Goal: Task Accomplishment & Management: Manage account settings

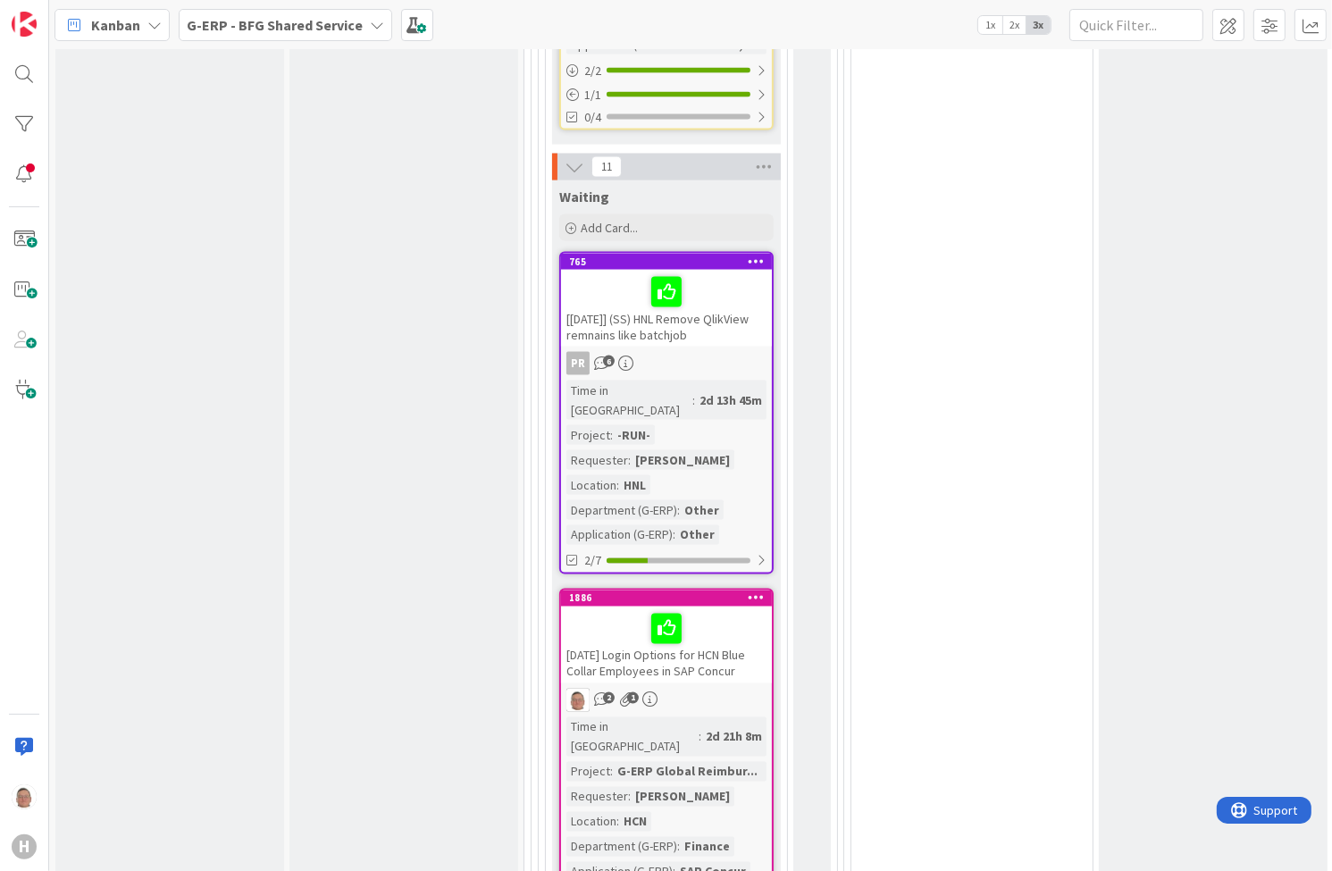
scroll to position [2858, 0]
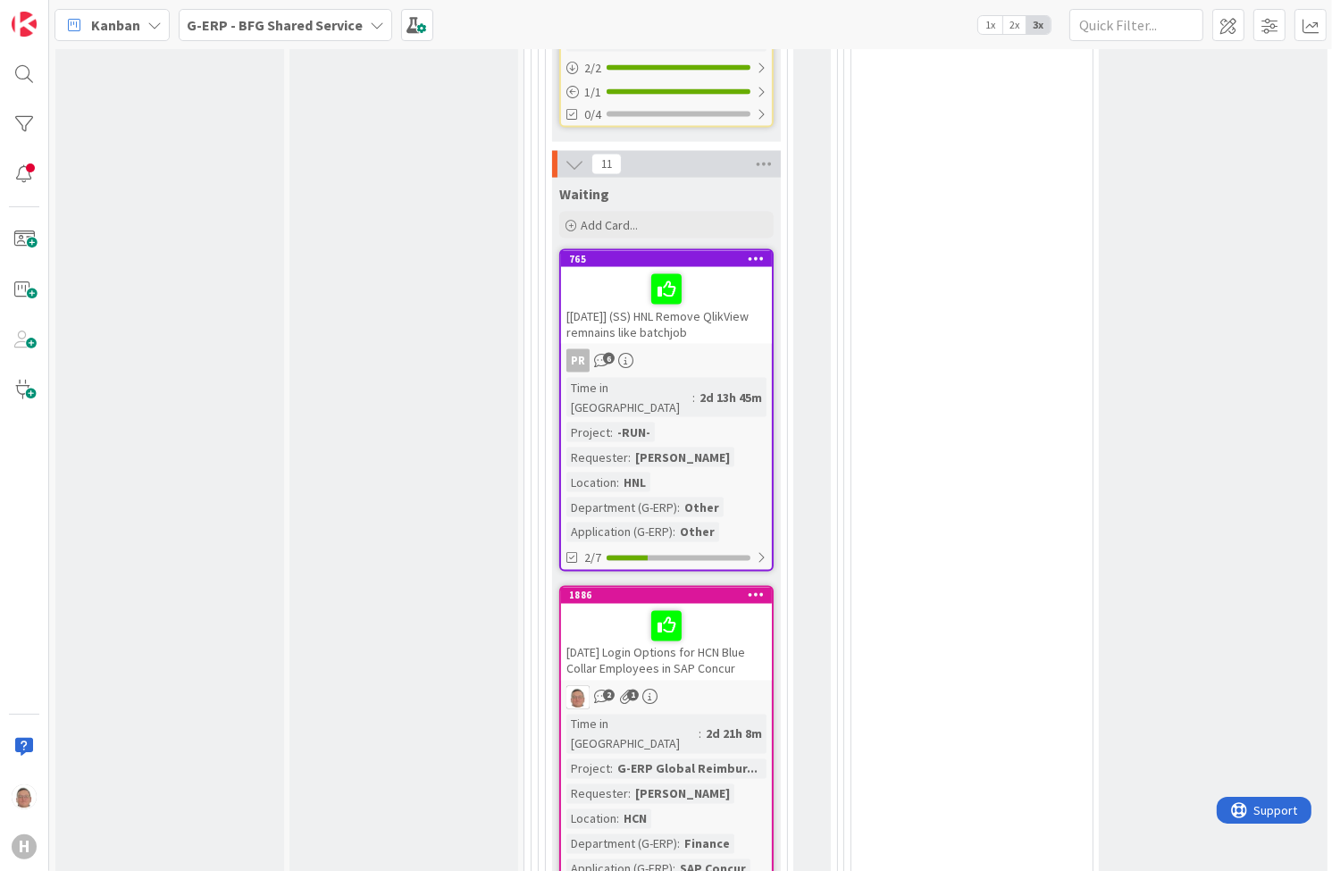
click at [729, 604] on div "[DATE] Login Options for HCN Blue Collar Employees in SAP Concur" at bounding box center [666, 642] width 211 height 77
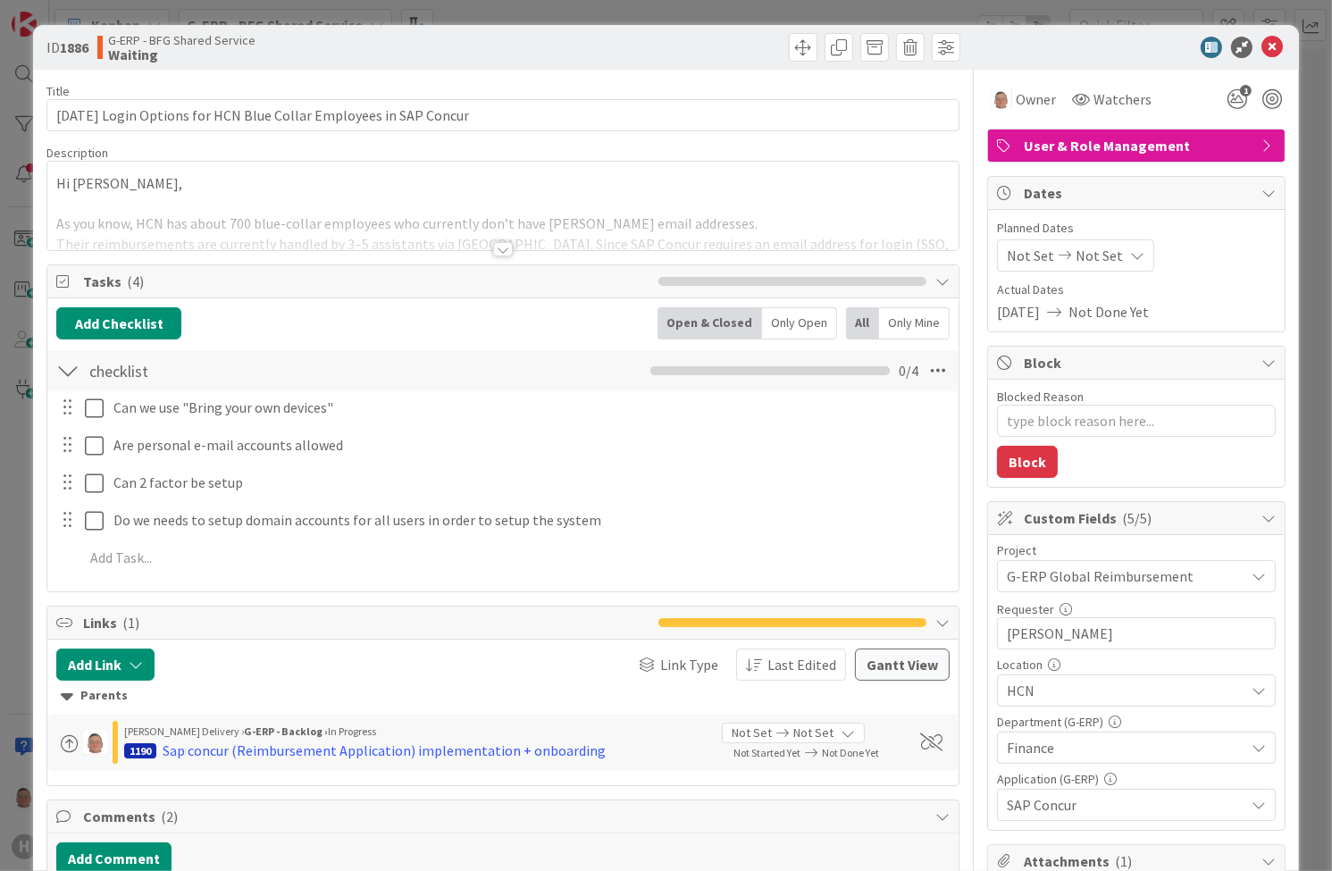
click at [497, 249] on div at bounding box center [503, 249] width 20 height 14
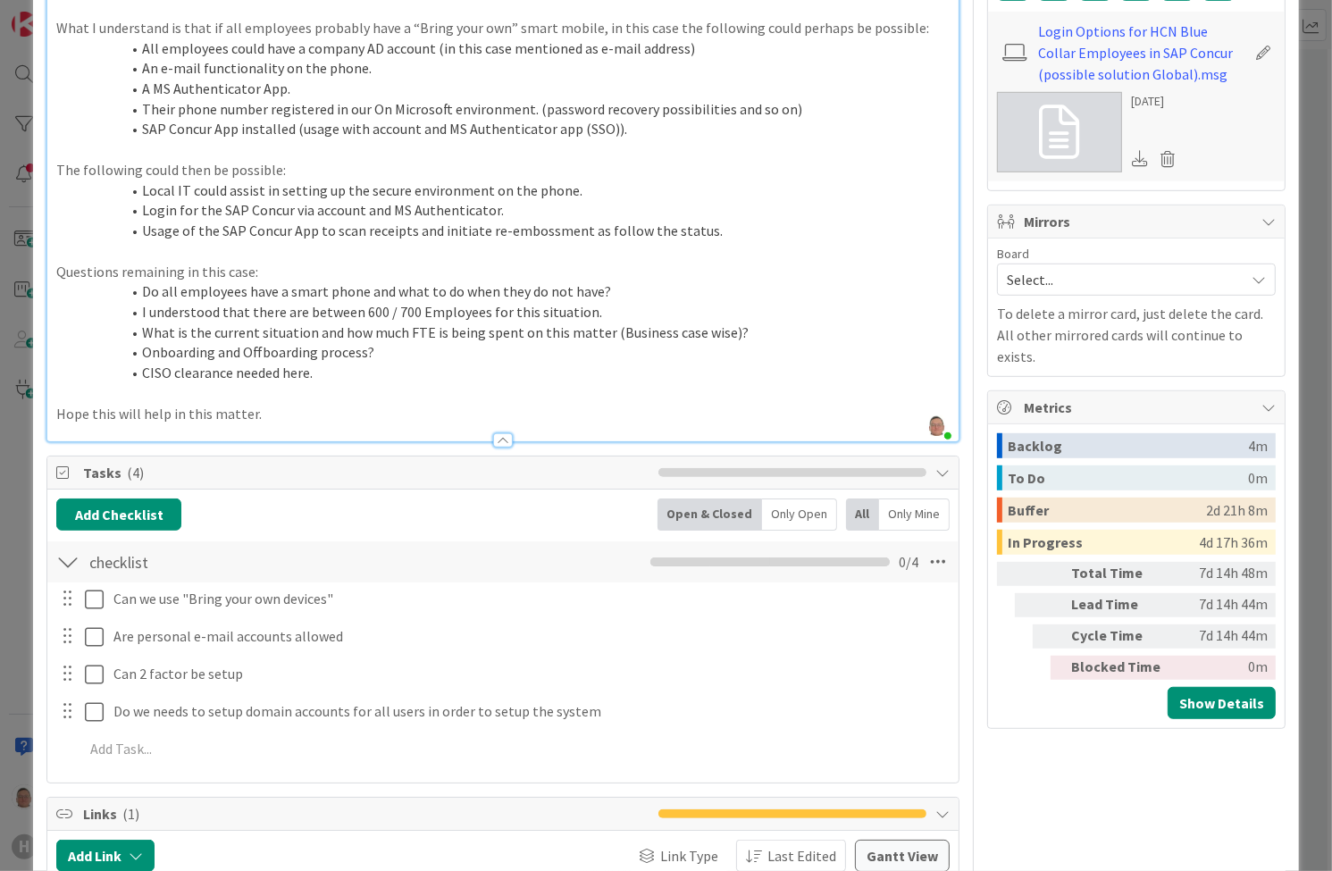
scroll to position [1000, 0]
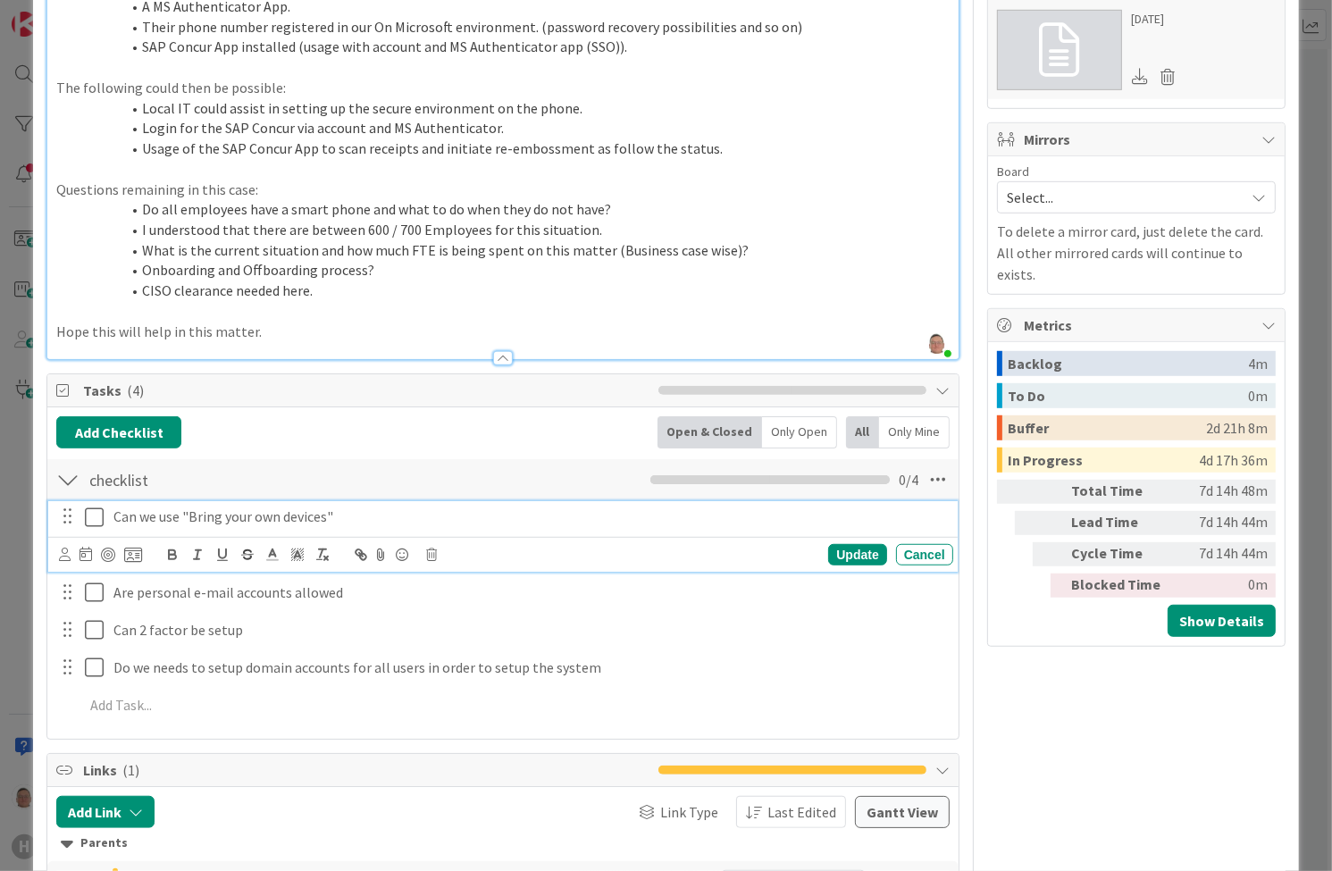
click at [94, 515] on icon at bounding box center [94, 516] width 19 height 21
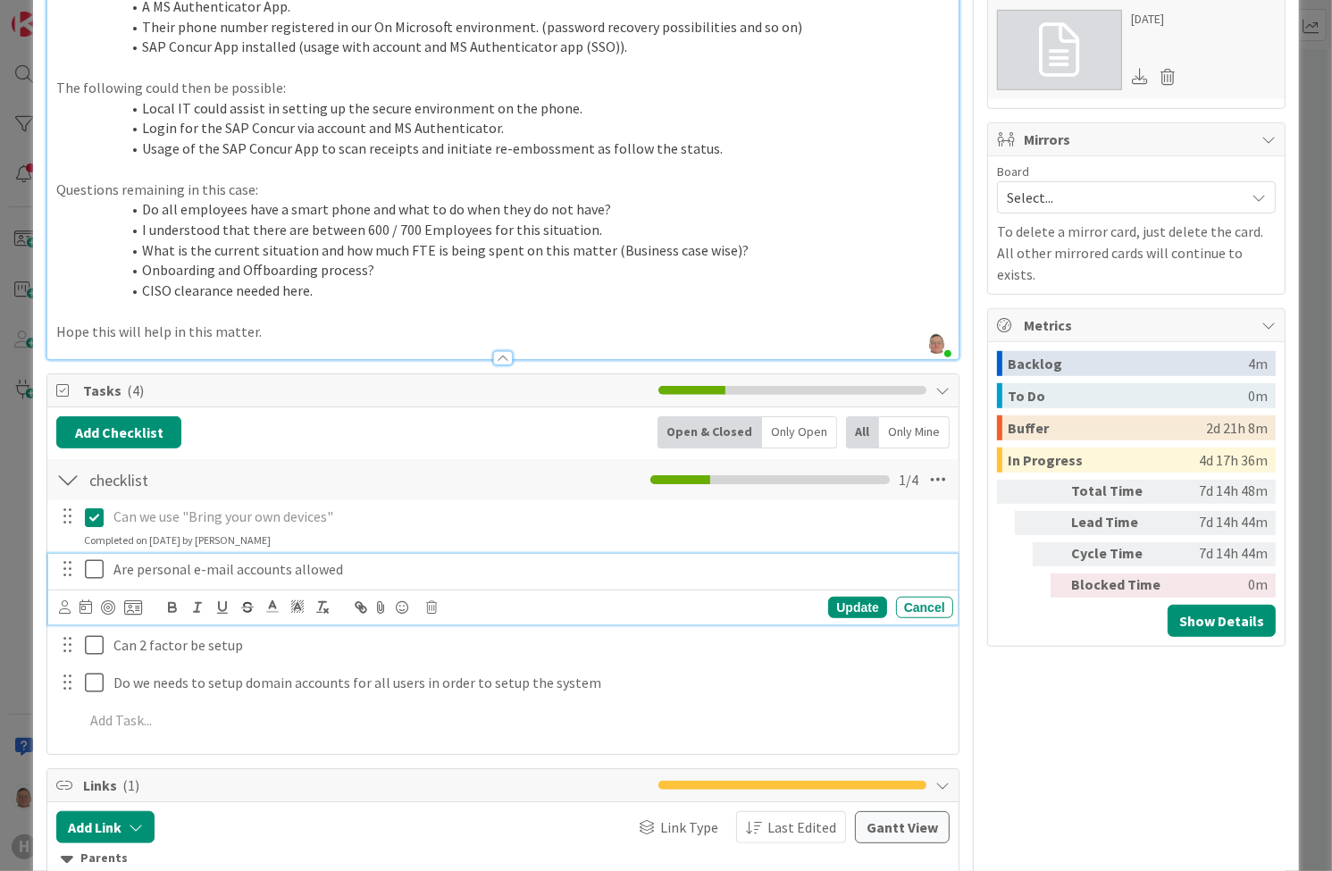
click at [89, 566] on icon at bounding box center [94, 568] width 19 height 21
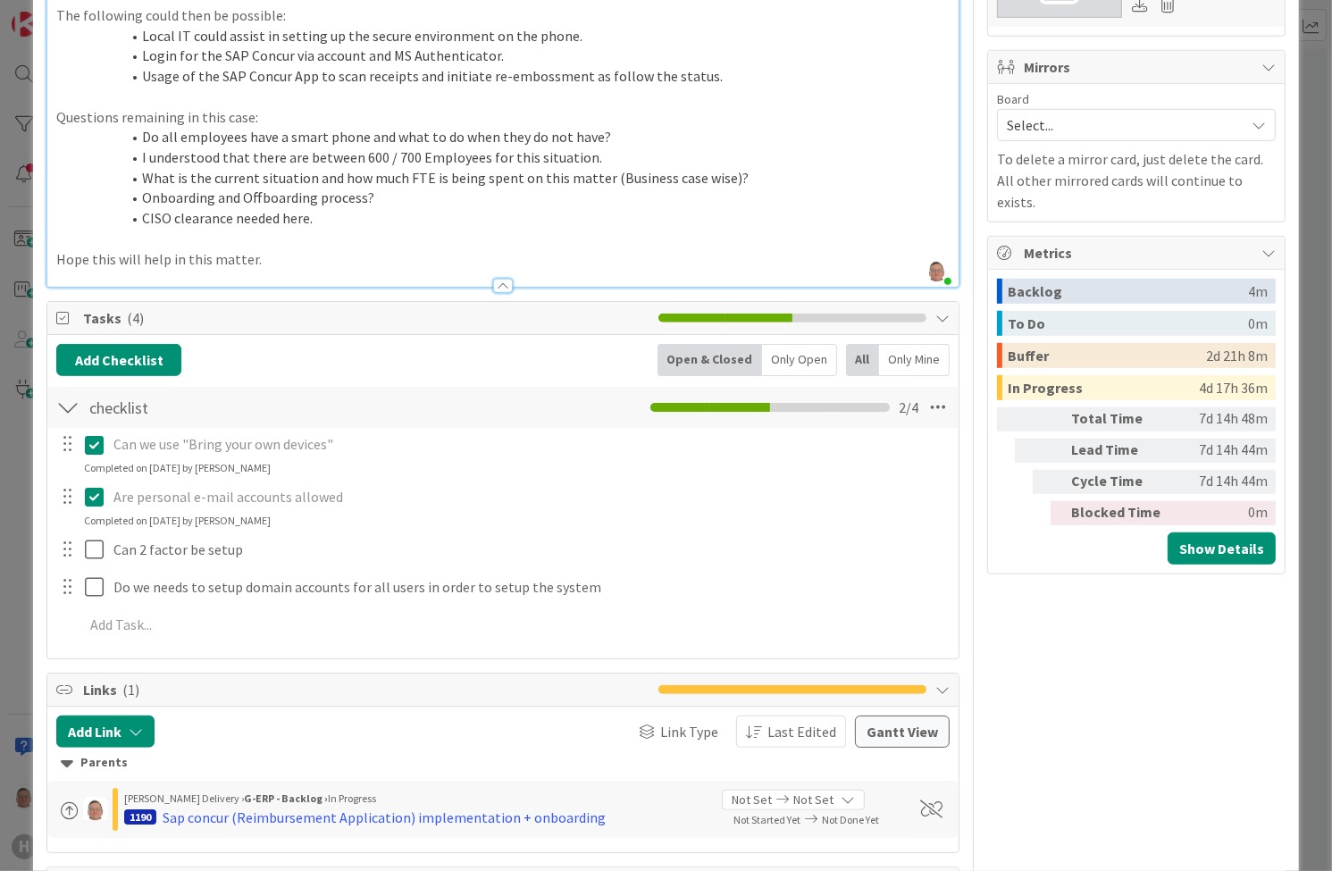
scroll to position [1143, 0]
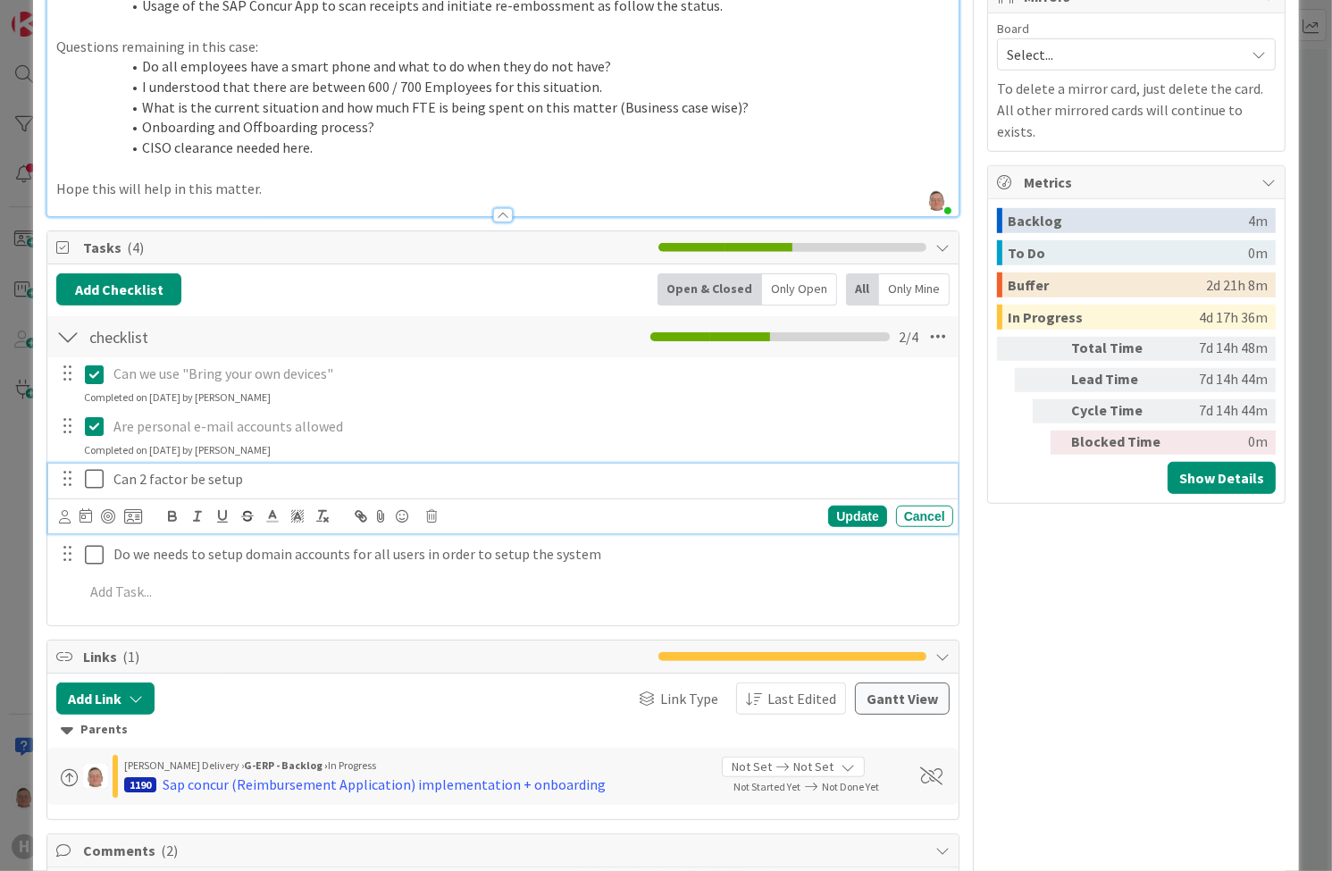
click at [94, 476] on icon at bounding box center [94, 478] width 19 height 21
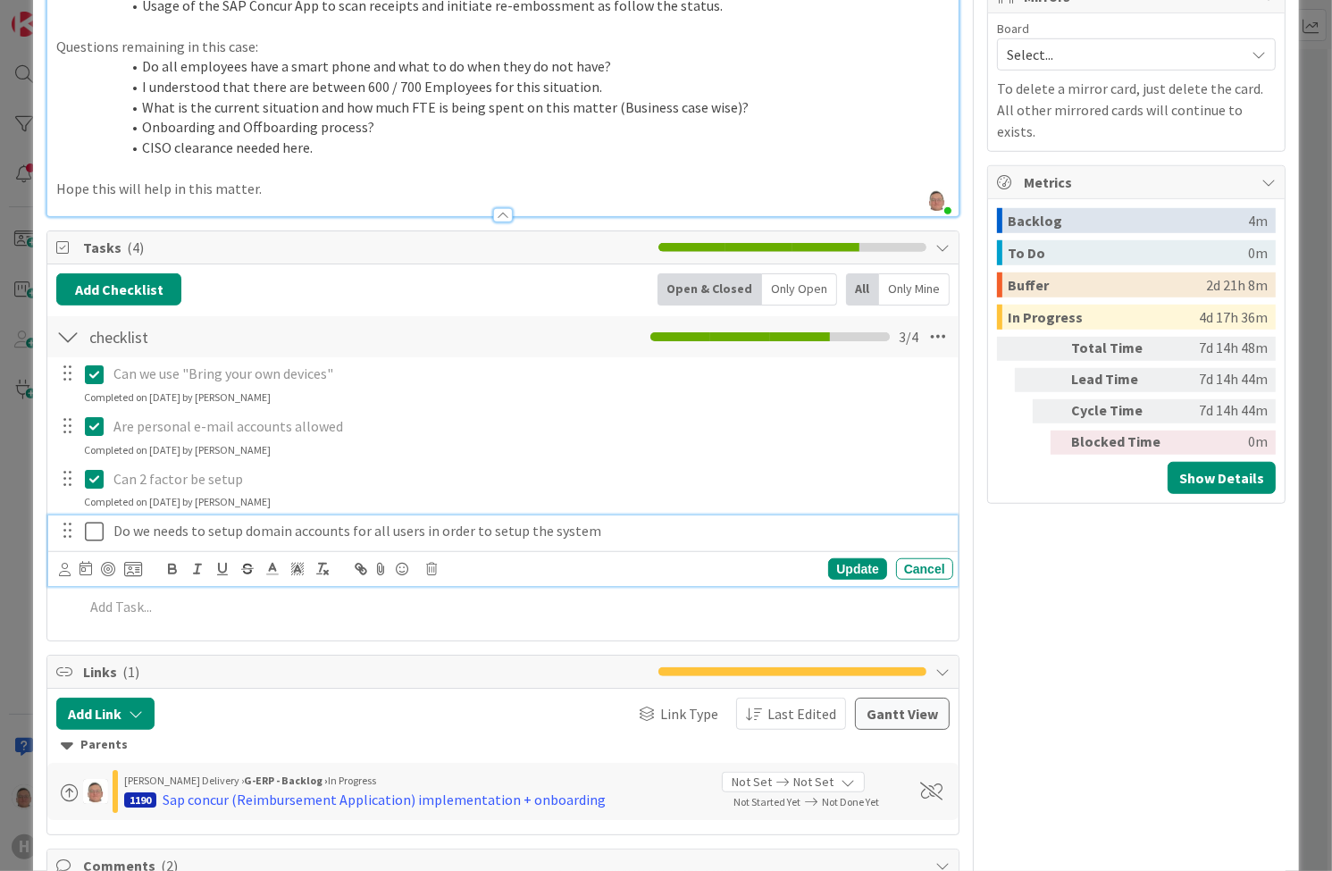
click at [93, 529] on icon at bounding box center [94, 531] width 19 height 21
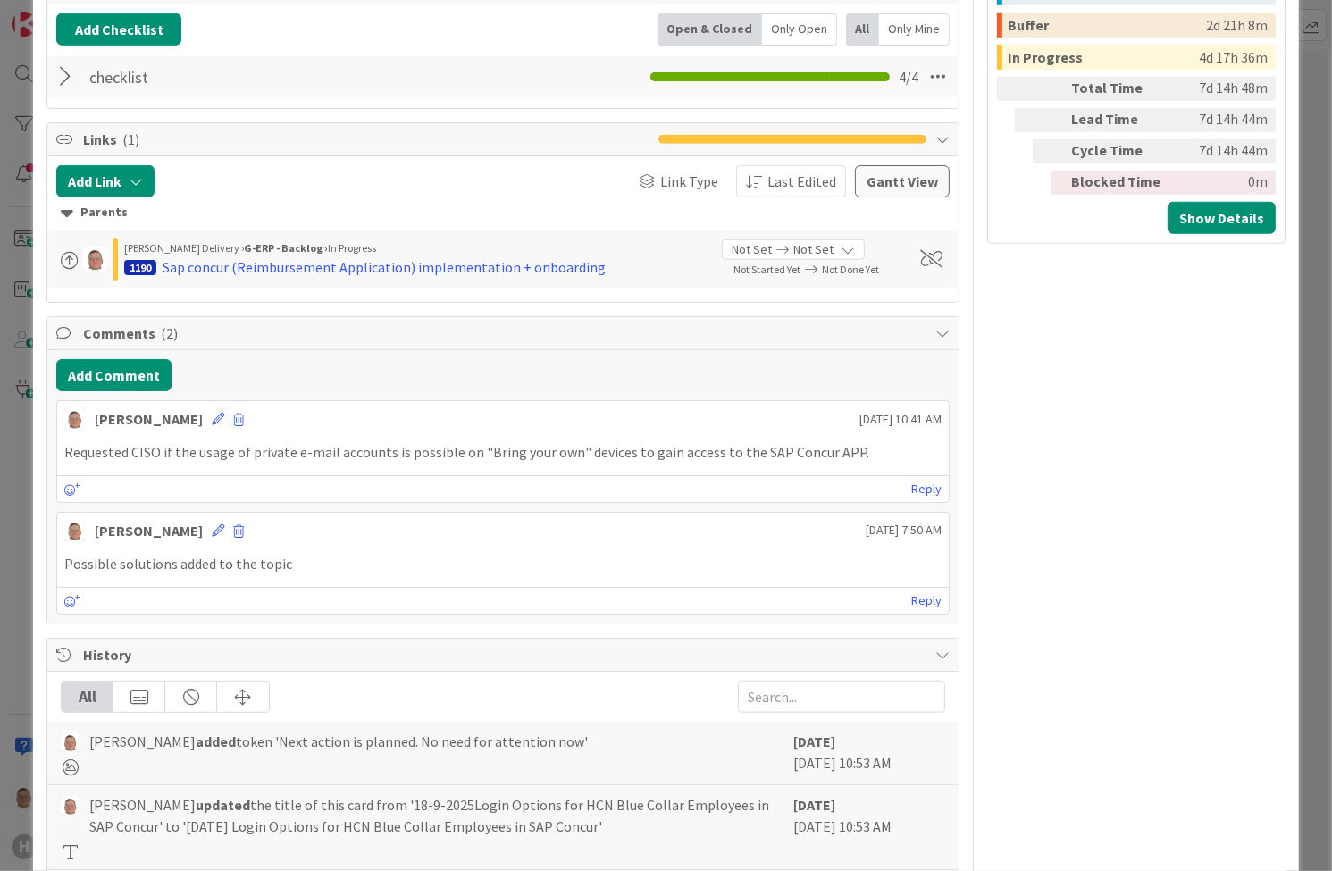
scroll to position [1501, 0]
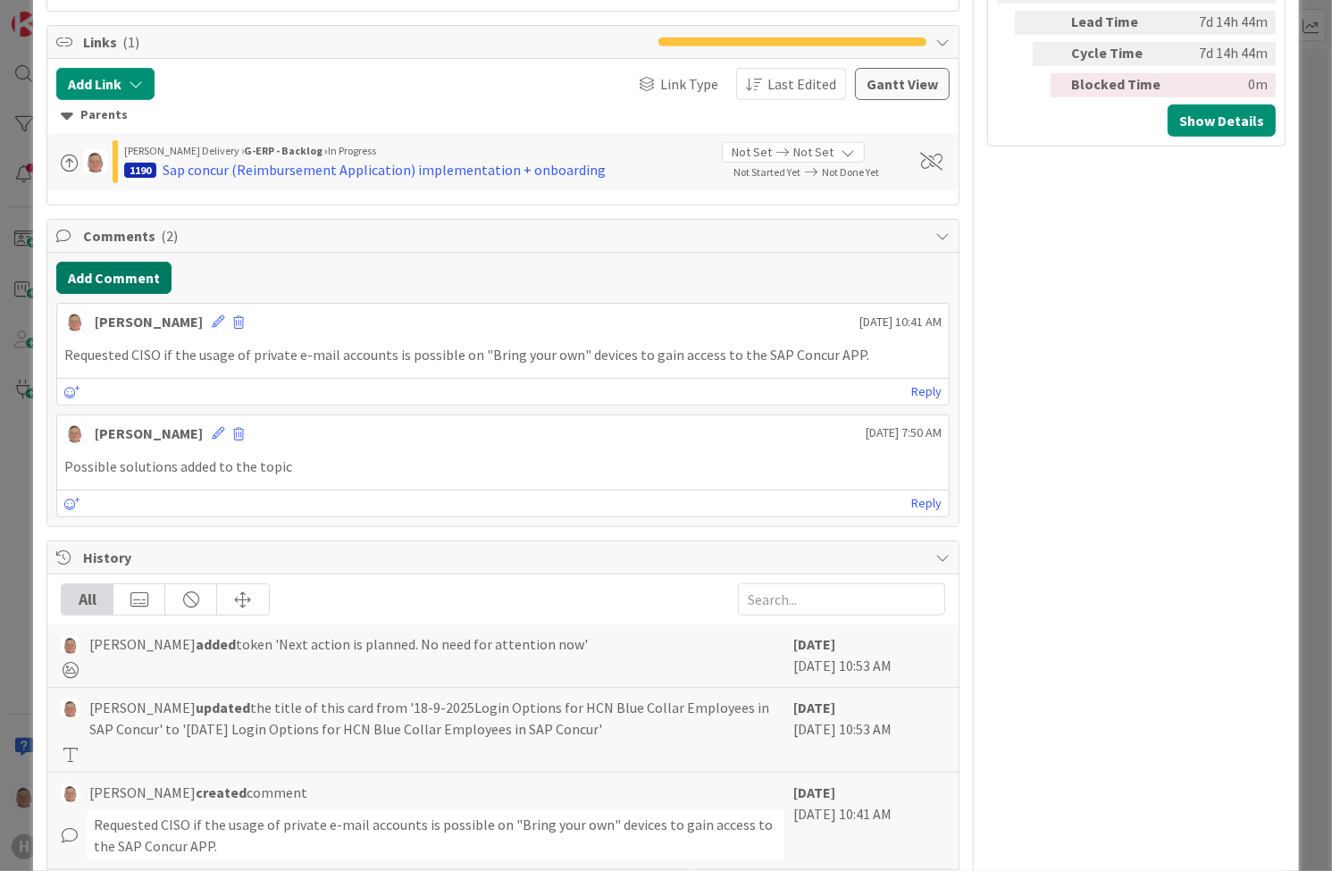
click at [116, 275] on button "Add Comment" at bounding box center [113, 278] width 115 height 32
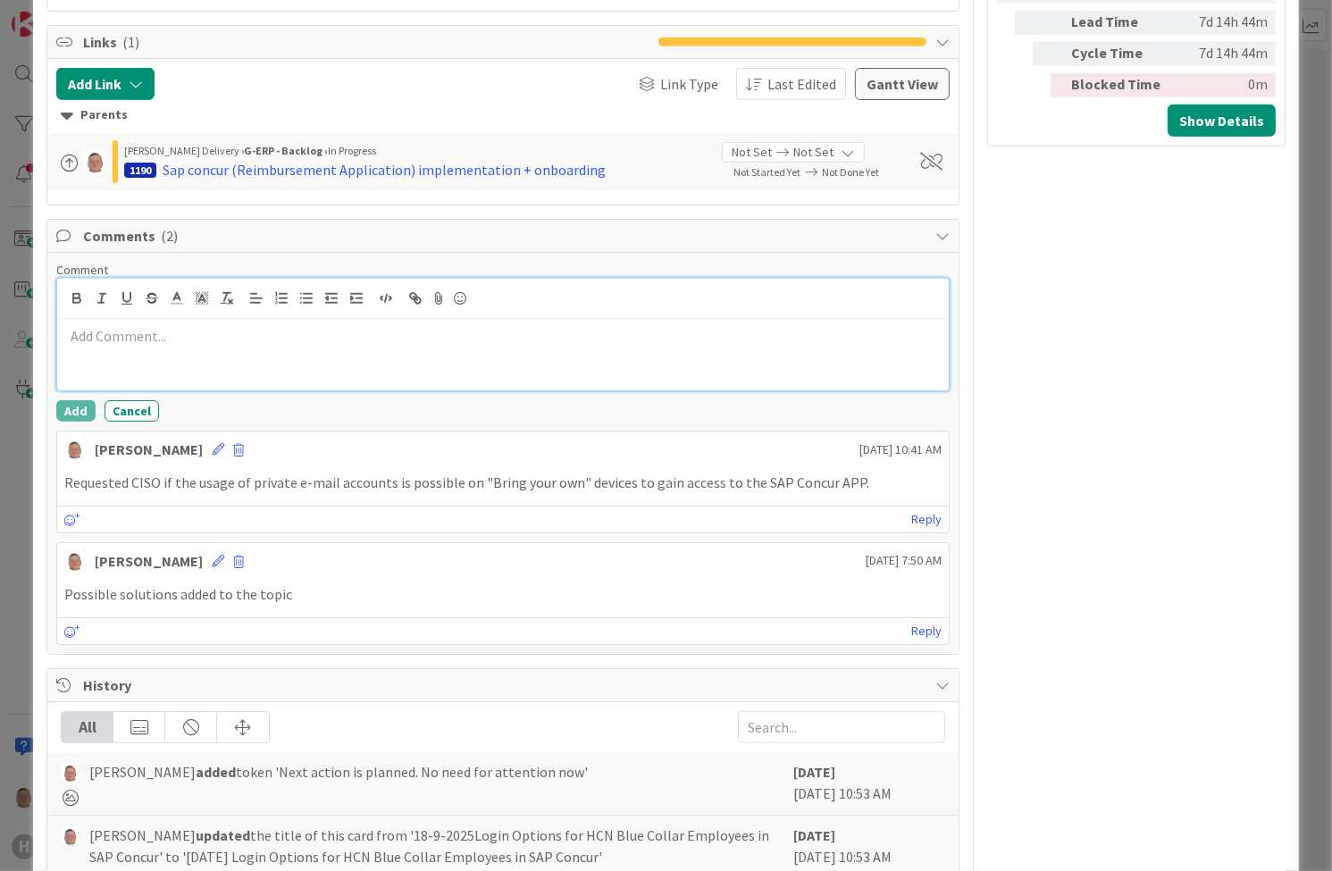
click at [104, 335] on p at bounding box center [502, 336] width 876 height 21
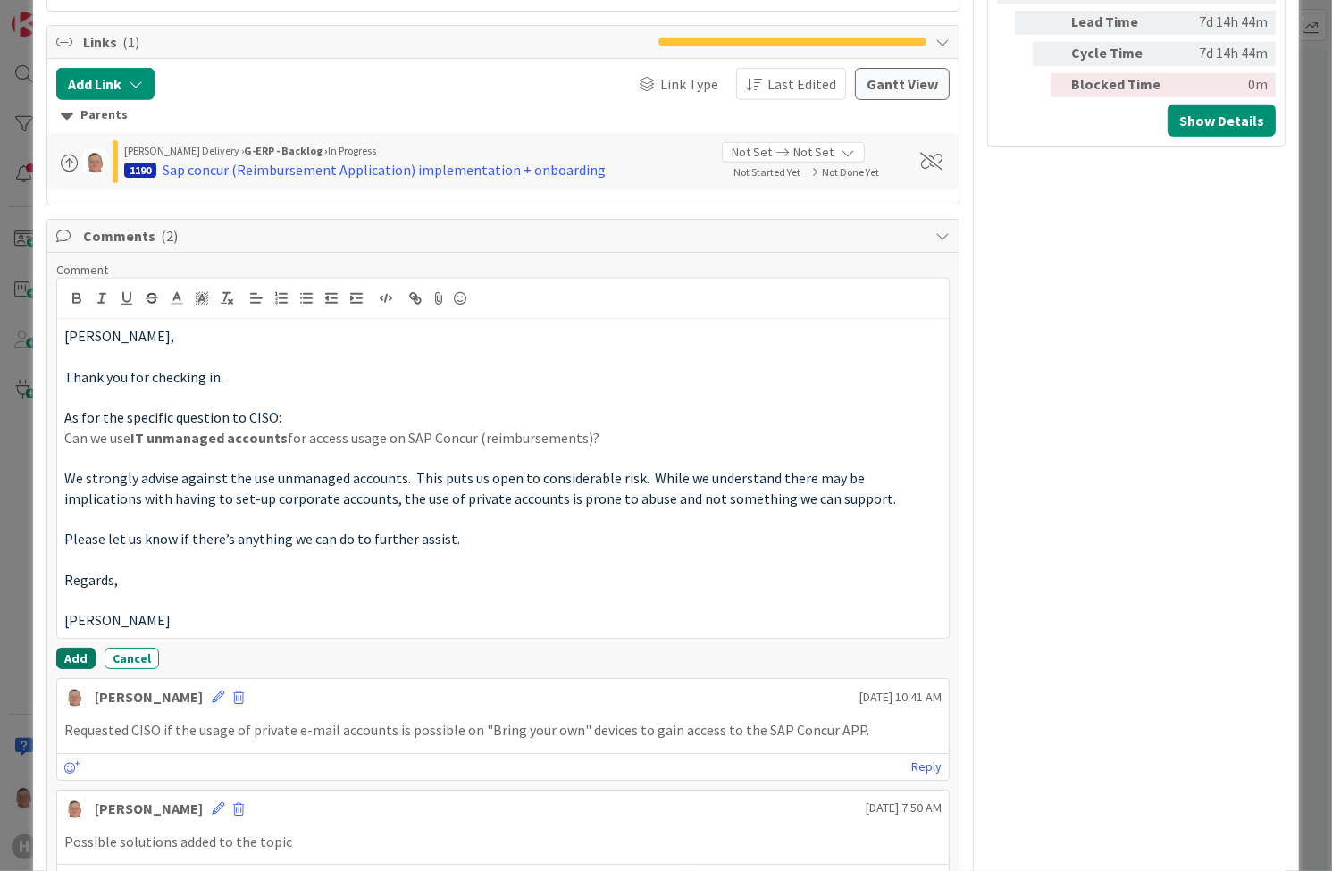
click at [81, 654] on button "Add" at bounding box center [75, 658] width 39 height 21
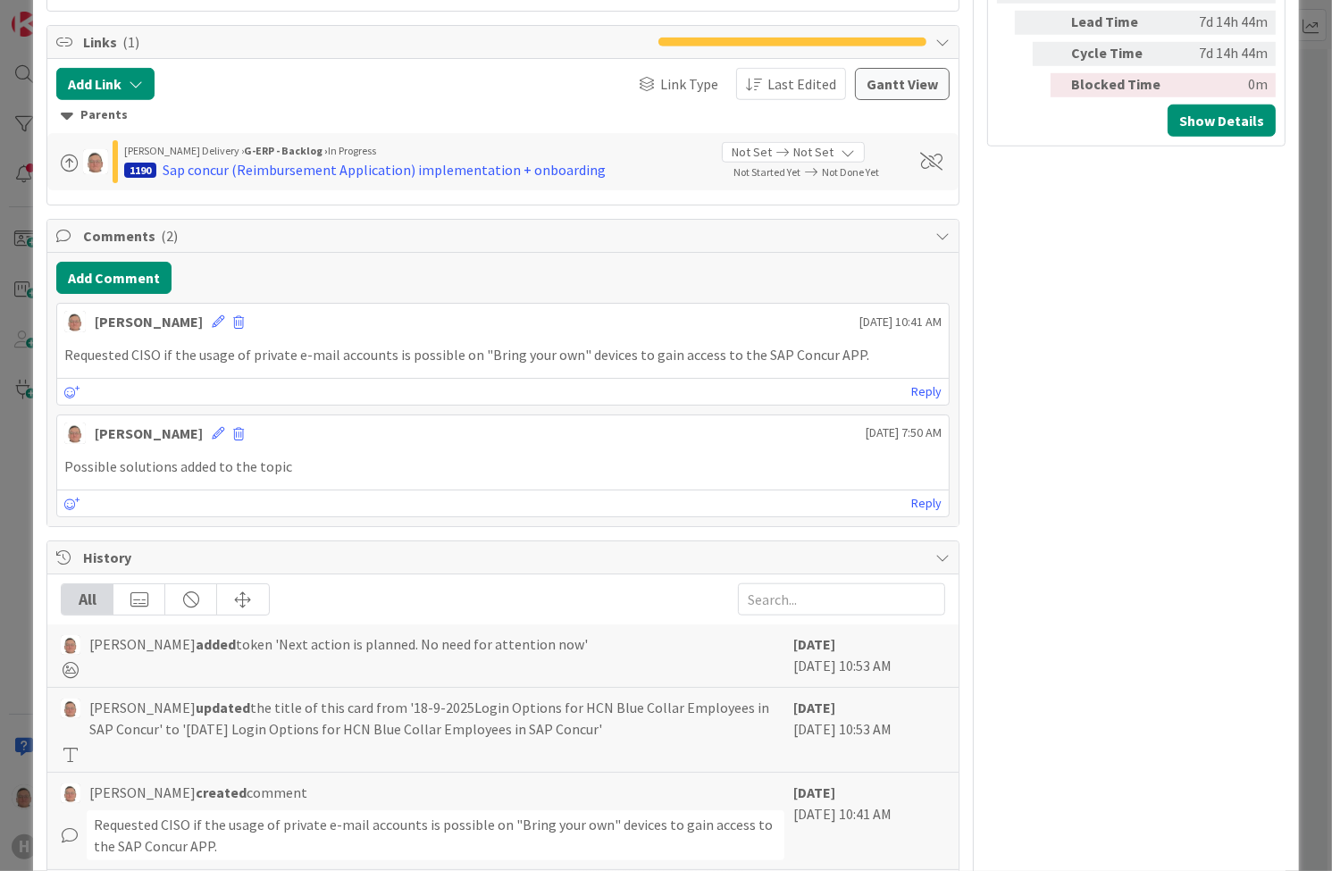
type textarea "x"
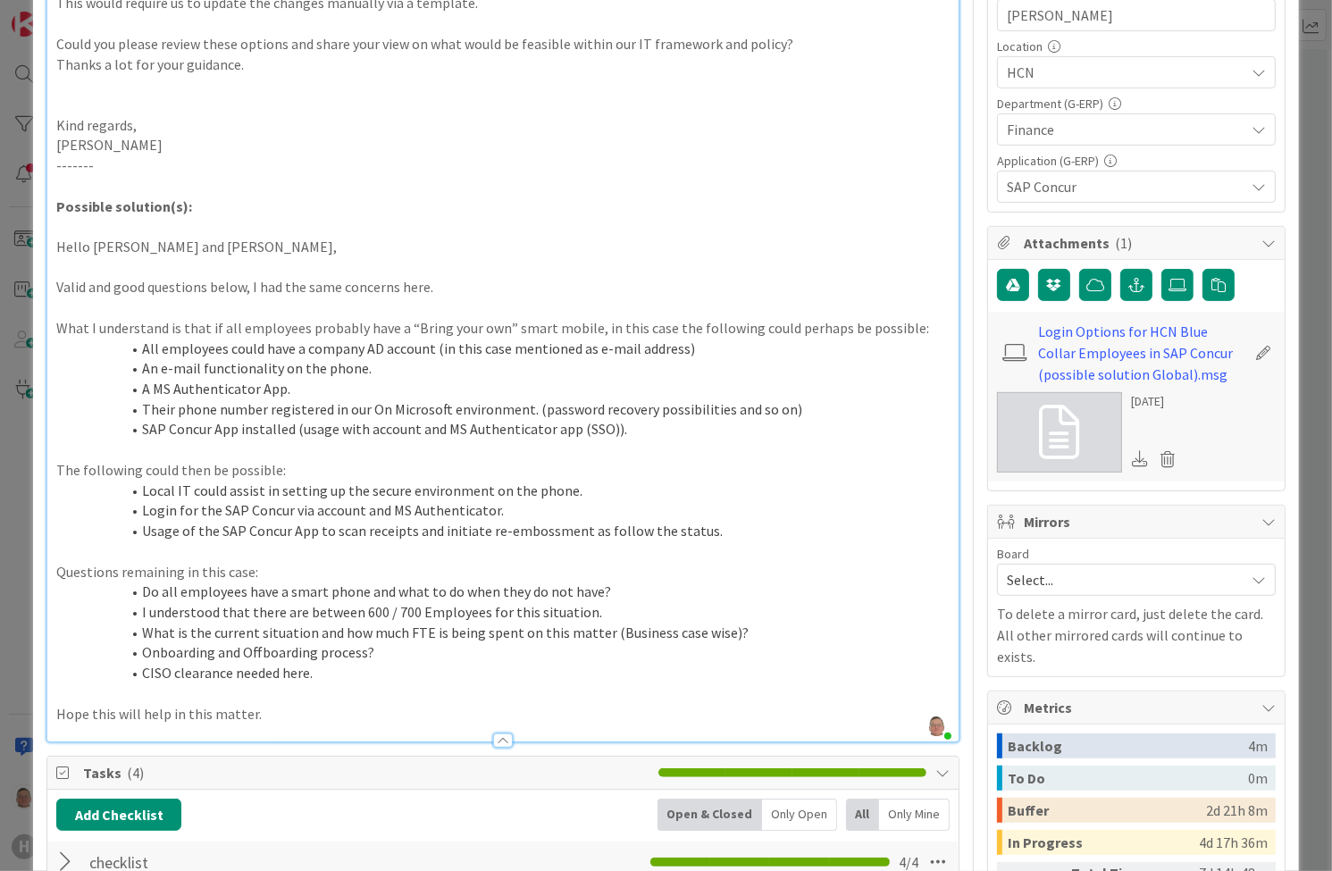
scroll to position [643, 0]
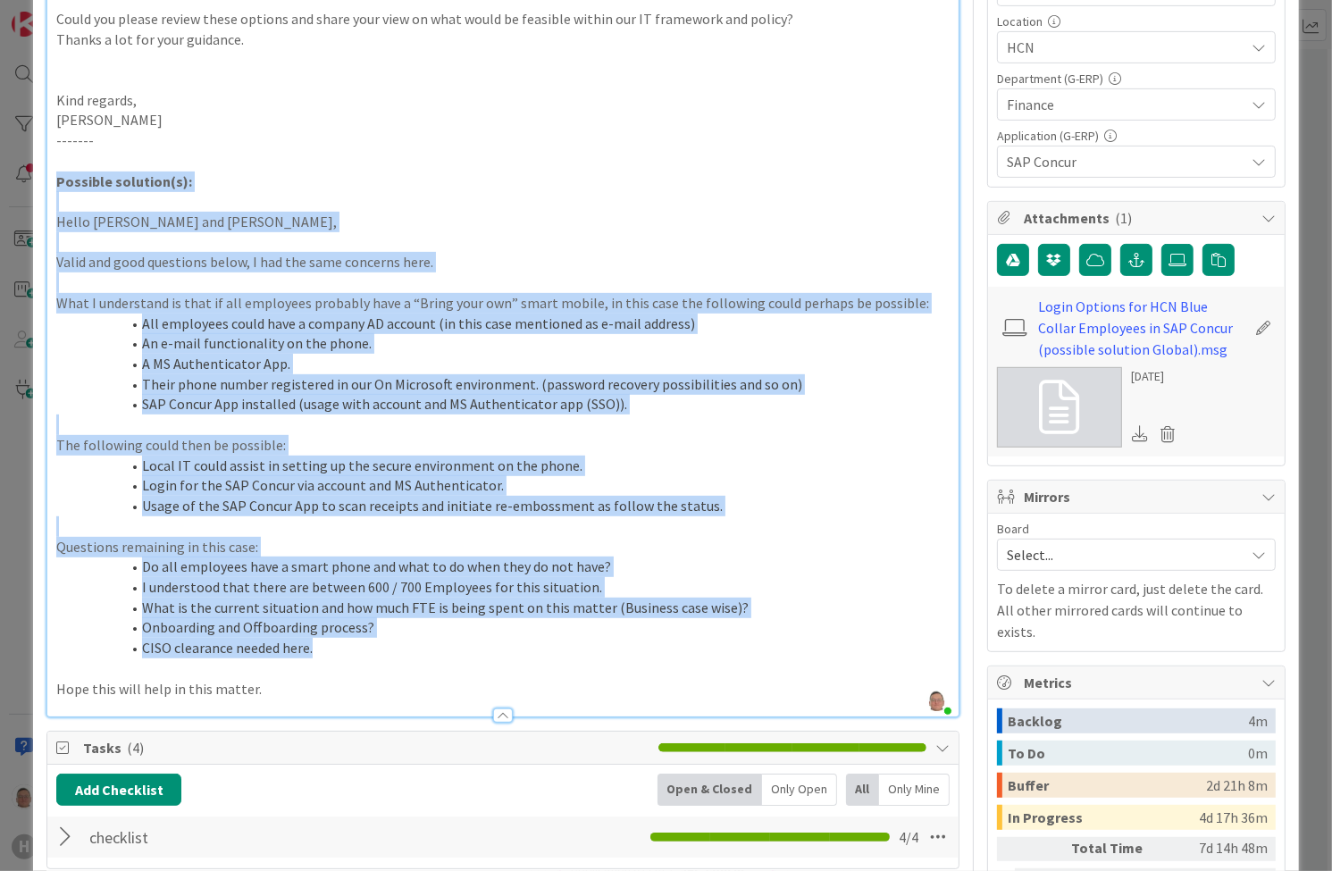
drag, startPoint x: 54, startPoint y: 179, endPoint x: 456, endPoint y: 653, distance: 622.3
click at [456, 653] on div "Hi [PERSON_NAME], As you know, HCN has about 700 blue-collar employees who curr…" at bounding box center [502, 138] width 910 height 1158
copy div "Loremips dolorsit(a): Conse Adipis eli Seddoe, Tempo inc utla etdolorem aliqu, …"
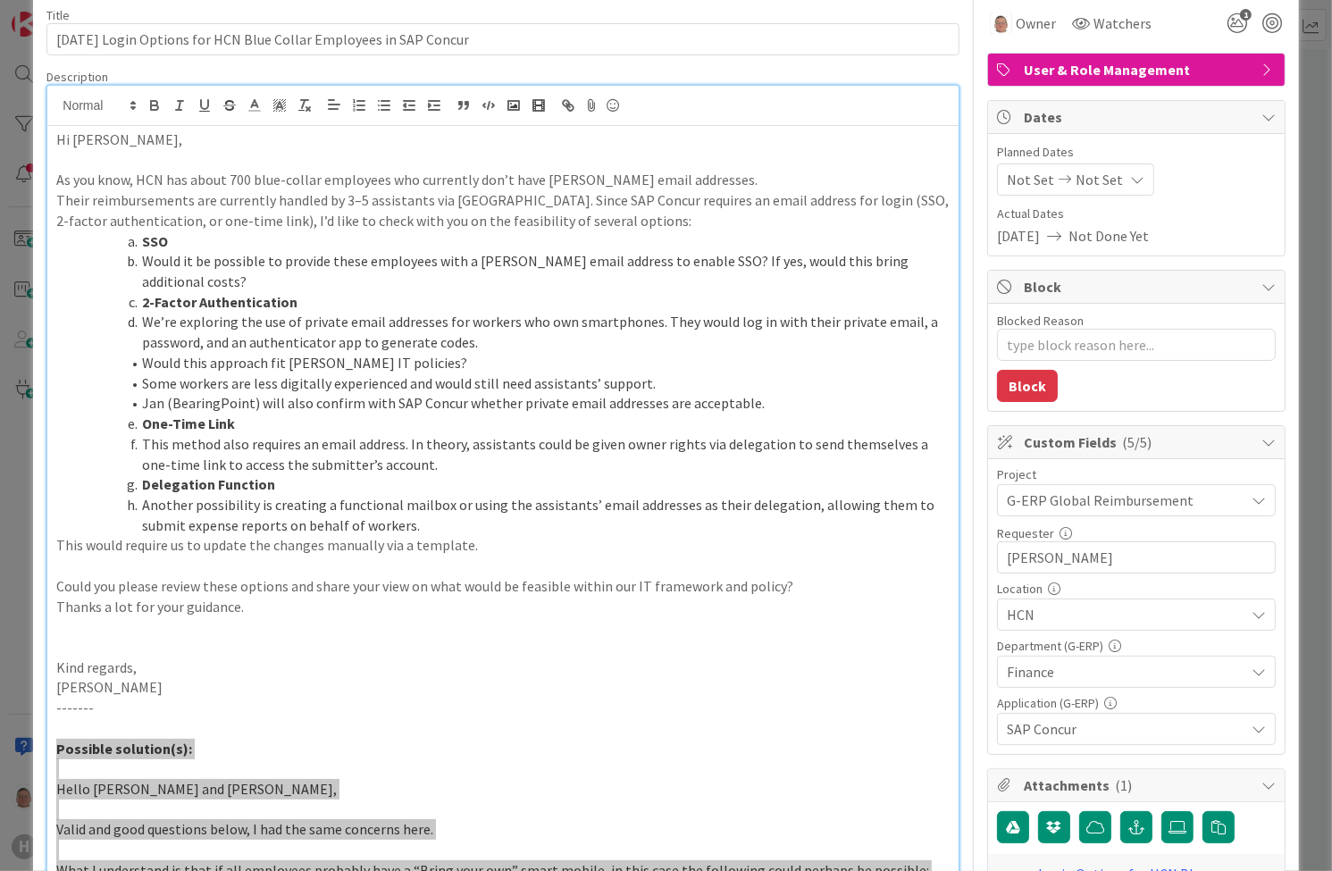
scroll to position [71, 0]
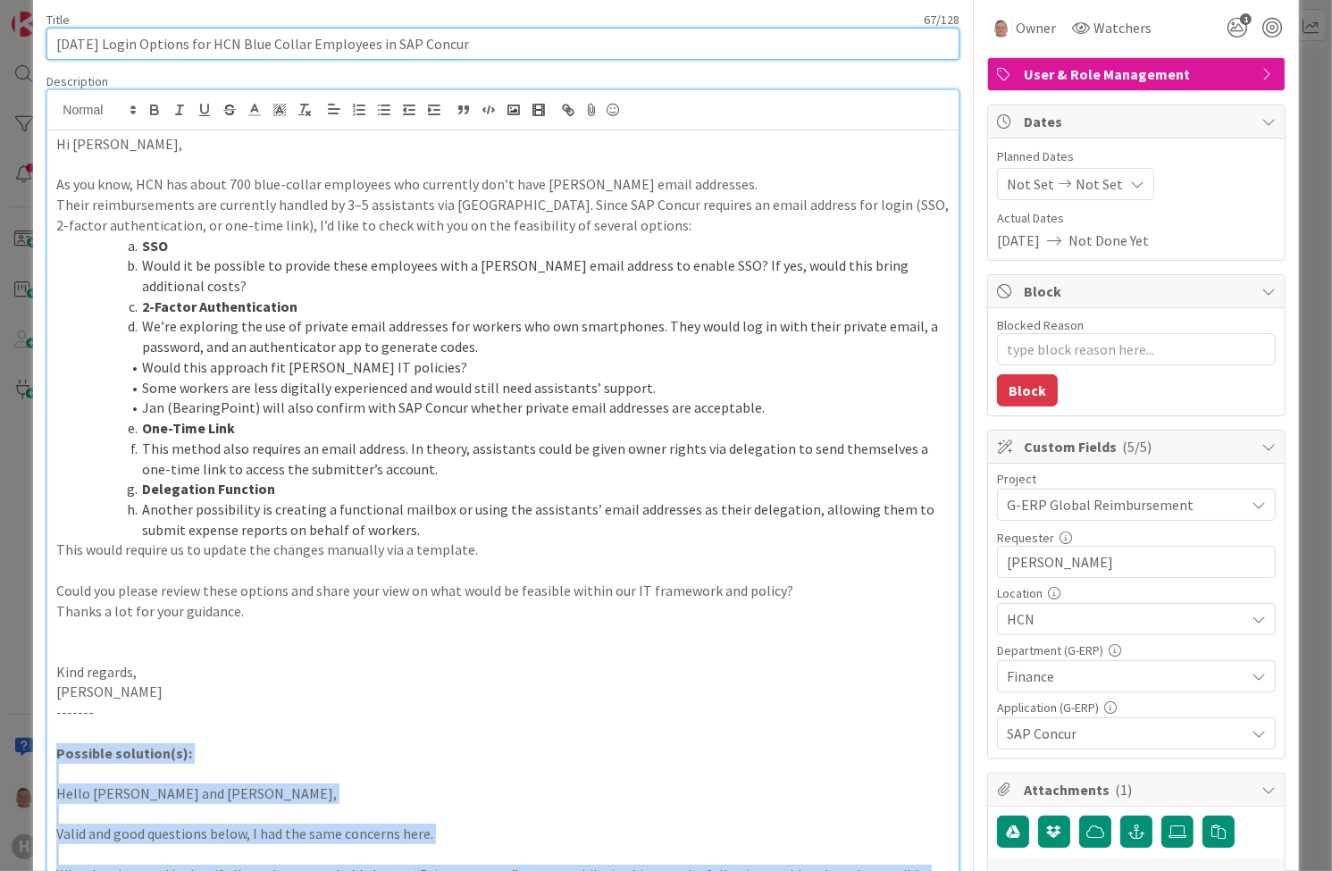
click at [480, 43] on input "[DATE] Login Options for HCN Blue Collar Employees in SAP Concur" at bounding box center [502, 44] width 912 height 32
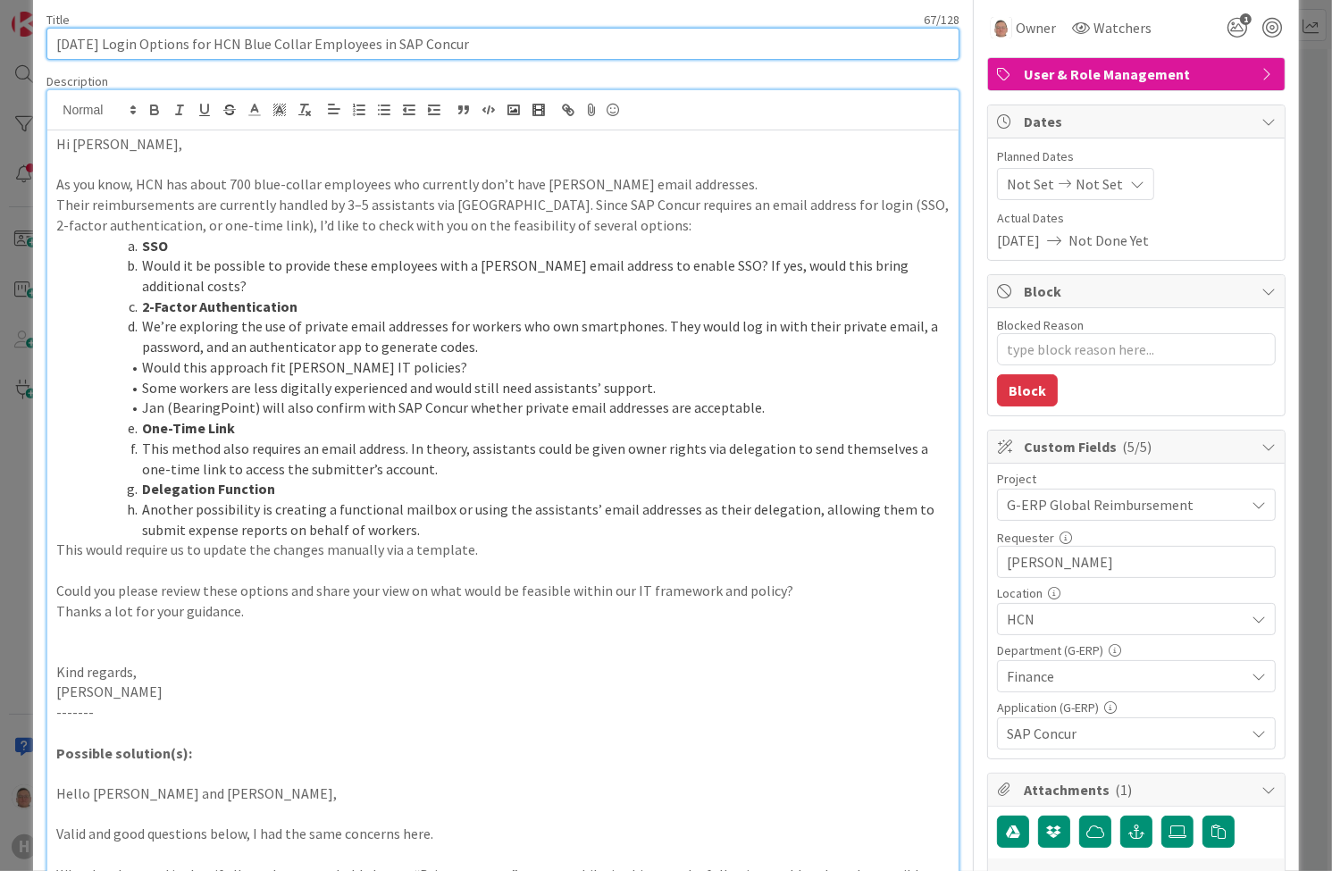
drag, startPoint x: 480, startPoint y: 43, endPoint x: 120, endPoint y: 50, distance: 360.0
click at [120, 50] on input "[DATE] Login Options for HCN Blue Collar Employees in SAP Concur" at bounding box center [502, 44] width 912 height 32
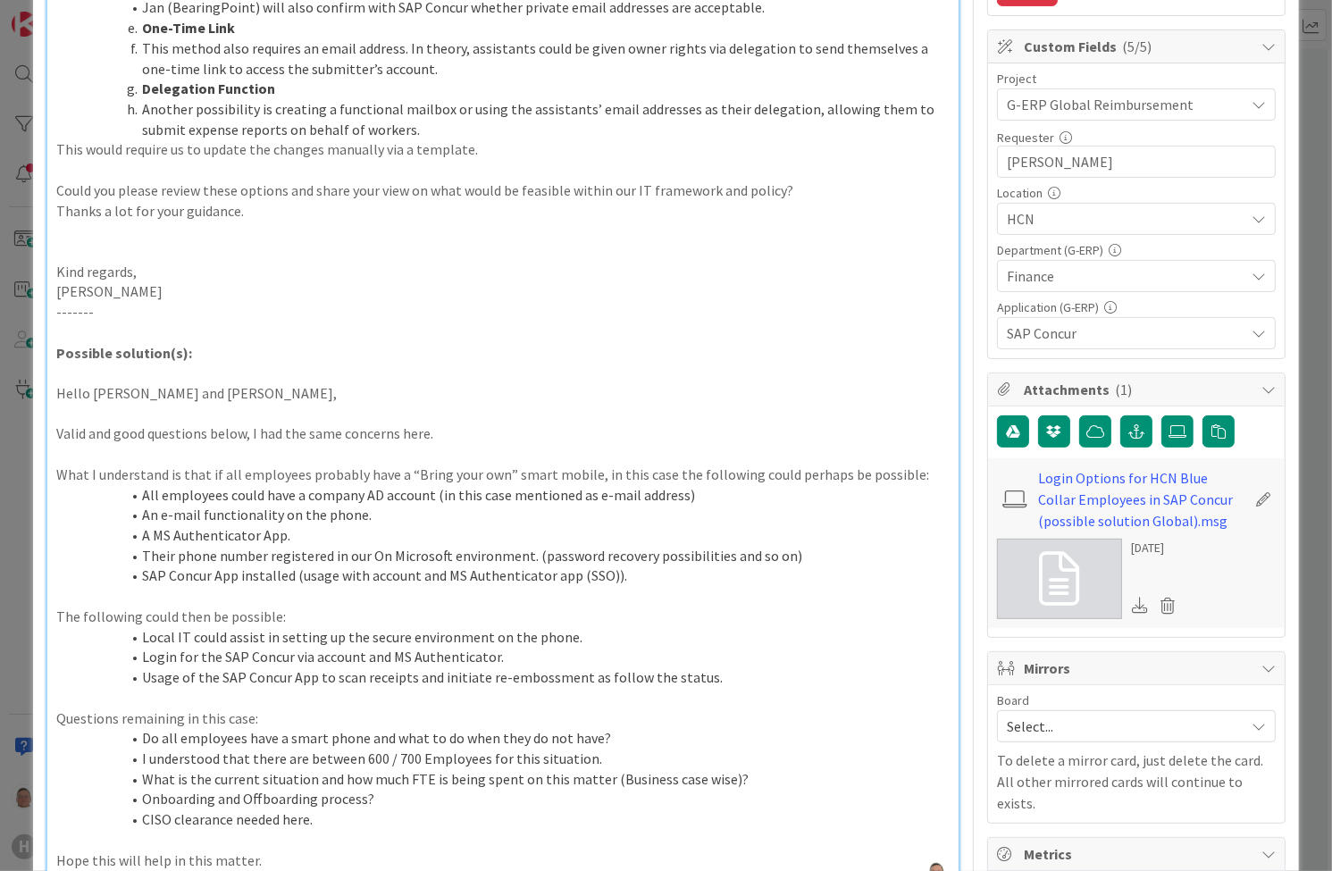
scroll to position [500, 0]
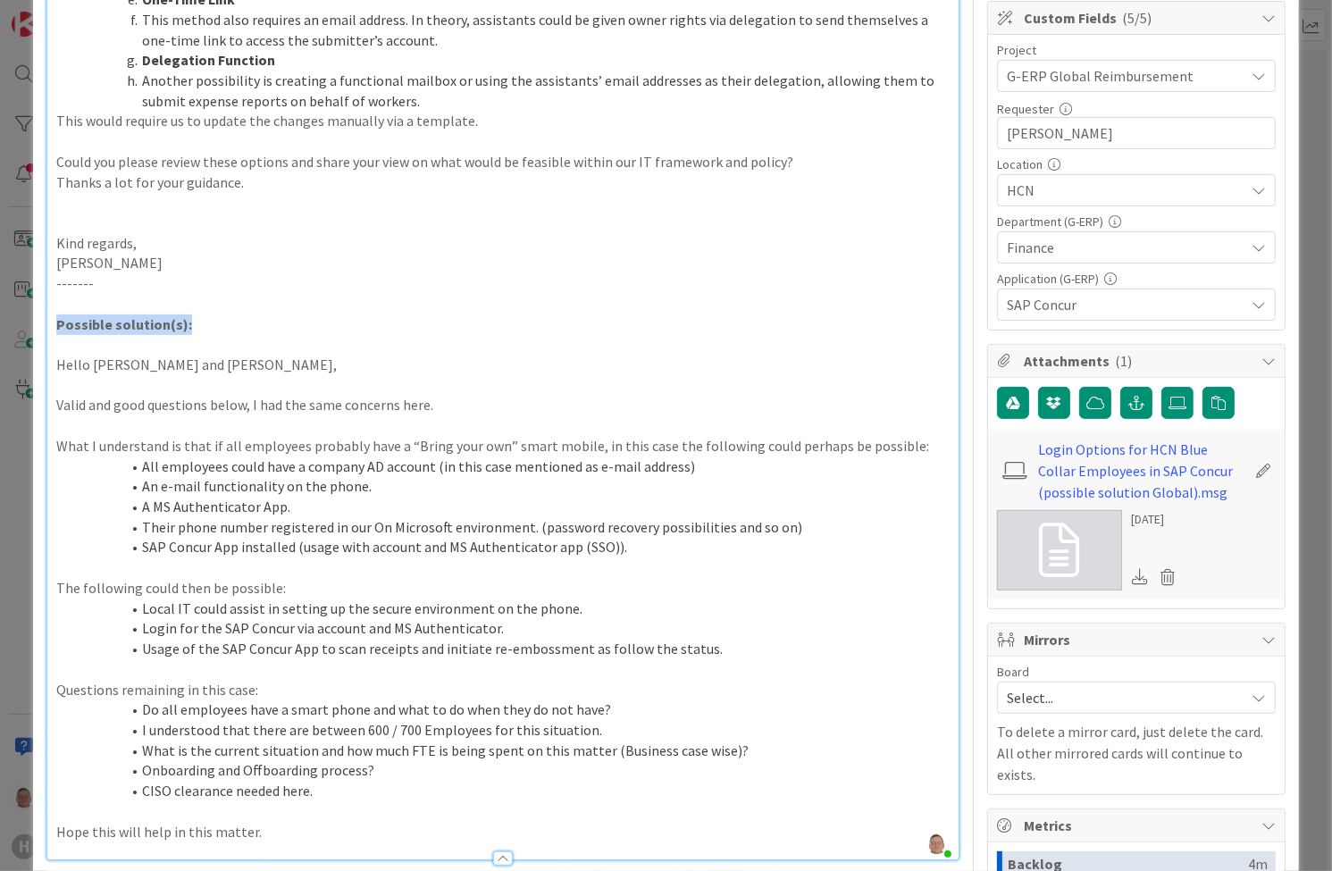
drag, startPoint x: 190, startPoint y: 322, endPoint x: 58, endPoint y: 322, distance: 132.2
click at [58, 322] on p "Possible solution(s):" at bounding box center [502, 324] width 892 height 21
copy strong "Possible solution(s):"
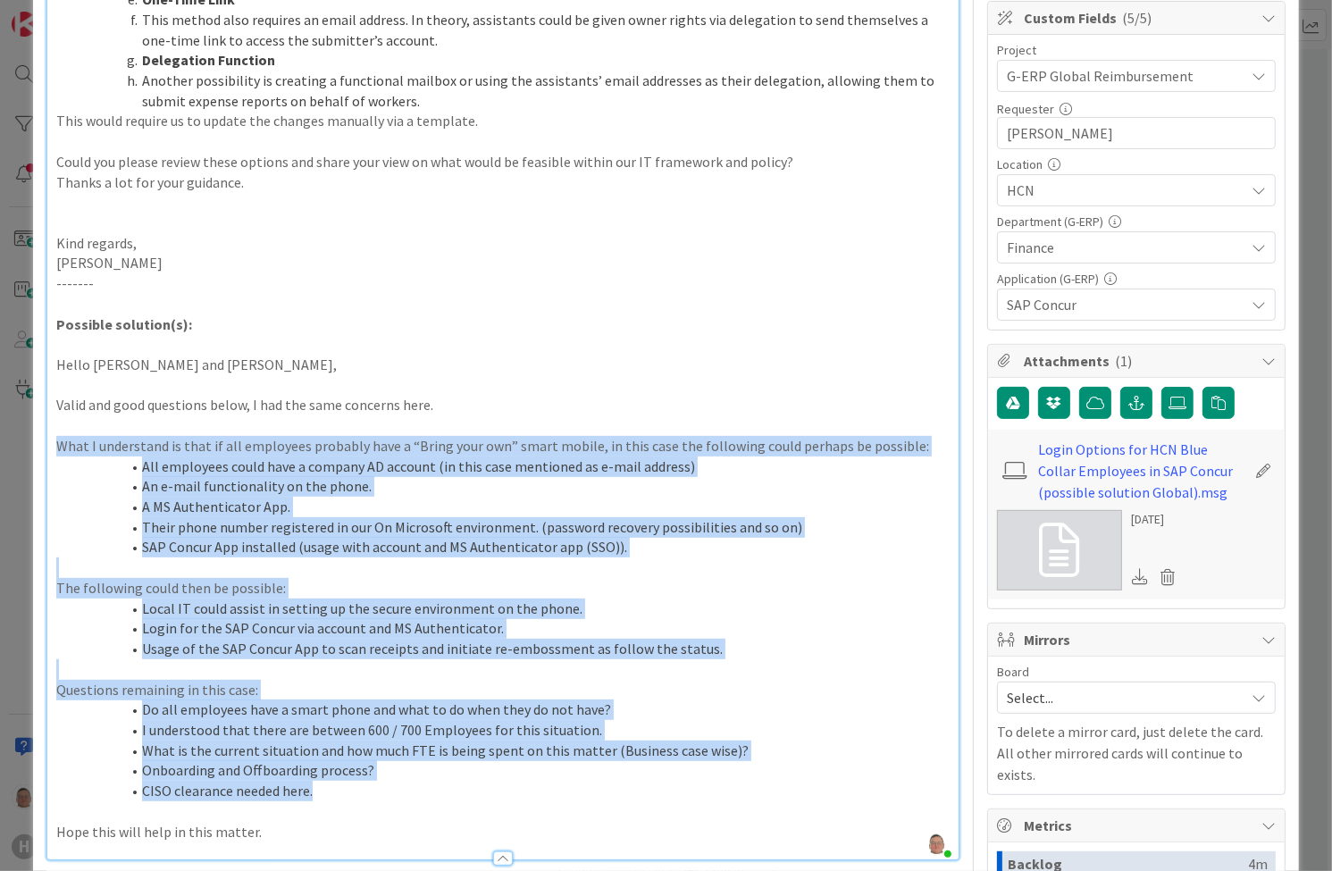
drag, startPoint x: 54, startPoint y: 443, endPoint x: 497, endPoint y: 781, distance: 556.3
click at [497, 781] on div "Hi [PERSON_NAME], As you know, HCN has about 700 blue-collar employees who curr…" at bounding box center [502, 281] width 910 height 1158
copy div "Lore I dolorsitam co adip el sed doeiusmod temporin utla e “Dolor magn ali” eni…"
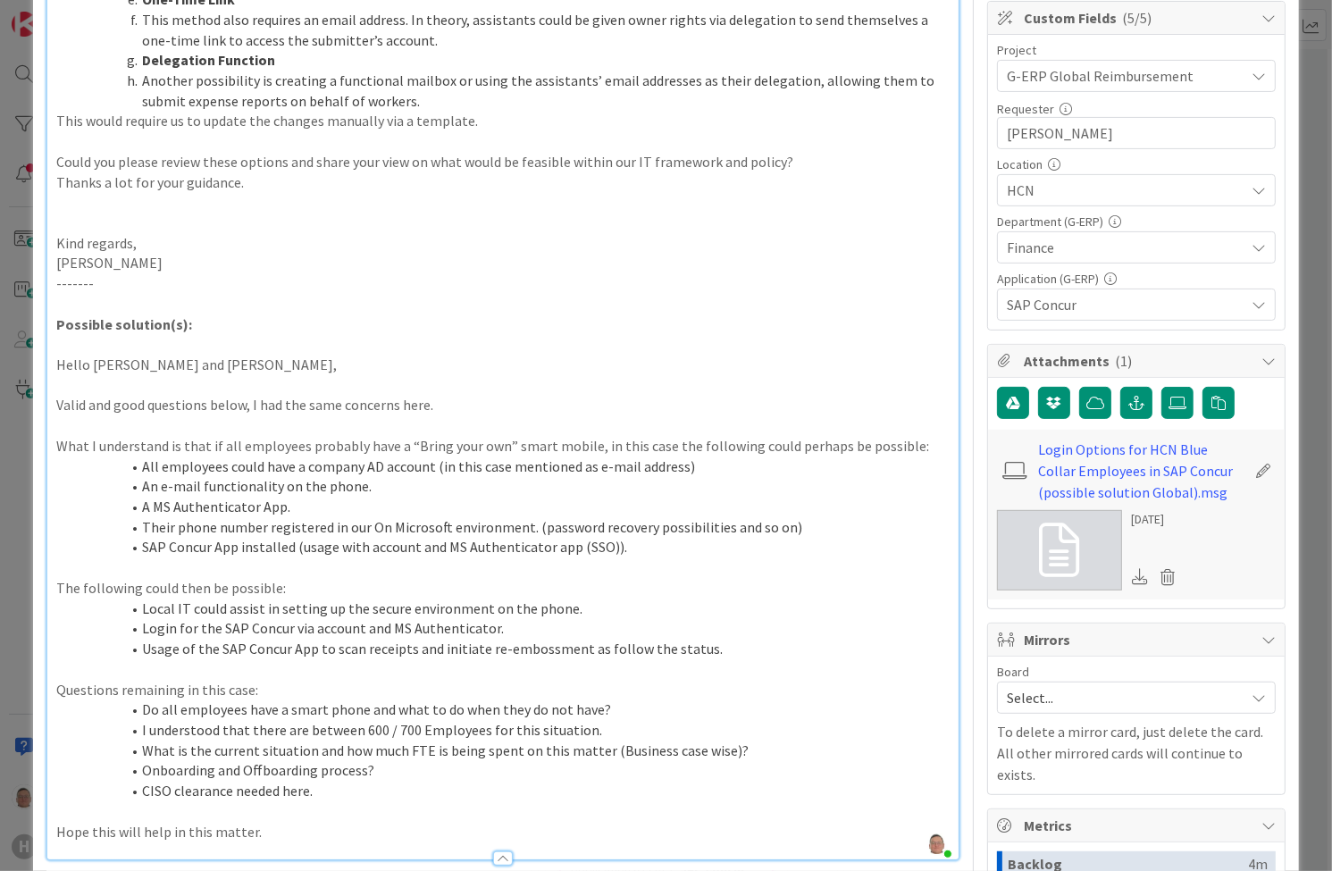
click at [271, 833] on p "Hope this will help in this matter." at bounding box center [502, 832] width 892 height 21
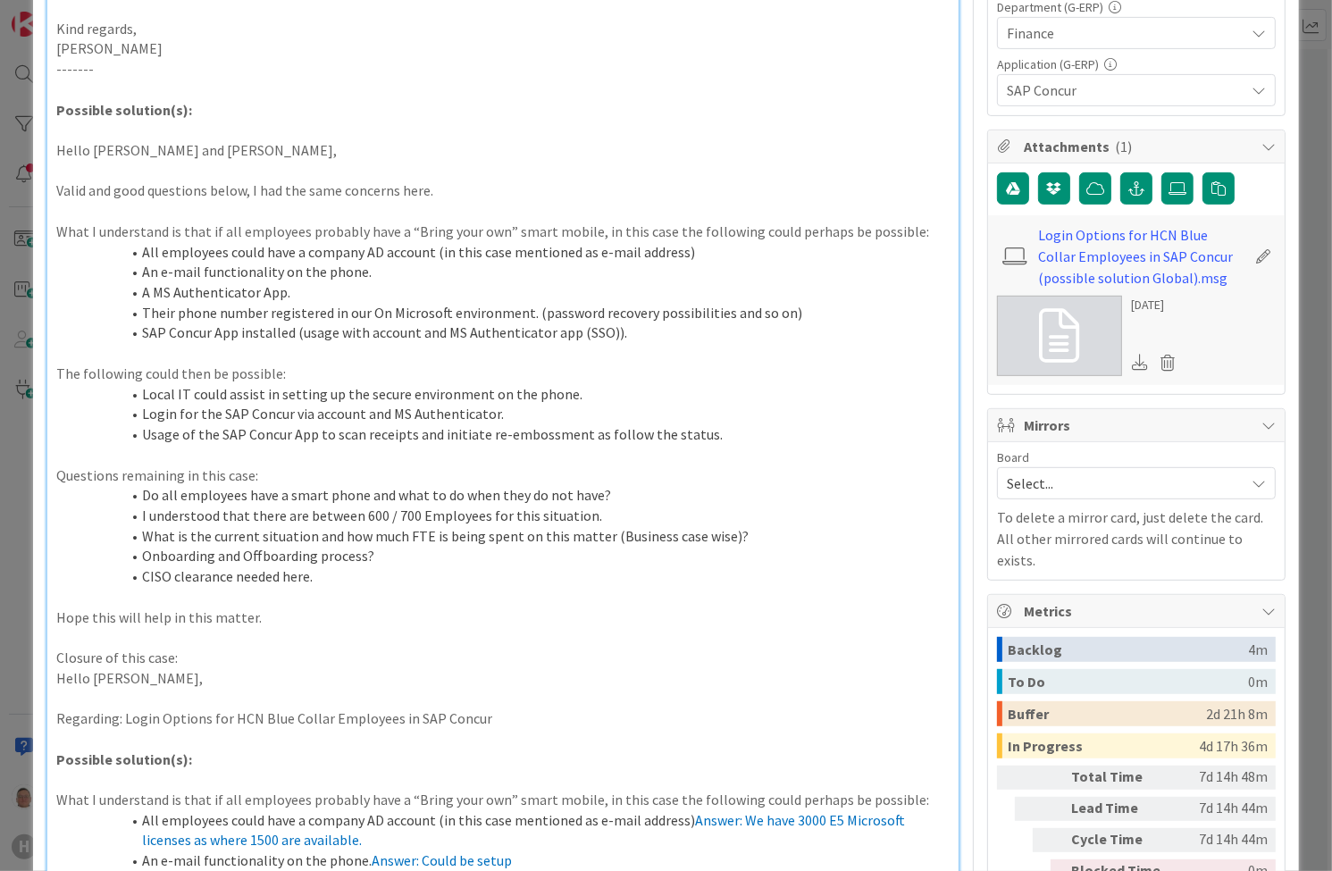
scroll to position [1259, 0]
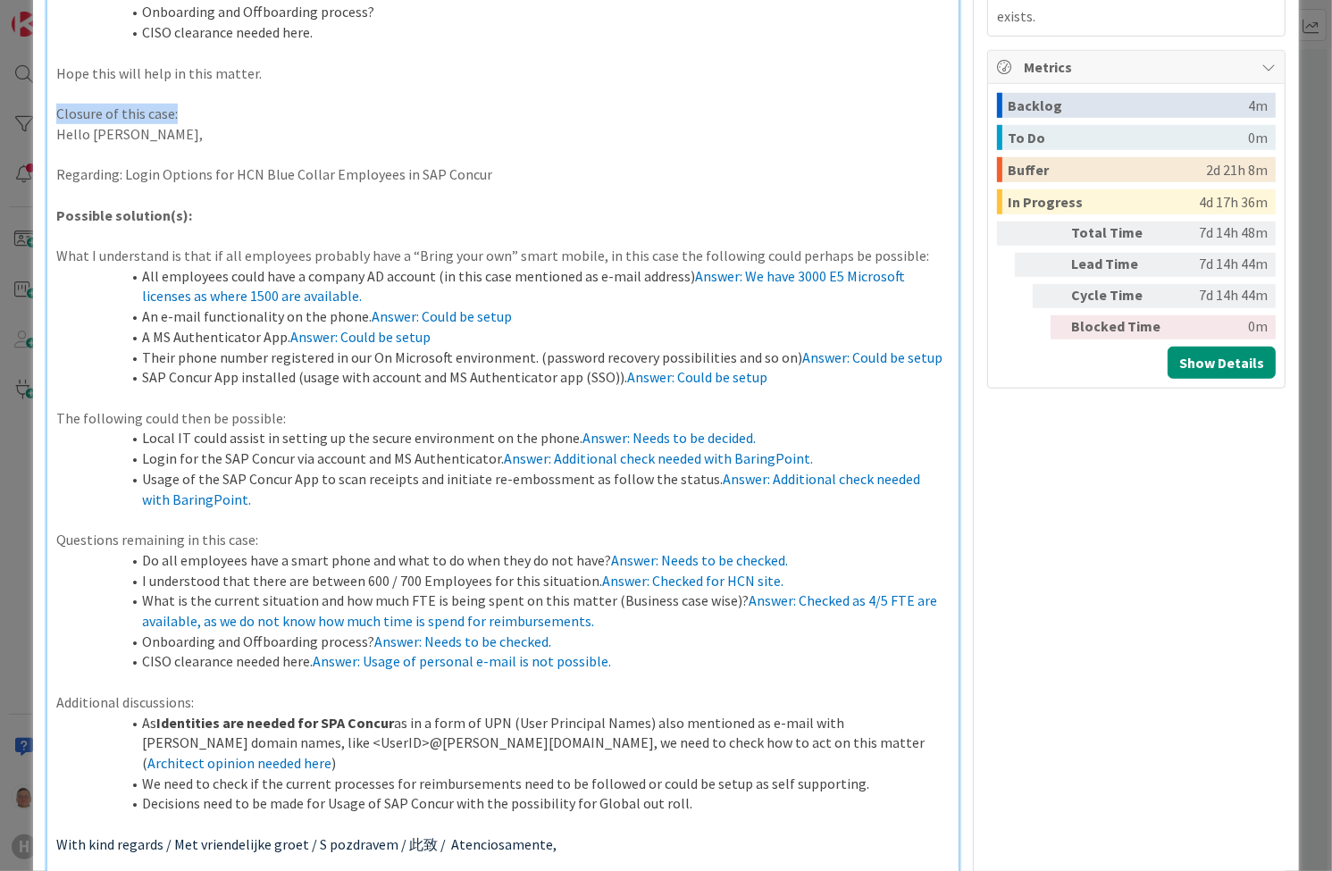
drag, startPoint x: 181, startPoint y: 109, endPoint x: 57, endPoint y: 113, distance: 124.2
click at [57, 113] on p "Closure of this case:" at bounding box center [502, 114] width 892 height 21
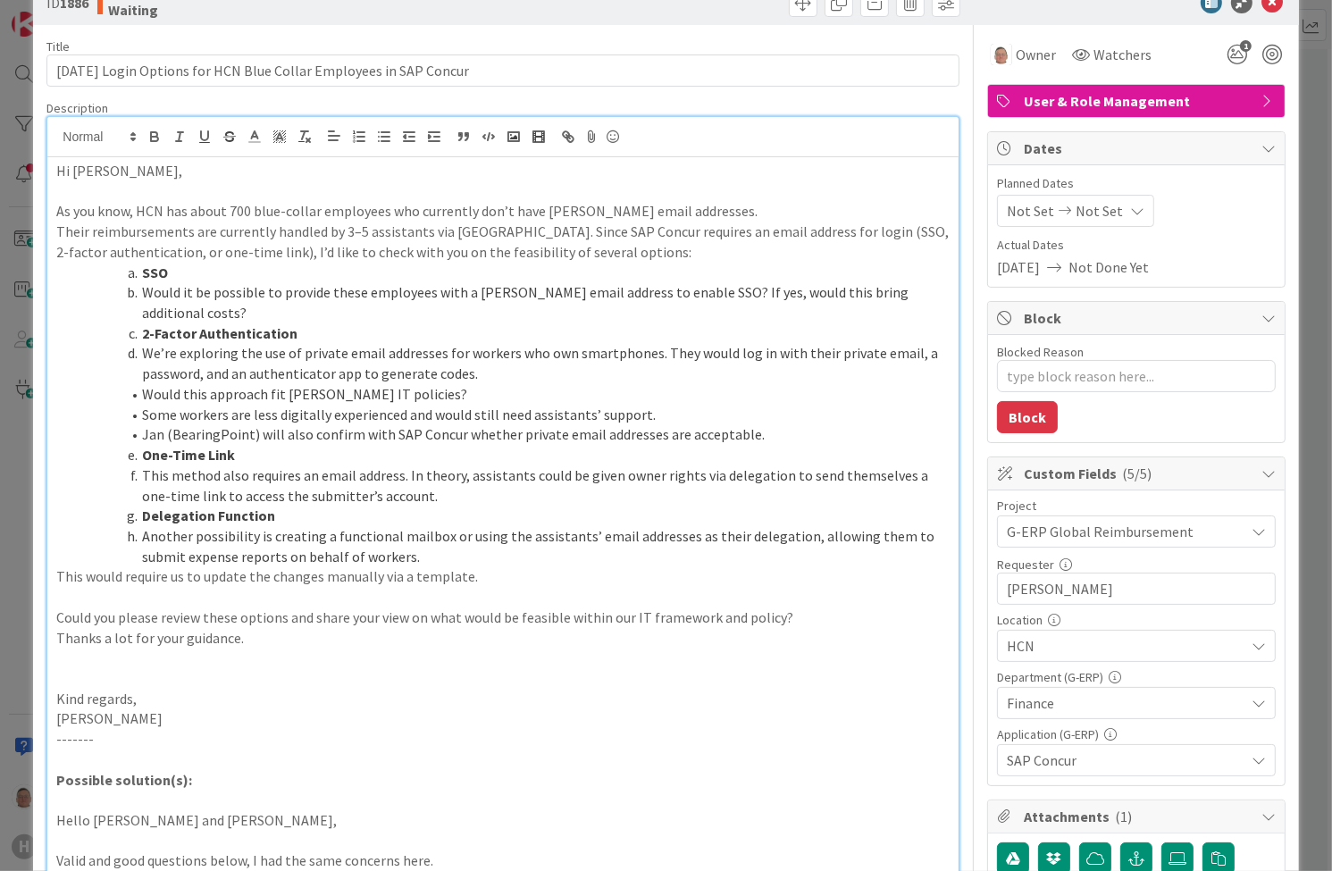
scroll to position [44, 0]
click at [151, 134] on icon "button" at bounding box center [154, 135] width 6 height 4
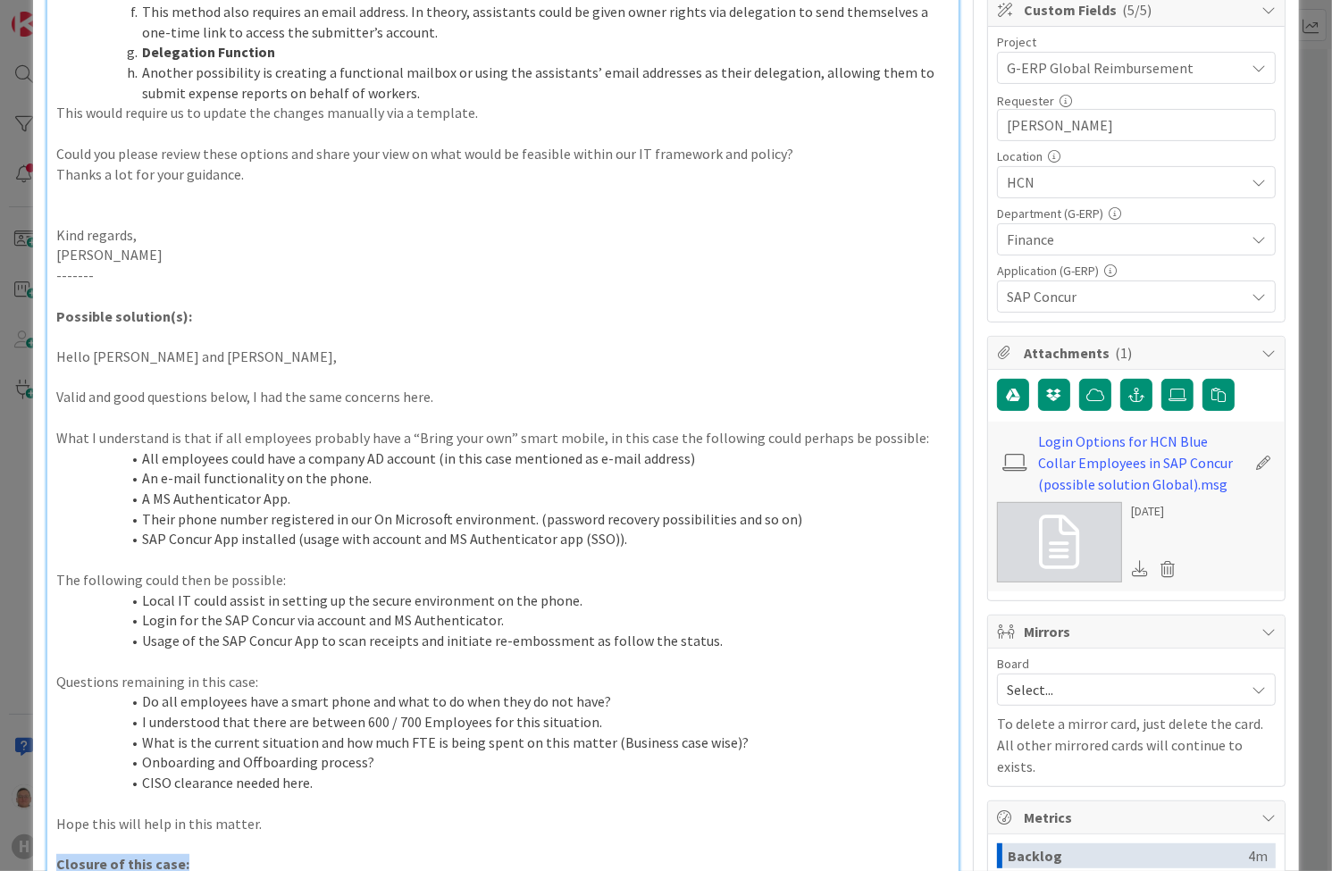
type textarea "x"
click at [506, 807] on p at bounding box center [502, 803] width 892 height 21
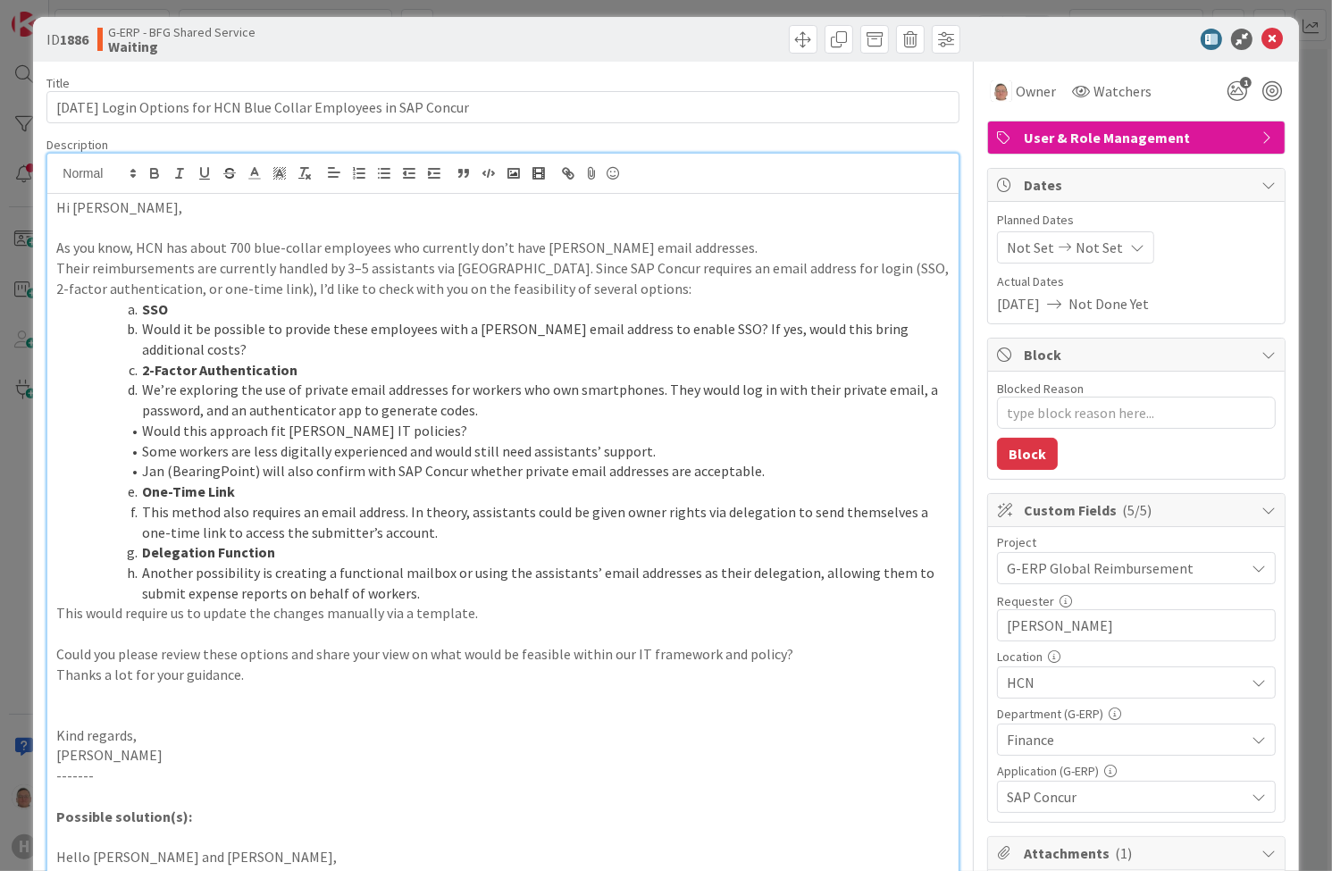
scroll to position [0, 0]
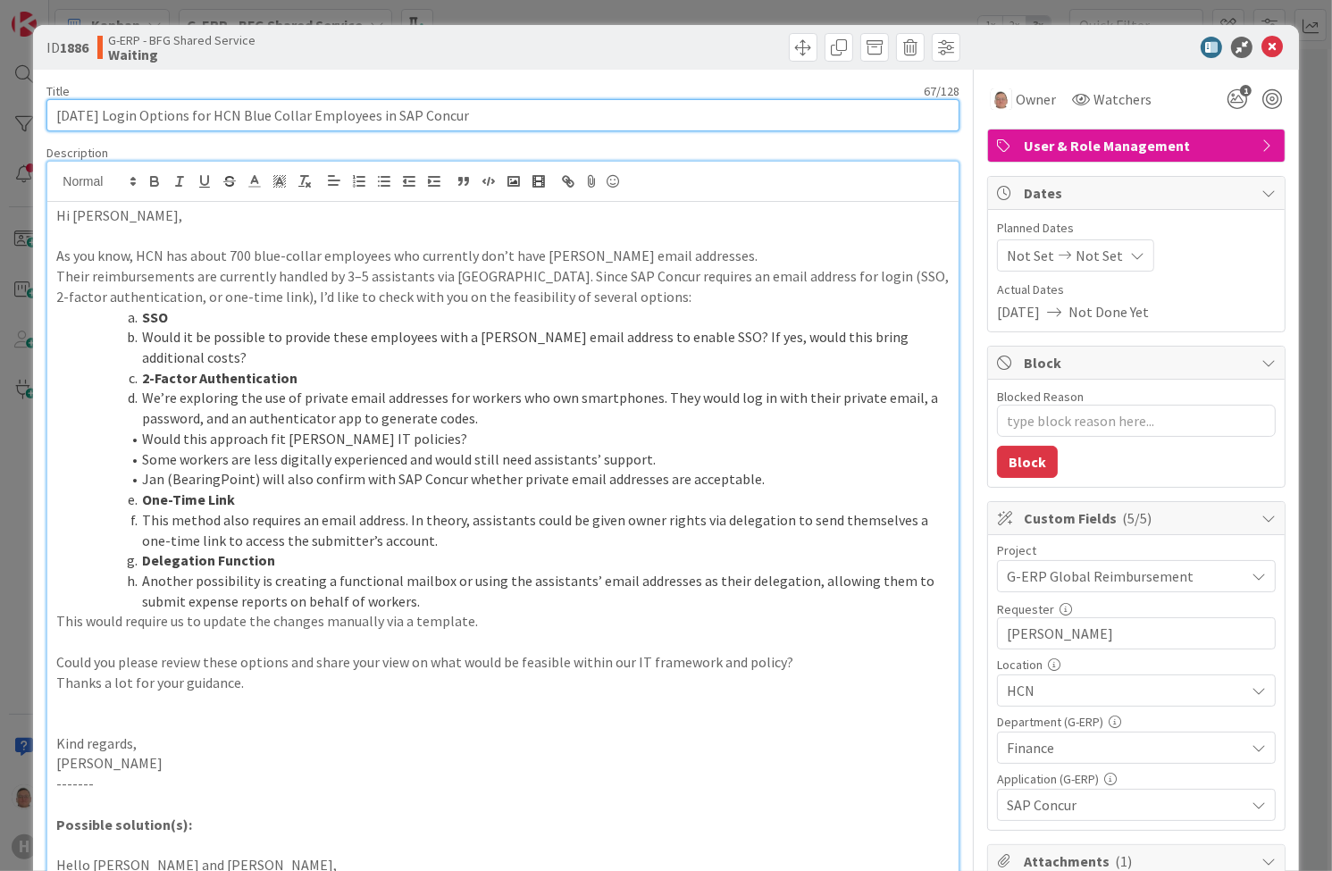
click at [118, 112] on input "[DATE] Login Options for HCN Blue Collar Employees in SAP Concur" at bounding box center [502, 115] width 912 height 32
type input "Login Options for HCN Blue Collar Employees in SAP Concur"
type textarea "x"
type input "Login Options for HCN Blue Collar Employees in SAP Concur"
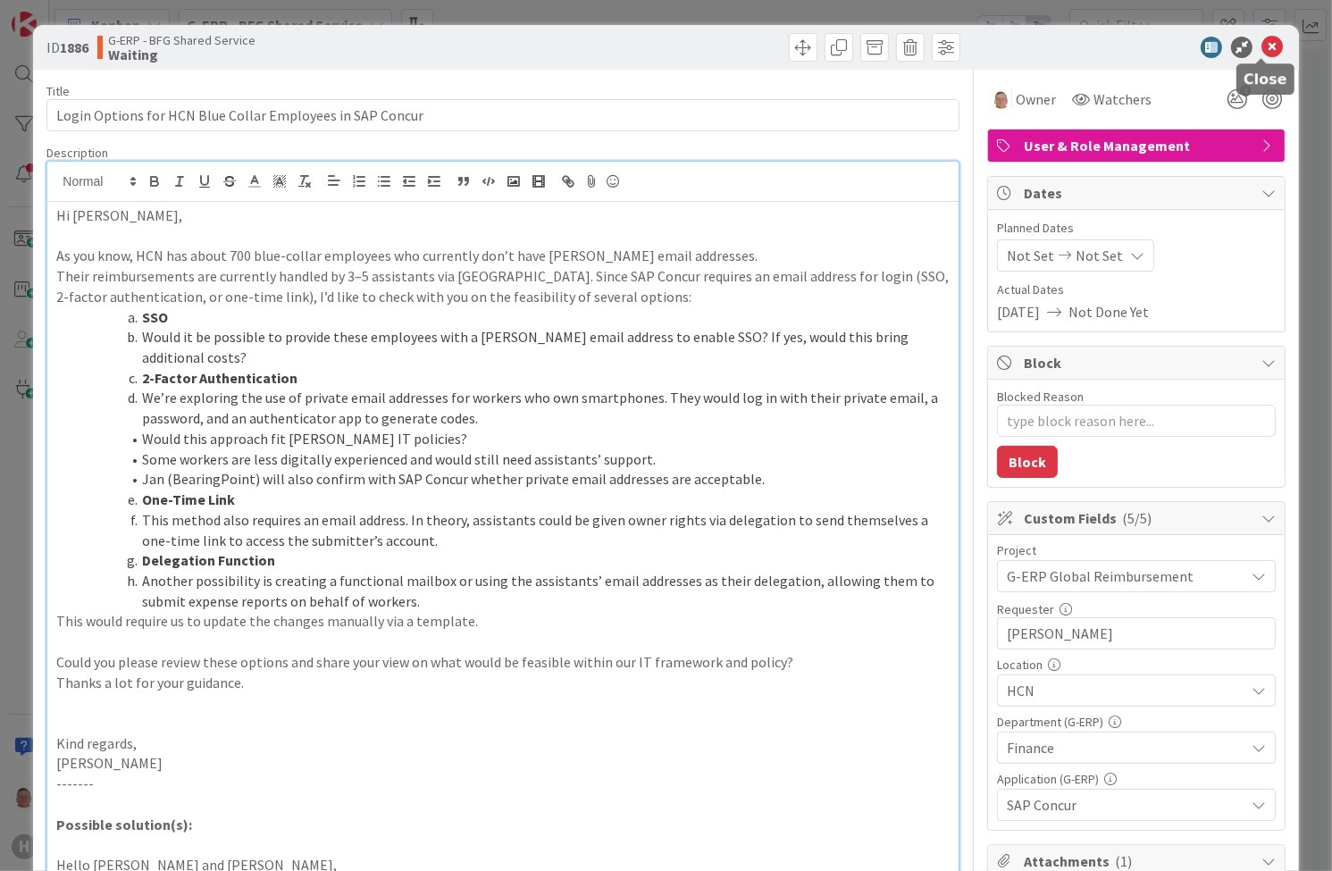
click at [1264, 50] on icon at bounding box center [1271, 47] width 21 height 21
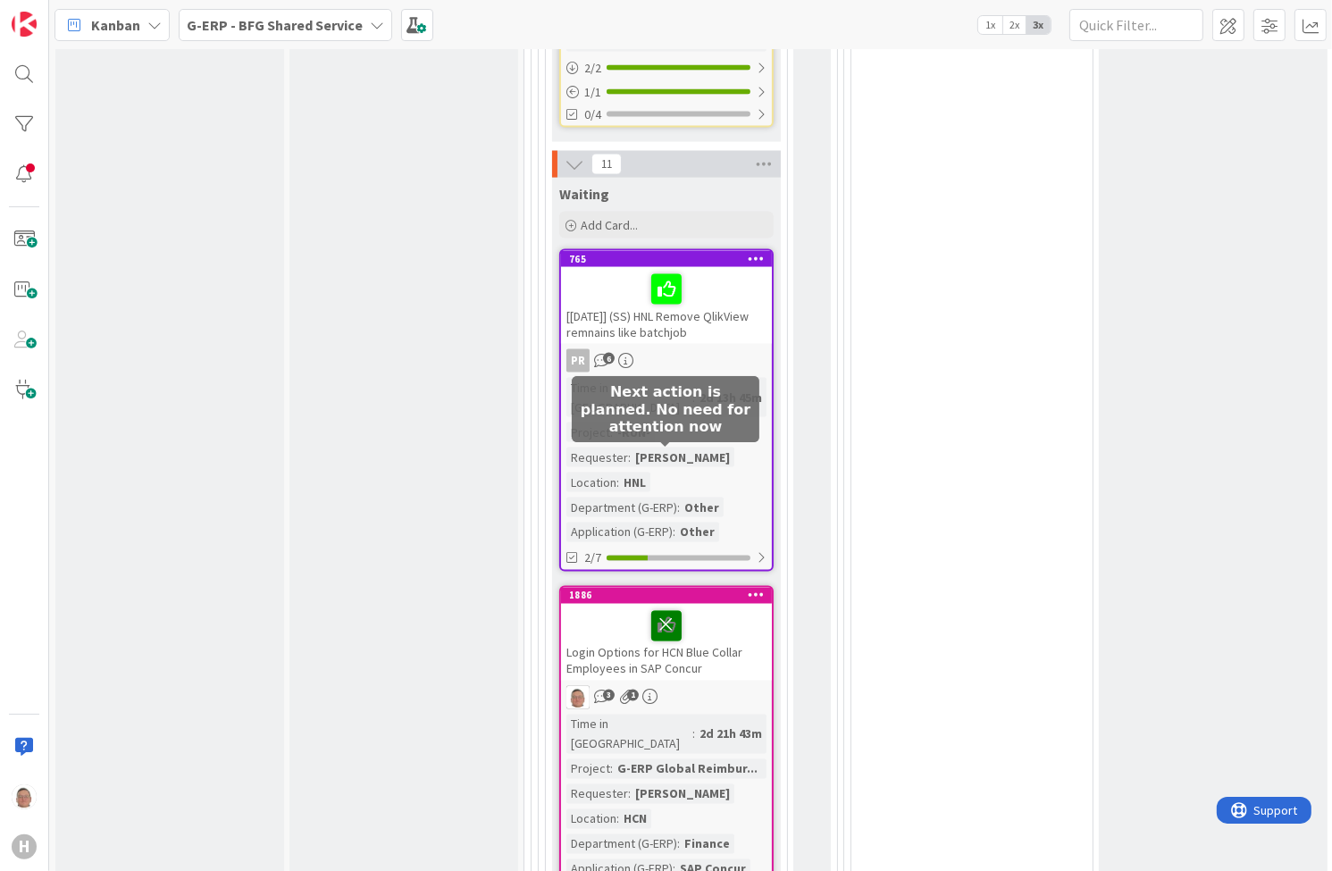
click at [673, 611] on icon at bounding box center [666, 625] width 30 height 29
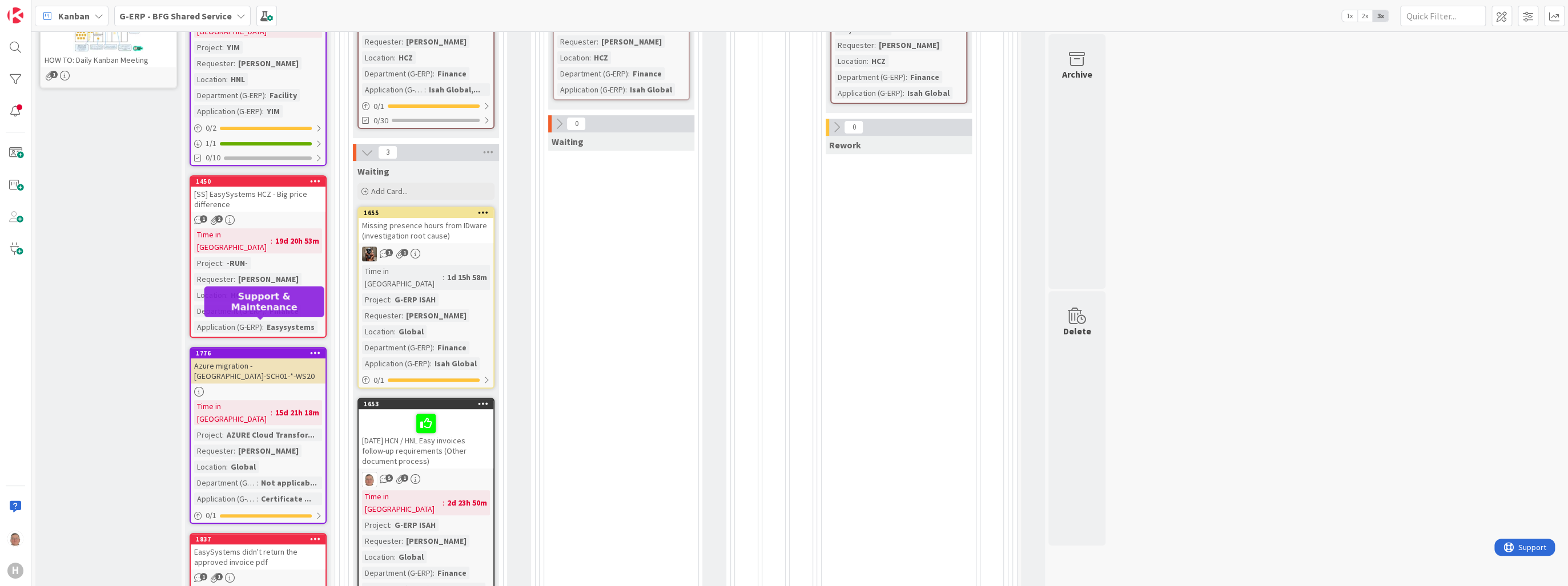
scroll to position [411, 0]
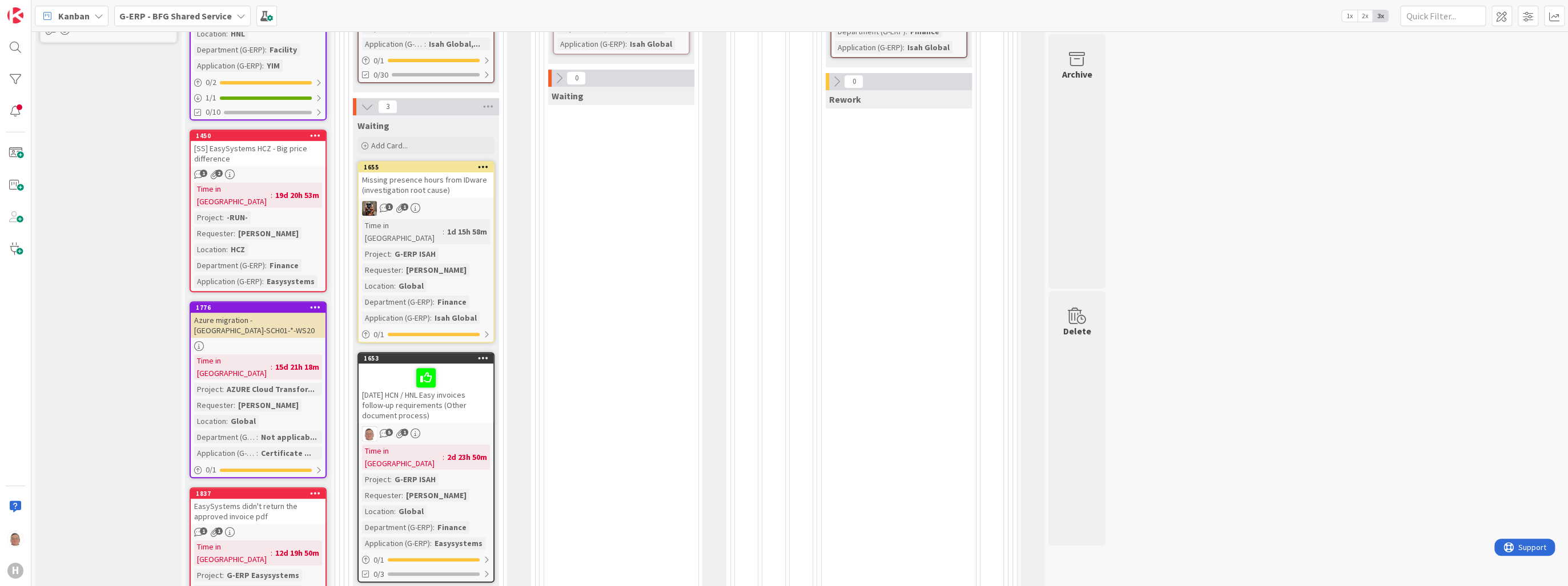
click at [316, 303] on icon at bounding box center [315, 307] width 11 height 8
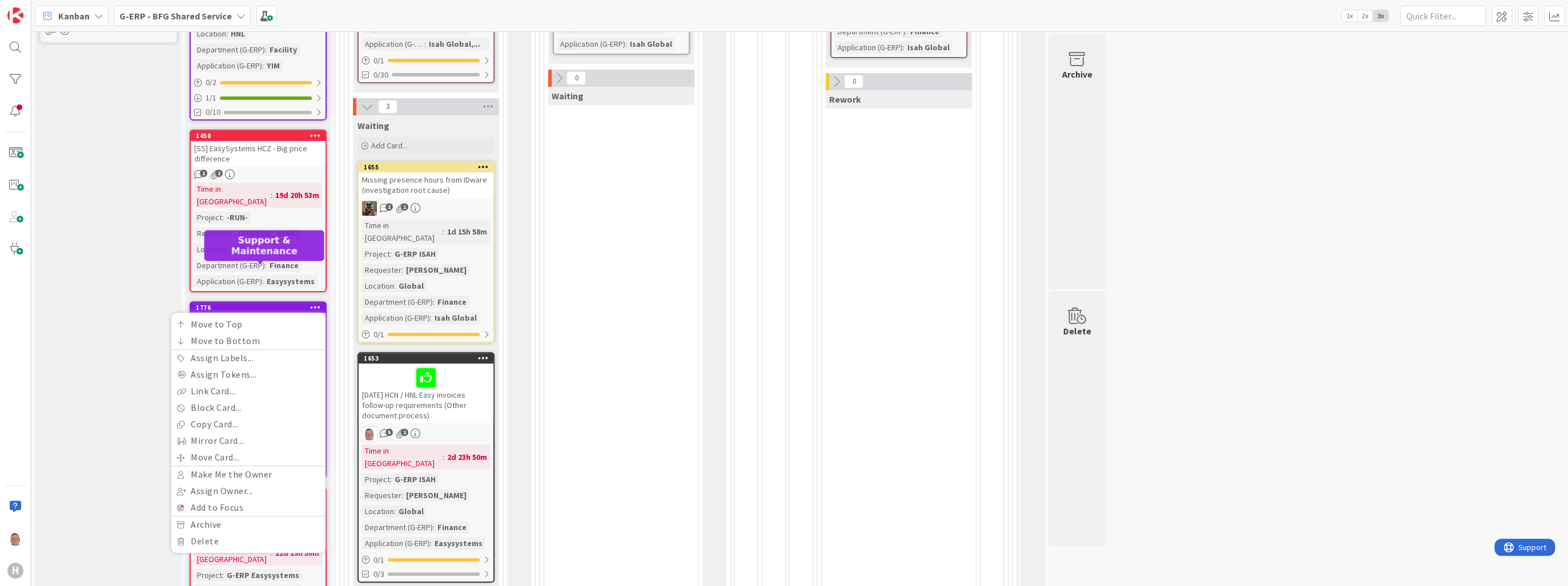
click at [254, 304] on div "1776" at bounding box center [260, 307] width 130 height 8
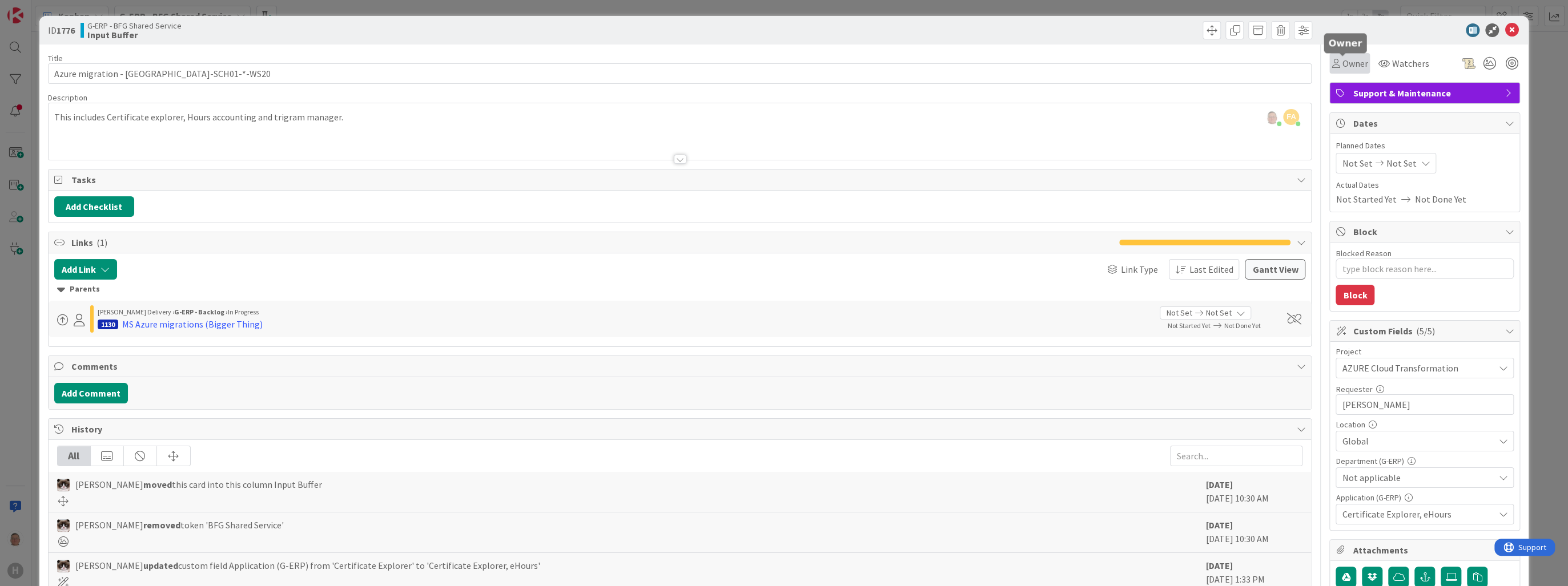
click at [851, 65] on icon at bounding box center [1335, 63] width 8 height 9
type textarea "x"
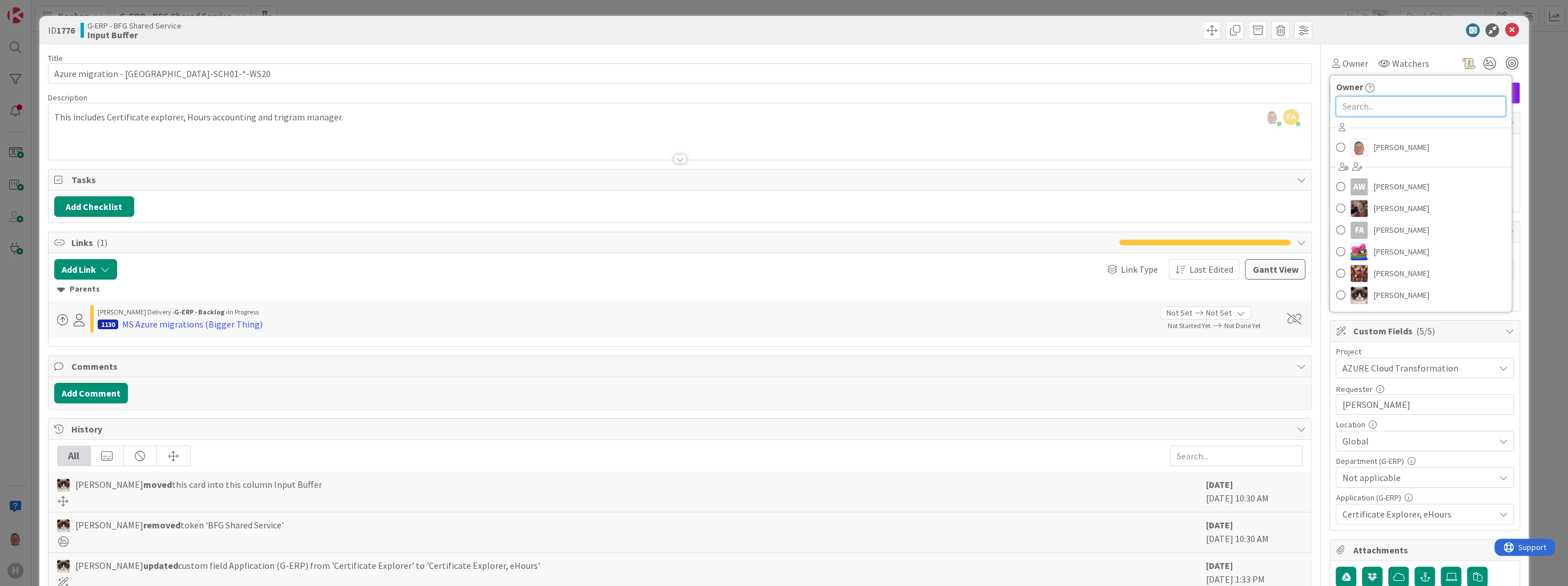
click at [851, 109] on input "text" at bounding box center [1420, 106] width 170 height 20
type input "par"
click at [851, 153] on span "[PERSON_NAME]" at bounding box center [1401, 156] width 56 height 17
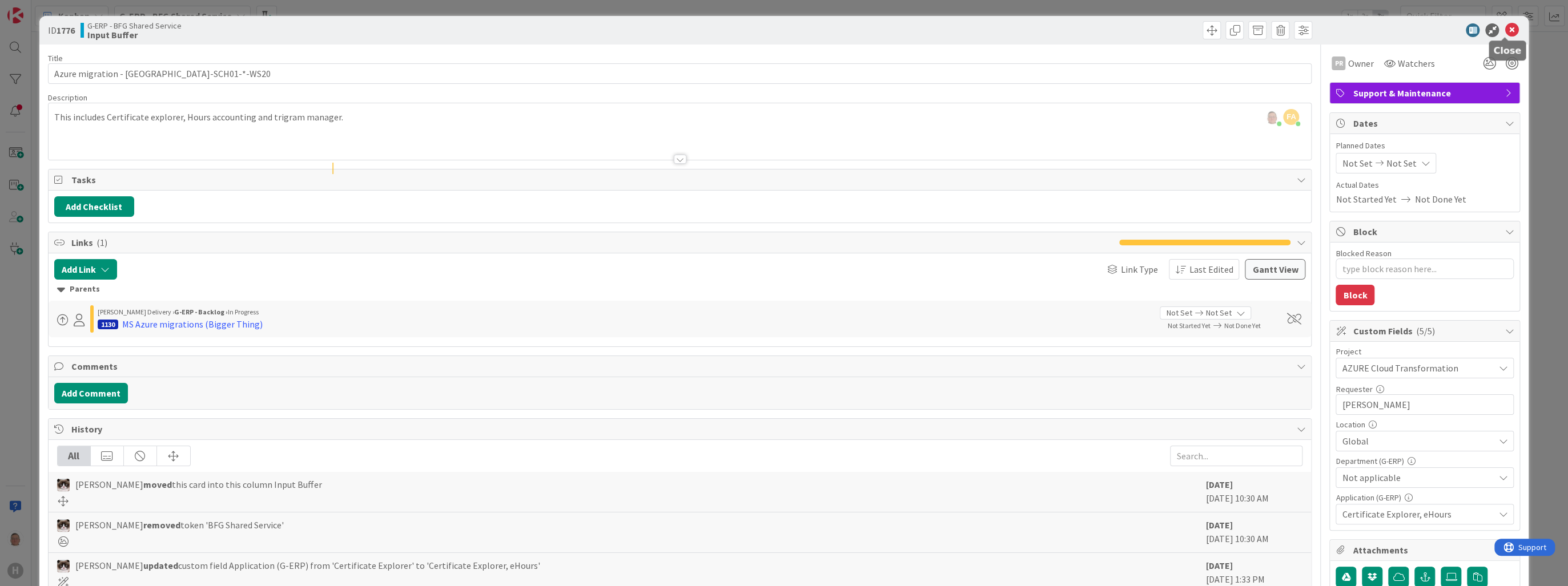
click at [851, 27] on icon at bounding box center [1511, 30] width 13 height 13
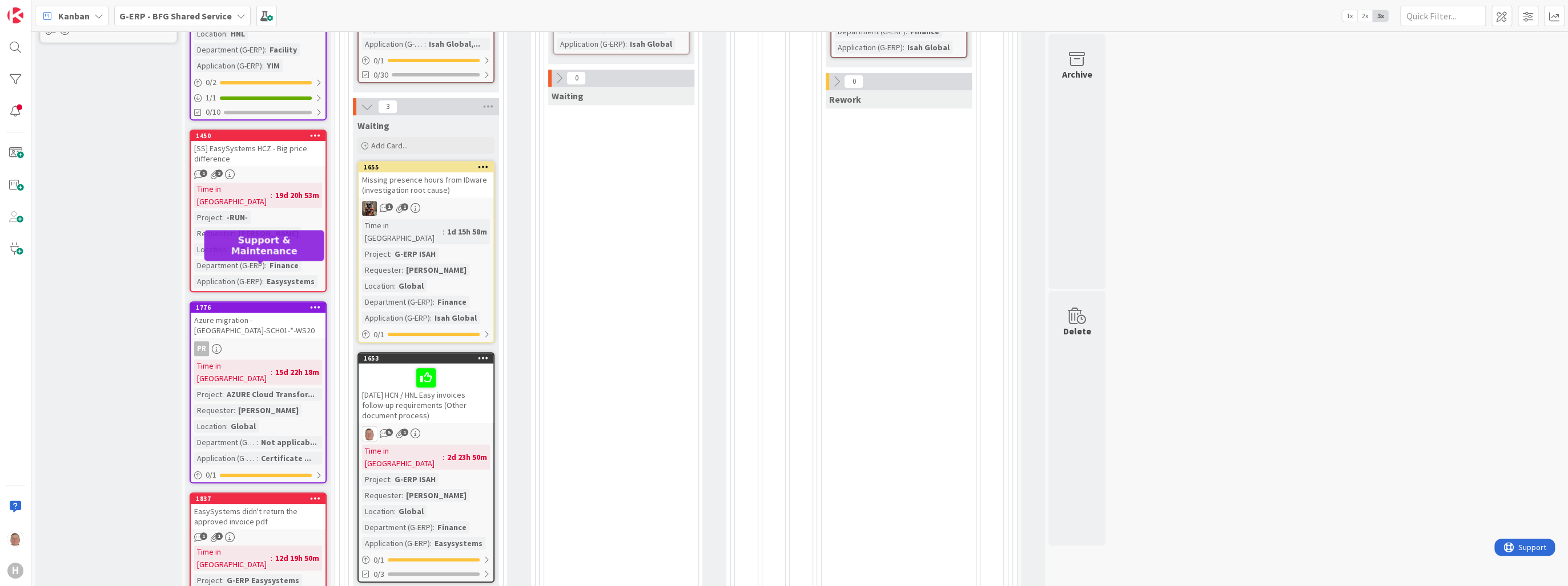
click at [282, 304] on div "1776" at bounding box center [260, 307] width 130 height 8
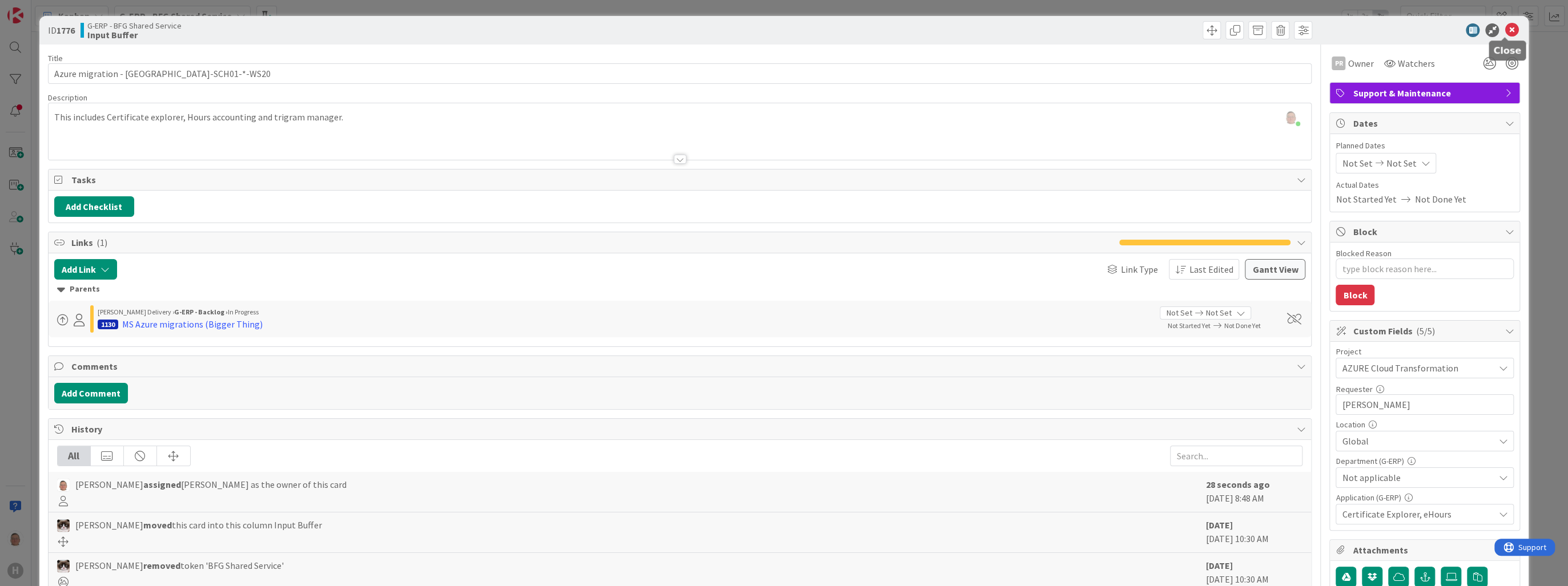
click at [851, 30] on icon at bounding box center [1511, 30] width 13 height 13
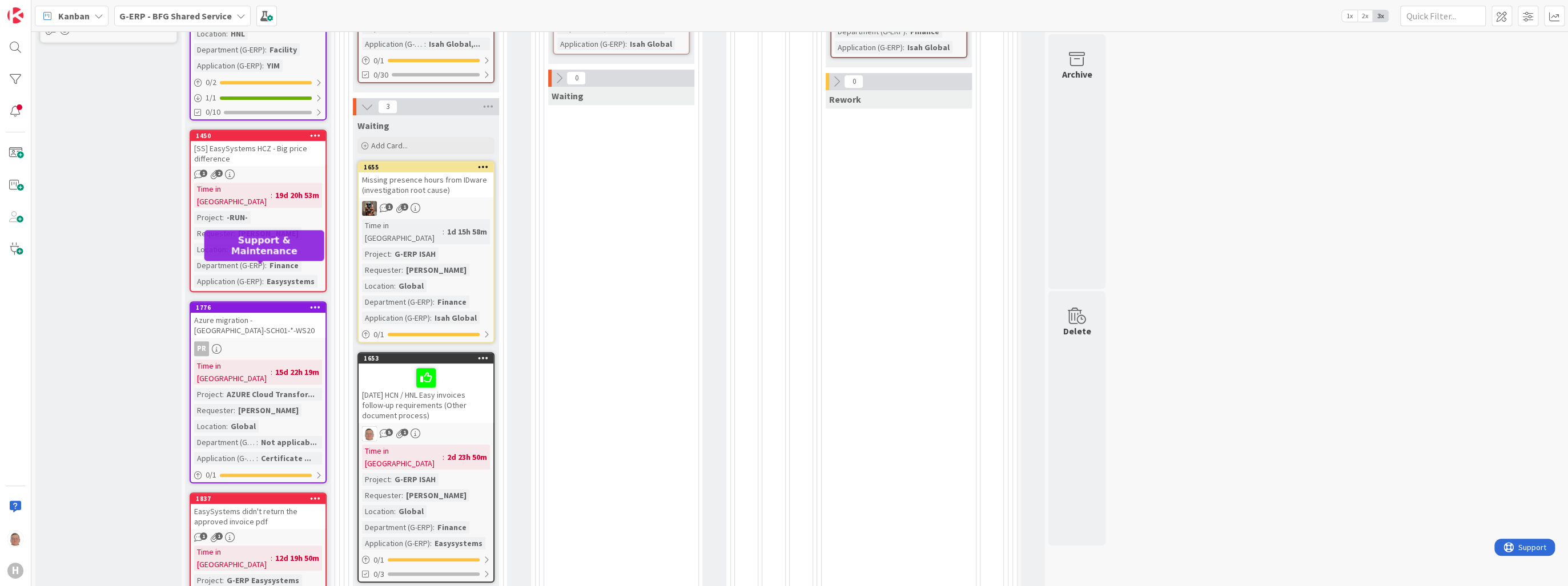
click at [274, 304] on div "1776" at bounding box center [260, 307] width 130 height 8
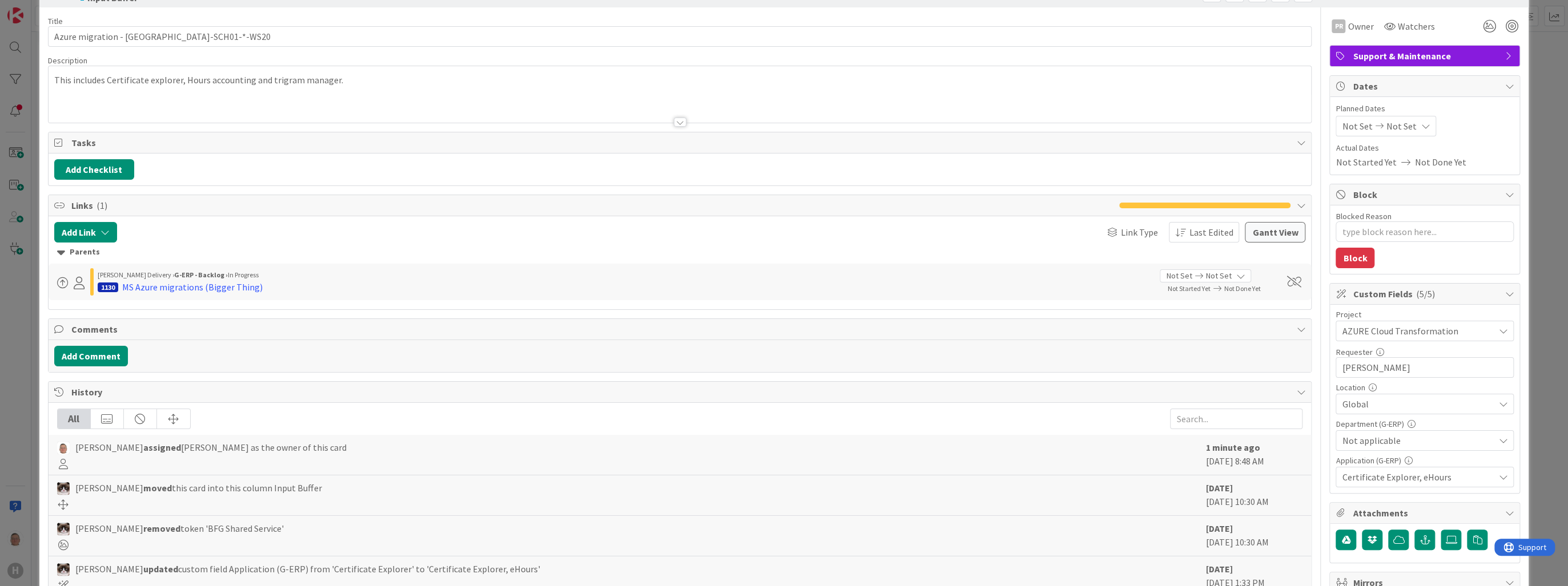
scroll to position [183, 0]
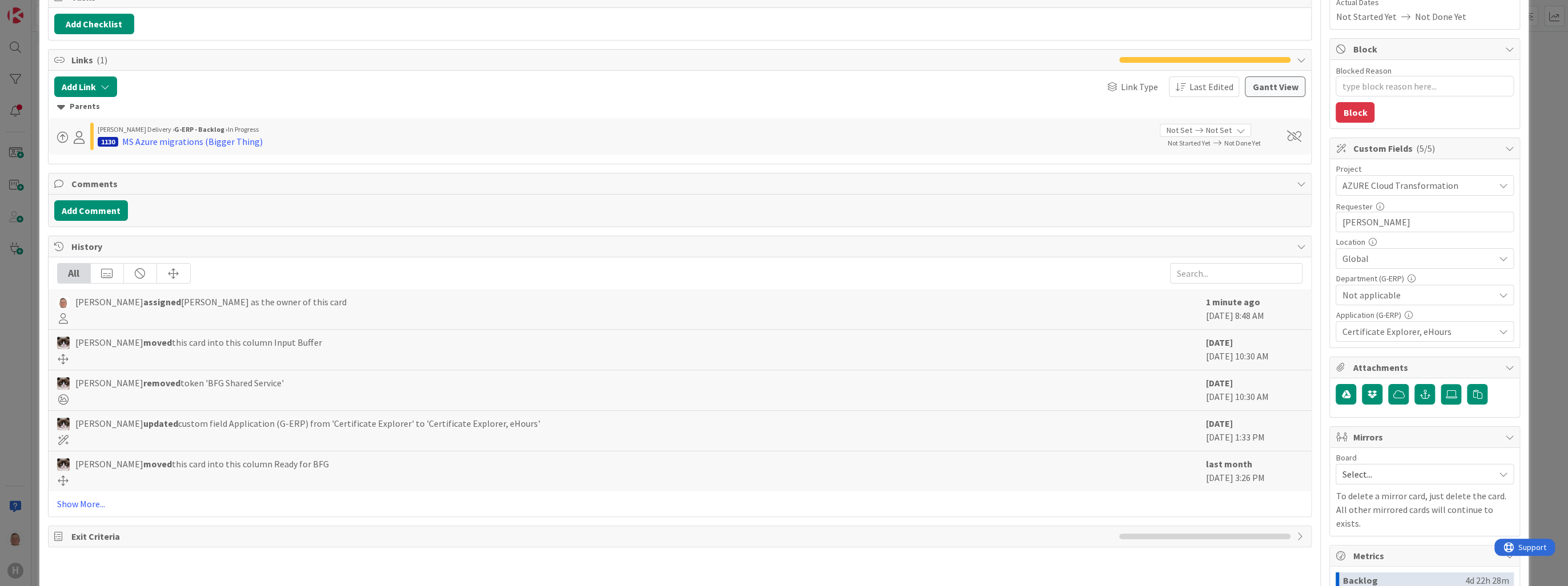
drag, startPoint x: 303, startPoint y: 343, endPoint x: 70, endPoint y: 343, distance: 233.0
click at [70, 343] on div "[PERSON_NAME] moved this card into this column Input Buffer" at bounding box center [628, 342] width 1143 height 13
click at [351, 347] on div "[PERSON_NAME] moved this card into this column Input Buffer" at bounding box center [628, 350] width 1143 height 29
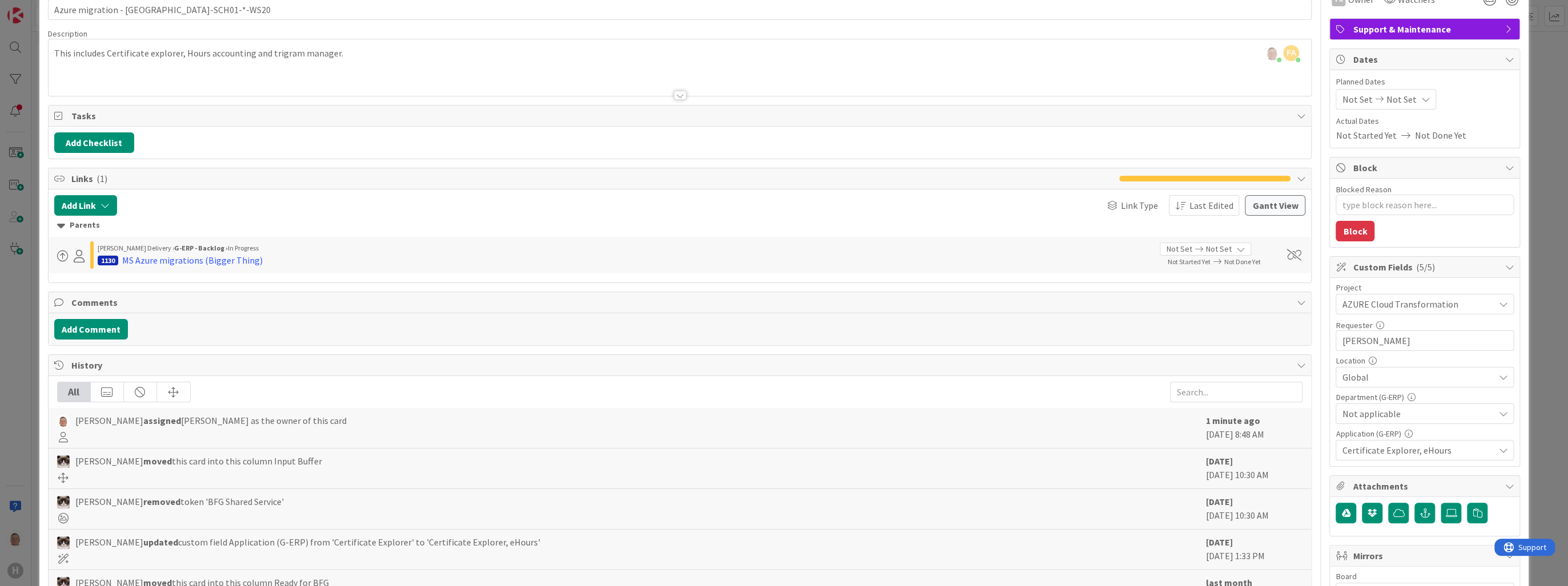
scroll to position [0, 0]
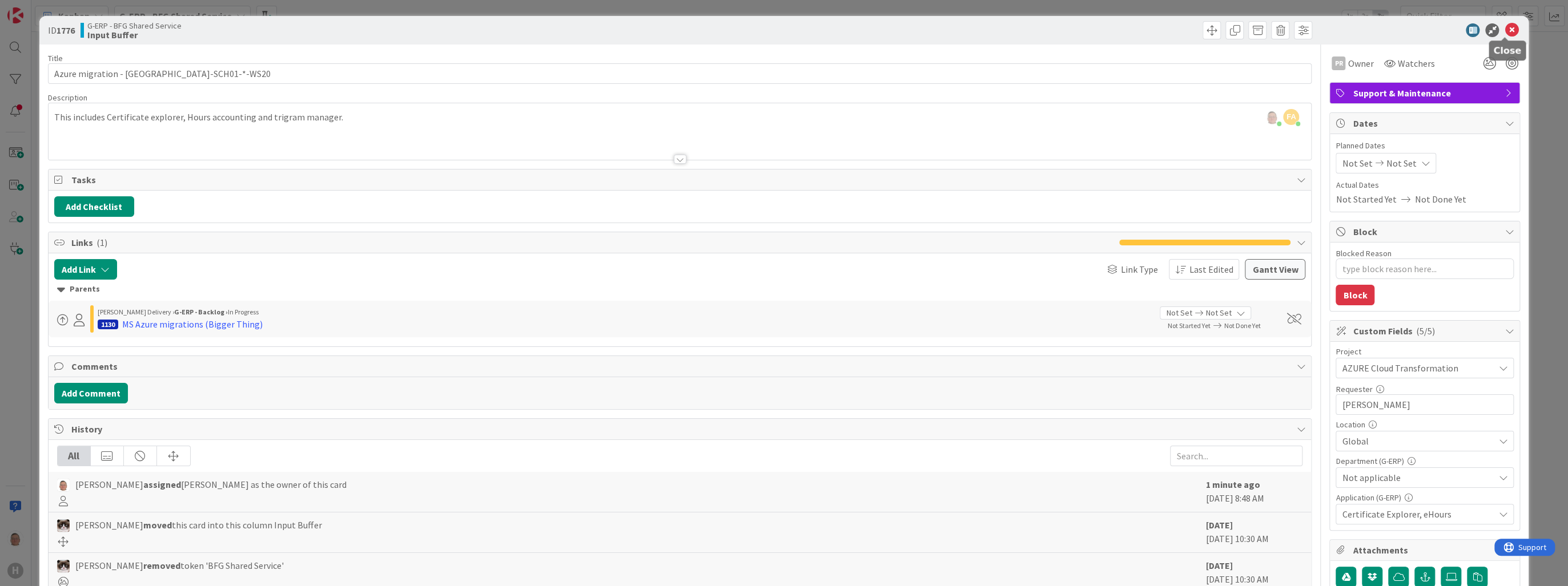
click at [851, 29] on icon at bounding box center [1511, 30] width 13 height 13
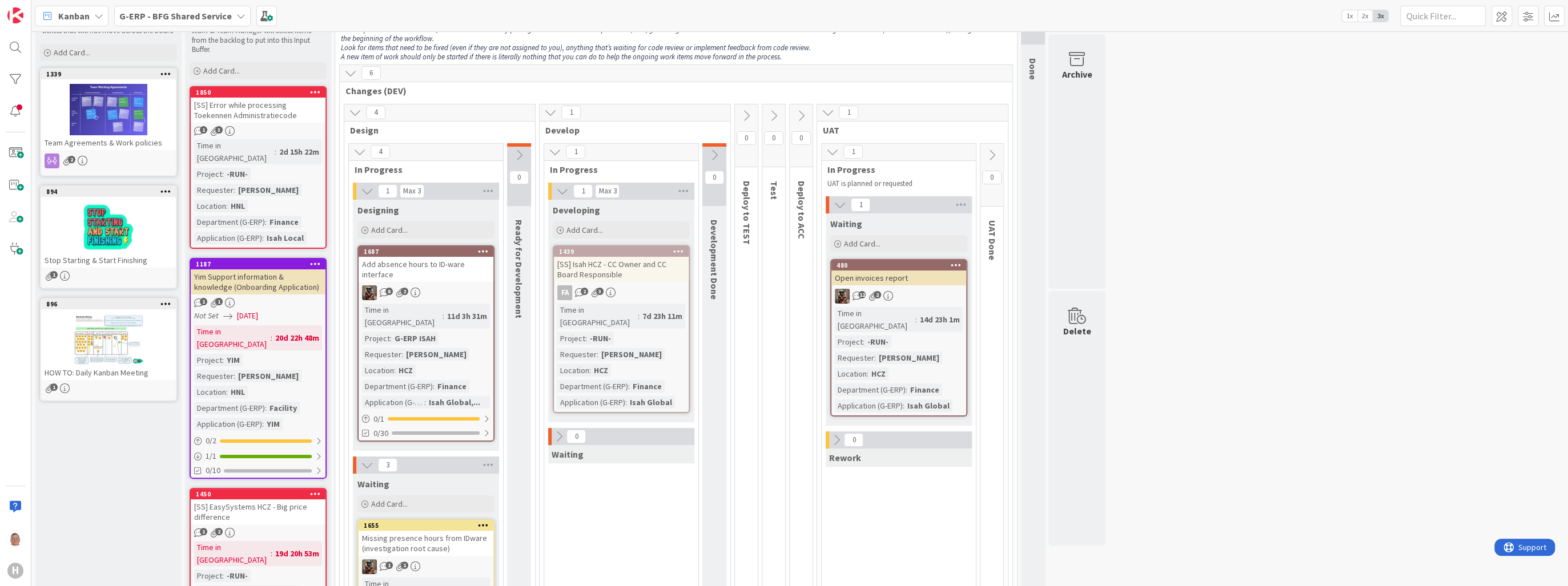
scroll to position [45, 0]
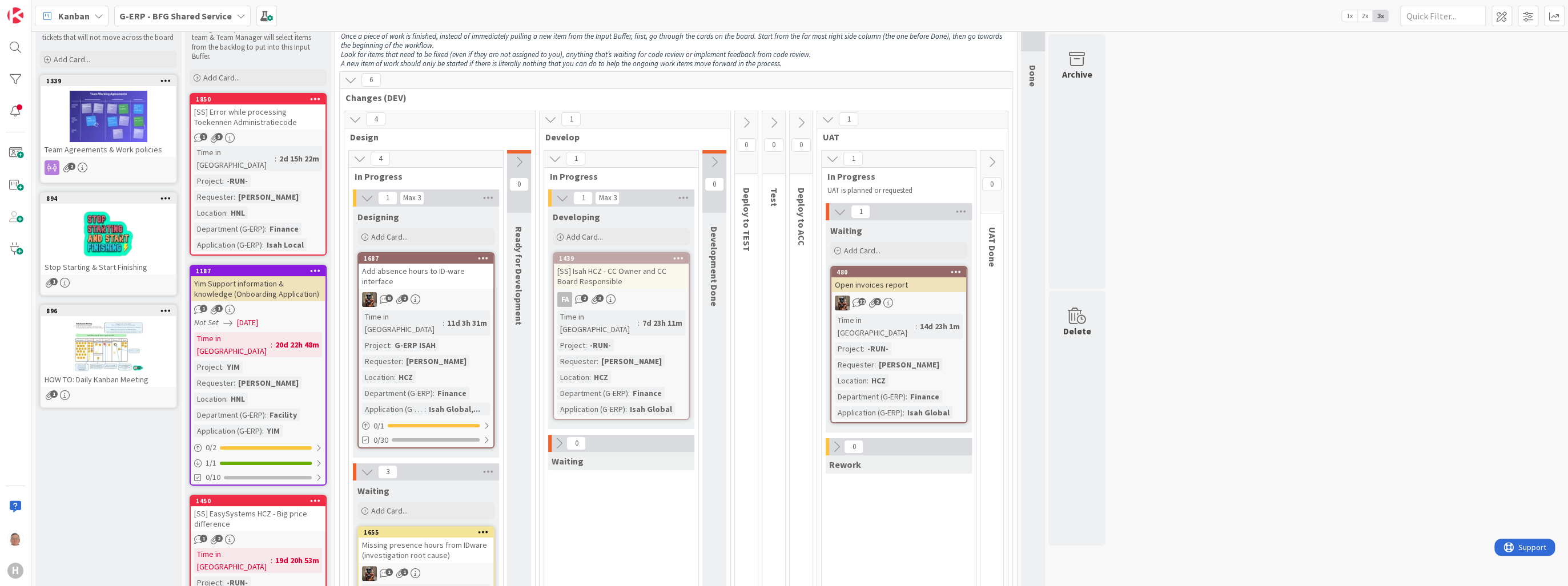
click at [351, 80] on icon at bounding box center [351, 80] width 13 height 13
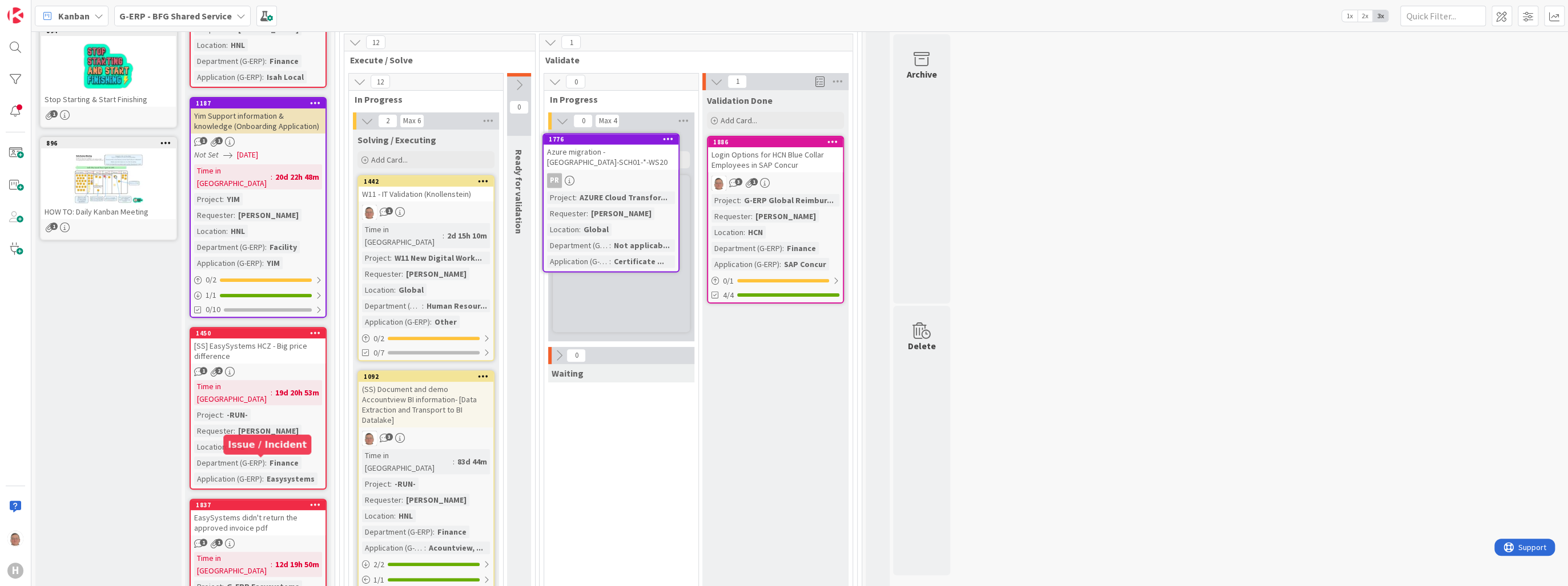
scroll to position [195, 0]
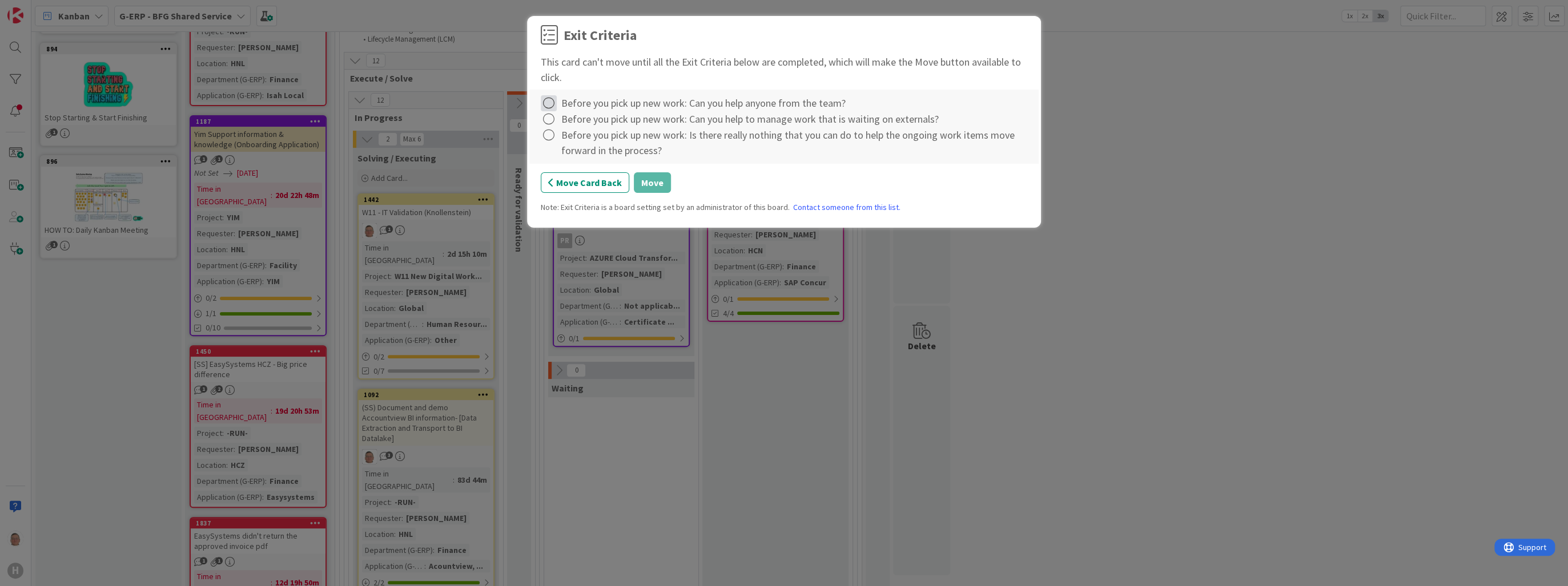
click at [555, 103] on icon at bounding box center [548, 103] width 16 height 16
click at [590, 131] on link "Complete" at bounding box center [612, 127] width 143 height 17
click at [554, 120] on icon at bounding box center [548, 119] width 16 height 16
click at [576, 139] on link "Complete" at bounding box center [612, 143] width 143 height 17
click at [552, 137] on icon at bounding box center [548, 135] width 16 height 16
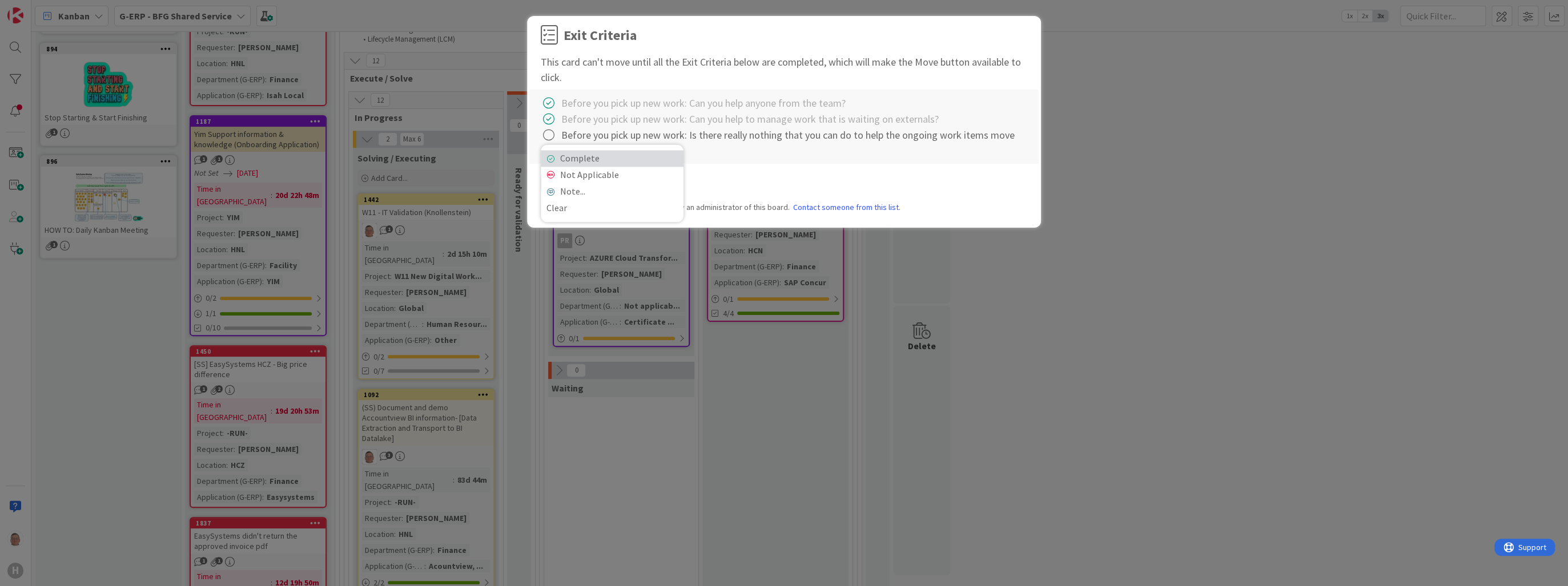
click at [580, 159] on link "Complete" at bounding box center [612, 158] width 143 height 17
click at [651, 180] on button "Move" at bounding box center [653, 183] width 37 height 20
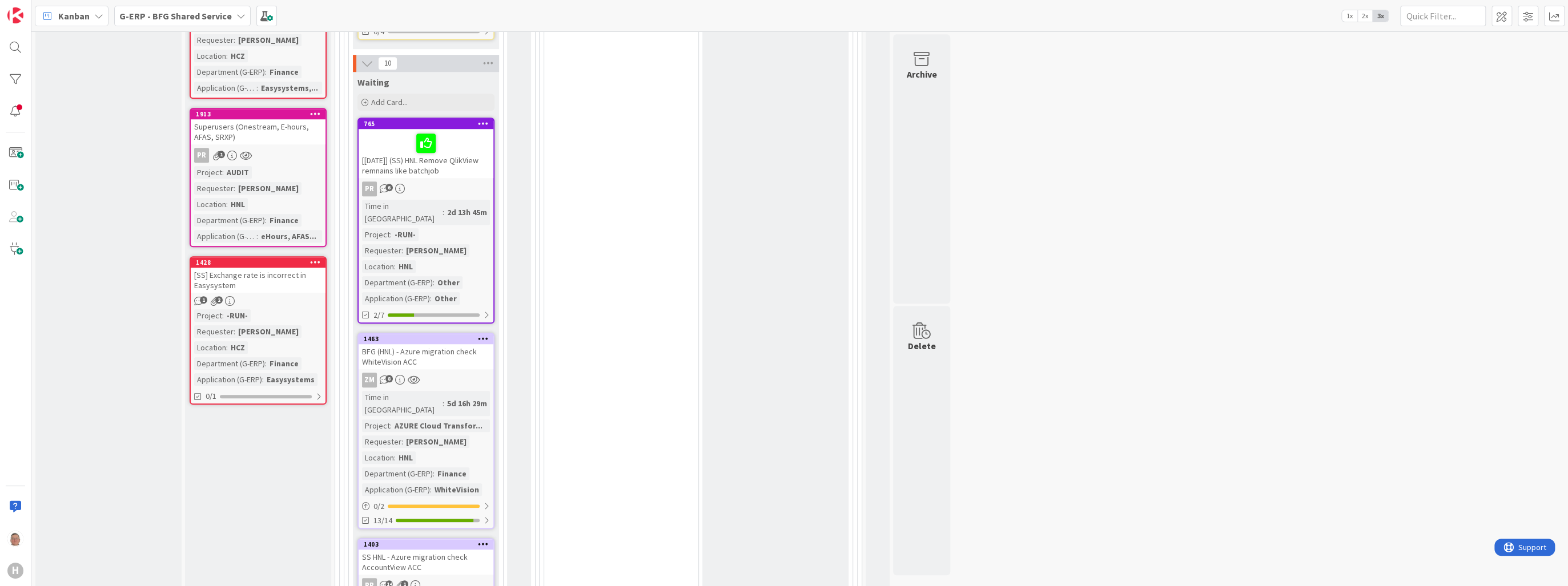
scroll to position [730, 0]
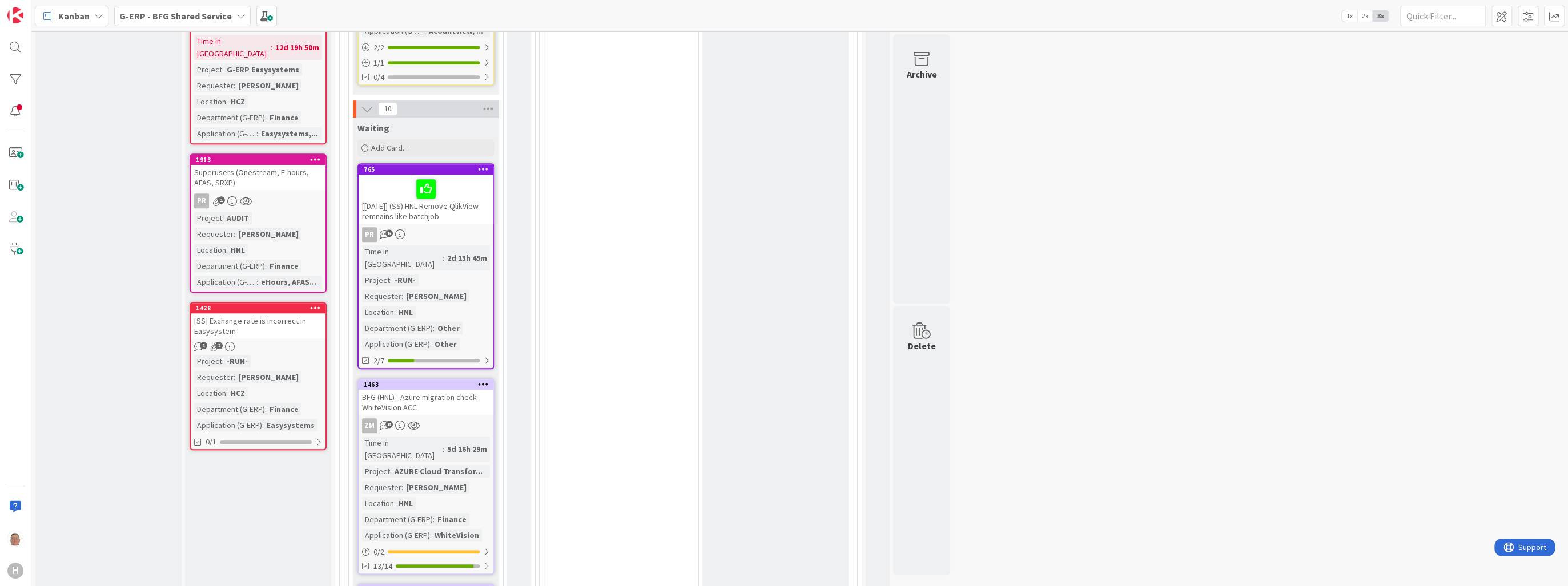
click at [318, 155] on icon at bounding box center [315, 159] width 11 height 8
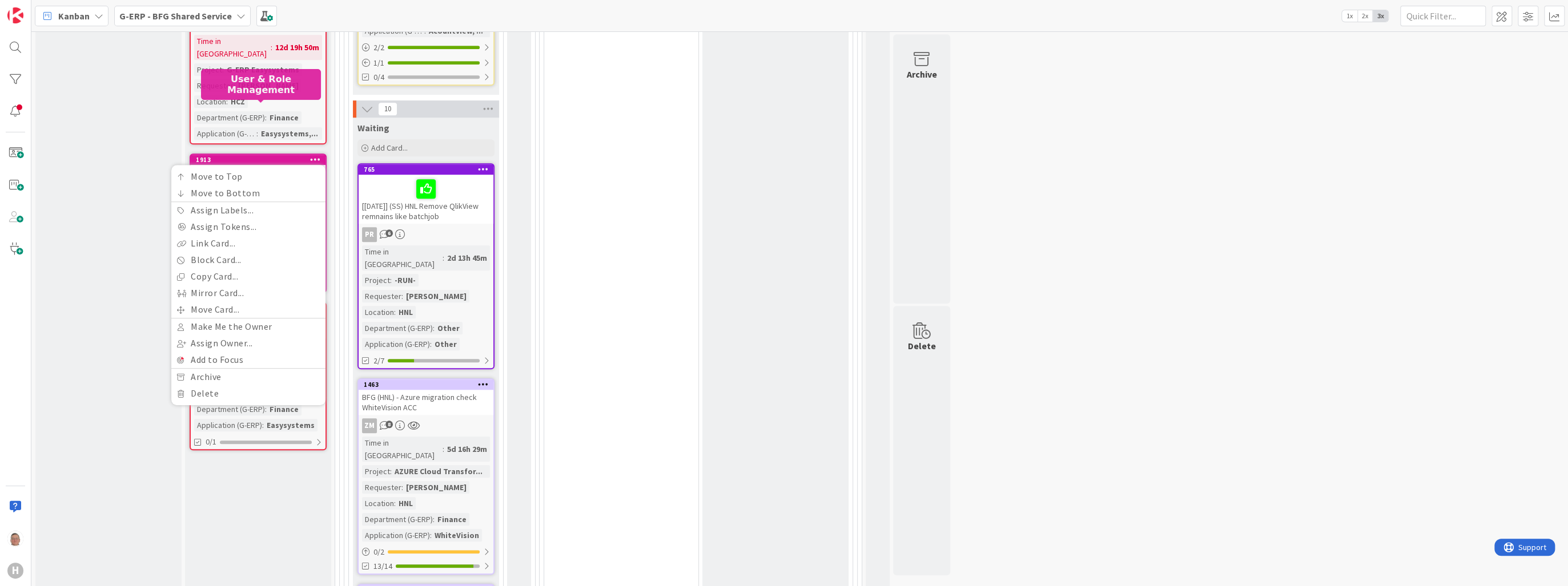
click at [295, 156] on div "1913" at bounding box center [260, 160] width 130 height 8
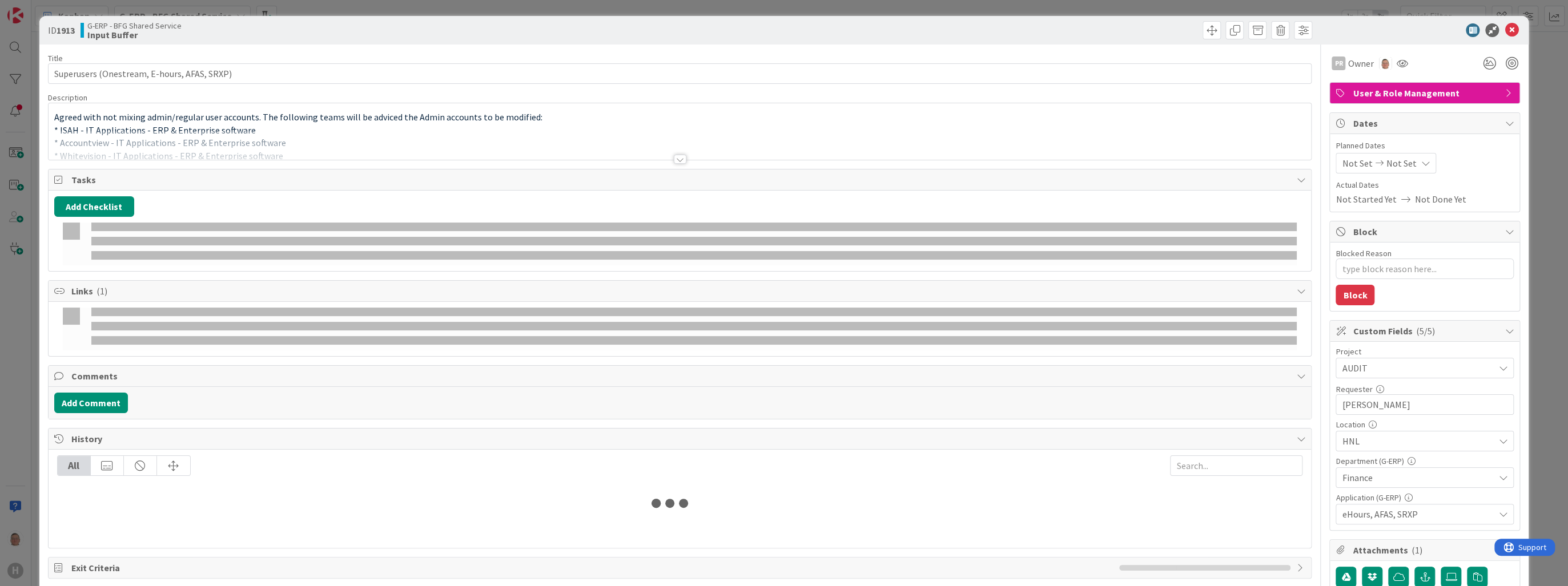
type textarea "x"
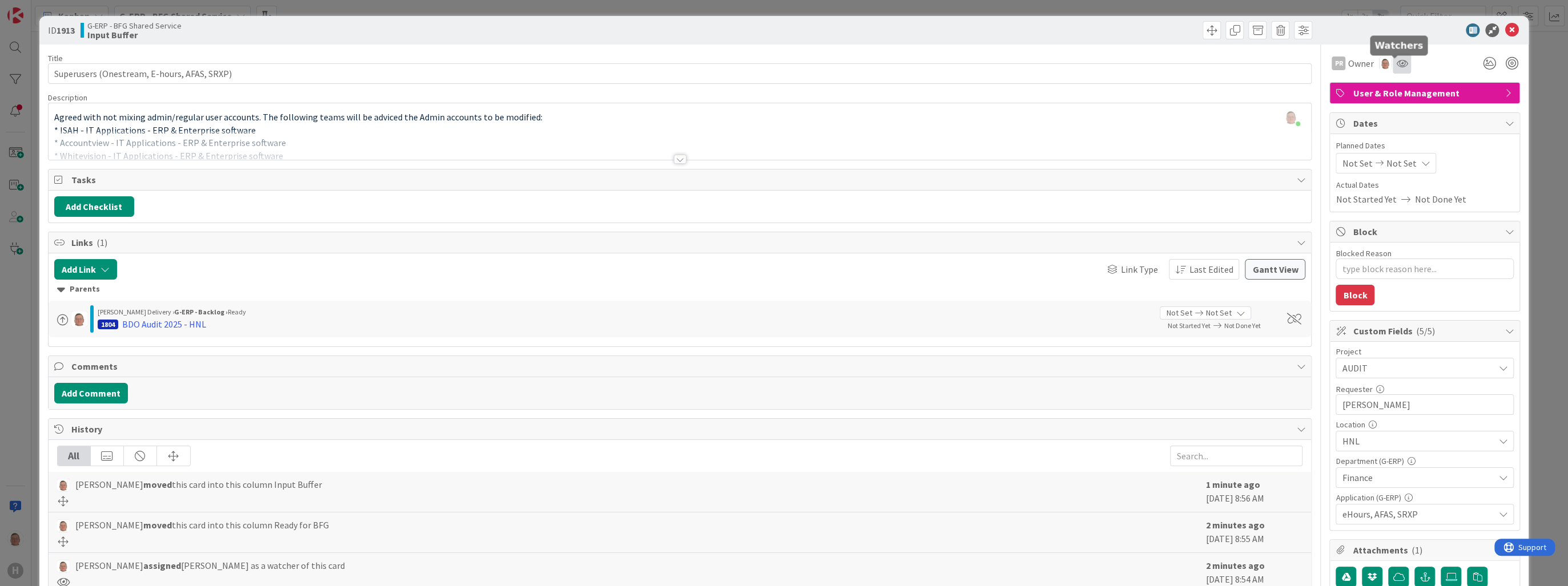
click at [851, 61] on icon at bounding box center [1402, 63] width 12 height 9
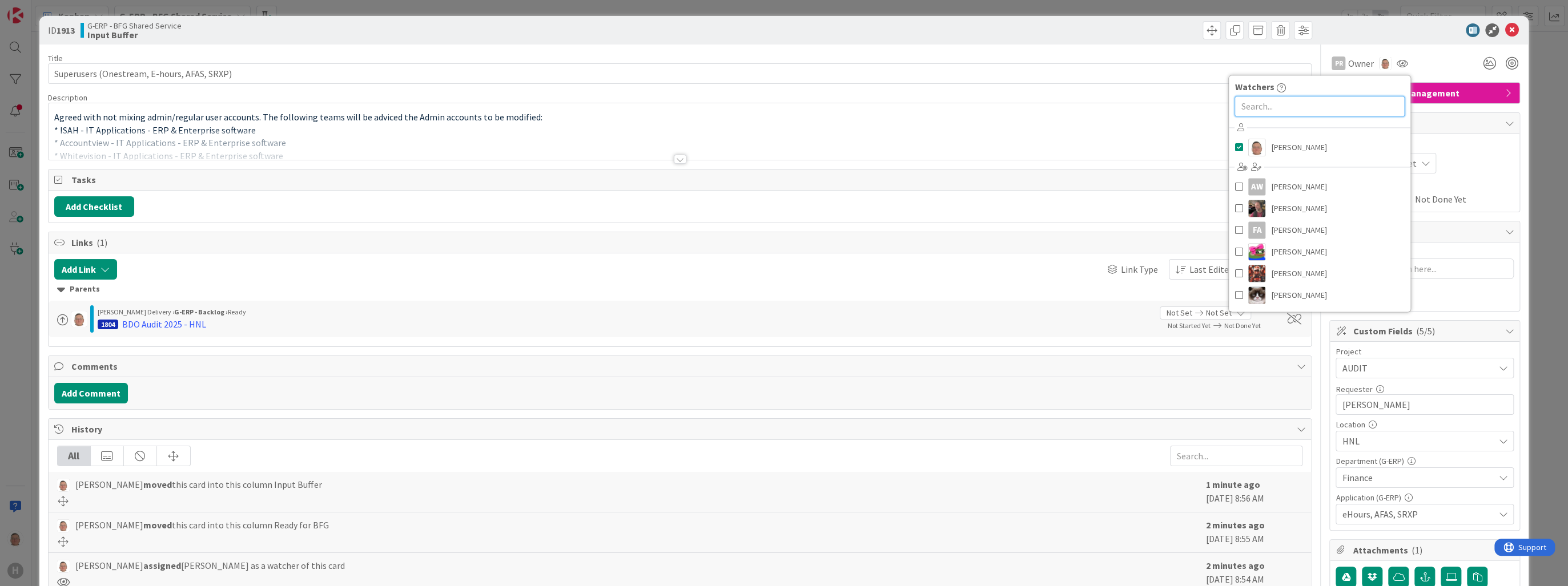
click at [851, 104] on input "text" at bounding box center [1319, 106] width 170 height 20
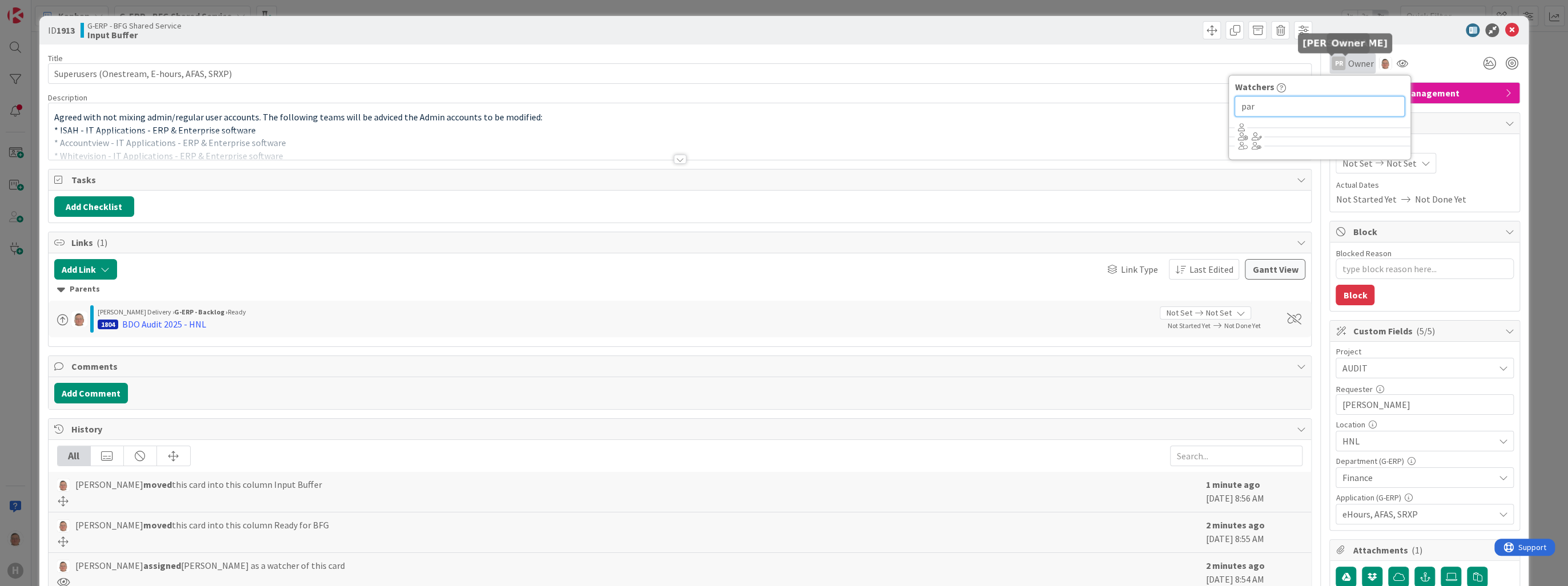
type input "par"
click at [851, 63] on div "PR" at bounding box center [1338, 63] width 13 height 13
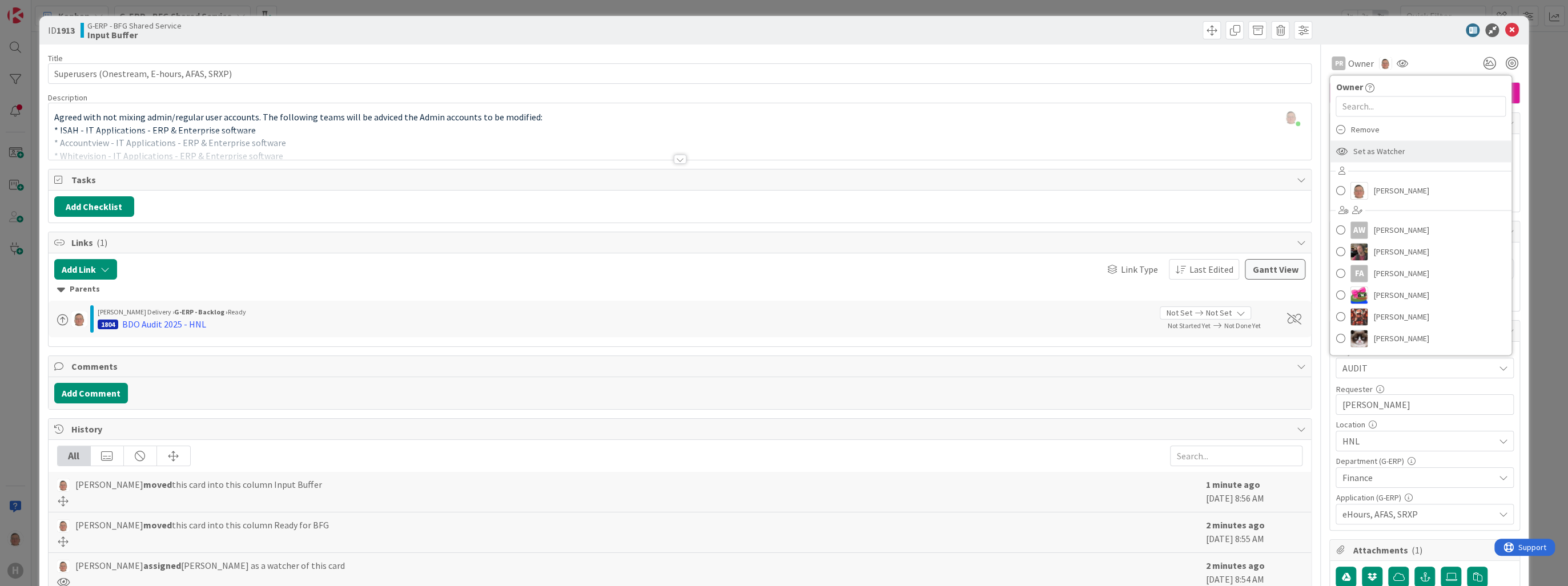
click at [851, 149] on span "Set as Watcher" at bounding box center [1378, 151] width 52 height 17
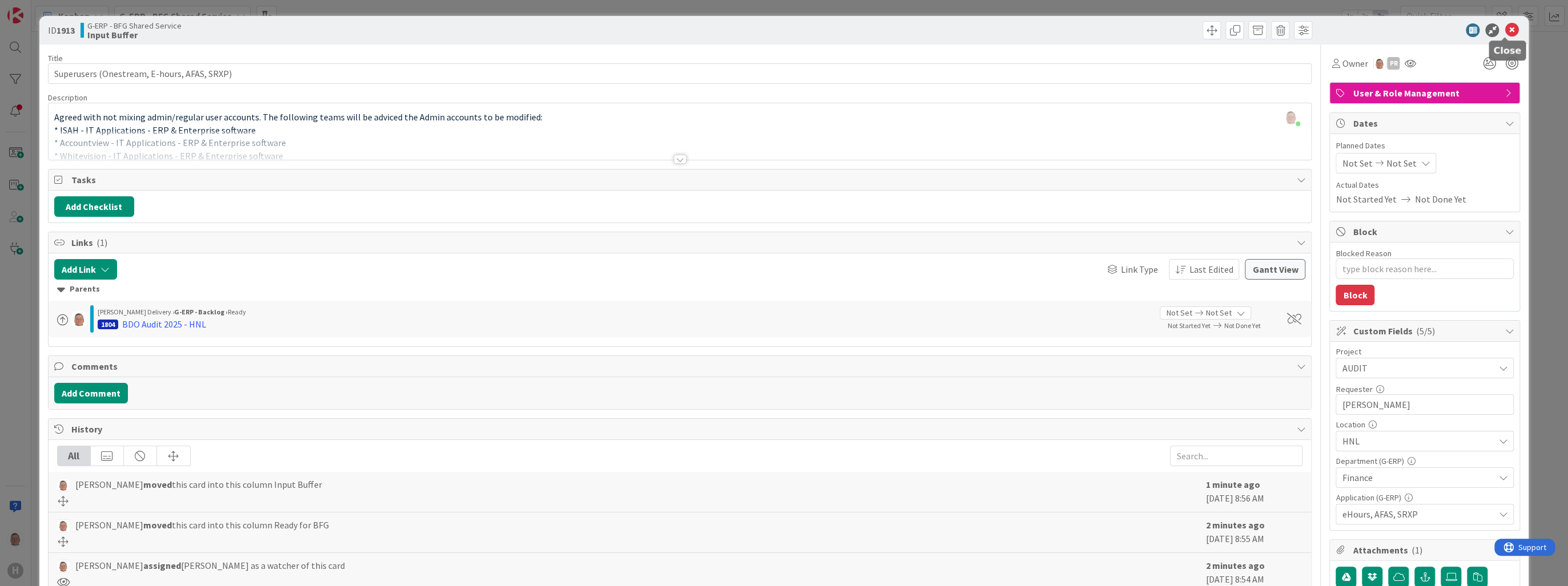
click at [851, 29] on icon at bounding box center [1511, 30] width 13 height 13
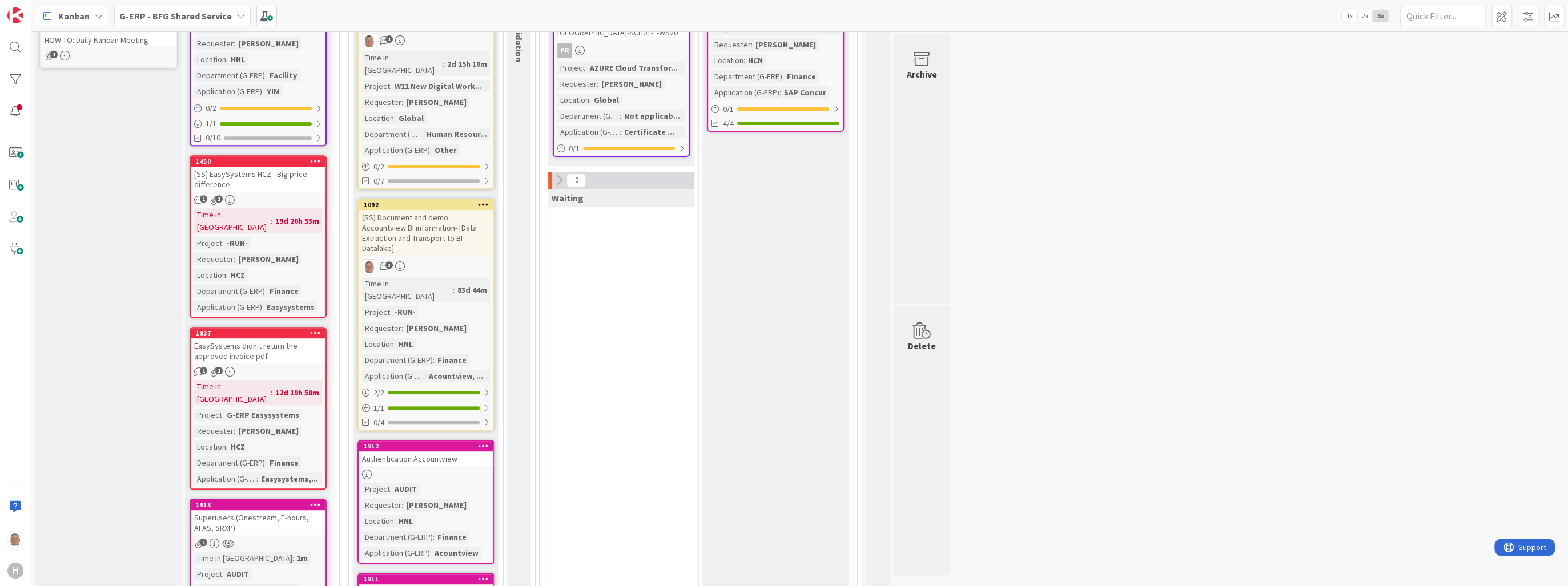
scroll to position [639, 0]
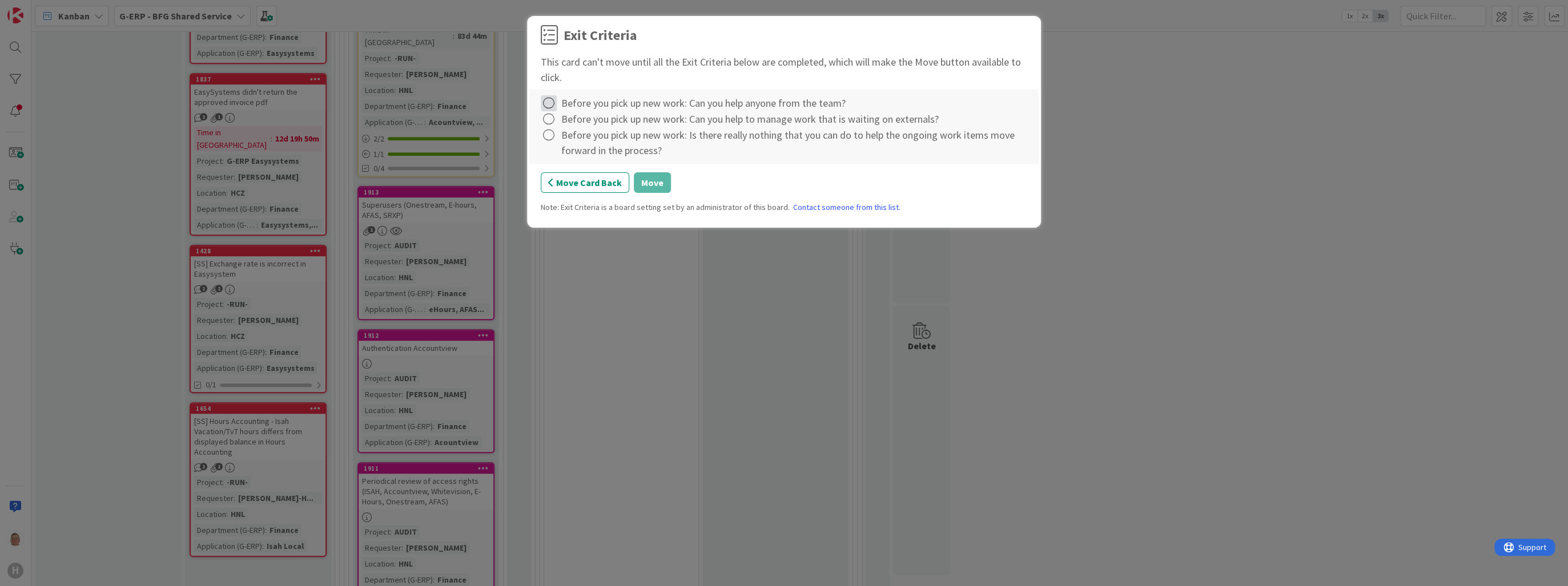
click at [554, 106] on icon at bounding box center [548, 103] width 16 height 16
click at [559, 130] on link "Complete" at bounding box center [612, 127] width 143 height 17
click at [550, 121] on icon at bounding box center [548, 119] width 16 height 16
click at [553, 139] on icon at bounding box center [550, 143] width 8 height 7
drag, startPoint x: 549, startPoint y: 131, endPoint x: 549, endPoint y: 142, distance: 11.0
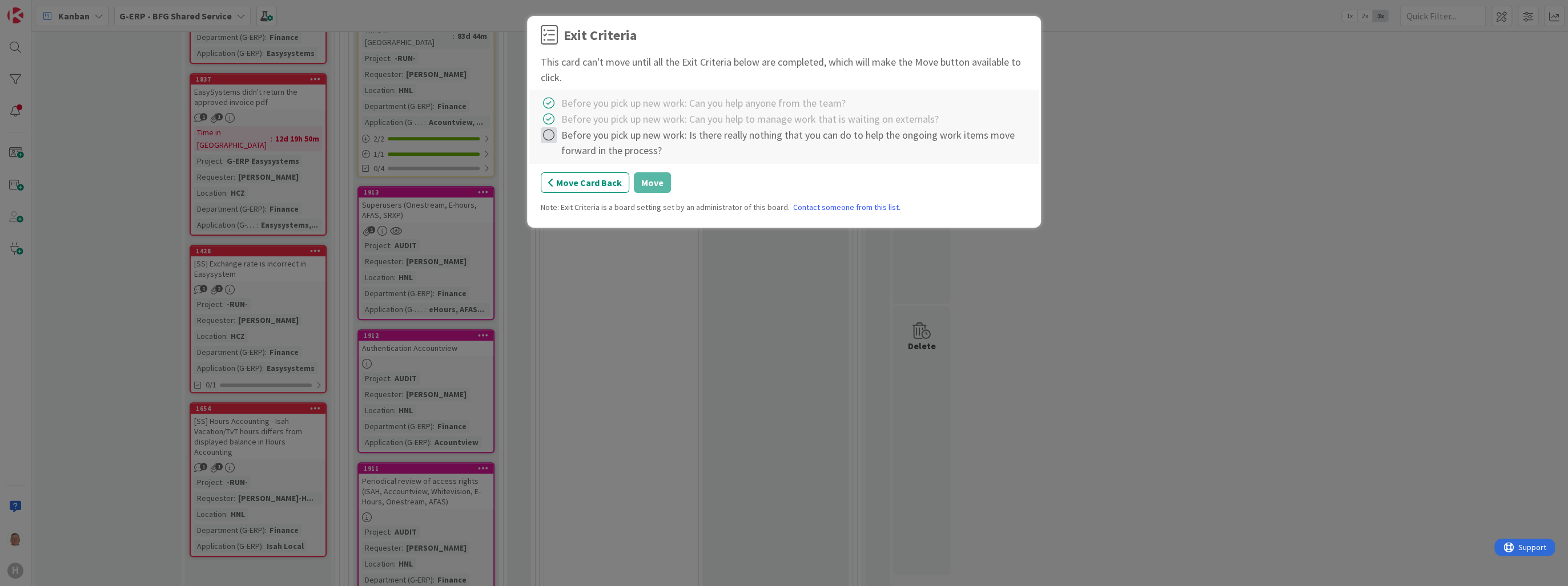
click at [549, 131] on icon at bounding box center [548, 135] width 16 height 16
click at [553, 150] on div "Complete Not Applicable Note... Clear" at bounding box center [612, 183] width 143 height 77
click at [554, 156] on icon at bounding box center [550, 158] width 8 height 7
click at [650, 182] on button "Move" at bounding box center [653, 183] width 37 height 20
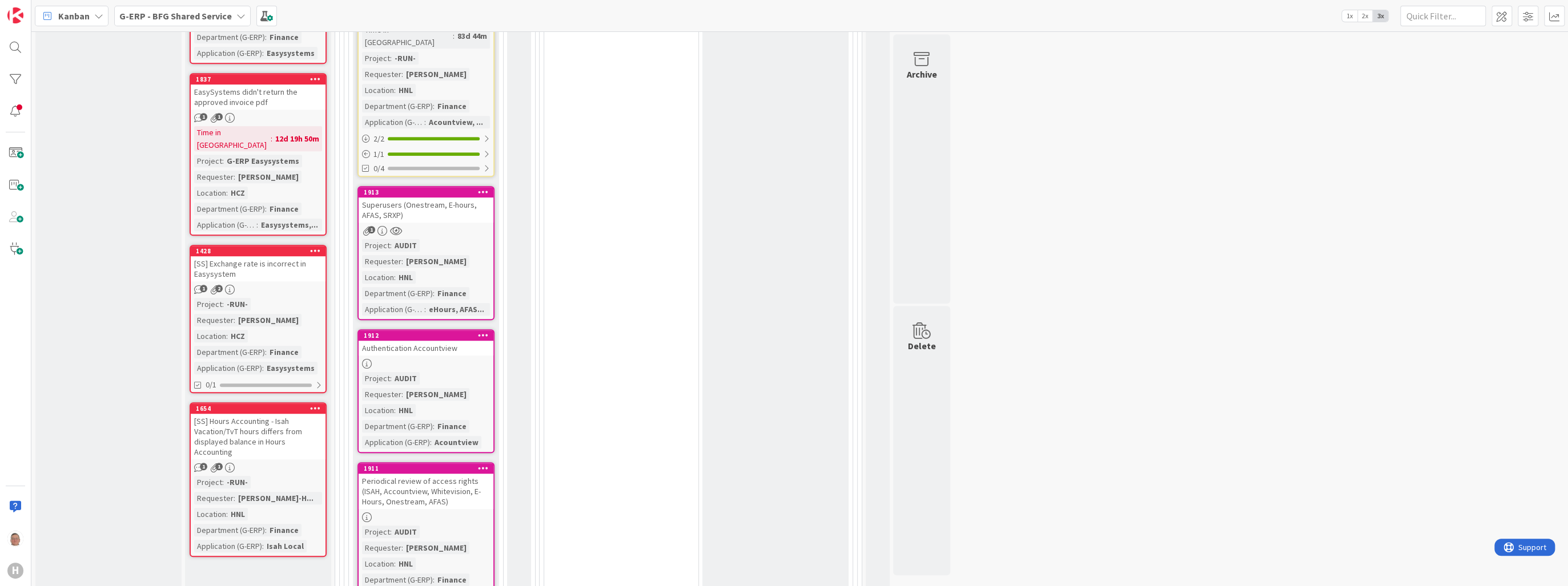
click at [485, 188] on icon at bounding box center [483, 192] width 11 height 8
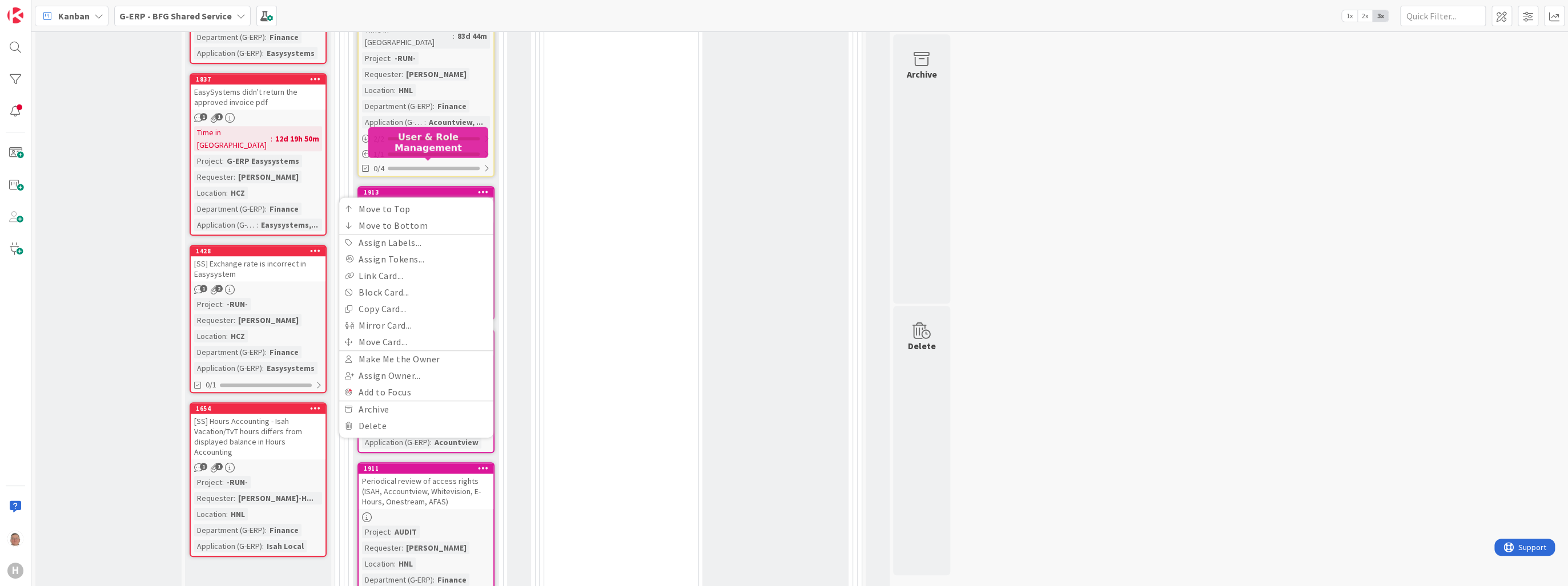
click at [434, 189] on div "1913" at bounding box center [428, 192] width 130 height 8
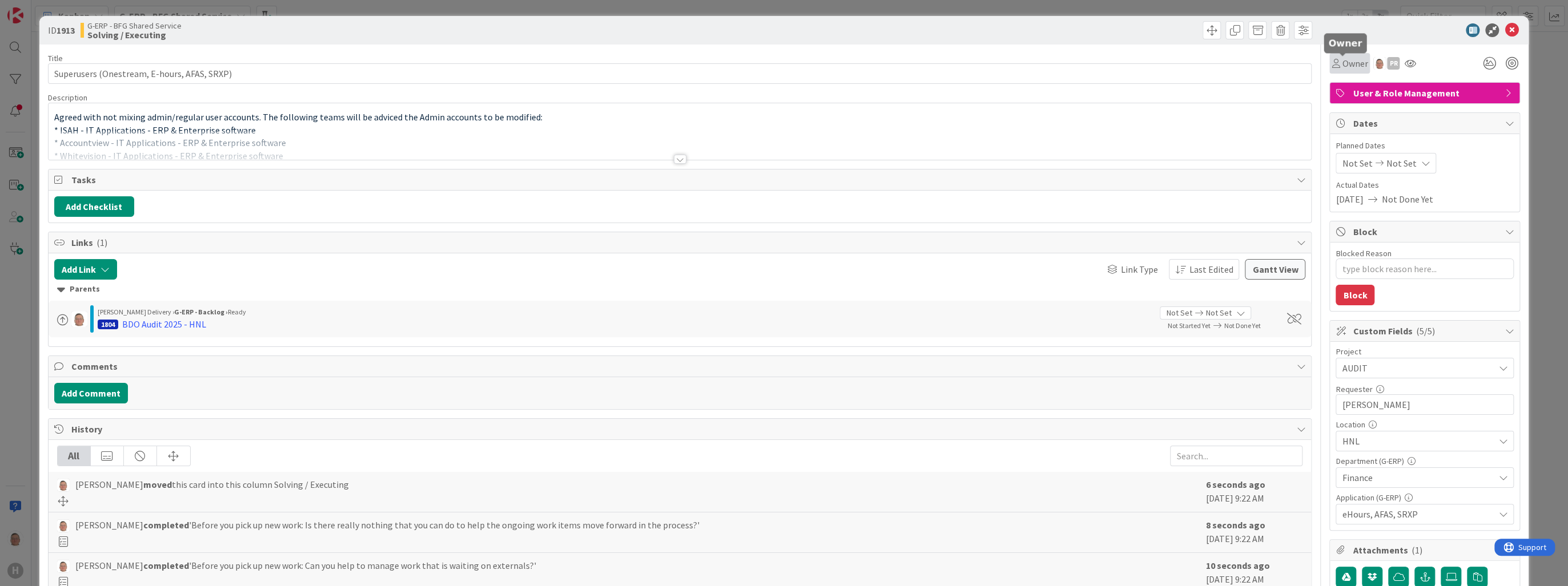
click at [851, 66] on span "Owner" at bounding box center [1355, 63] width 26 height 13
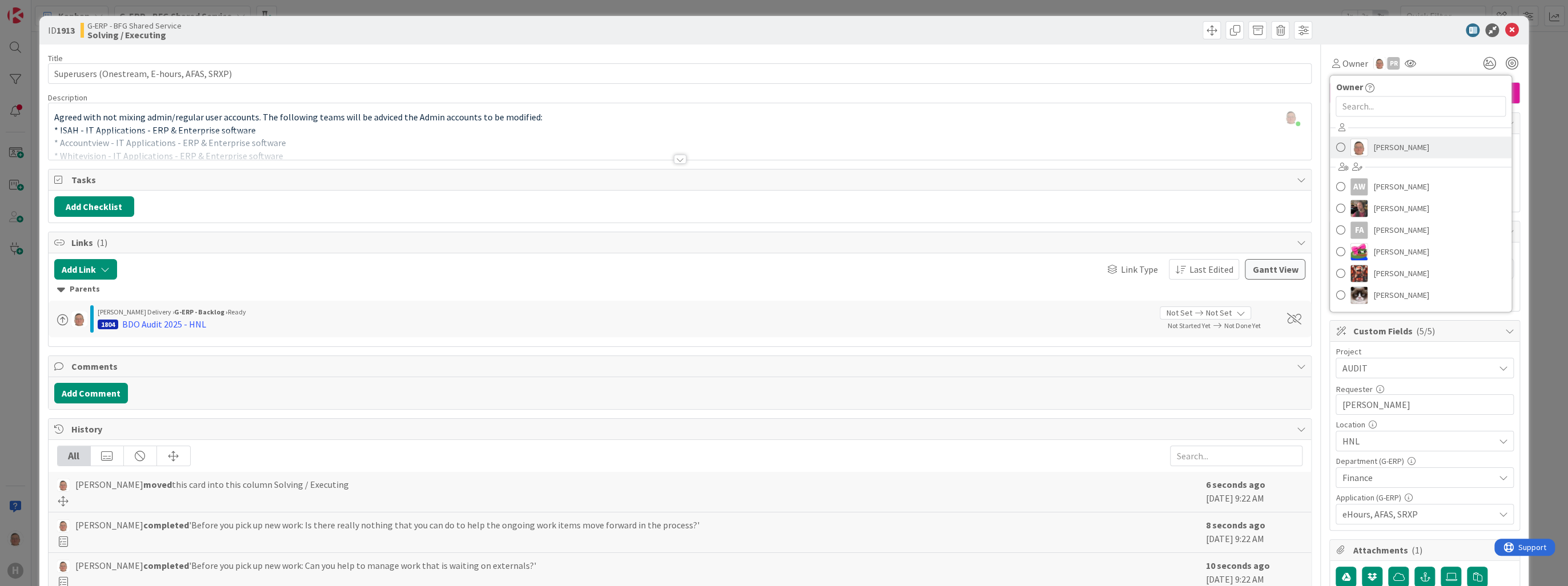
click at [851, 144] on img at bounding box center [1359, 147] width 17 height 17
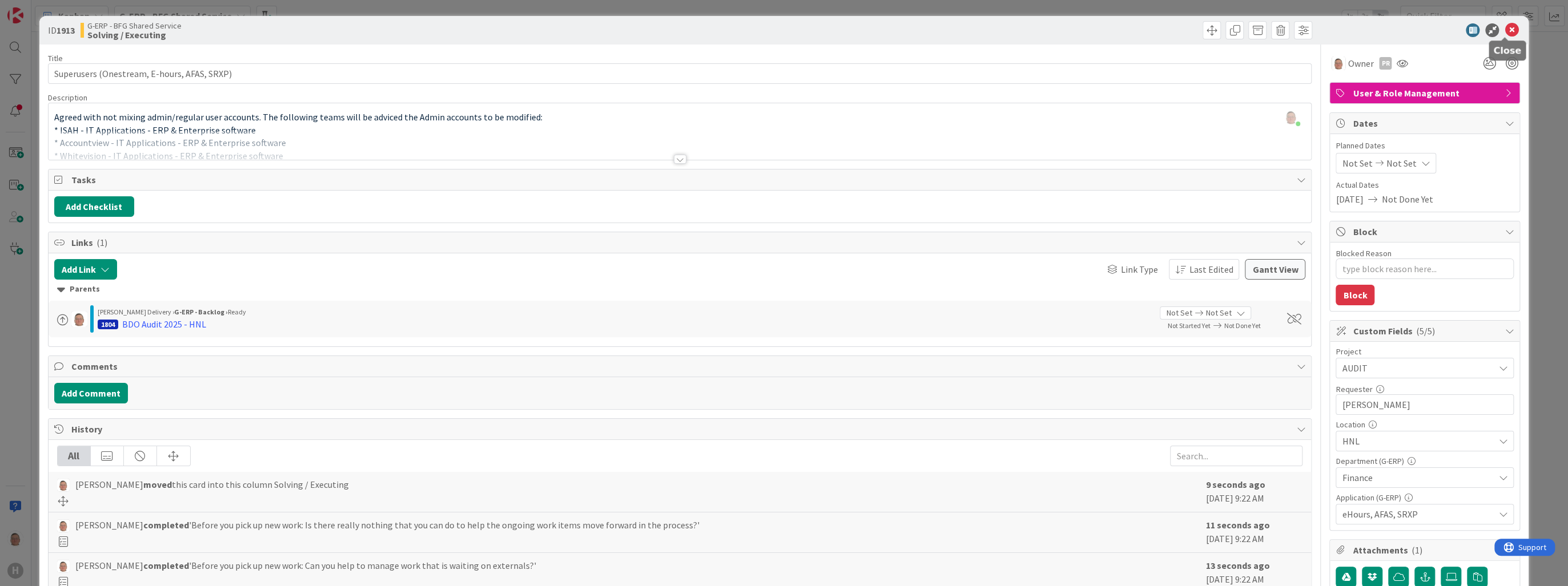
drag, startPoint x: 1501, startPoint y: 29, endPoint x: 1460, endPoint y: 40, distance: 42.4
click at [851, 29] on icon at bounding box center [1511, 30] width 13 height 13
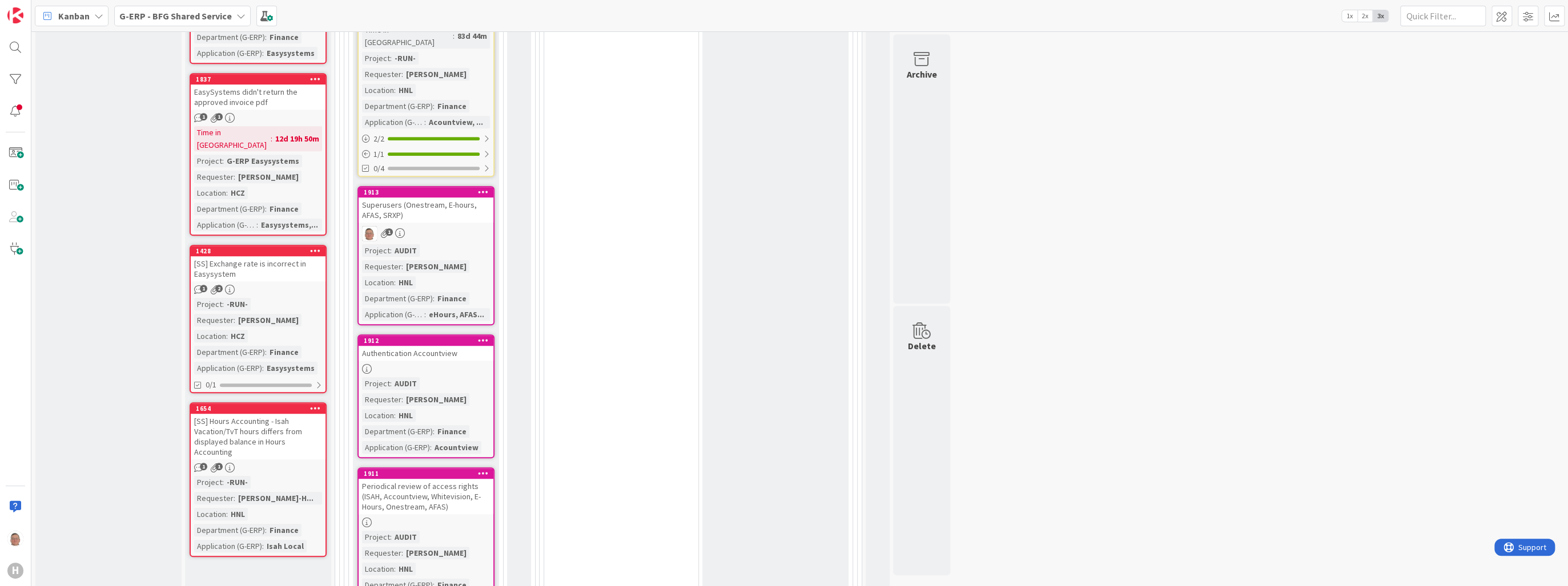
click at [486, 336] on icon at bounding box center [483, 340] width 11 height 8
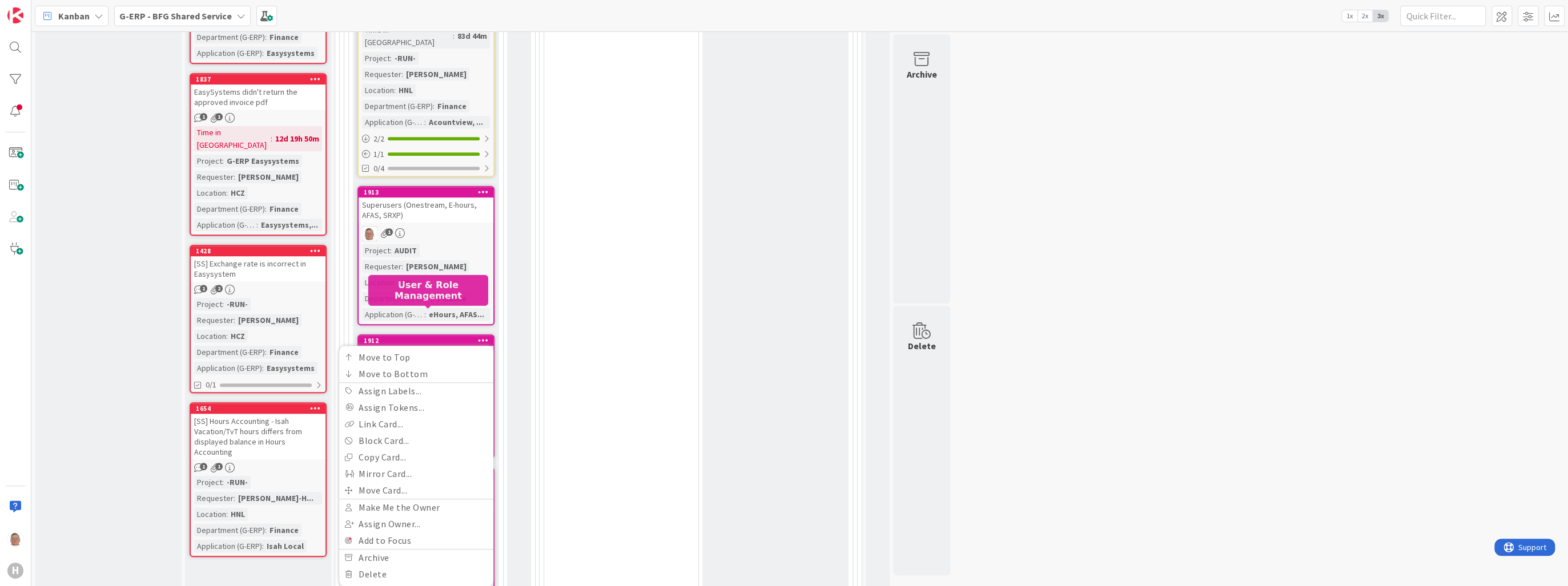
click at [415, 337] on div "1912" at bounding box center [428, 341] width 130 height 8
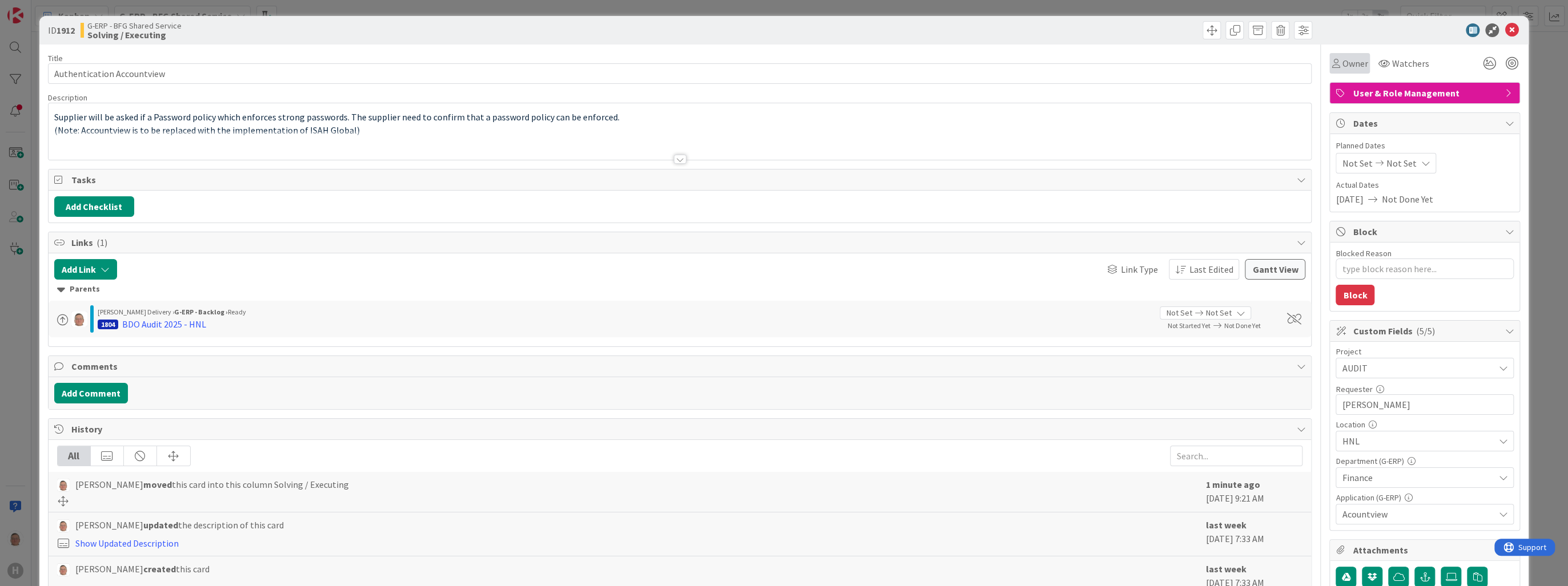
click at [851, 67] on span "Owner" at bounding box center [1355, 63] width 26 height 13
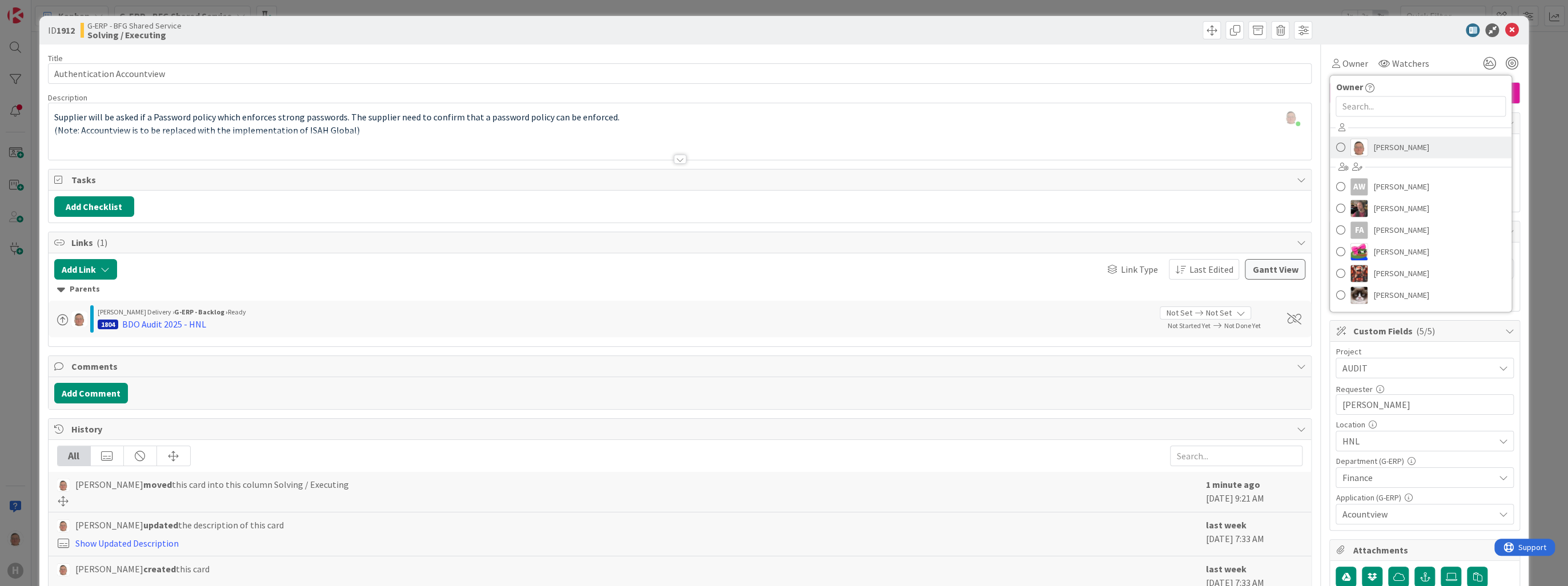
click at [851, 146] on img at bounding box center [1359, 147] width 17 height 17
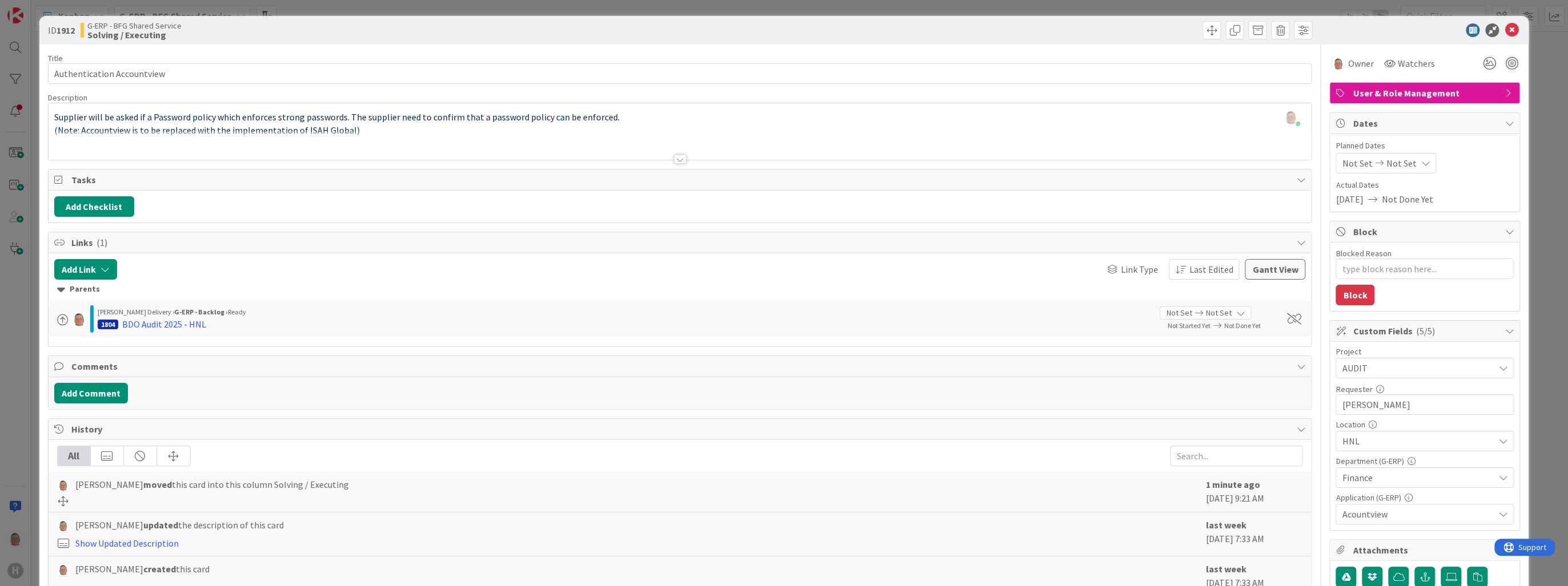
type textarea "x"
click at [851, 67] on span "Watchers" at bounding box center [1416, 63] width 37 height 13
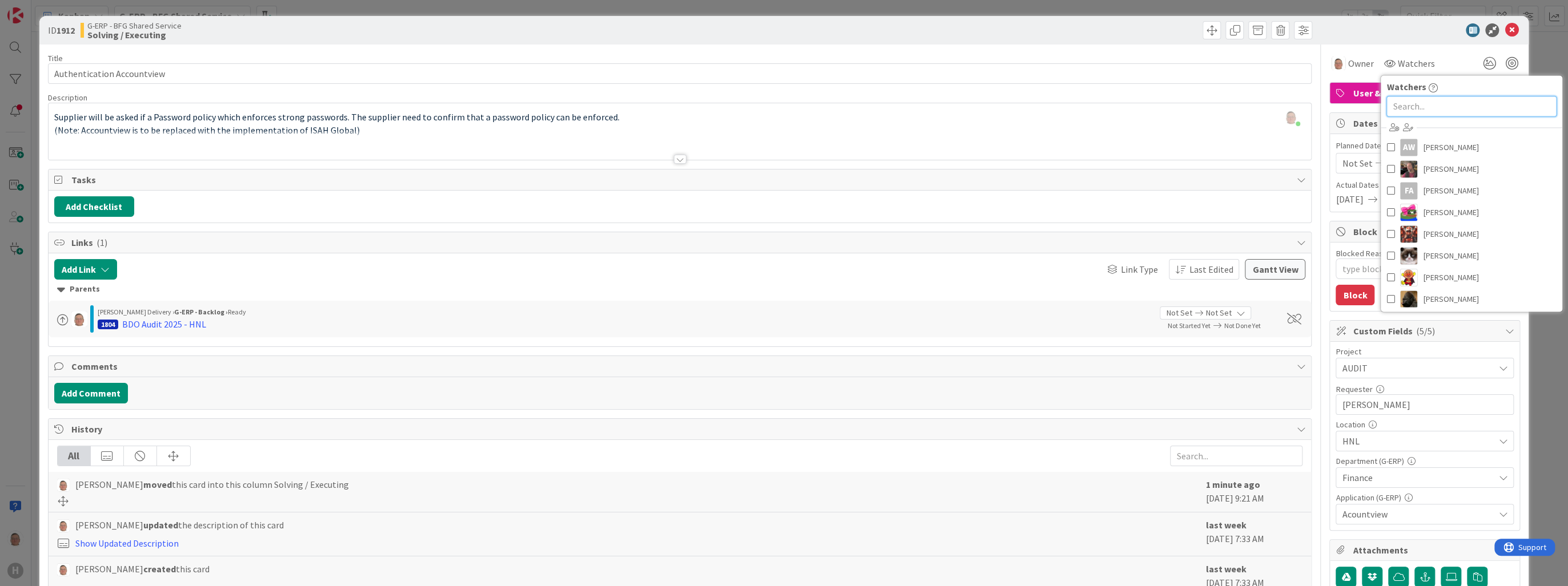
click at [851, 107] on input "text" at bounding box center [1471, 106] width 170 height 20
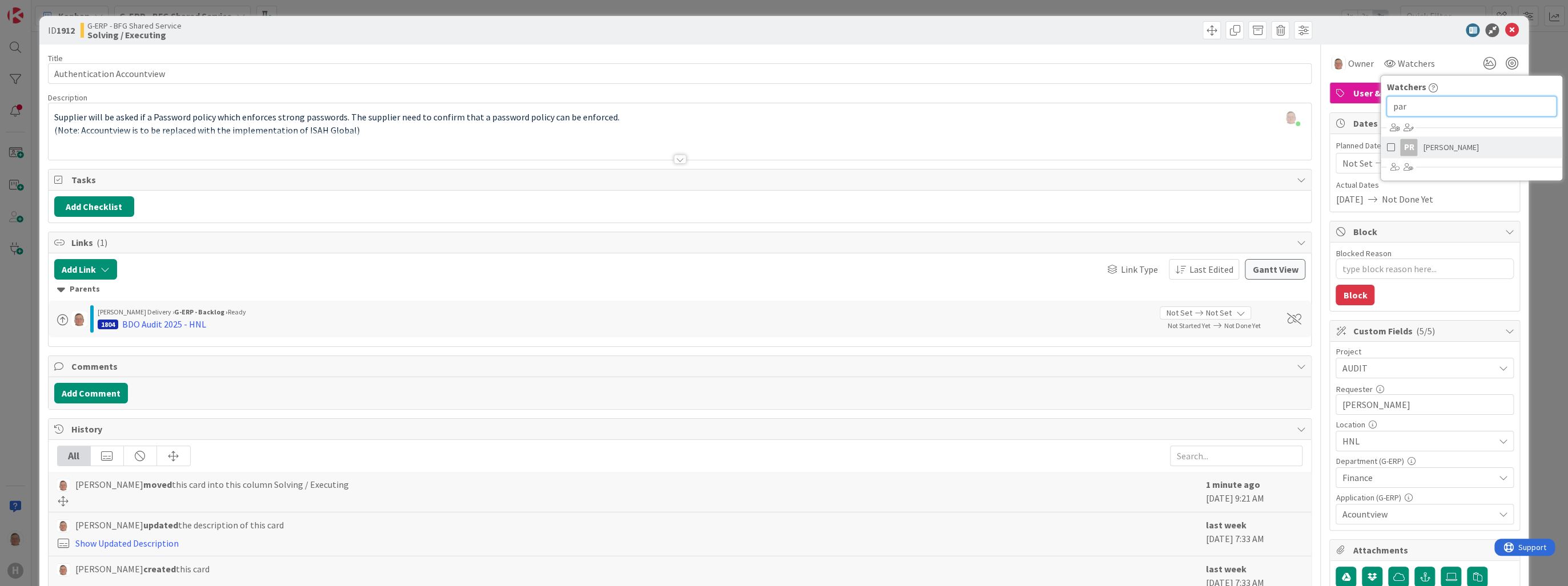
type input "par"
click at [851, 150] on link "PR [PERSON_NAME]" at bounding box center [1471, 147] width 182 height 22
click at [851, 38] on div "ID 1912 G-ERP - BFG Shared Service Solving / Executing" at bounding box center [784, 30] width 1489 height 29
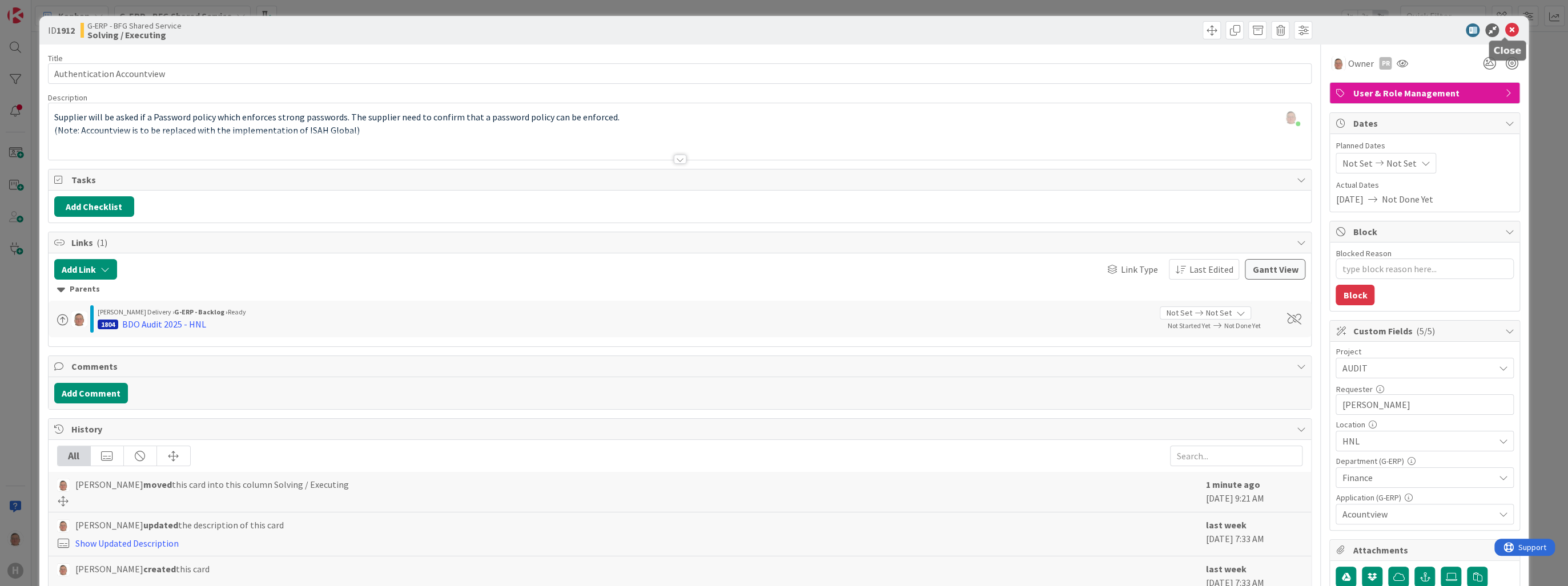
click at [851, 29] on icon at bounding box center [1511, 30] width 13 height 13
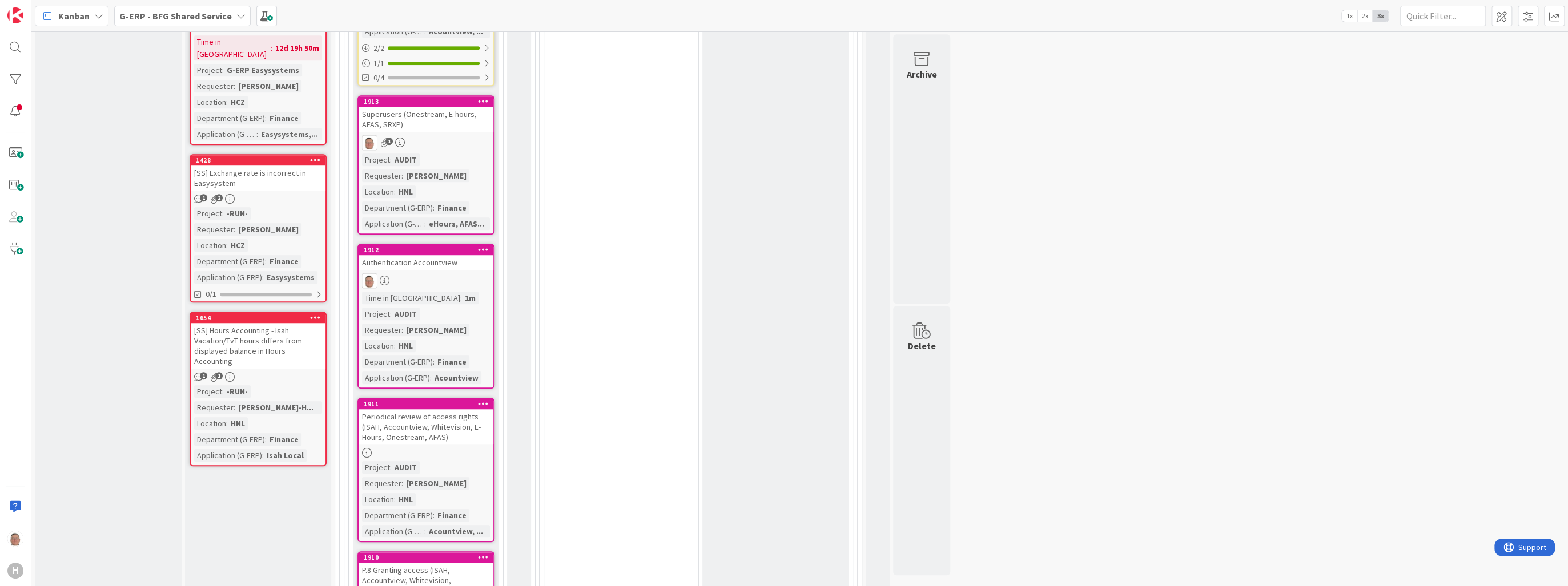
scroll to position [730, 0]
click at [481, 399] on icon at bounding box center [483, 403] width 11 height 8
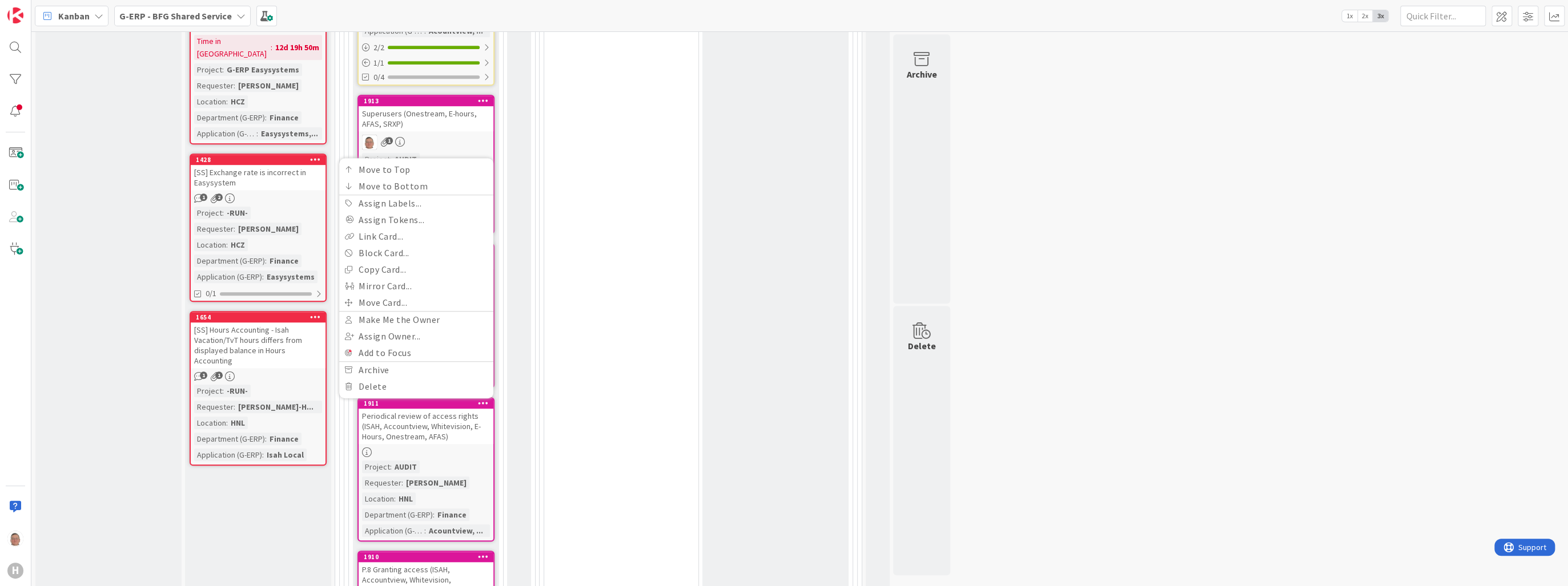
click at [449, 398] on div "1911 Move to Top Move to Bottom Assign Labels... Assign Tokens... Link Card... …" at bounding box center [426, 403] width 135 height 10
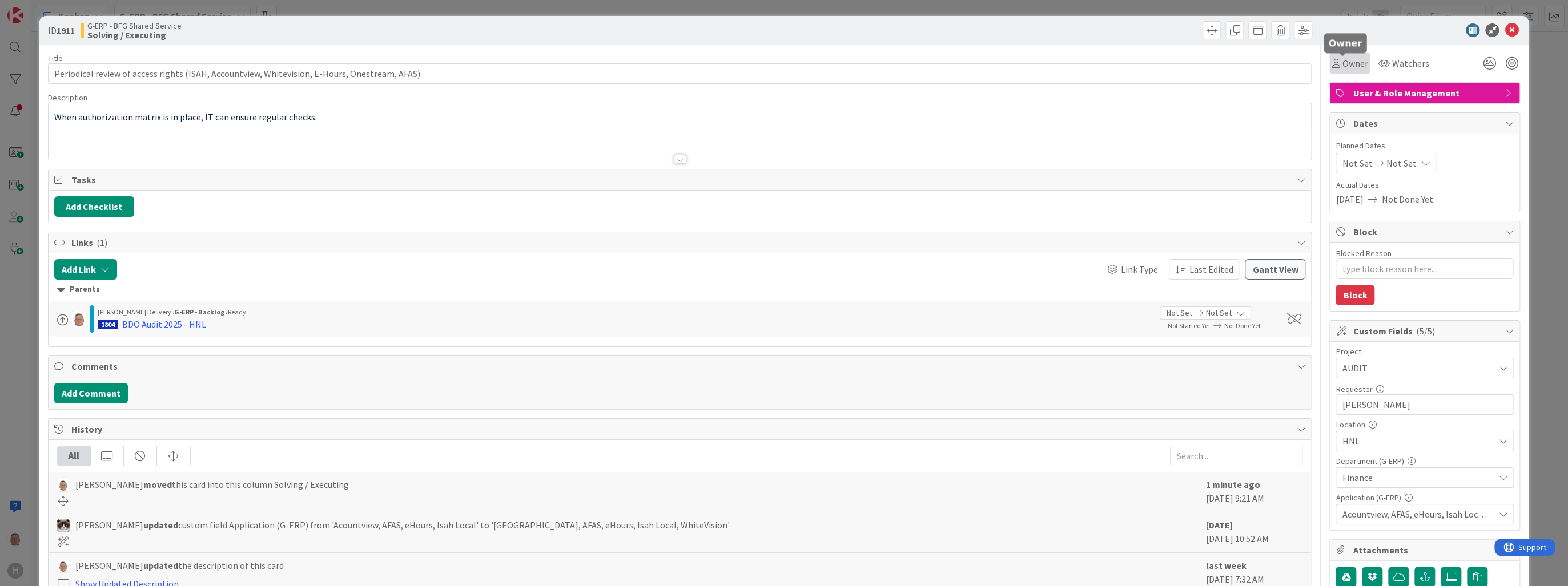
click at [851, 62] on span "Owner" at bounding box center [1355, 63] width 26 height 13
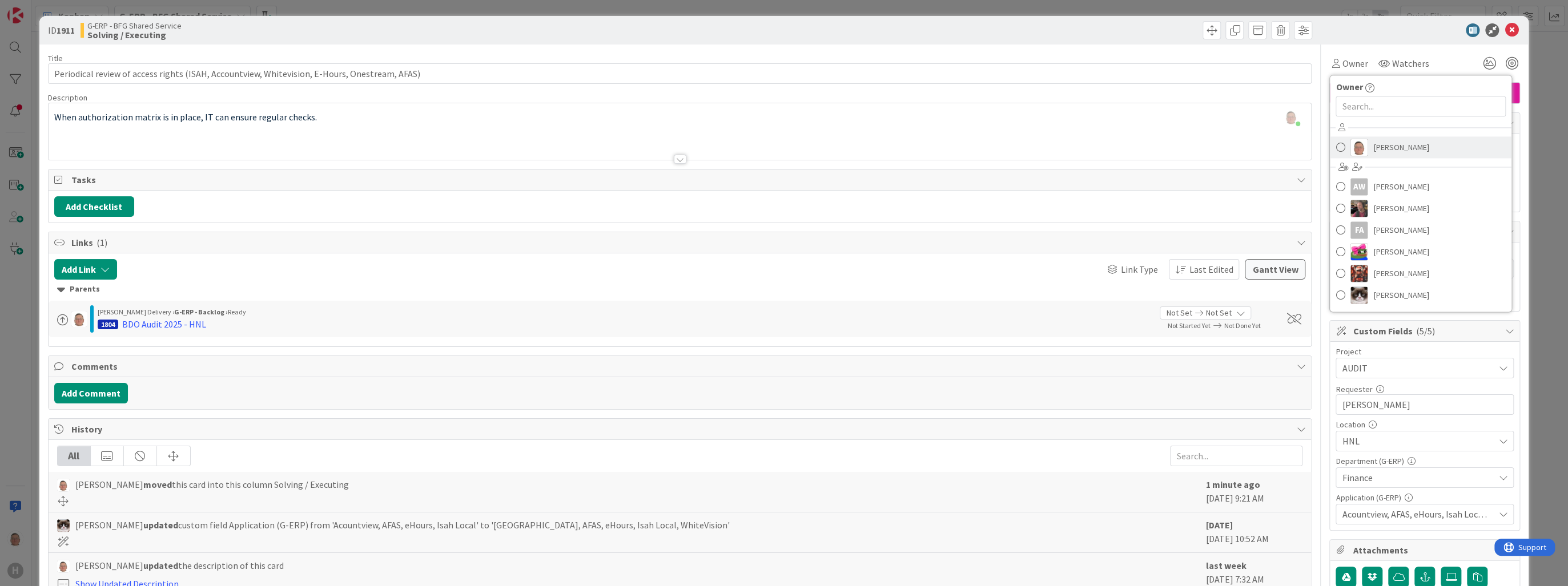
click at [851, 148] on span "[PERSON_NAME]" at bounding box center [1401, 147] width 56 height 17
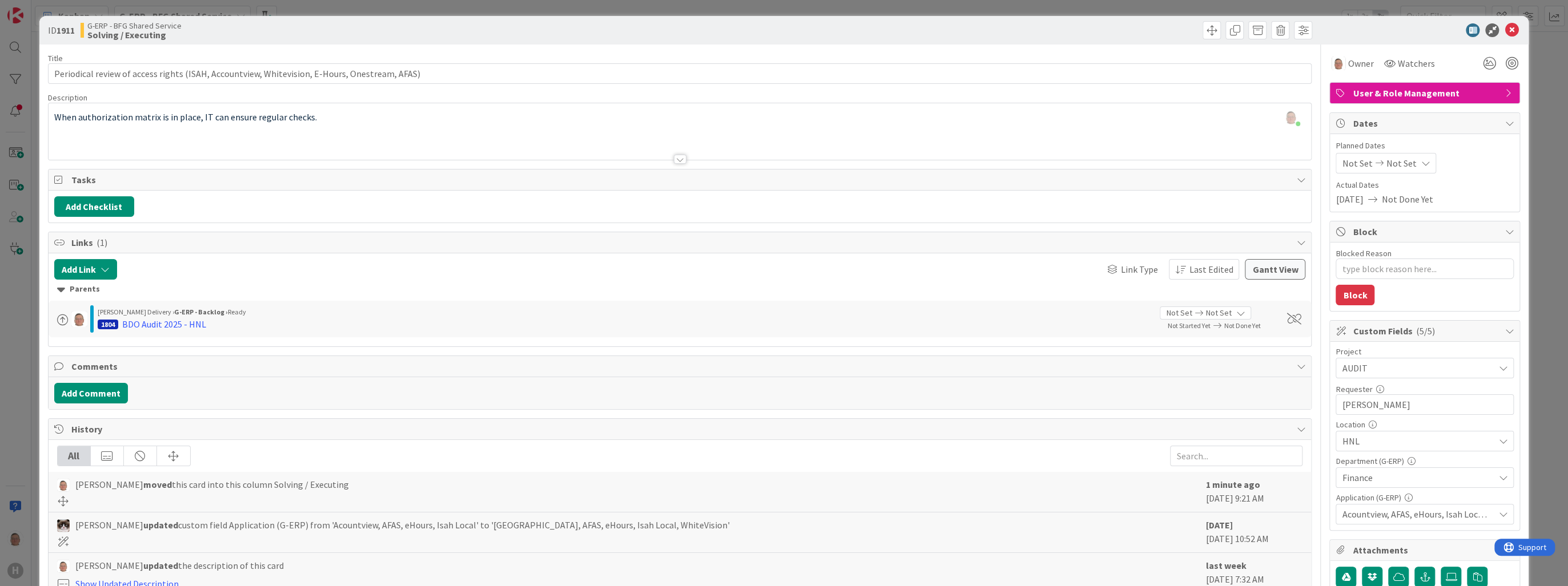
type textarea "x"
click at [851, 61] on span "Watchers" at bounding box center [1416, 63] width 37 height 13
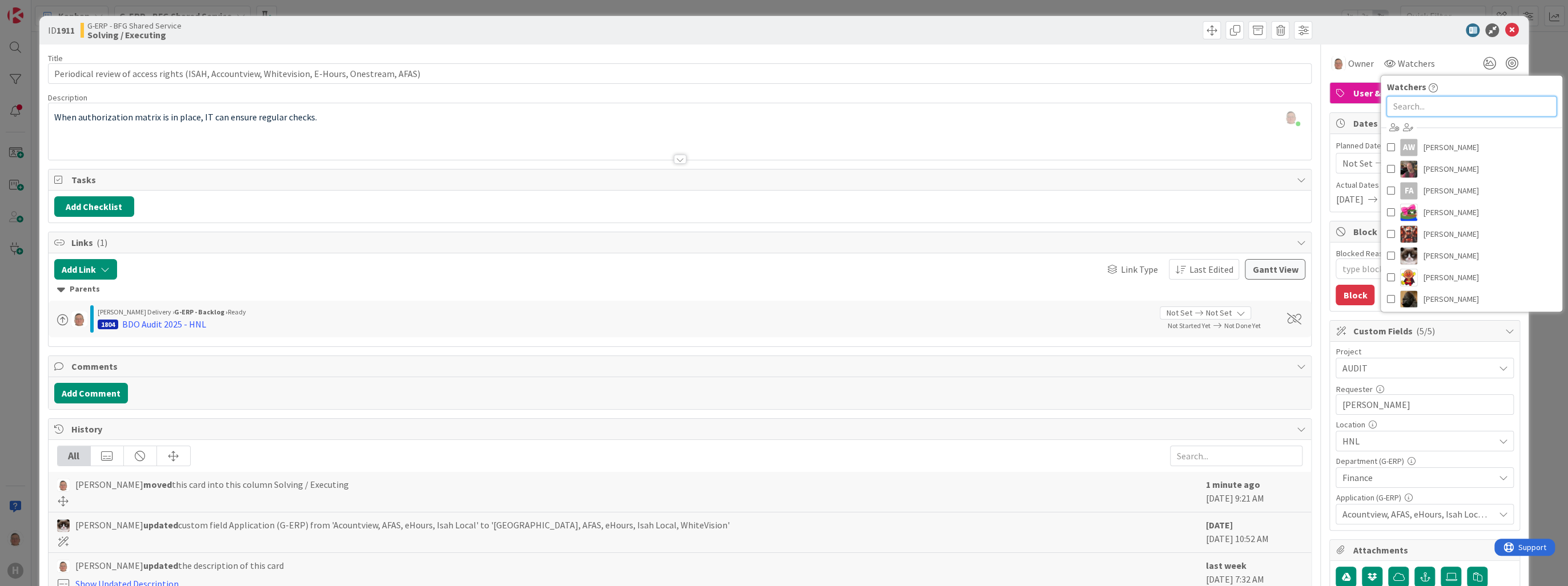
click at [851, 104] on input "text" at bounding box center [1471, 106] width 170 height 20
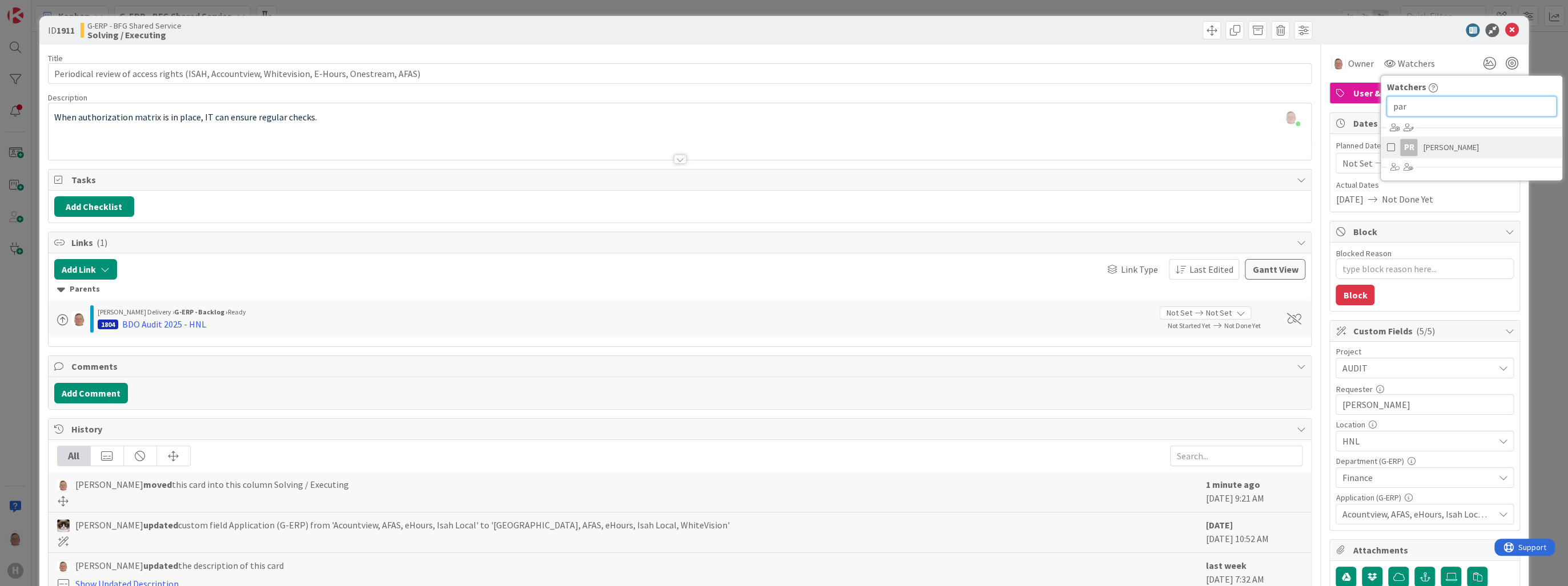
type input "par"
click at [851, 151] on span "[PERSON_NAME]" at bounding box center [1450, 147] width 56 height 17
click at [851, 29] on icon at bounding box center [1511, 30] width 13 height 13
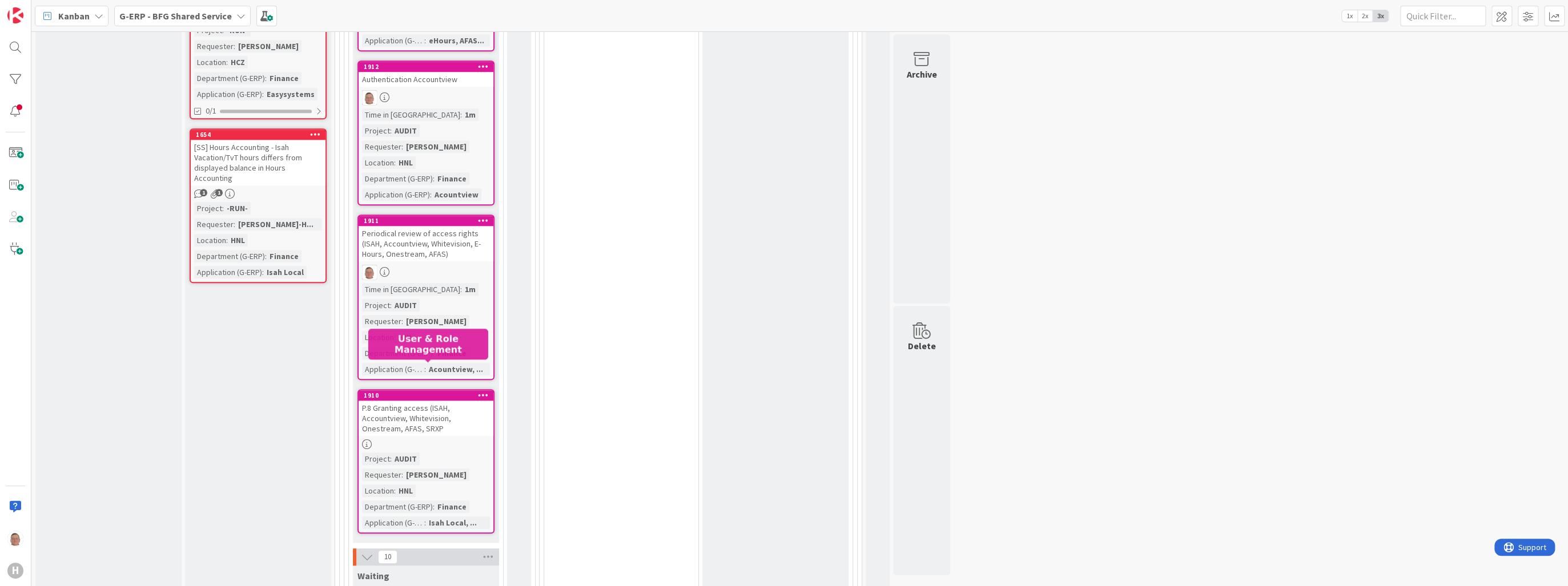
click at [431, 392] on div "1910" at bounding box center [428, 396] width 130 height 8
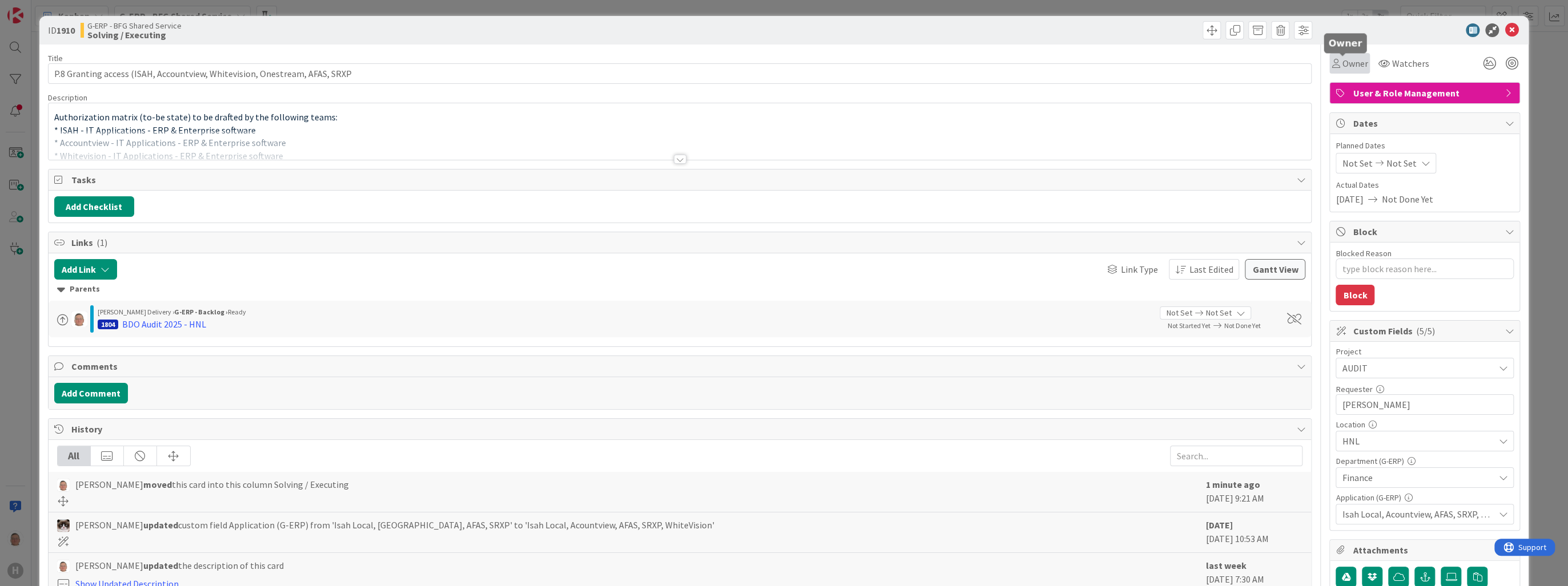
click at [851, 57] on span "Owner" at bounding box center [1355, 63] width 26 height 13
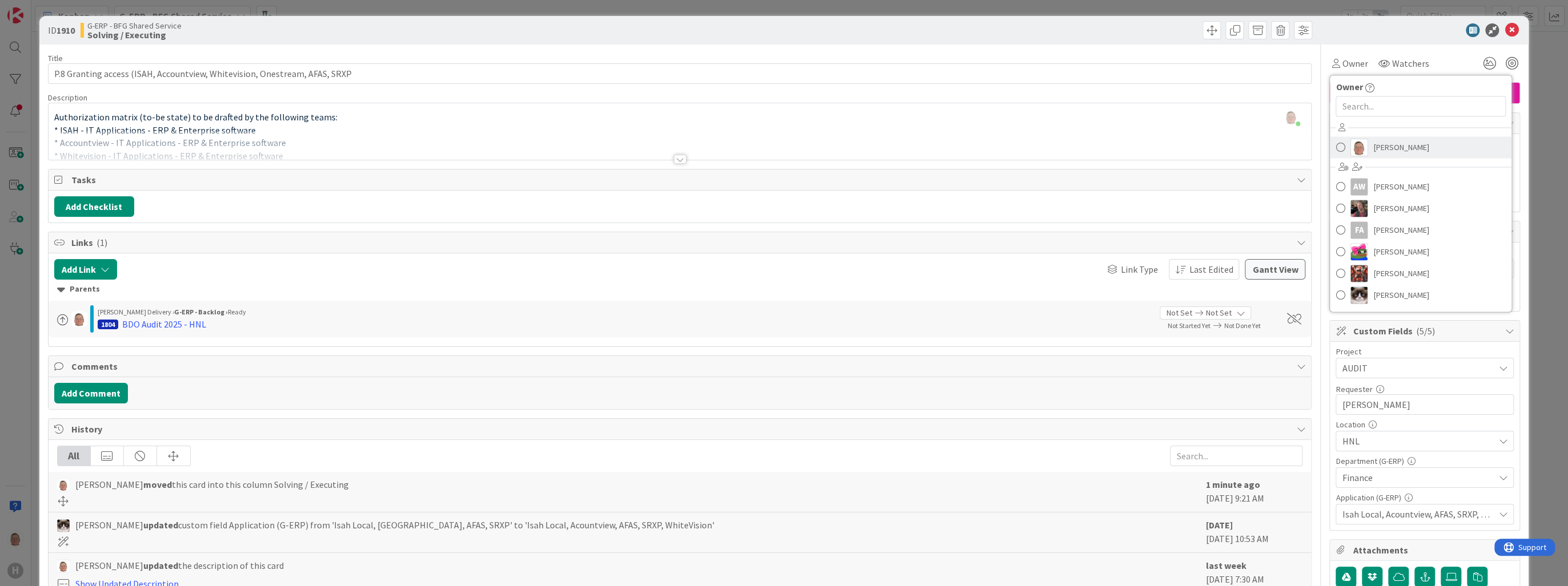
click at [851, 148] on span "[PERSON_NAME]" at bounding box center [1401, 147] width 56 height 17
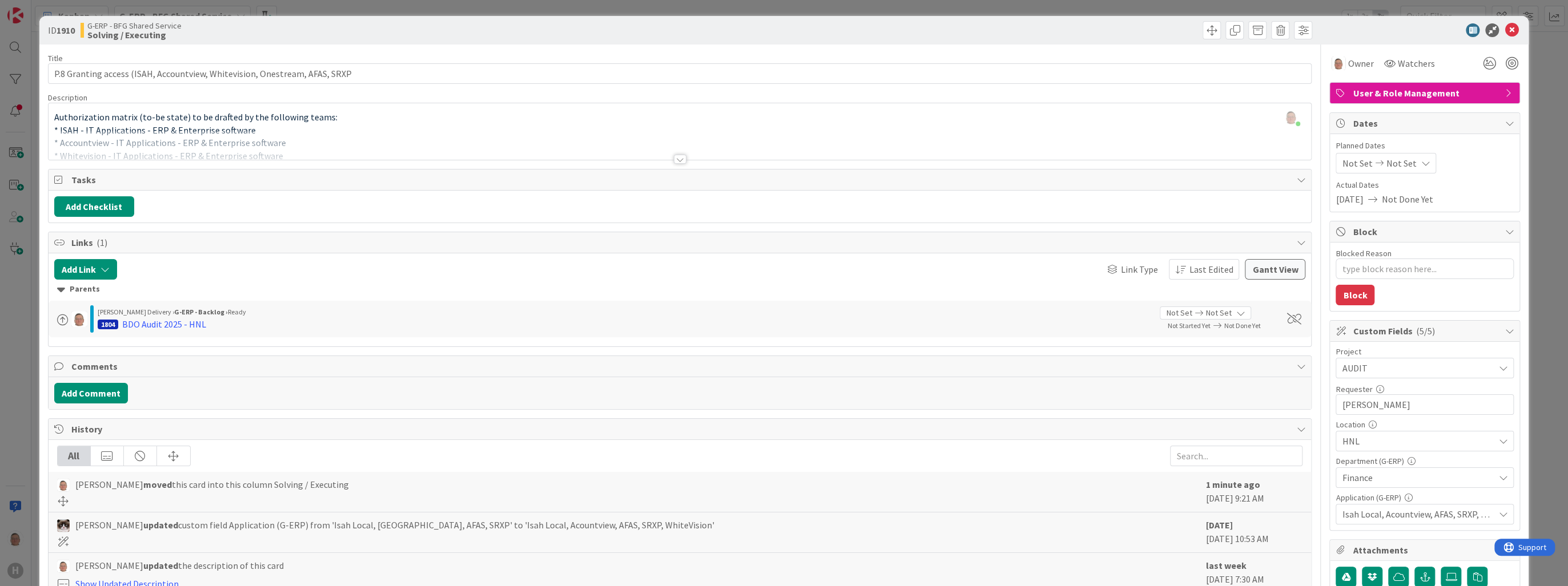
type textarea "x"
click at [851, 60] on span "Watchers" at bounding box center [1416, 63] width 37 height 13
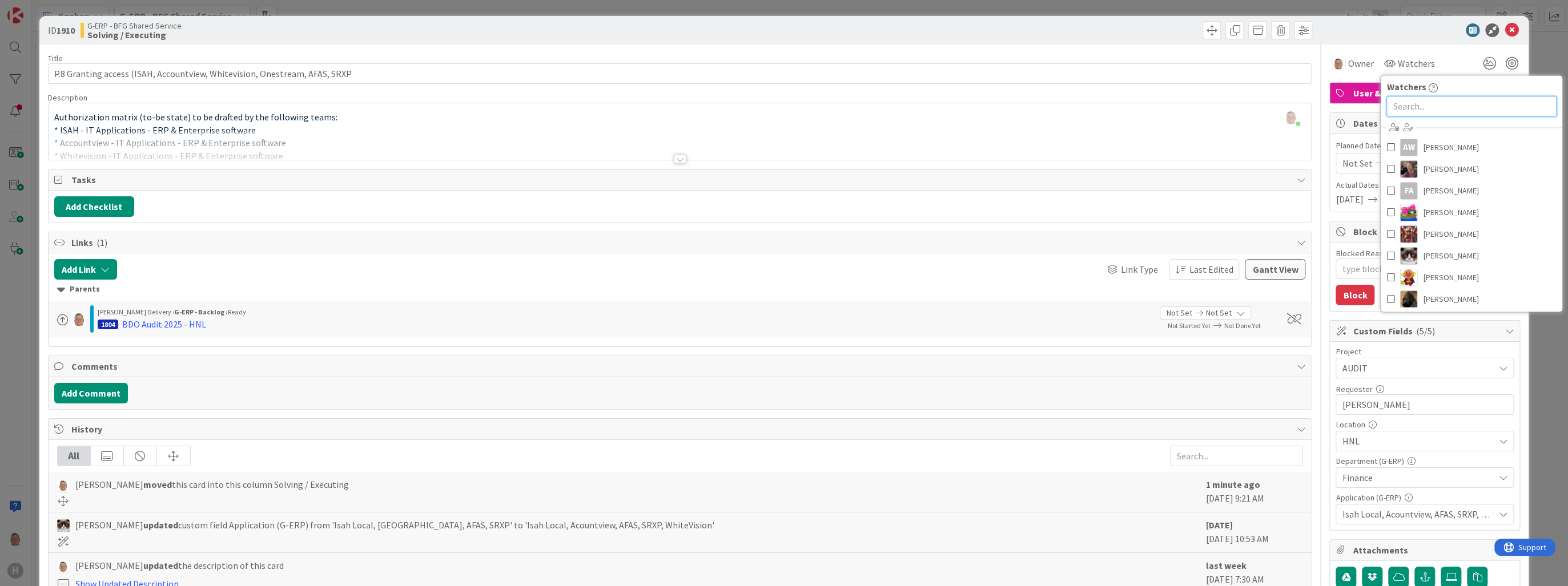
click at [851, 105] on input "text" at bounding box center [1471, 106] width 170 height 20
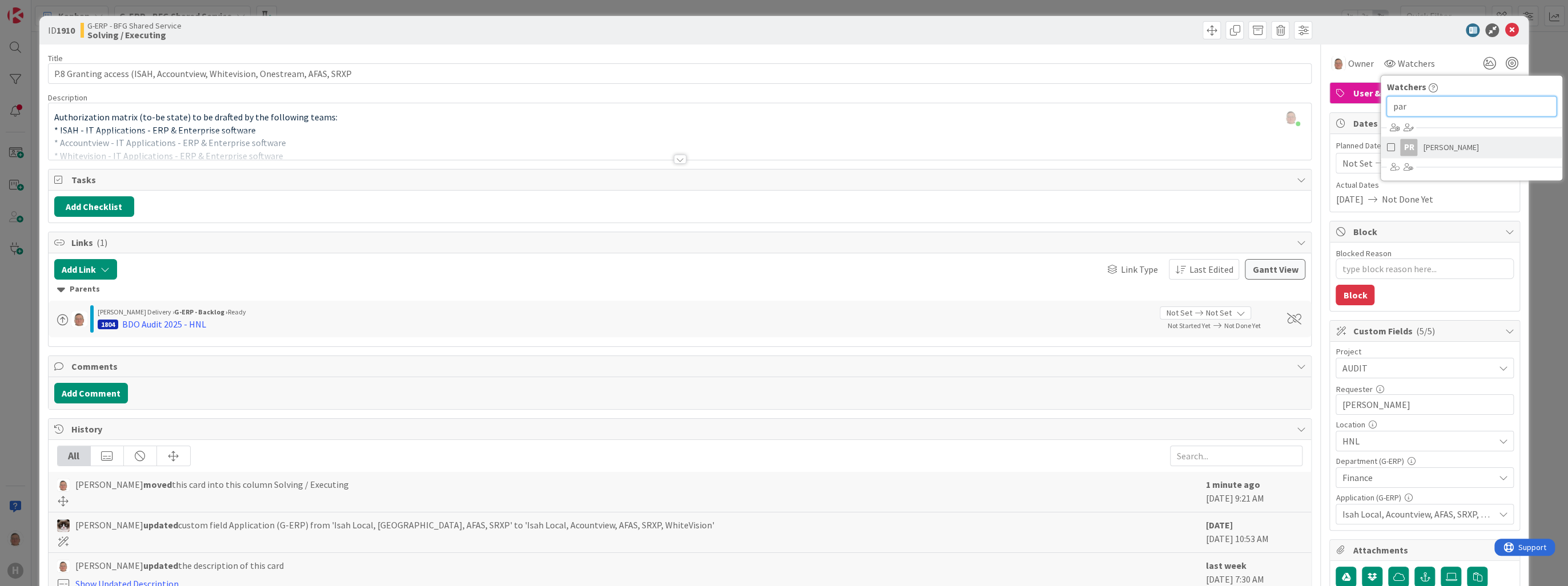
type input "par"
click at [851, 146] on span "[PERSON_NAME]" at bounding box center [1450, 147] width 56 height 17
type textarea "x"
click at [851, 29] on icon at bounding box center [1511, 30] width 13 height 13
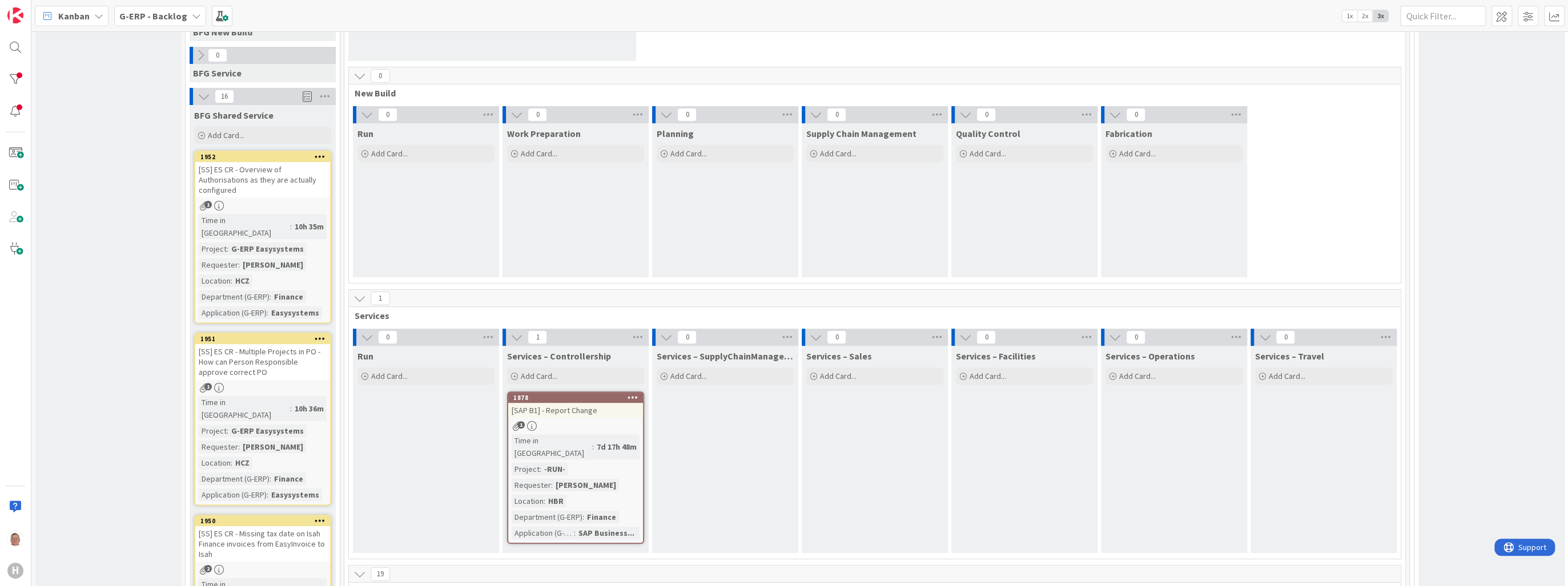
scroll to position [183, 0]
click at [359, 297] on icon at bounding box center [360, 300] width 13 height 13
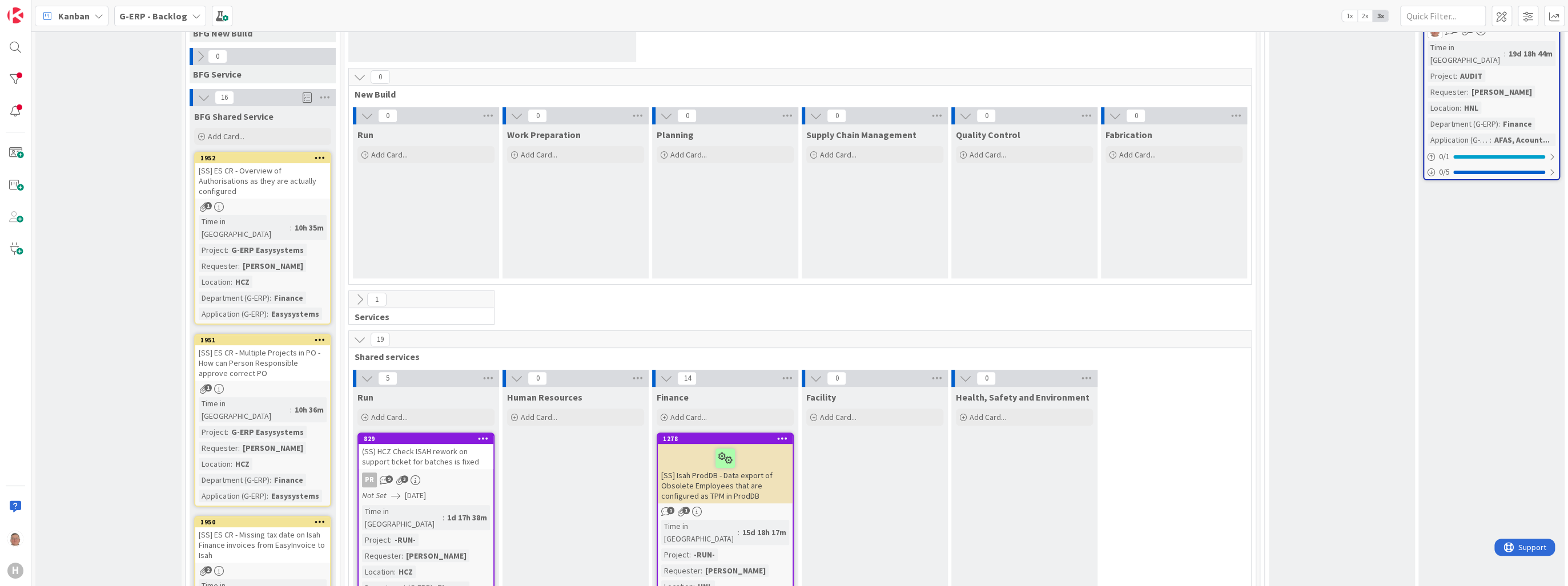
click at [362, 113] on icon at bounding box center [368, 116] width 13 height 13
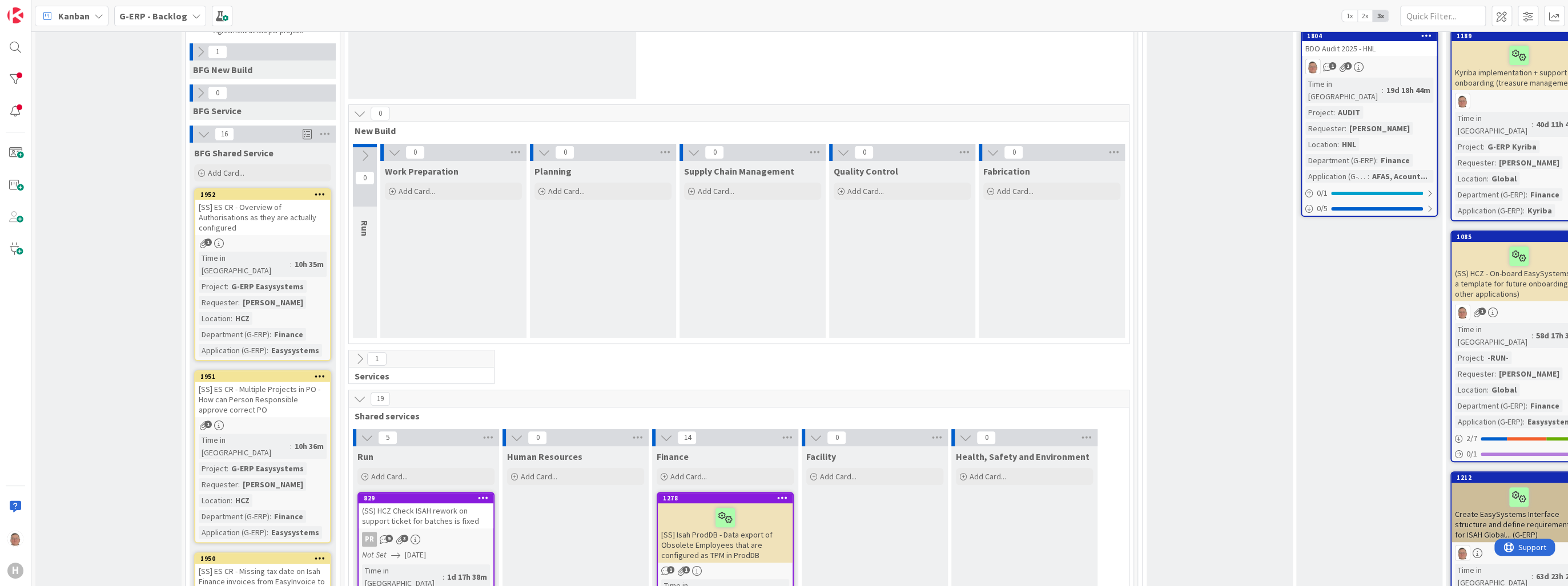
scroll to position [0, 0]
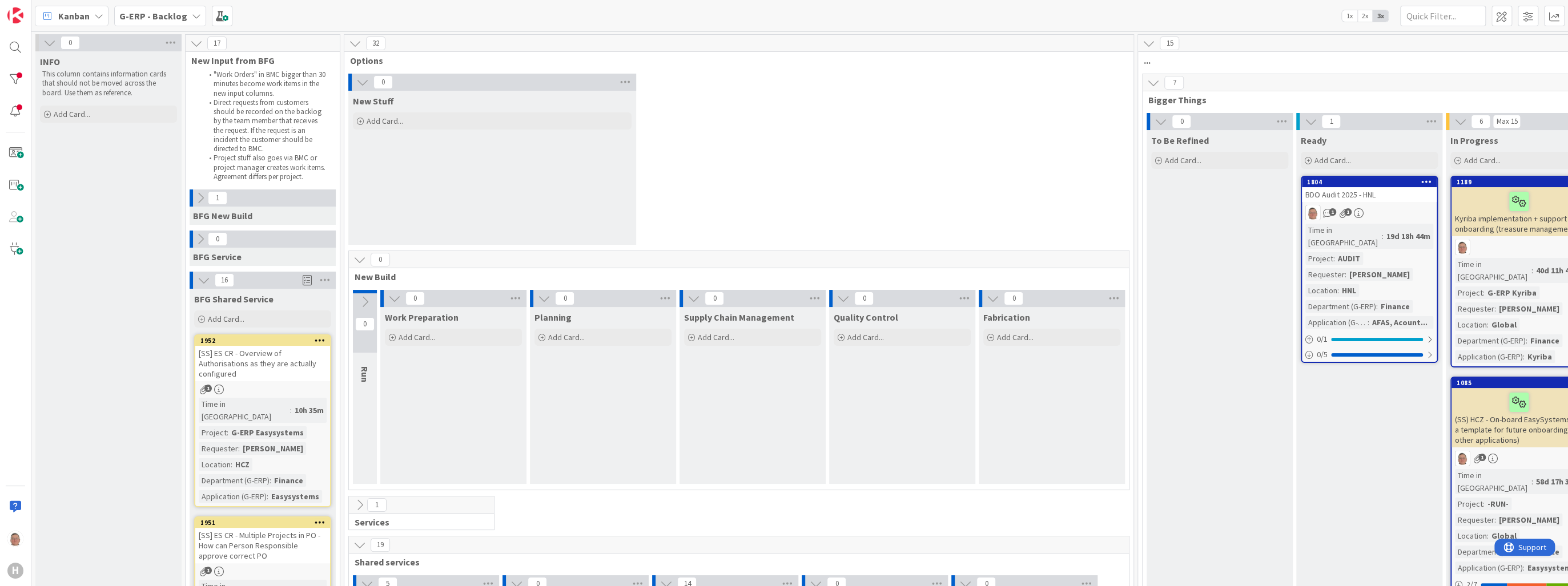
click at [356, 258] on icon at bounding box center [360, 260] width 13 height 13
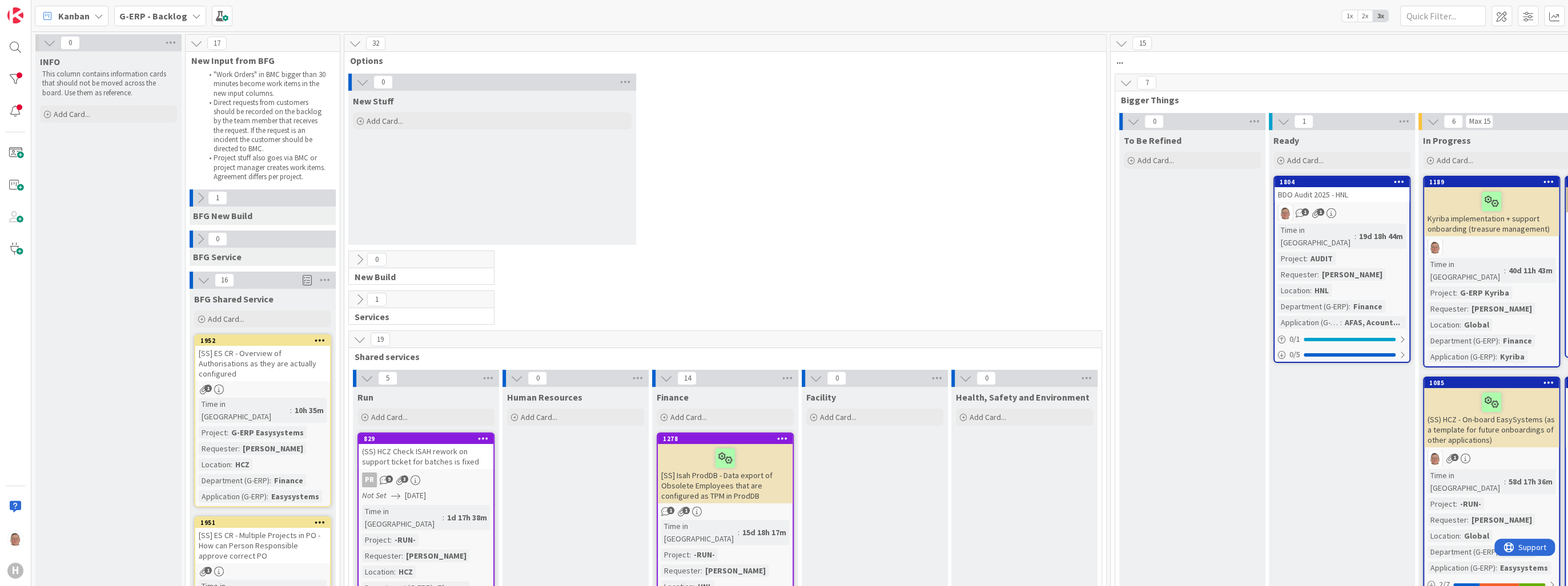
click at [362, 77] on icon at bounding box center [362, 82] width 13 height 13
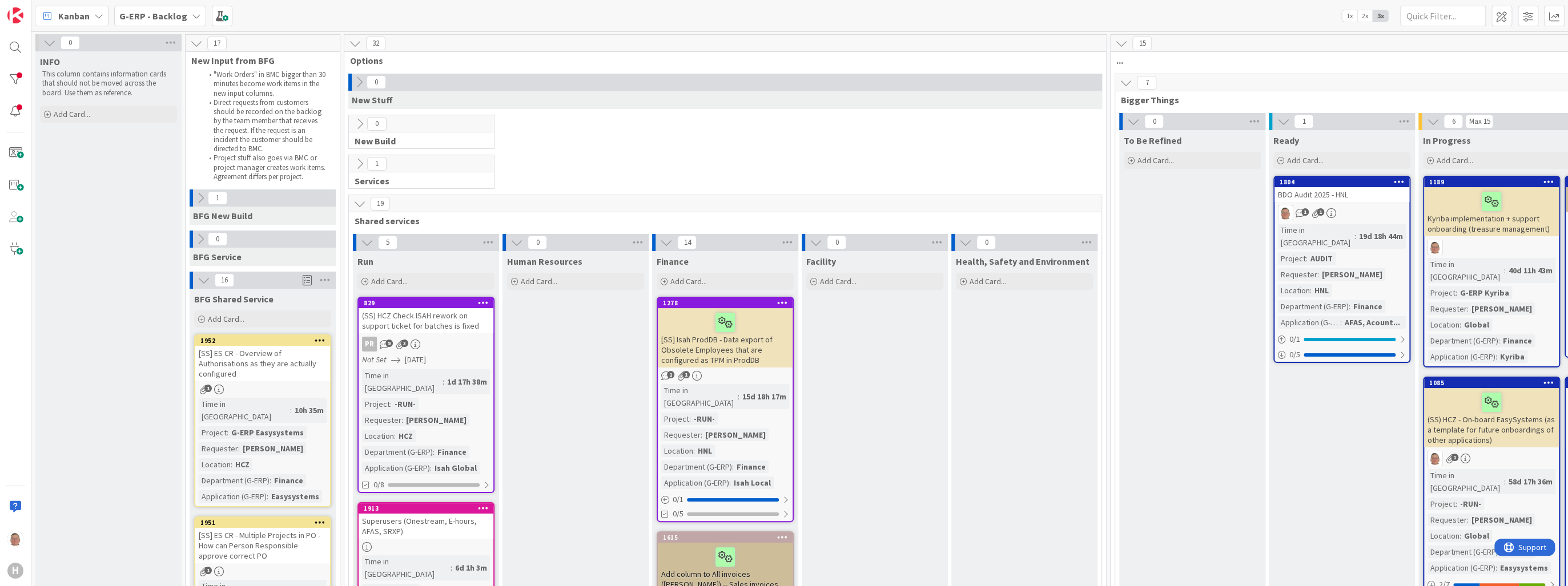
click at [1131, 120] on icon at bounding box center [1133, 121] width 13 height 13
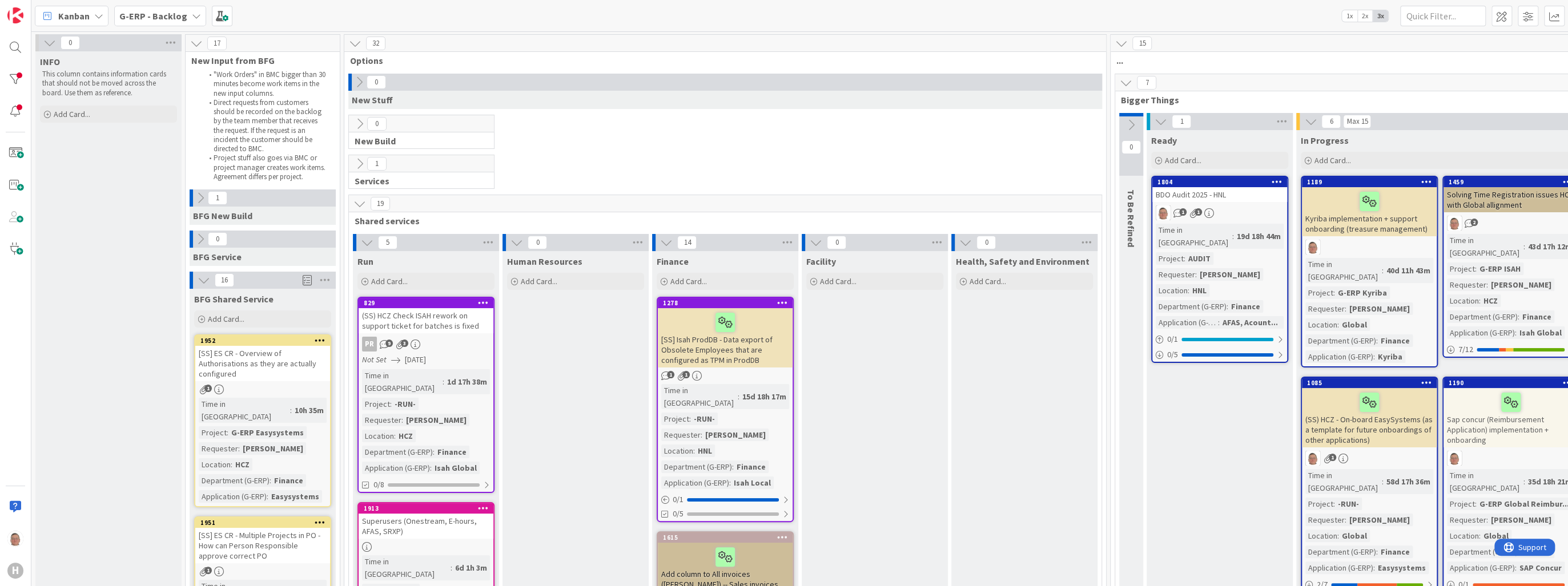
click at [1133, 122] on icon at bounding box center [1131, 125] width 13 height 13
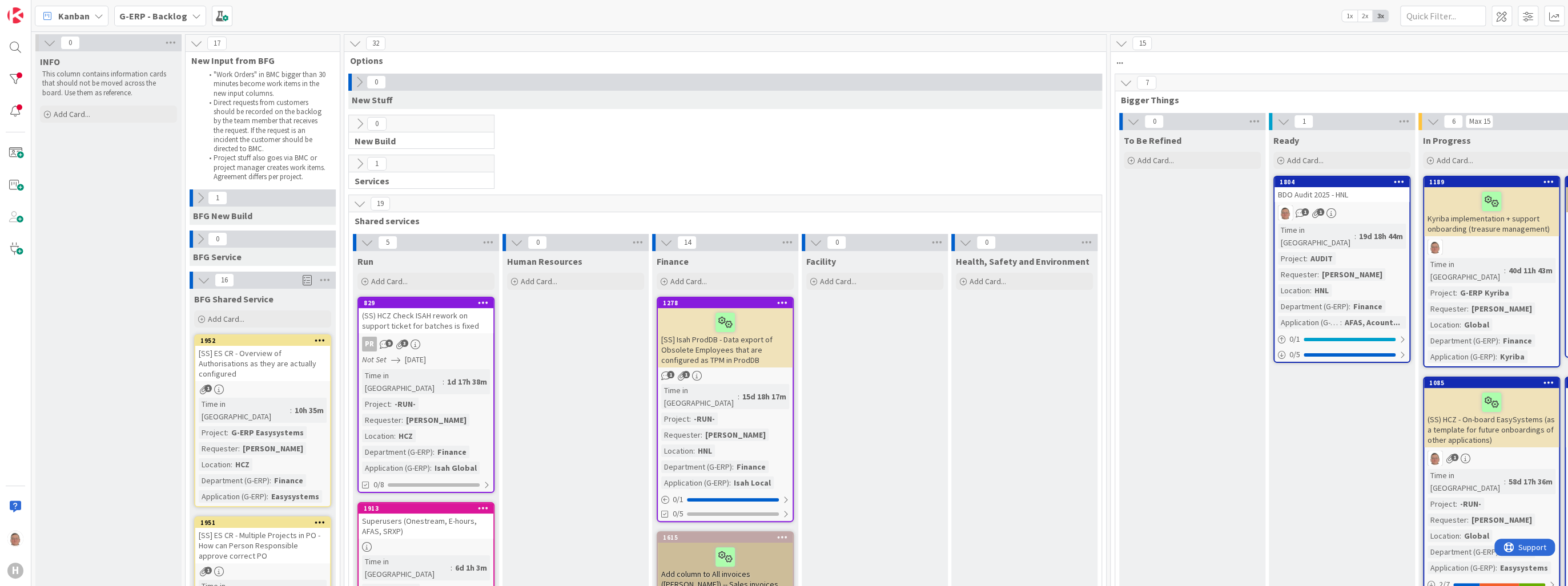
click at [1126, 83] on icon at bounding box center [1126, 83] width 13 height 13
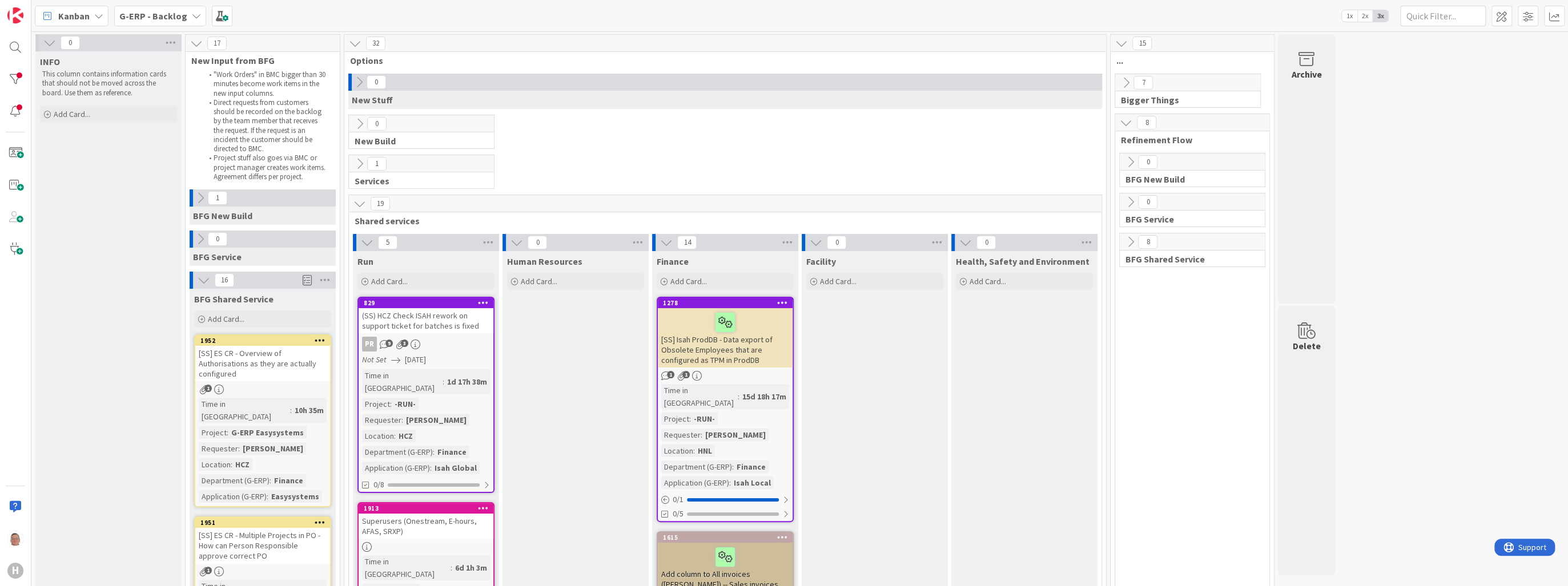
click at [1127, 239] on icon at bounding box center [1131, 242] width 13 height 13
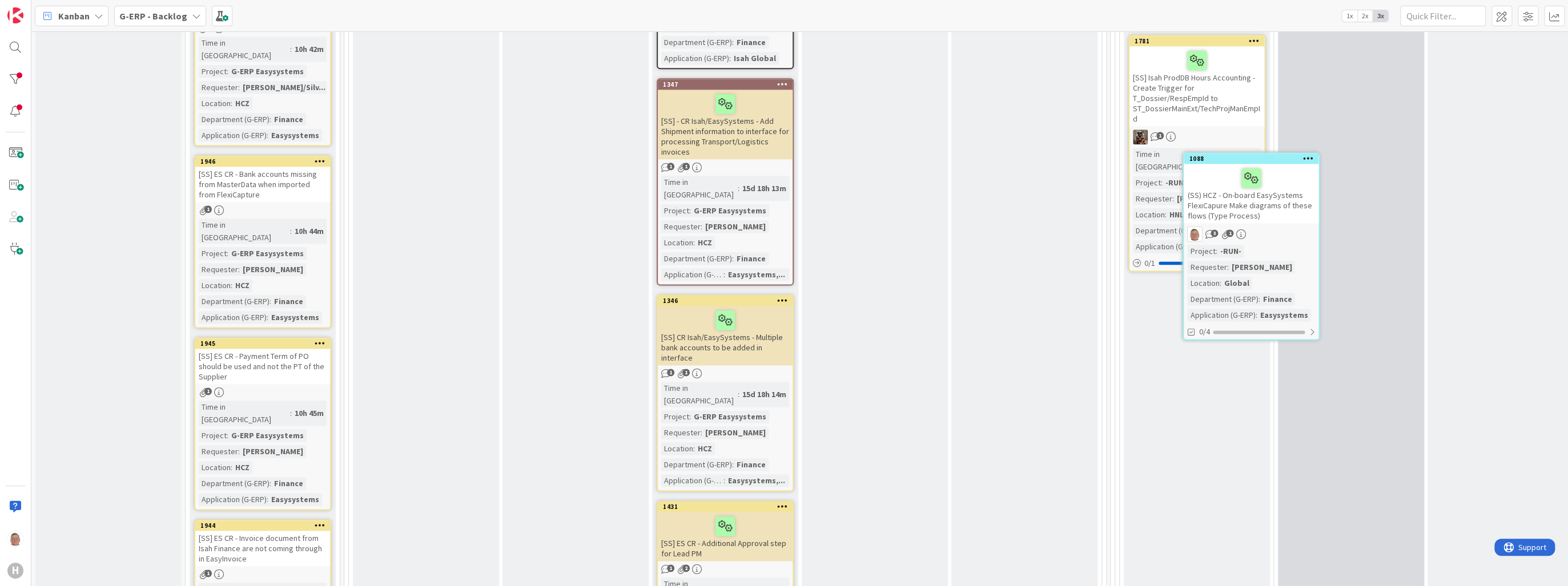
scroll to position [1227, 0]
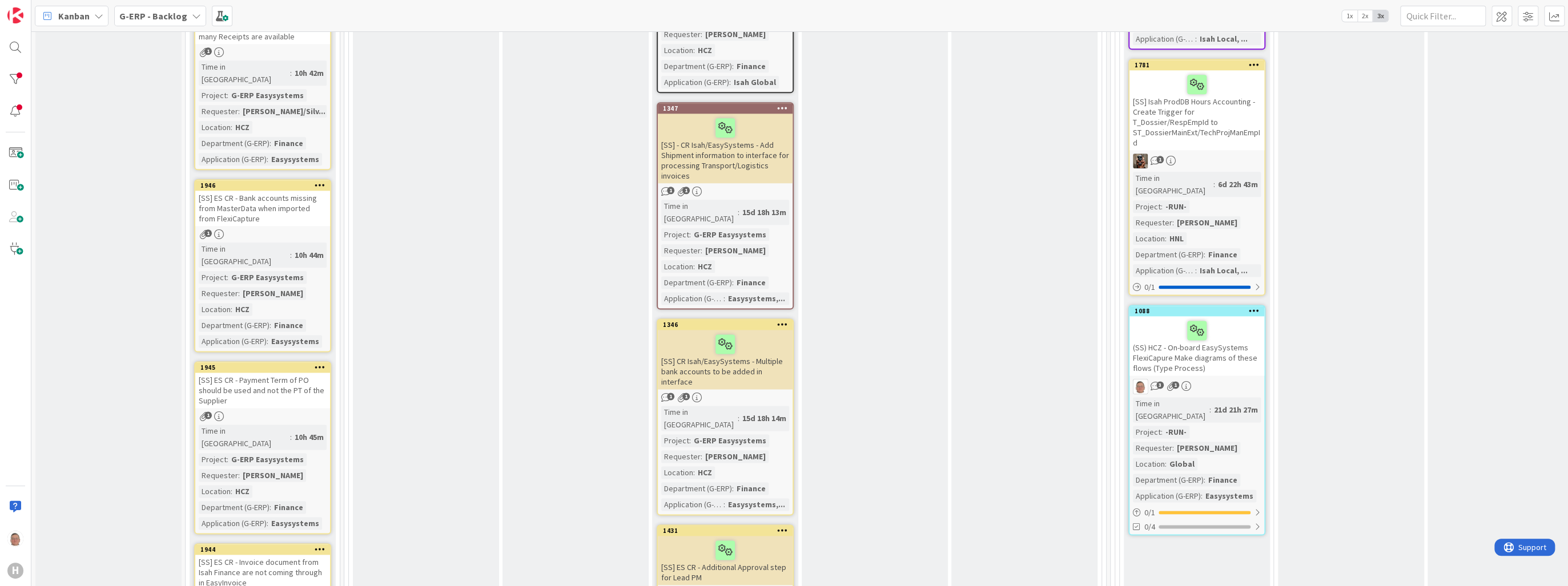
click at [1252, 307] on icon at bounding box center [1254, 311] width 11 height 8
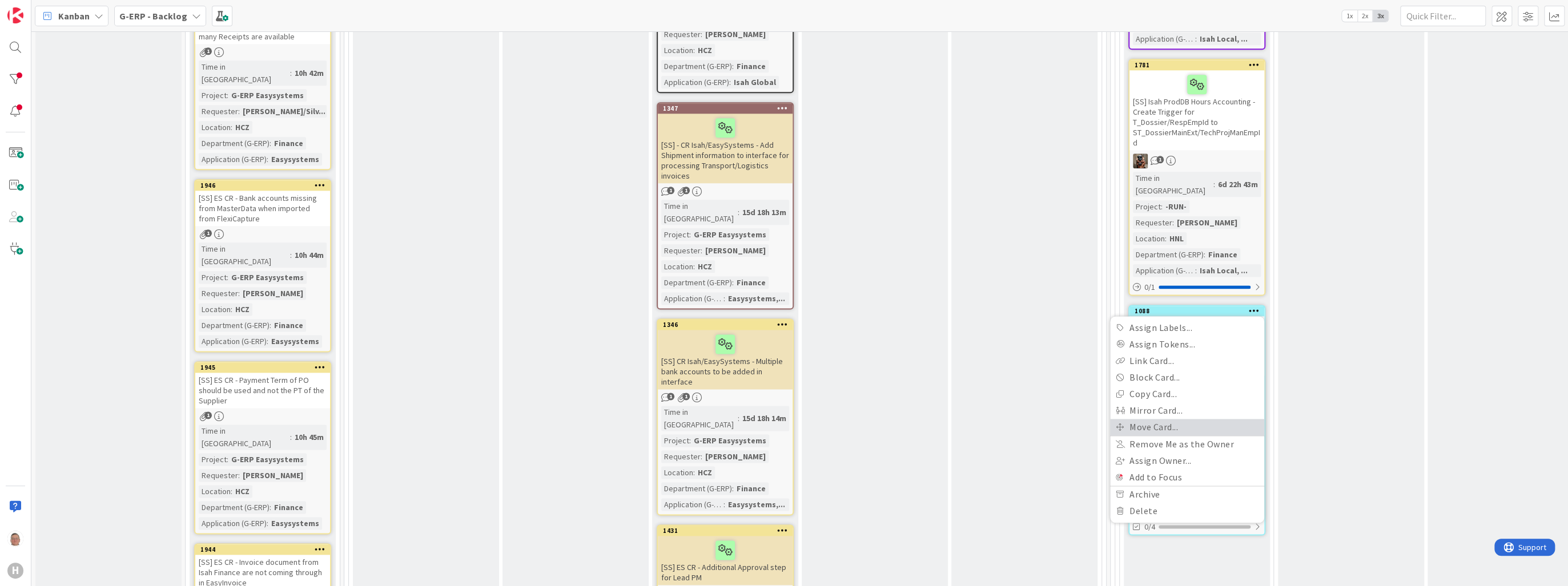
click at [1153, 419] on link "Move Card..." at bounding box center [1186, 428] width 154 height 17
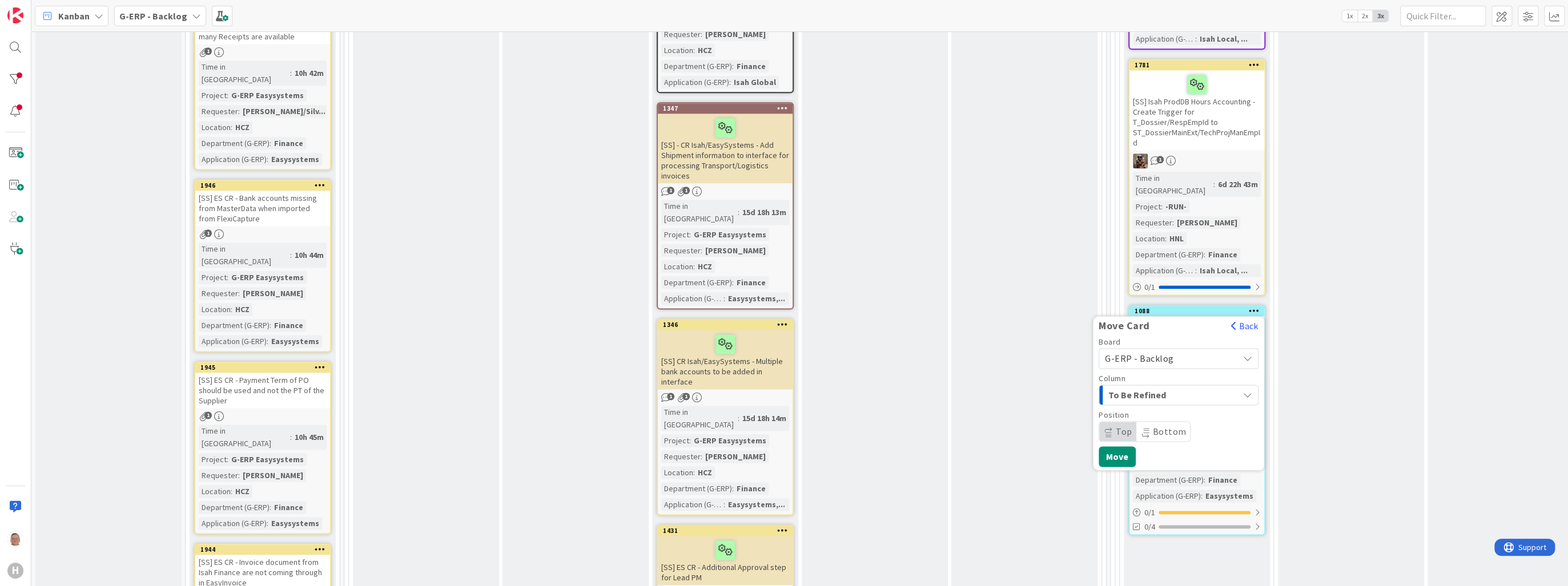
click at [1163, 388] on span "To Be Refined" at bounding box center [1151, 395] width 86 height 15
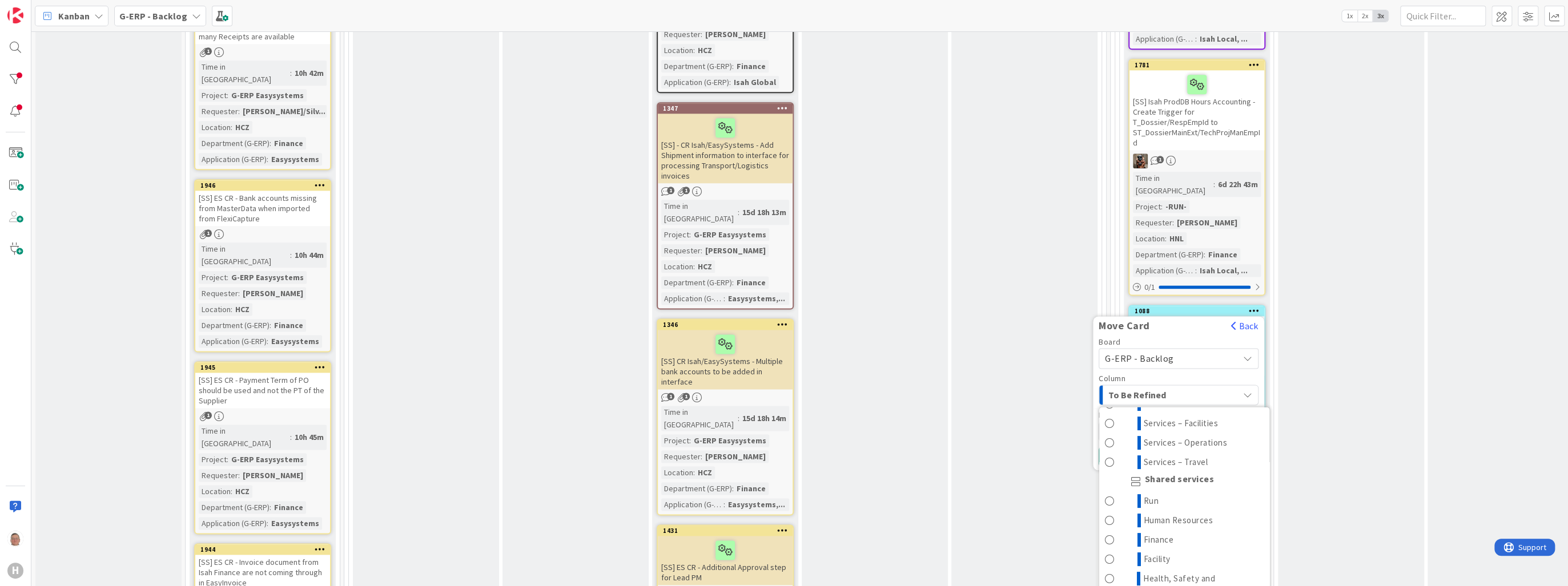
scroll to position [411, 0]
click at [1154, 502] on span "Finance" at bounding box center [1158, 509] width 30 height 13
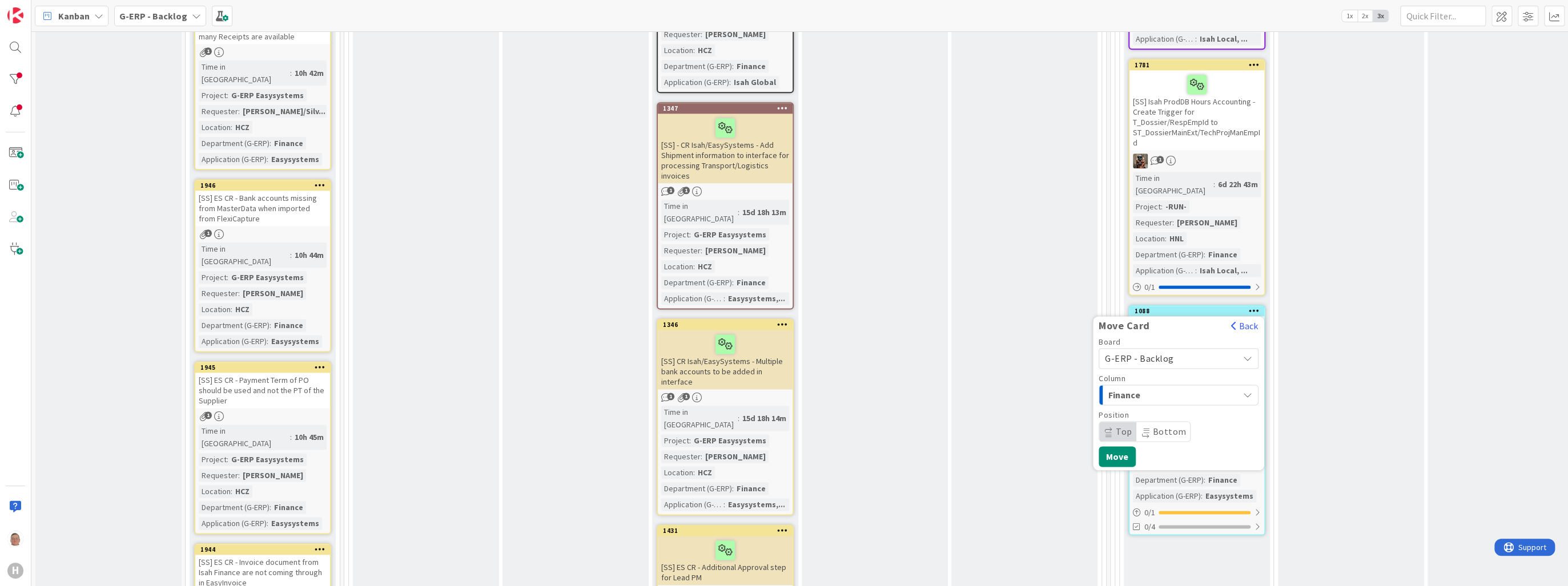
click at [1163, 426] on span "Bottom" at bounding box center [1169, 431] width 34 height 12
click at [1115, 447] on button "Move" at bounding box center [1117, 457] width 37 height 20
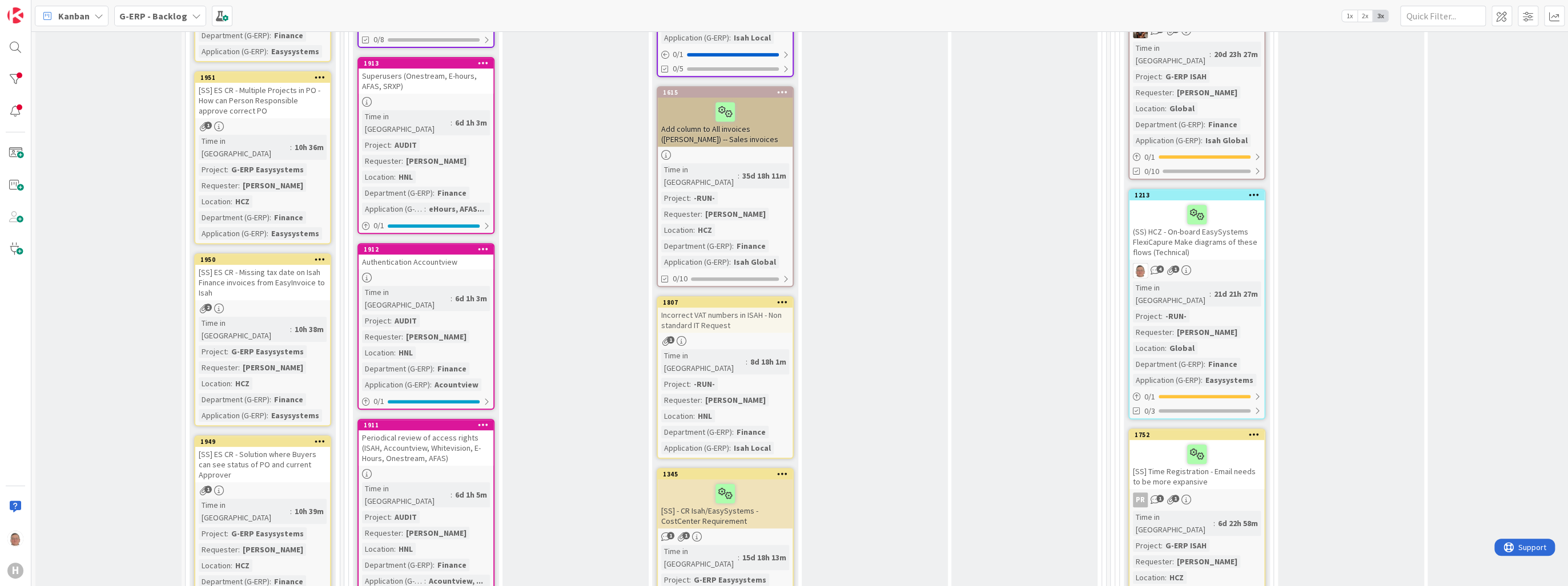
scroll to position [405, 0]
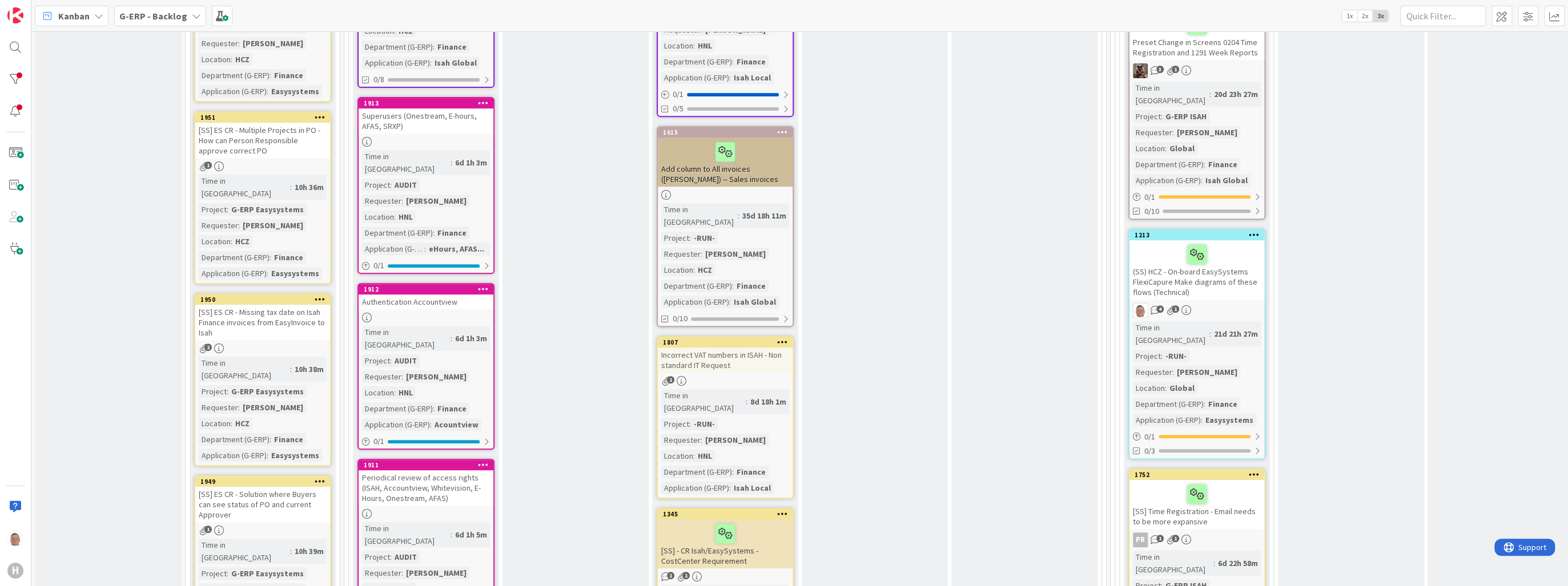
click at [1253, 231] on icon at bounding box center [1254, 235] width 11 height 8
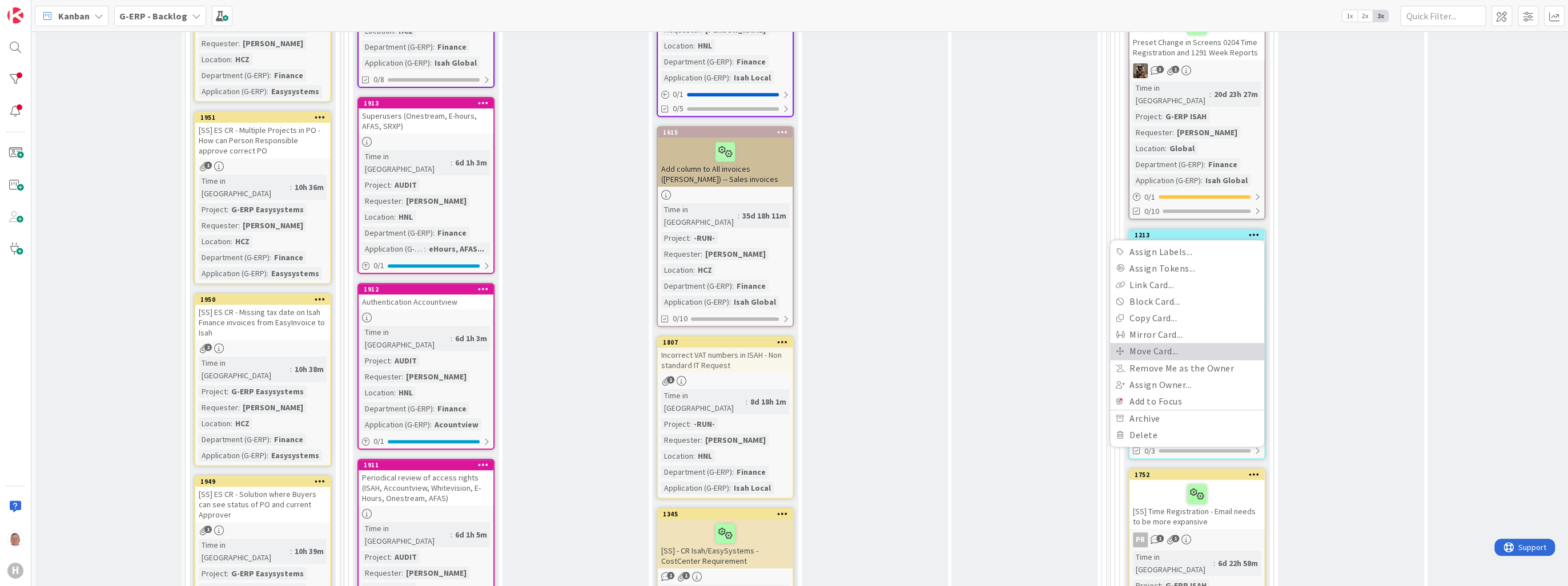
click at [1160, 343] on link "Move Card..." at bounding box center [1186, 351] width 154 height 17
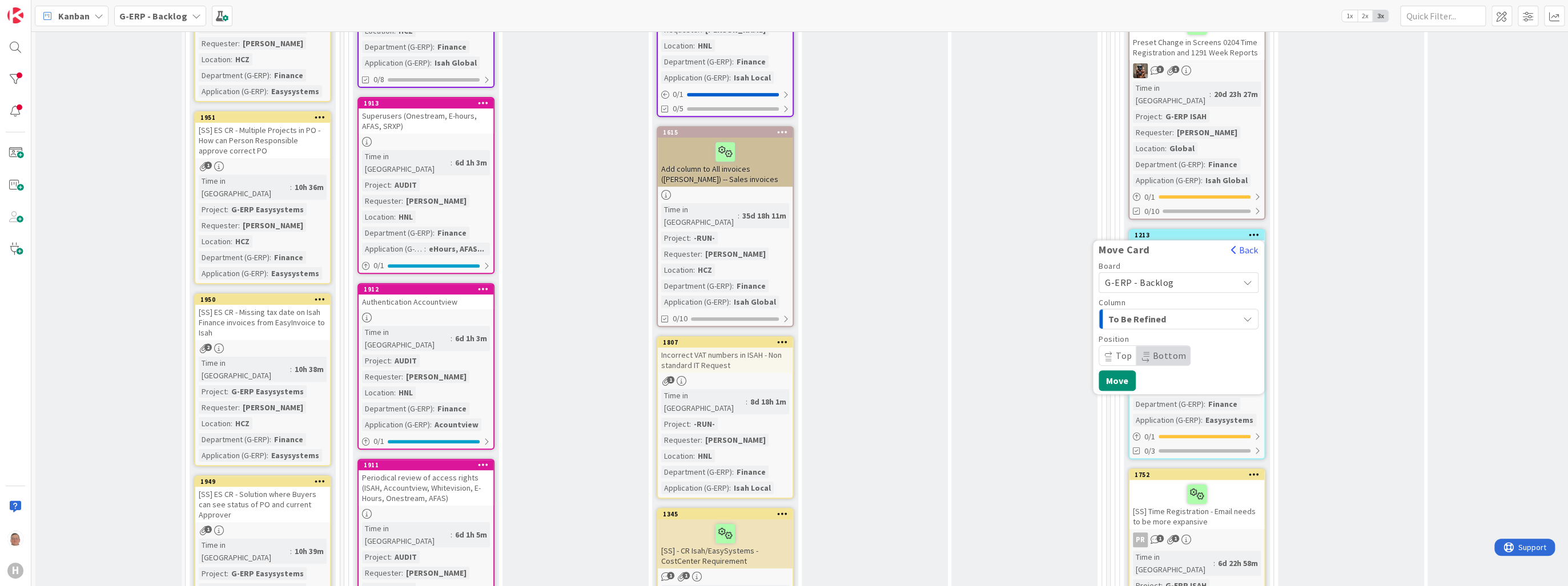
click at [1147, 312] on span "To Be Refined" at bounding box center [1151, 319] width 86 height 15
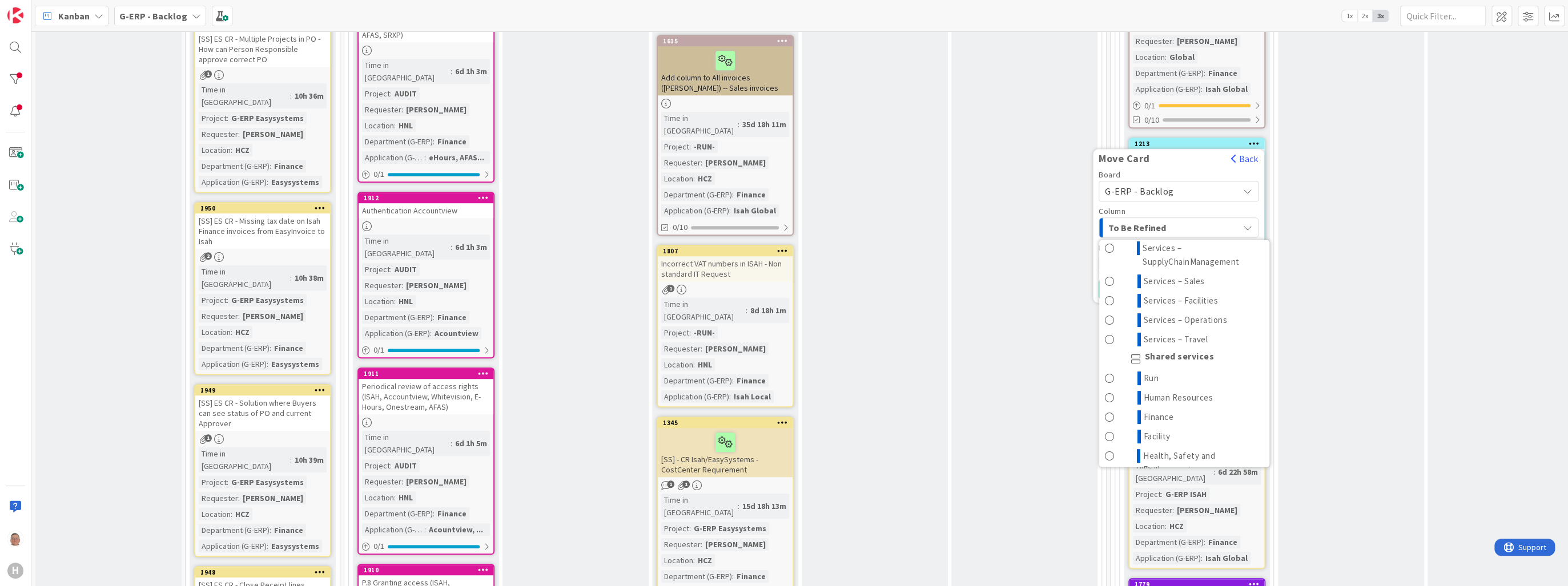
scroll to position [335, 0]
click at [1156, 410] on span "Finance" at bounding box center [1158, 417] width 30 height 13
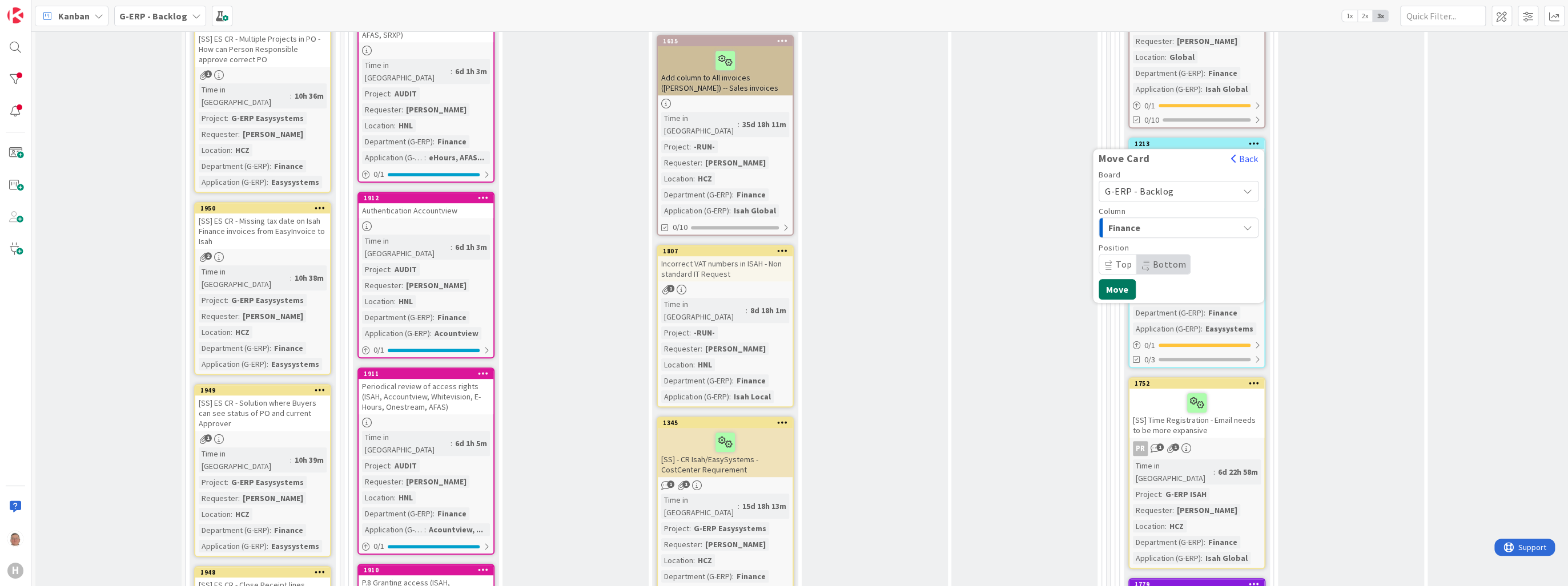
click at [1117, 279] on button "Move" at bounding box center [1117, 289] width 37 height 20
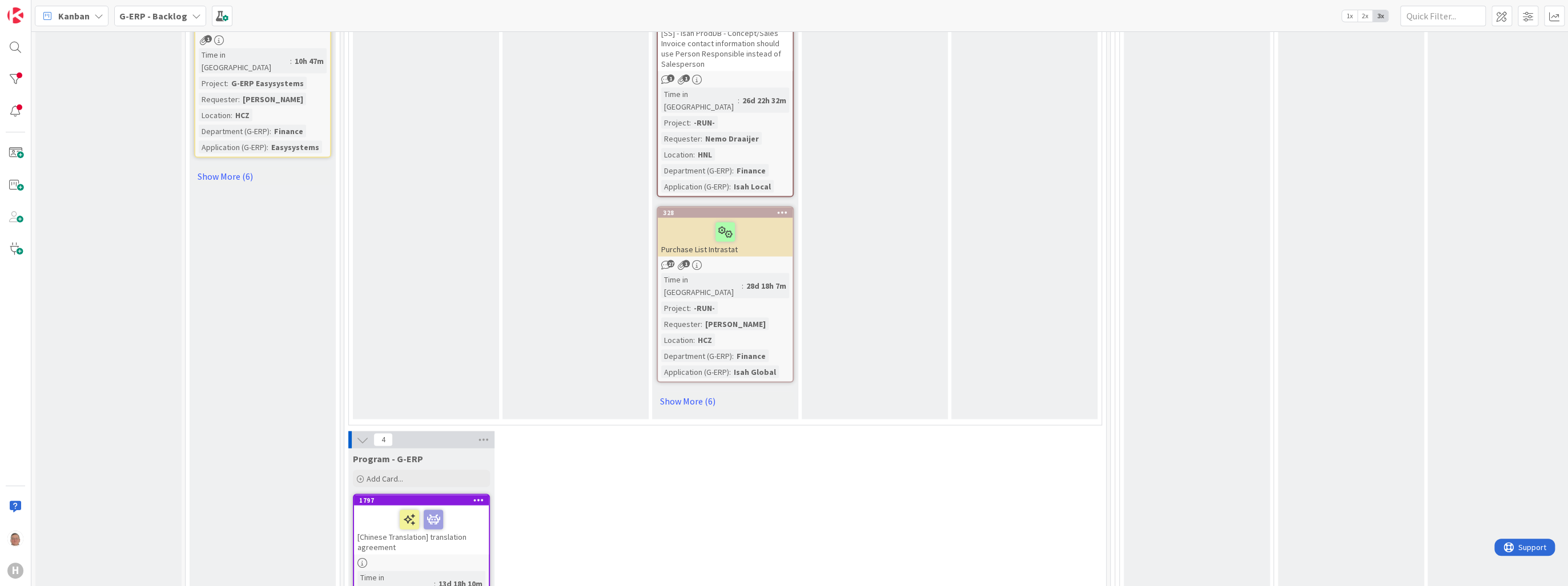
scroll to position [2003, 0]
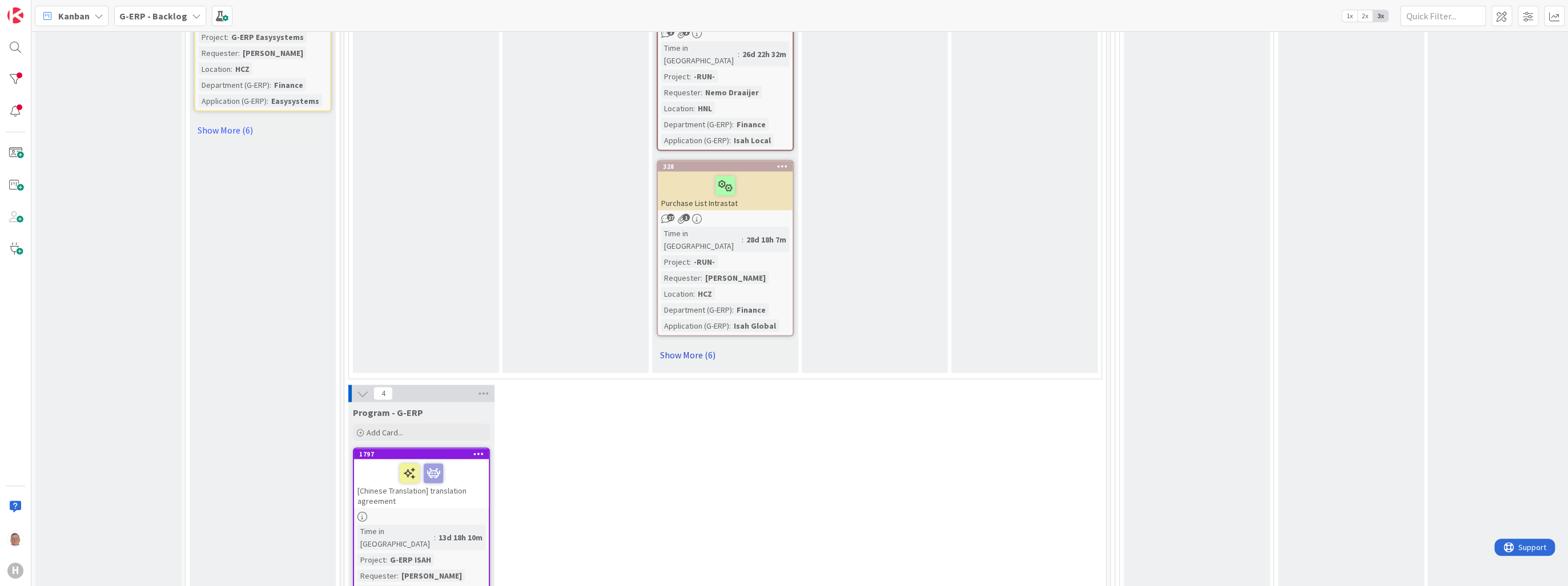
click at [700, 346] on link "Show More (6)" at bounding box center [725, 355] width 137 height 19
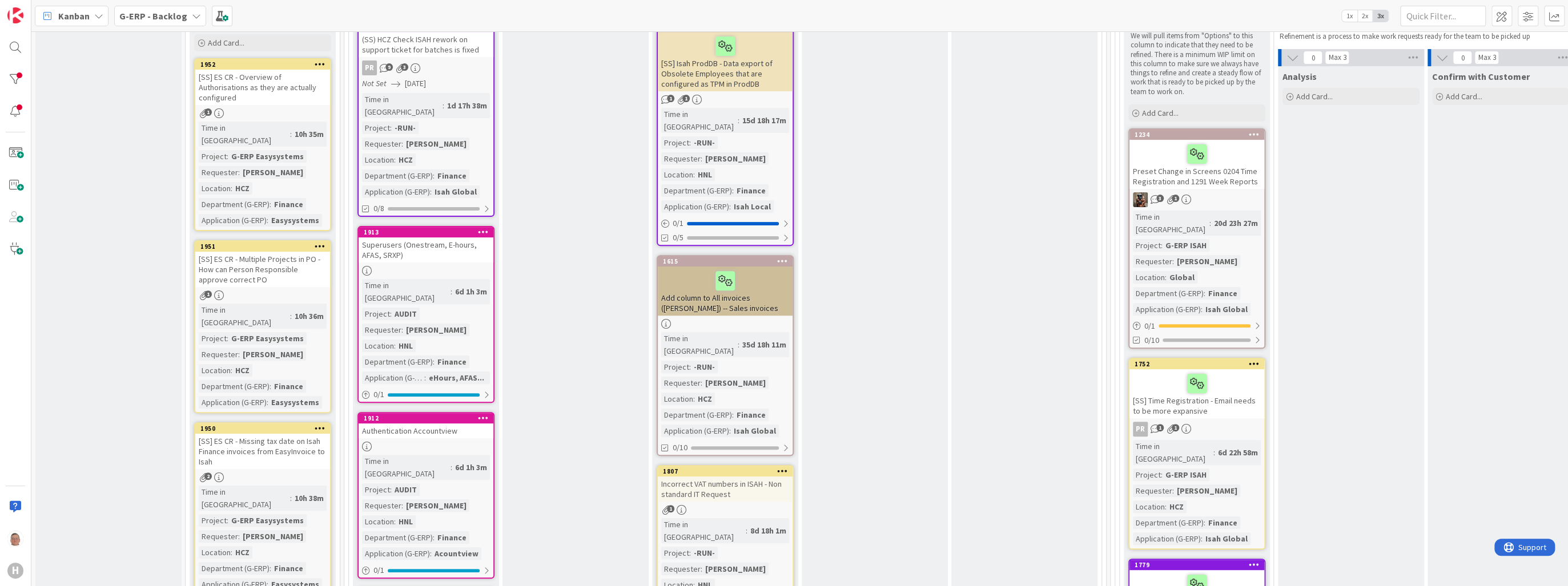
scroll to position [274, 0]
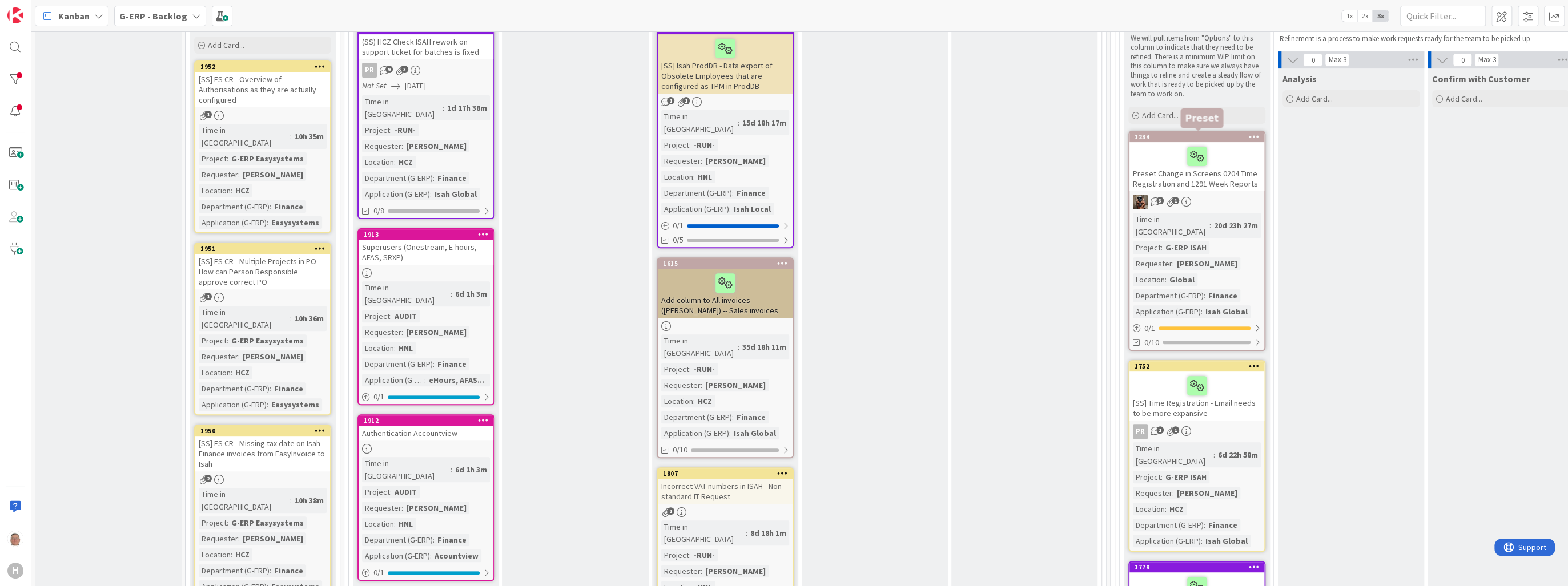
click at [1225, 133] on div "1234" at bounding box center [1199, 137] width 130 height 8
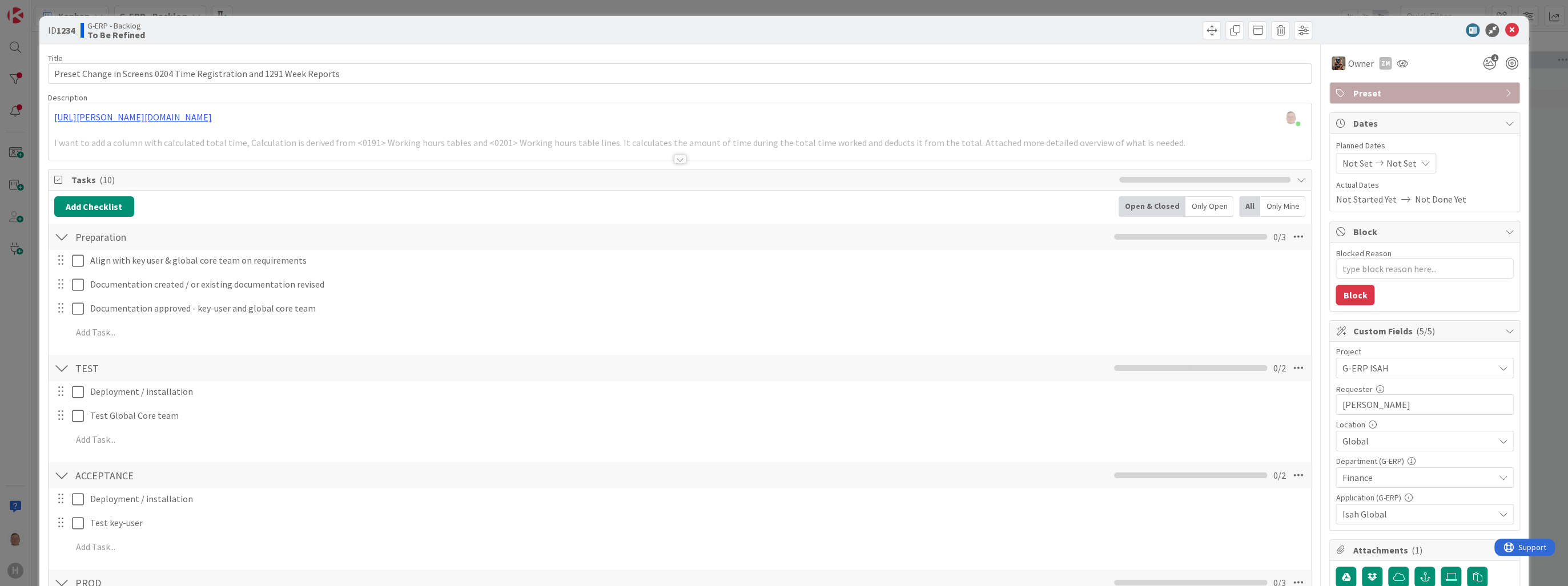
click at [678, 158] on div at bounding box center [680, 159] width 13 height 9
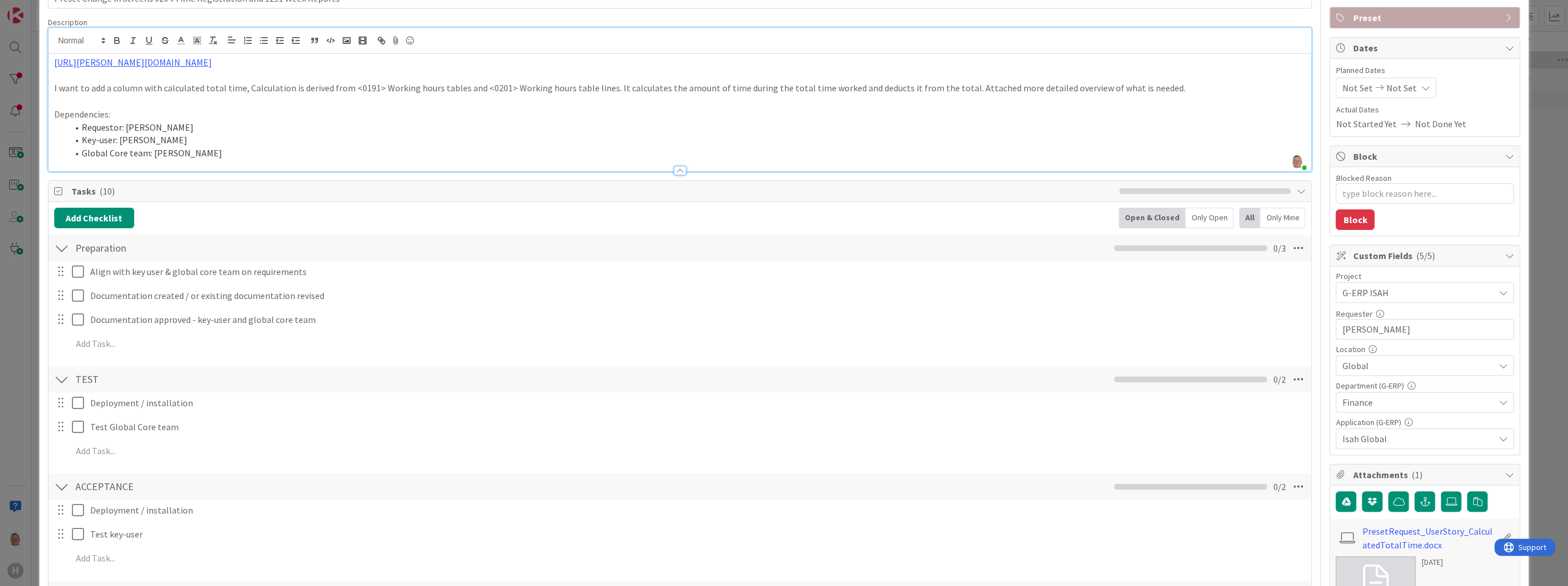
scroll to position [320, 0]
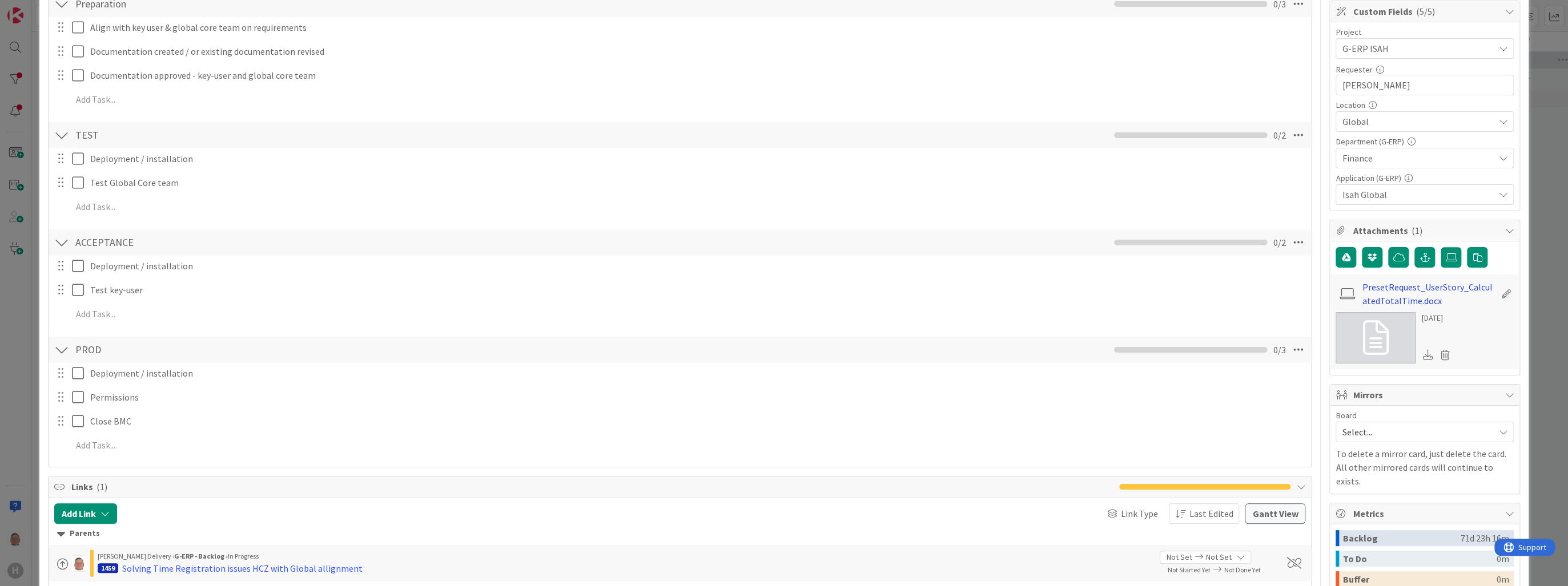
click at [1381, 292] on link "PresetRequest_UserStory_CalculatedTotalTime.docx" at bounding box center [1428, 294] width 132 height 27
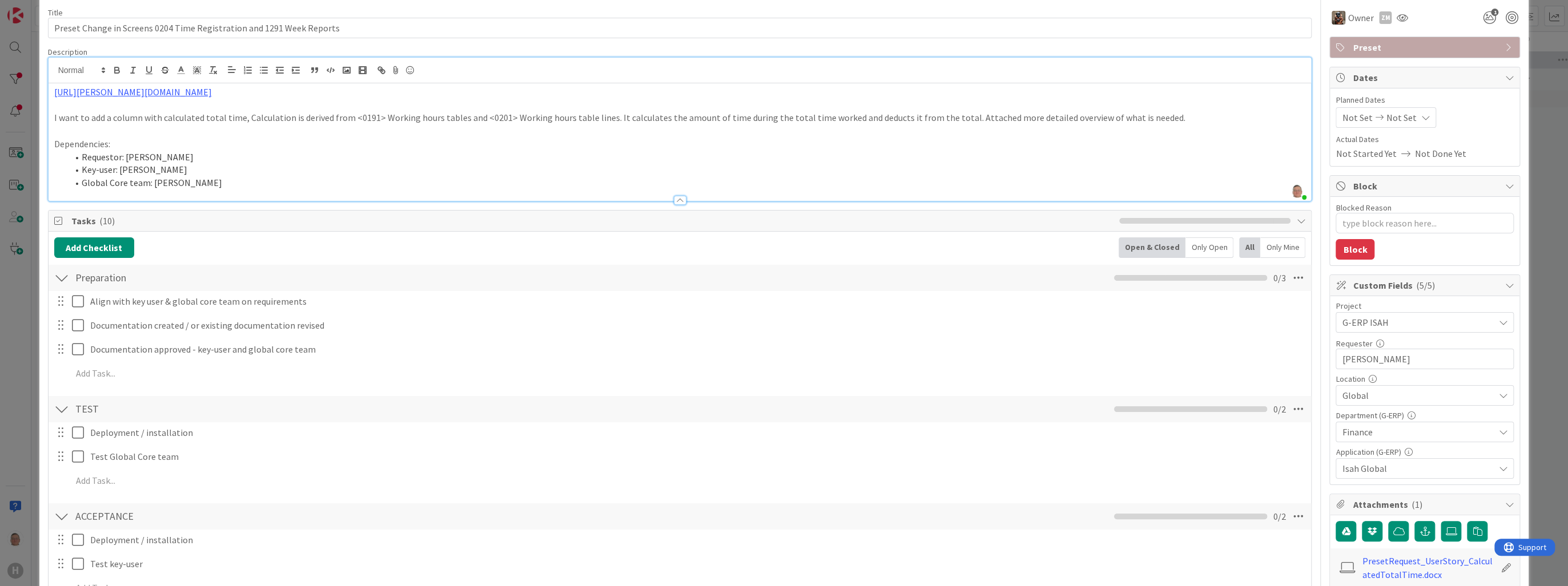
scroll to position [0, 0]
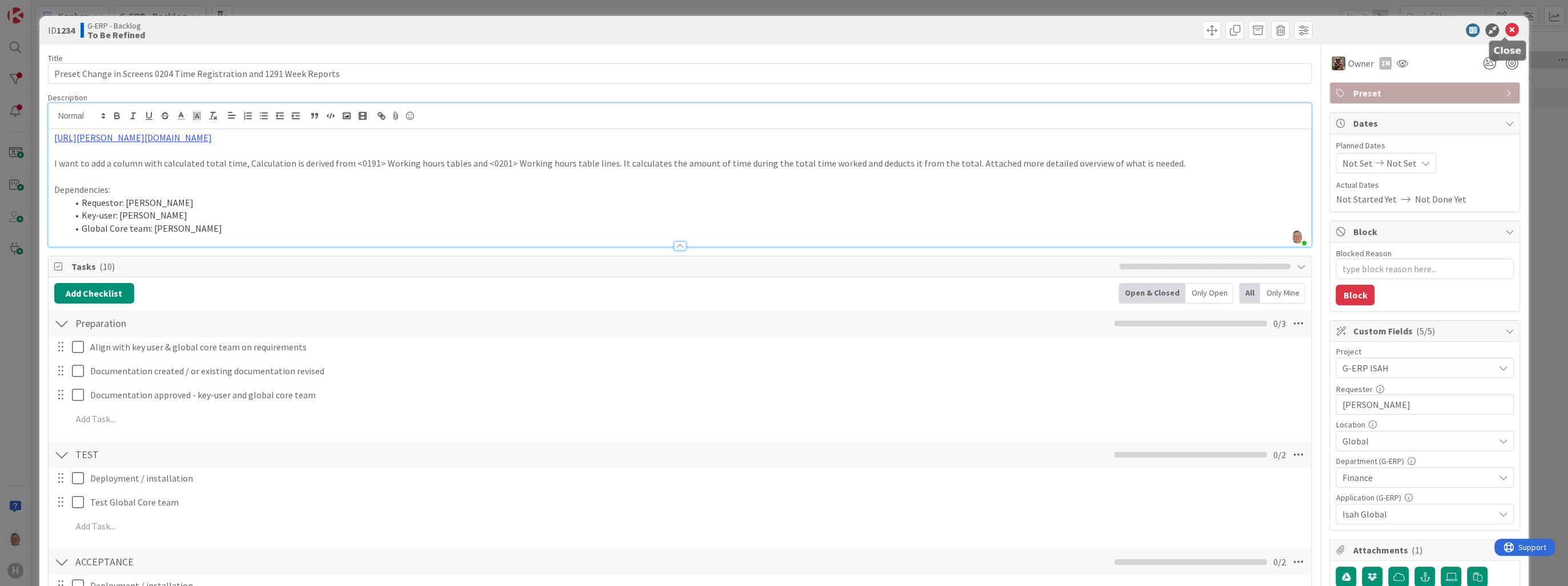
click at [1505, 29] on icon at bounding box center [1511, 30] width 13 height 13
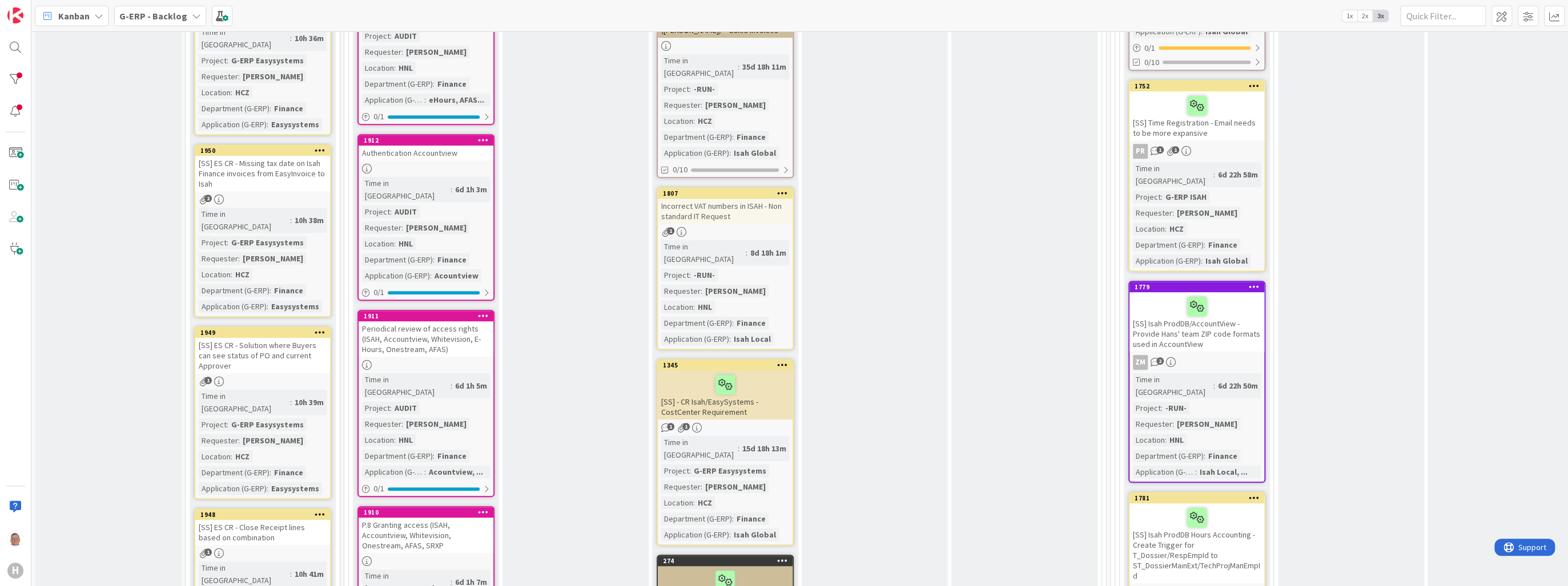
scroll to position [594, 0]
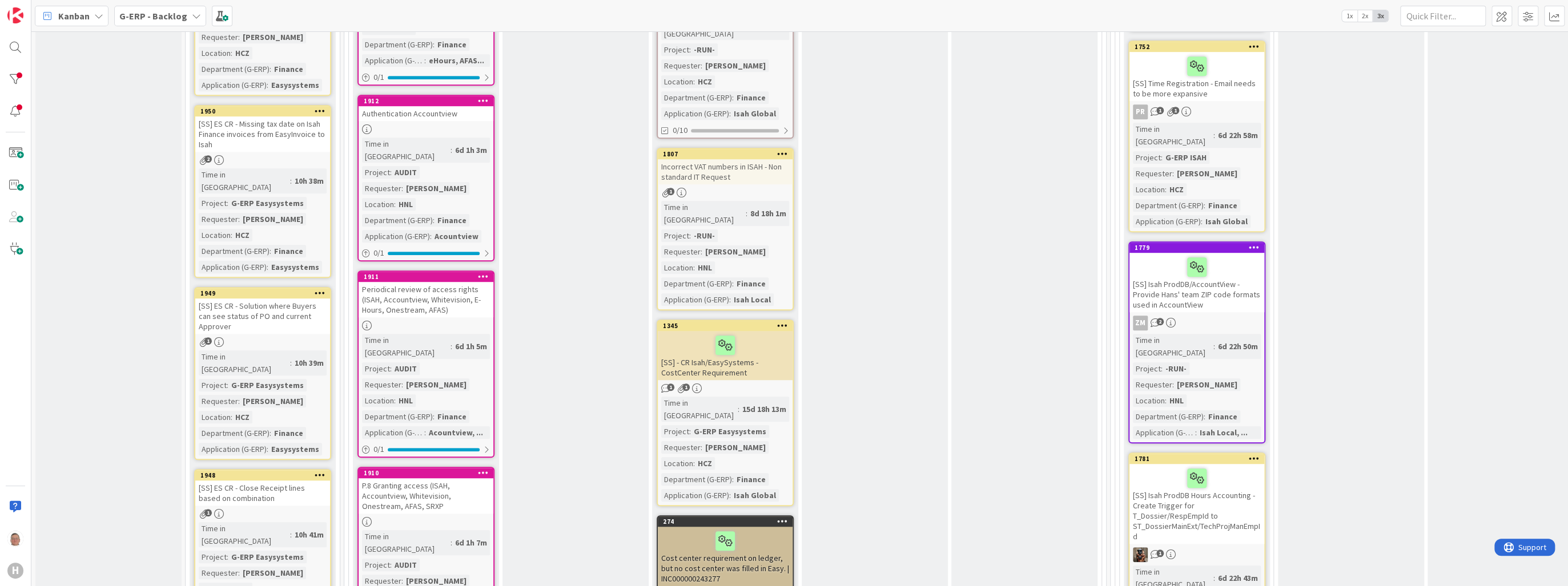
click at [1239, 255] on div at bounding box center [1197, 267] width 128 height 24
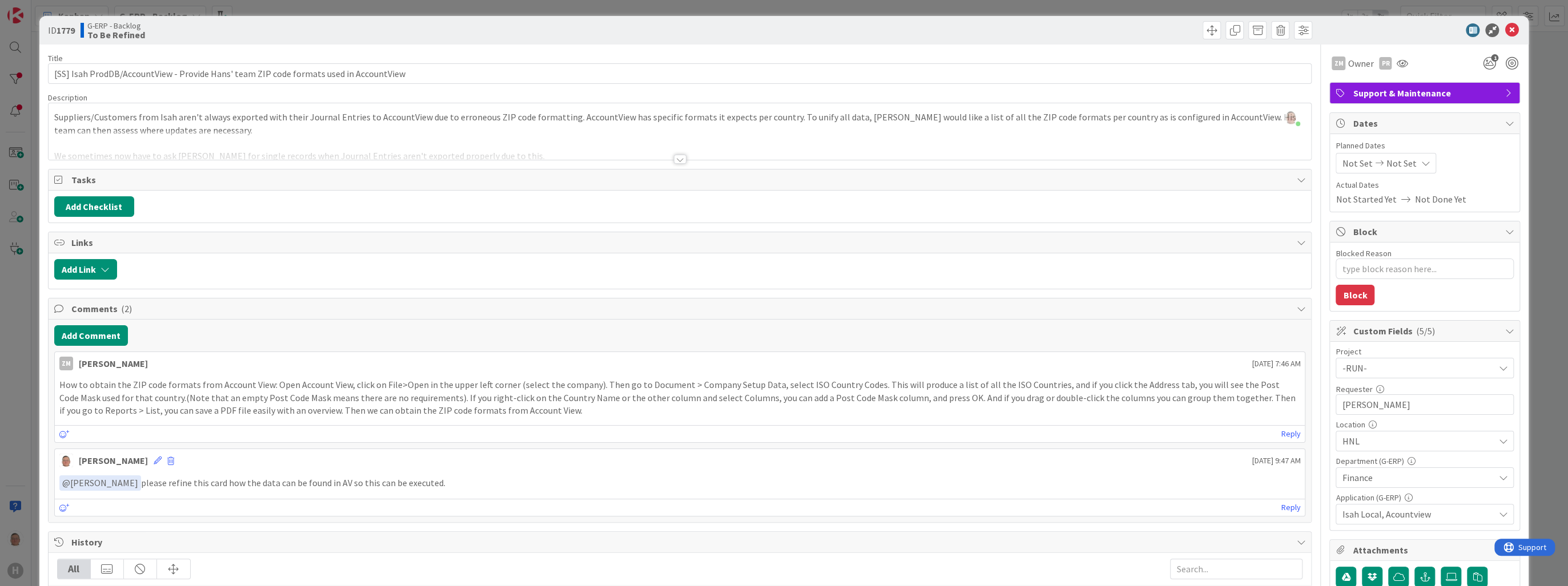
click at [678, 158] on div at bounding box center [680, 159] width 13 height 9
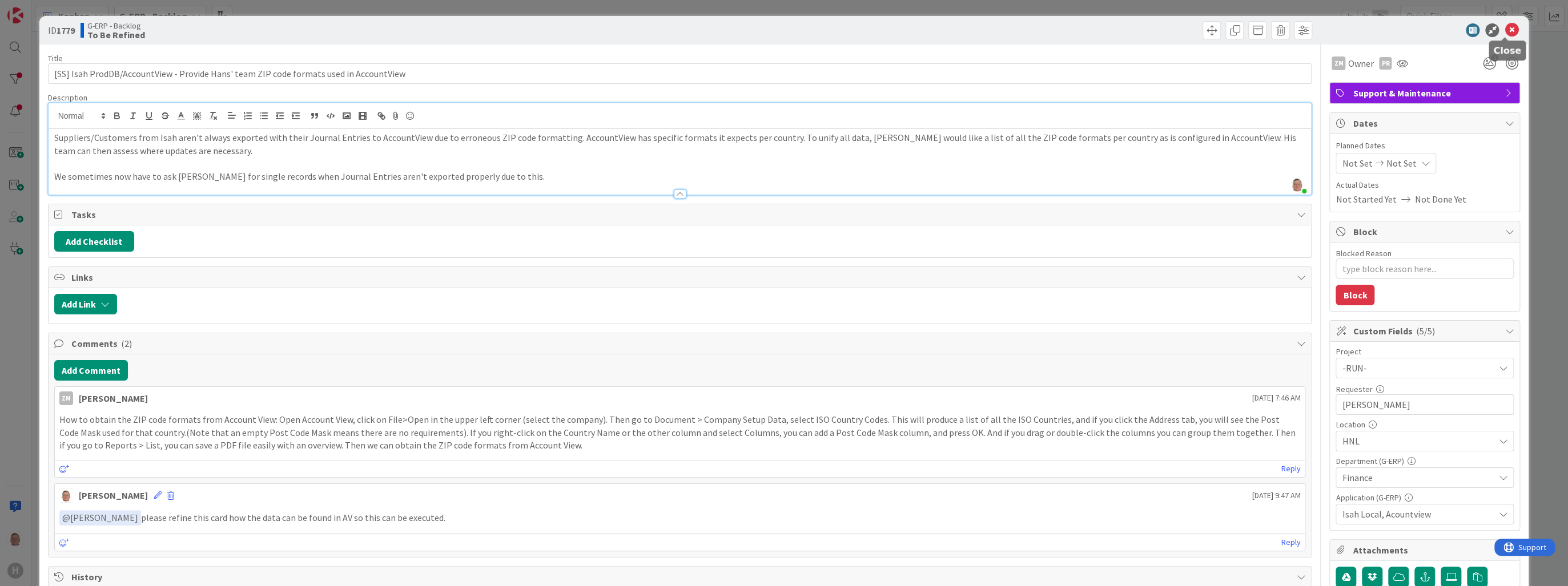
click at [1507, 27] on icon at bounding box center [1511, 30] width 13 height 13
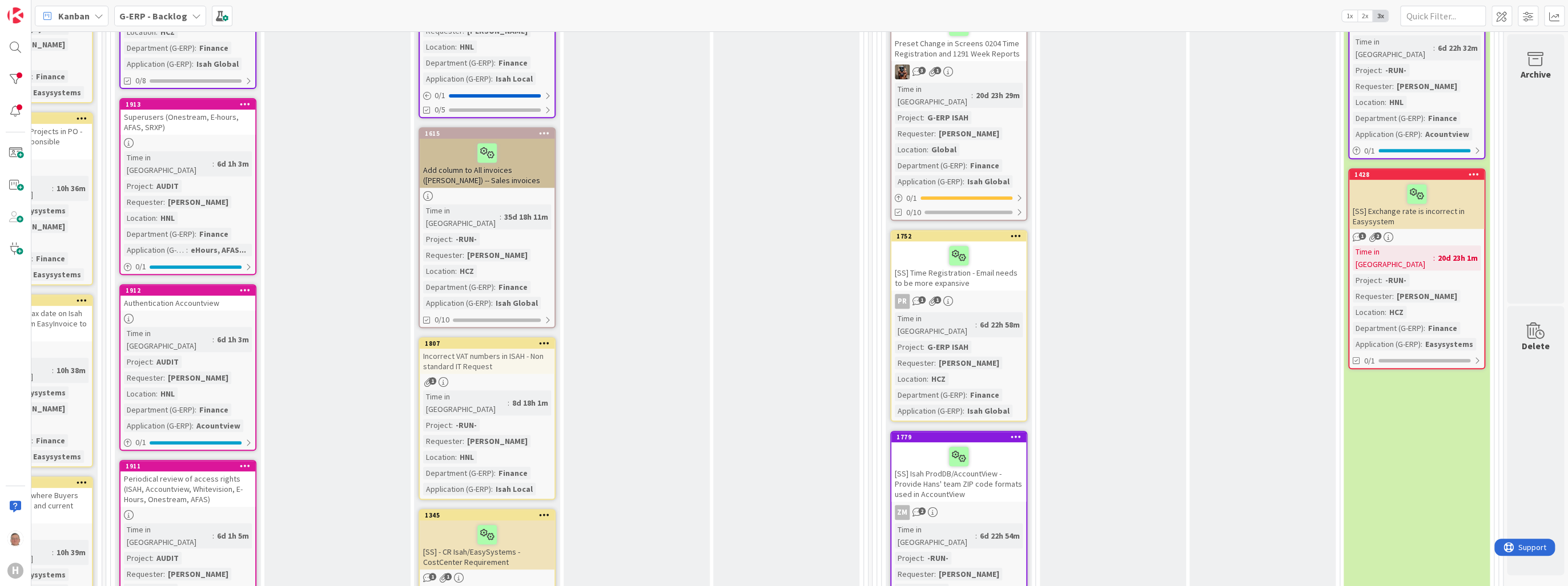
scroll to position [228, 244]
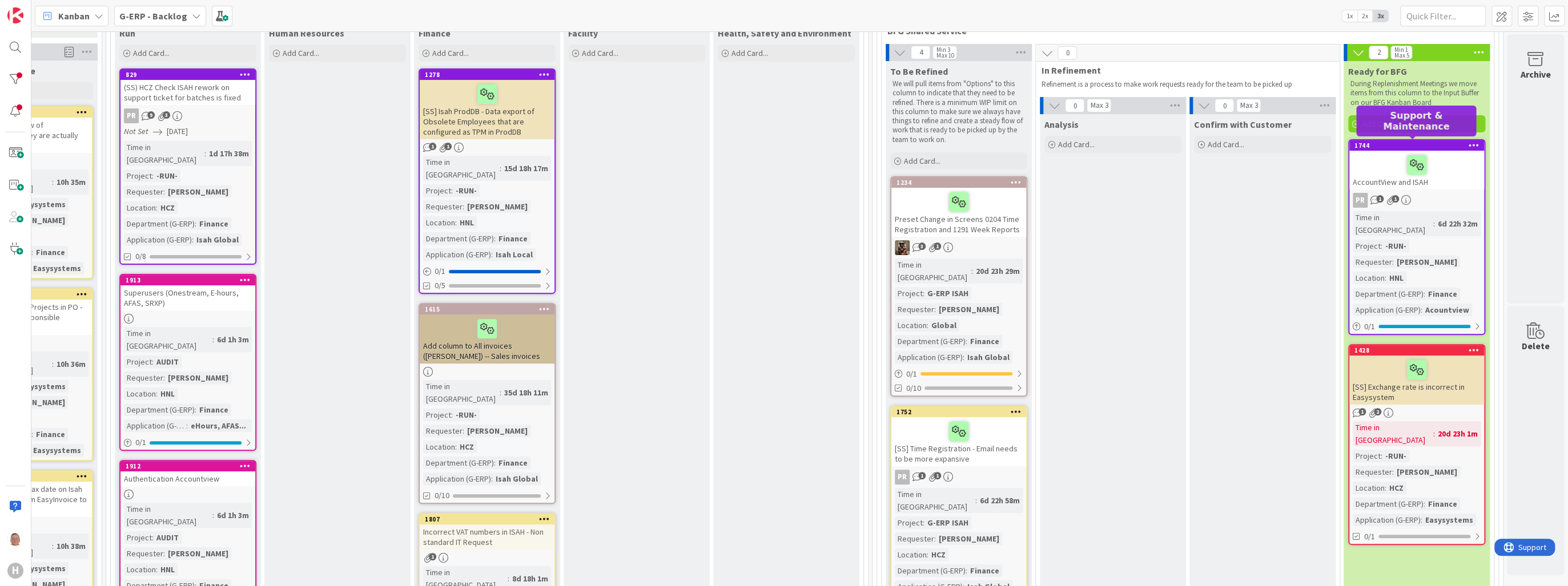
click at [1436, 145] on div "1744" at bounding box center [1419, 146] width 130 height 8
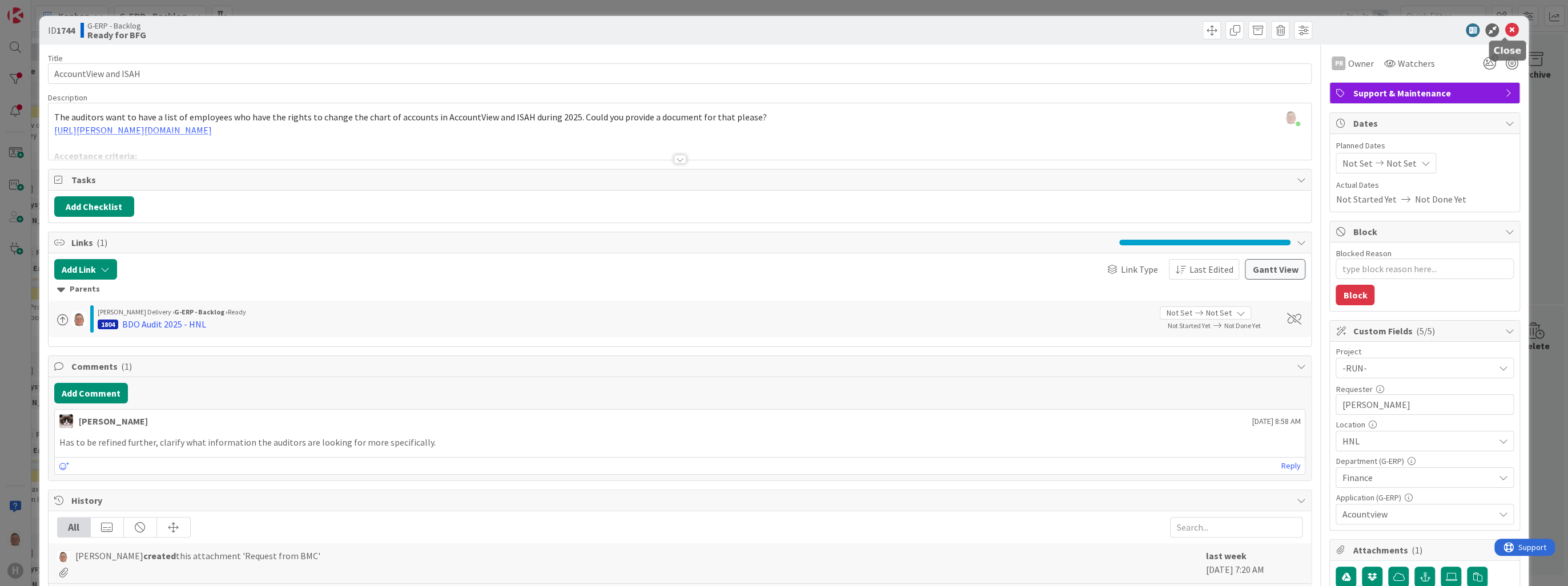
click at [1505, 27] on icon at bounding box center [1511, 30] width 13 height 13
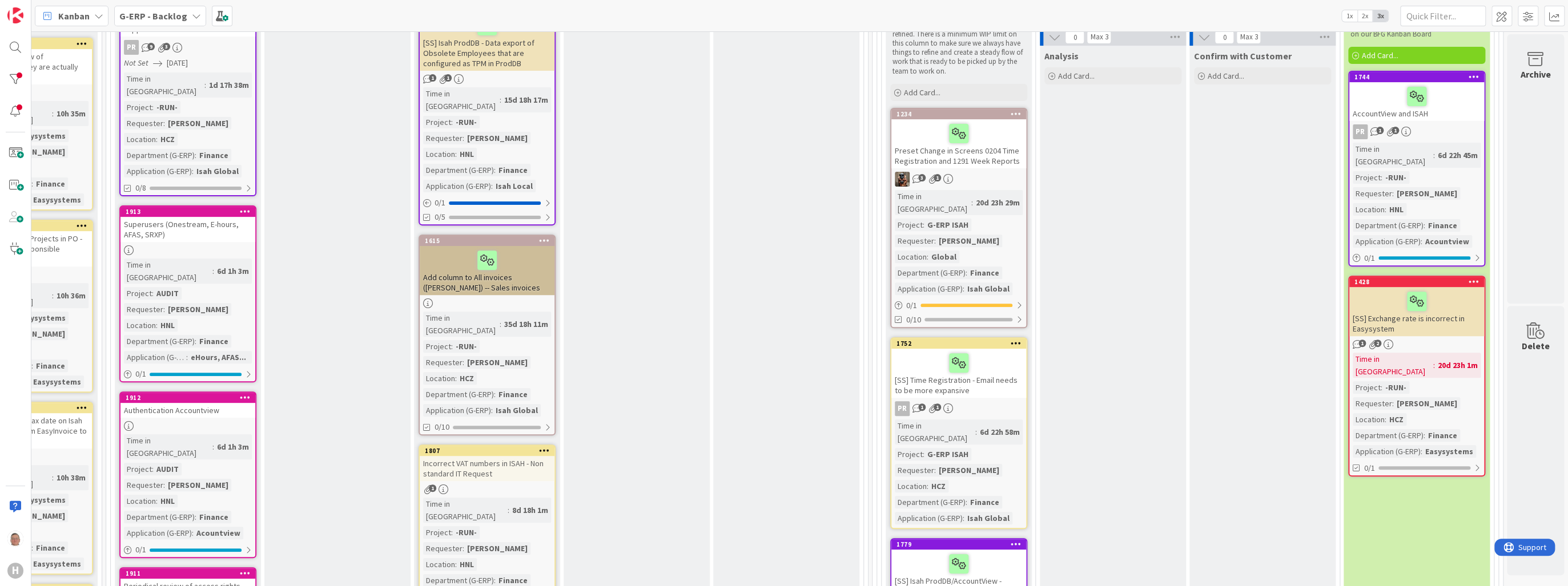
scroll to position [274, 244]
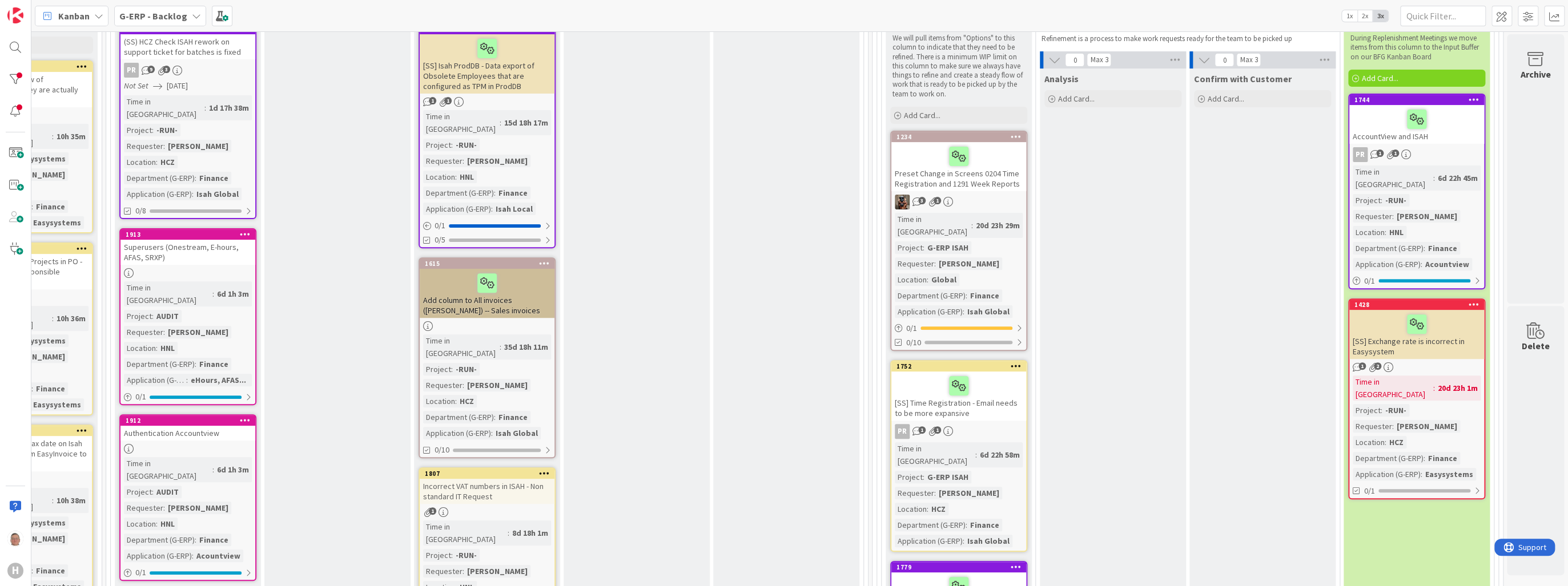
click at [174, 240] on div "Superusers (Onestream, E-hours, AFAS, SRXP)" at bounding box center [187, 252] width 135 height 25
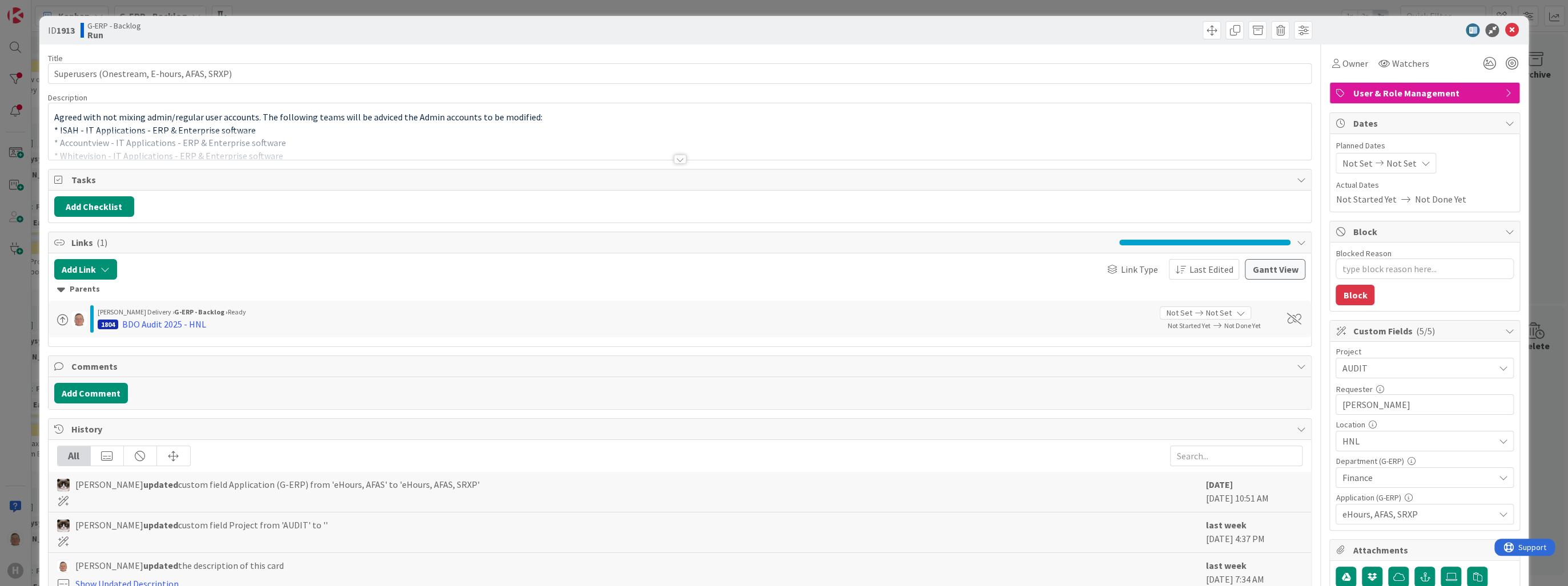
click at [678, 158] on div at bounding box center [680, 159] width 13 height 9
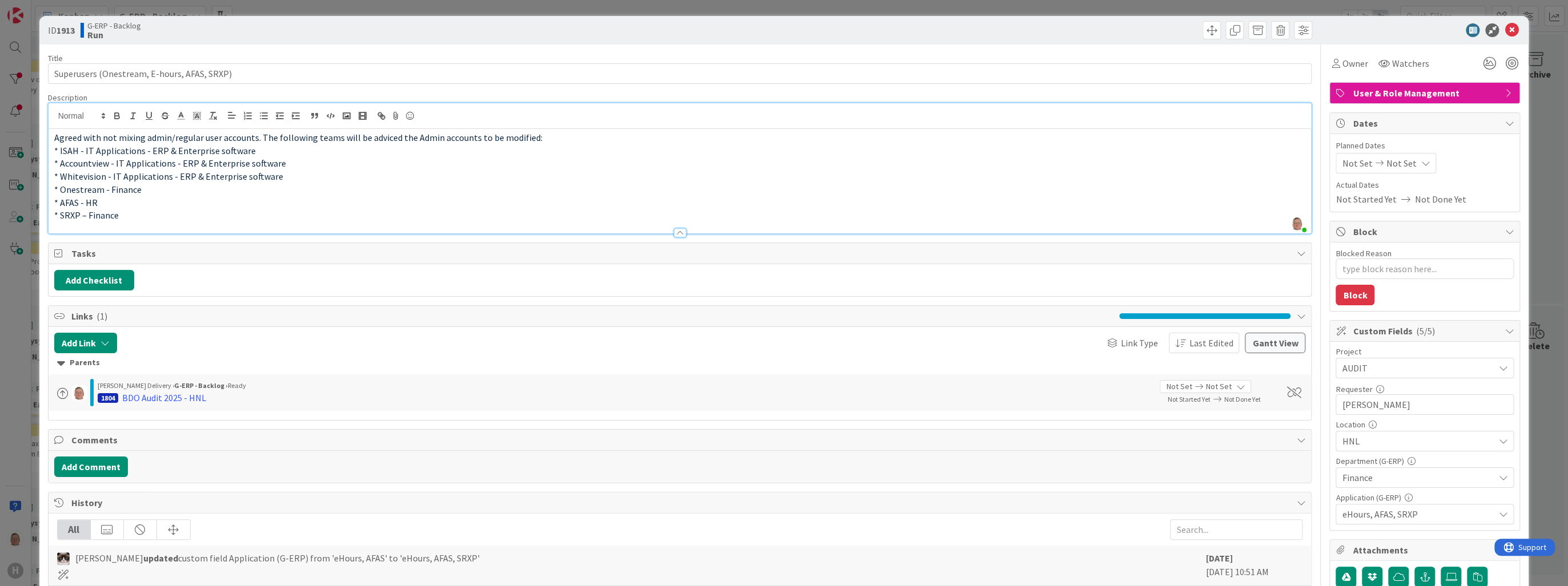
click at [279, 161] on p "* Accountview - IT Applications - ERP & Enterprise software" at bounding box center [680, 164] width 1252 height 13
click at [1505, 27] on icon at bounding box center [1511, 30] width 13 height 13
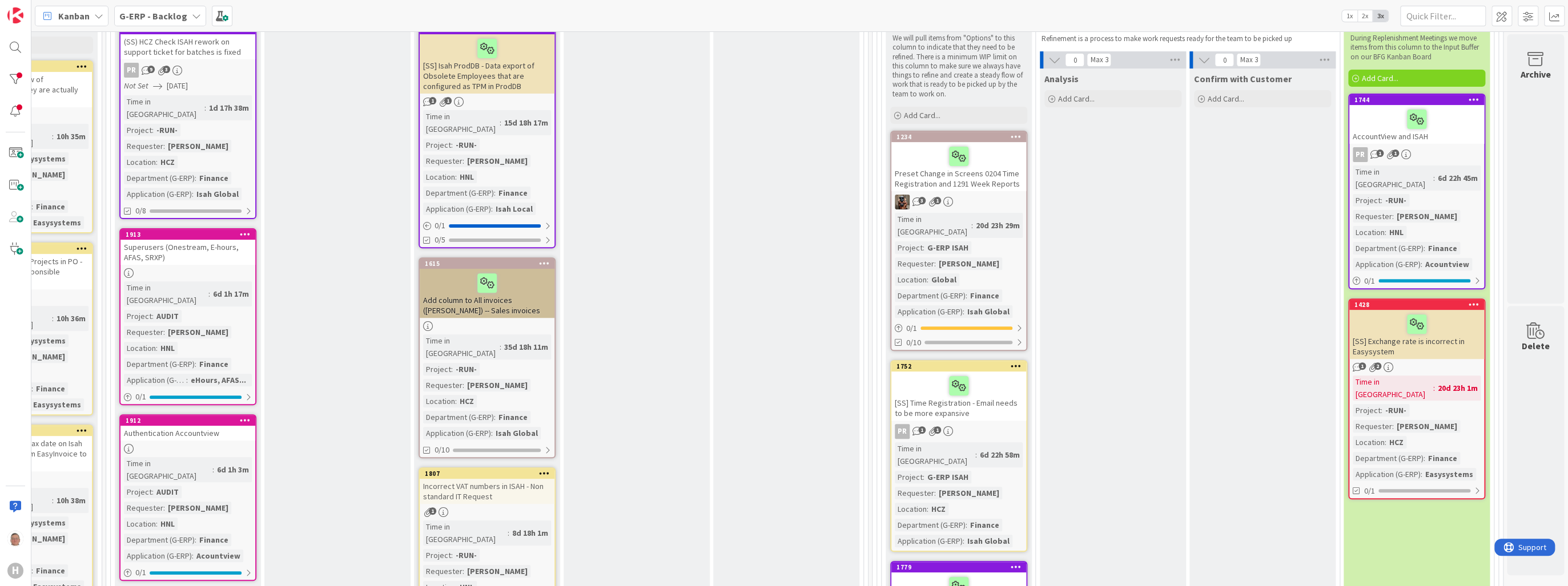
click at [1441, 105] on div "AccountView and ISAH" at bounding box center [1417, 124] width 135 height 39
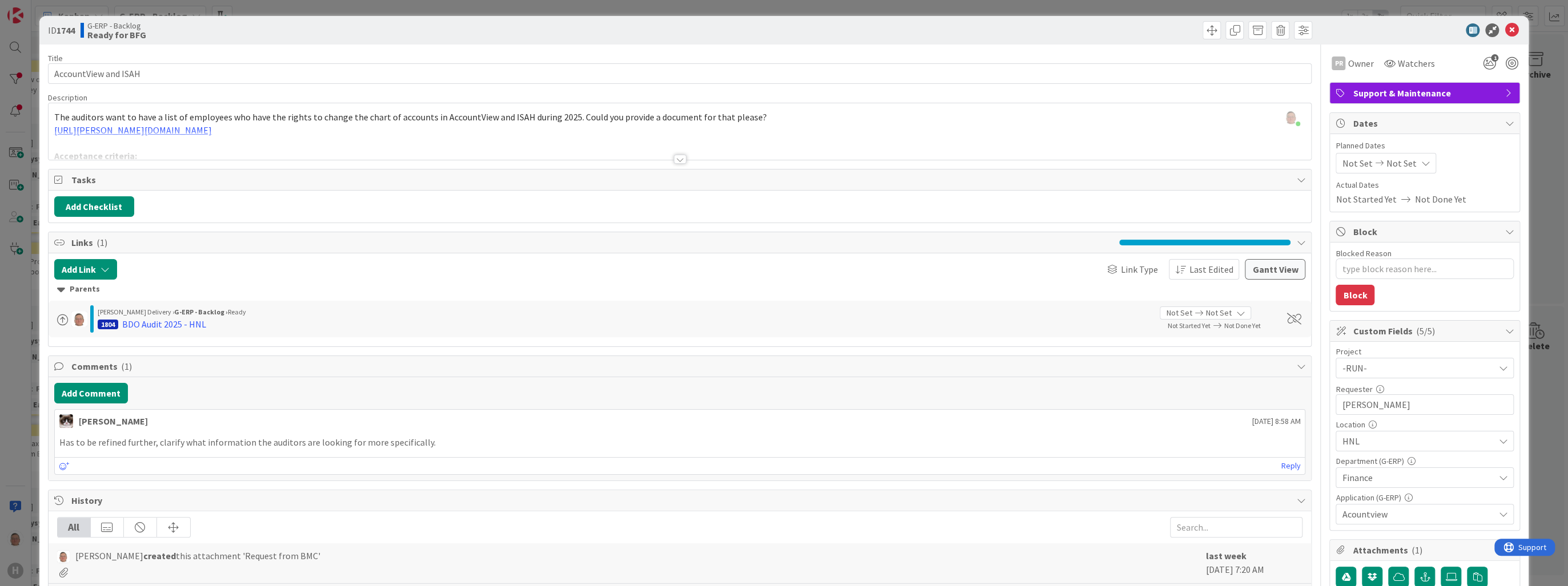
click at [248, 131] on div at bounding box center [680, 146] width 1263 height 29
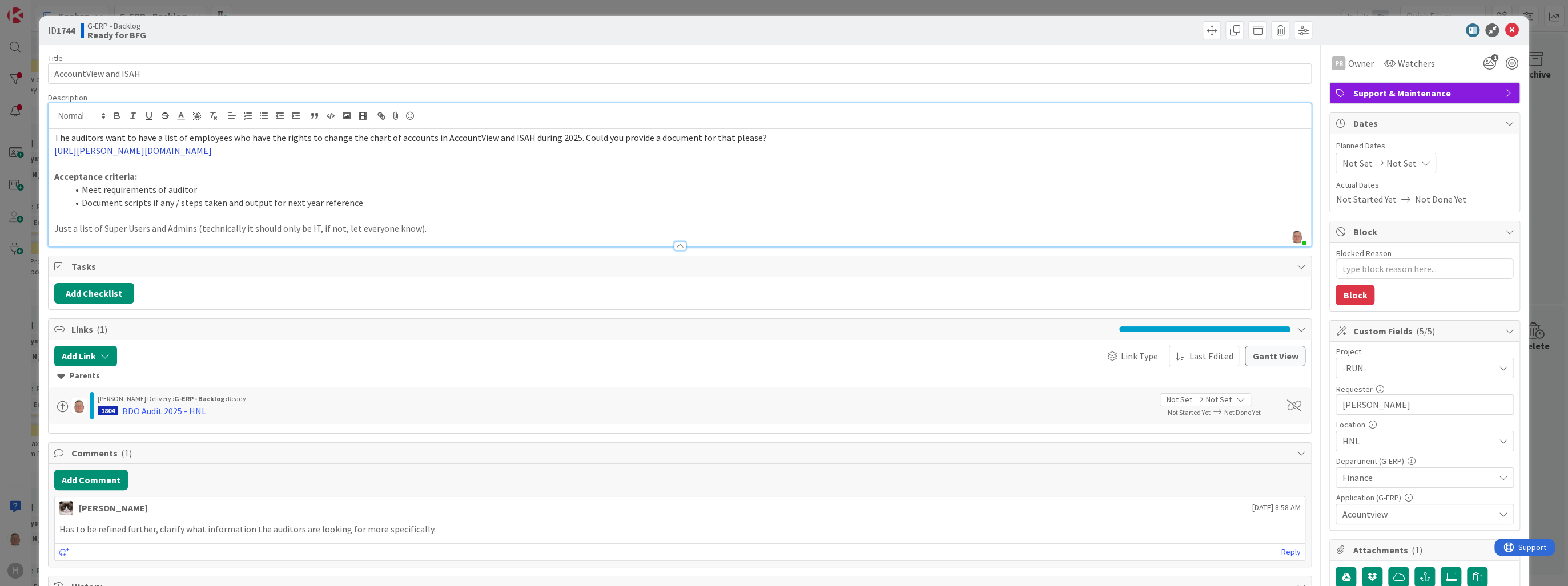
click at [212, 151] on link "[URL][PERSON_NAME][DOMAIN_NAME]" at bounding box center [133, 151] width 158 height 12
click at [236, 172] on link "https://huisman-smartit.onbmc.com/smartit/app#/workorder/AGGF4KX6HRENQATB2SWWTB…" at bounding box center [244, 173] width 114 height 15
click at [233, 175] on link "https://huisman-smartit.onbmc.com/smartit/app#/workorder/AGGF4KX6HRENQATB2SWWTB…" at bounding box center [244, 173] width 114 height 15
click at [232, 173] on link "https://huisman-smartit.onbmc.com/smartit/app#/workorder/AGGF4KX6HRENQATB2SWWTB…" at bounding box center [244, 173] width 114 height 15
click at [1505, 29] on icon at bounding box center [1511, 30] width 13 height 13
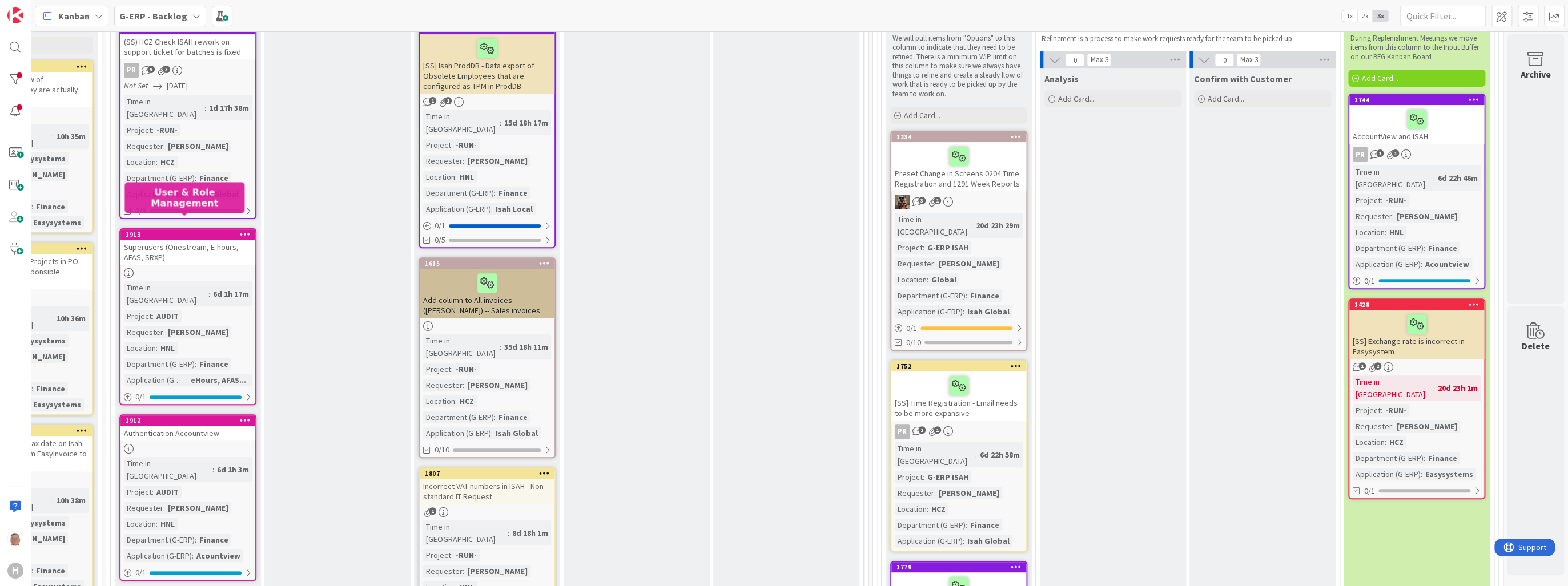
click at [207, 231] on div "1913" at bounding box center [190, 235] width 130 height 8
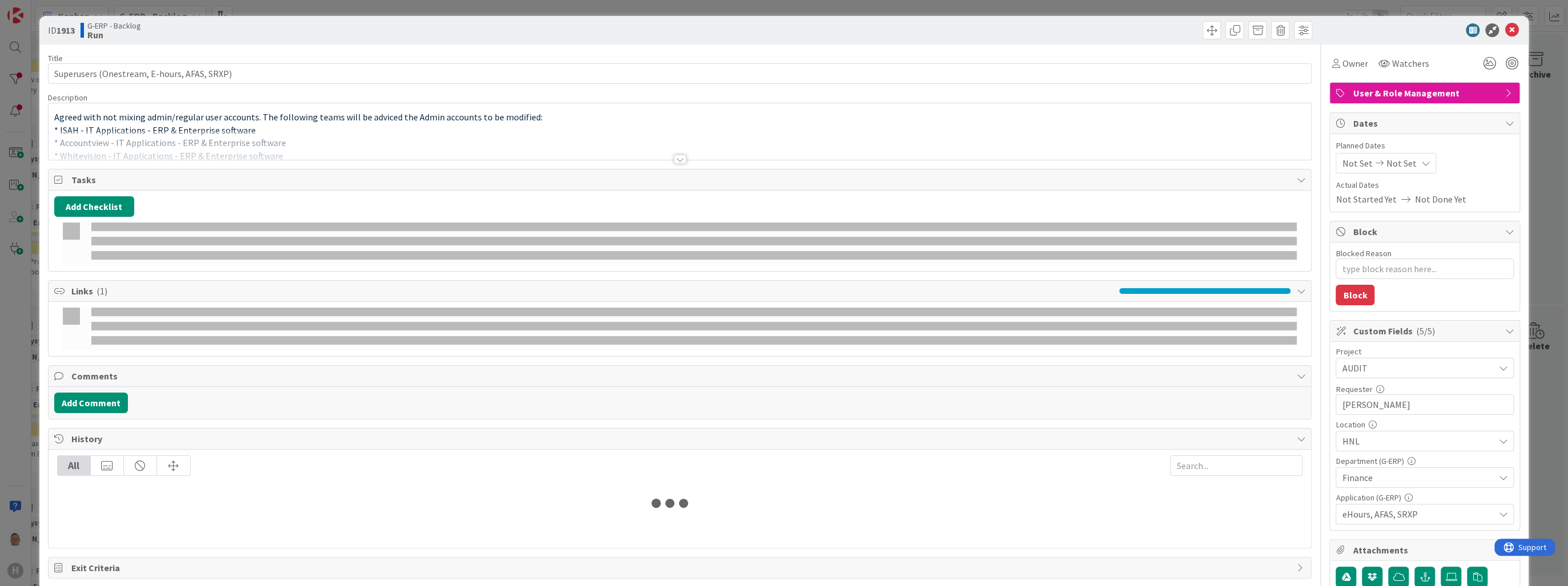
type textarea "x"
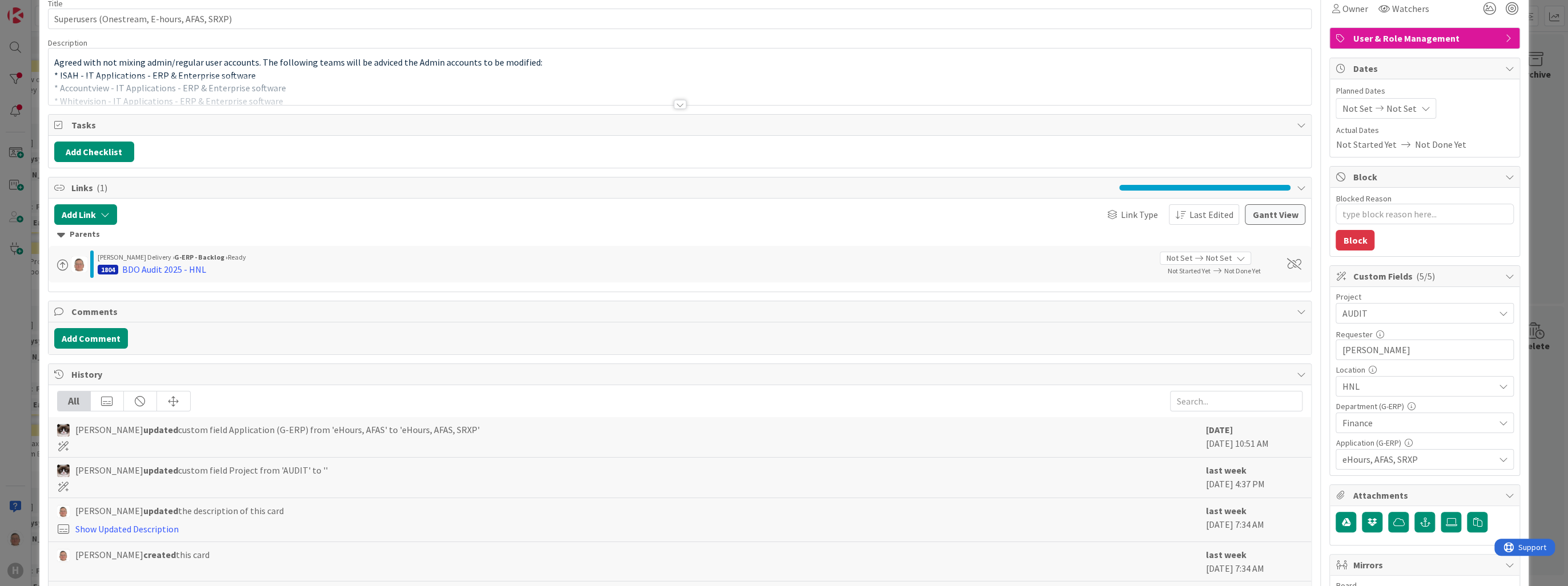
scroll to position [137, 0]
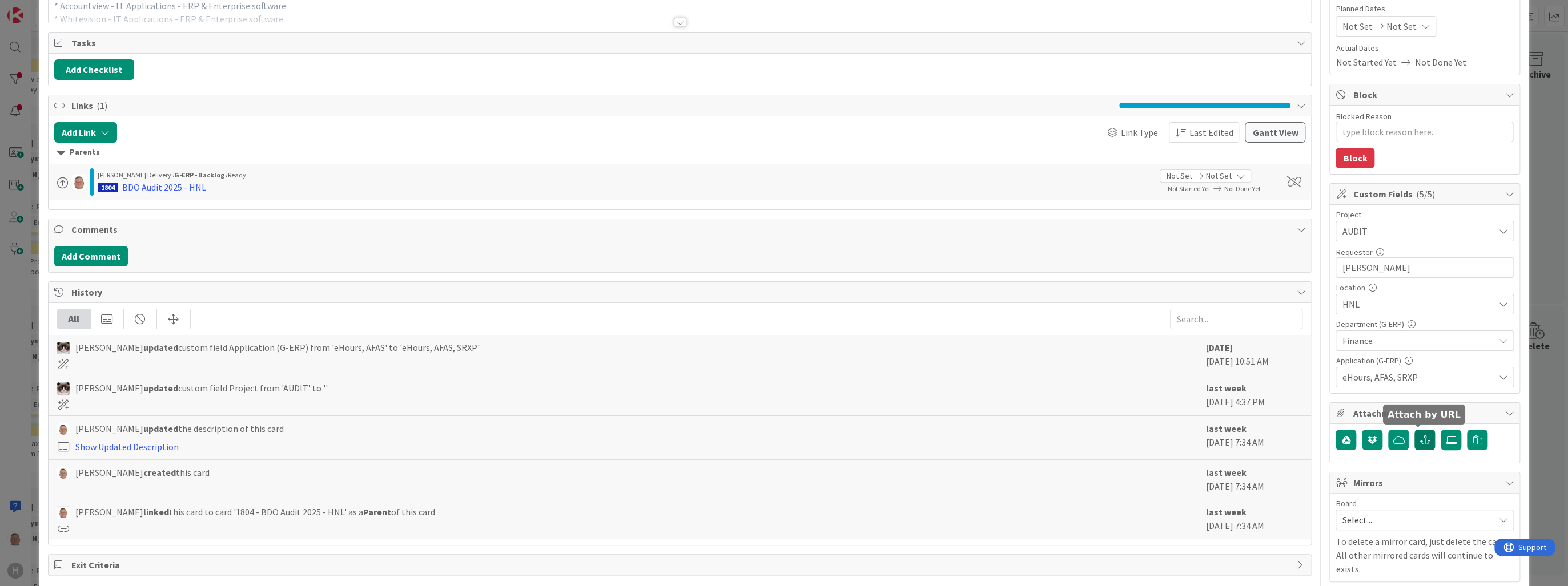
click at [1420, 436] on icon "button" at bounding box center [1425, 440] width 10 height 9
click at [1387, 490] on input "text" at bounding box center [1424, 491] width 178 height 20
paste input "[URL][PERSON_NAME][DOMAIN_NAME]"
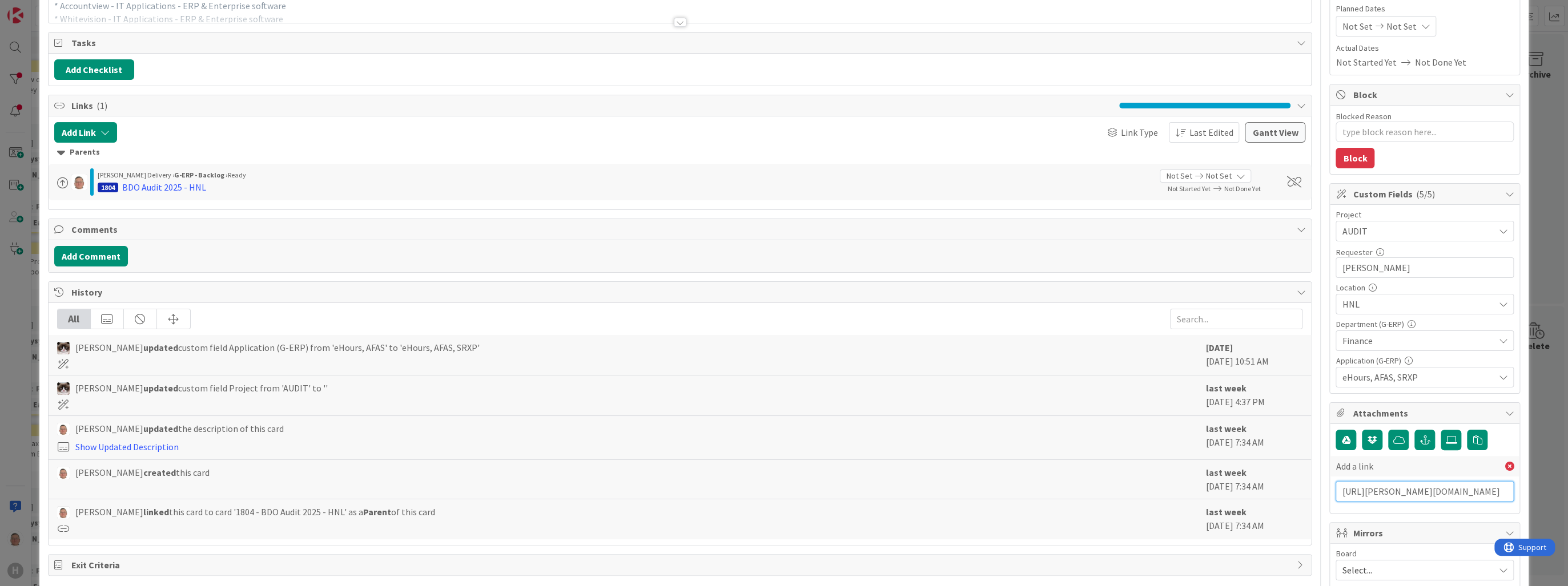
scroll to position [0, 235]
type input "[URL][PERSON_NAME][DOMAIN_NAME]"
click at [1358, 513] on input "text" at bounding box center [1424, 516] width 178 height 20
type input "Additional request from BMC"
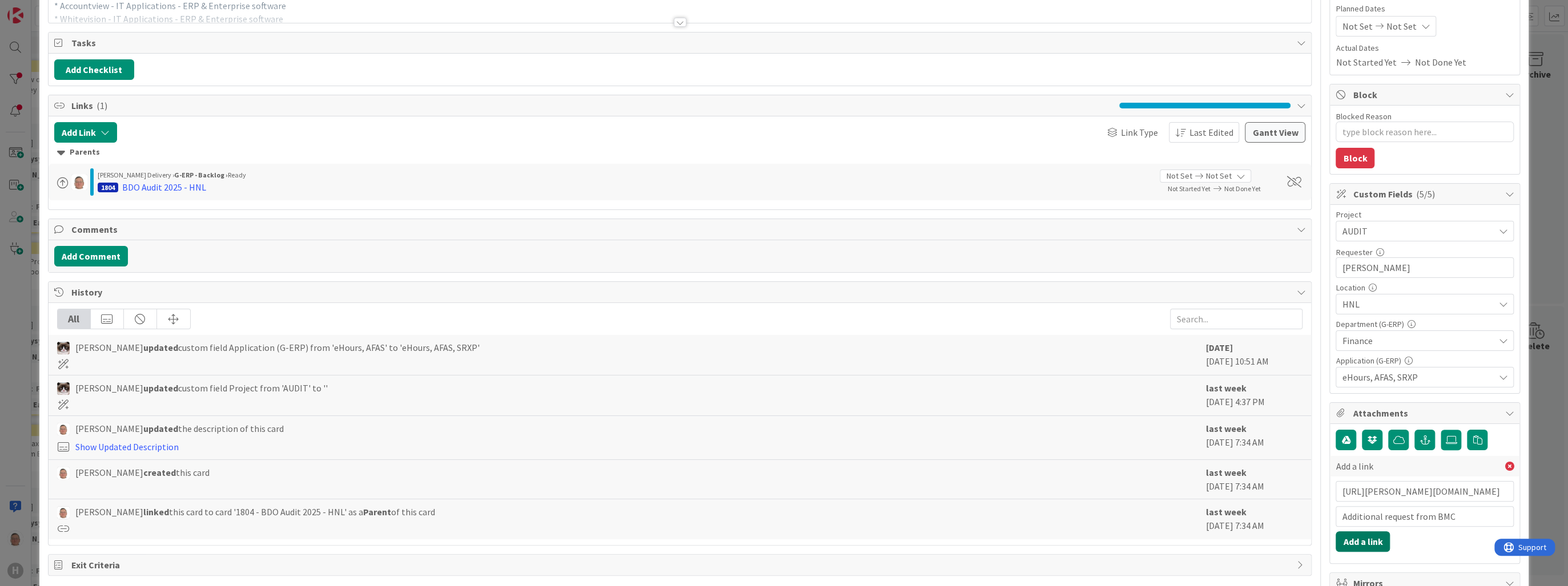
click at [1352, 532] on button "Add a link" at bounding box center [1362, 542] width 54 height 20
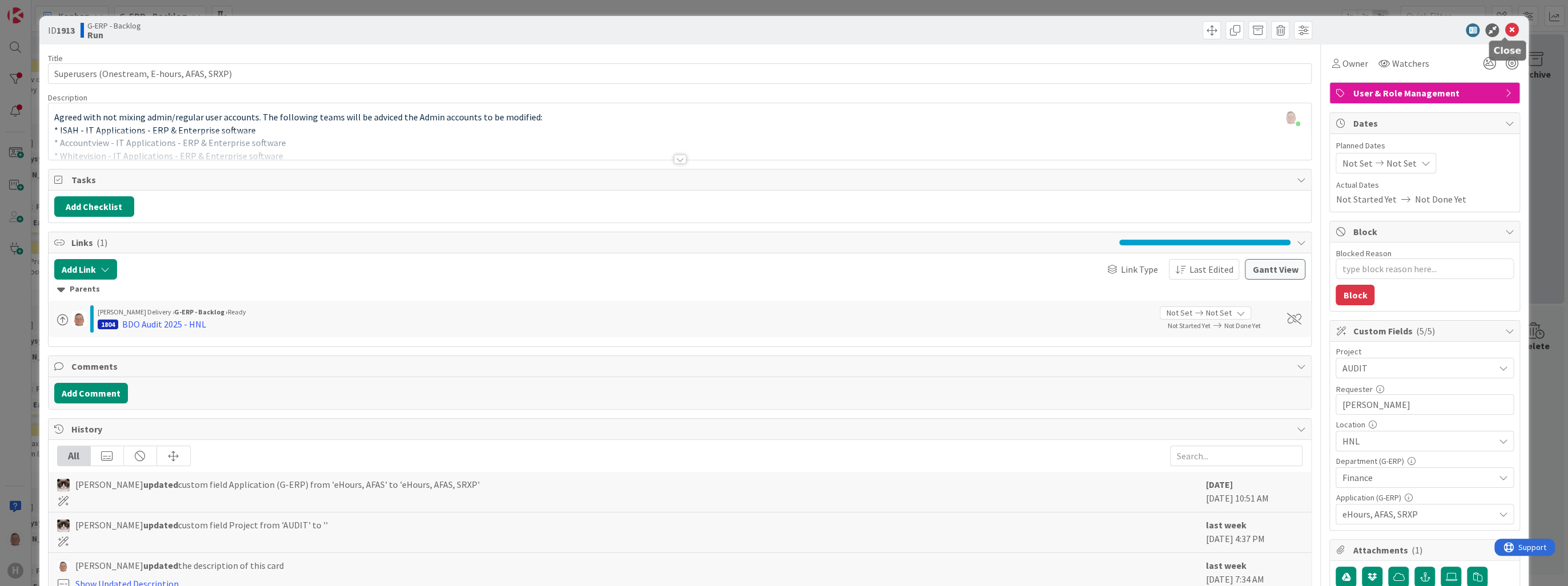
click at [1505, 29] on icon at bounding box center [1511, 30] width 13 height 13
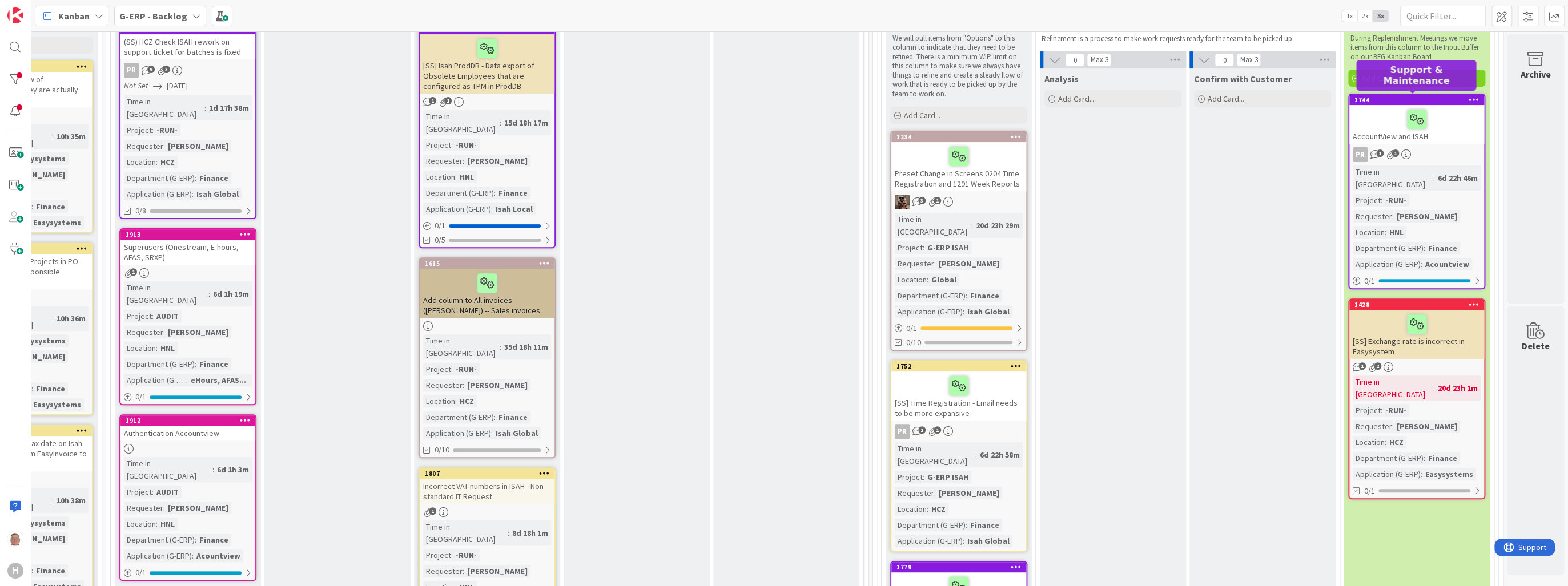
click at [1452, 96] on div "1744" at bounding box center [1419, 100] width 130 height 8
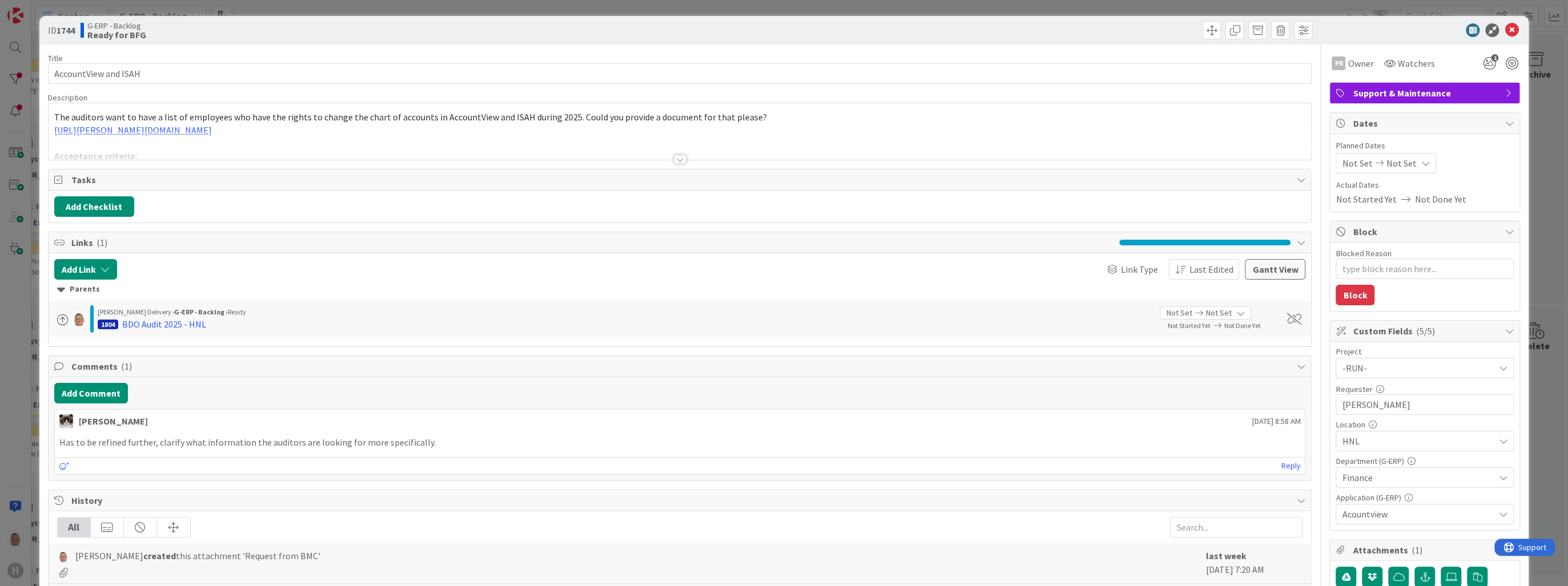
click at [676, 158] on div at bounding box center [680, 159] width 13 height 9
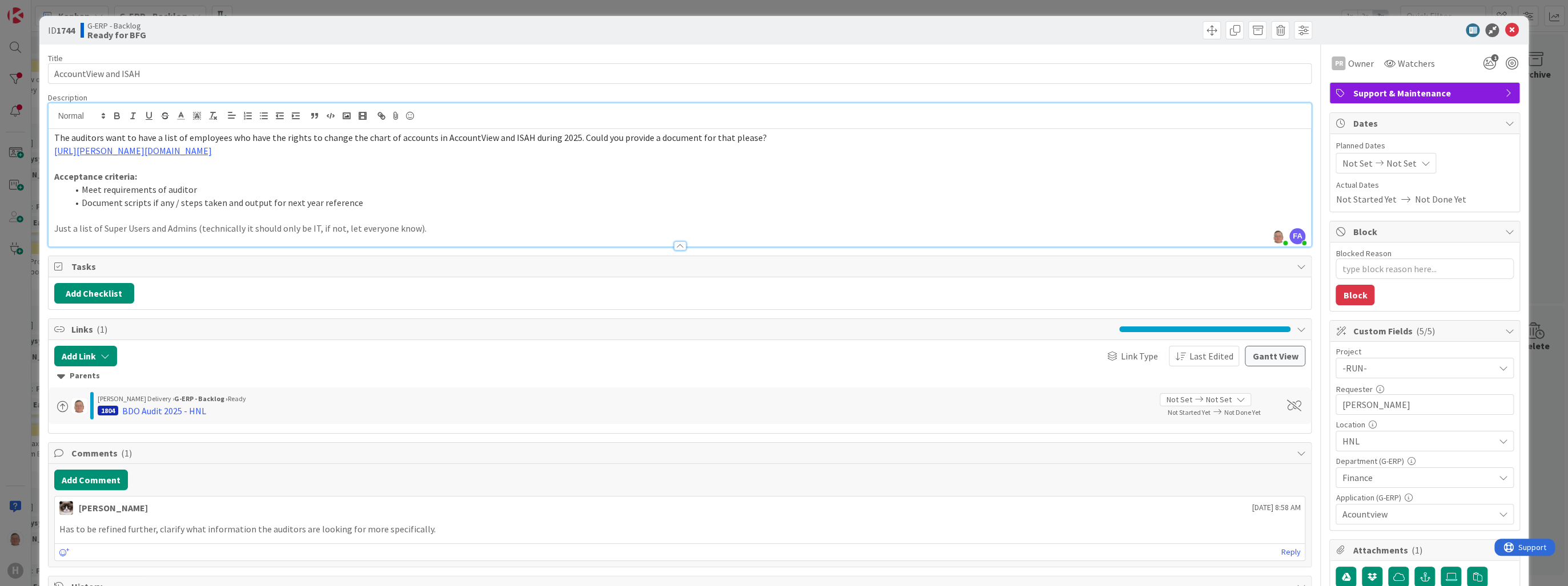
click at [445, 232] on p "Just a list of Super Users and Admins (technically it should only be IT, if not…" at bounding box center [680, 228] width 1252 height 13
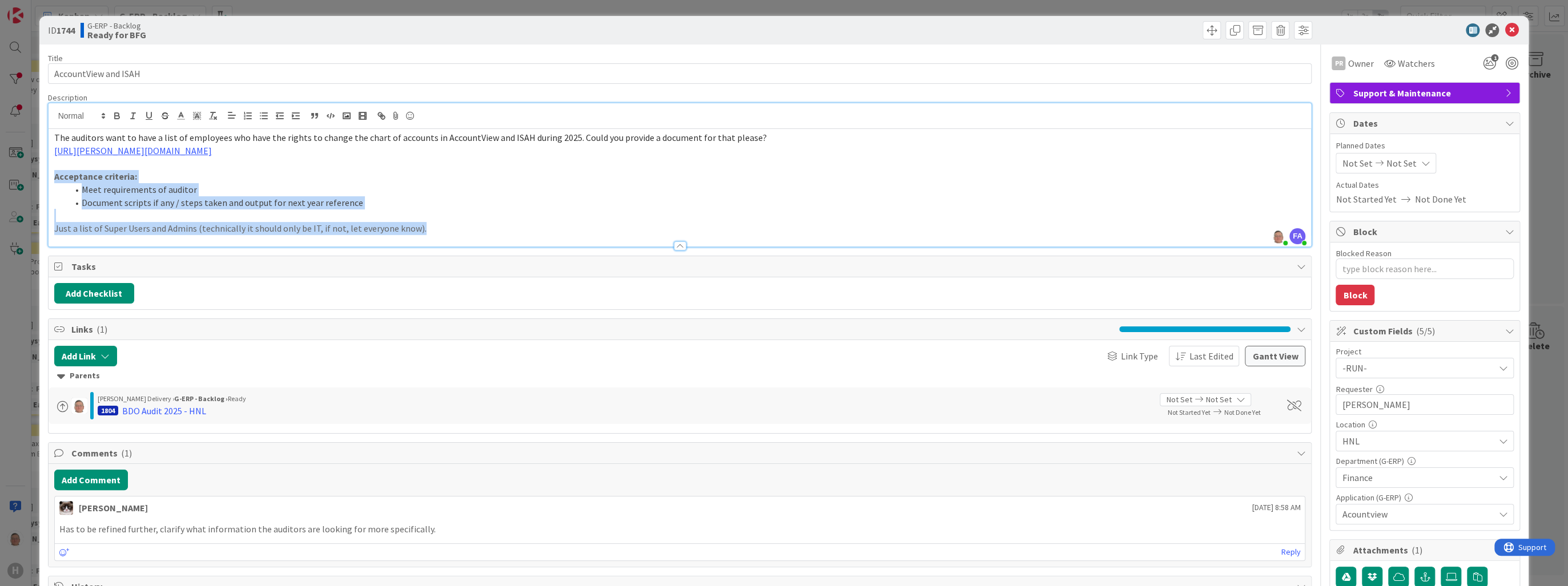
drag, startPoint x: 444, startPoint y: 232, endPoint x: 36, endPoint y: 174, distance: 412.1
click at [36, 174] on div "ID 1744 G-ERP - Backlog Ready for BFG Title 20 / 128 AccountView and ISAH Descr…" at bounding box center [784, 293] width 1568 height 586
copy div "Acceptance criteria: Meet requirements of auditor Document scripts if any / ste…"
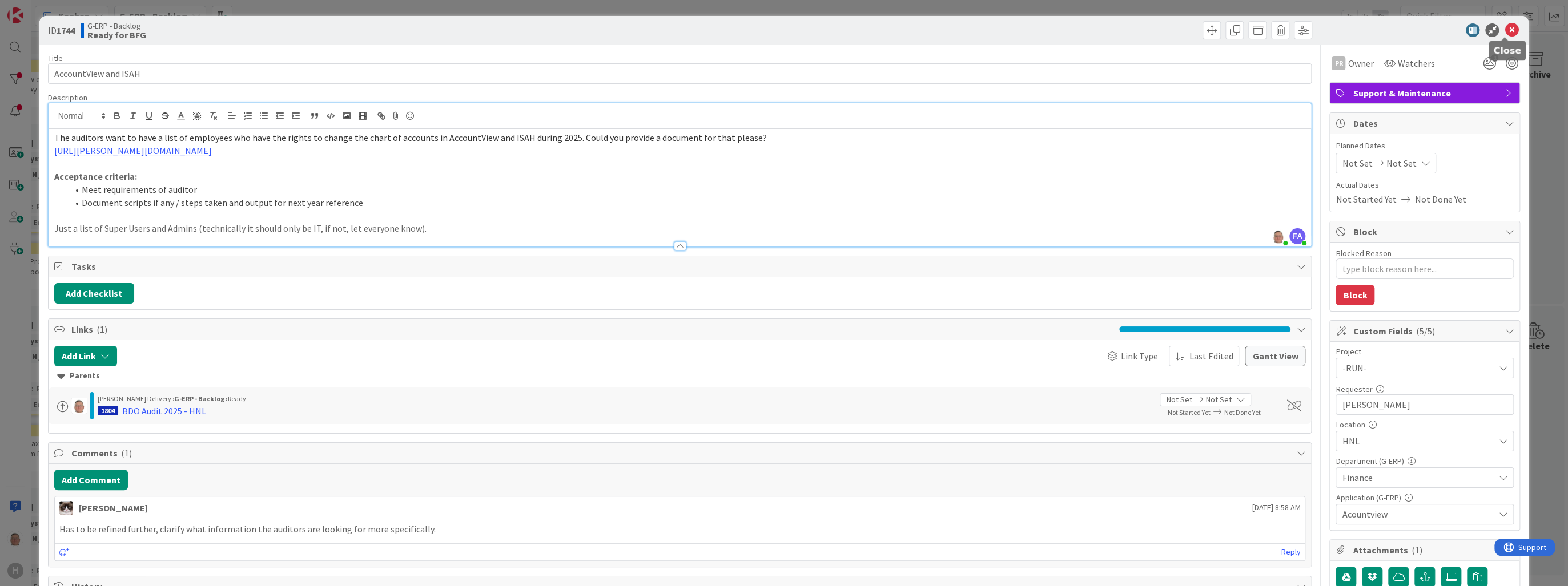
click at [1505, 31] on icon at bounding box center [1511, 30] width 13 height 13
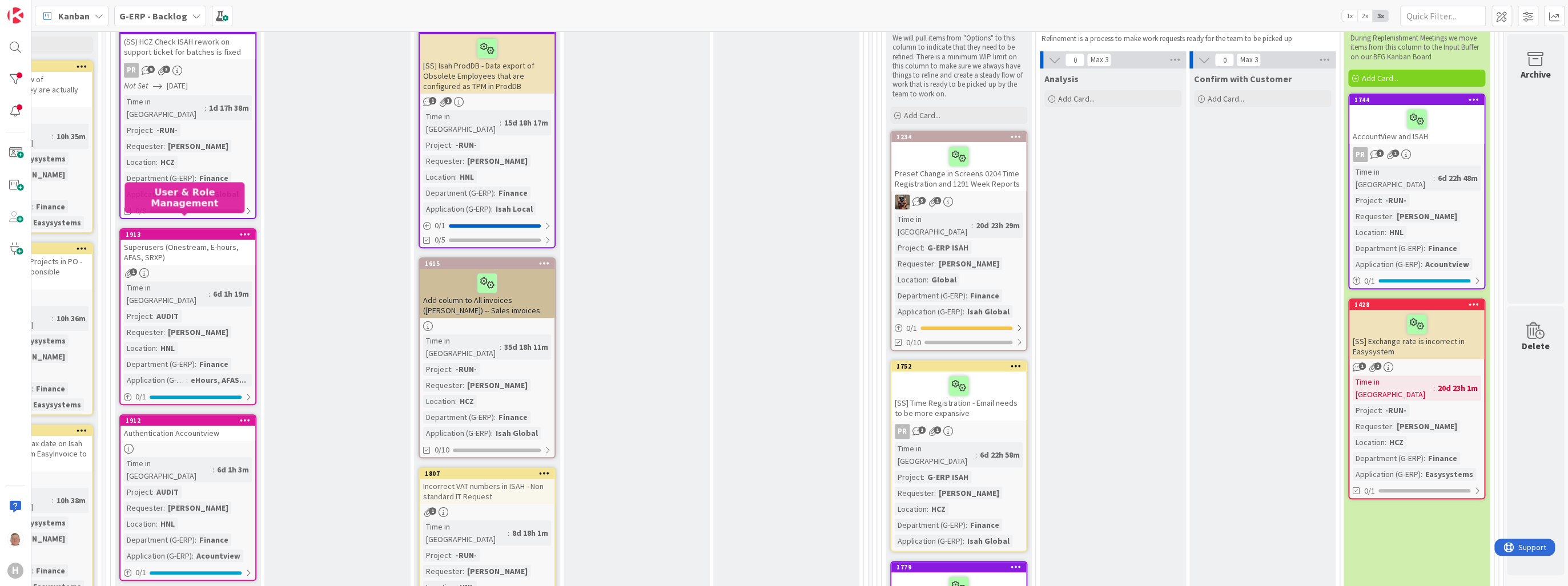
click at [198, 231] on div "1913" at bounding box center [190, 235] width 130 height 8
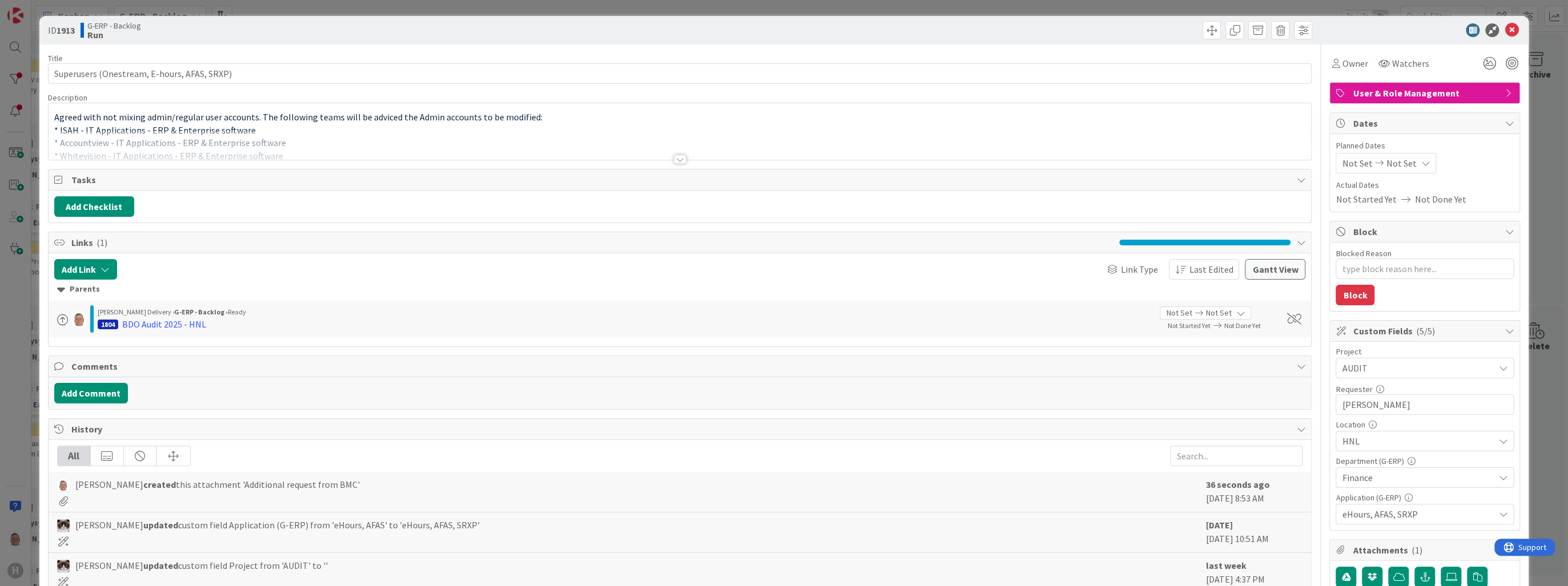
click at [674, 160] on div at bounding box center [680, 159] width 13 height 9
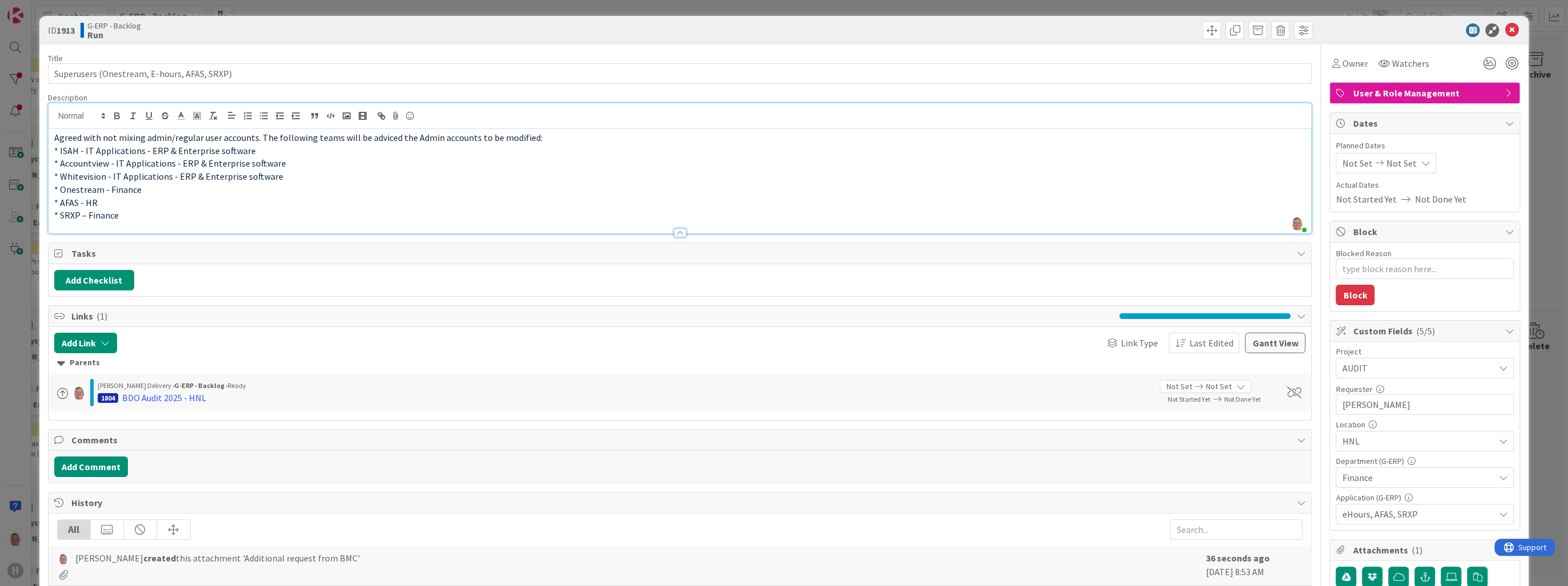
click at [201, 222] on div at bounding box center [680, 227] width 1263 height 12
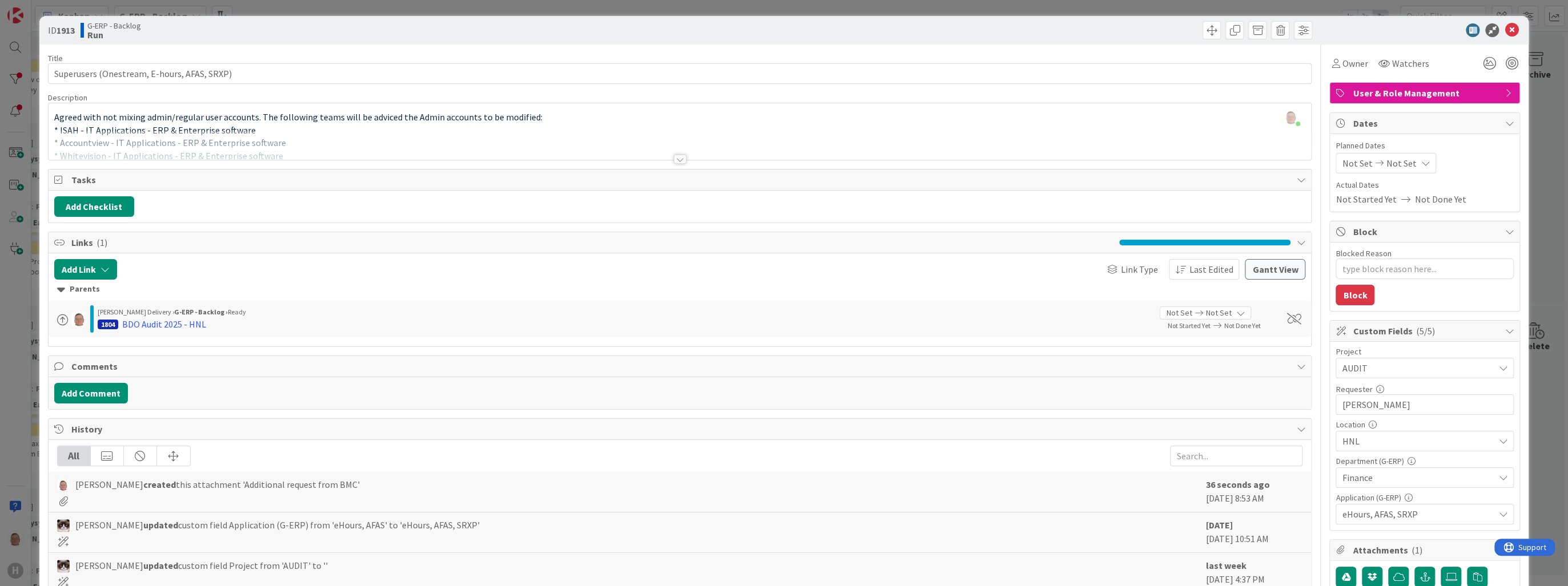
click at [680, 162] on div at bounding box center [680, 159] width 13 height 9
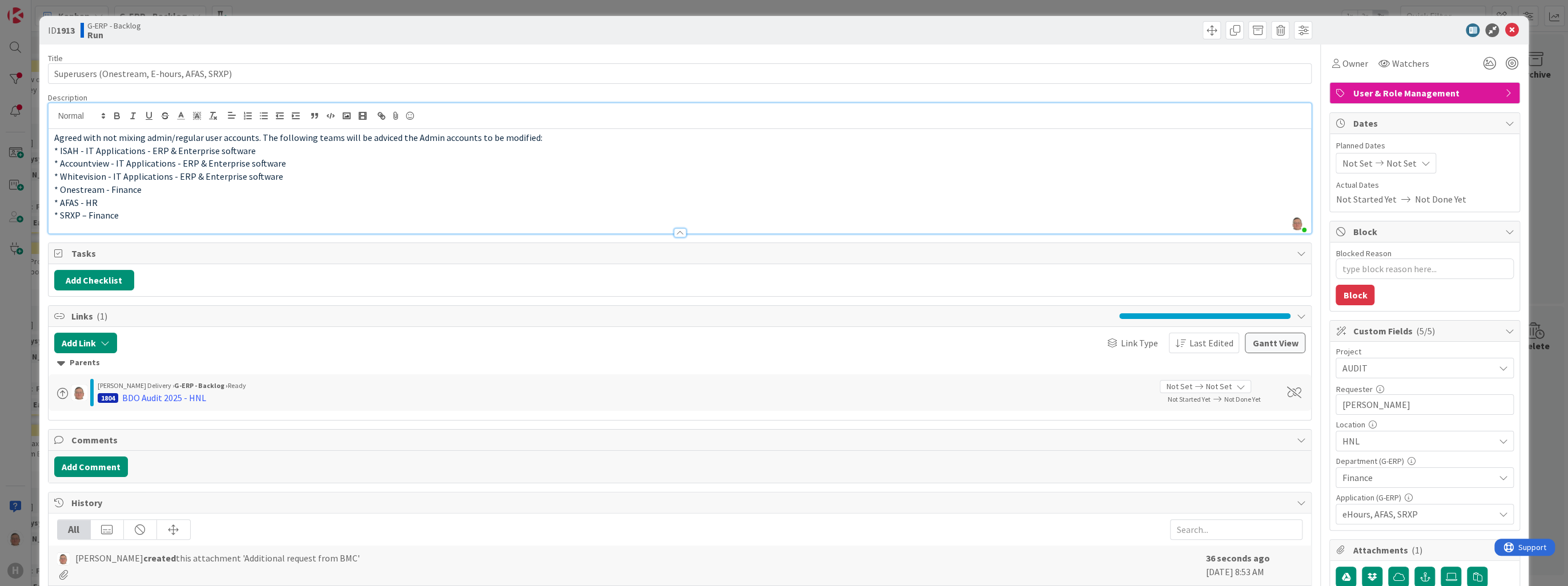
click at [590, 180] on p "* Whitevision - IT Applications - ERP & Enterprise software" at bounding box center [680, 176] width 1252 height 13
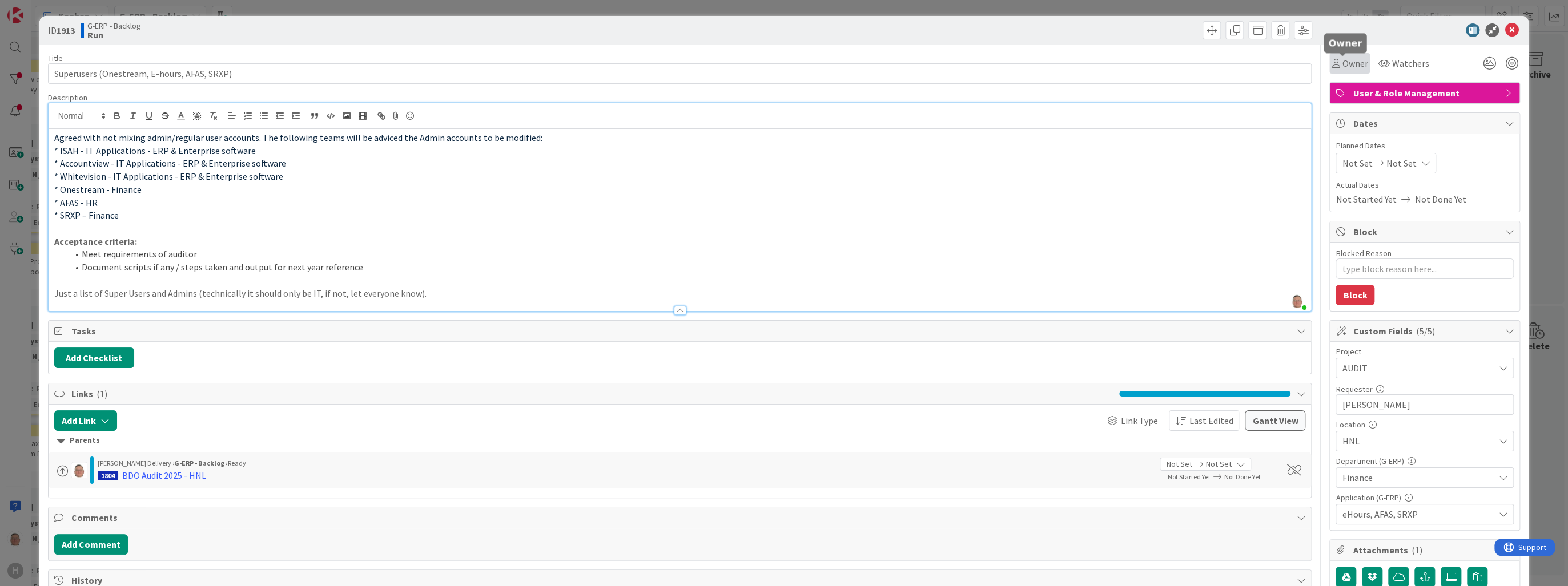
click at [1346, 63] on span "Owner" at bounding box center [1355, 63] width 26 height 13
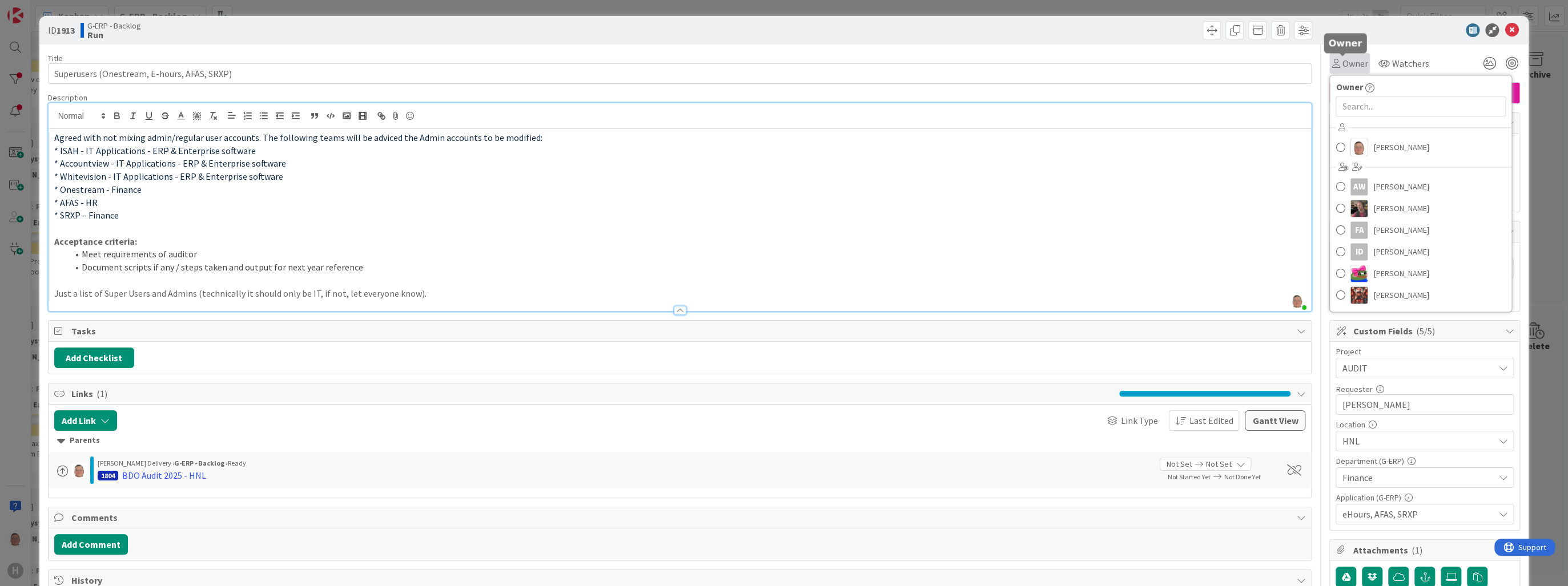
type textarea "x"
click at [1360, 100] on input "text" at bounding box center [1420, 106] width 170 height 20
type input "par"
click at [1395, 157] on span "[PERSON_NAME]" at bounding box center [1401, 156] width 56 height 17
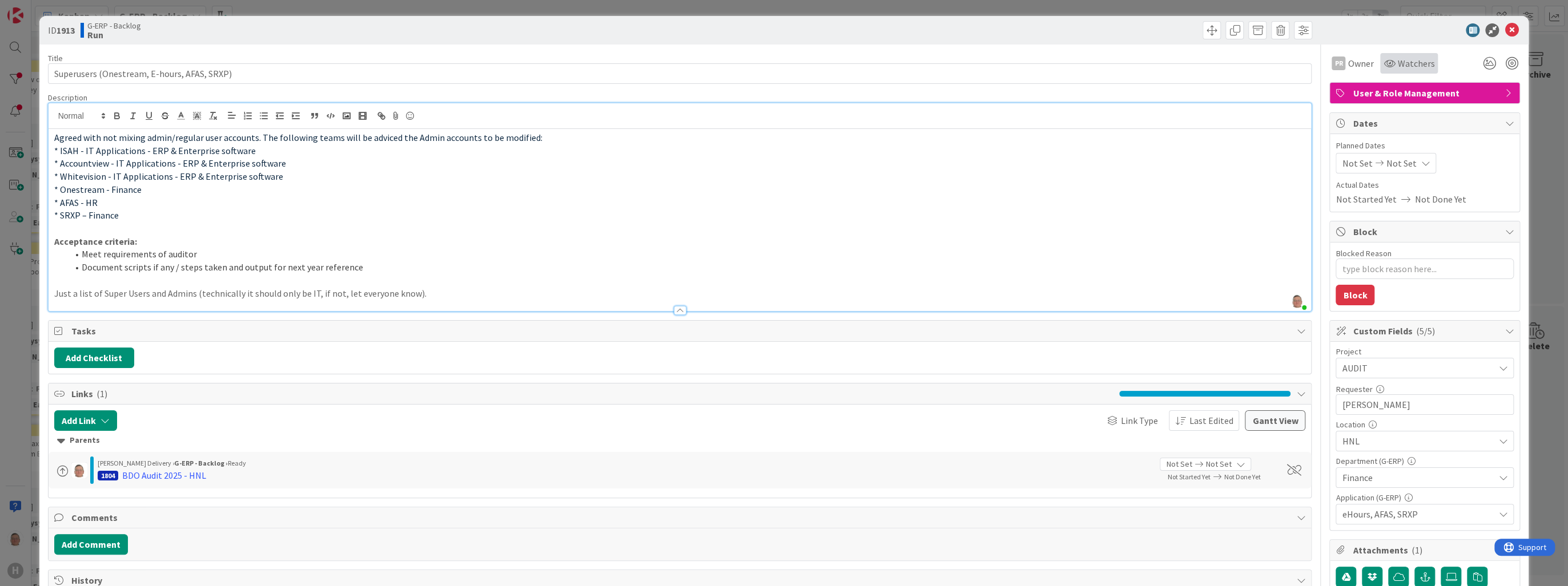
click at [1400, 63] on span "Watchers" at bounding box center [1416, 63] width 37 height 13
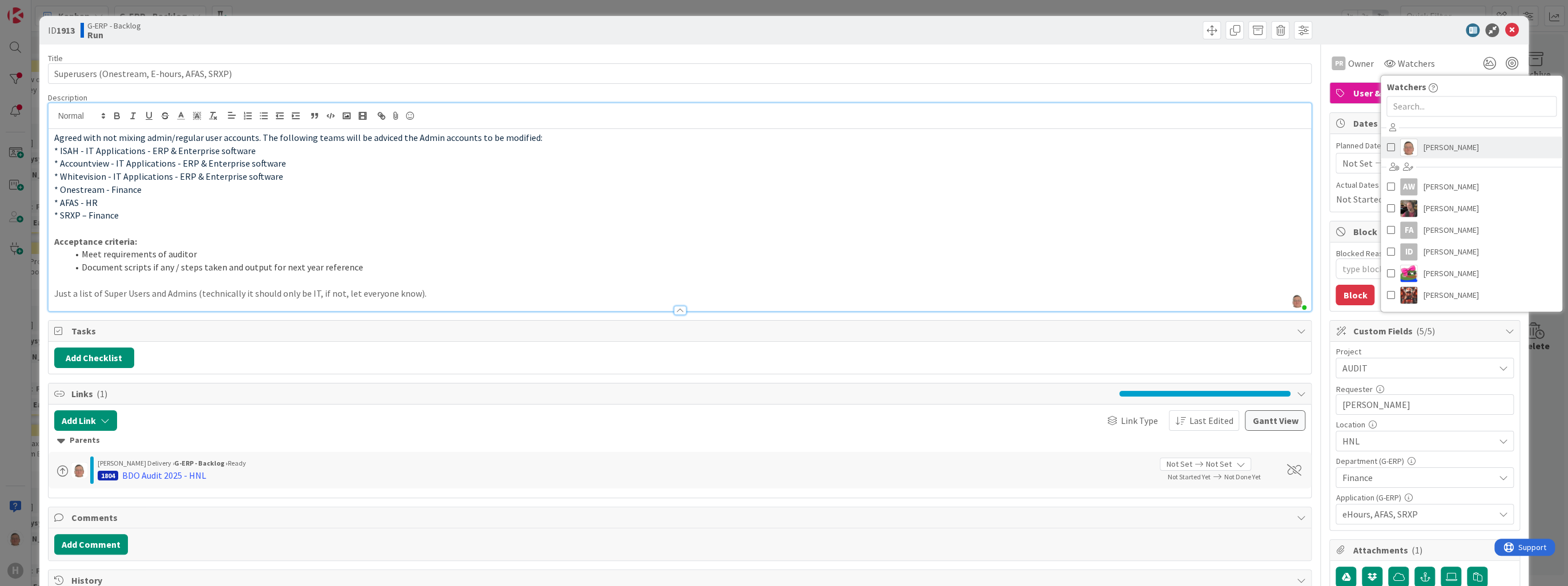
click at [1423, 147] on span "[PERSON_NAME]" at bounding box center [1450, 147] width 56 height 17
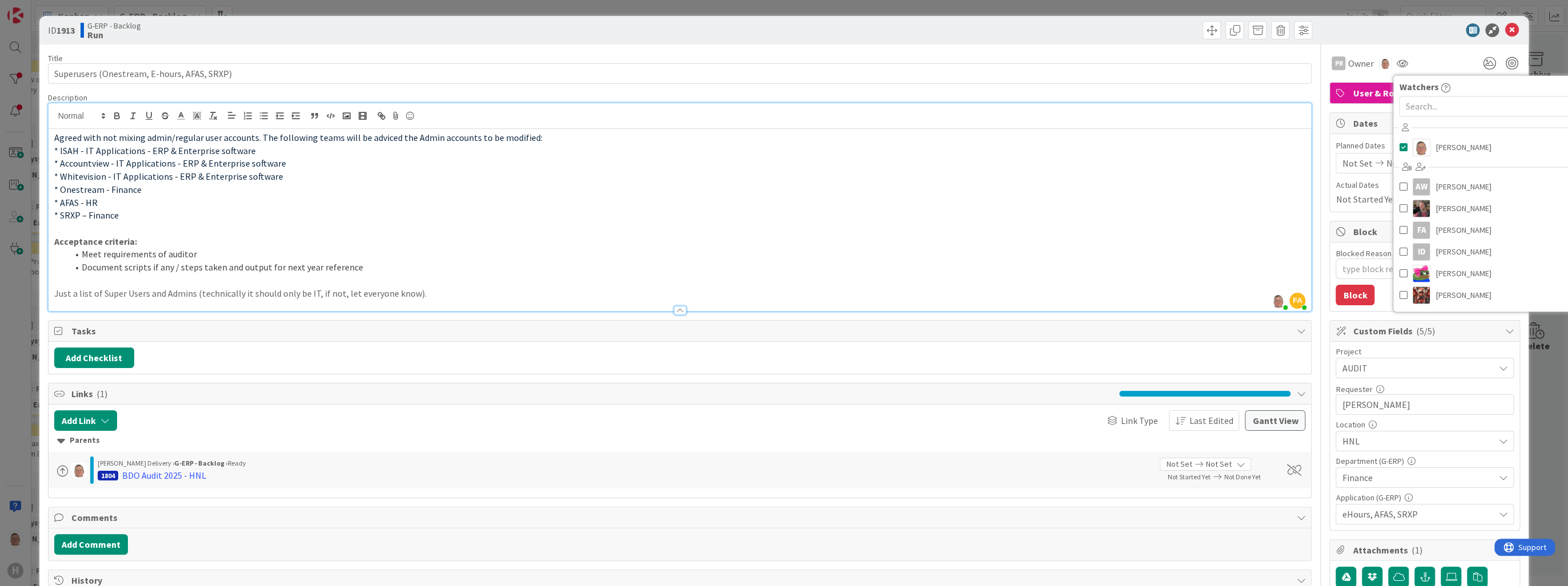
click at [1415, 24] on div at bounding box center [1419, 30] width 202 height 13
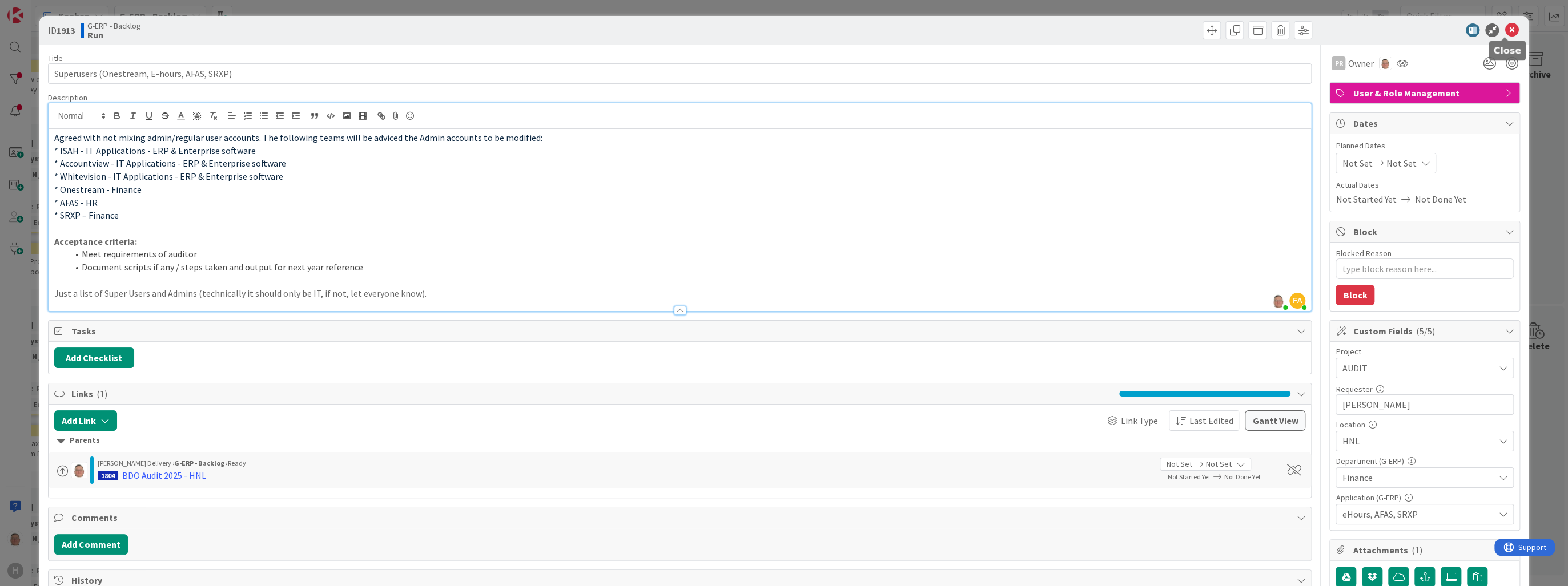
click at [1507, 29] on icon at bounding box center [1511, 30] width 13 height 13
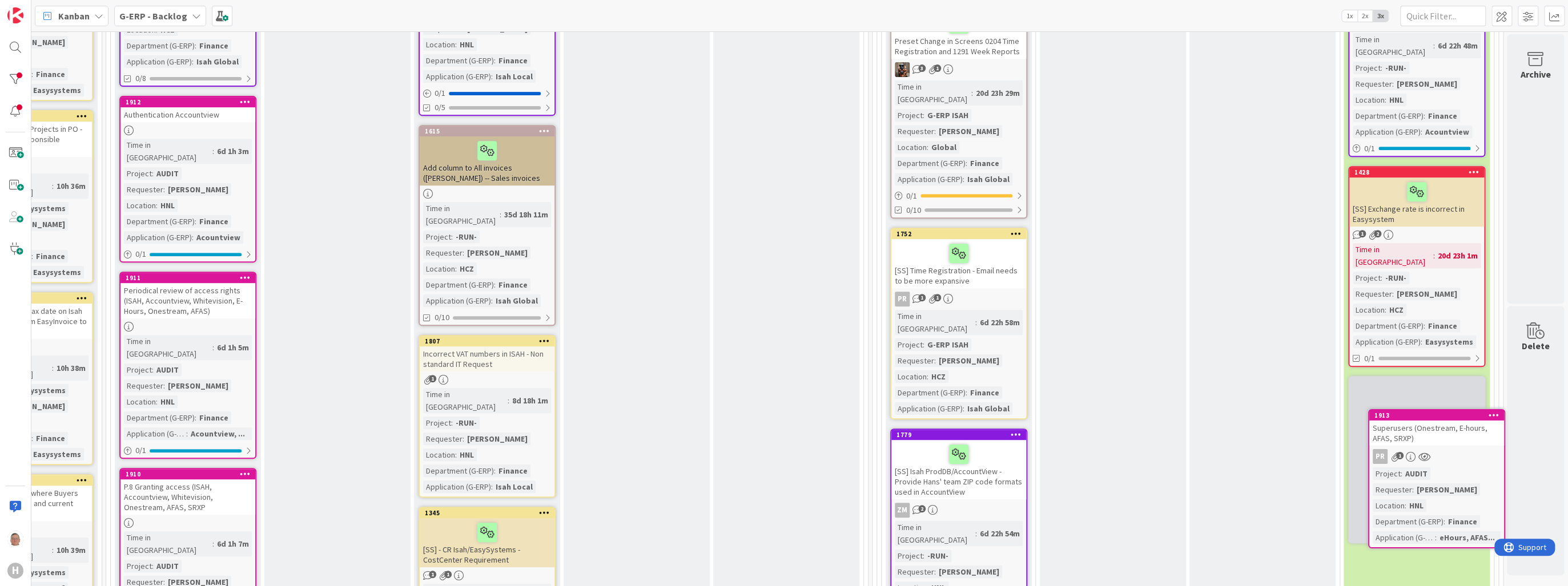
scroll to position [408, 244]
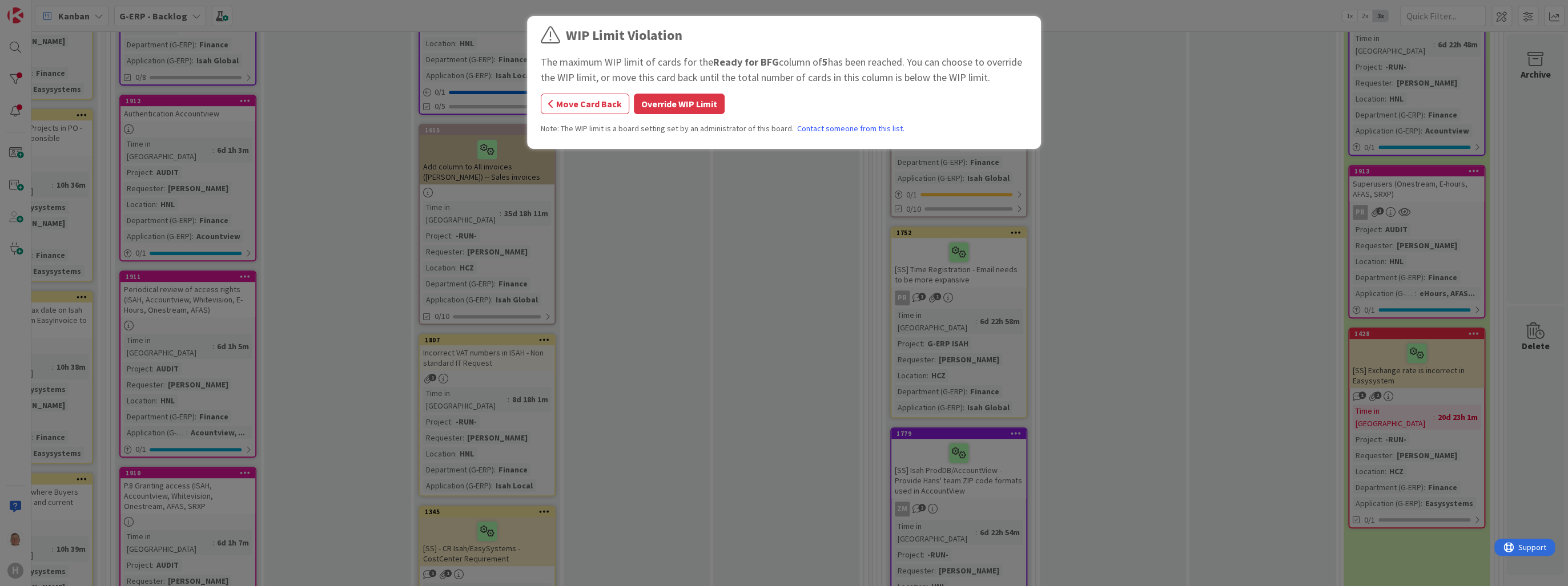
click at [687, 105] on button "Override WIP Limit" at bounding box center [679, 104] width 91 height 20
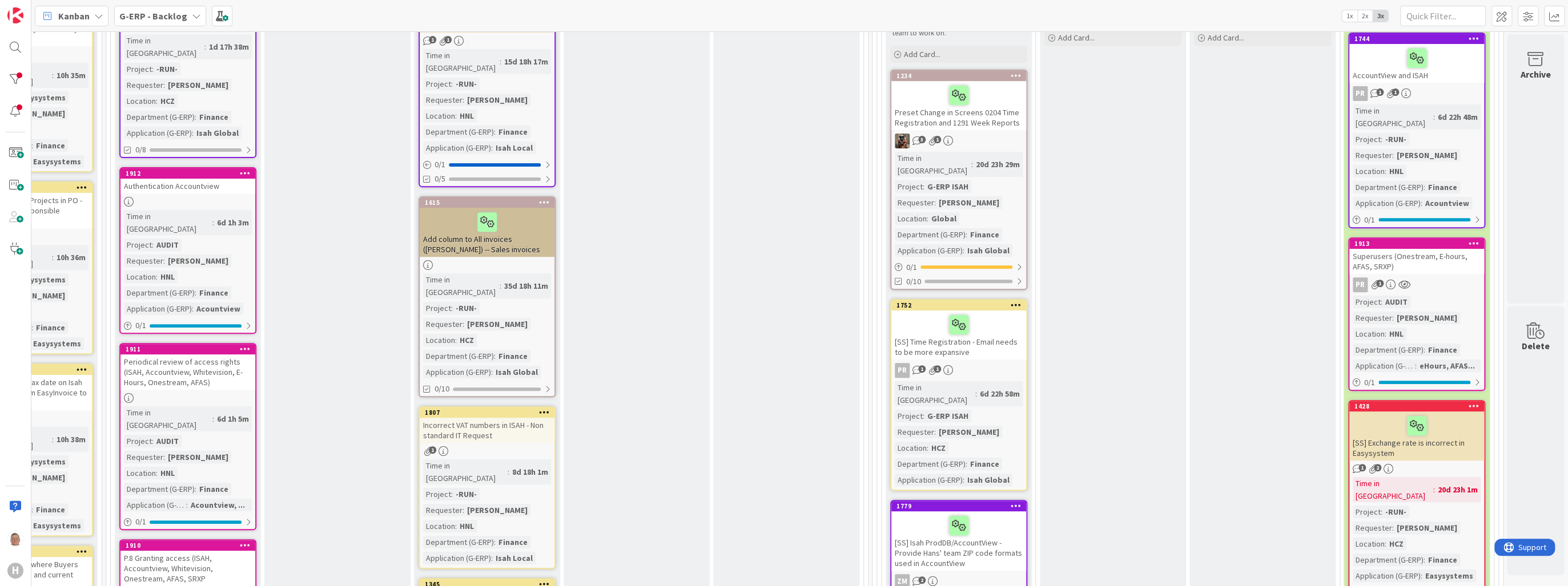
scroll to position [225, 244]
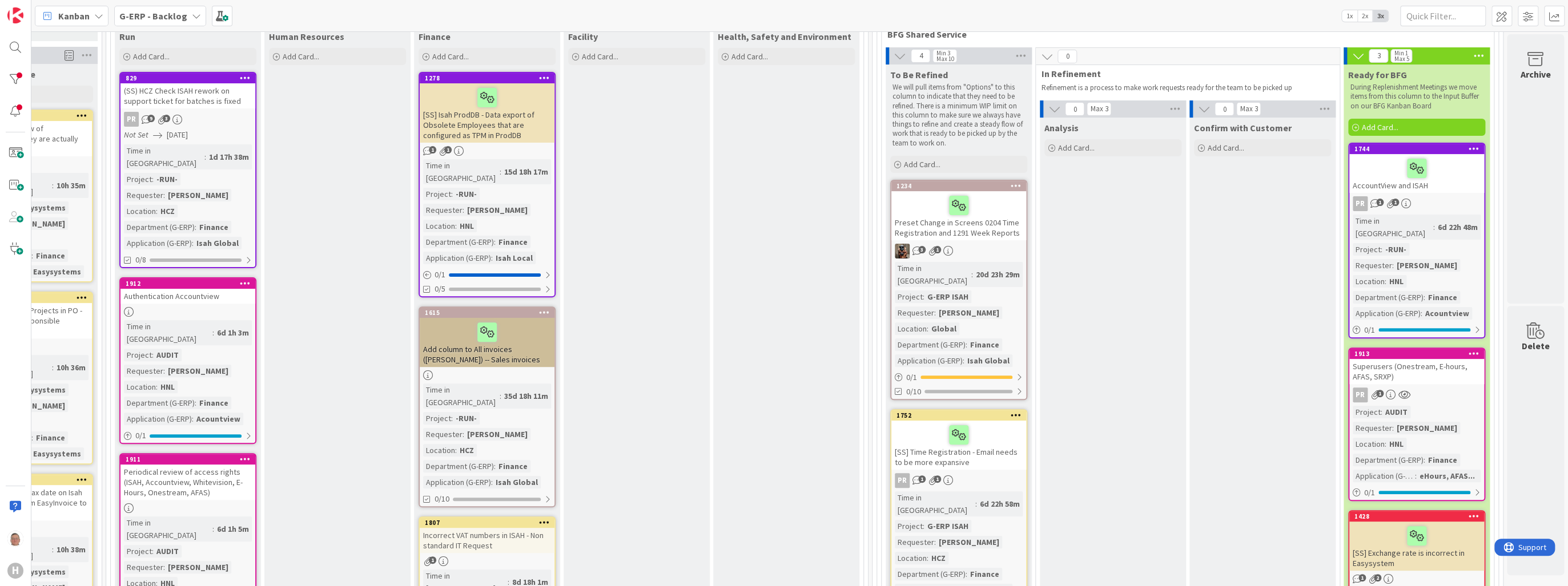
click at [1468, 147] on icon at bounding box center [1473, 148] width 11 height 8
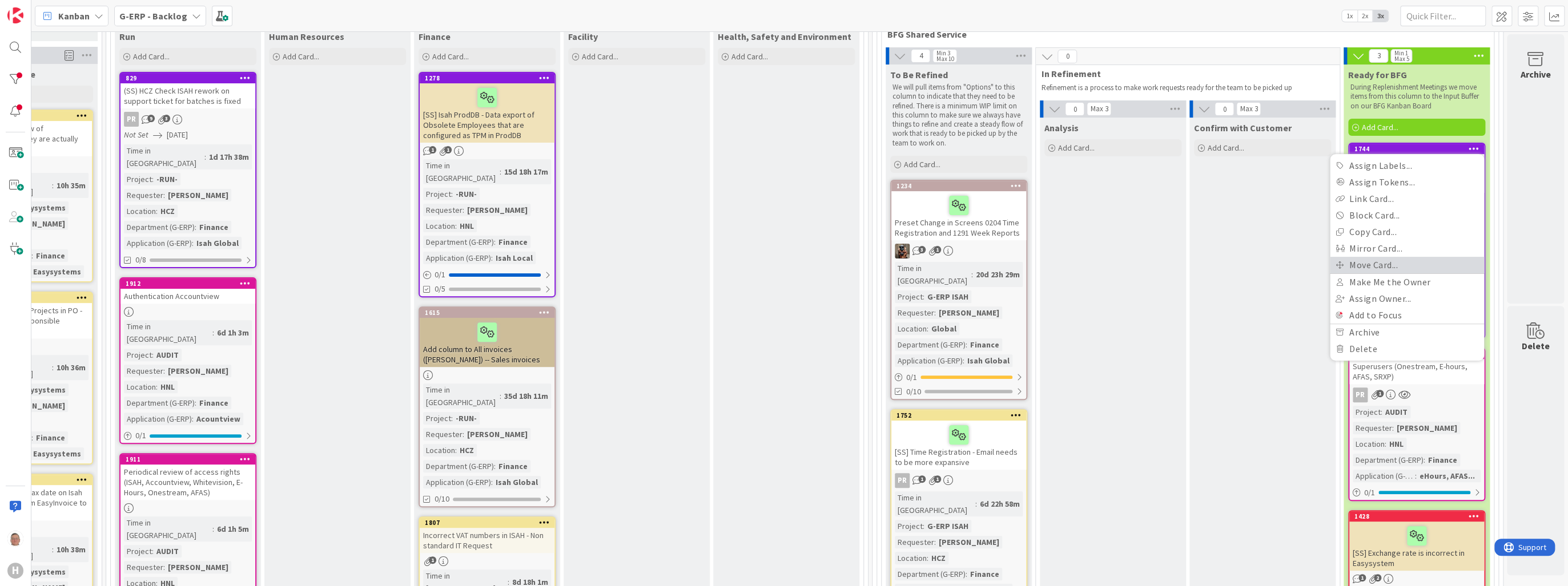
click at [1376, 261] on link "Move Card..." at bounding box center [1406, 265] width 154 height 17
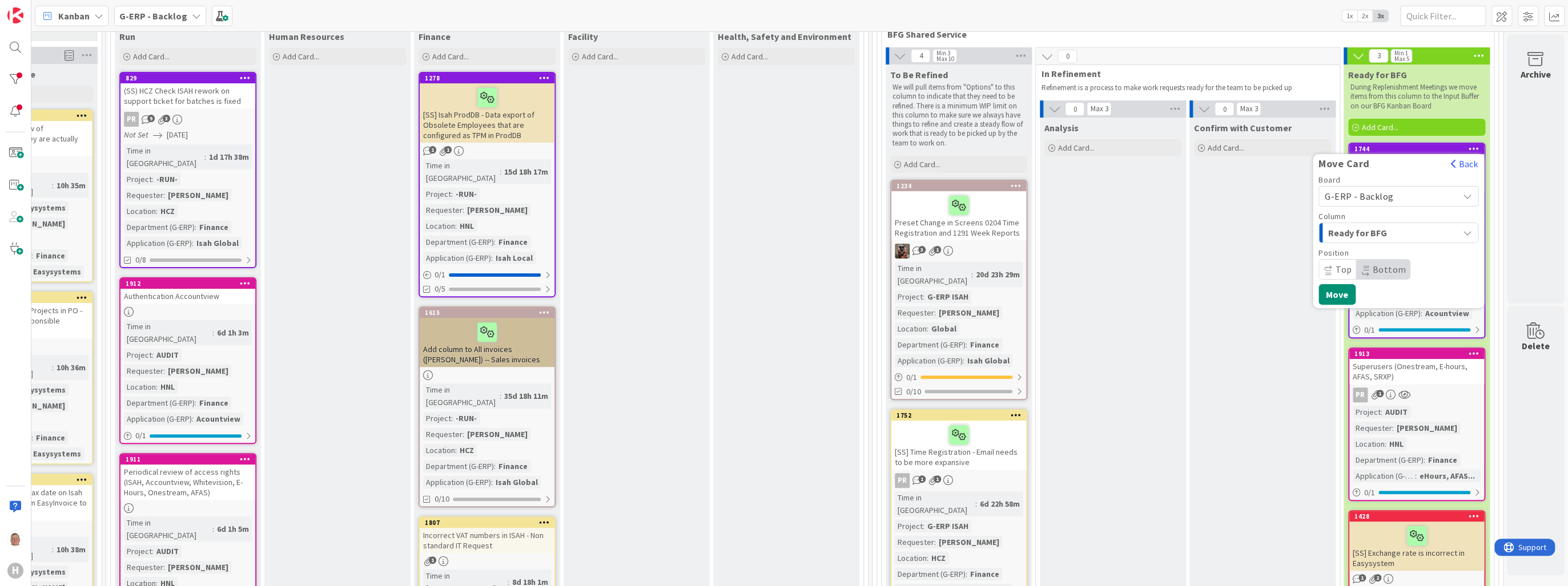
click at [1362, 201] on span "G-ERP - Backlog" at bounding box center [1388, 196] width 128 height 16
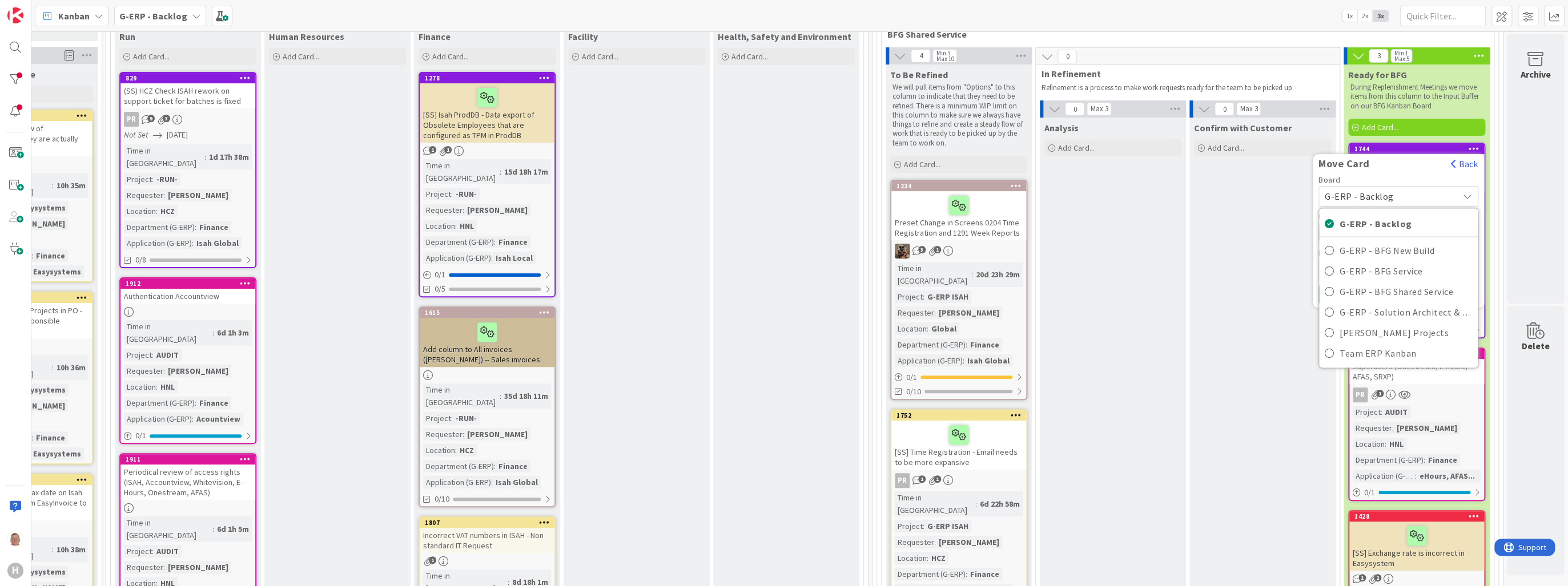
click at [1388, 165] on div "Move Card" at bounding box center [1379, 164] width 132 height 13
click at [1454, 163] on button "Back" at bounding box center [1464, 164] width 28 height 13
click at [1388, 261] on link "Move Card..." at bounding box center [1406, 265] width 154 height 17
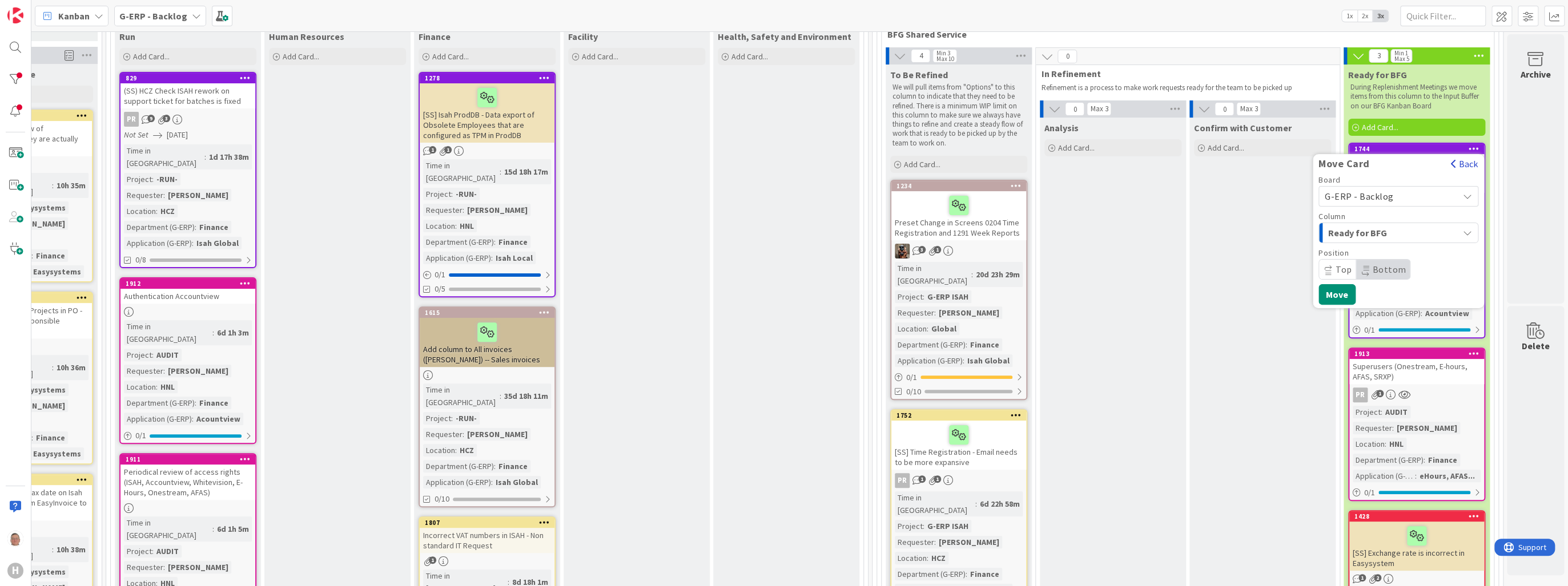
click at [1459, 163] on button "Back" at bounding box center [1464, 164] width 28 height 13
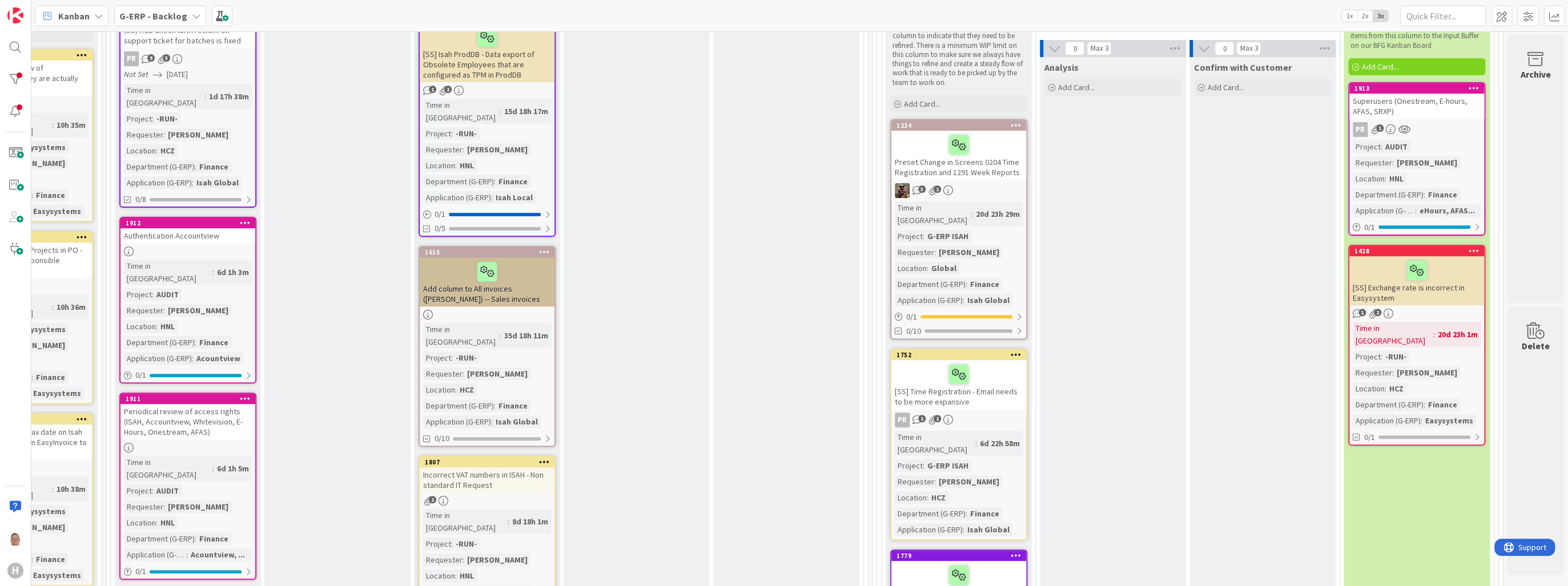
scroll to position [297, 244]
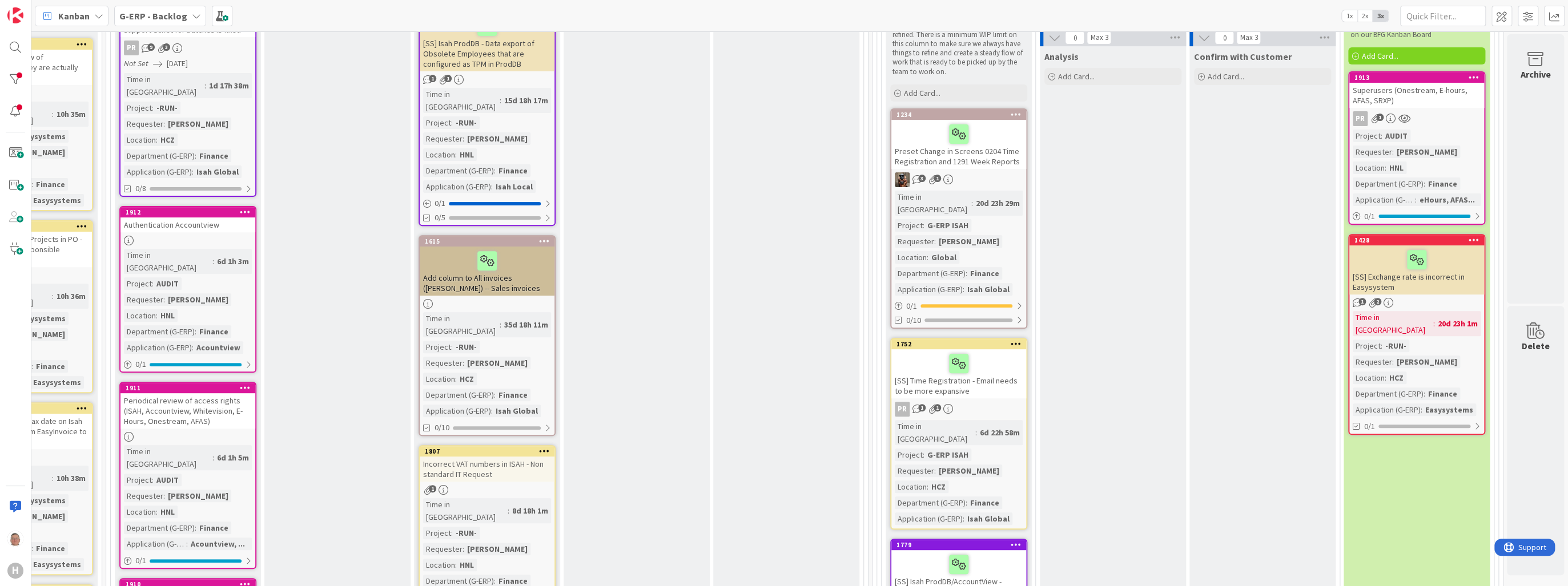
click at [1448, 248] on div at bounding box center [1417, 260] width 128 height 24
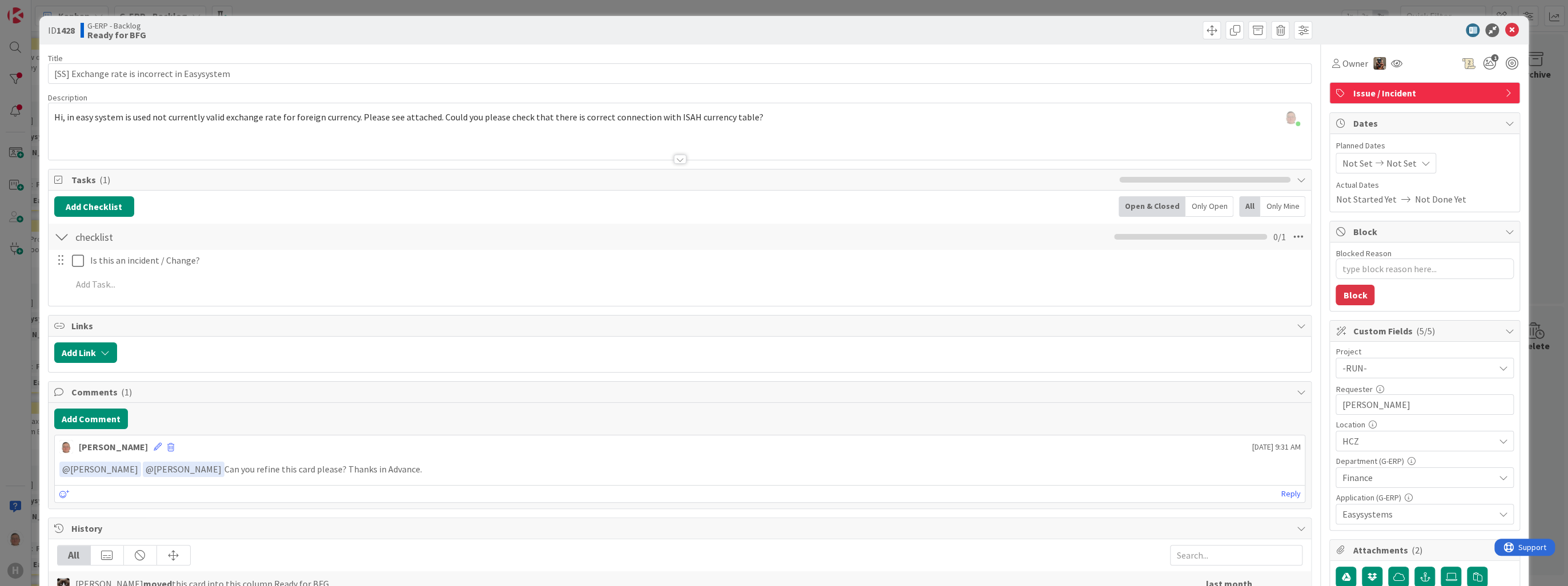
click at [676, 158] on div at bounding box center [680, 159] width 13 height 9
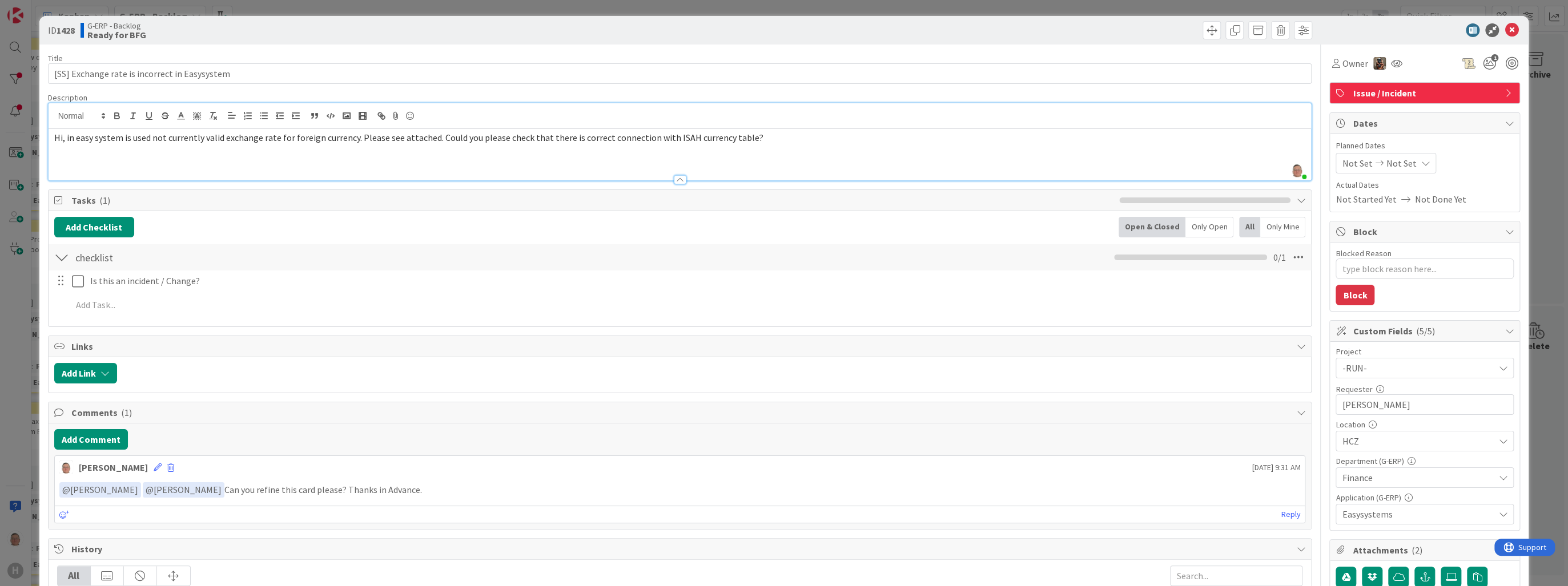
click at [676, 178] on div at bounding box center [680, 180] width 13 height 9
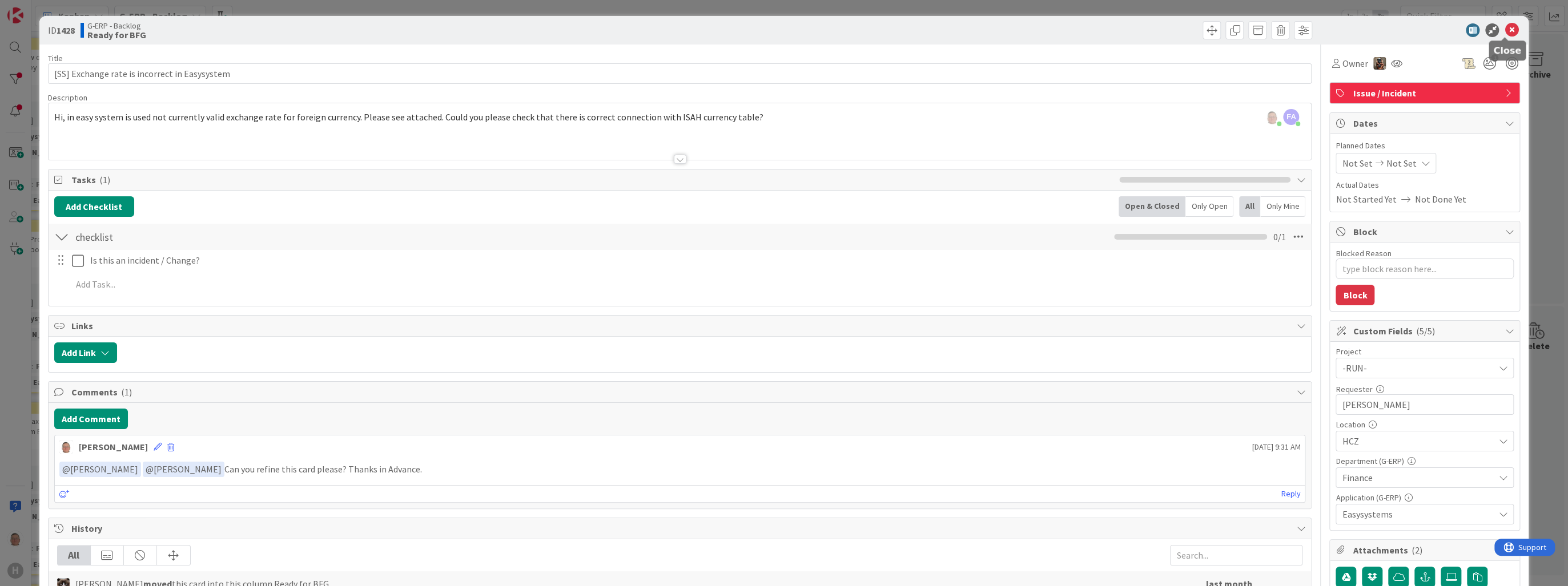
click at [1506, 29] on icon at bounding box center [1511, 30] width 13 height 13
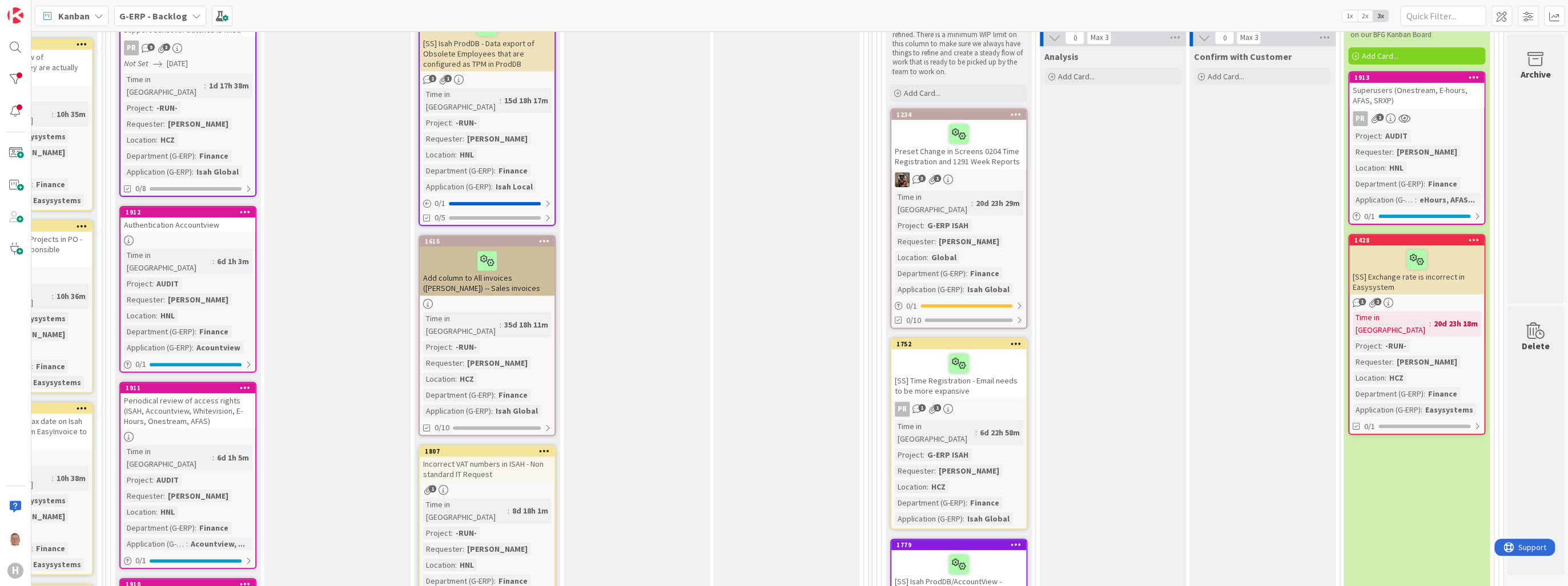
click at [1468, 73] on icon at bounding box center [1473, 77] width 11 height 8
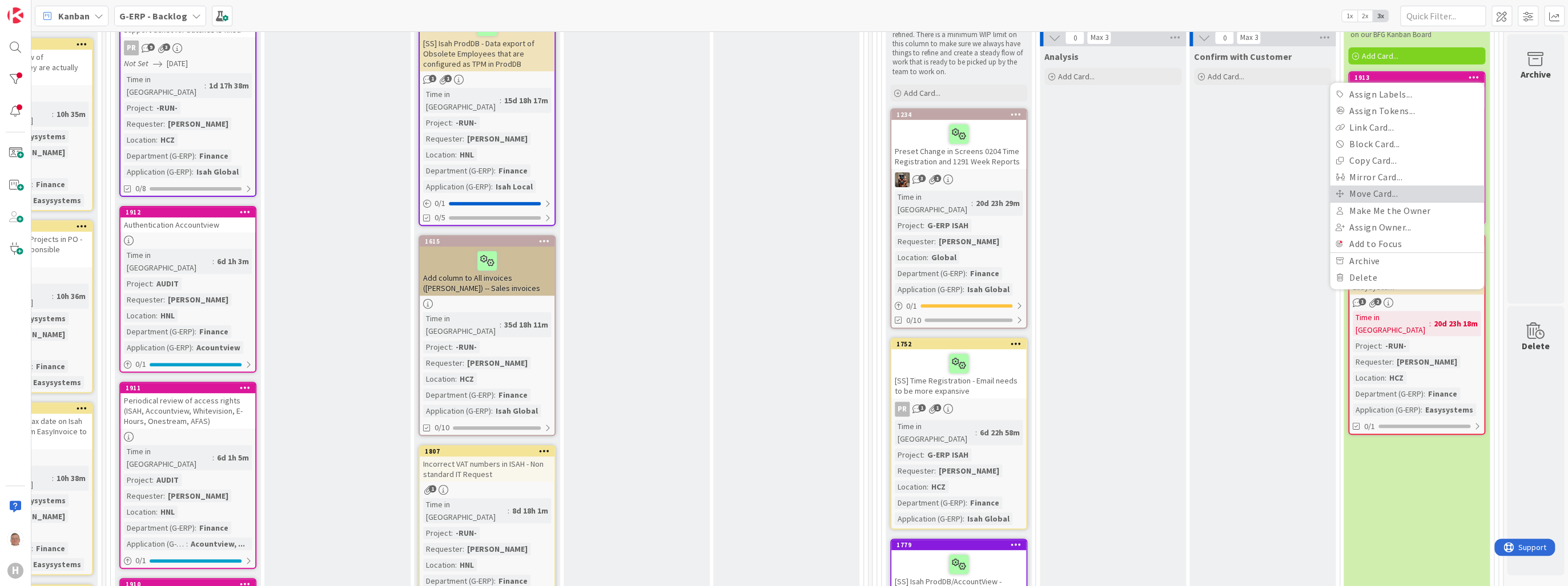
click at [1376, 192] on link "Move Card..." at bounding box center [1406, 194] width 154 height 17
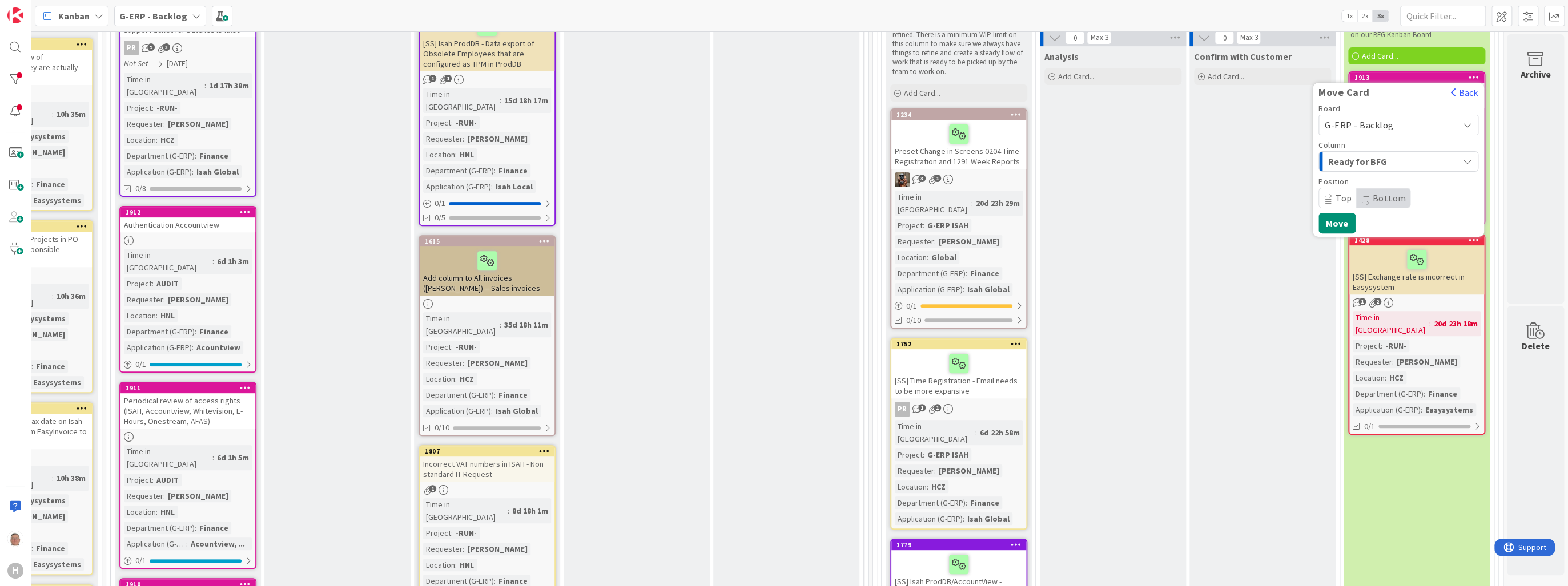
click at [1337, 121] on span "G-ERP - Backlog" at bounding box center [1359, 125] width 69 height 12
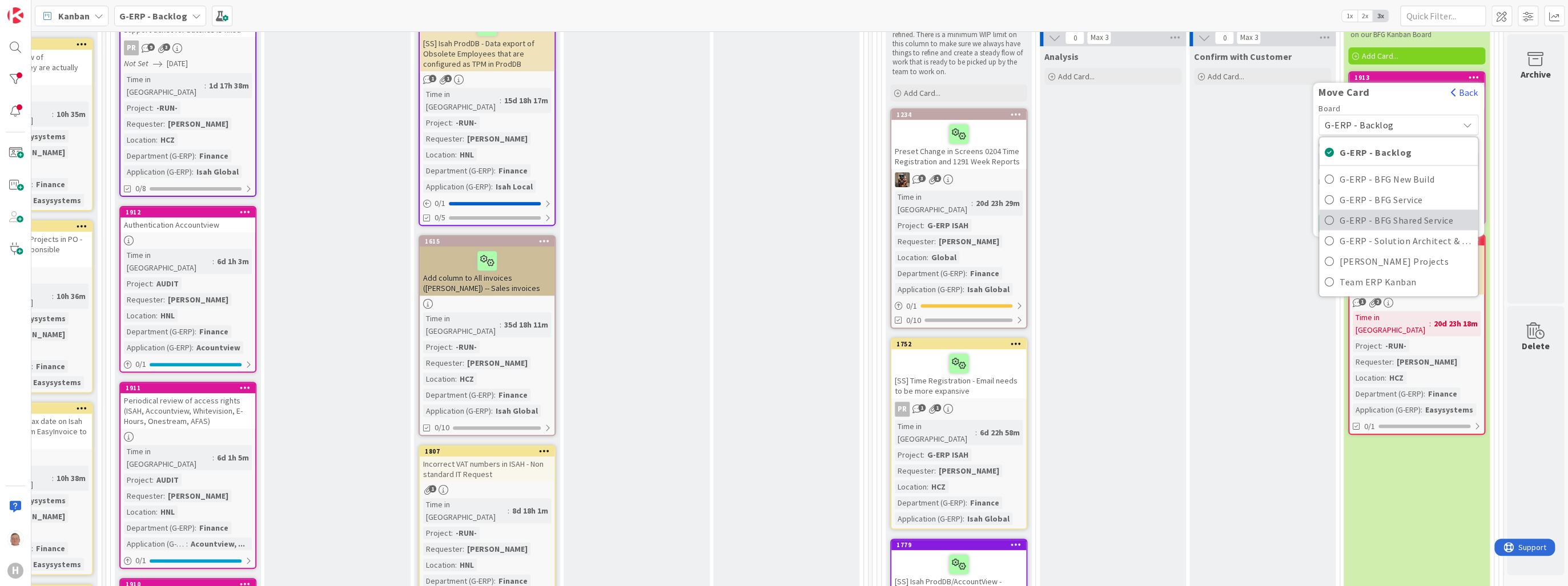
click at [1362, 220] on span "G-ERP - BFG Shared Service" at bounding box center [1406, 220] width 132 height 17
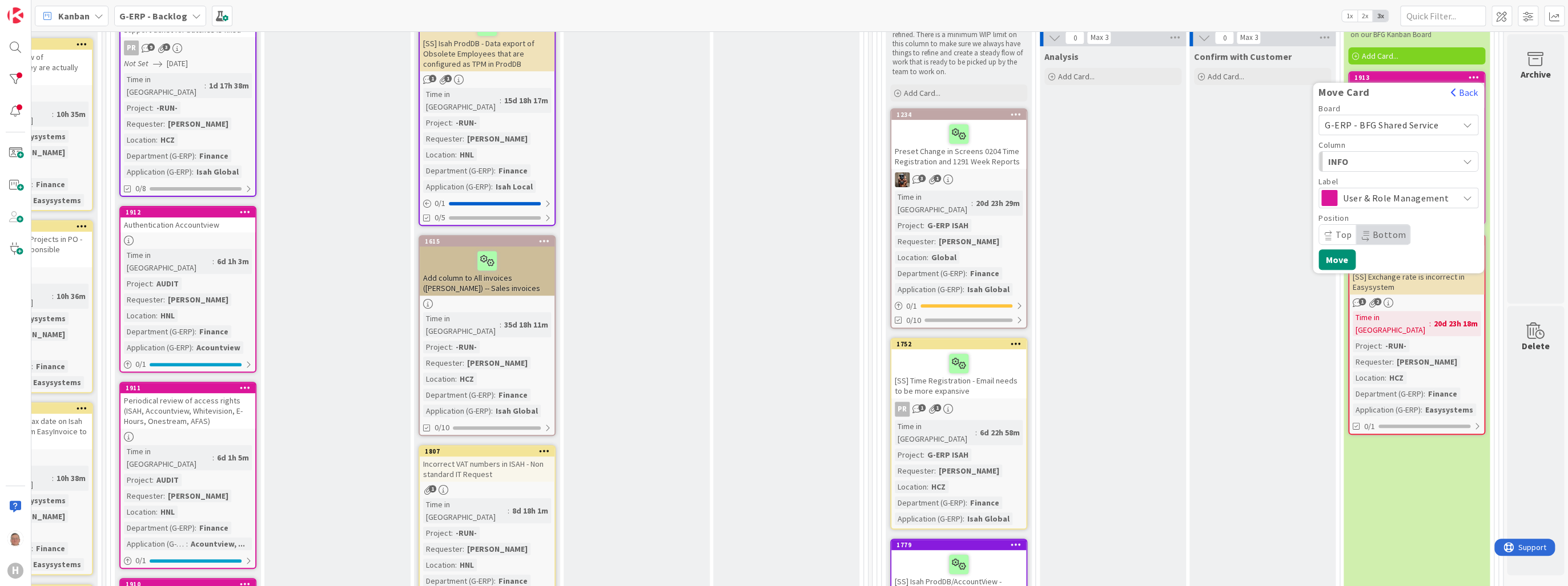
click at [1388, 158] on span "INFO" at bounding box center [1371, 161] width 86 height 15
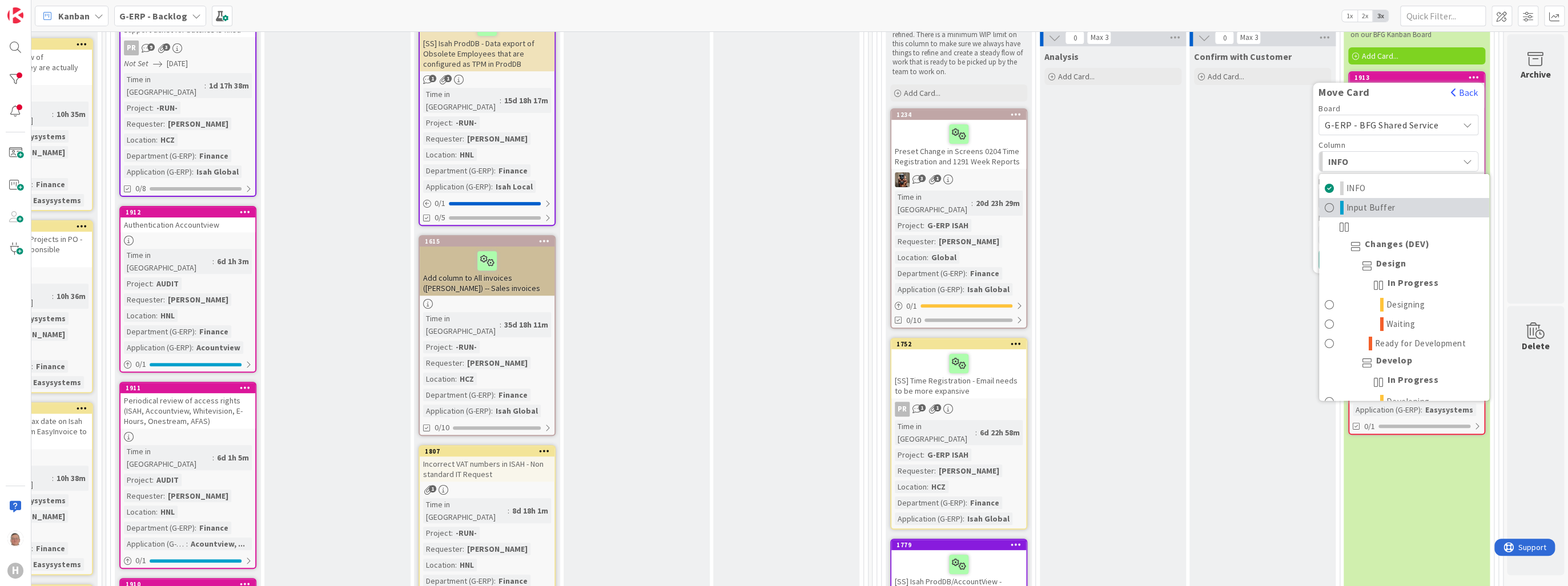
click at [1355, 204] on span "Input Buffer" at bounding box center [1370, 207] width 49 height 13
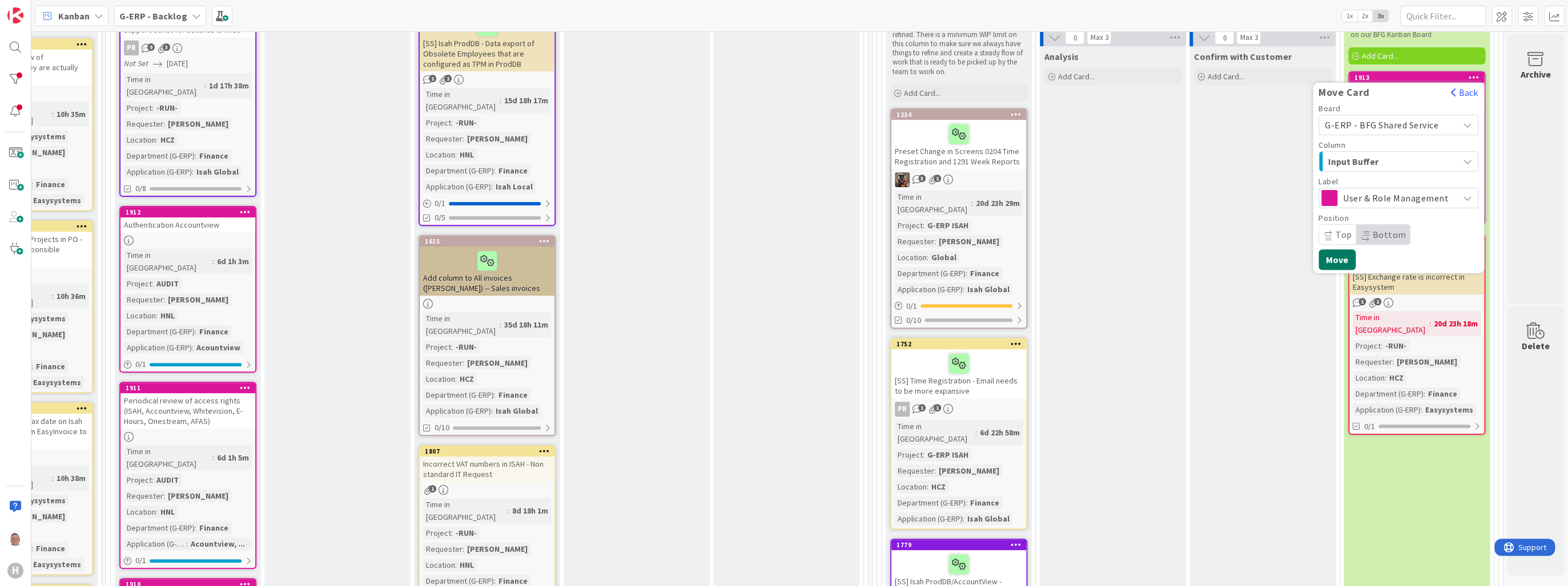
click at [1333, 256] on button "Move" at bounding box center [1337, 259] width 37 height 20
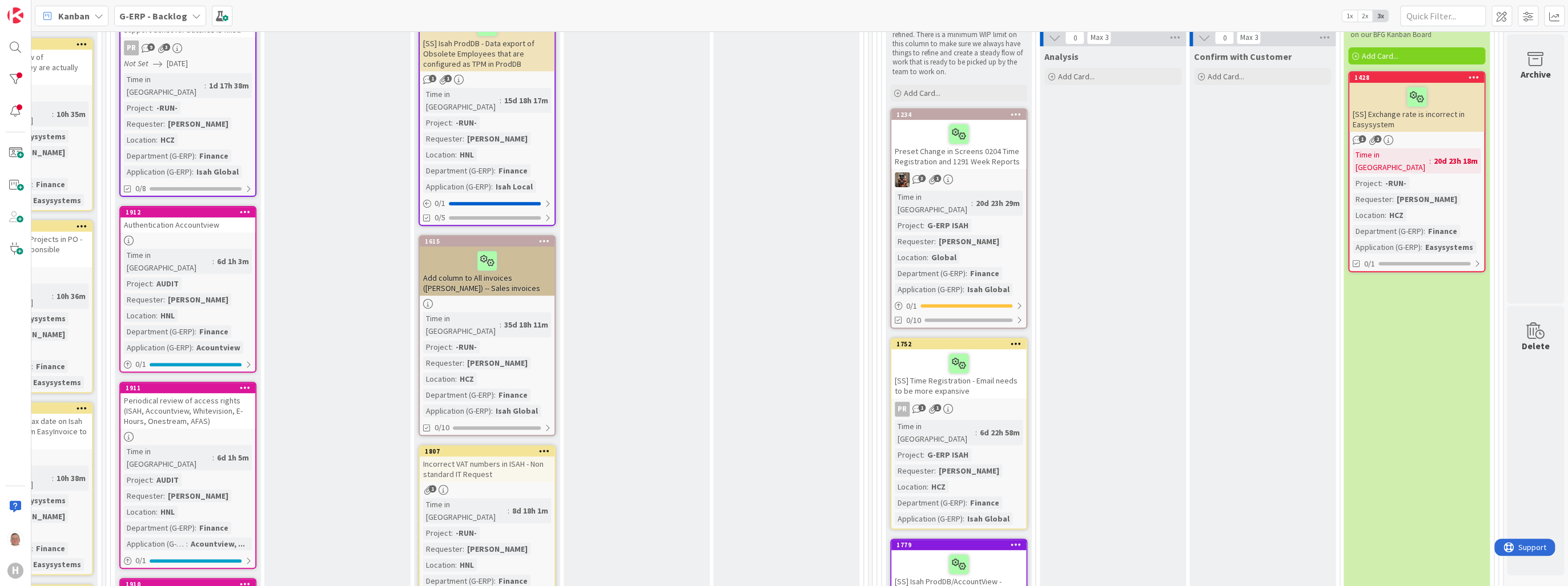
click at [1468, 75] on icon at bounding box center [1473, 77] width 11 height 8
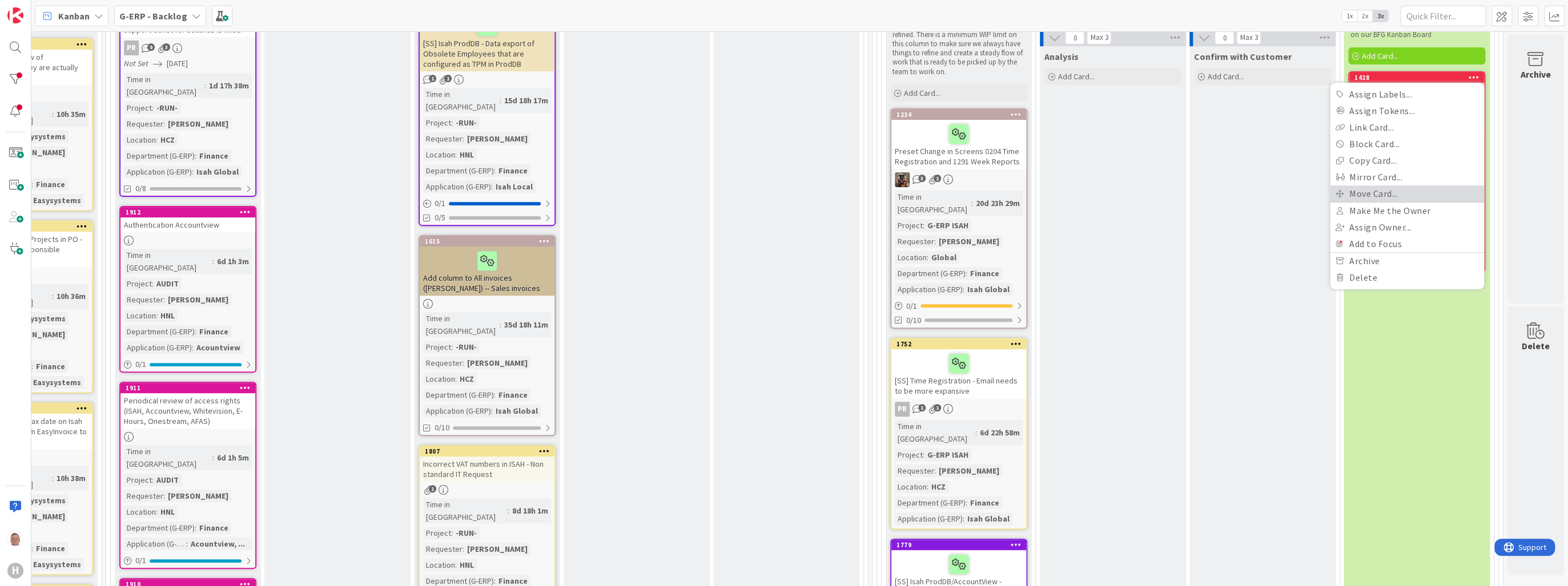
click at [1372, 194] on link "Move Card..." at bounding box center [1406, 194] width 154 height 17
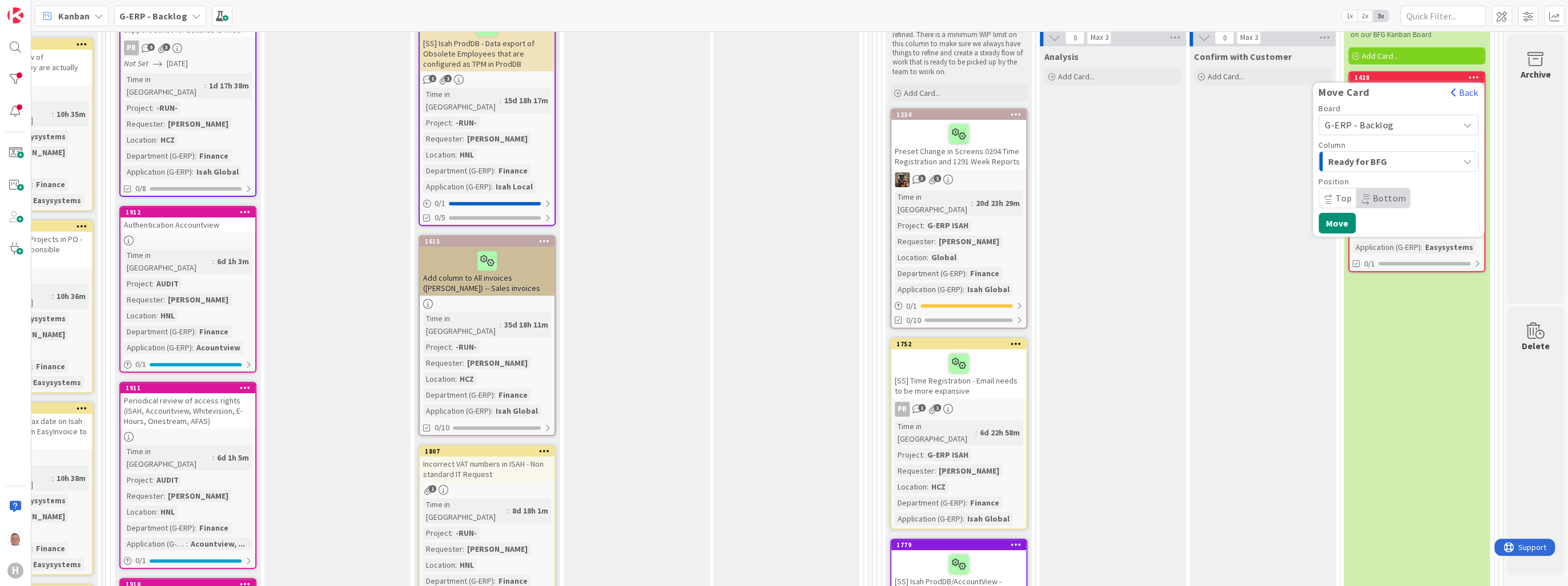
click at [1362, 160] on span "Ready for BFG" at bounding box center [1371, 161] width 86 height 15
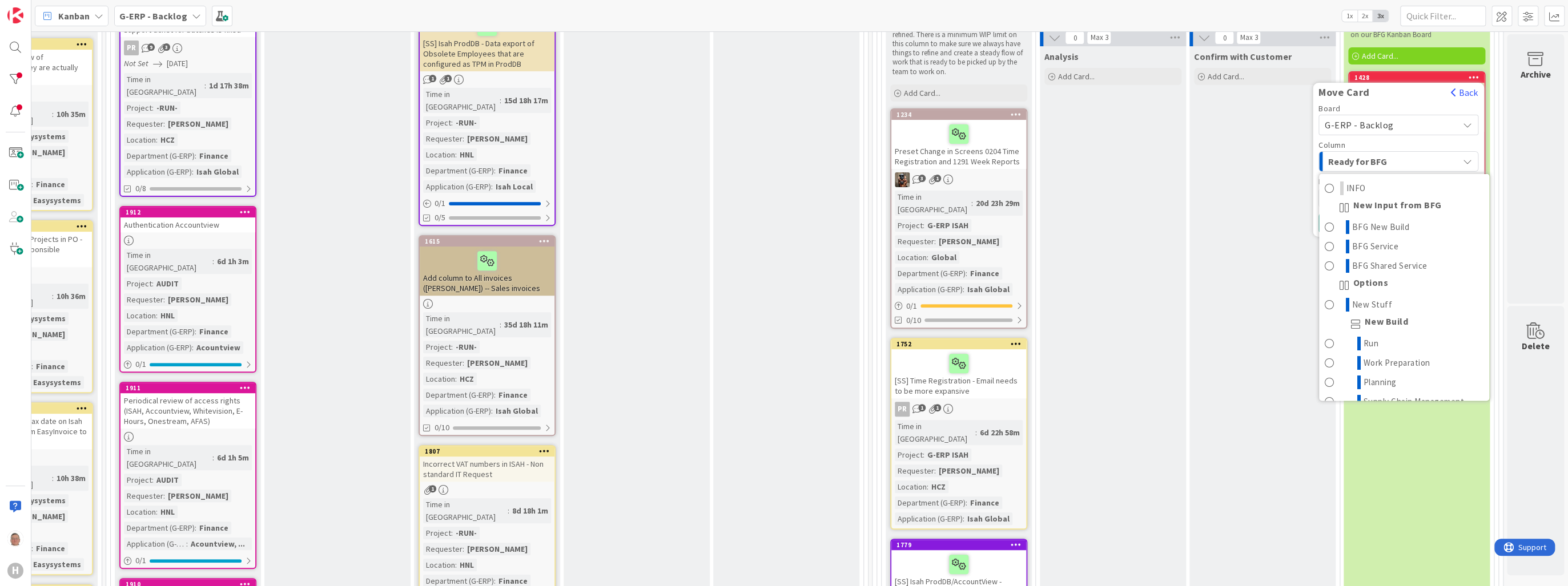
click at [1347, 120] on span "G-ERP - Backlog" at bounding box center [1359, 125] width 69 height 12
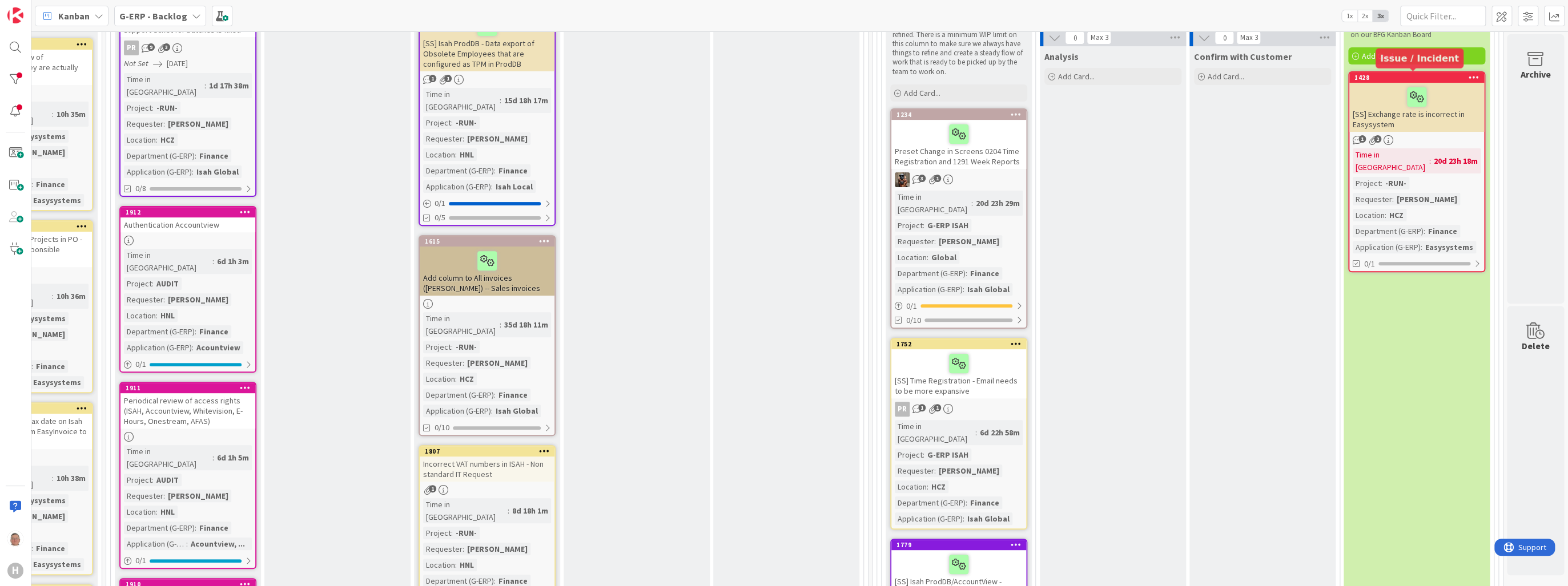
click at [1448, 75] on div "1428" at bounding box center [1419, 77] width 130 height 8
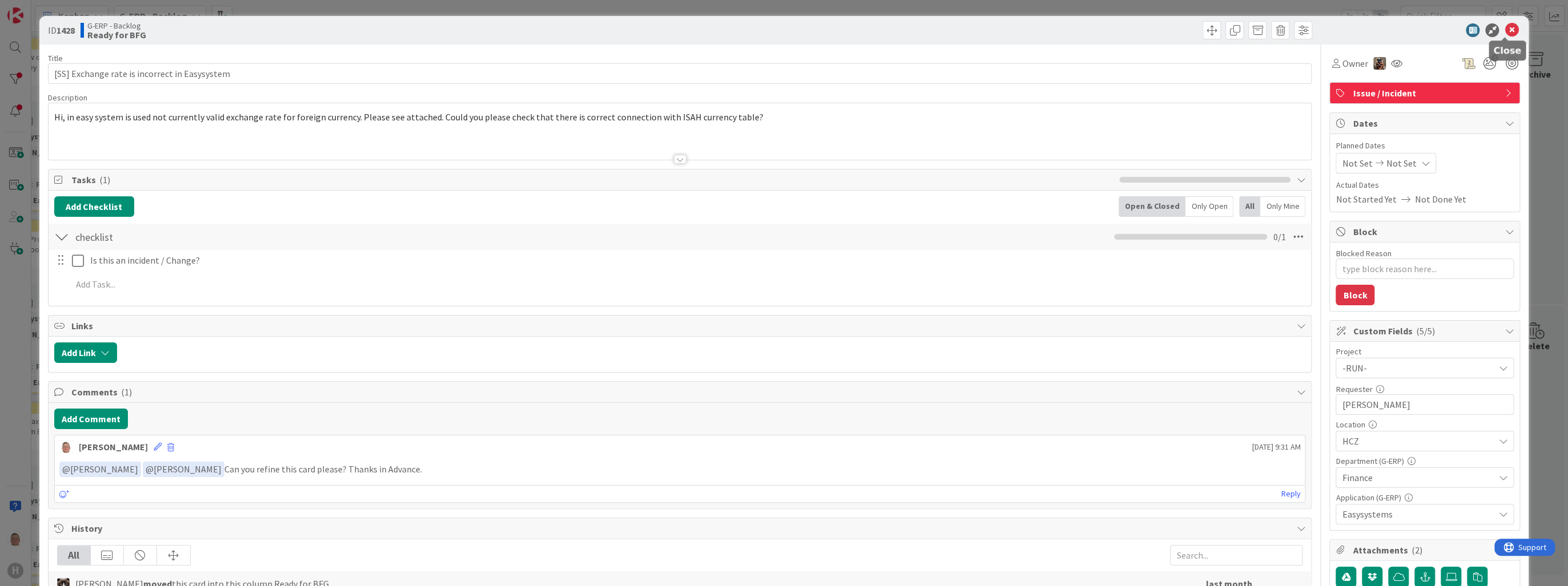
click at [1505, 26] on icon at bounding box center [1511, 30] width 13 height 13
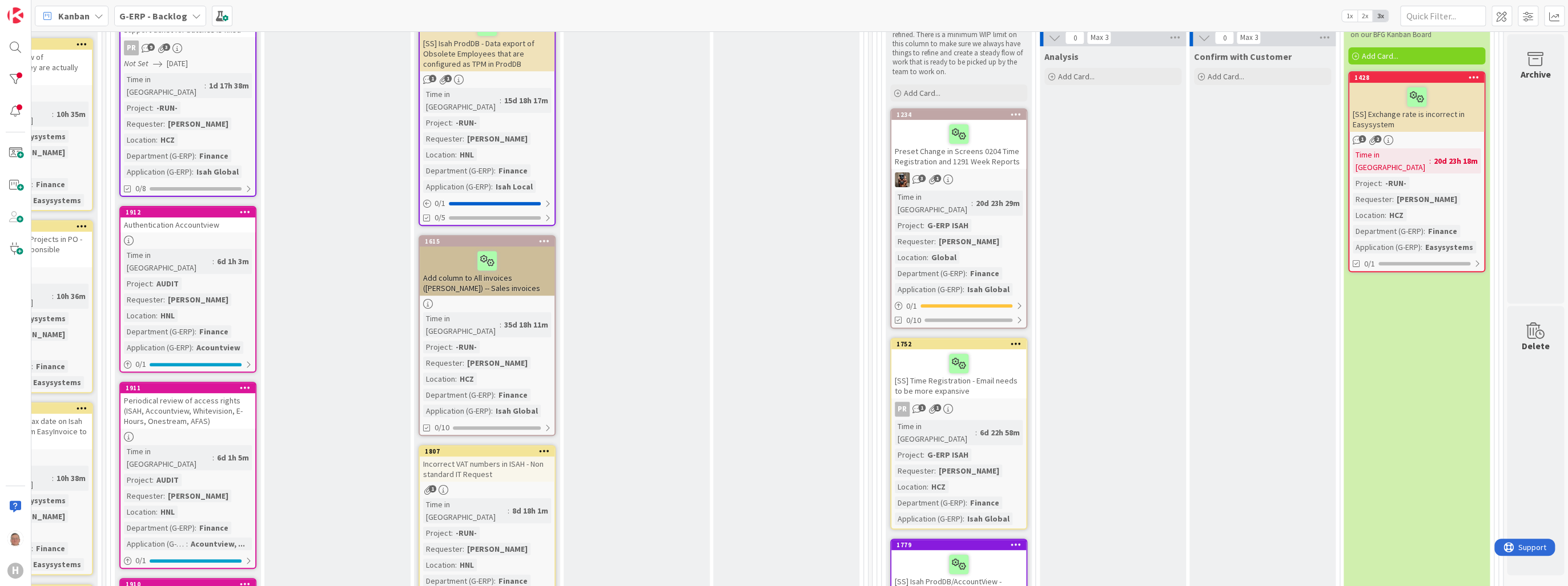
click at [1468, 75] on icon at bounding box center [1473, 77] width 11 height 8
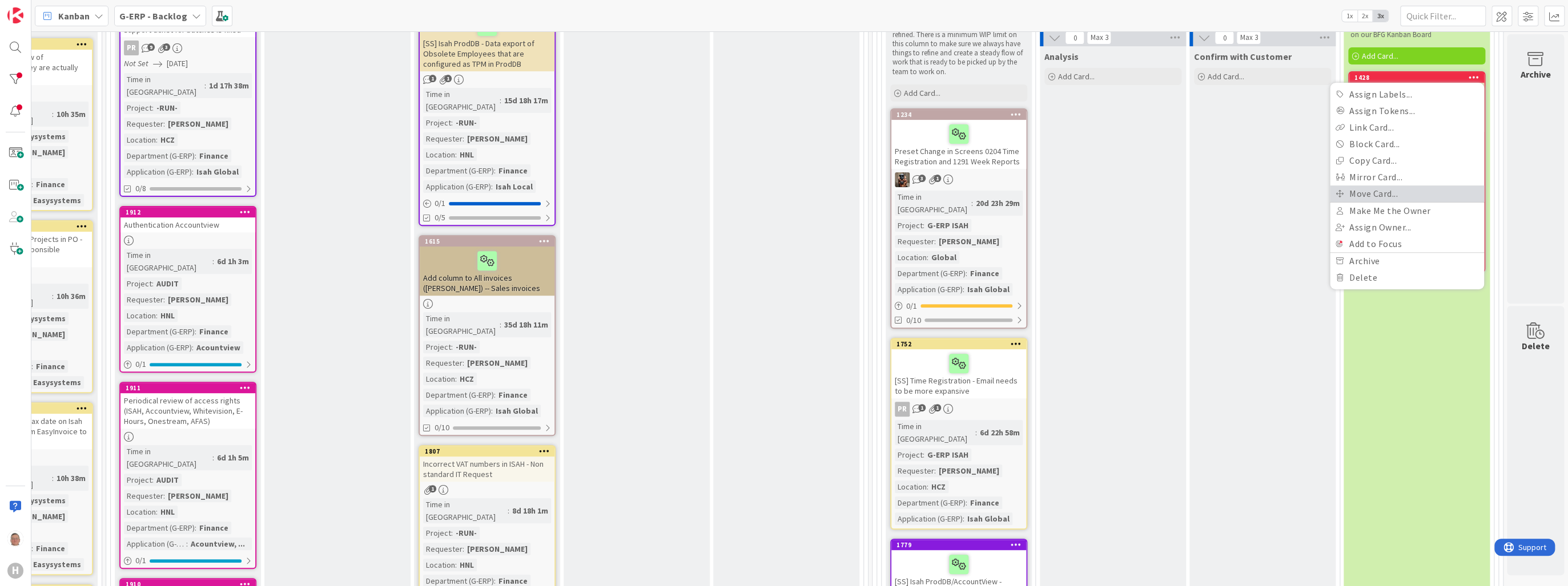
click at [1377, 192] on link "Move Card..." at bounding box center [1406, 194] width 154 height 17
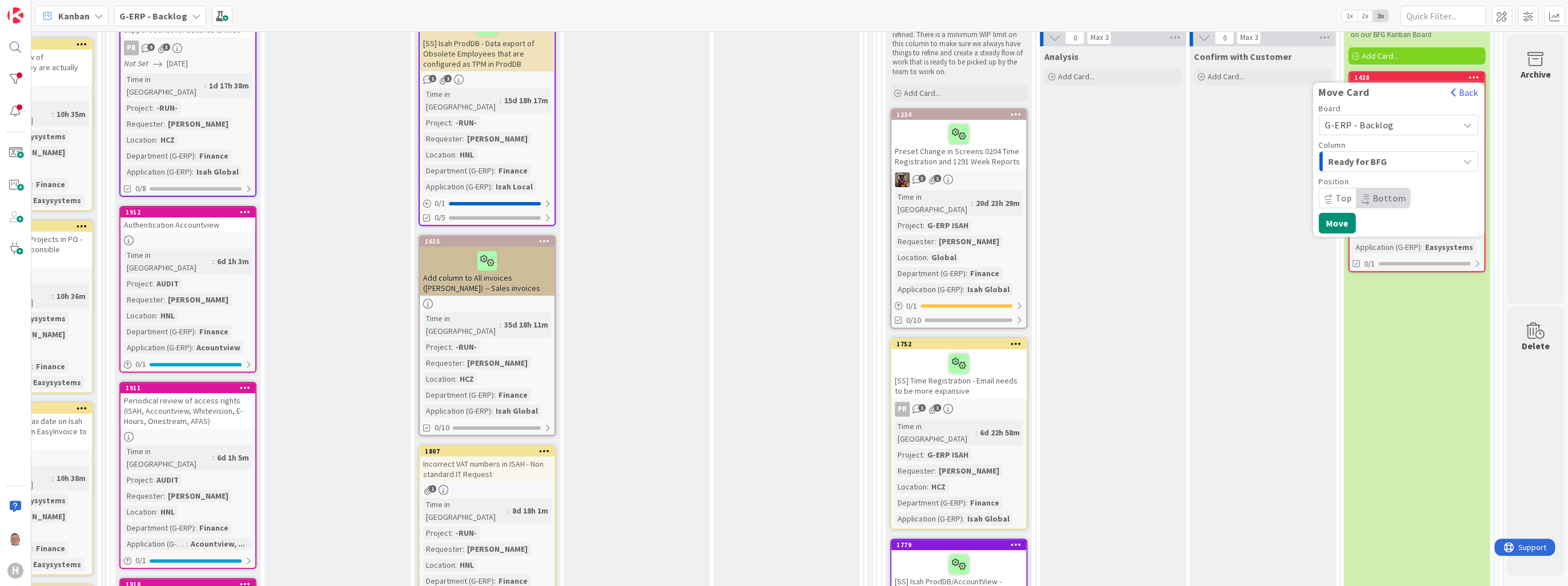
click at [1372, 120] on span "G-ERP - Backlog" at bounding box center [1359, 125] width 69 height 12
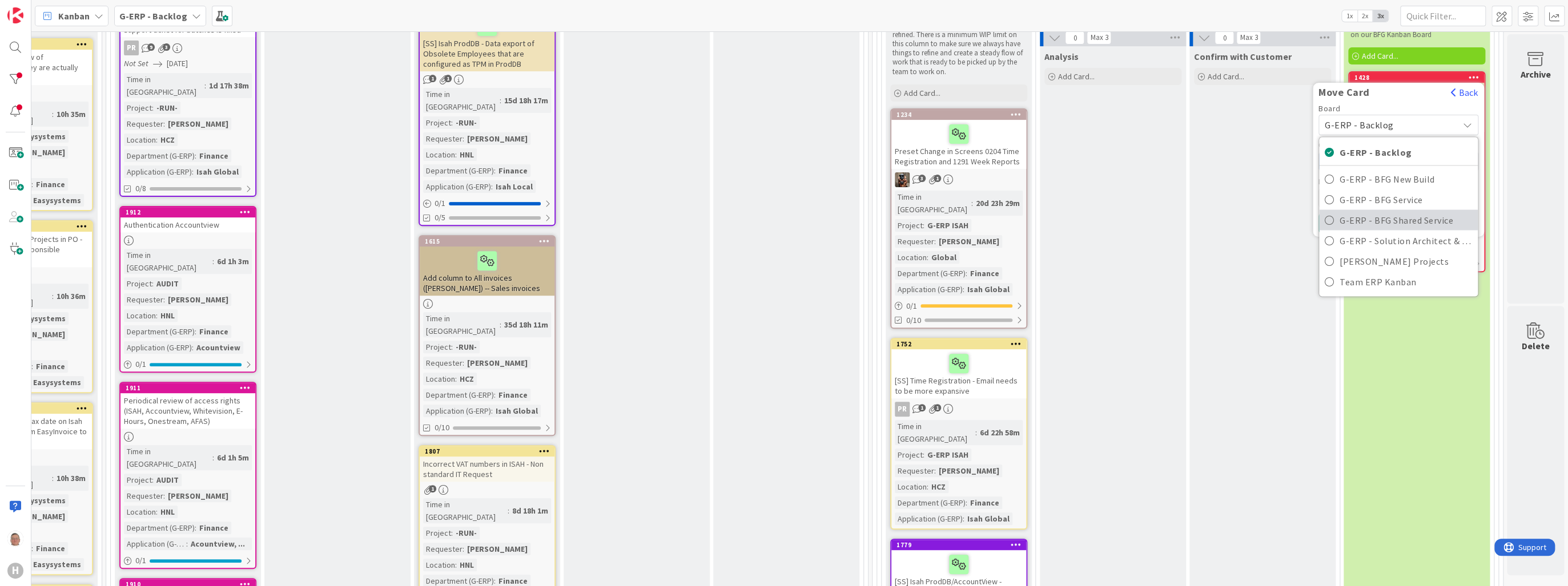
click at [1391, 221] on span "G-ERP - BFG Shared Service" at bounding box center [1406, 220] width 132 height 17
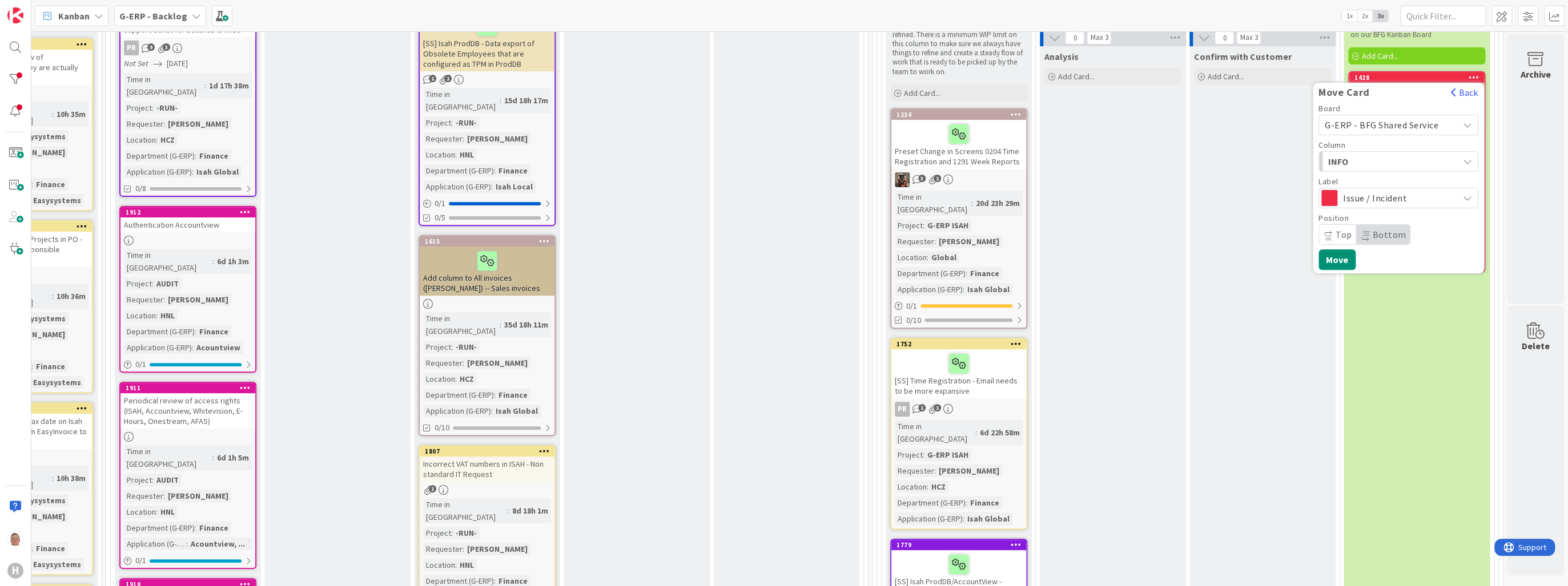
click at [1357, 160] on span "INFO" at bounding box center [1371, 161] width 86 height 15
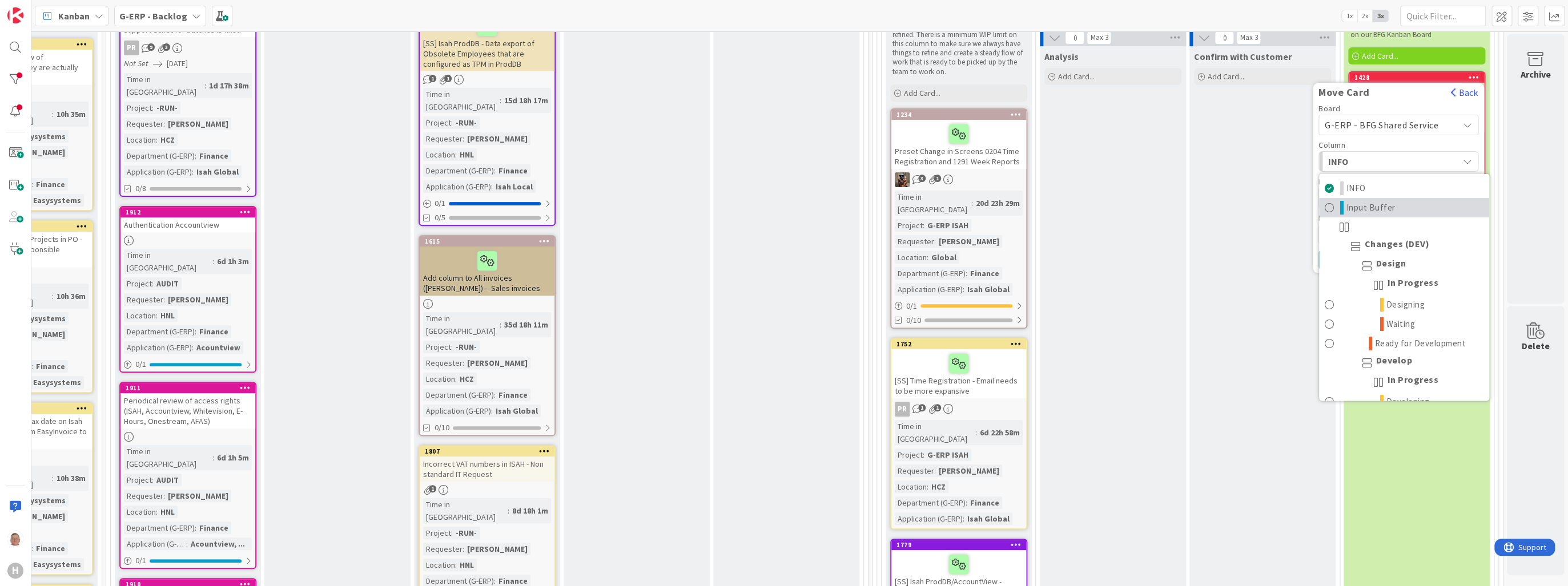
click at [1358, 203] on span "Input Buffer" at bounding box center [1370, 207] width 49 height 13
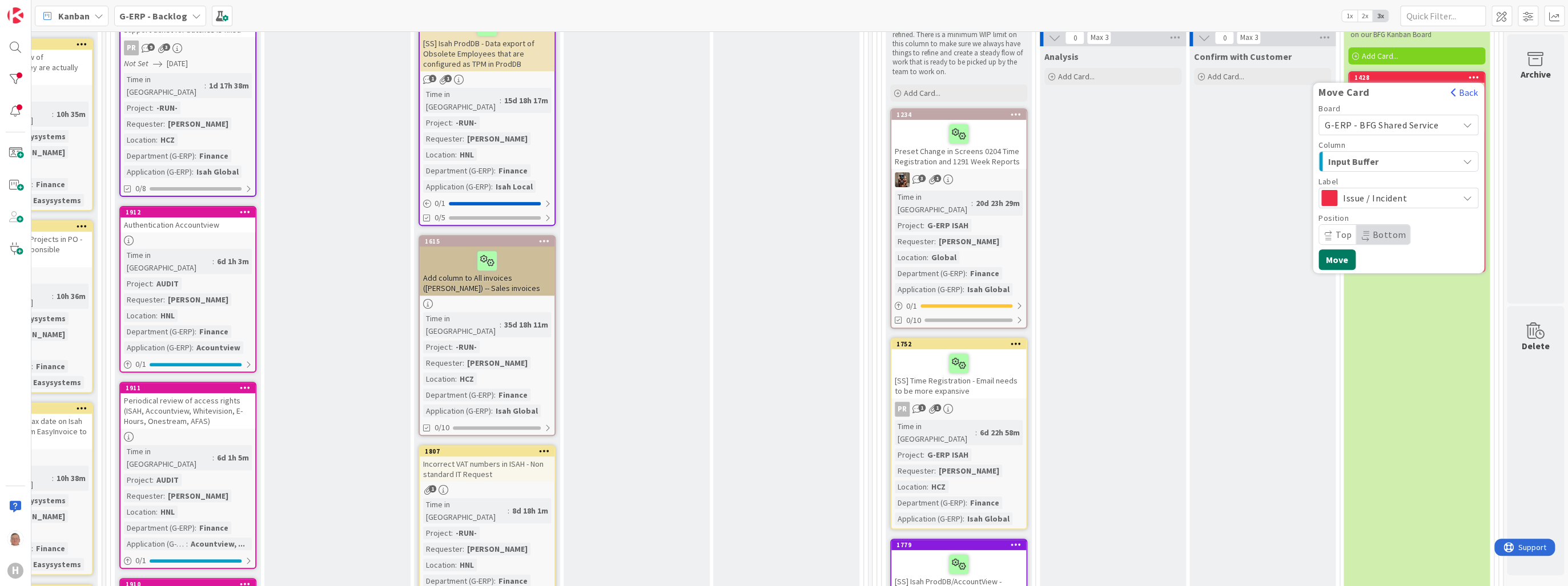
click at [1337, 256] on button "Move" at bounding box center [1337, 259] width 37 height 20
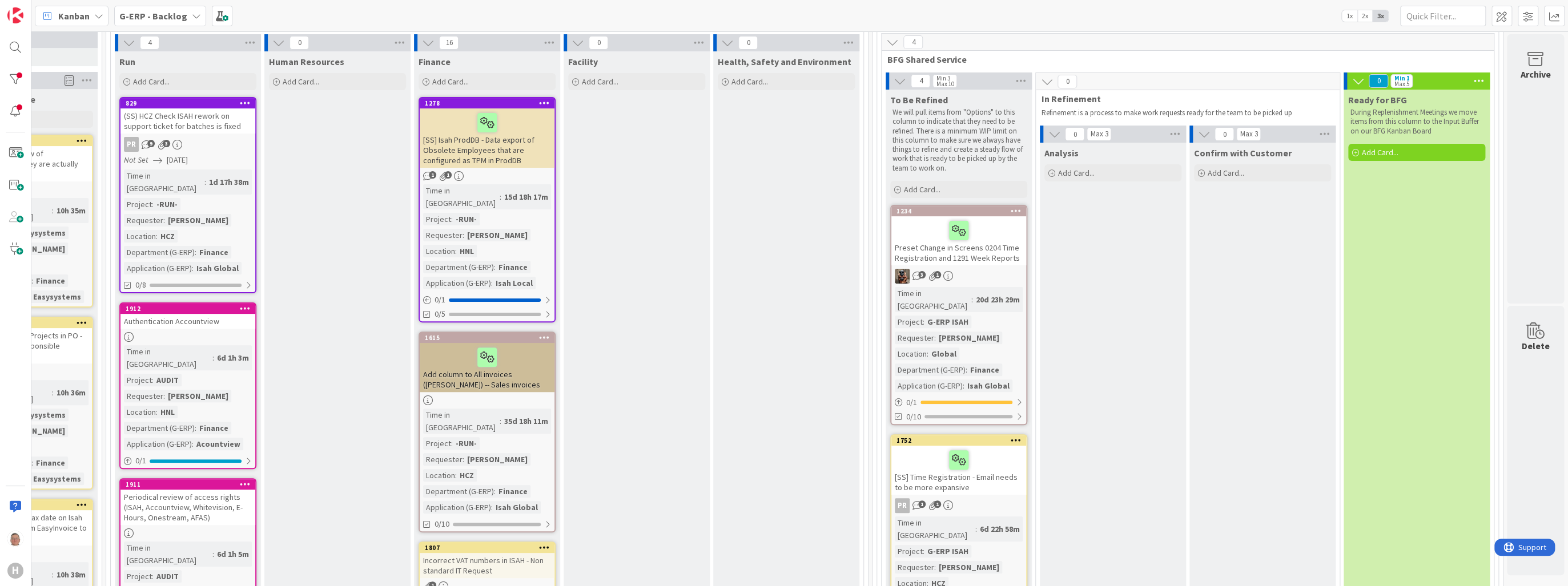
scroll to position [205, 244]
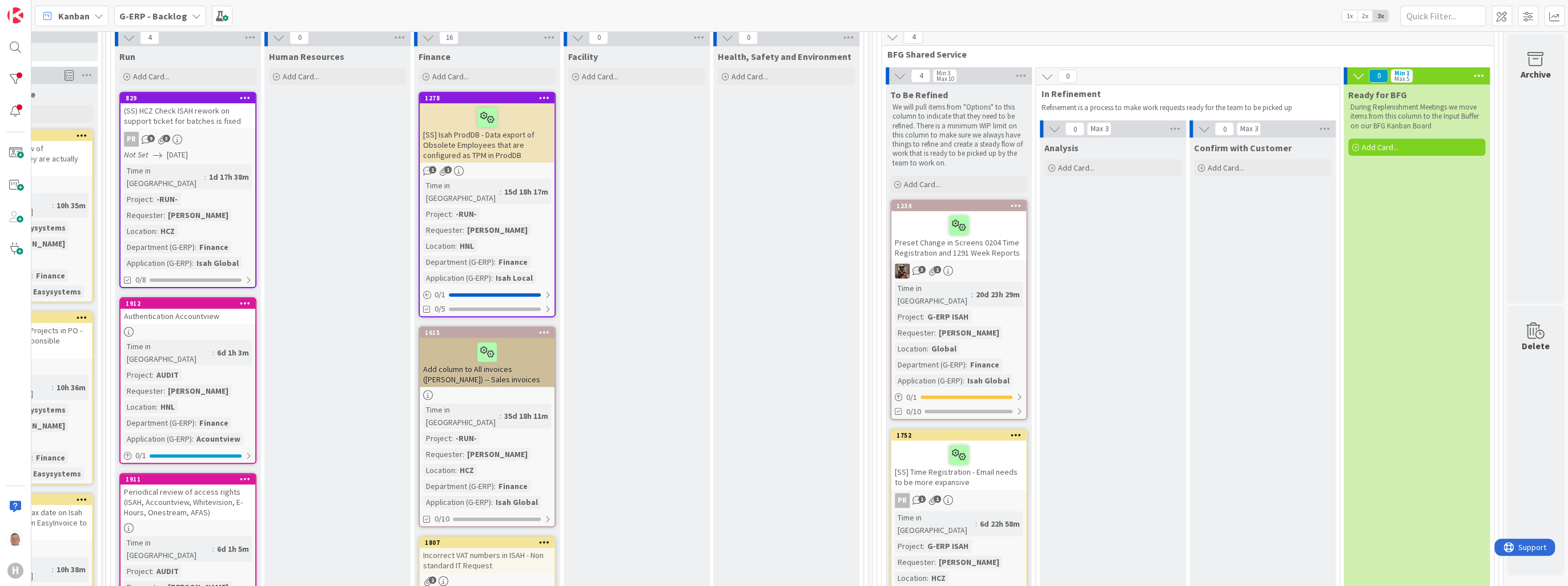
click at [989, 208] on div "1234" at bounding box center [958, 206] width 135 height 10
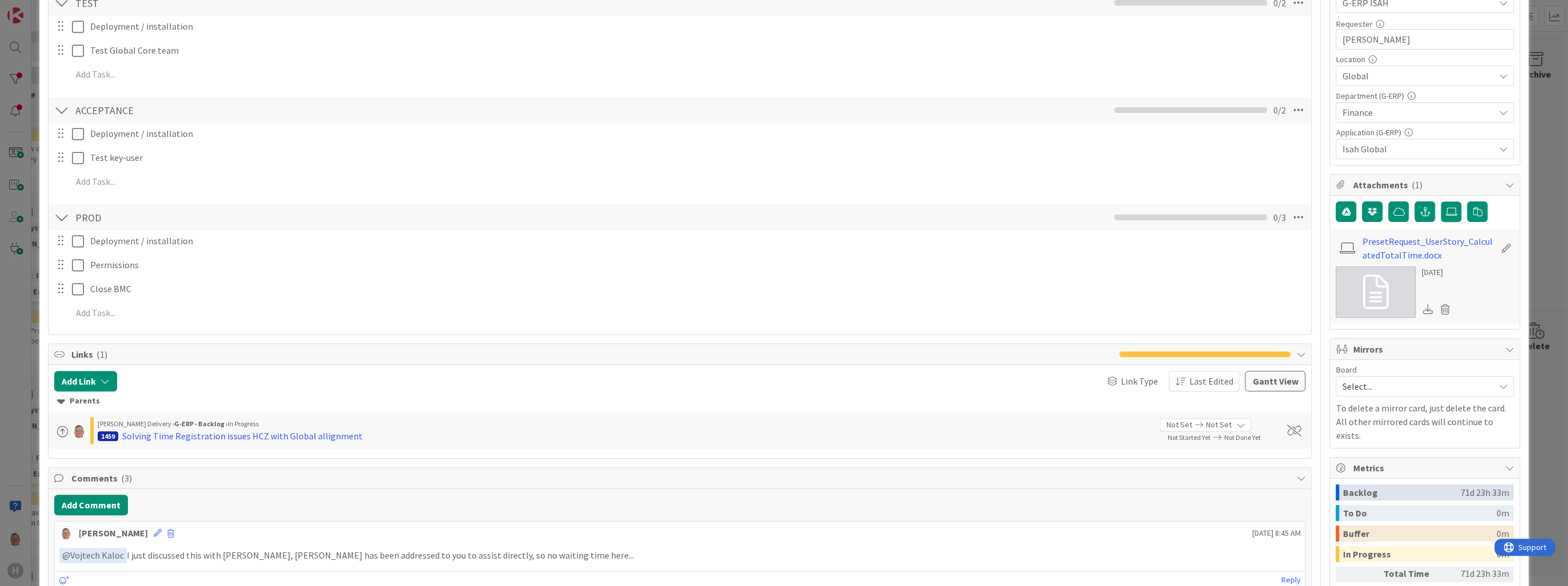
scroll to position [594, 0]
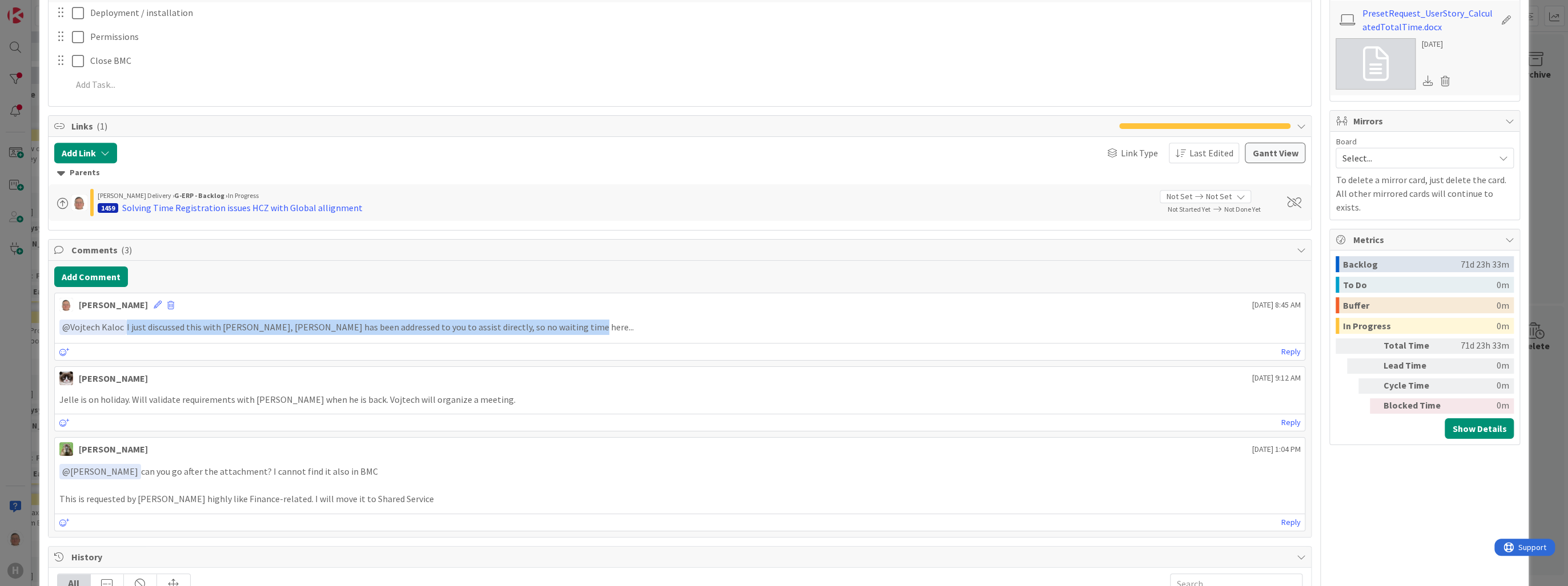
drag, startPoint x: 575, startPoint y: 323, endPoint x: 120, endPoint y: 329, distance: 455.0
click at [120, 329] on p "﻿ @ Vojtech Kaloc ﻿ I just discussed this with Daniel Wabeke, Sven has been add…" at bounding box center [680, 327] width 1241 height 15
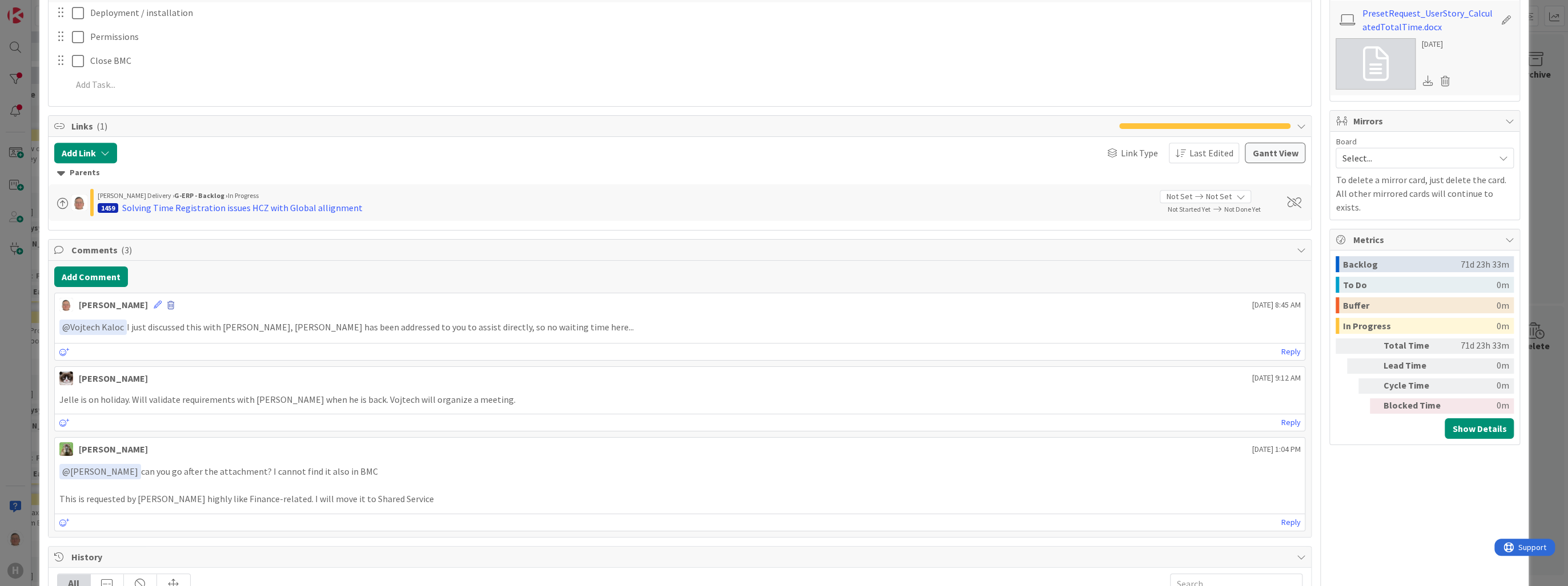
click at [167, 302] on span at bounding box center [171, 305] width 7 height 8
click at [37, 357] on button "Delete" at bounding box center [58, 359] width 43 height 20
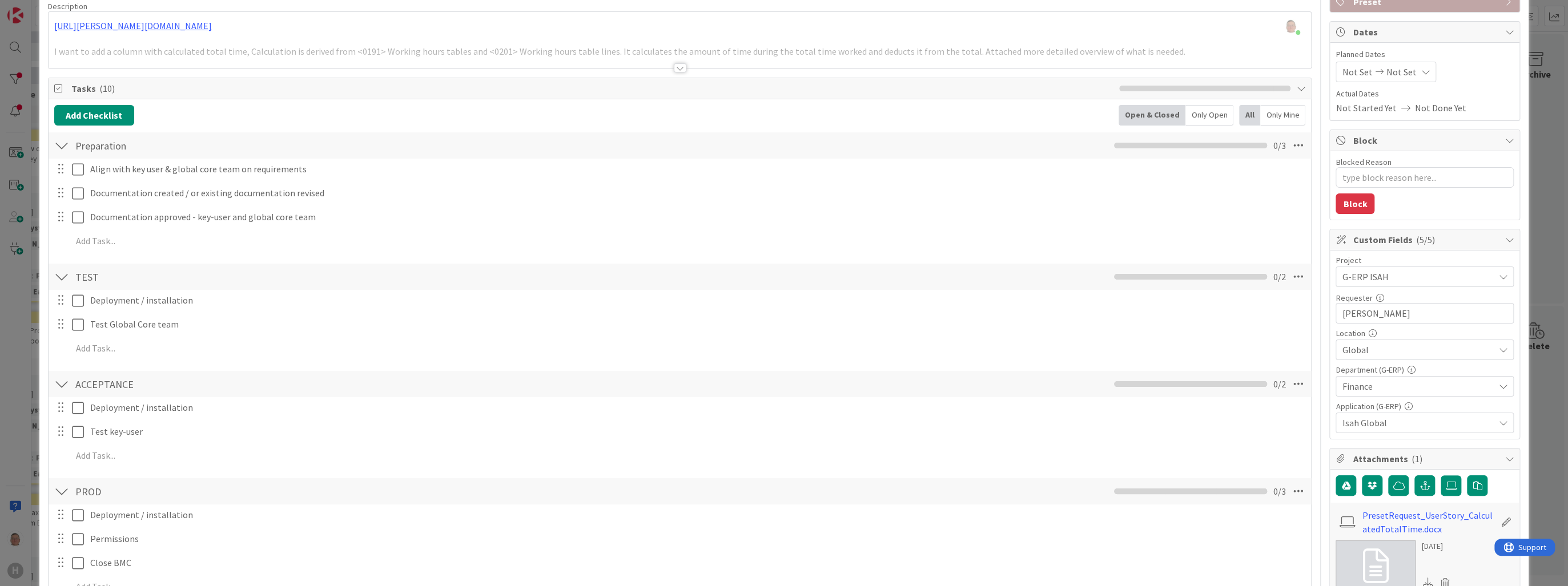
scroll to position [0, 0]
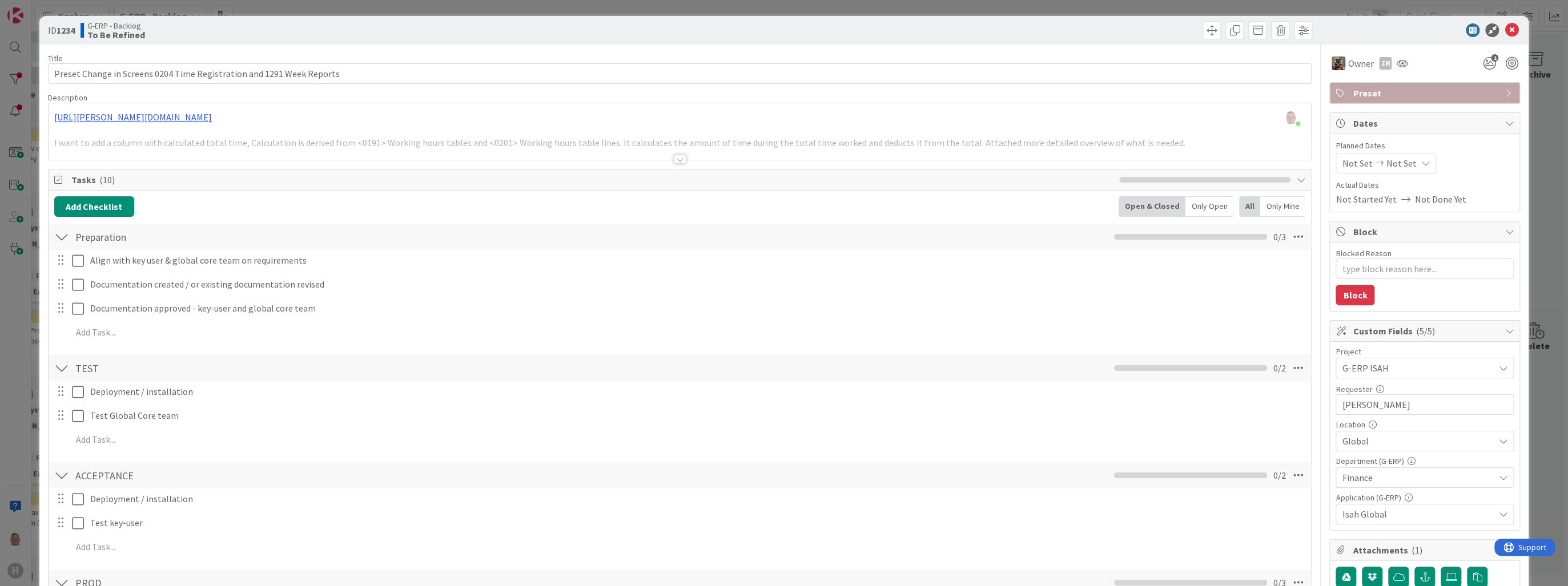
click at [678, 160] on div at bounding box center [680, 159] width 13 height 9
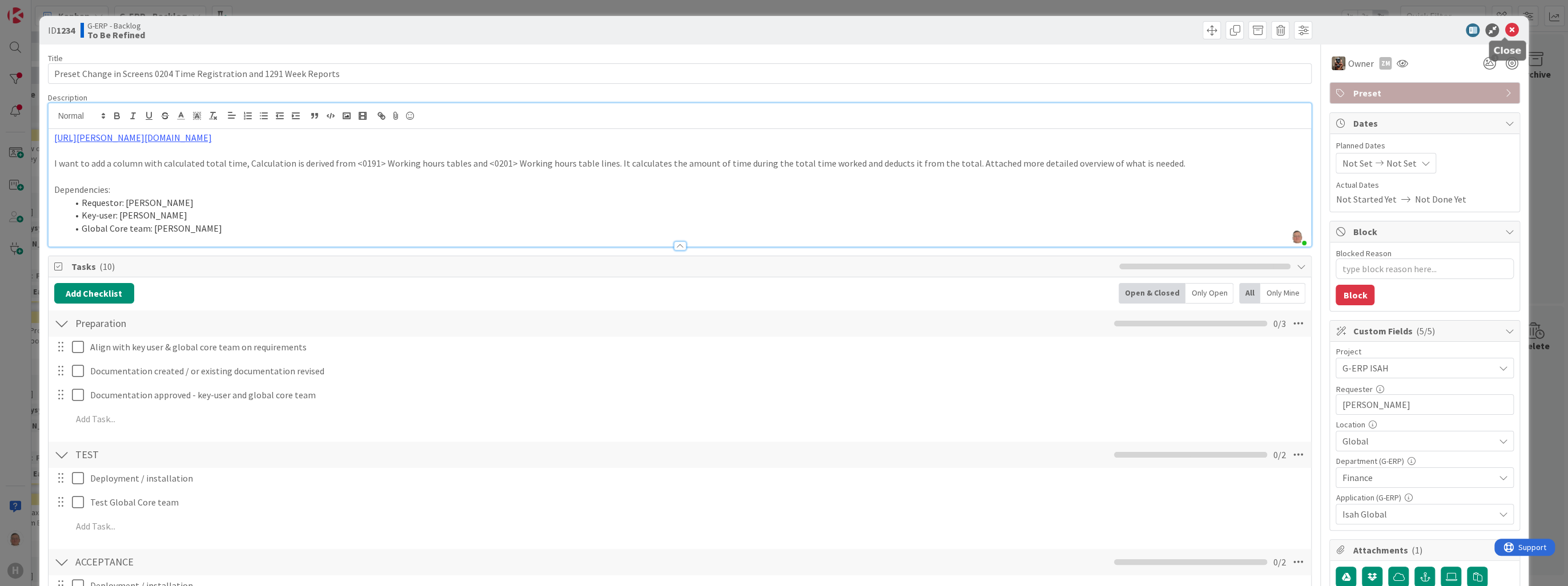
click at [1505, 29] on icon at bounding box center [1511, 30] width 13 height 13
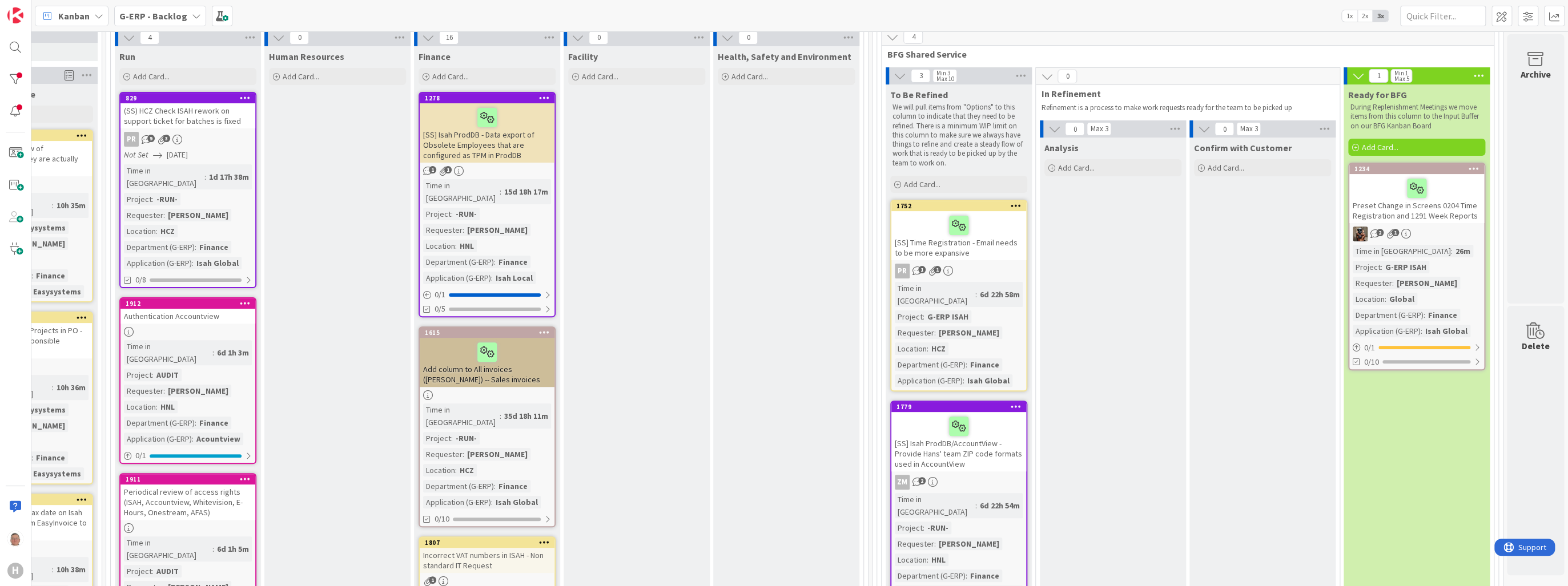
click at [1468, 166] on icon at bounding box center [1473, 168] width 11 height 8
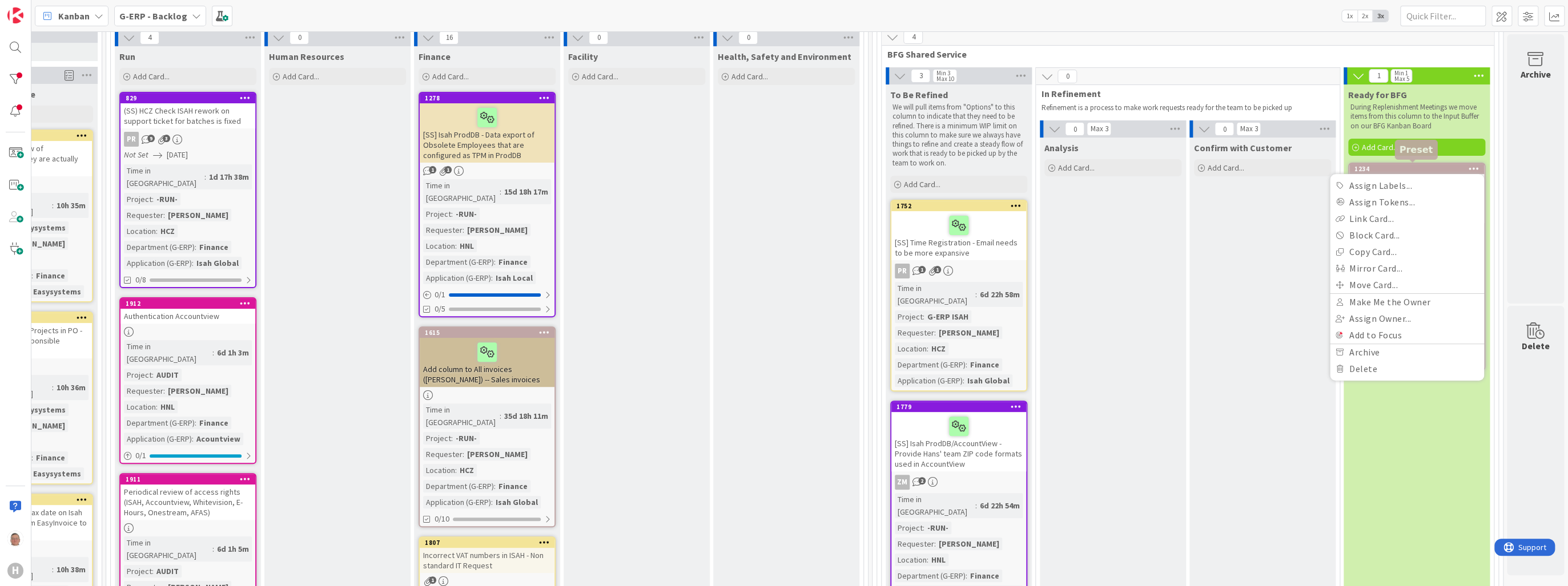
click at [1427, 167] on div "1234" at bounding box center [1419, 169] width 130 height 8
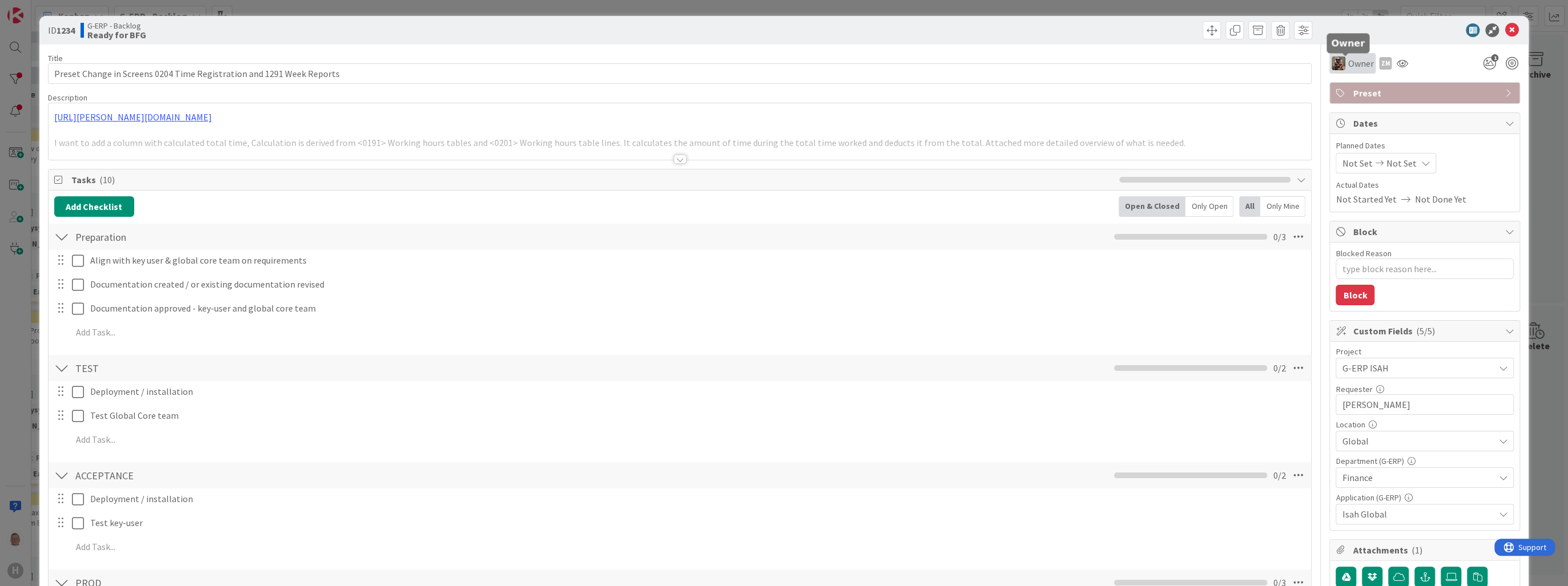
click at [1347, 65] on span "Owner" at bounding box center [1360, 63] width 26 height 13
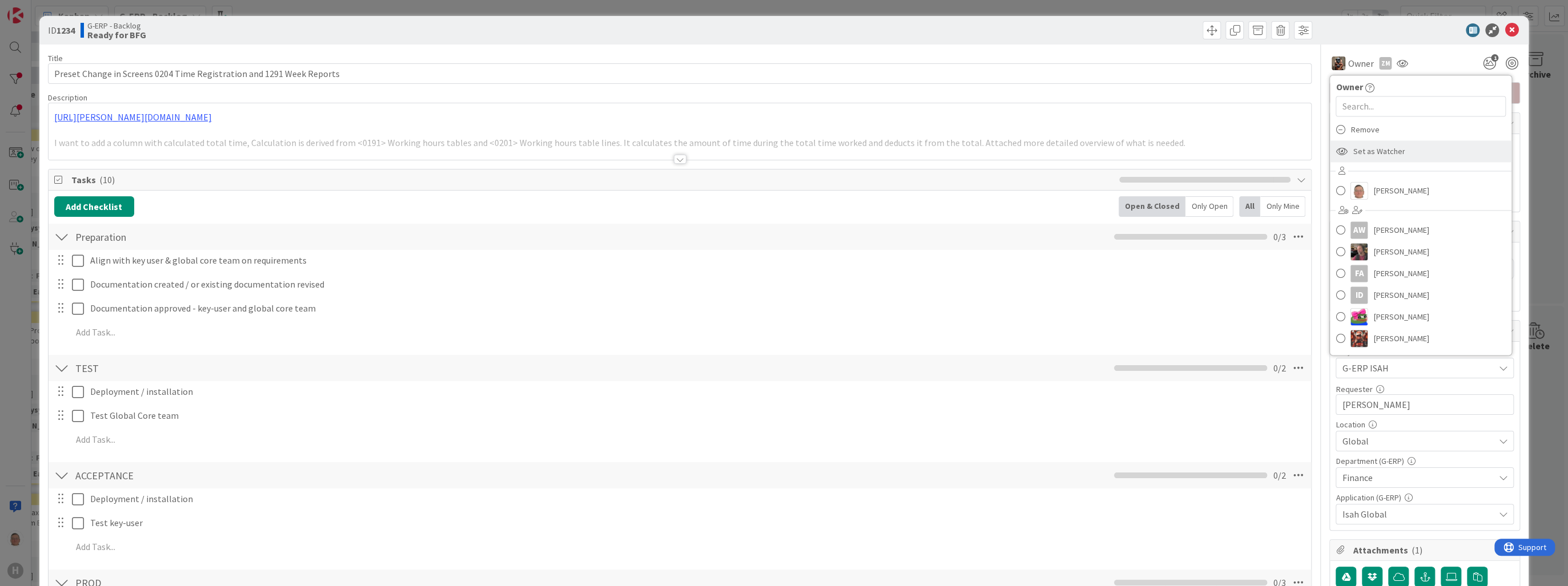
click at [1354, 148] on span "Set as Watcher" at bounding box center [1378, 151] width 52 height 17
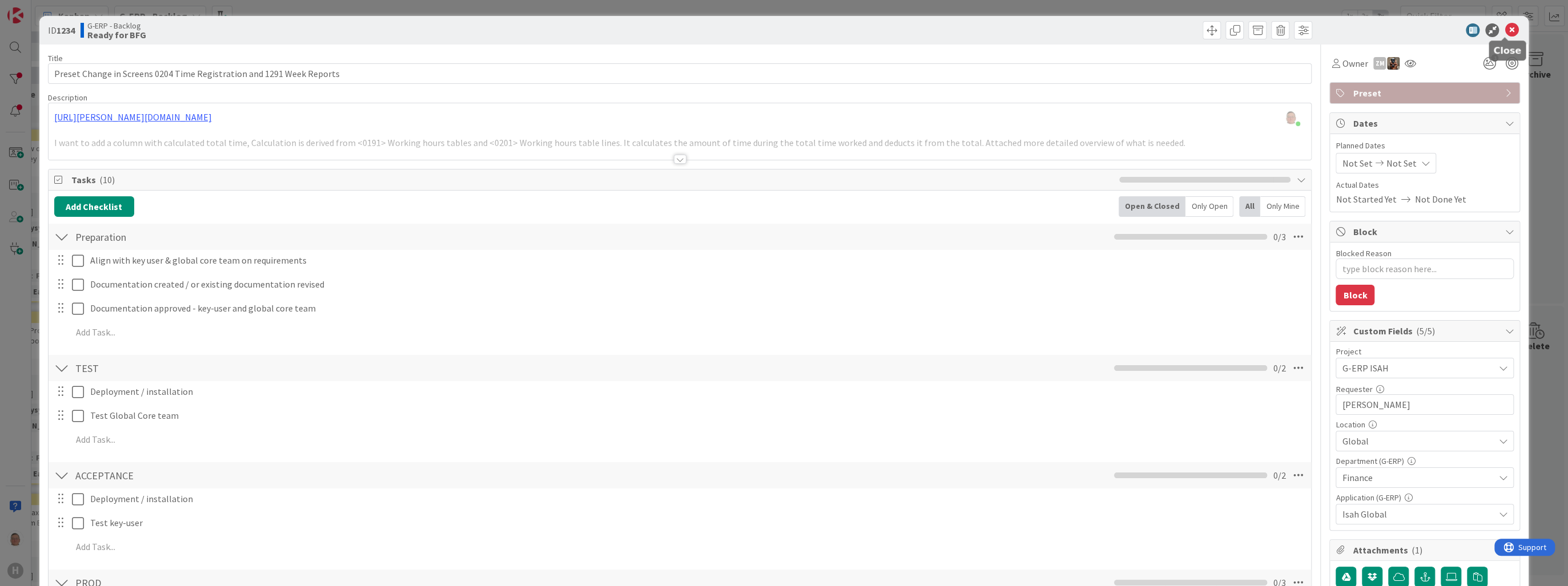
click at [1505, 28] on icon at bounding box center [1511, 30] width 13 height 13
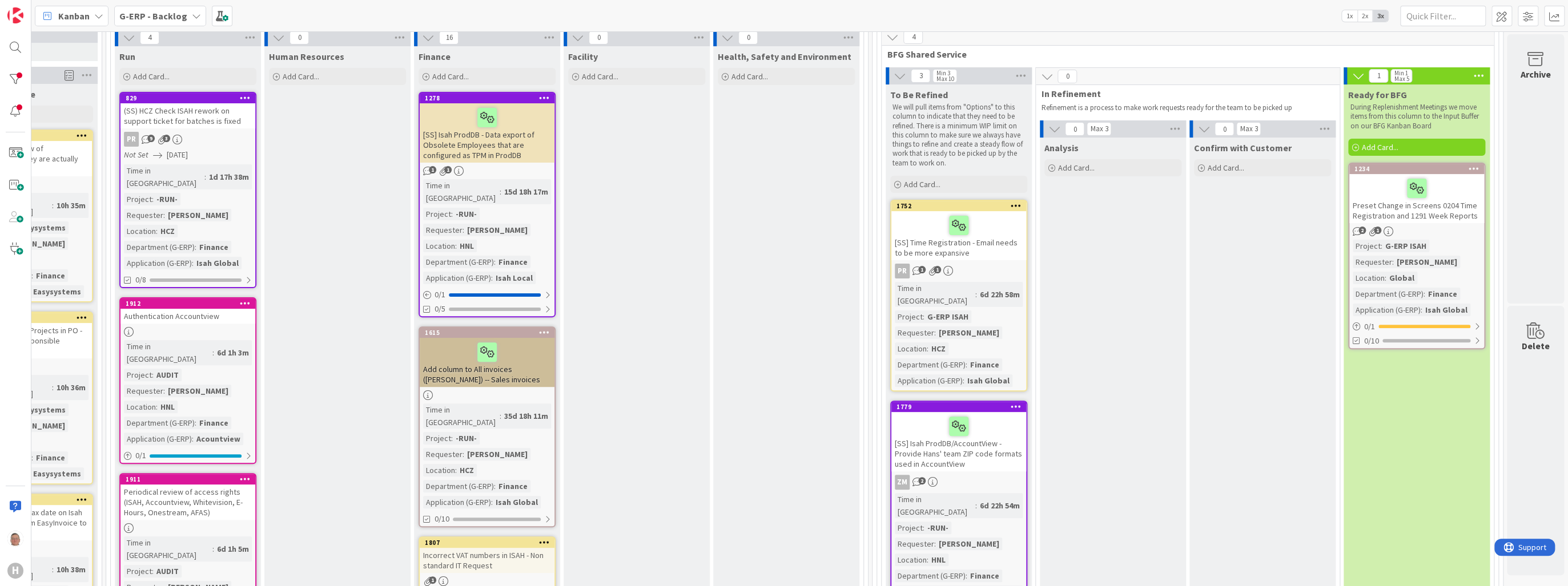
click at [979, 248] on div "[SS] Time Registration - Email needs to be more expansive" at bounding box center [958, 236] width 135 height 49
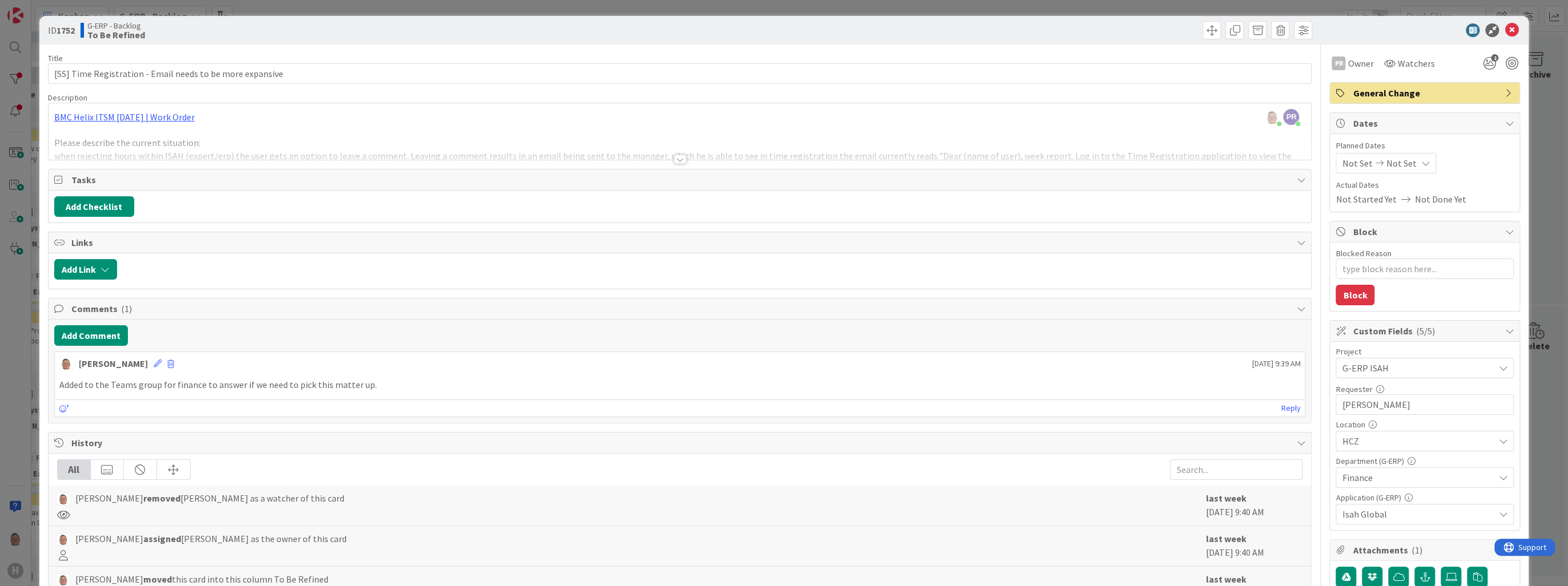
click at [676, 158] on div at bounding box center [680, 159] width 13 height 9
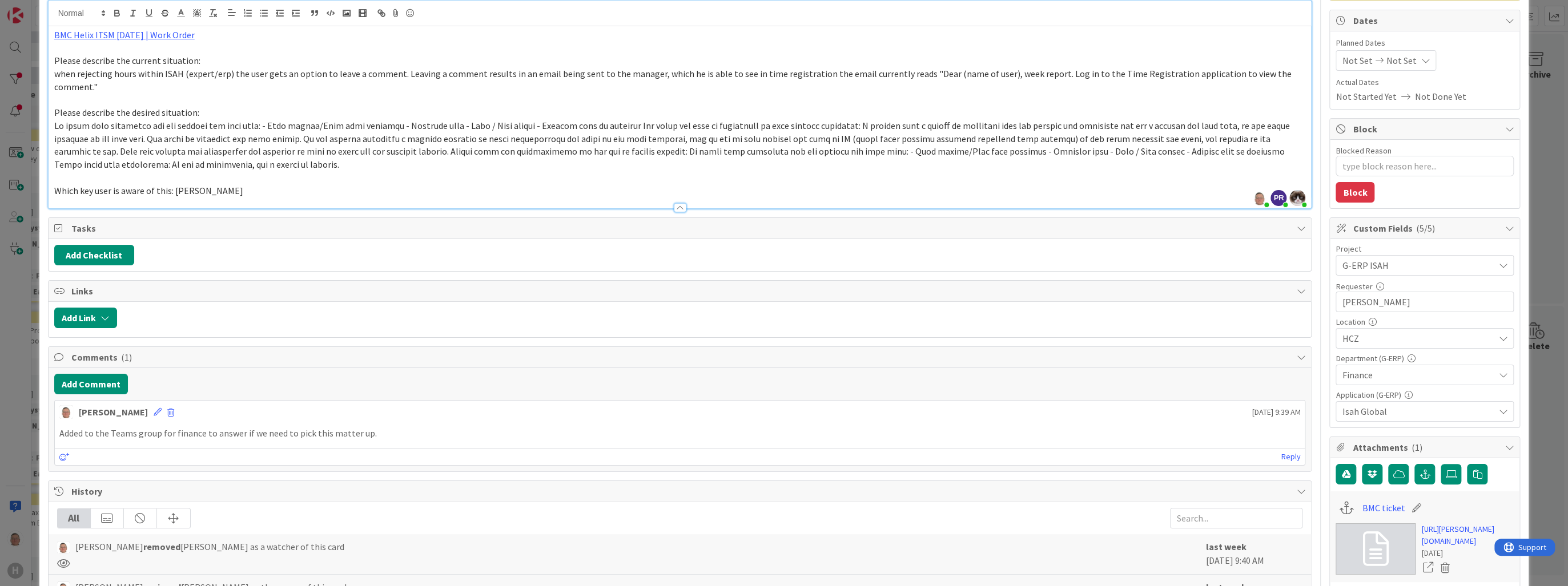
scroll to position [320, 0]
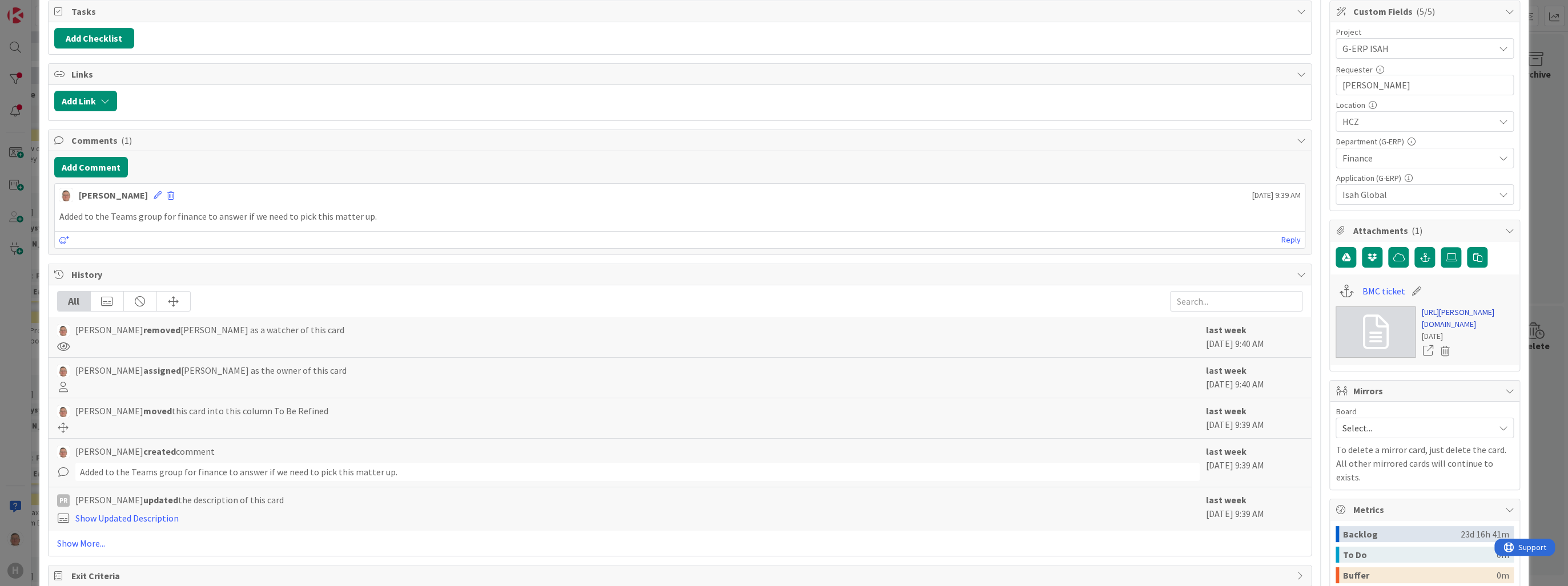
click at [1457, 329] on link "https://huisman-smartit.onbmc.com/smartit/app/#/workorder/AGGF4KX6HRENQASZSO8OS…" at bounding box center [1467, 319] width 93 height 24
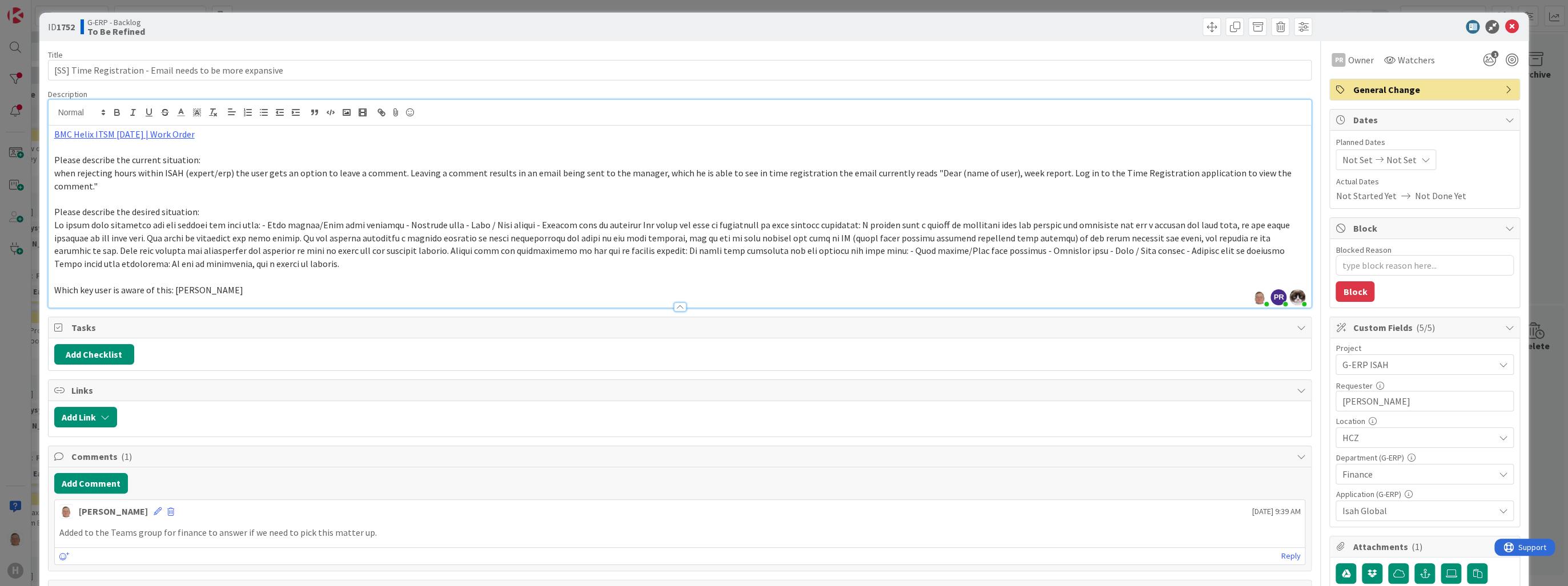
scroll to position [0, 0]
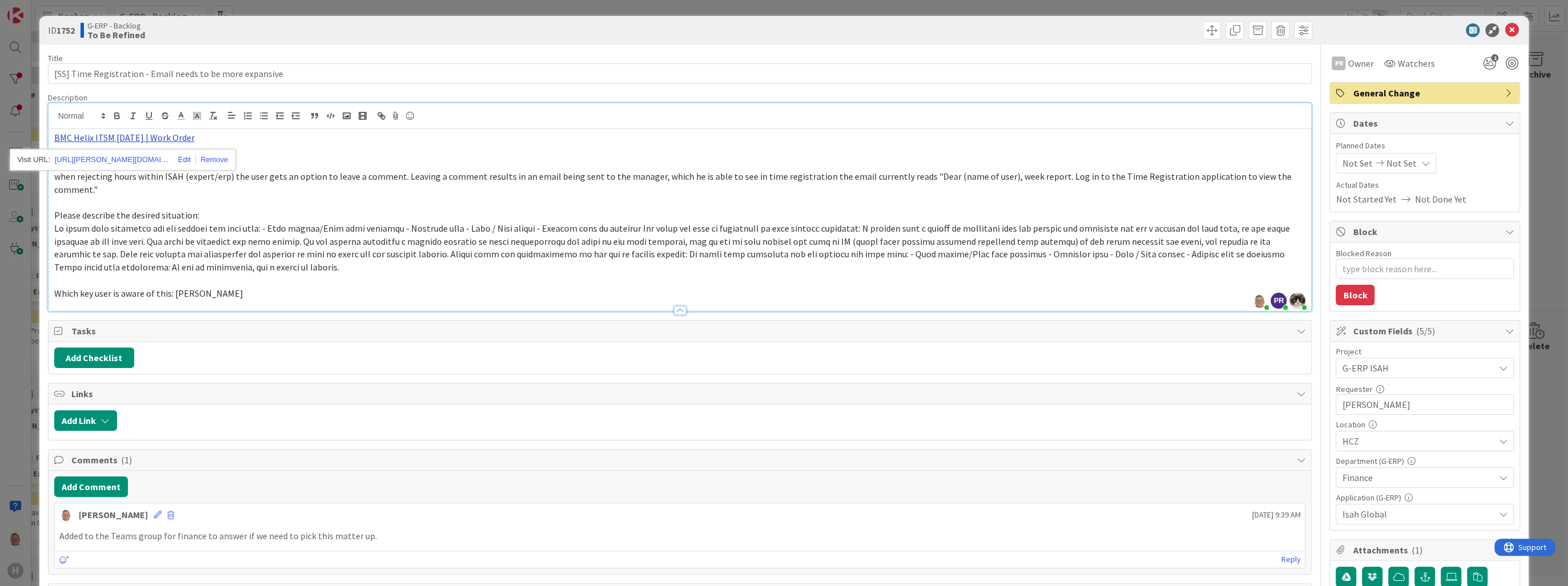
click at [139, 140] on link "BMC Helix ITSM 23.3.02 | Work Order" at bounding box center [125, 137] width 141 height 12
click at [136, 158] on link "https://huisman-smartit.onbmc.com/smartit/app/#/workorder/AGGF4KX6HRENQASZSO8OS…" at bounding box center [112, 159] width 114 height 15
click at [73, 477] on button "Add Comment" at bounding box center [91, 487] width 74 height 20
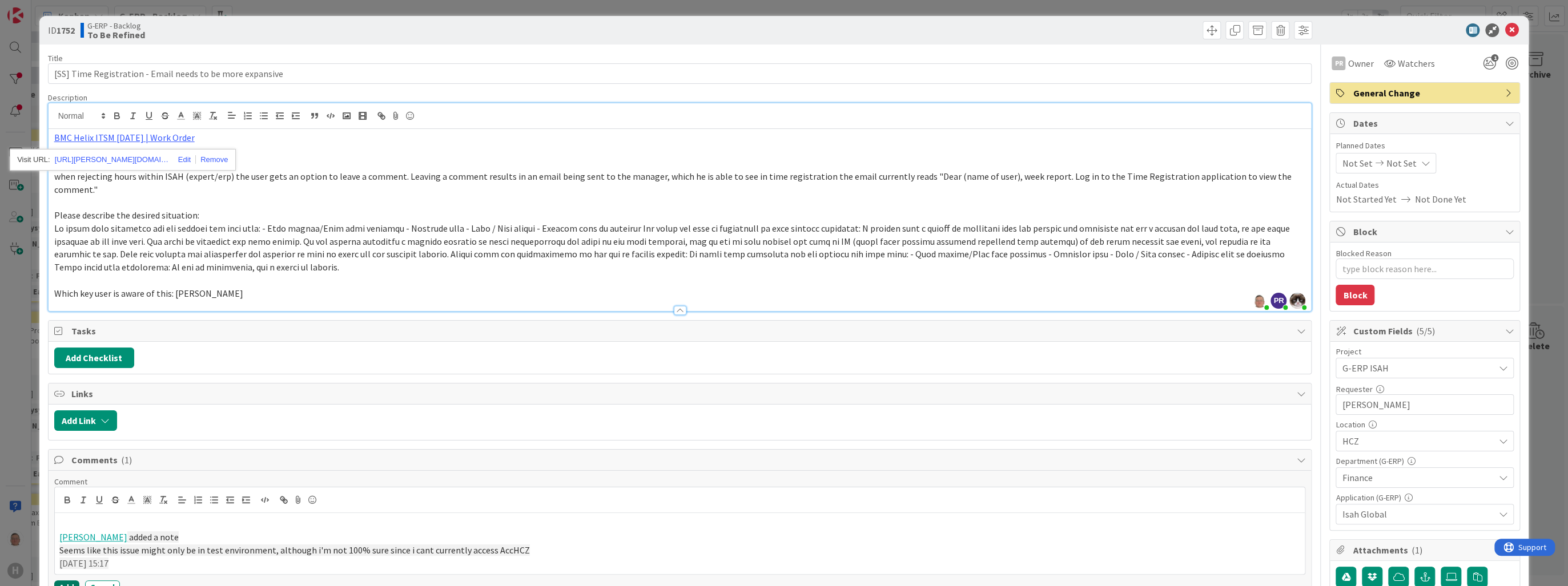
click at [56, 580] on button "Add" at bounding box center [66, 587] width 25 height 13
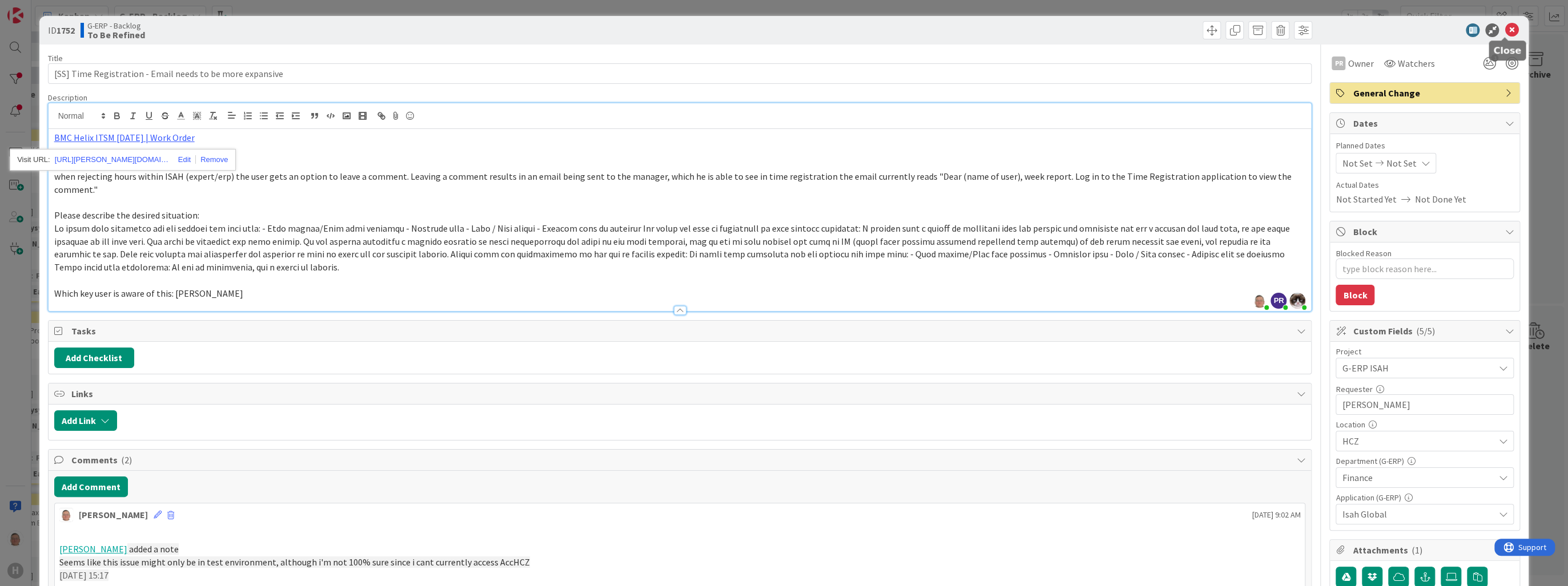
click at [1505, 29] on icon at bounding box center [1511, 30] width 13 height 13
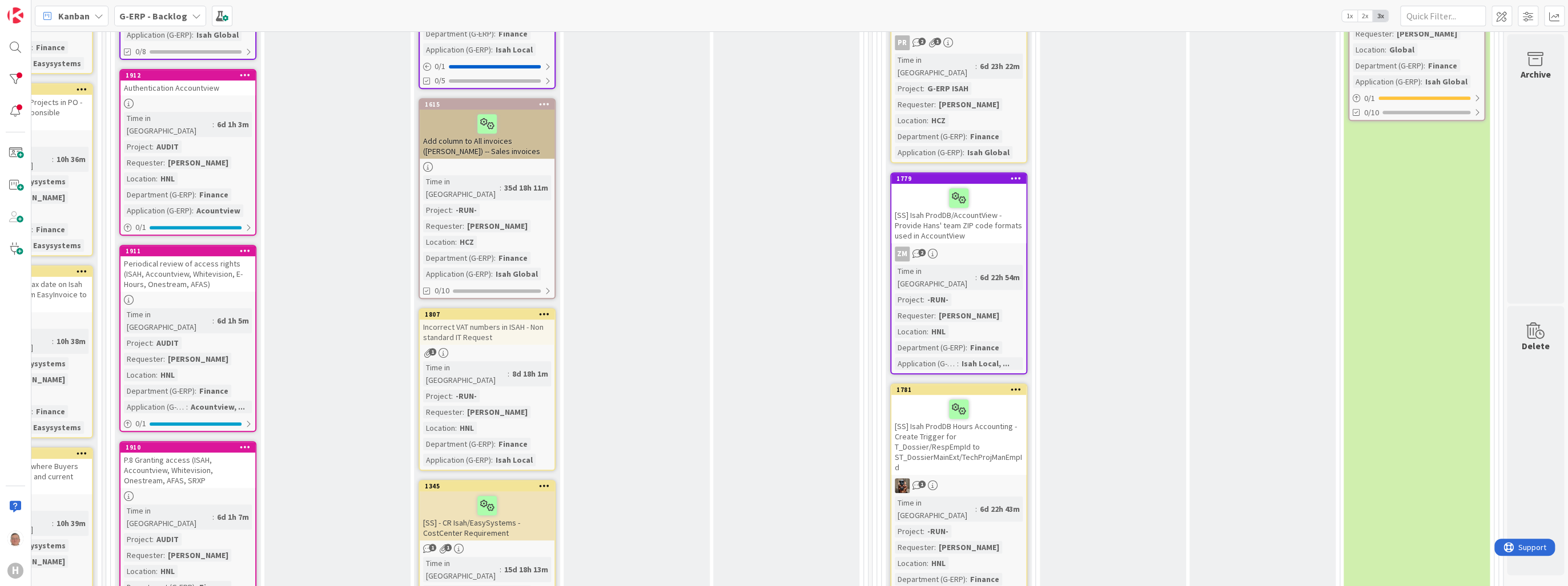
click at [988, 203] on div "[SS] Isah ProdDB/AccountView - Provide Hans' team ZIP code formats used in Acco…" at bounding box center [958, 213] width 135 height 59
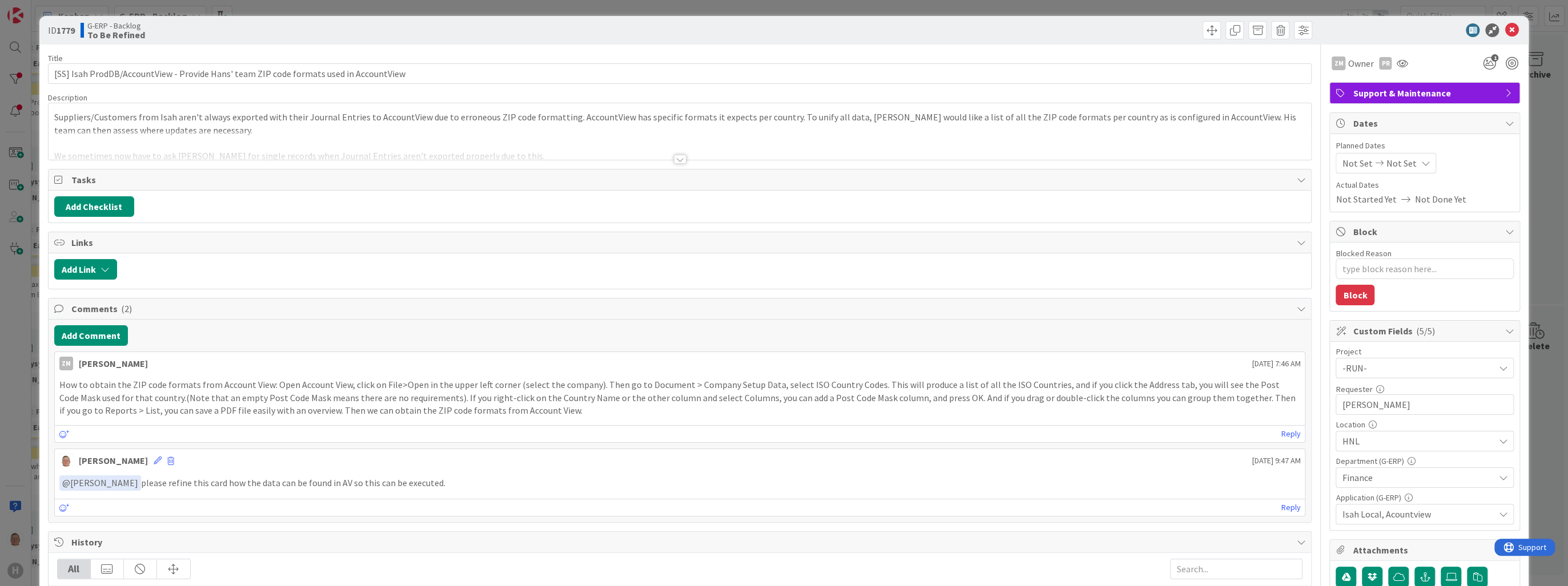
type textarea "x"
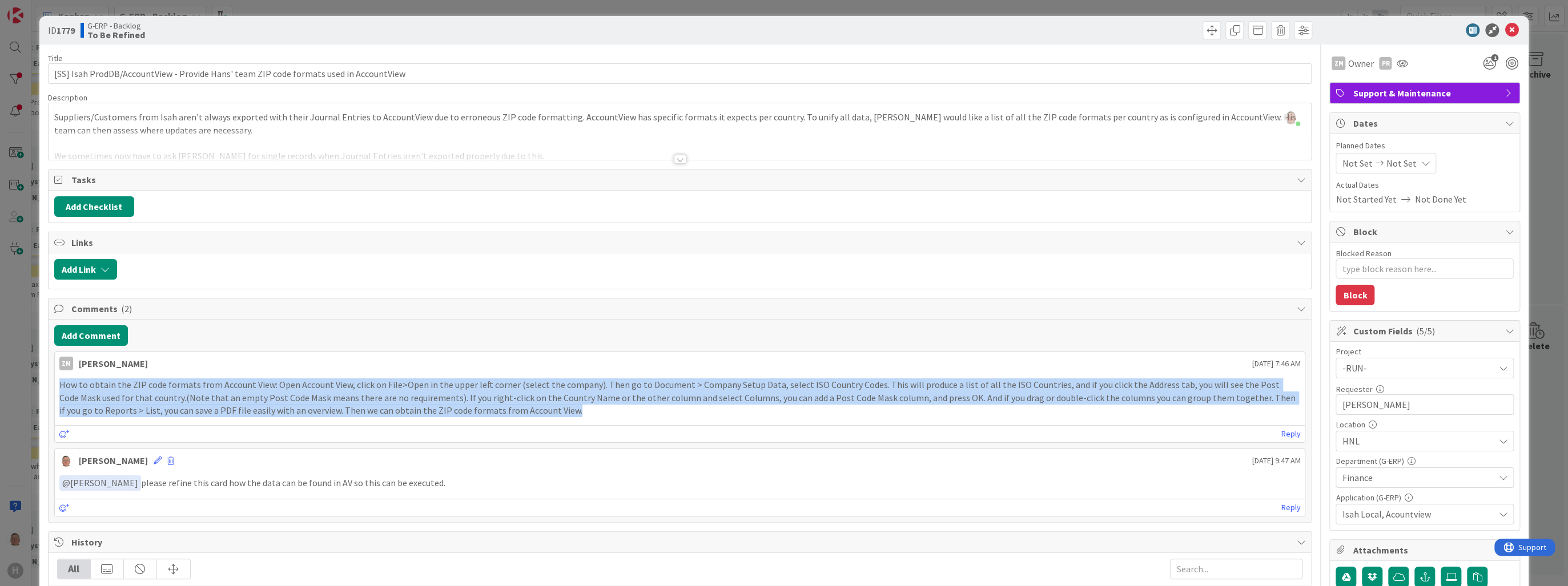
drag, startPoint x: 537, startPoint y: 409, endPoint x: 52, endPoint y: 388, distance: 485.5
click at [52, 388] on div "Add Comment ZM Zheng Mia September 18 2025 7:46 AM How to obtain the ZIP code f…" at bounding box center [680, 420] width 1263 height 203
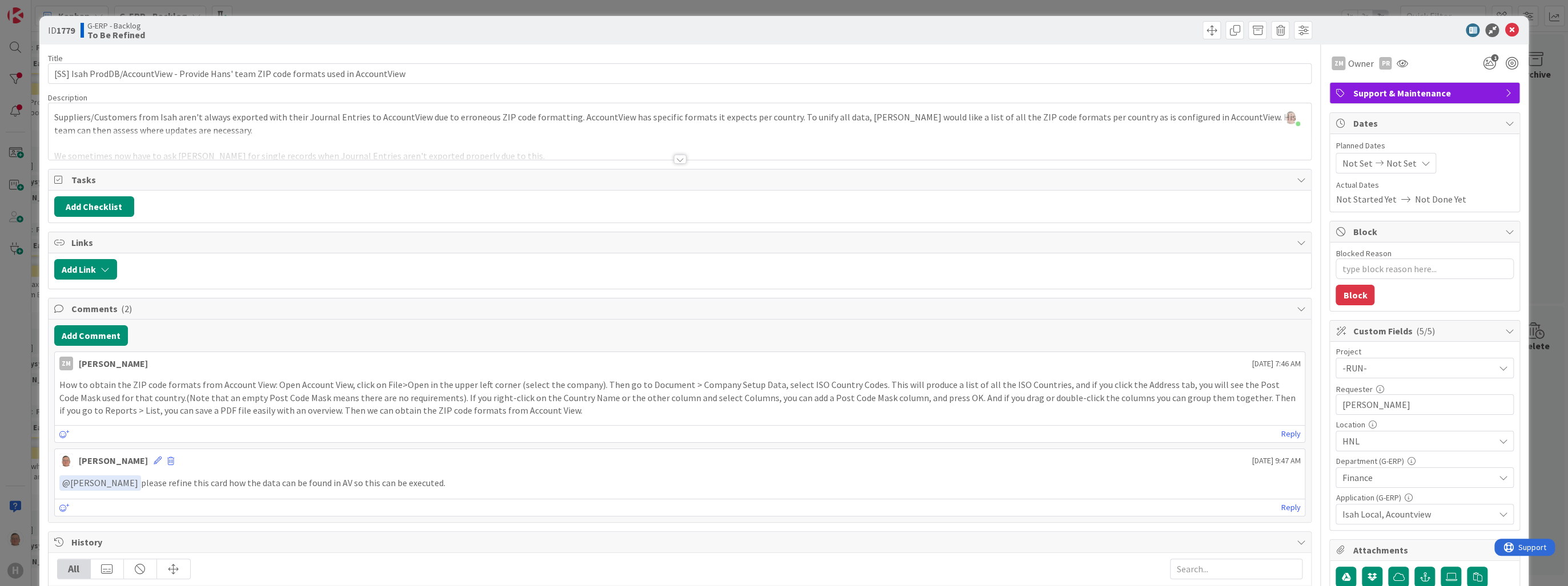
click at [674, 157] on div at bounding box center [680, 159] width 13 height 9
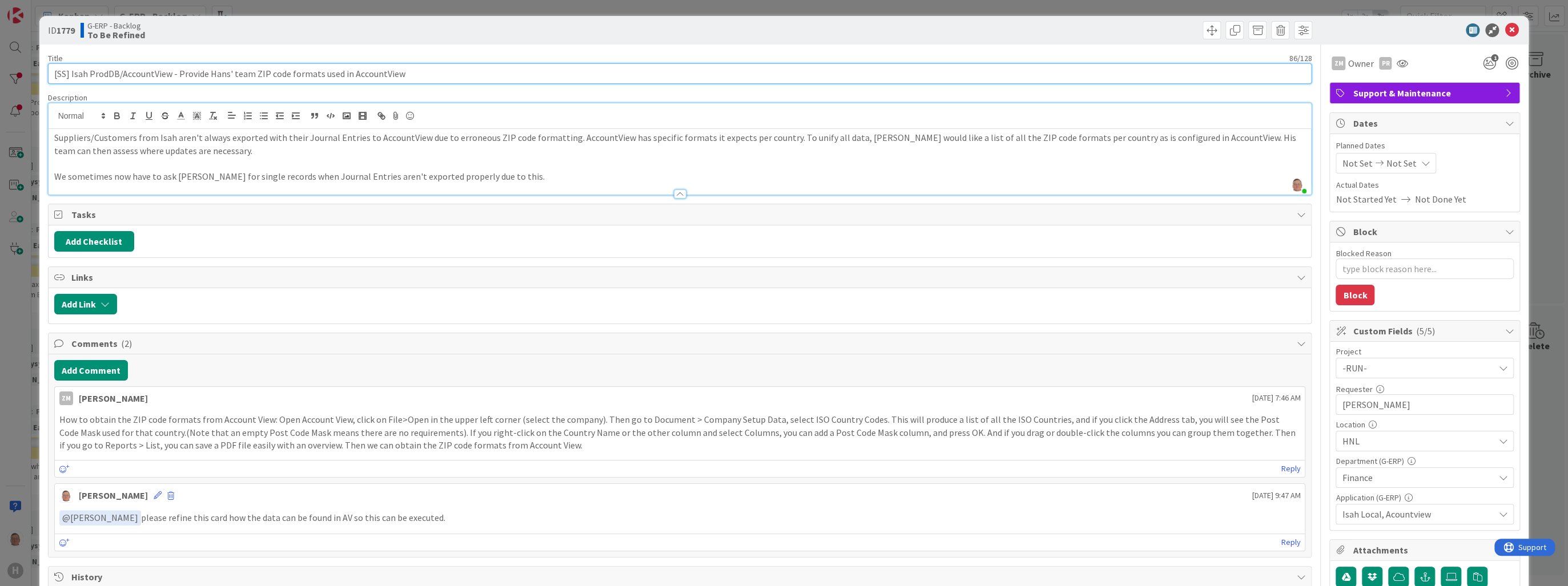
click at [403, 73] on input "[SS] Isah ProdDB/AccountView - Provide Hans' team ZIP code formats used in Acco…" at bounding box center [680, 73] width 1264 height 20
drag, startPoint x: 403, startPoint y: 73, endPoint x: 175, endPoint y: 82, distance: 228.2
click at [175, 82] on input "[SS] Isah ProdDB/AccountView - Provide Hans' team ZIP code formats used in Acco…" at bounding box center [680, 73] width 1264 height 20
click at [443, 75] on input "[SS] Isah ProdDB/AccountView - Provide Hans' team ZIP code formats used in Acco…" at bounding box center [680, 73] width 1264 height 20
click at [532, 443] on p "How to obtain the ZIP code formats from Account View: Open Account View, click …" at bounding box center [680, 433] width 1241 height 39
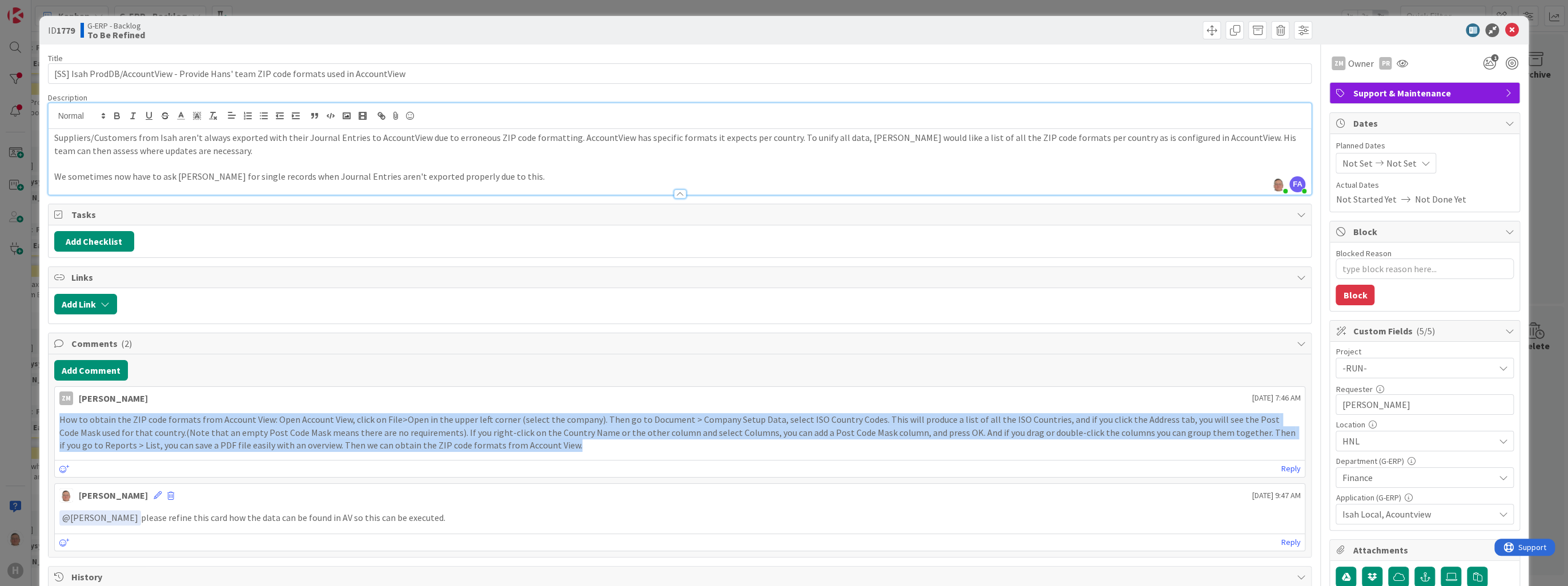
drag, startPoint x: 532, startPoint y: 443, endPoint x: 57, endPoint y: 411, distance: 476.1
click at [57, 411] on div "How to obtain the ZIP code formats from Account View: Open Account View, click …" at bounding box center [680, 433] width 1250 height 48
click at [553, 447] on p "How to obtain the ZIP code formats from Account View: Open Account View, click …" at bounding box center [680, 433] width 1241 height 39
drag, startPoint x: 544, startPoint y: 447, endPoint x: 35, endPoint y: 420, distance: 509.7
click at [35, 420] on div "ID 1779 G-ERP - Backlog To Be Refined Title 86 / 128 [SS] Isah ProdDB/AccountVi…" at bounding box center [784, 293] width 1568 height 586
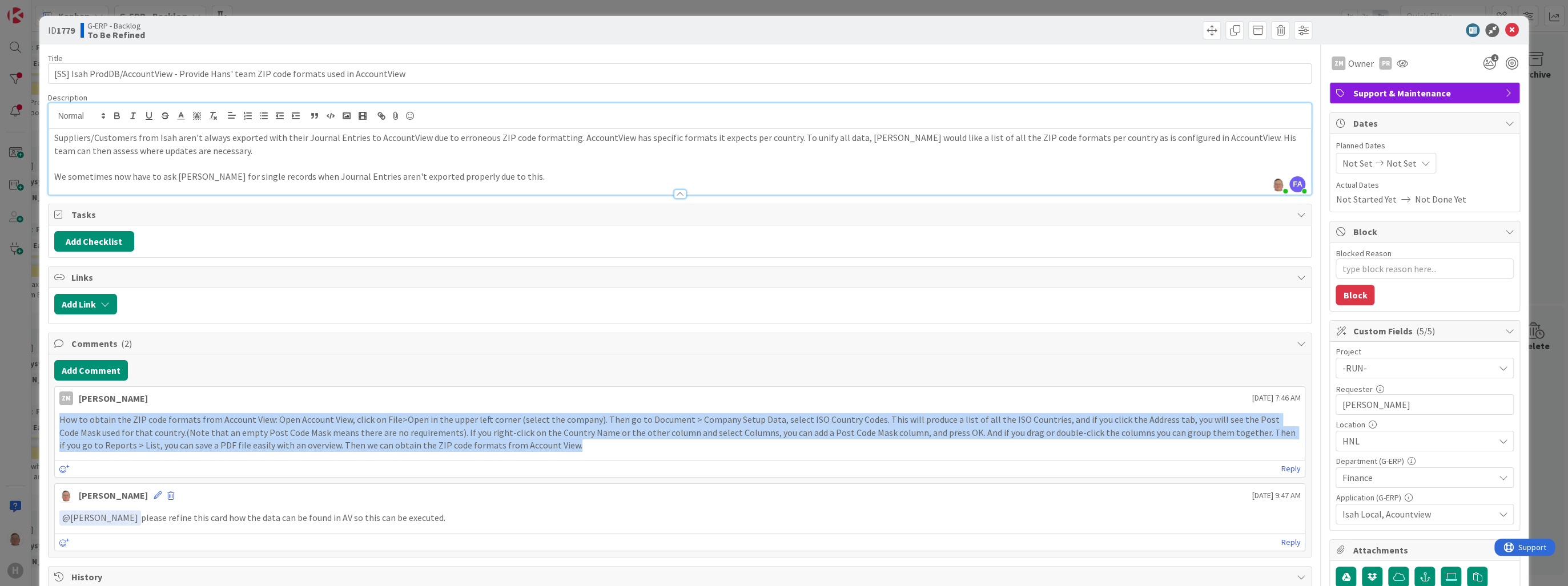
copy p "How to obtain the ZIP code formats from Account View: Open Account View, click …"
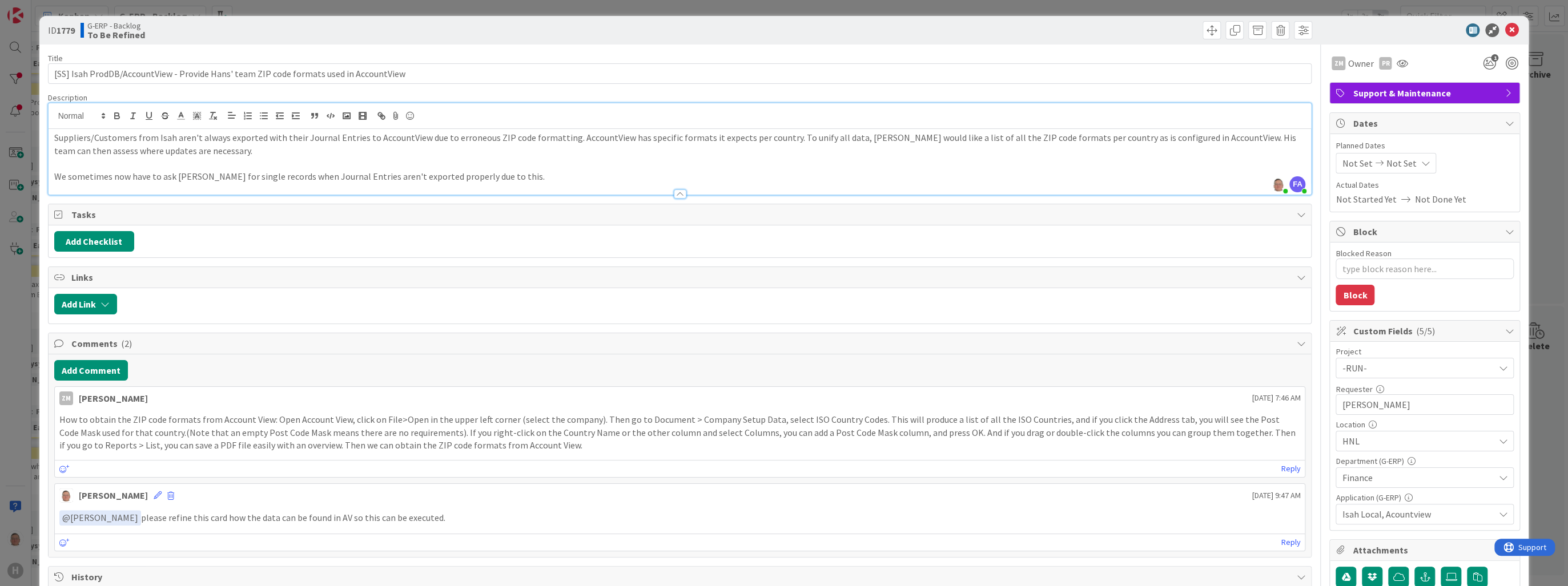
click at [557, 174] on p "We sometimes now have to ask Hans for single records when Journal Entries aren'…" at bounding box center [680, 176] width 1252 height 13
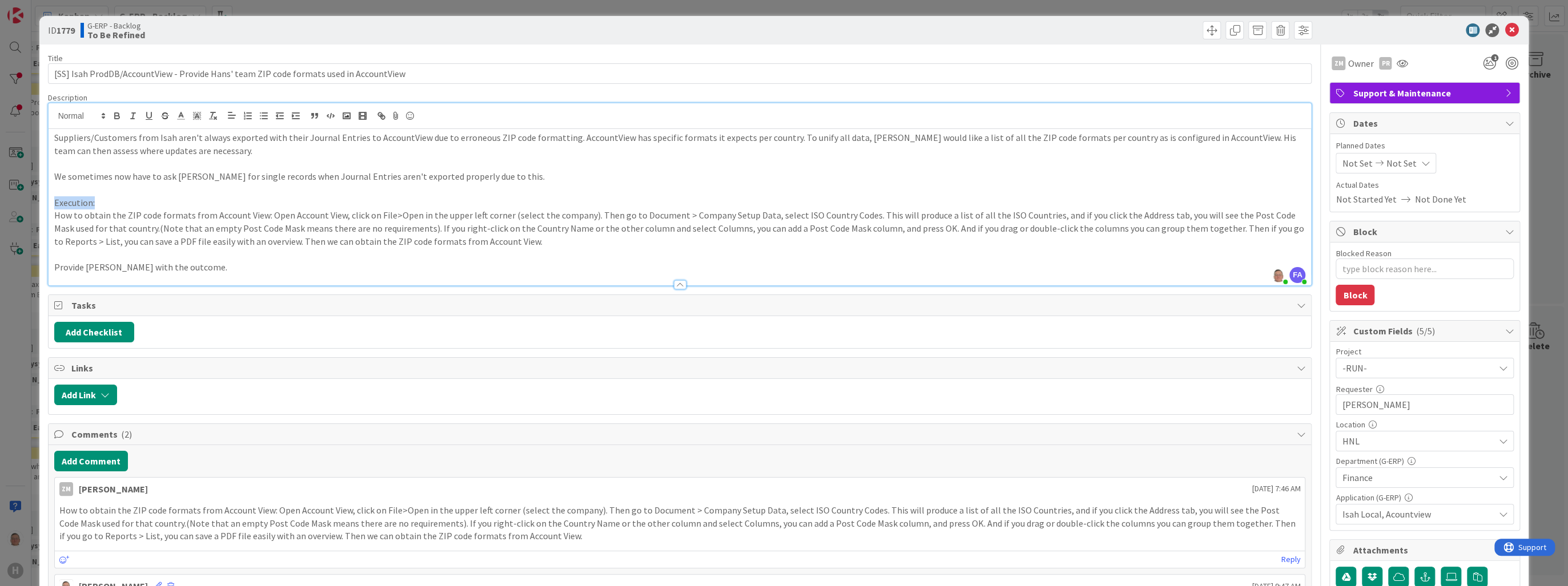
drag, startPoint x: 103, startPoint y: 201, endPoint x: 51, endPoint y: 203, distance: 52.0
click at [51, 203] on div "Suppliers/Customers from Isah aren't always exported with their Journal Entries…" at bounding box center [680, 207] width 1263 height 157
click at [118, 114] on icon "button" at bounding box center [117, 114] width 4 height 3
click at [151, 116] on icon "button" at bounding box center [149, 115] width 4 height 6
click at [274, 265] on p "Provide Hans with the outcome." at bounding box center [680, 267] width 1252 height 13
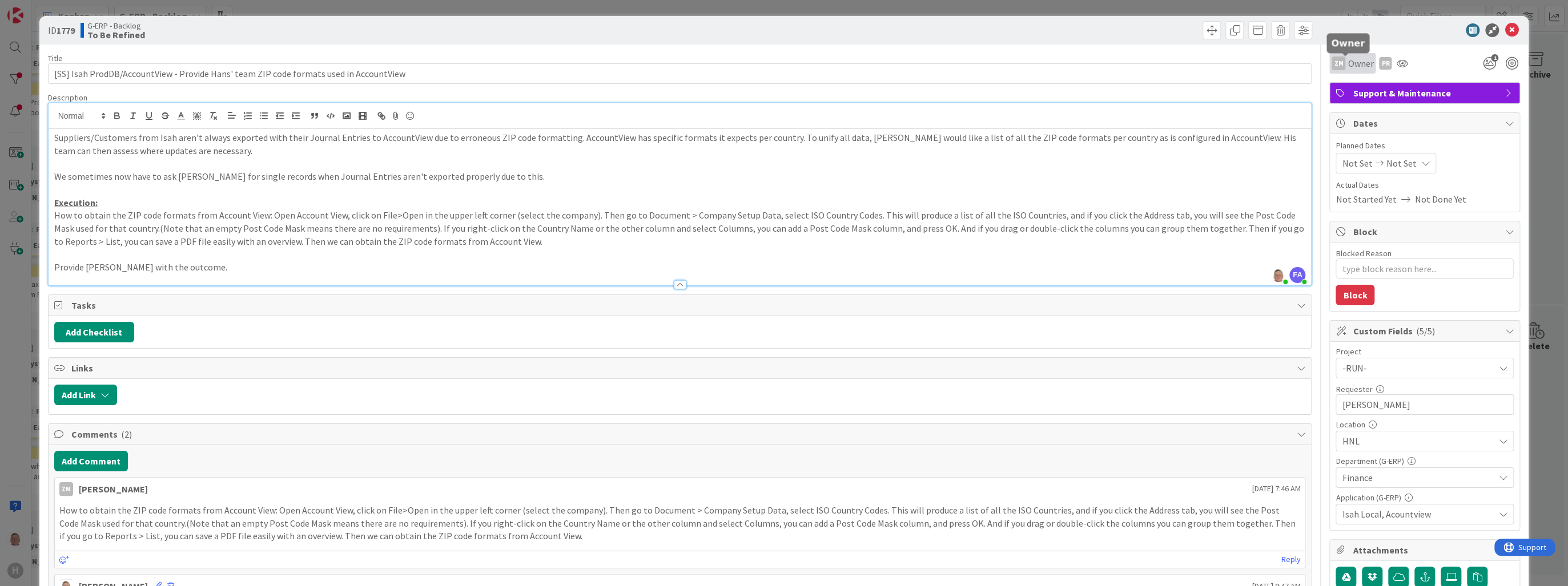
click at [1347, 63] on span "Owner" at bounding box center [1360, 63] width 26 height 13
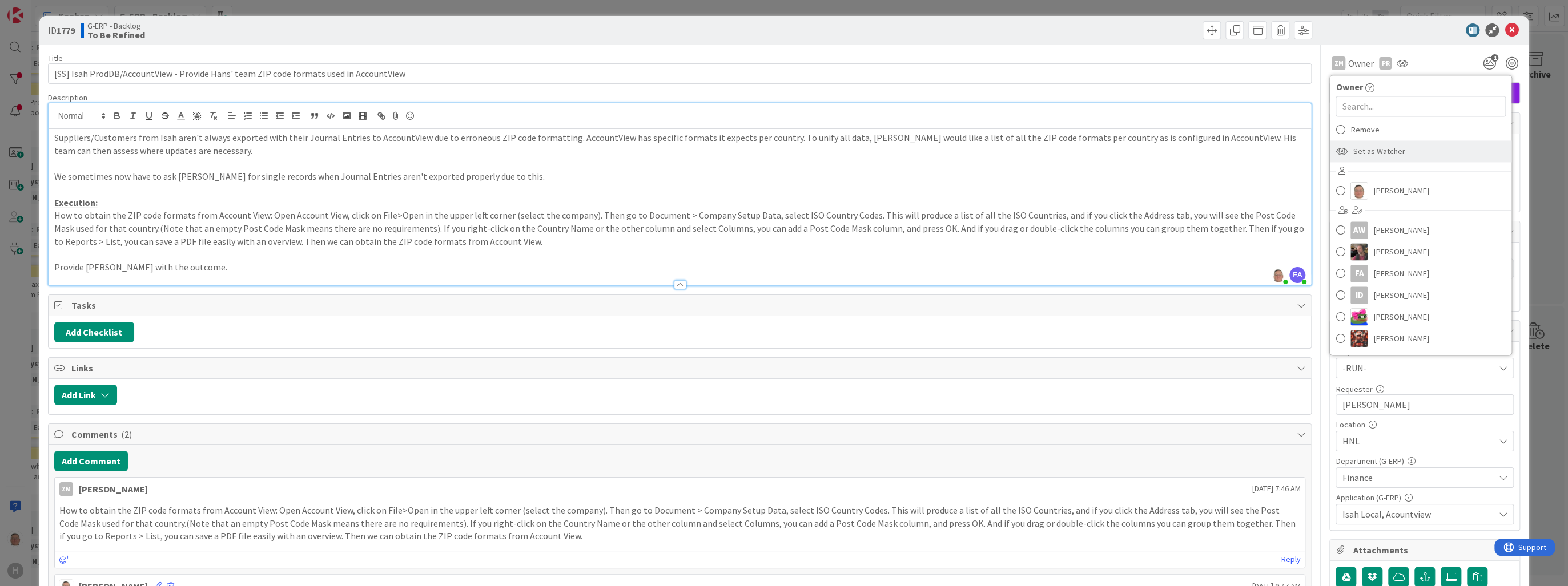
click at [1355, 150] on span "Set as Watcher" at bounding box center [1378, 151] width 52 height 17
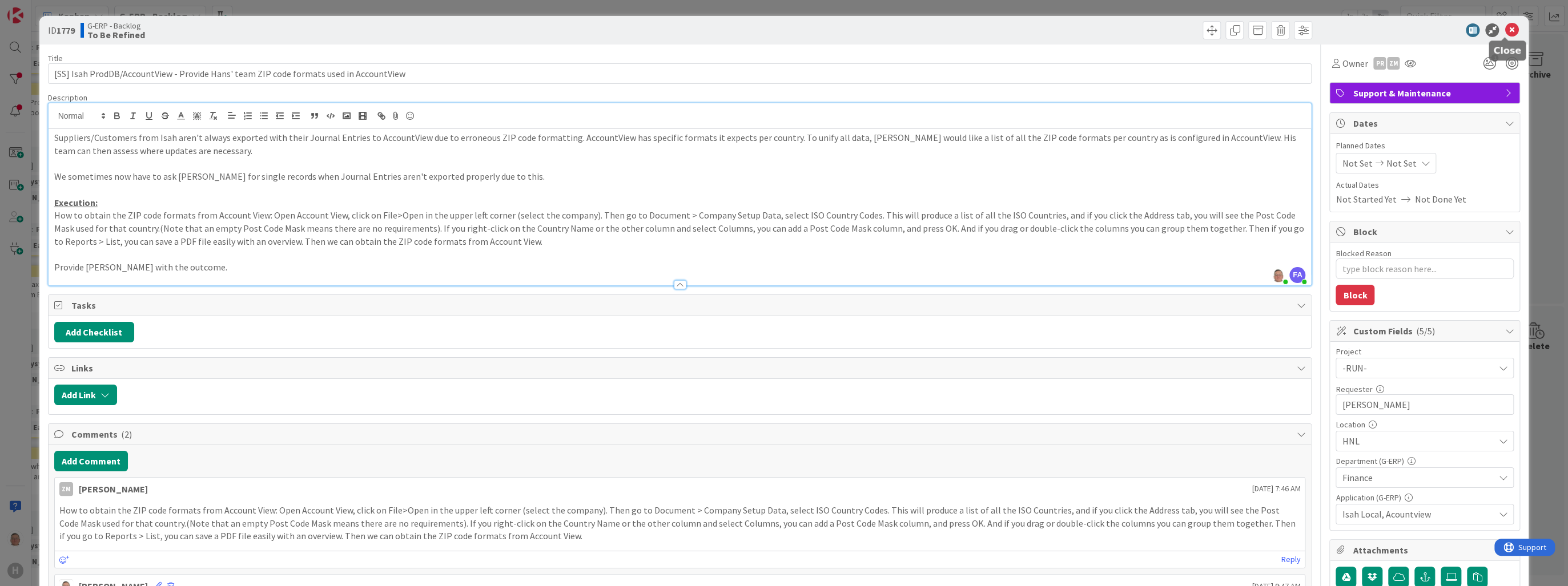
click at [1505, 29] on icon at bounding box center [1511, 30] width 13 height 13
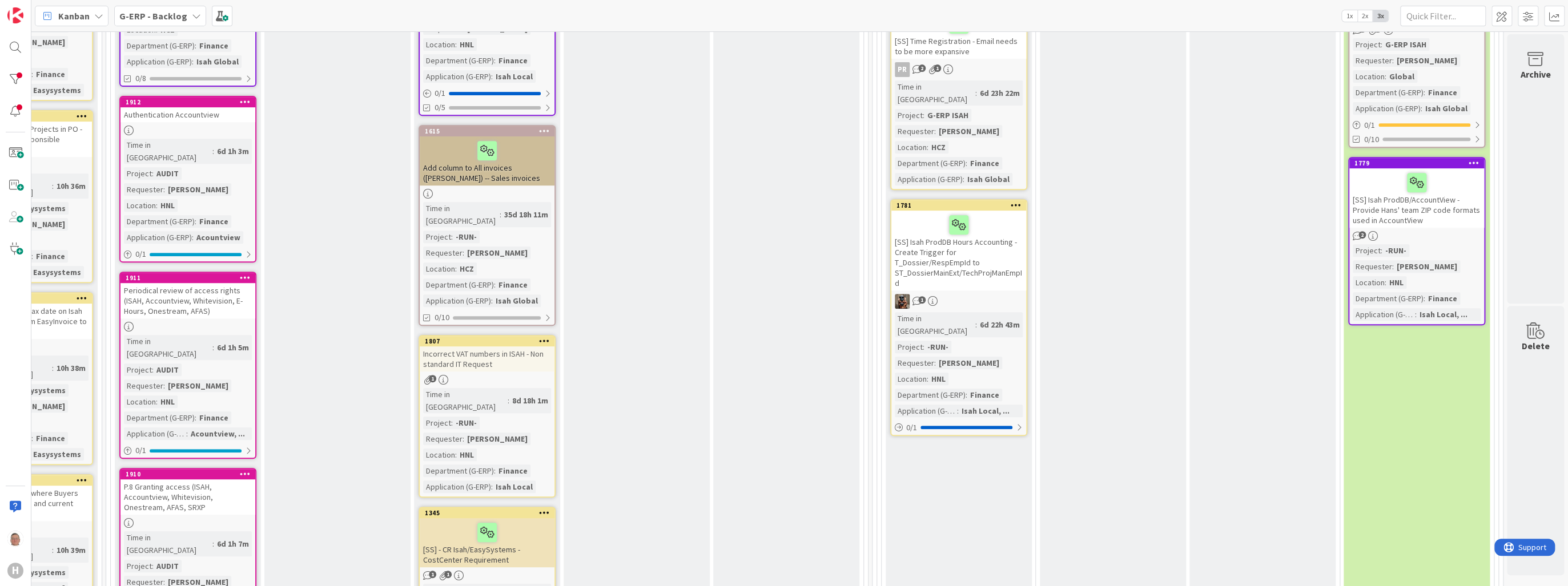
scroll to position [402, 244]
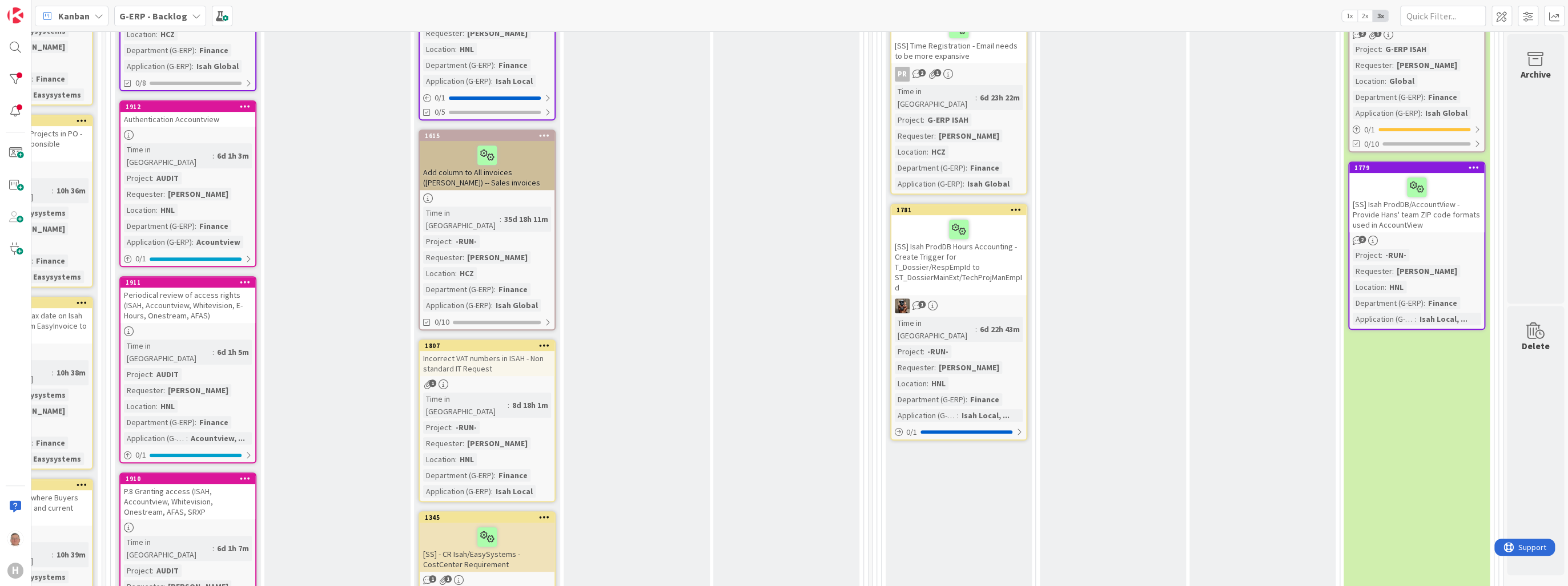
click at [987, 218] on div at bounding box center [959, 229] width 128 height 24
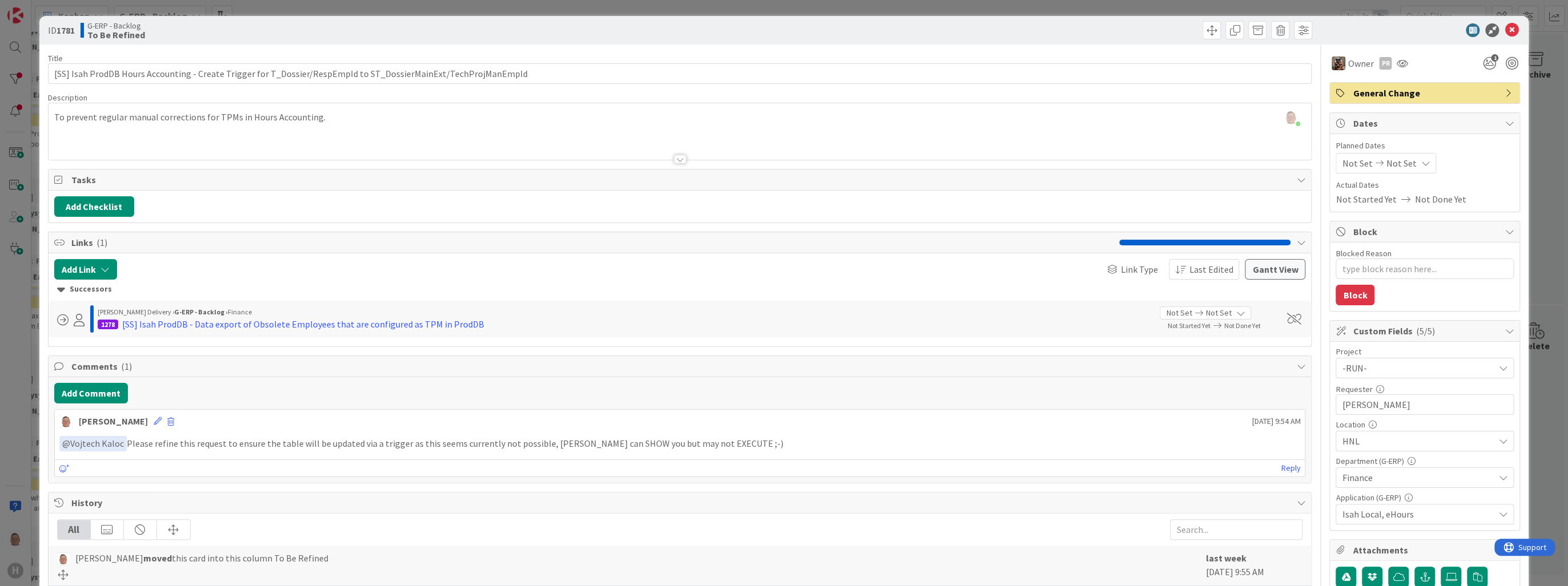
click at [674, 155] on div at bounding box center [680, 159] width 13 height 9
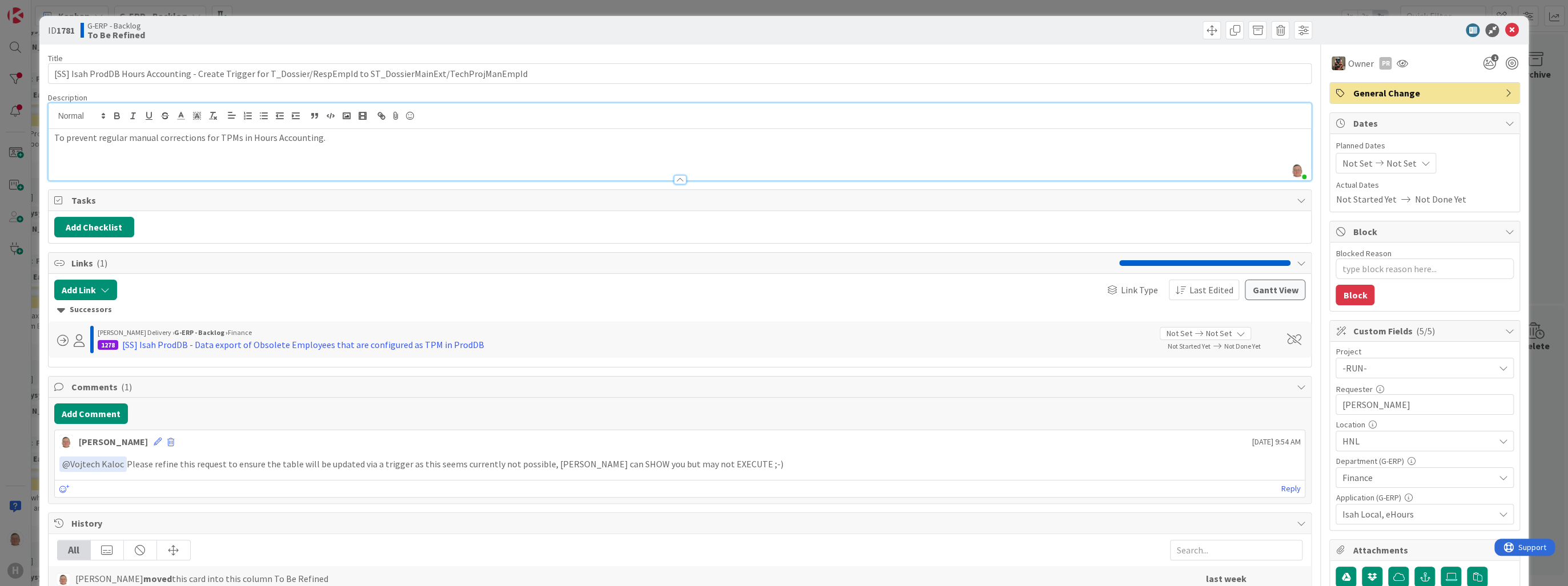
click at [671, 156] on div "To prevent regular manual corrections for TPMs in Hours Accounting." at bounding box center [680, 155] width 1263 height 51
click at [1505, 30] on icon at bounding box center [1511, 30] width 13 height 13
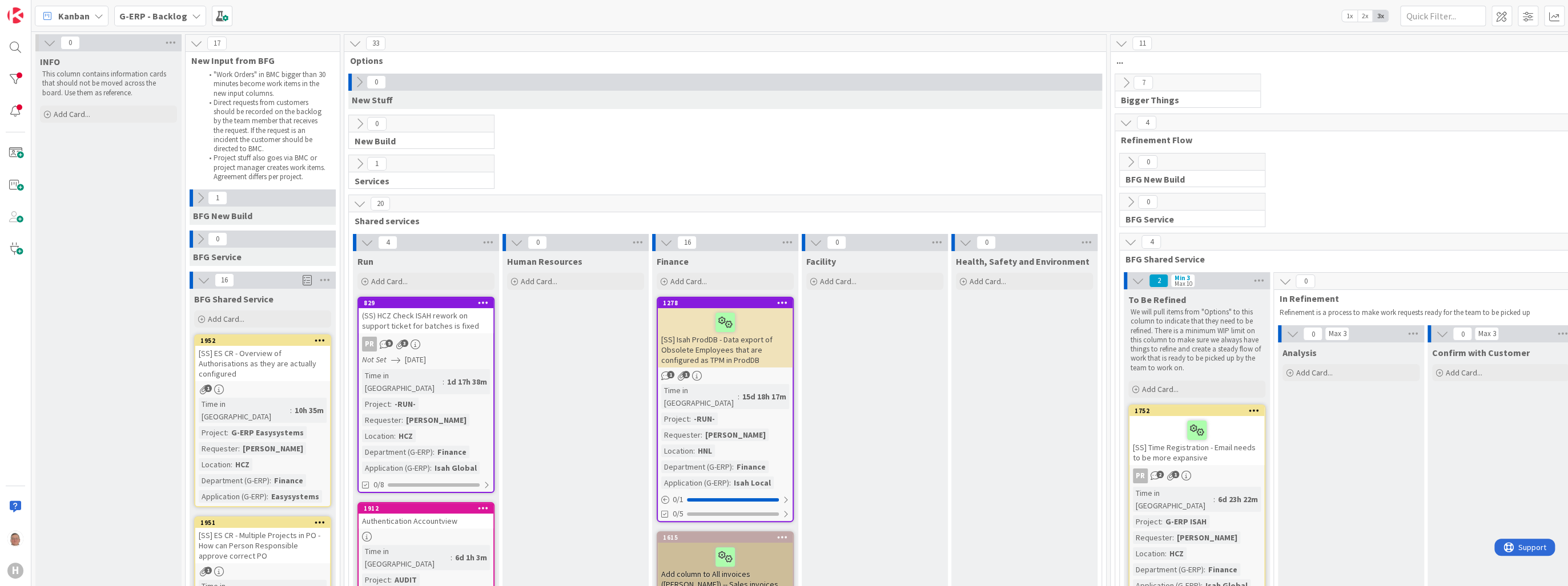
click at [203, 279] on icon at bounding box center [204, 281] width 13 height 13
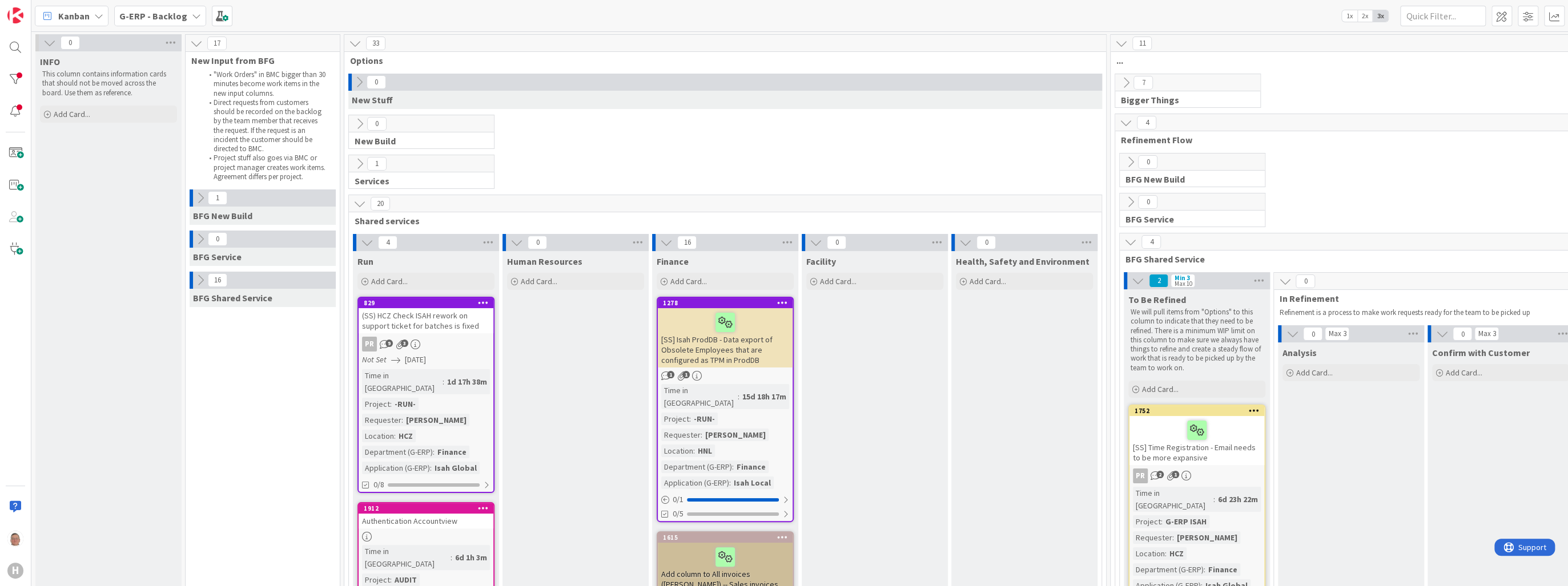
click at [661, 241] on icon at bounding box center [667, 243] width 13 height 13
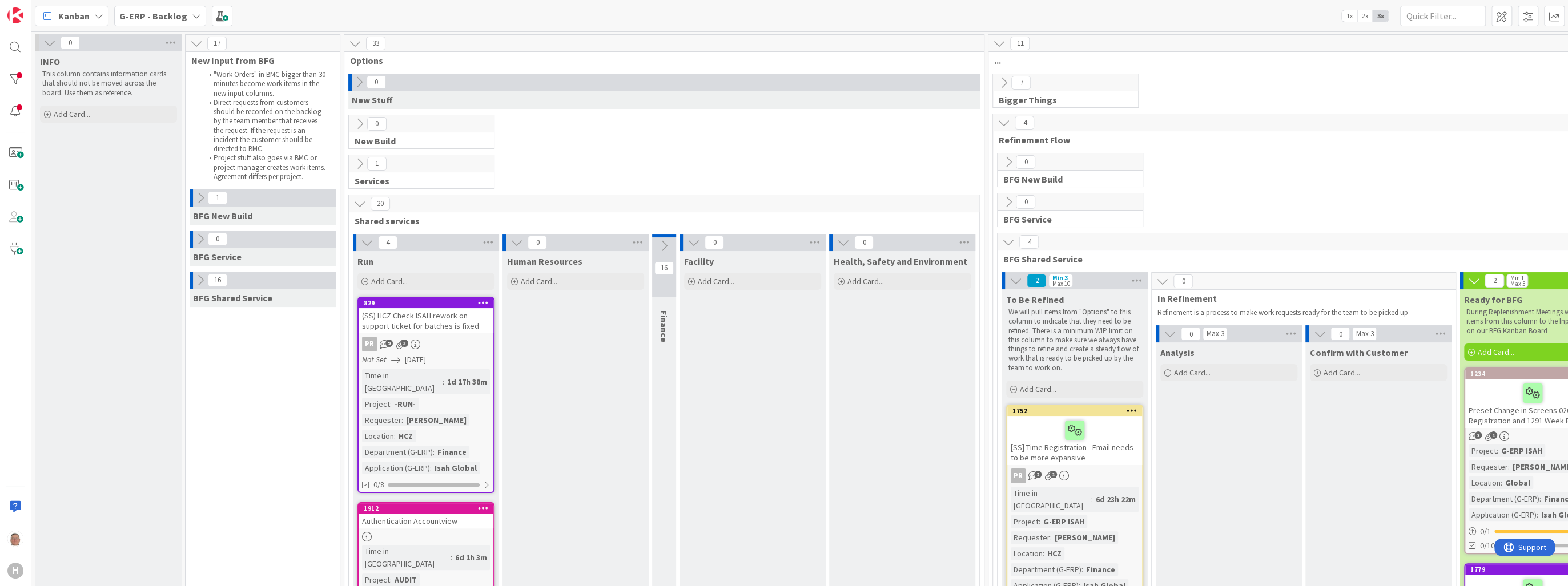
click at [371, 242] on icon at bounding box center [368, 243] width 13 height 13
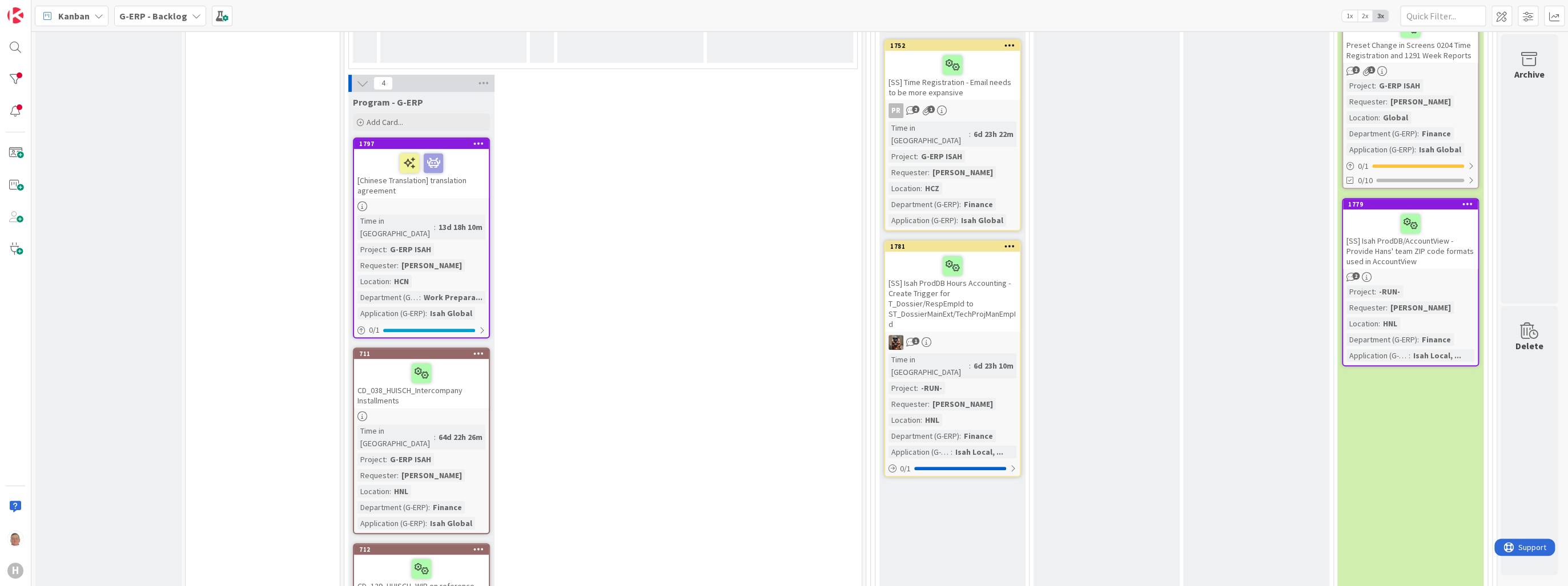
scroll to position [320, 0]
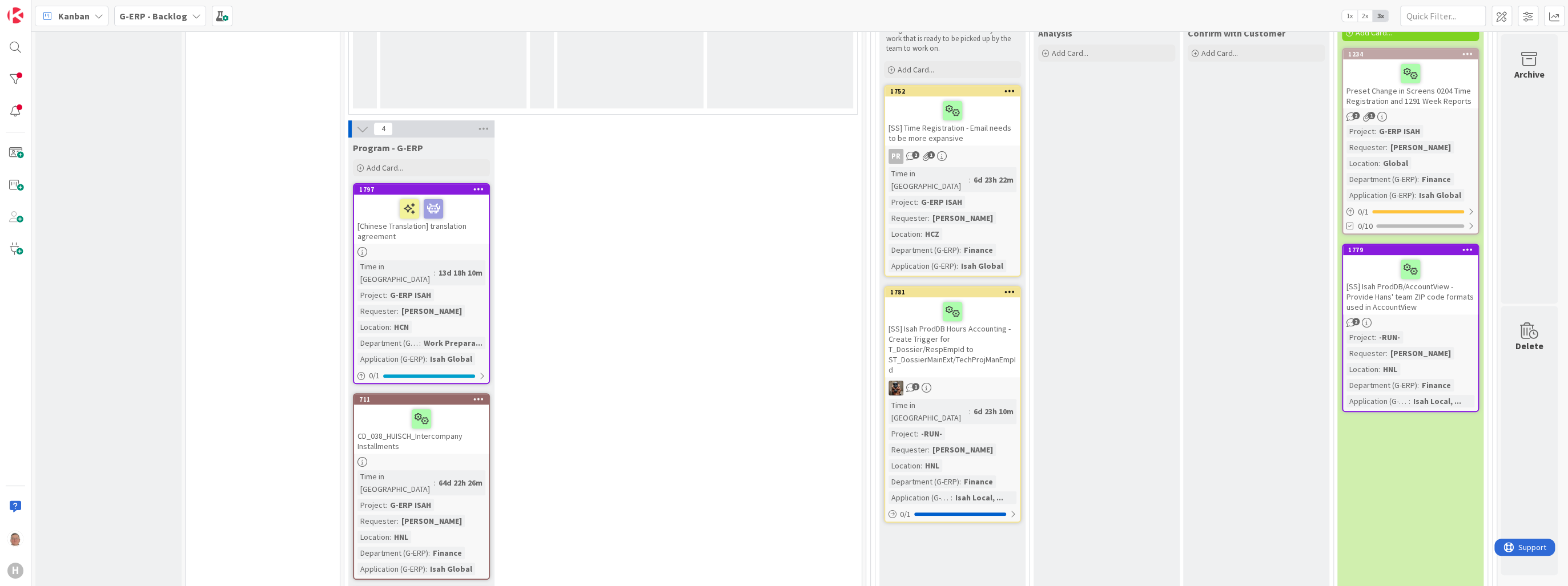
click at [361, 128] on icon at bounding box center [362, 129] width 13 height 13
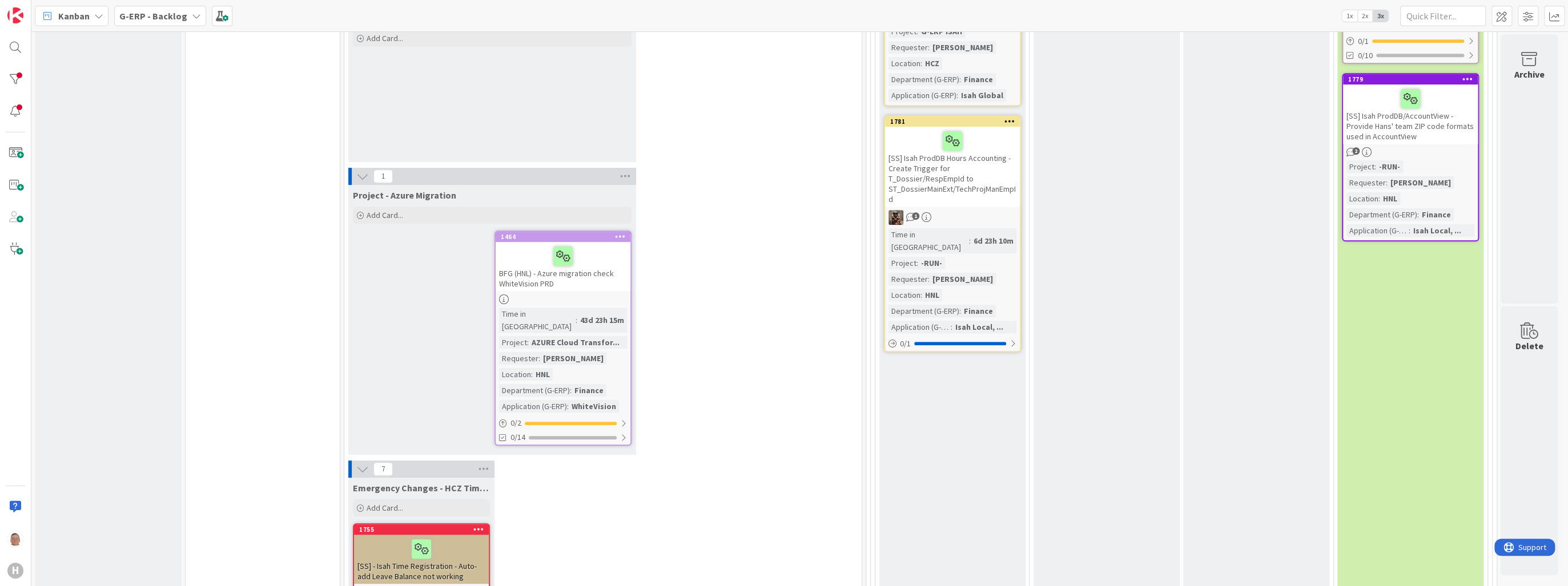
scroll to position [502, 0]
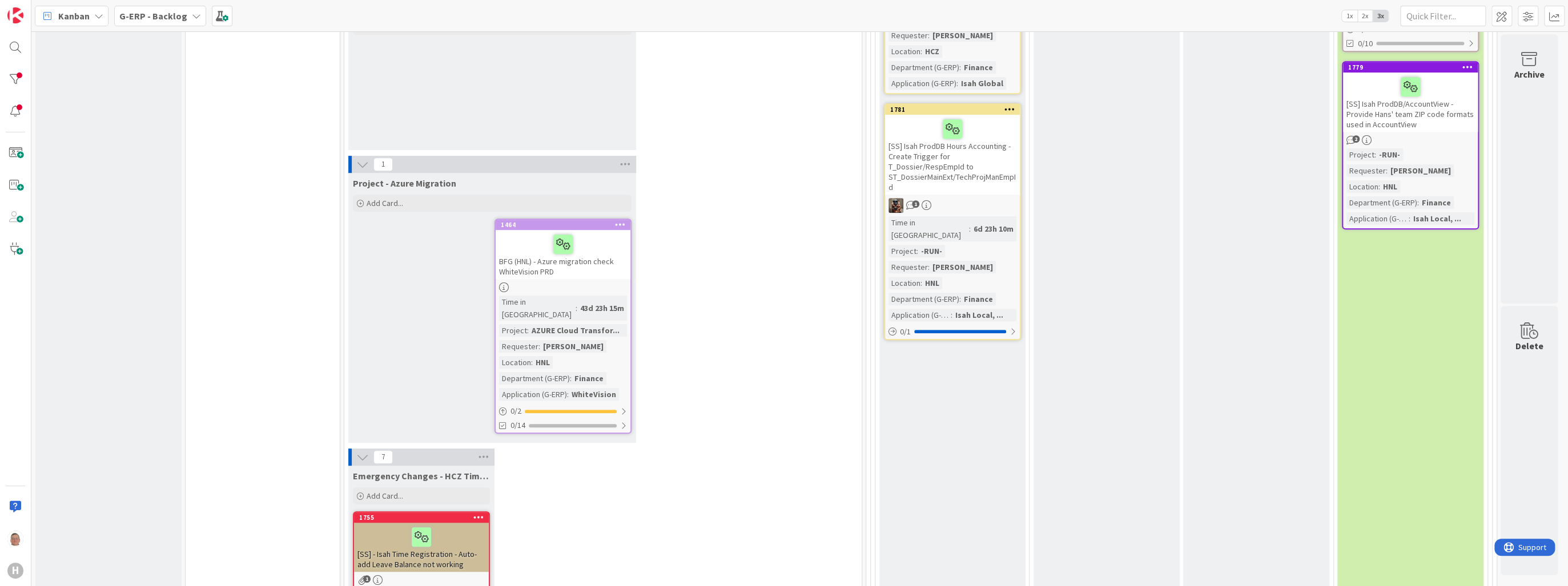
click at [364, 162] on icon at bounding box center [362, 164] width 13 height 13
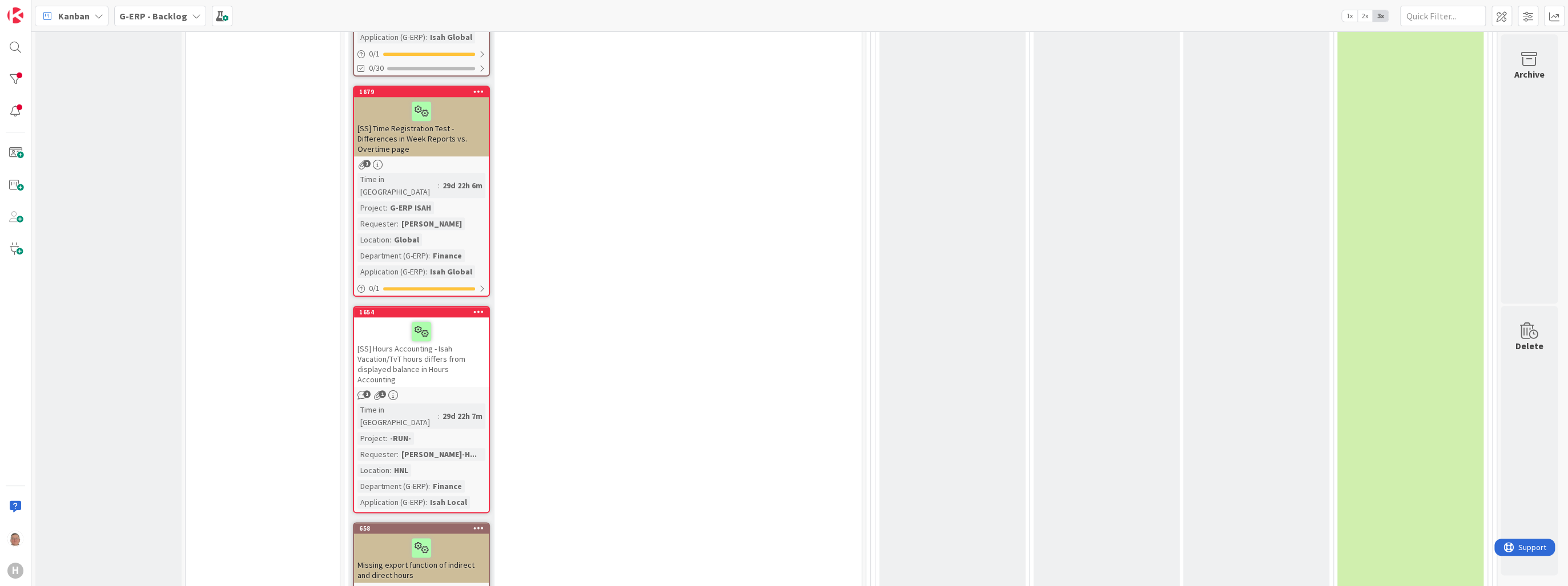
scroll to position [1141, 0]
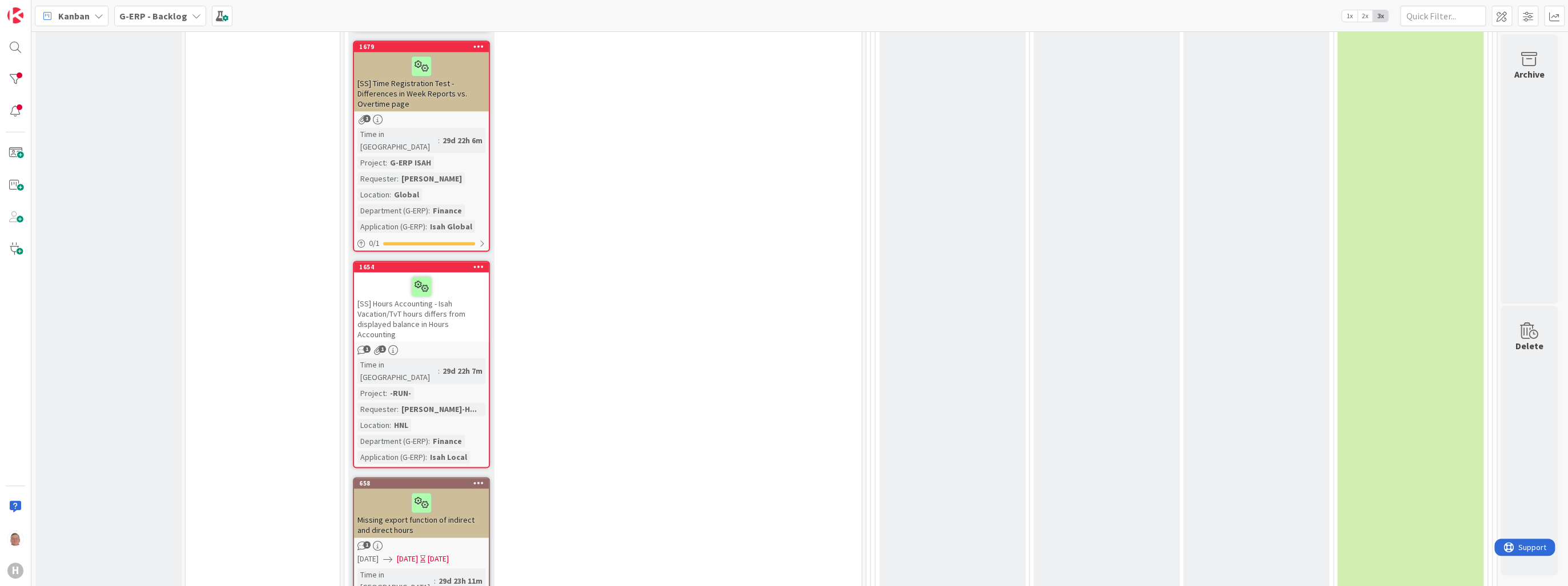
click at [454, 272] on div "[SS] Hours Accounting - Isah Vacation/TvT hours differs from displayed balance …" at bounding box center [421, 307] width 135 height 70
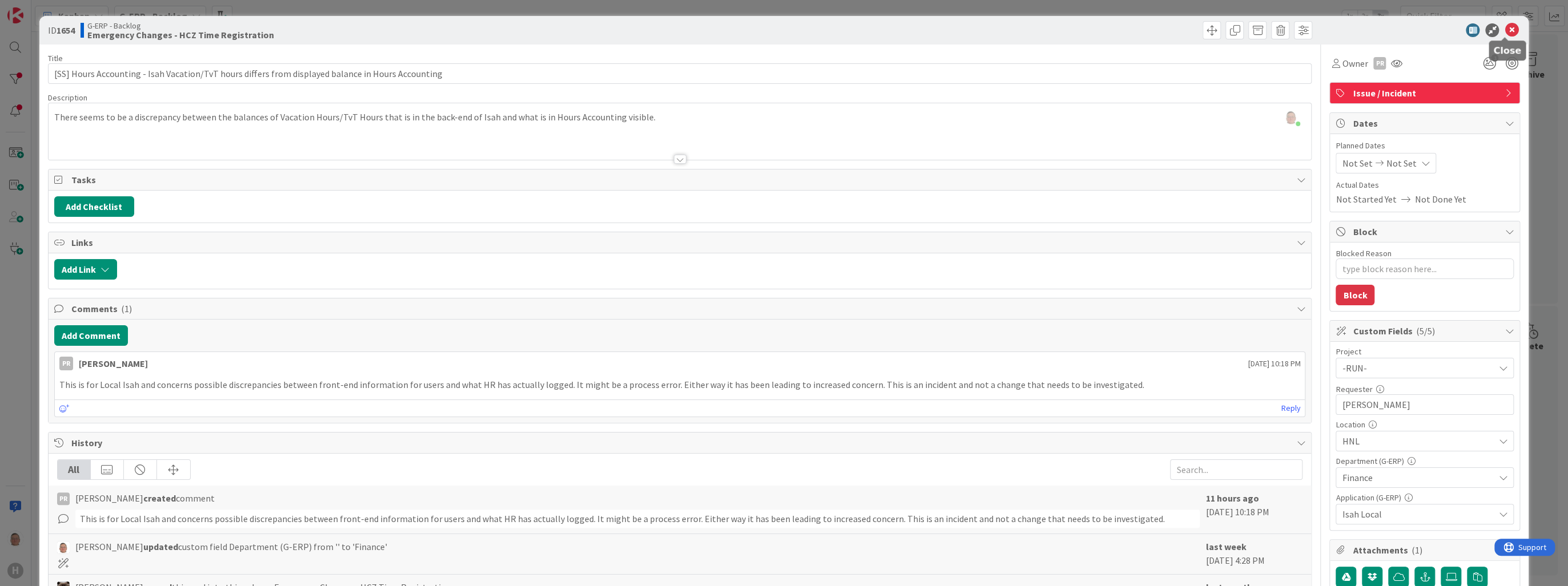
click at [1506, 31] on icon at bounding box center [1511, 30] width 13 height 13
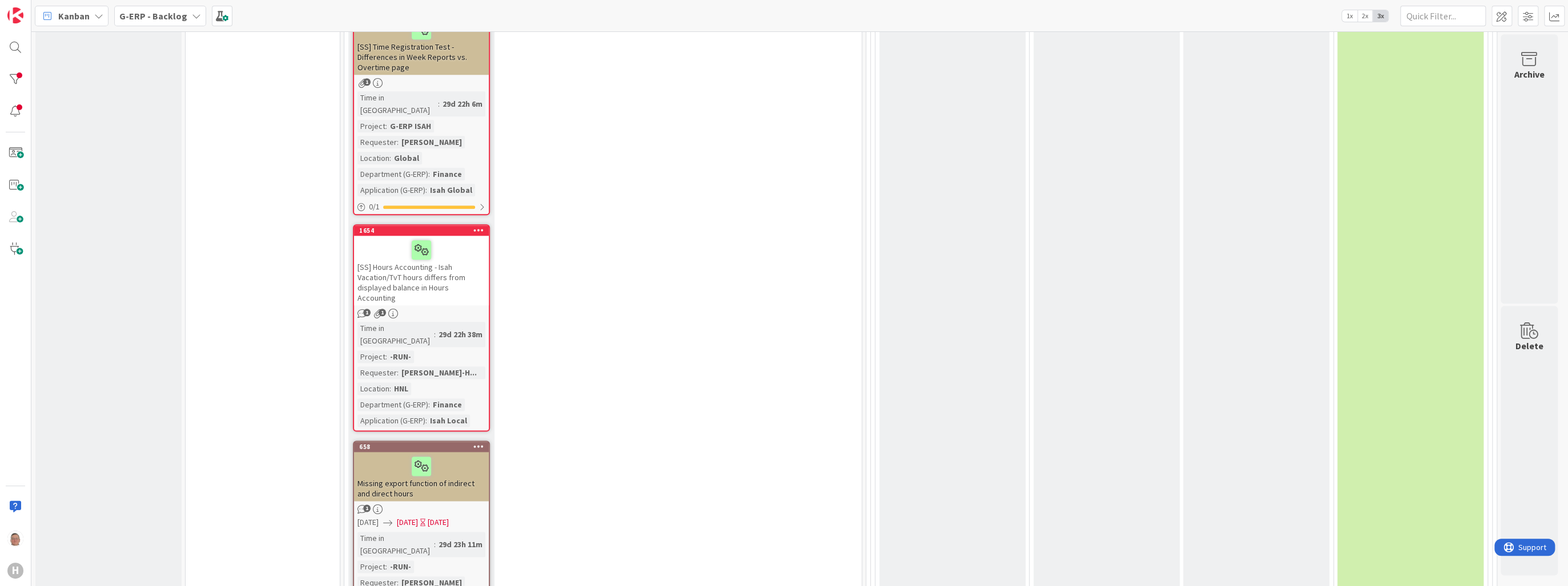
scroll to position [1122, 0]
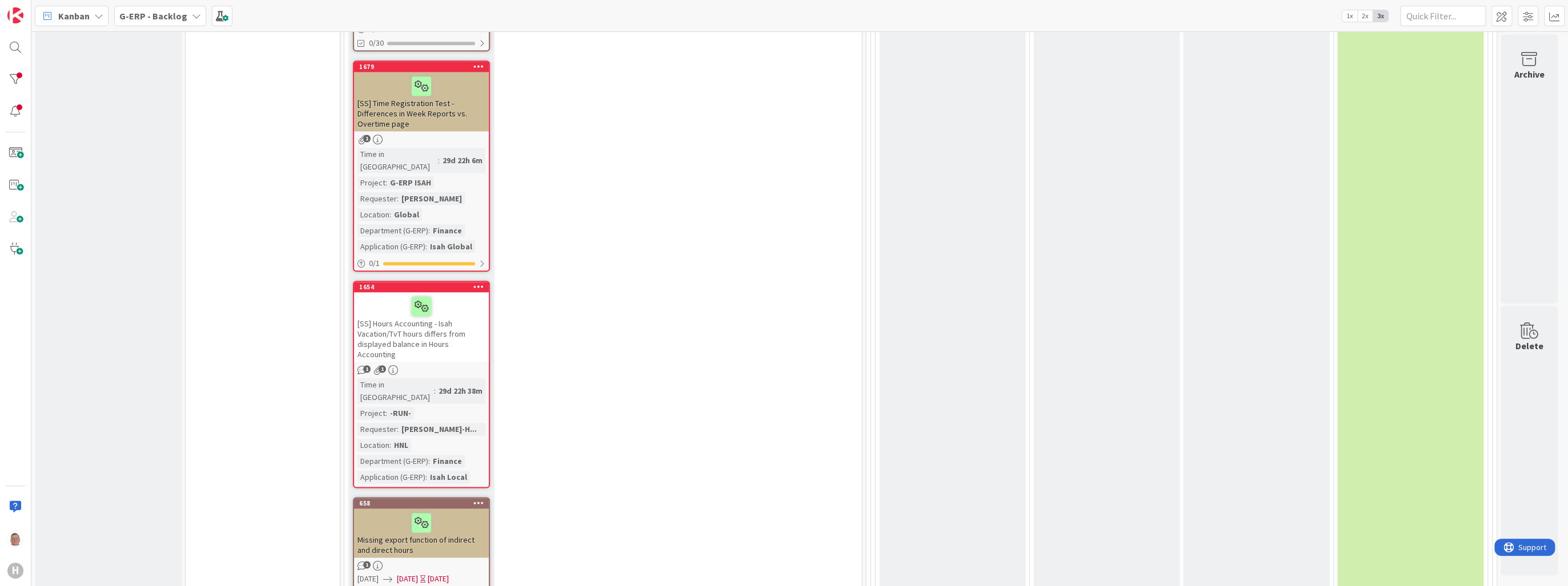
click at [479, 282] on icon at bounding box center [479, 286] width 11 height 8
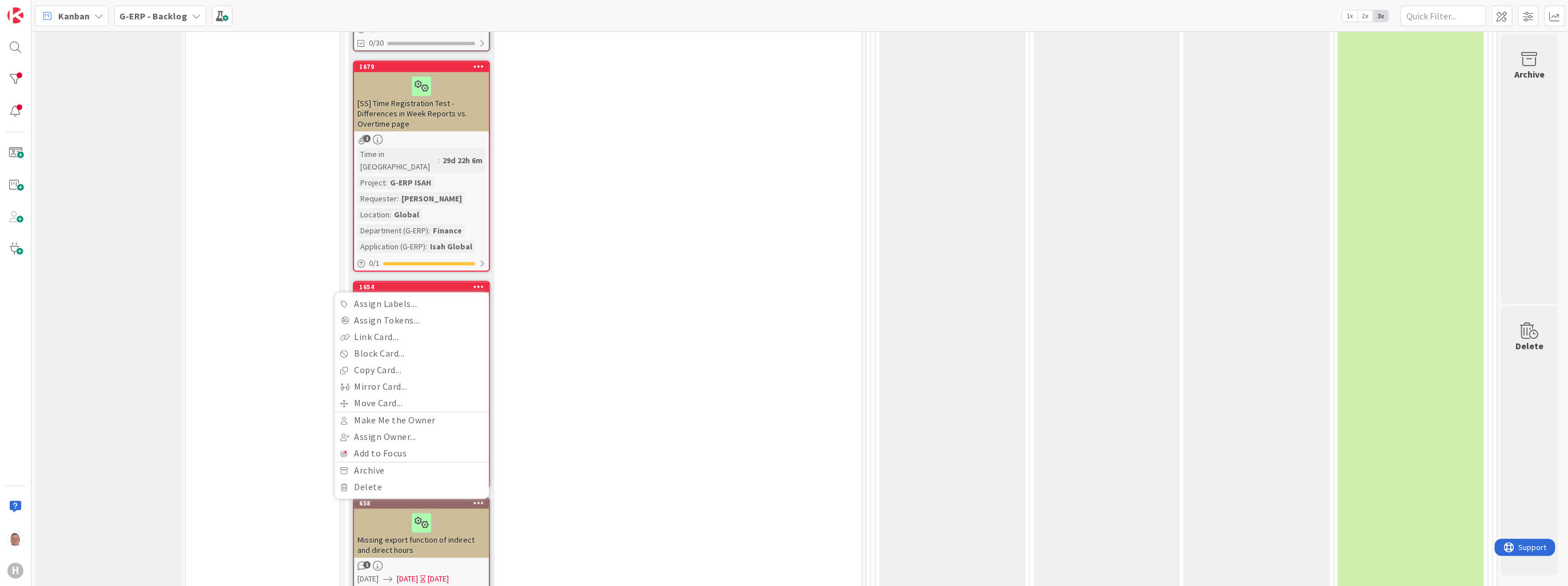
click at [477, 282] on icon at bounding box center [479, 286] width 11 height 8
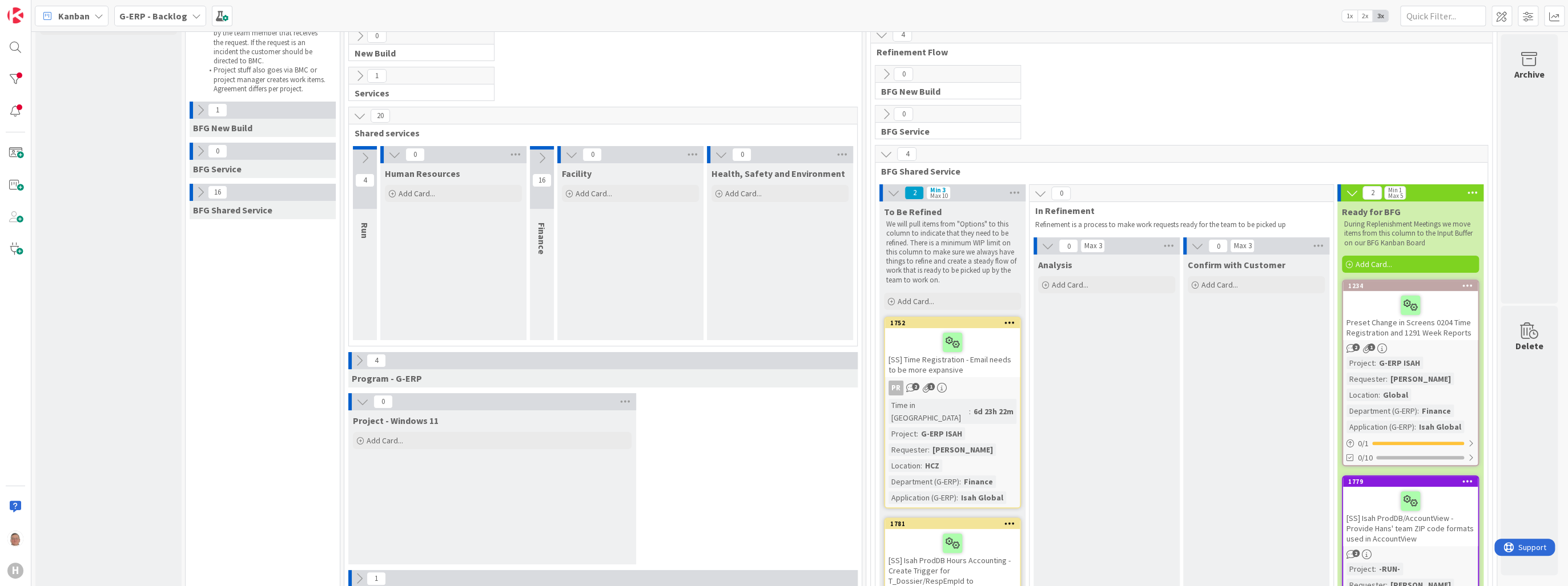
scroll to position [163, 0]
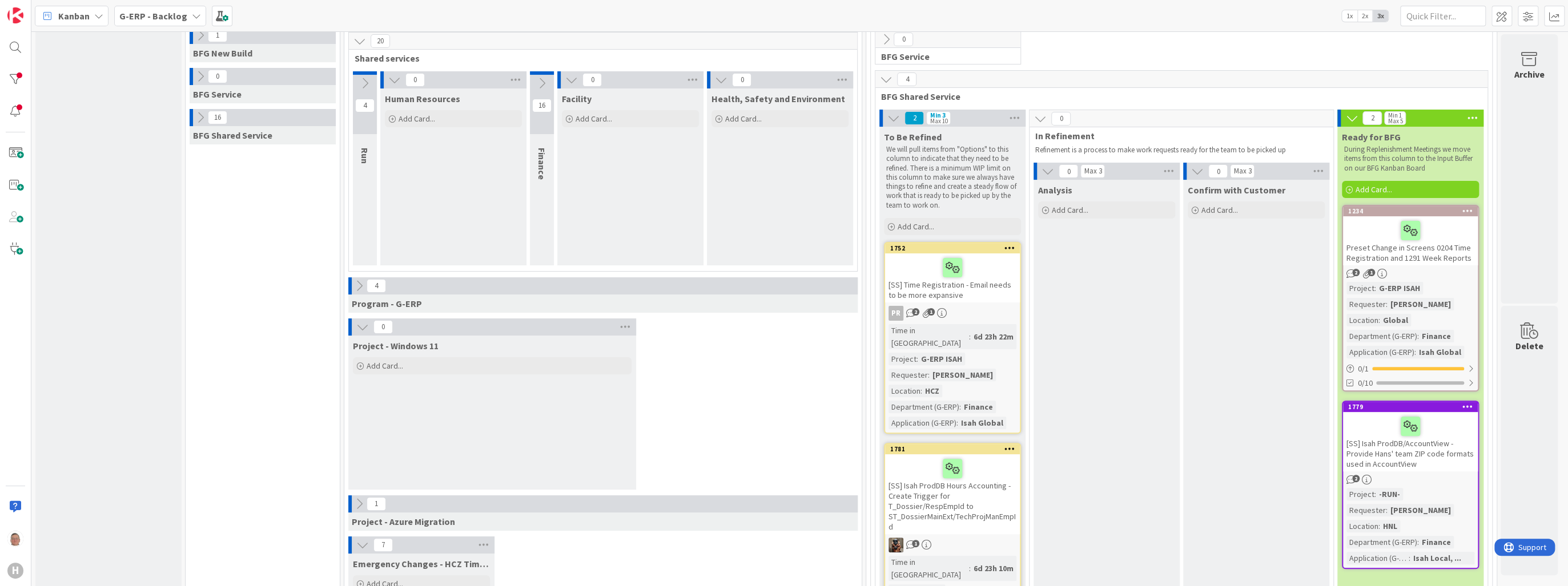
click at [365, 79] on icon at bounding box center [365, 84] width 13 height 13
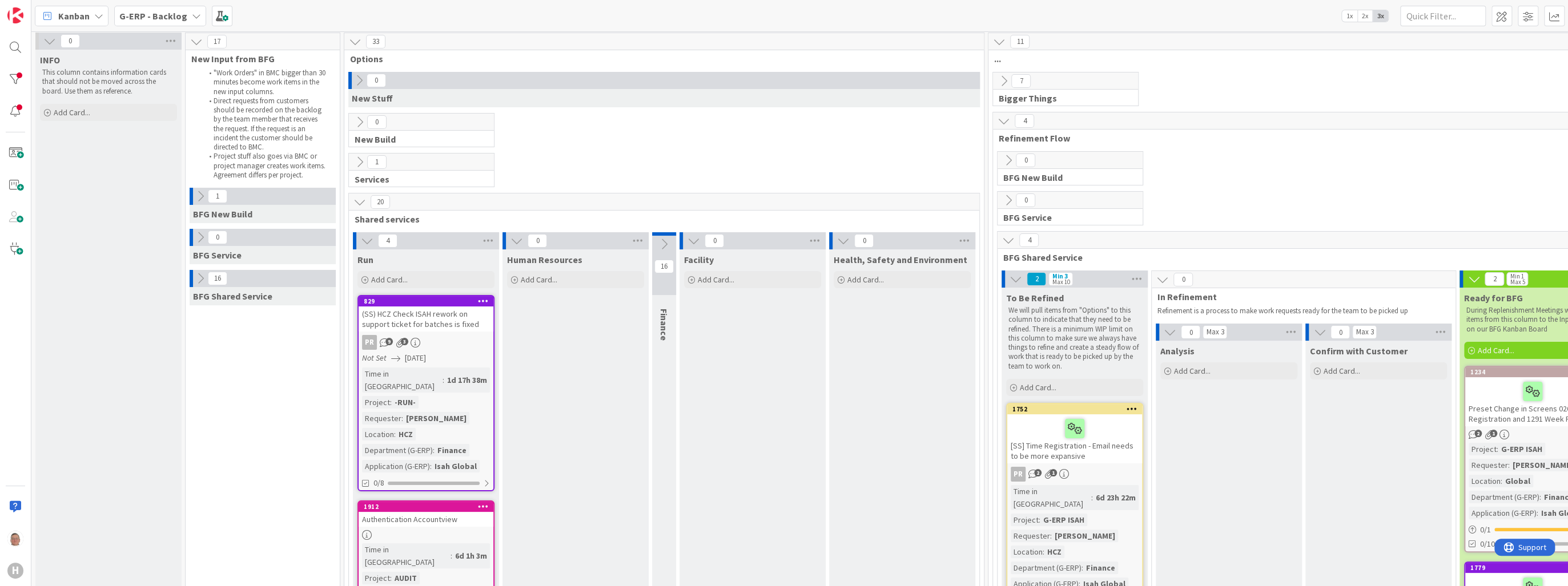
scroll to position [0, 0]
click at [1003, 82] on icon at bounding box center [1004, 83] width 13 height 13
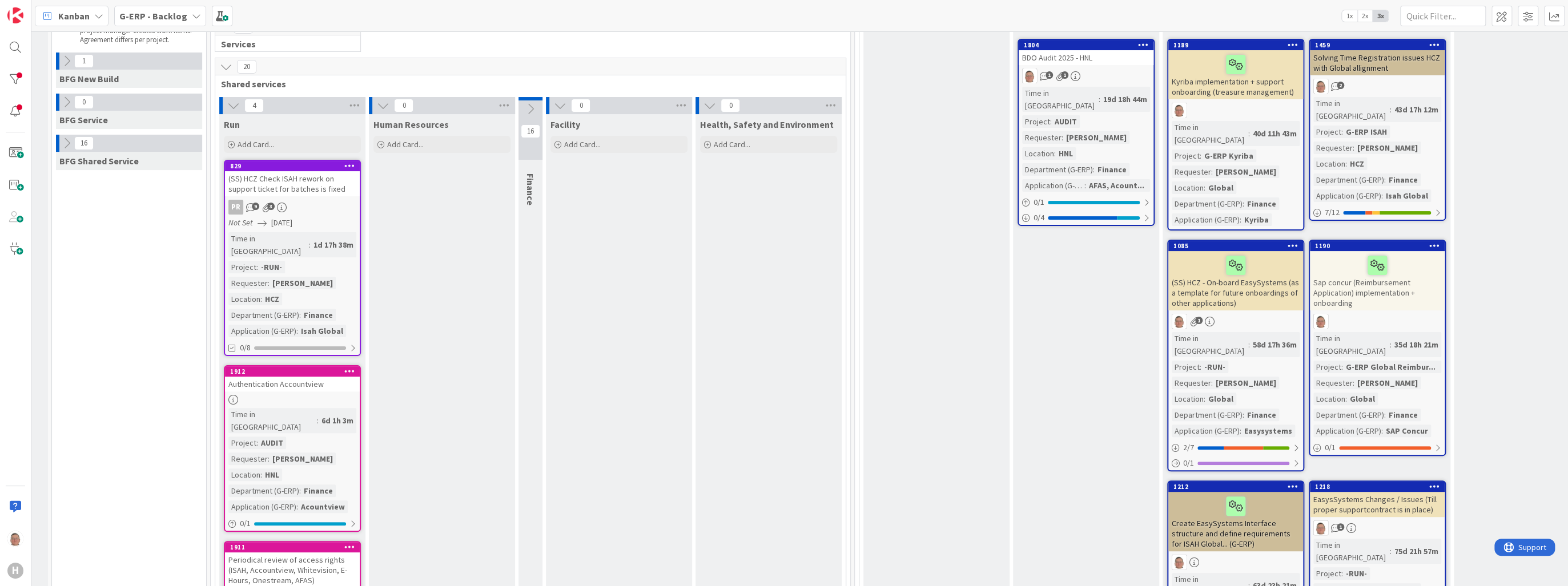
scroll to position [0, 134]
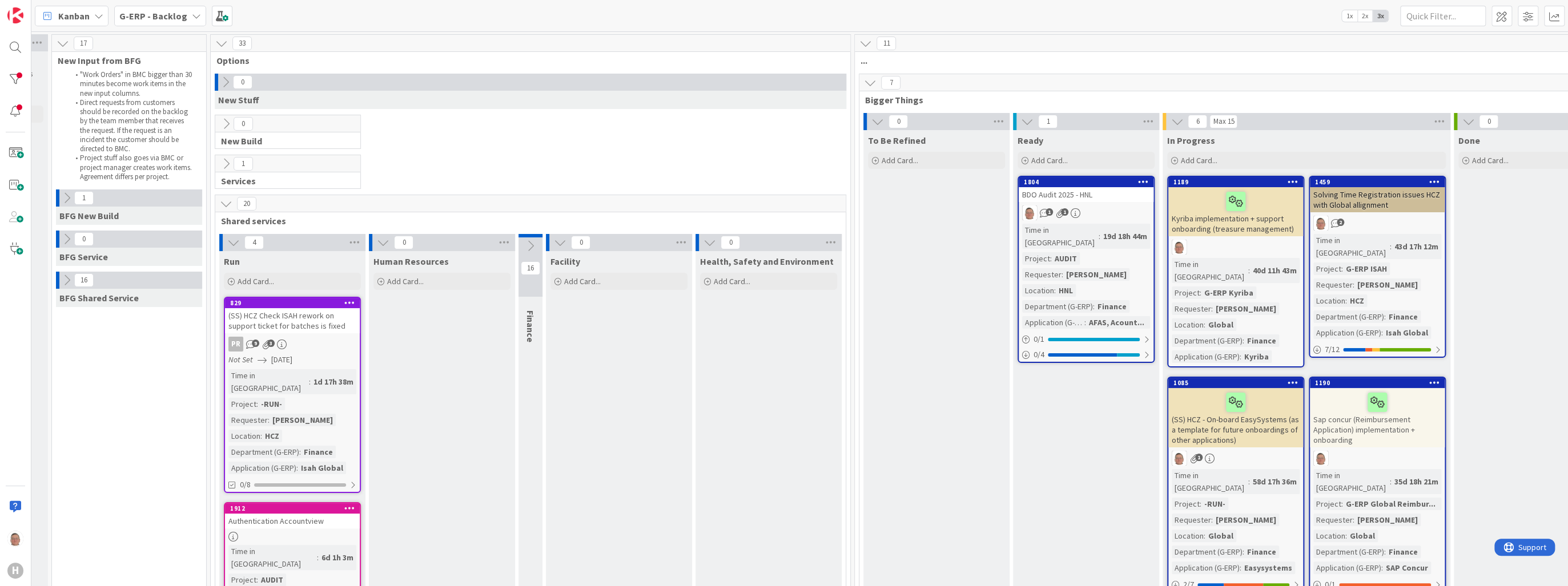
click at [867, 81] on icon at bounding box center [870, 83] width 13 height 13
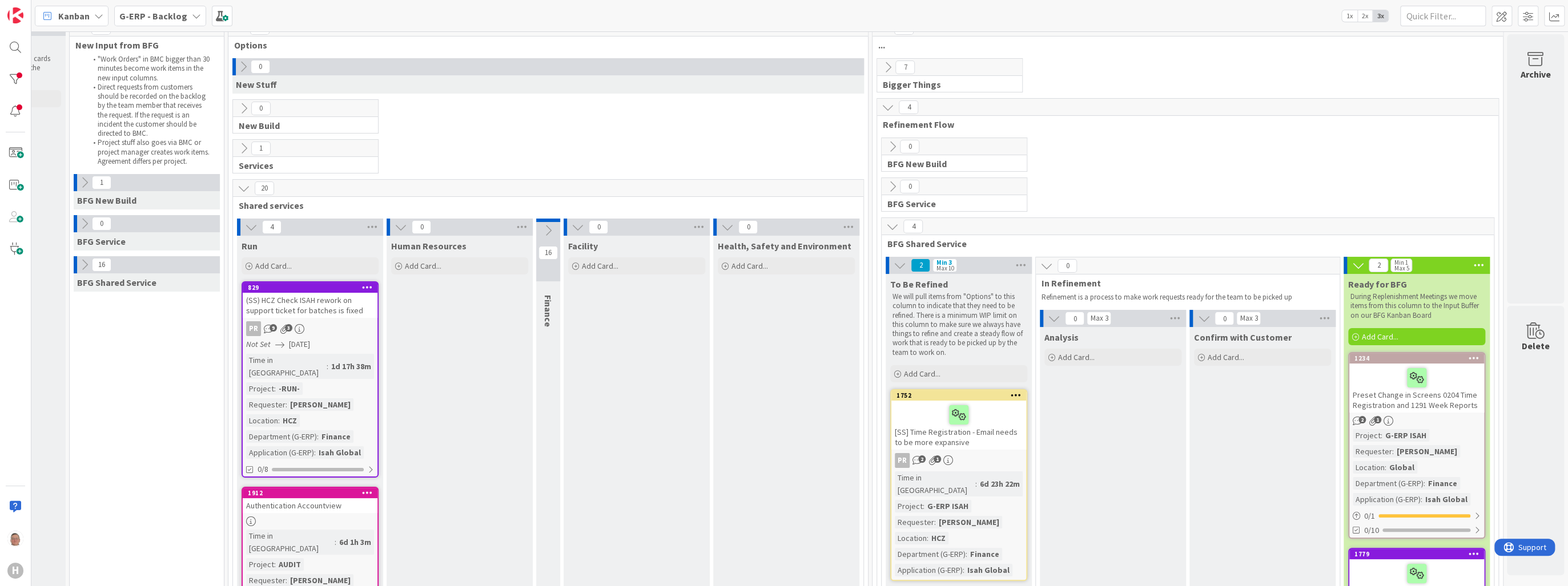
scroll to position [0, 121]
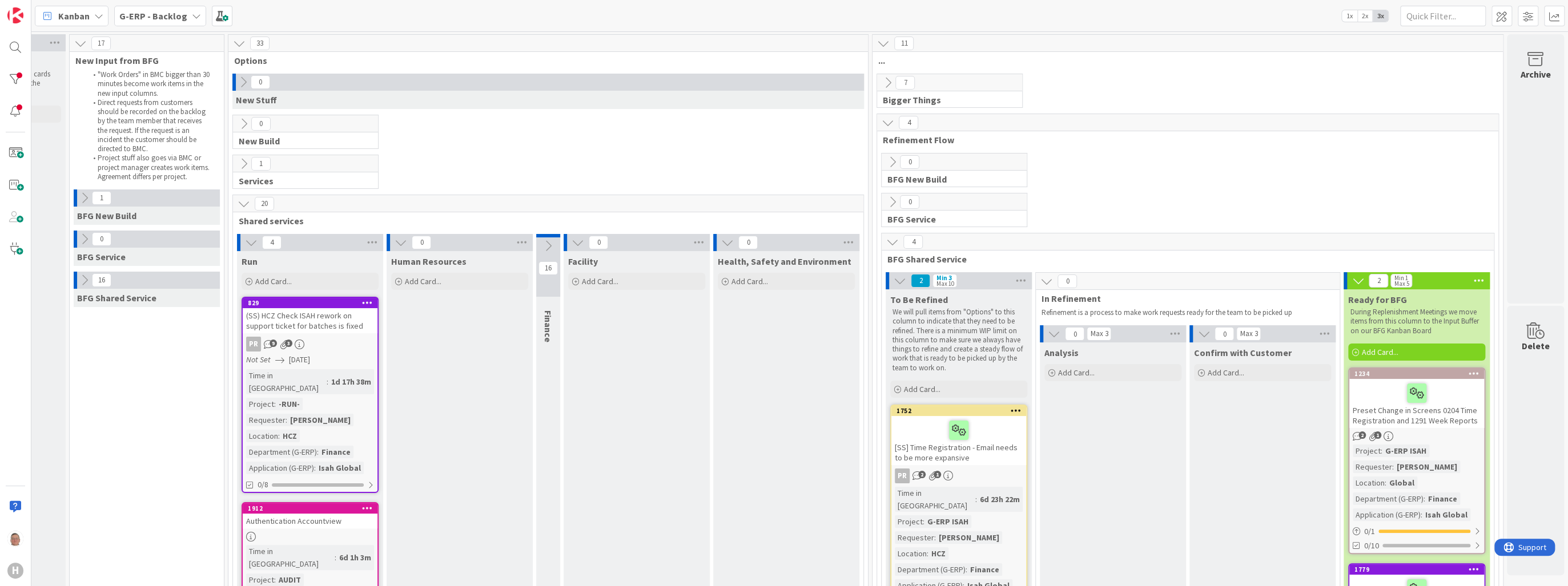
click at [235, 45] on icon at bounding box center [239, 43] width 13 height 13
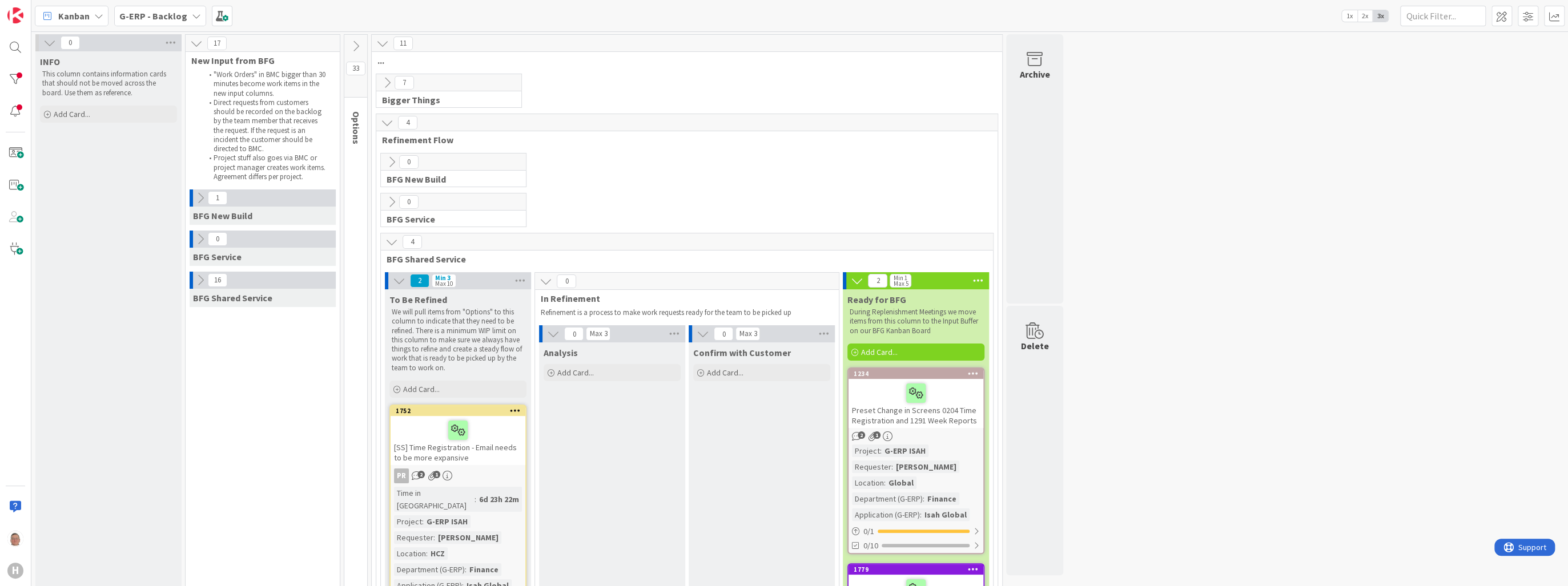
click at [355, 45] on icon at bounding box center [356, 47] width 13 height 13
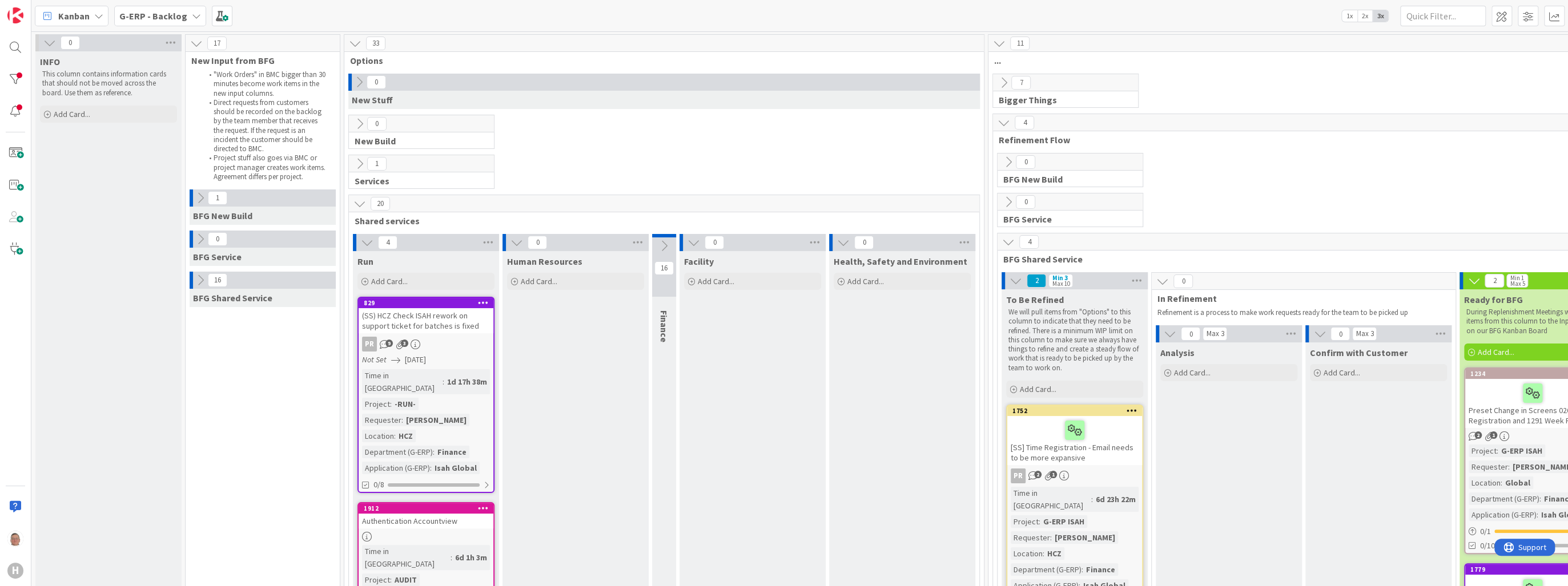
click at [352, 40] on icon at bounding box center [355, 43] width 13 height 13
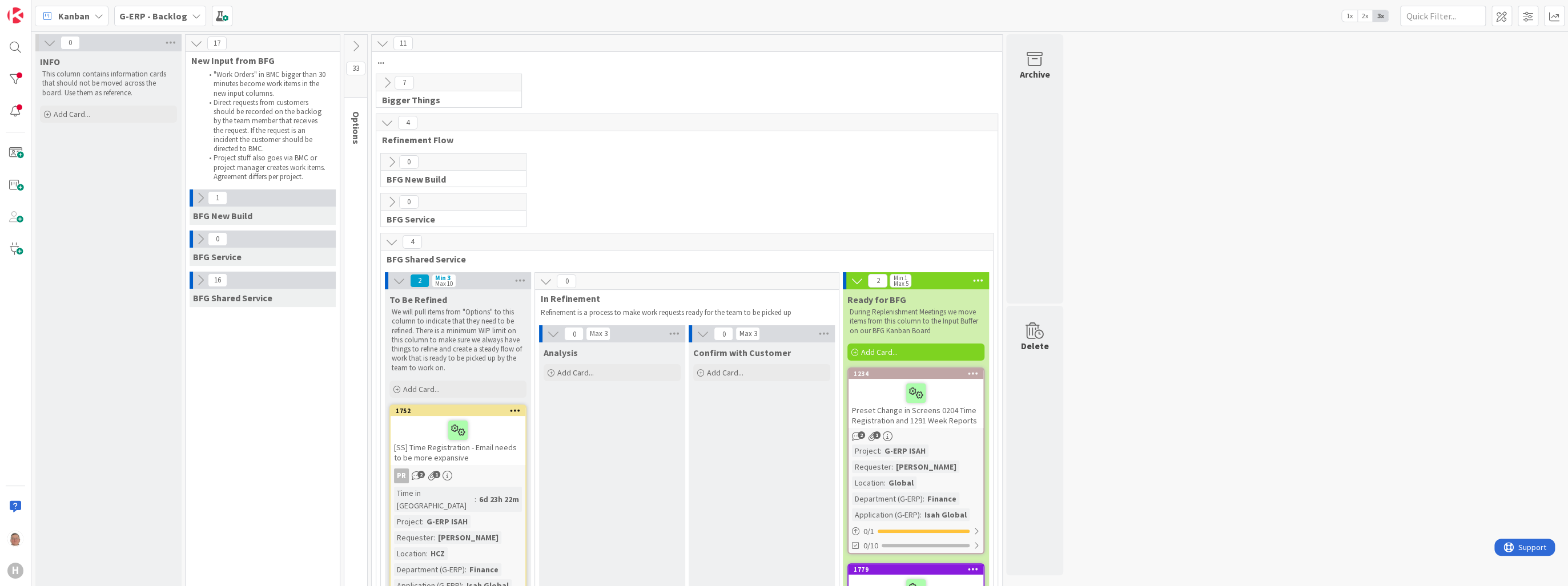
click at [360, 43] on icon at bounding box center [356, 47] width 13 height 13
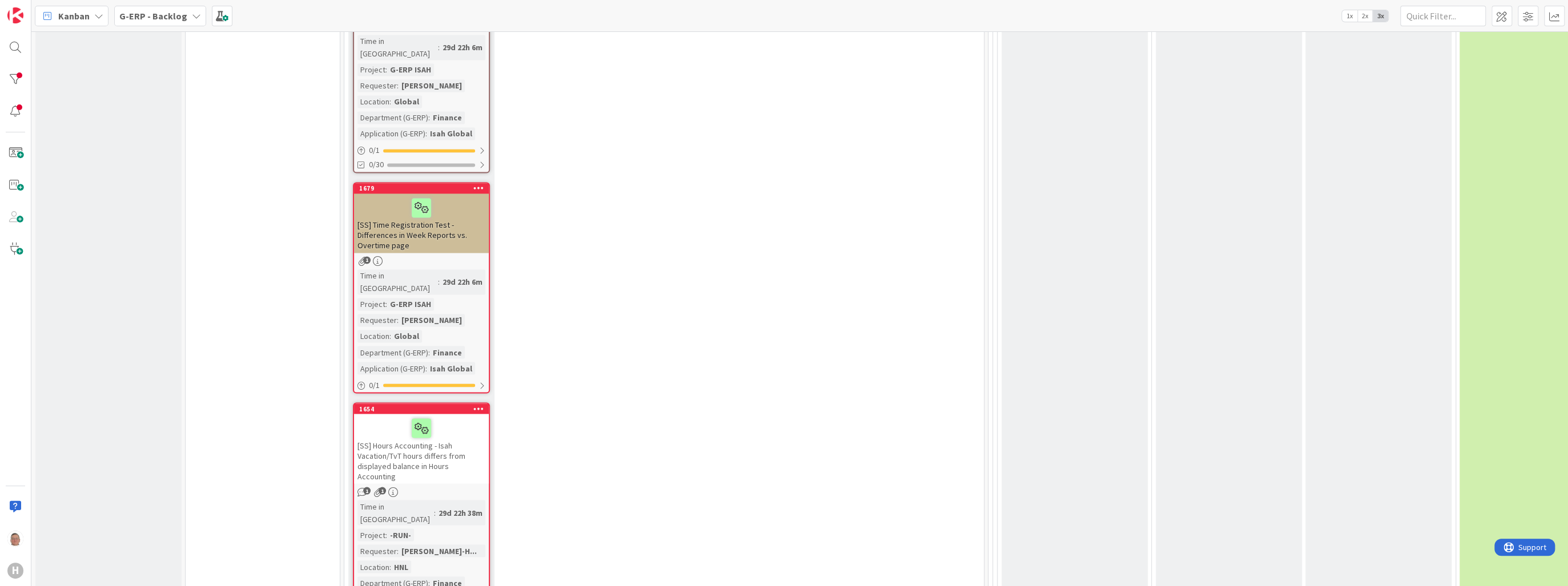
scroll to position [1644, 0]
click at [477, 403] on icon at bounding box center [479, 407] width 11 height 8
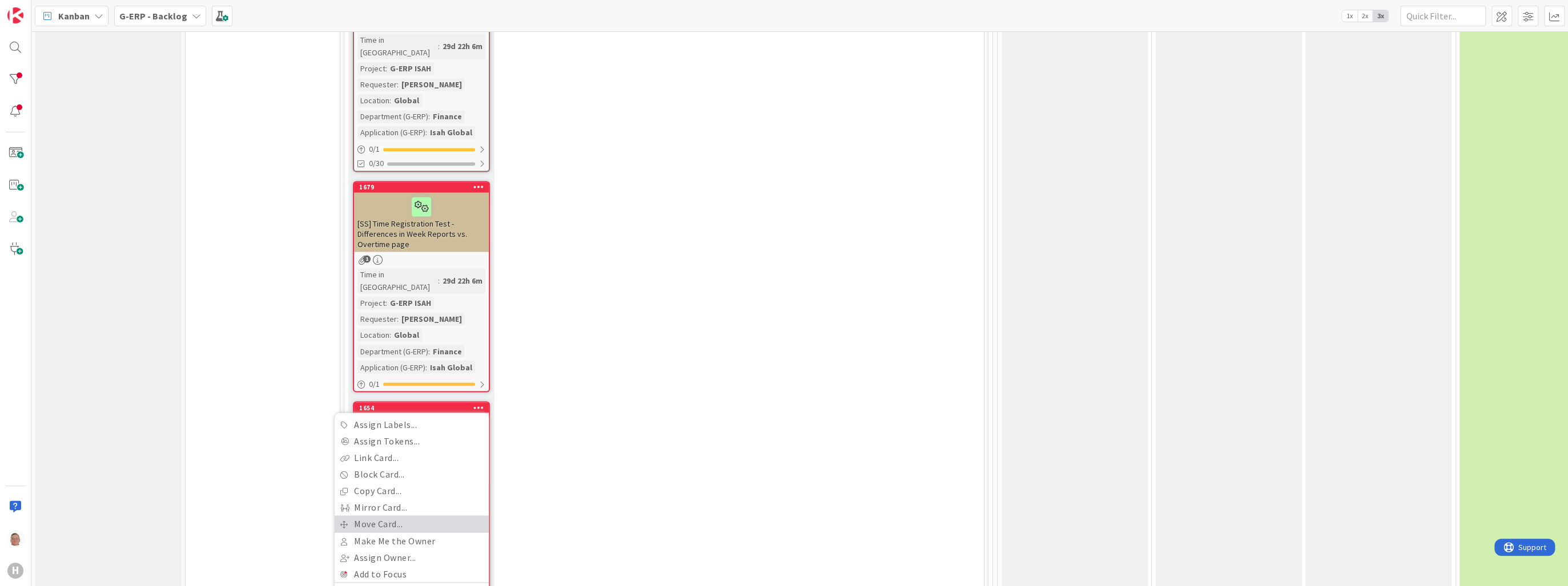
click at [384, 516] on link "Move Card..." at bounding box center [411, 524] width 154 height 17
click at [392, 449] on span "G-ERP - Backlog" at bounding box center [364, 455] width 69 height 12
click at [537, 338] on div "7 Emergency Changes - HCZ Time Registration Add Card... 1755 [SS] - Isah Time R…" at bounding box center [664, 474] width 635 height 1552
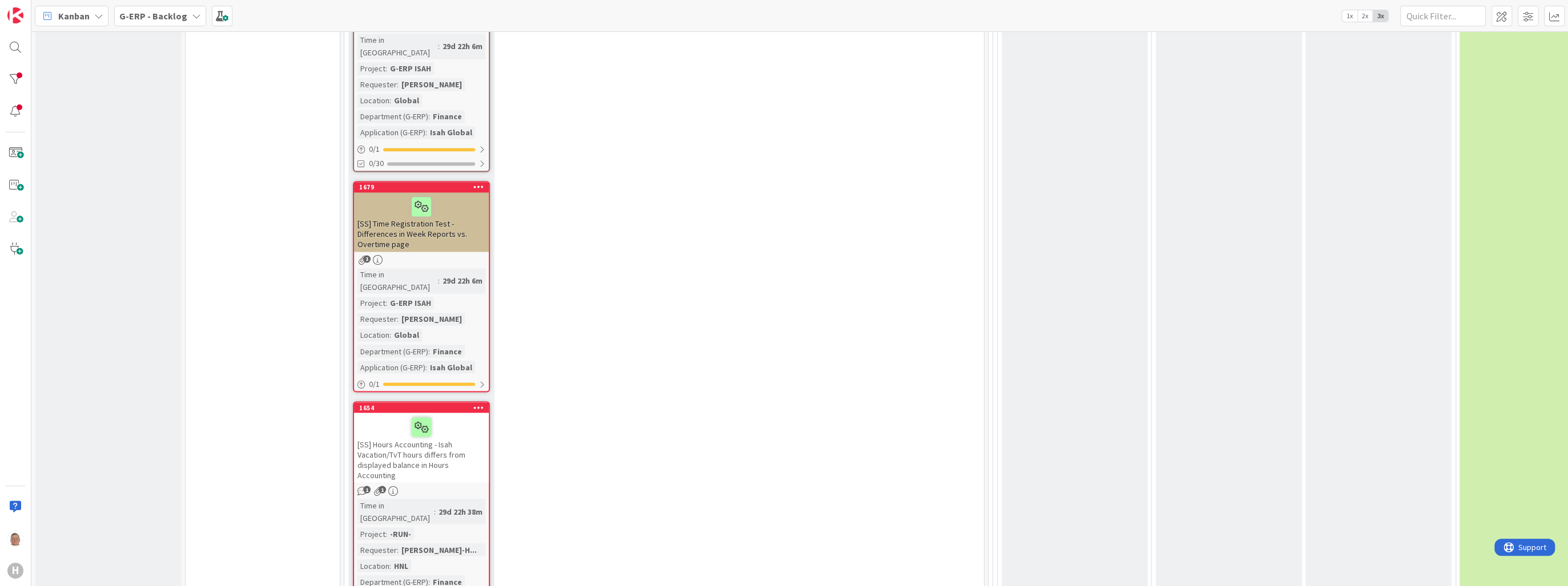
click at [479, 403] on icon at bounding box center [479, 407] width 11 height 8
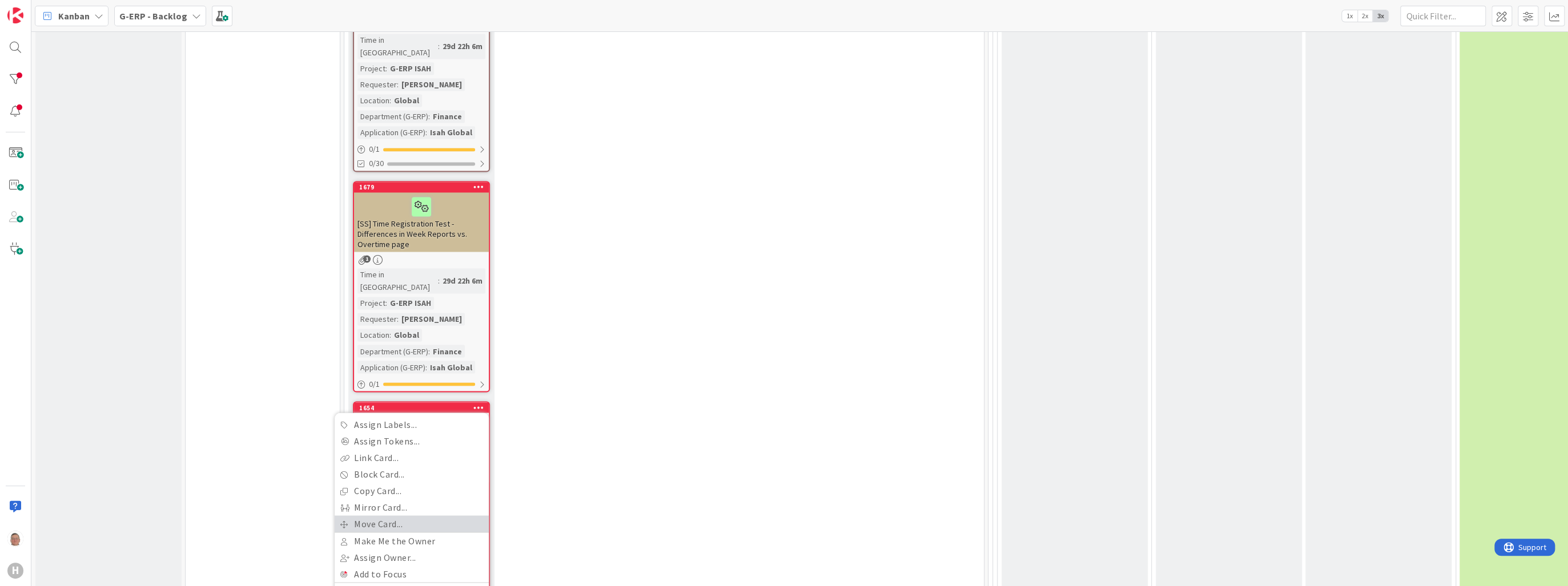
click at [375, 516] on link "Move Card..." at bounding box center [411, 524] width 154 height 17
click at [404, 447] on span "G-ERP - Backlog" at bounding box center [393, 454] width 128 height 16
click at [396, 541] on span "G-ERP - BFG Shared Service" at bounding box center [410, 550] width 132 height 17
click at [376, 484] on span "INFO" at bounding box center [376, 491] width 86 height 15
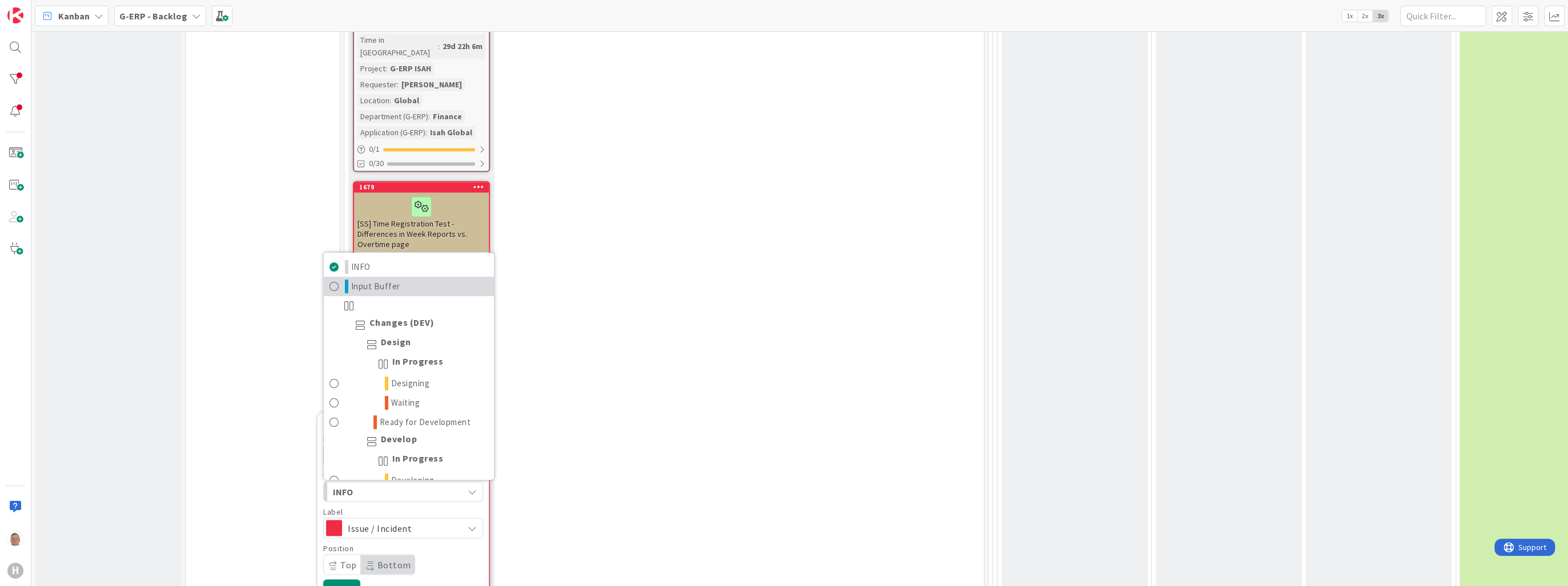
click at [366, 279] on span "Input Buffer" at bounding box center [375, 286] width 49 height 13
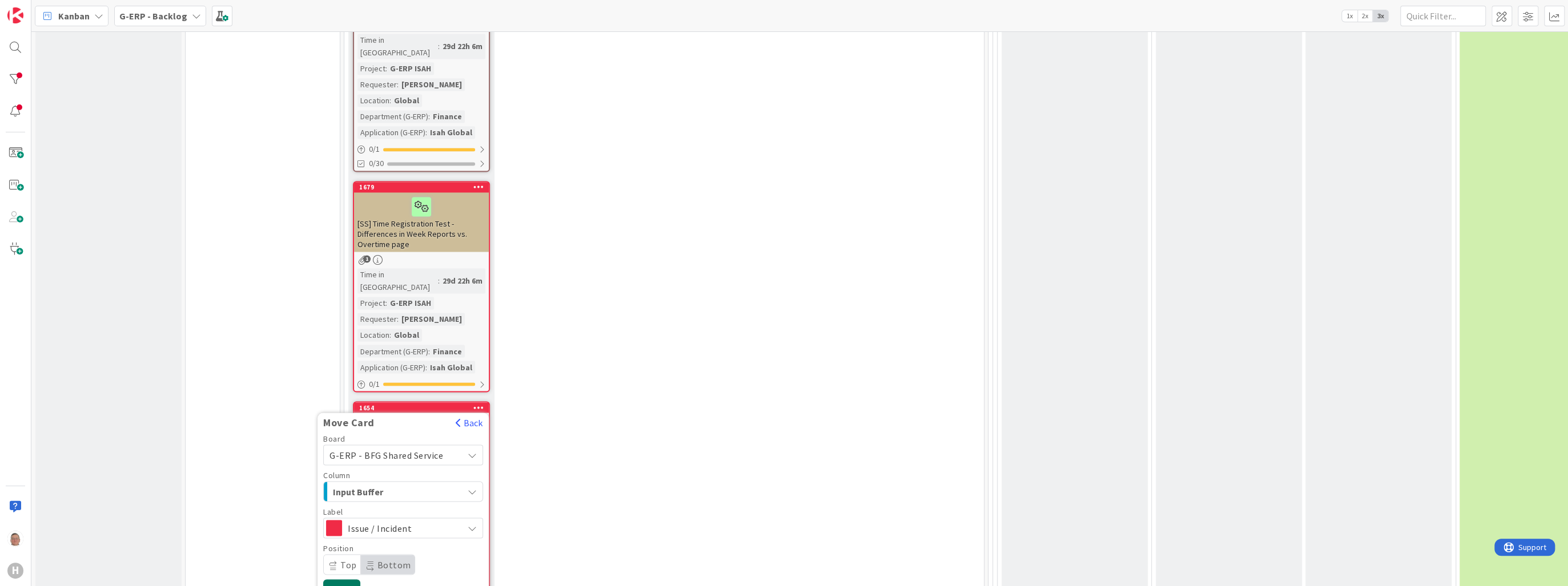
click at [338, 580] on button "Move" at bounding box center [342, 590] width 37 height 20
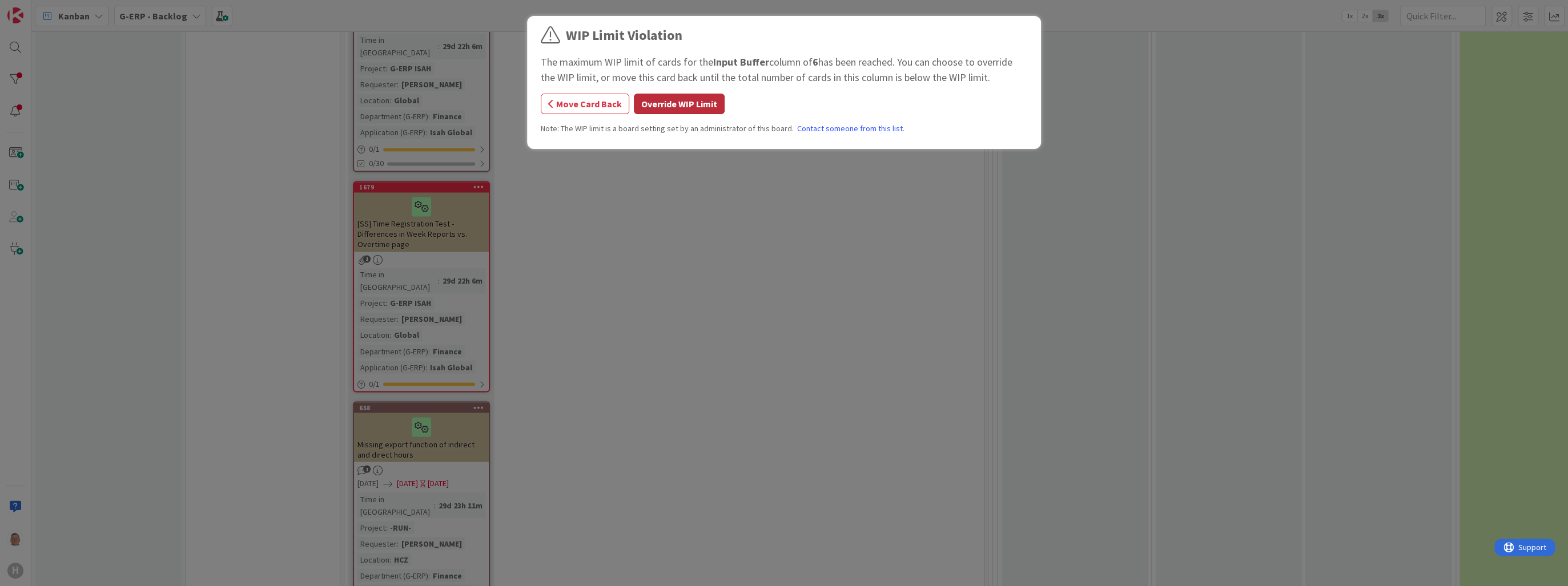
click at [687, 102] on button "Override WIP Limit" at bounding box center [679, 104] width 91 height 20
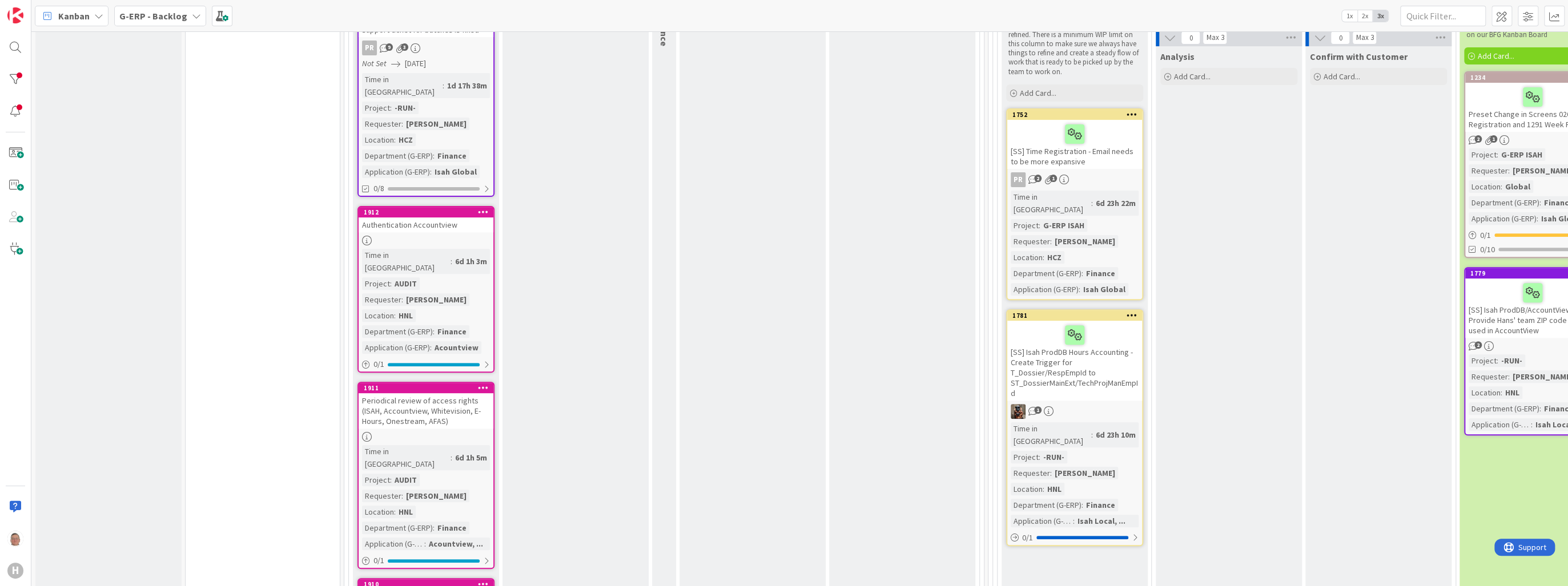
scroll to position [274, 0]
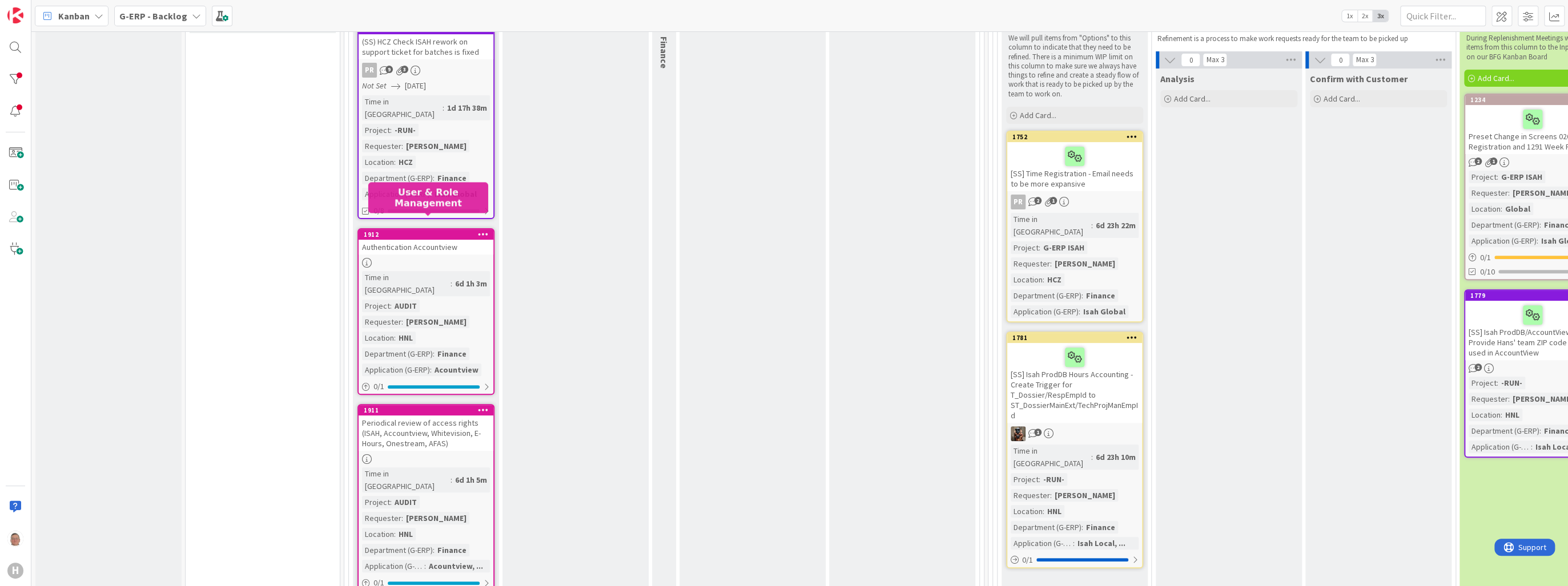
click at [456, 231] on div "1912" at bounding box center [428, 235] width 130 height 8
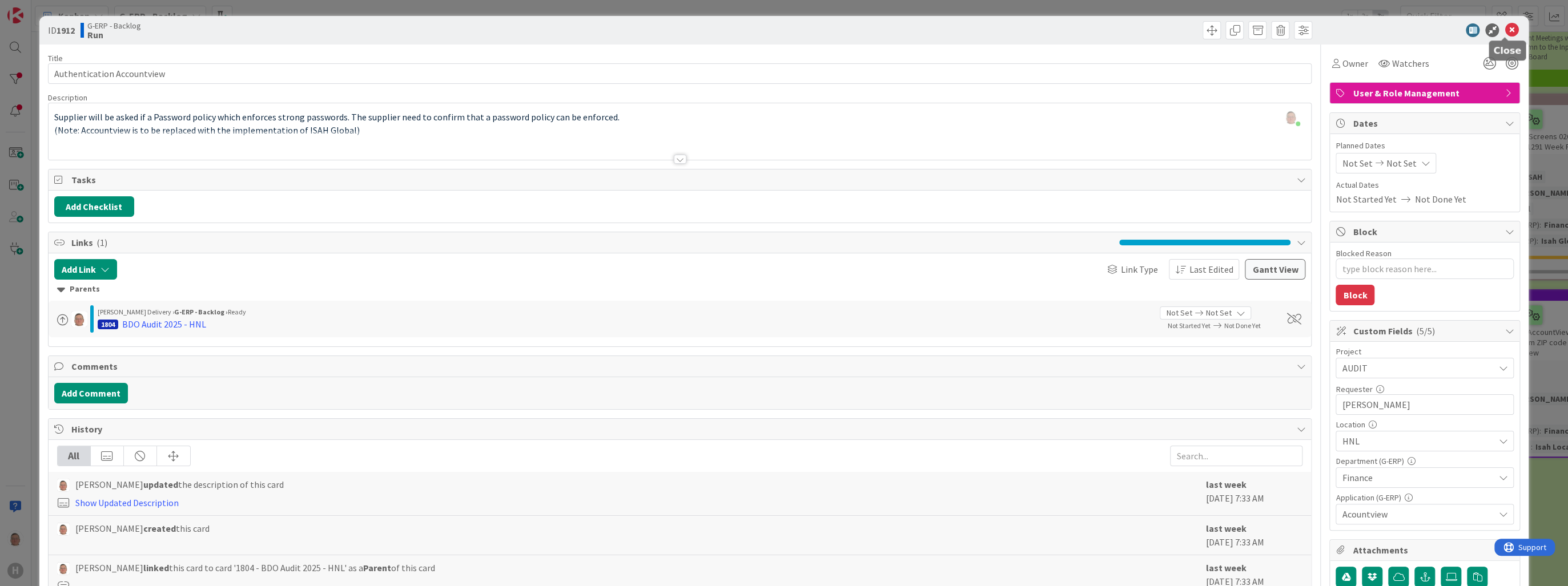
click at [1505, 32] on icon at bounding box center [1511, 30] width 13 height 13
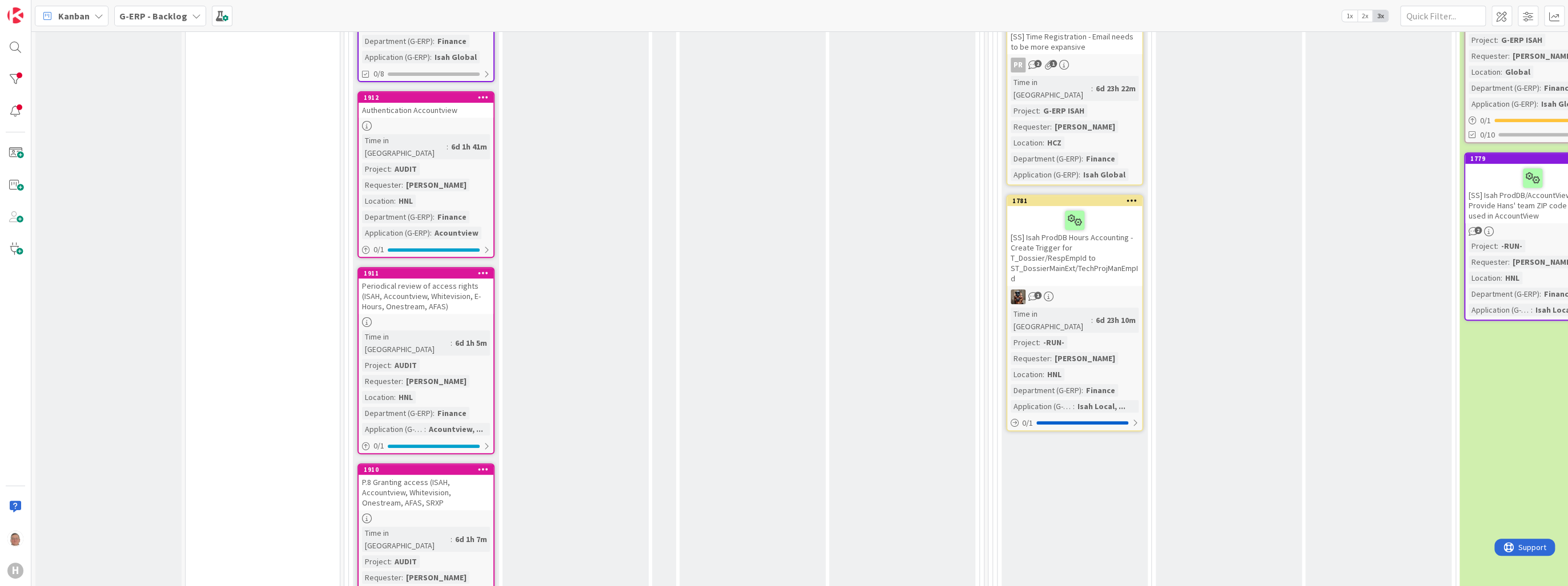
scroll to position [457, 0]
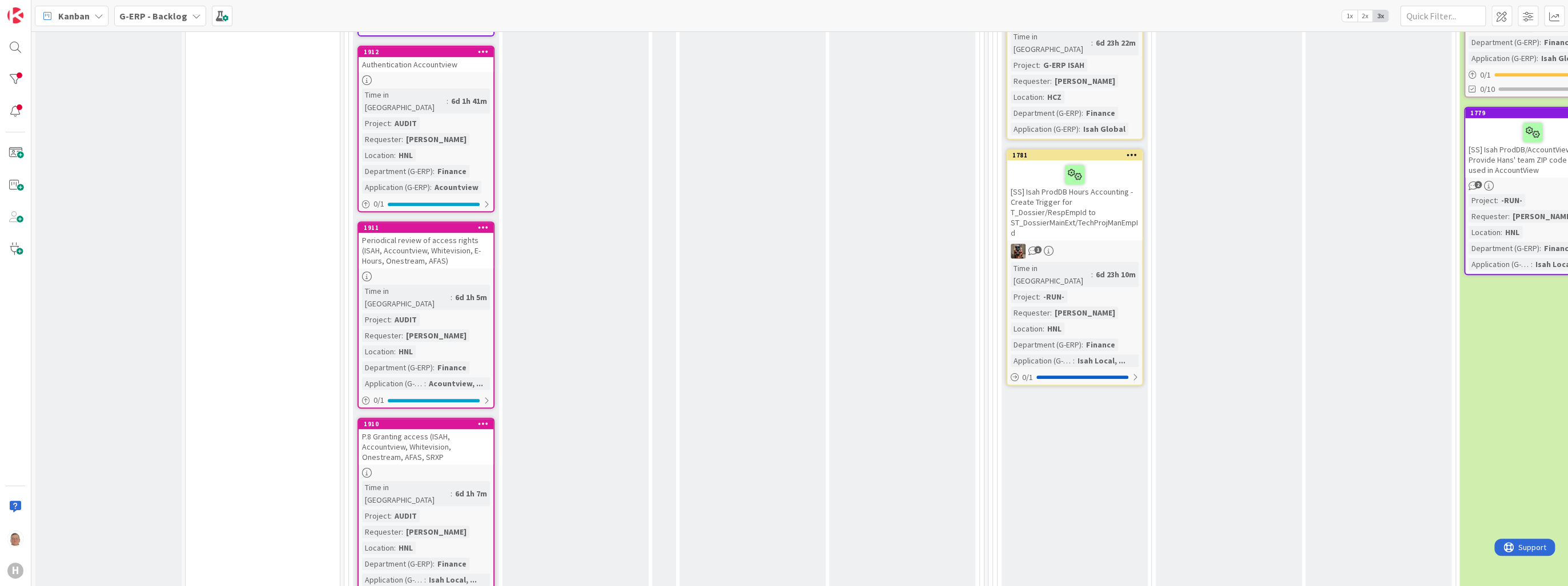
click at [482, 47] on icon at bounding box center [483, 51] width 11 height 8
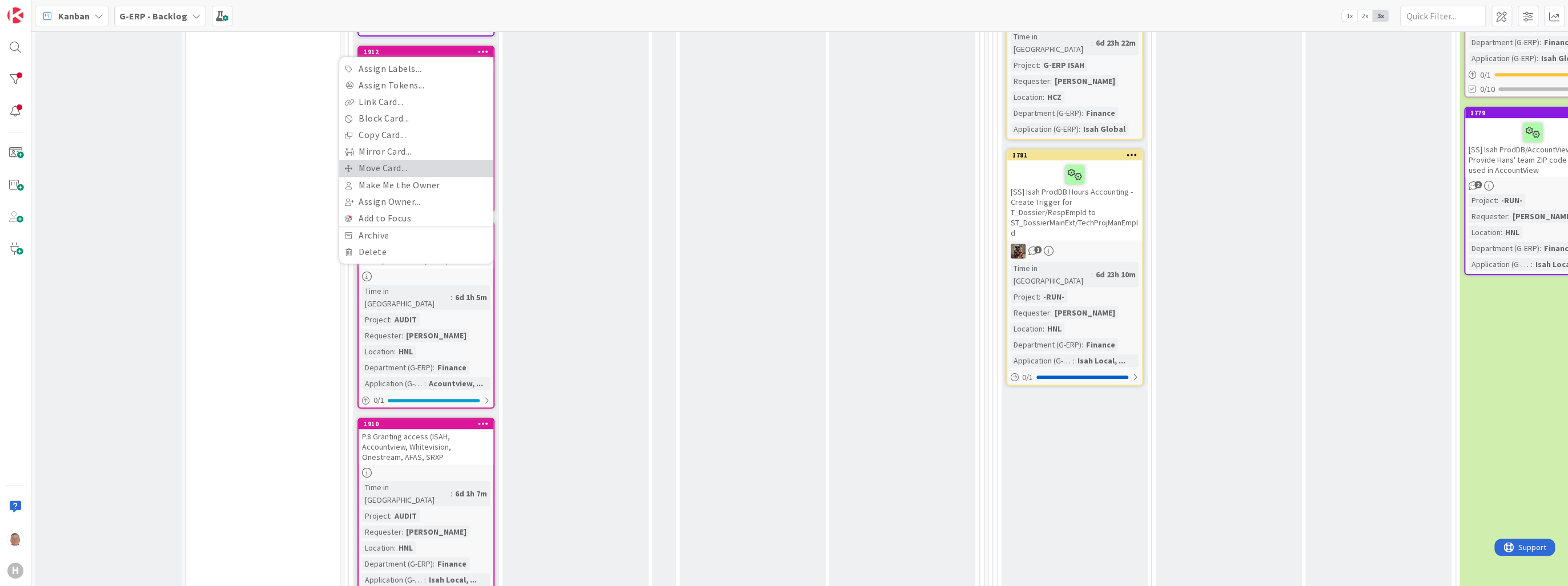
click at [395, 160] on link "Move Card..." at bounding box center [416, 168] width 154 height 17
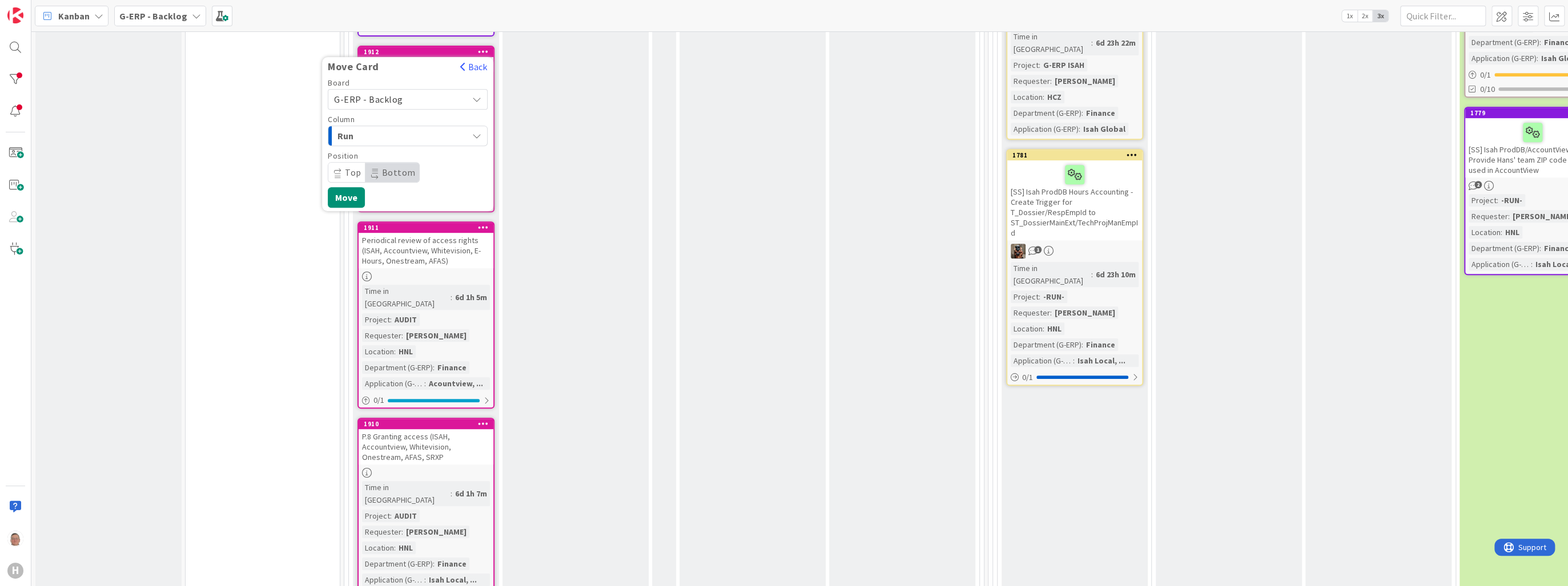
click at [423, 91] on span "G-ERP - Backlog" at bounding box center [398, 99] width 128 height 16
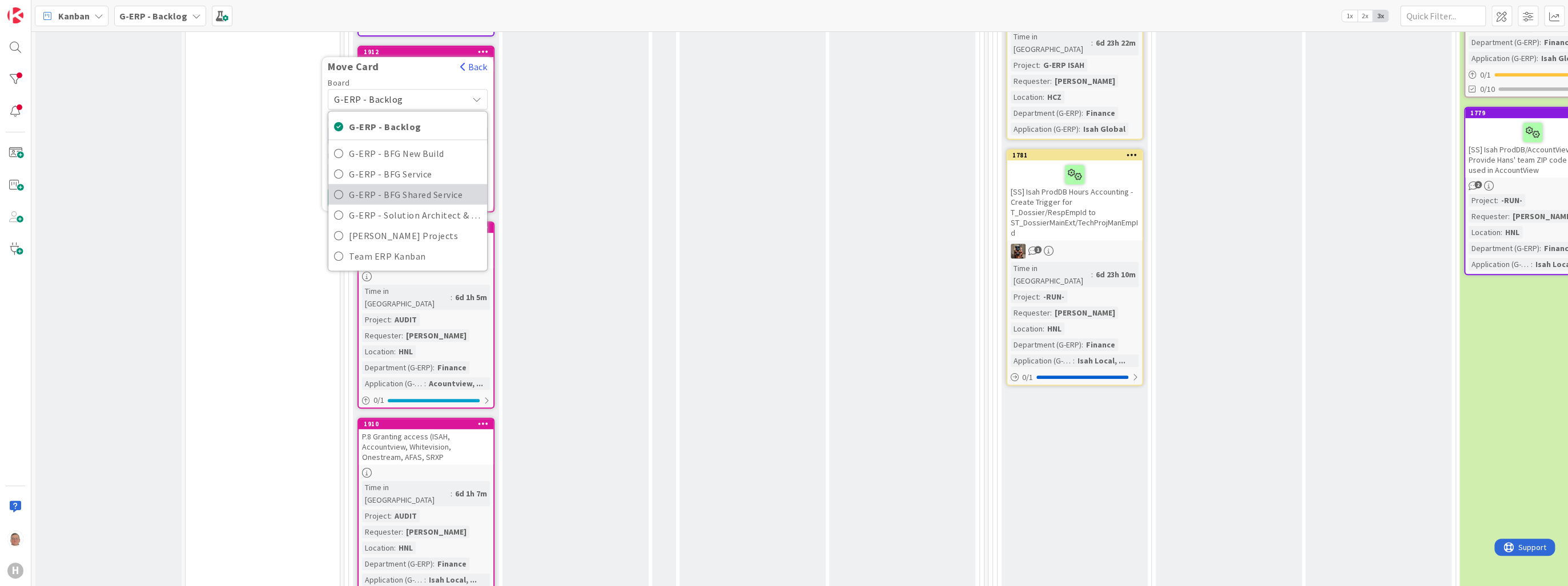
click at [403, 185] on span "G-ERP - BFG Shared Service" at bounding box center [415, 194] width 132 height 17
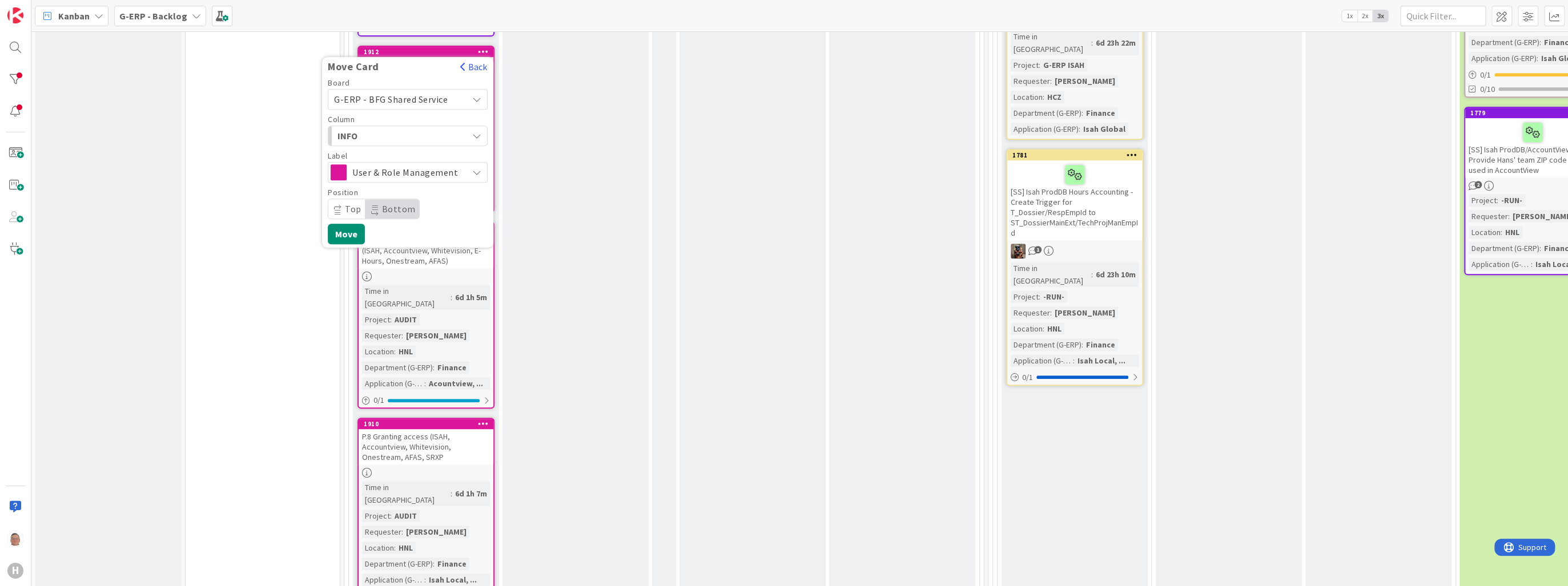
click at [417, 128] on span "INFO" at bounding box center [380, 135] width 86 height 15
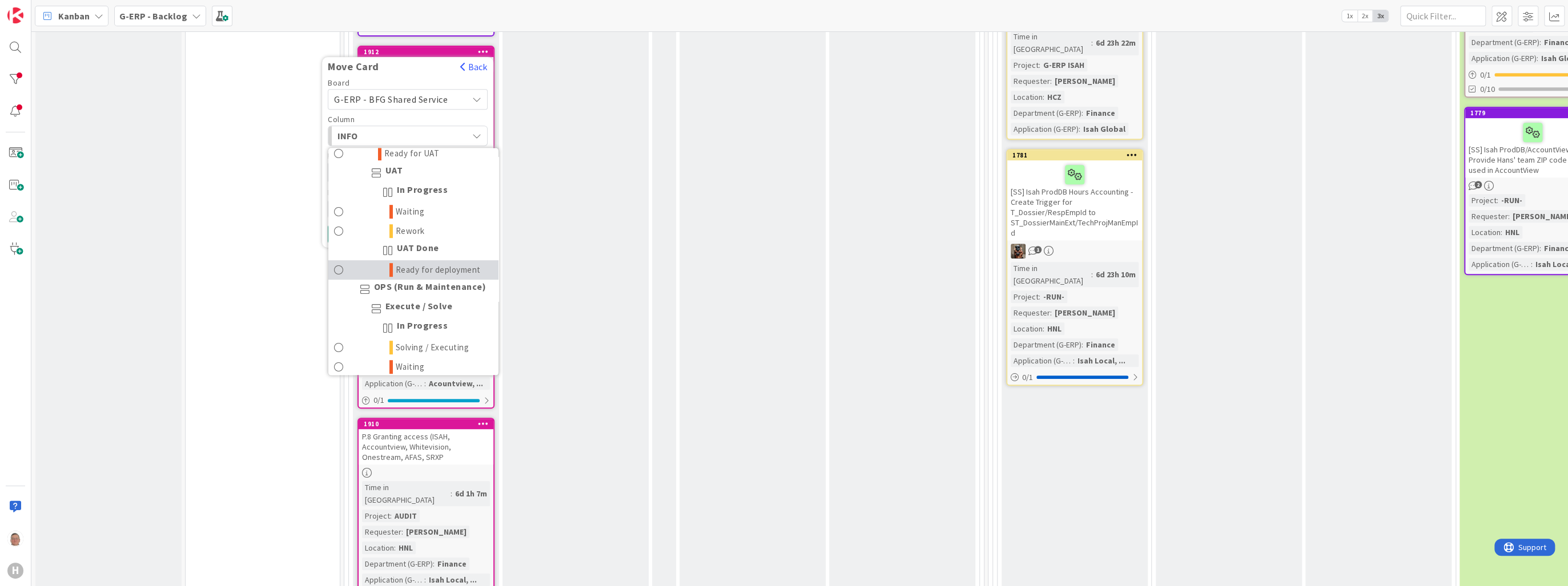
scroll to position [639, 0]
click at [408, 273] on span "Solving / Executing" at bounding box center [432, 279] width 74 height 13
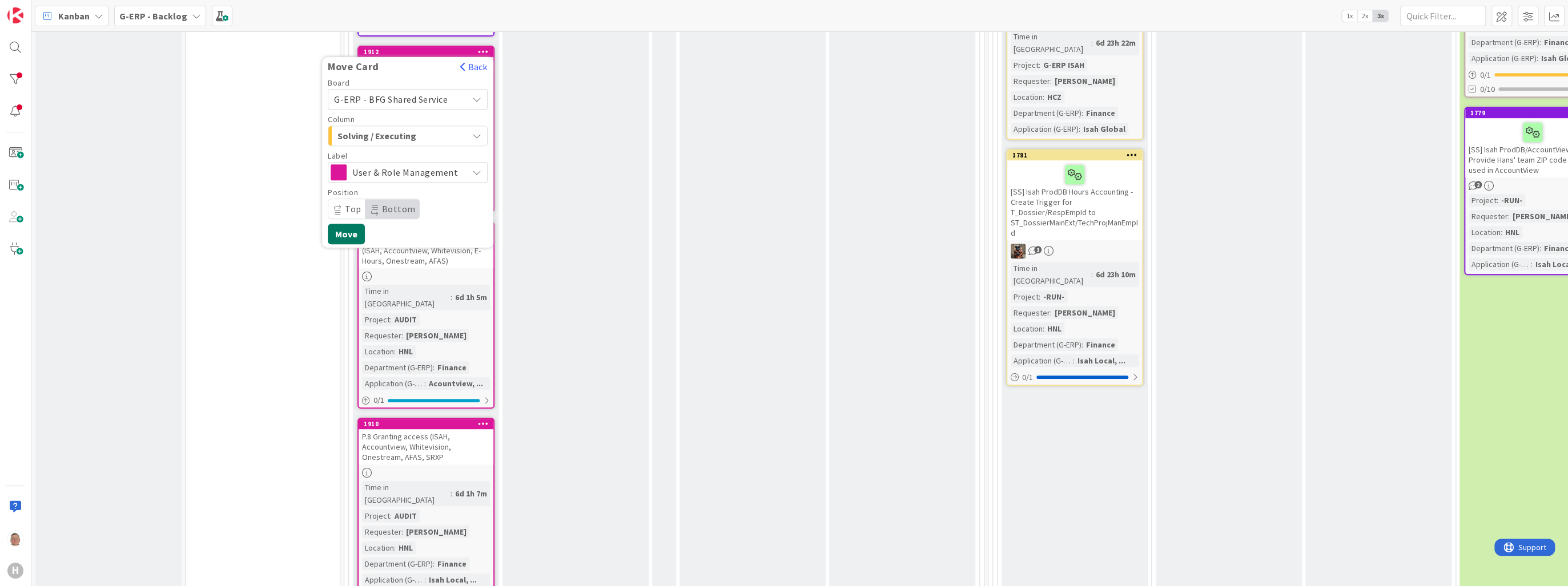
click at [346, 224] on button "Move" at bounding box center [346, 234] width 37 height 20
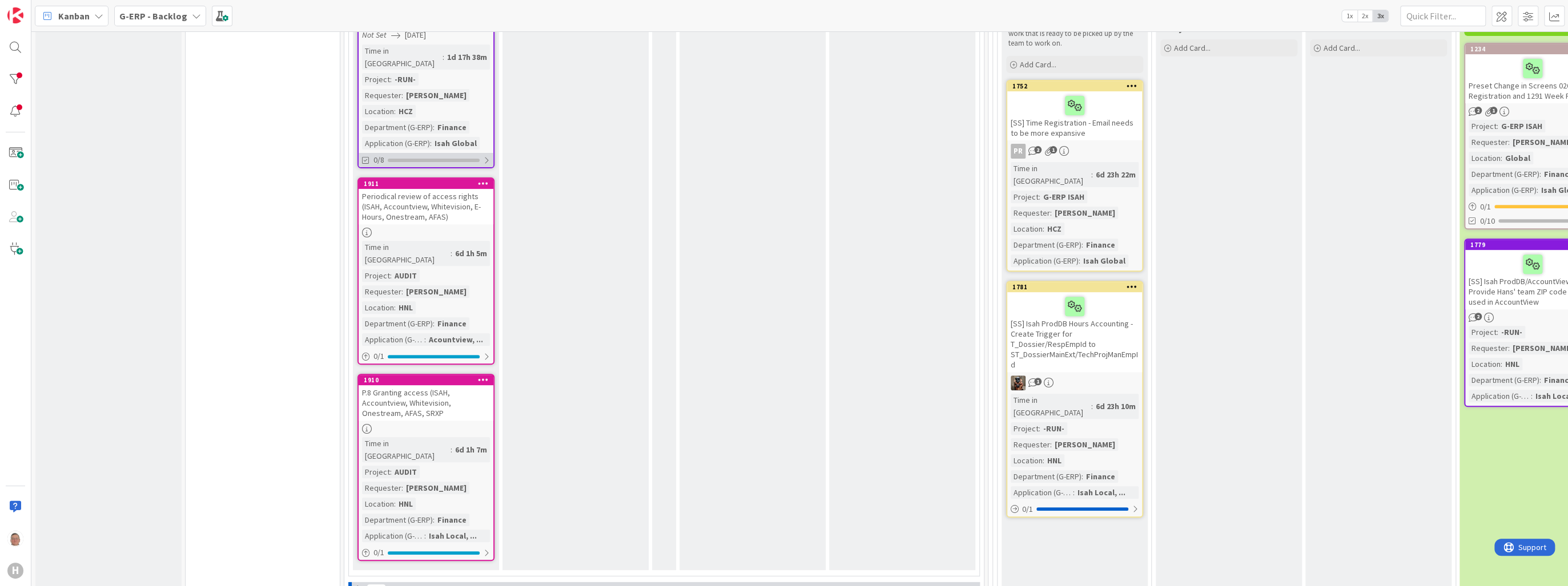
scroll to position [320, 0]
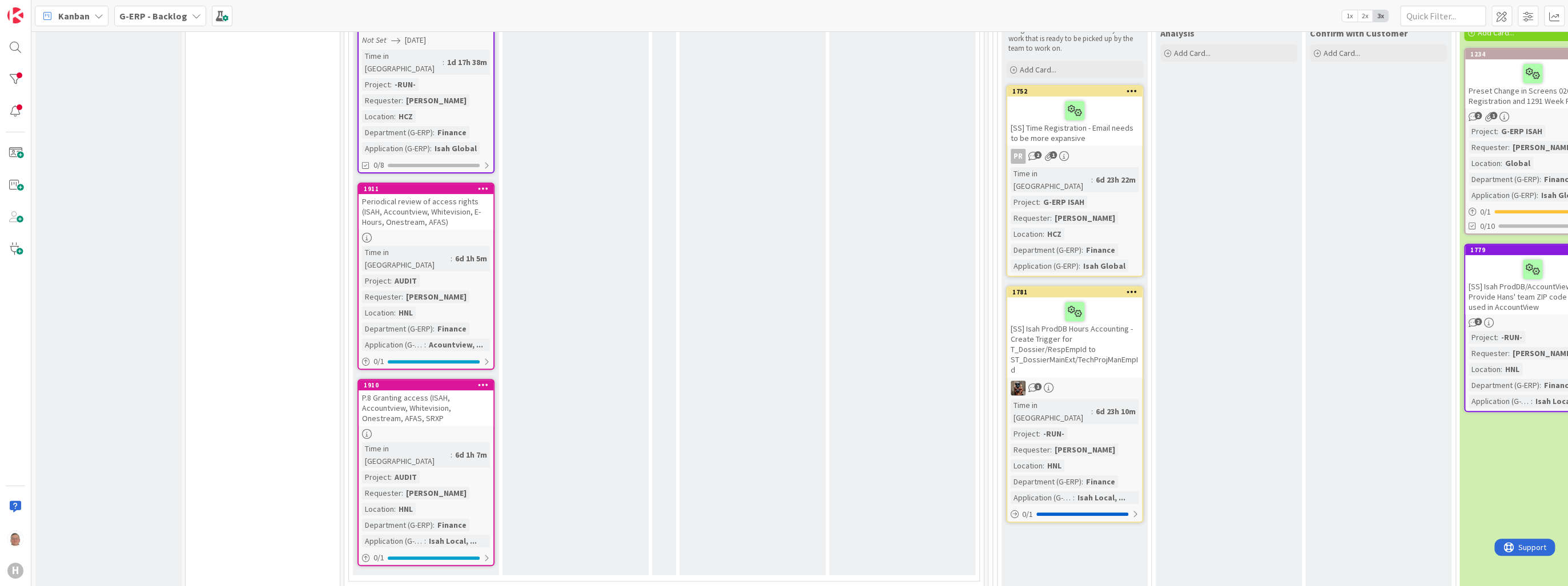
click at [484, 185] on icon at bounding box center [483, 189] width 11 height 8
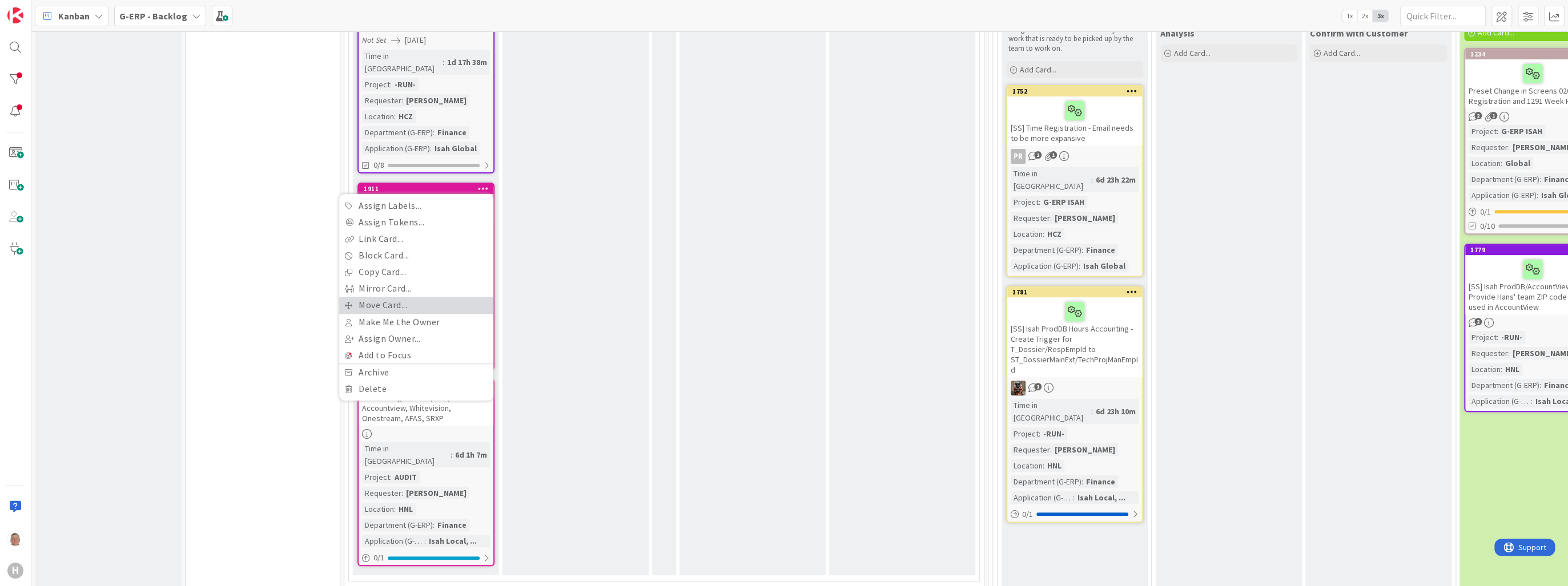
click at [402, 297] on link "Move Card..." at bounding box center [416, 305] width 154 height 17
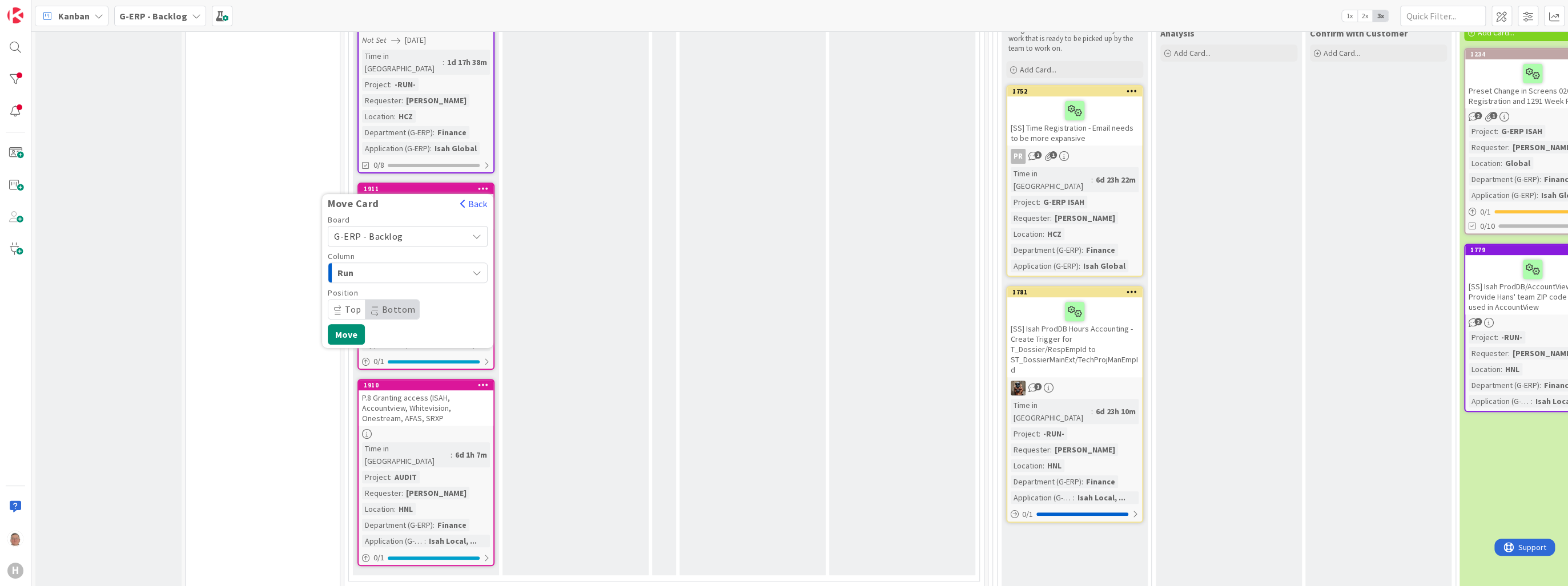
click at [386, 231] on span "G-ERP - Backlog" at bounding box center [369, 236] width 69 height 12
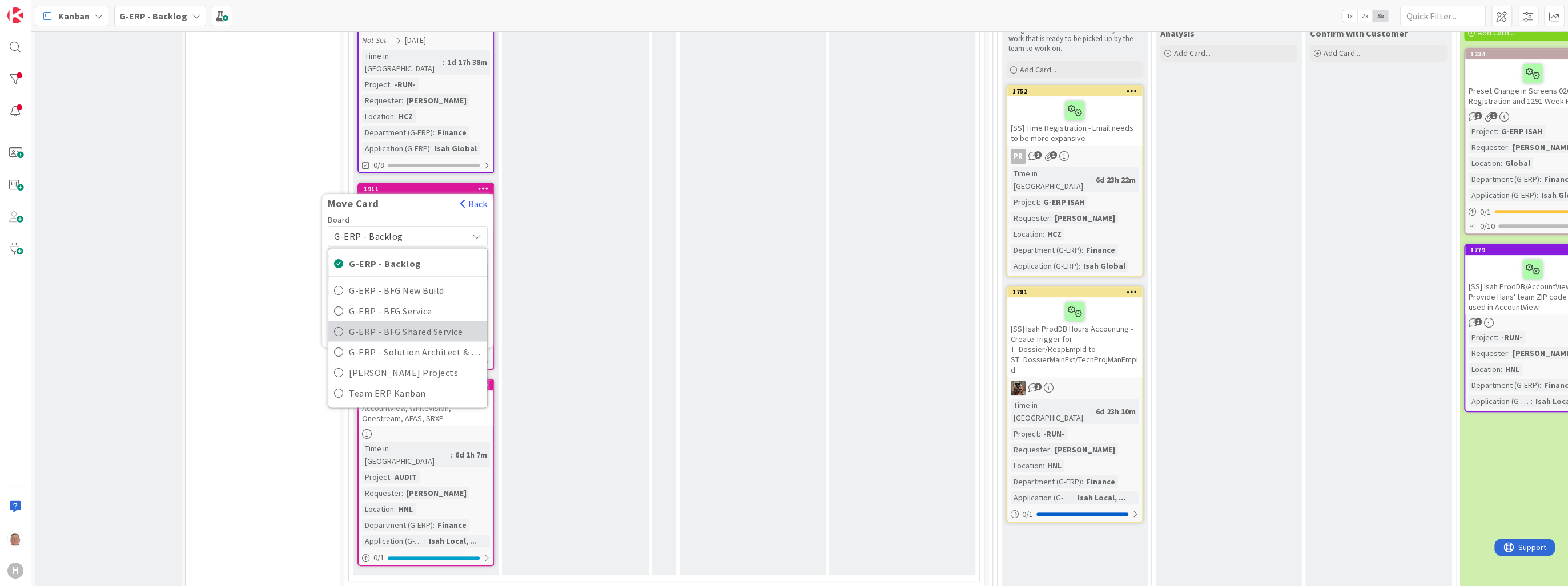
click at [388, 323] on span "G-ERP - BFG Shared Service" at bounding box center [415, 331] width 132 height 17
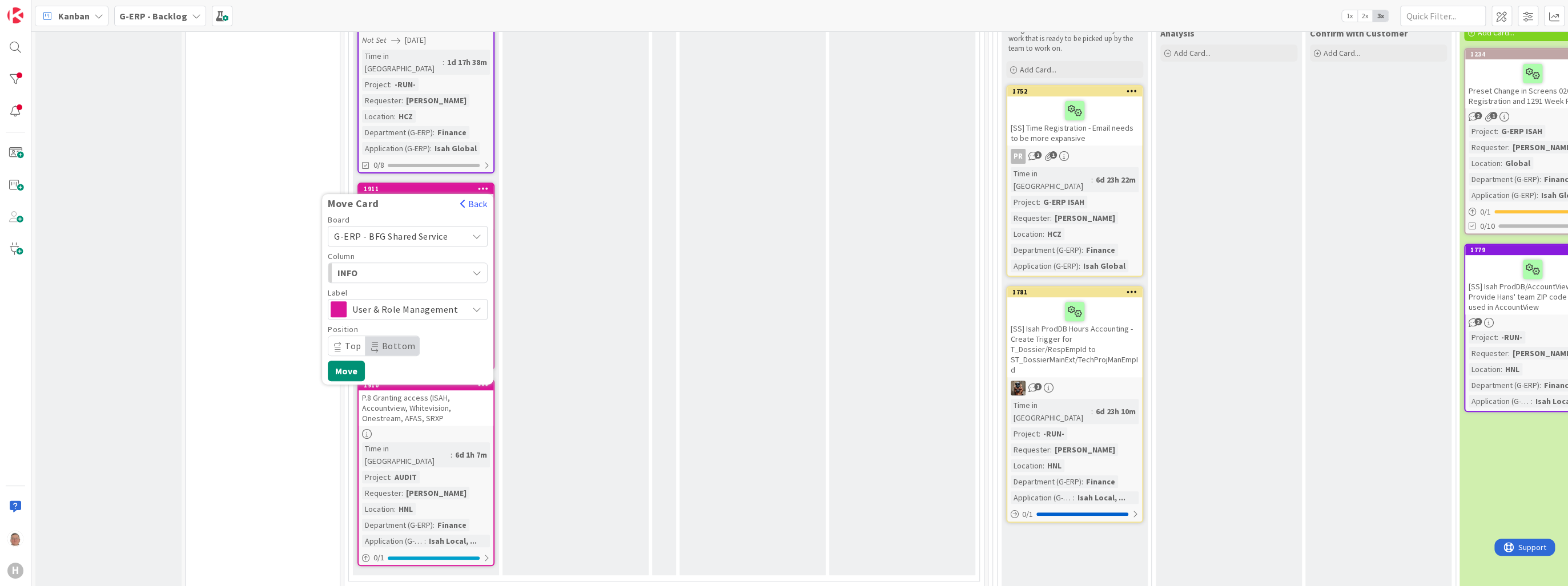
click at [366, 265] on span "INFO" at bounding box center [380, 272] width 86 height 15
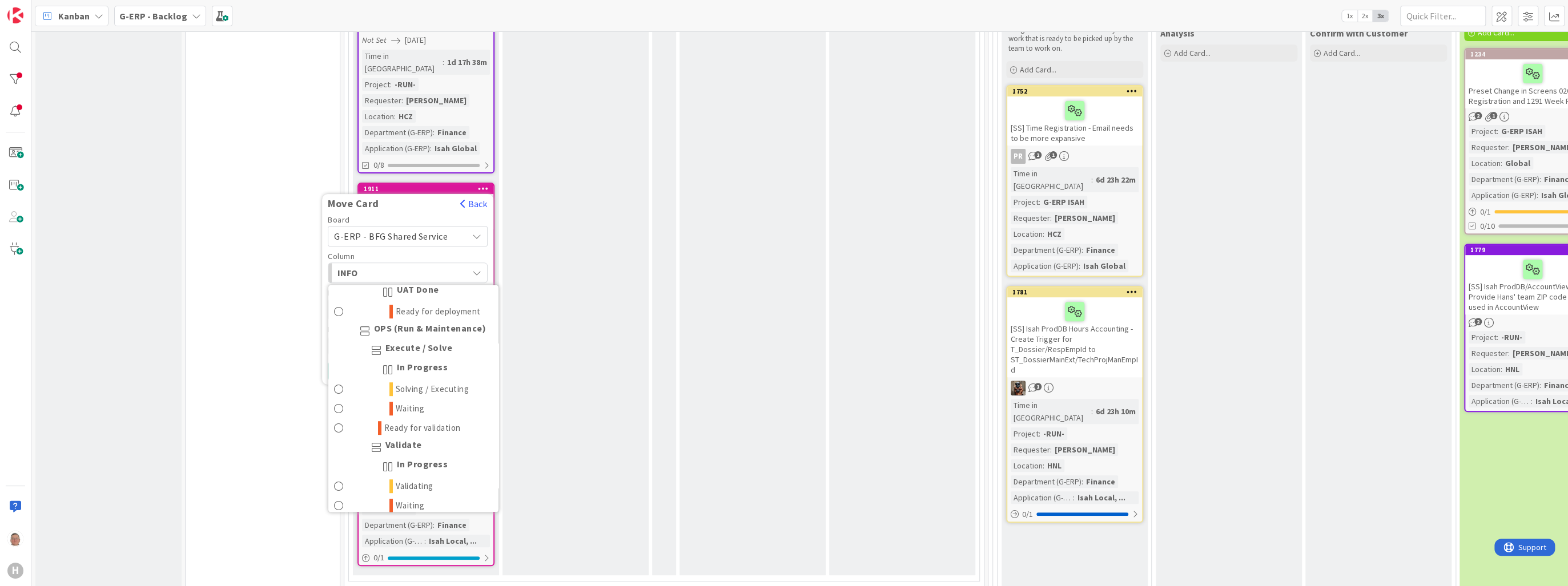
scroll to position [685, 0]
click at [409, 364] on span "Solving / Executing" at bounding box center [432, 371] width 74 height 13
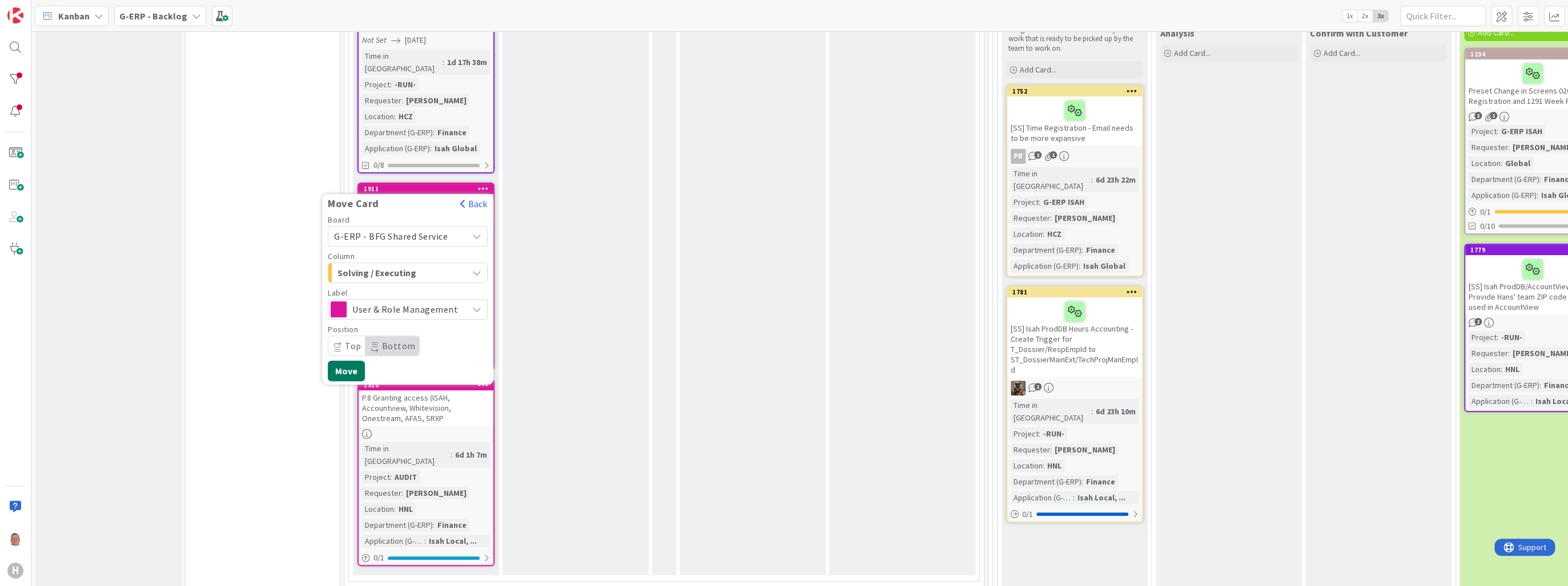
click at [345, 361] on button "Move" at bounding box center [346, 371] width 37 height 20
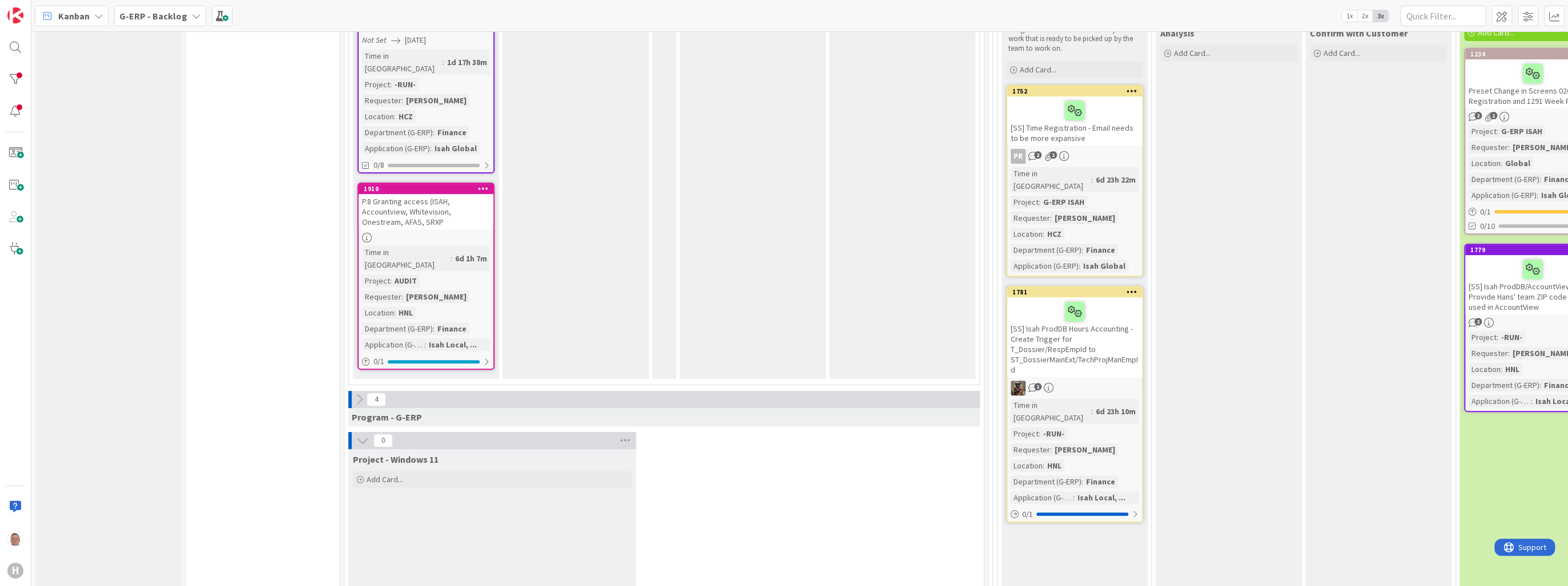
click at [480, 185] on icon at bounding box center [483, 189] width 11 height 8
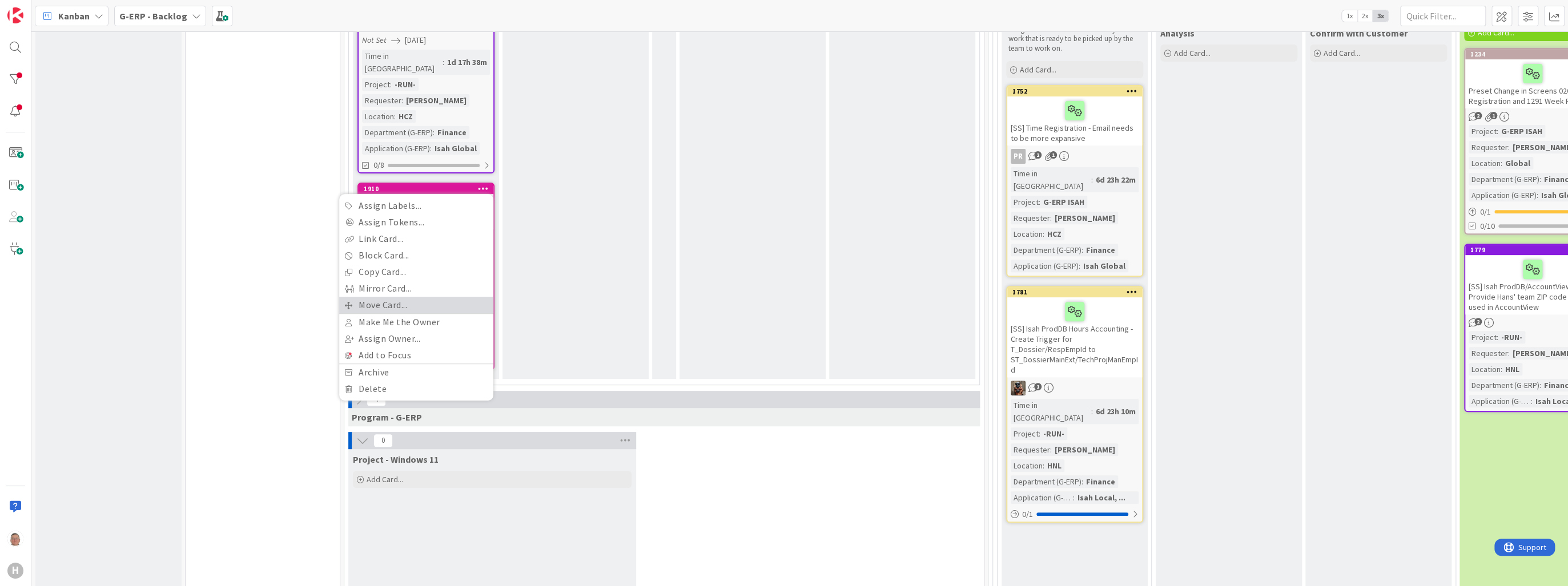
click at [382, 297] on link "Move Card..." at bounding box center [416, 305] width 154 height 17
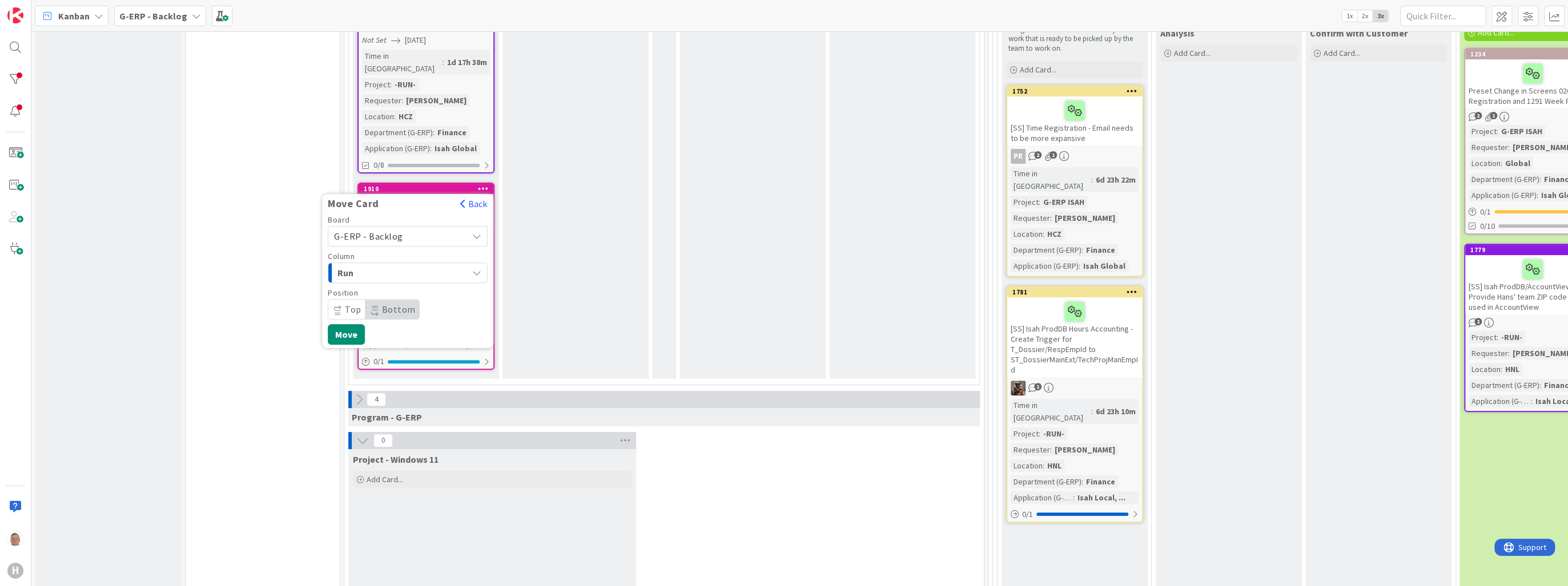
click at [410, 228] on span "G-ERP - Backlog" at bounding box center [398, 236] width 128 height 16
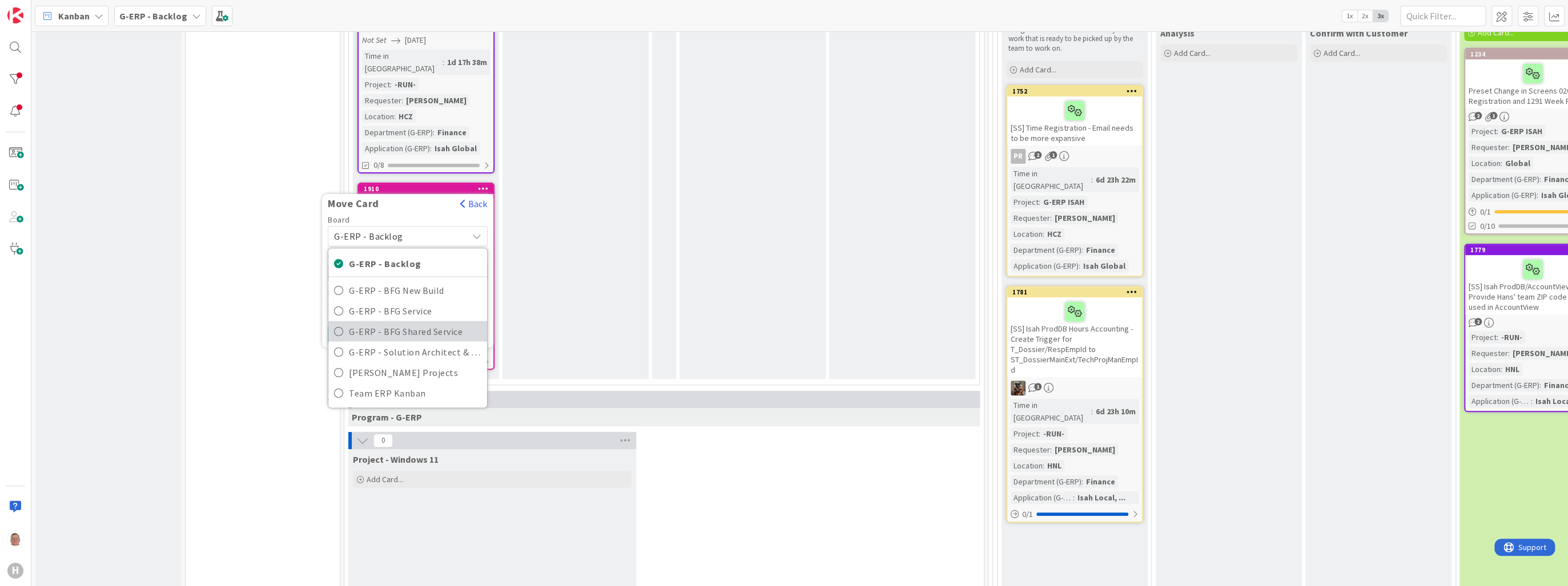
click at [409, 323] on span "G-ERP - BFG Shared Service" at bounding box center [415, 331] width 132 height 17
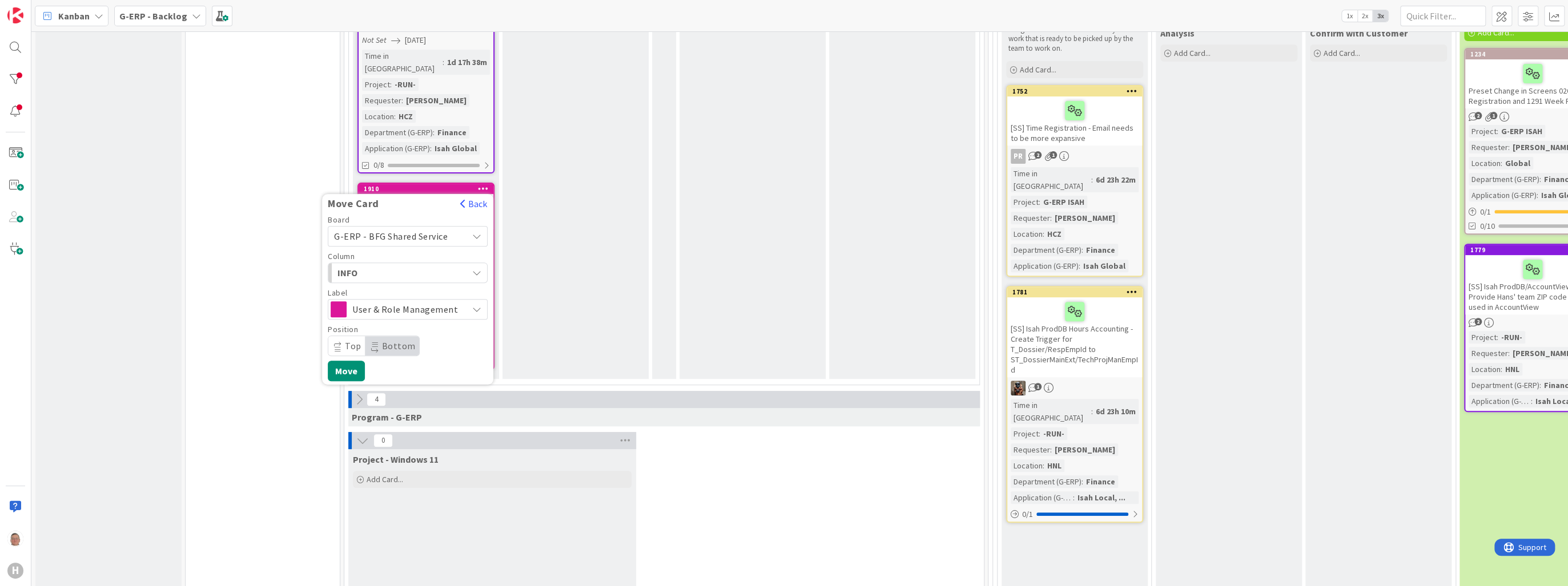
click at [363, 265] on span "INFO" at bounding box center [380, 272] width 86 height 15
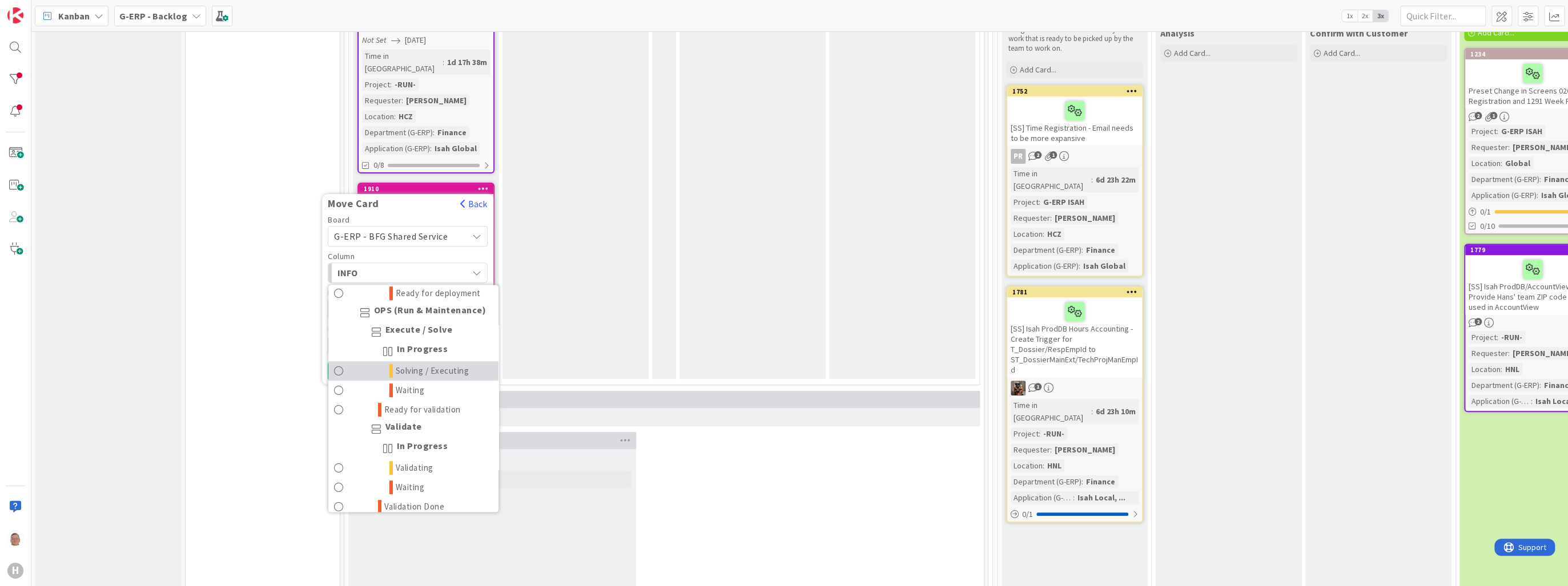
click at [412, 364] on span "Solving / Executing" at bounding box center [432, 371] width 74 height 13
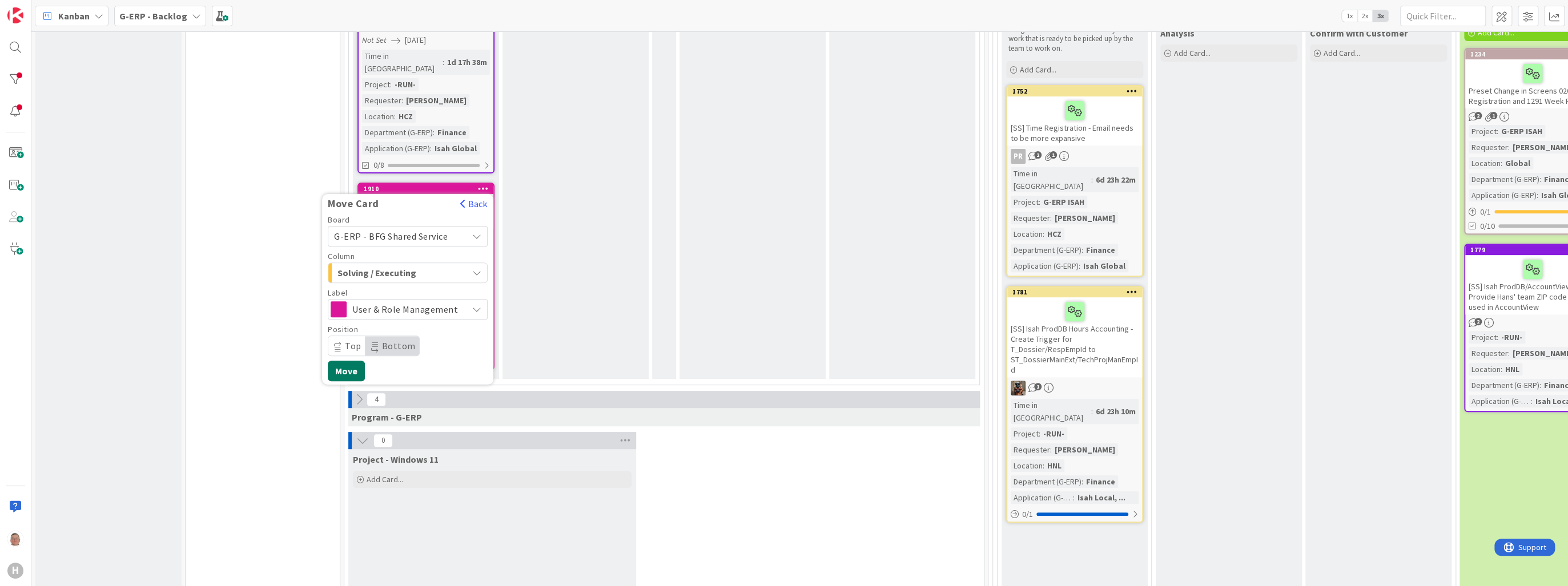
click at [352, 361] on button "Move" at bounding box center [346, 371] width 37 height 20
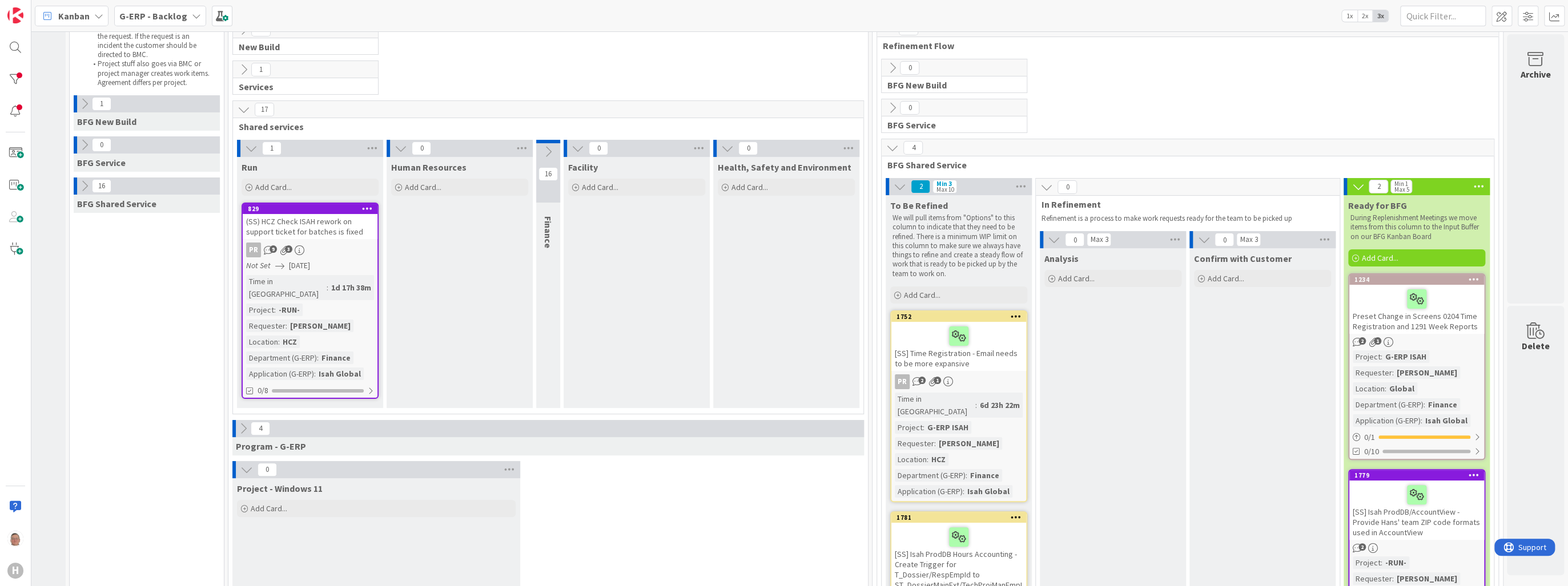
scroll to position [91, 121]
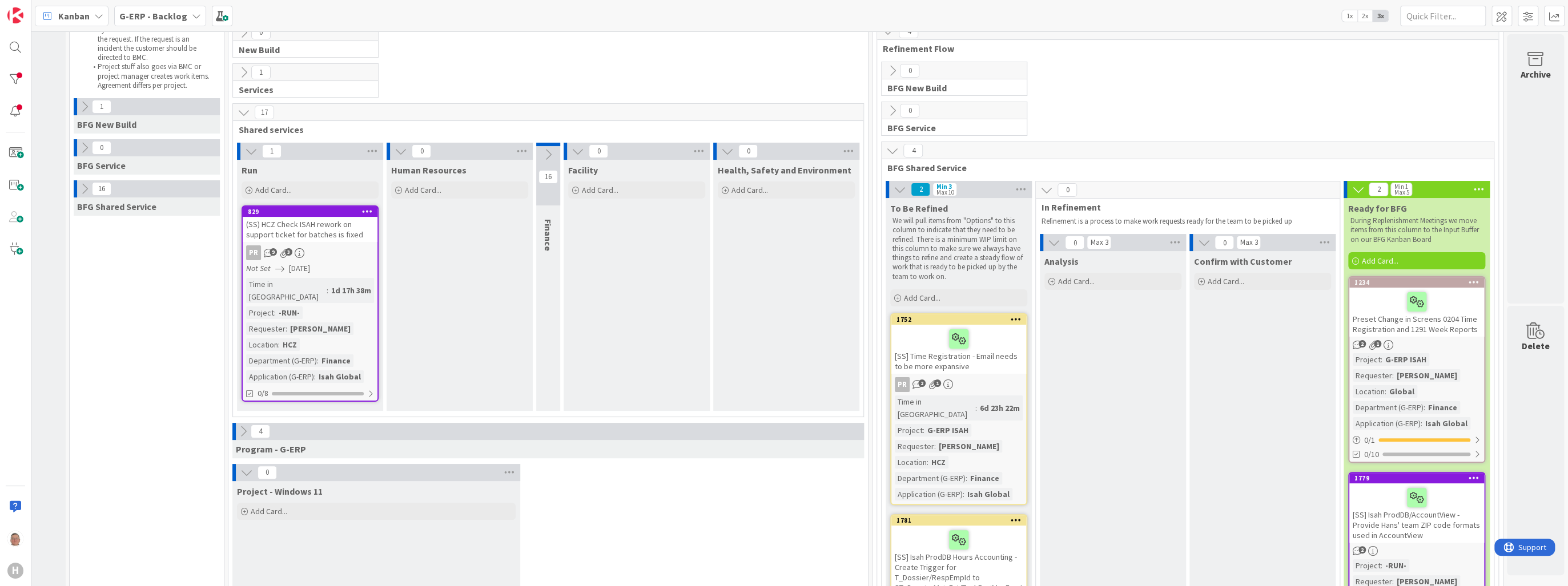
click at [547, 148] on icon at bounding box center [548, 155] width 13 height 13
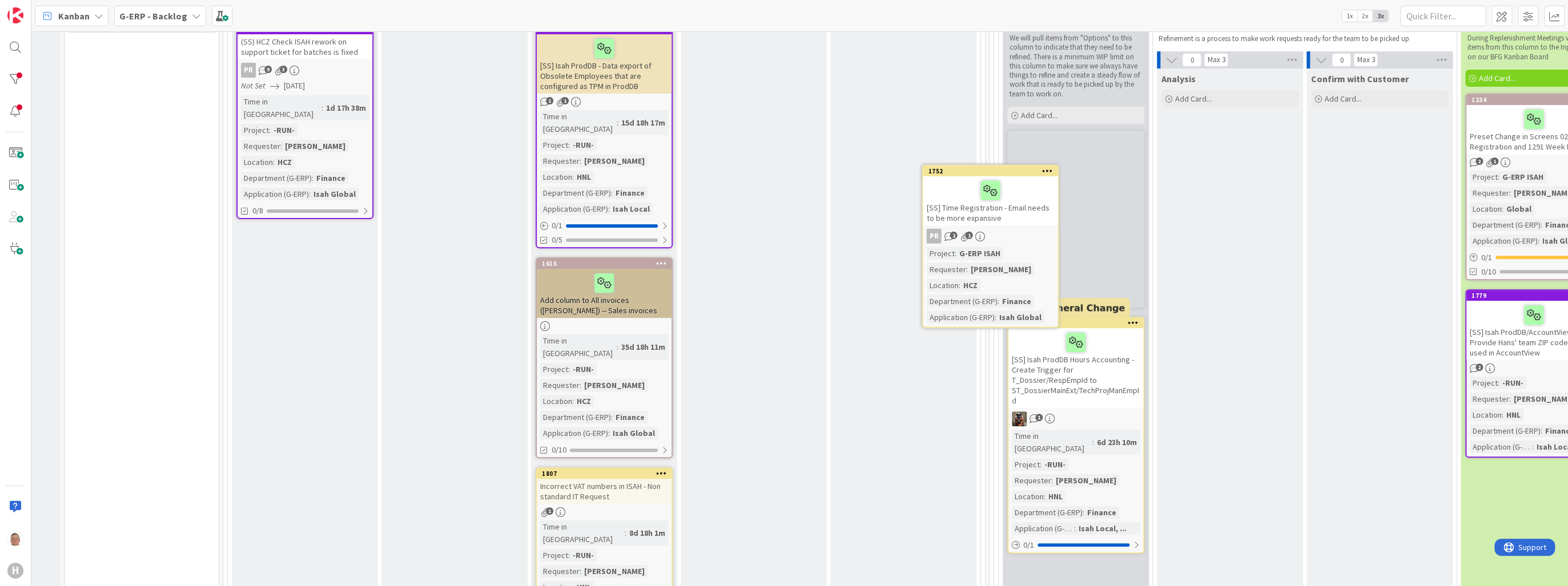
scroll to position [260, 121]
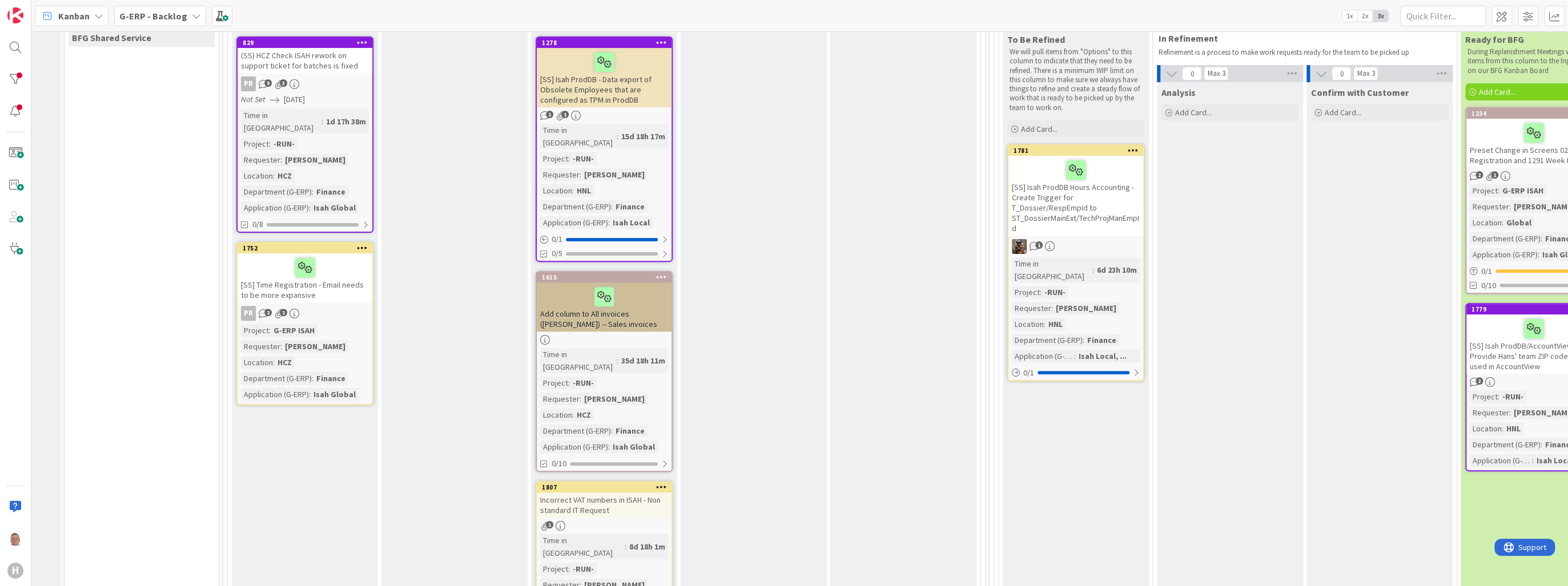
click at [361, 243] on icon at bounding box center [362, 247] width 11 height 8
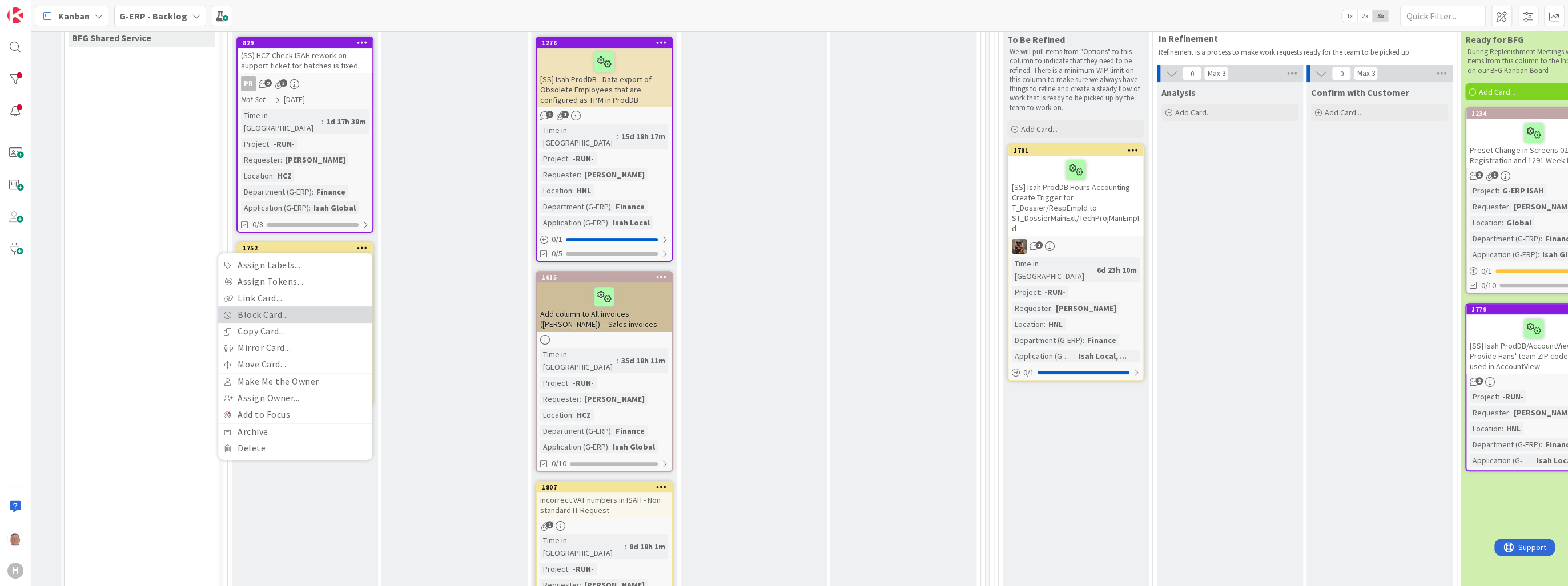
click at [279, 307] on link "Block Card..." at bounding box center [295, 315] width 154 height 17
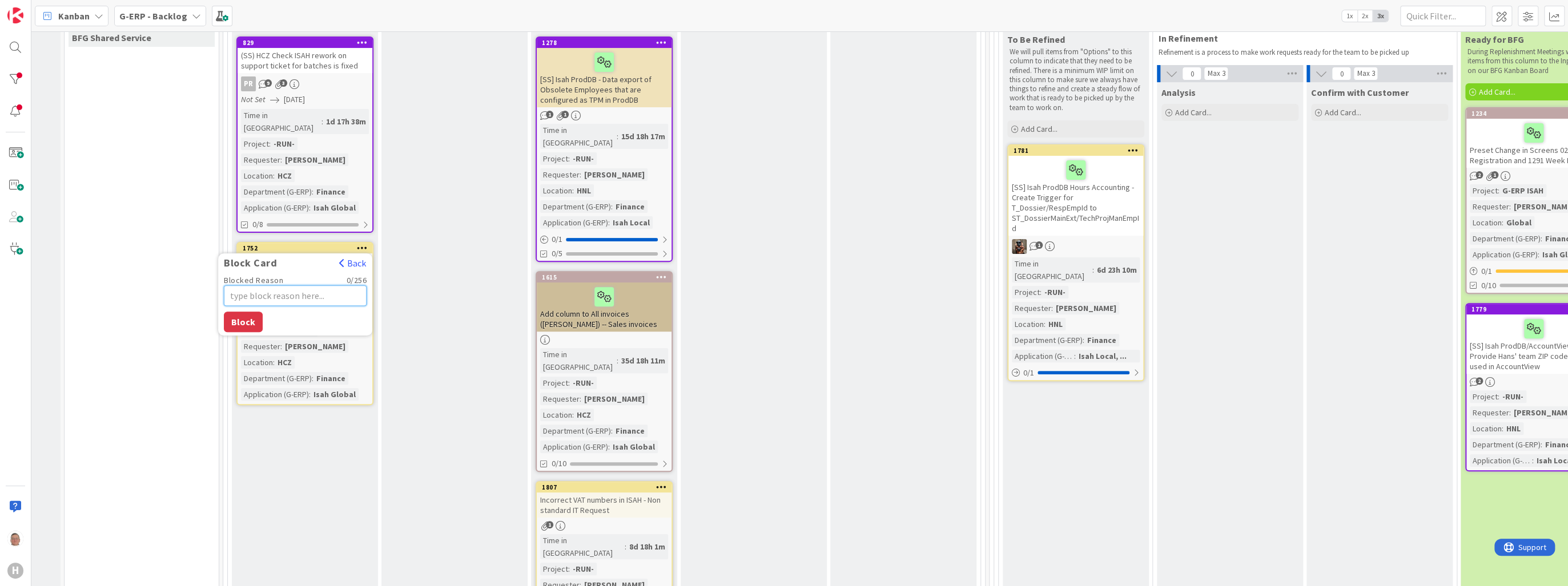
click at [273, 286] on textarea "Blocked Reason" at bounding box center [295, 296] width 143 height 20
type textarea "x"
type textarea "F"
type textarea "x"
type textarea "Fi"
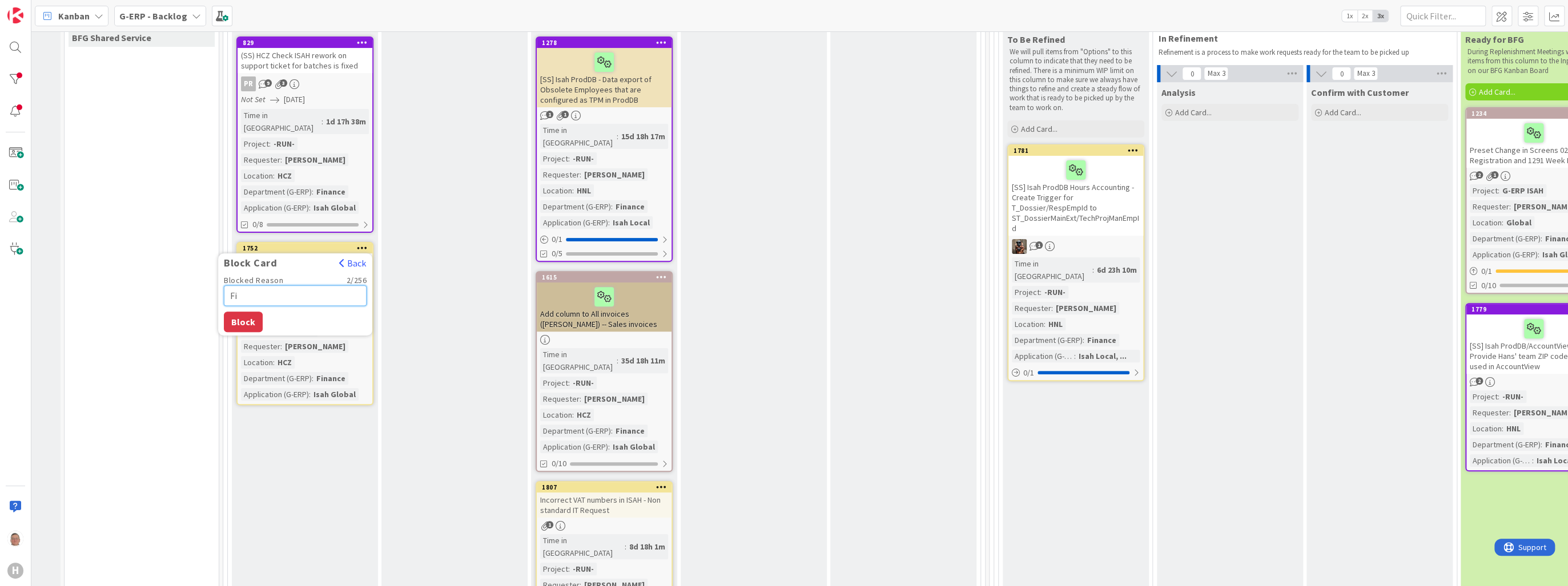
type textarea "x"
type textarea "Fir"
type textarea "x"
type textarea "Firs"
type textarea "x"
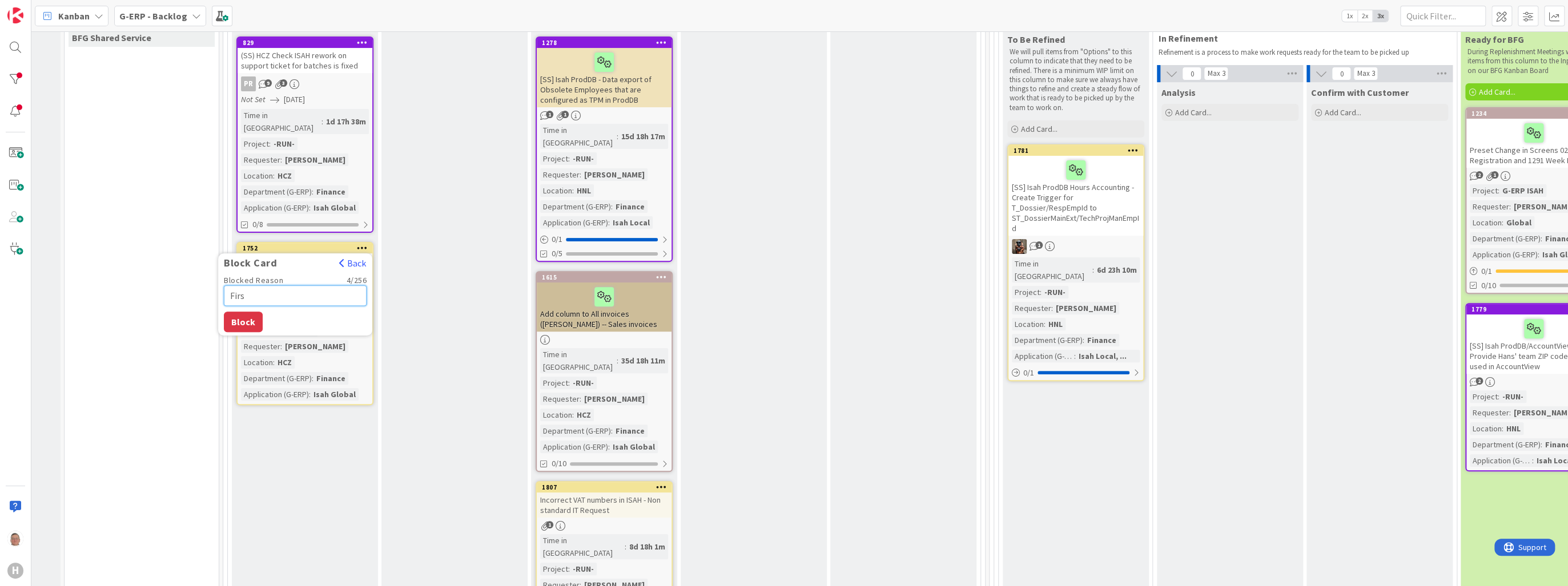
type textarea "First"
type textarea "x"
type textarea "First"
type textarea "x"
type textarea "First B"
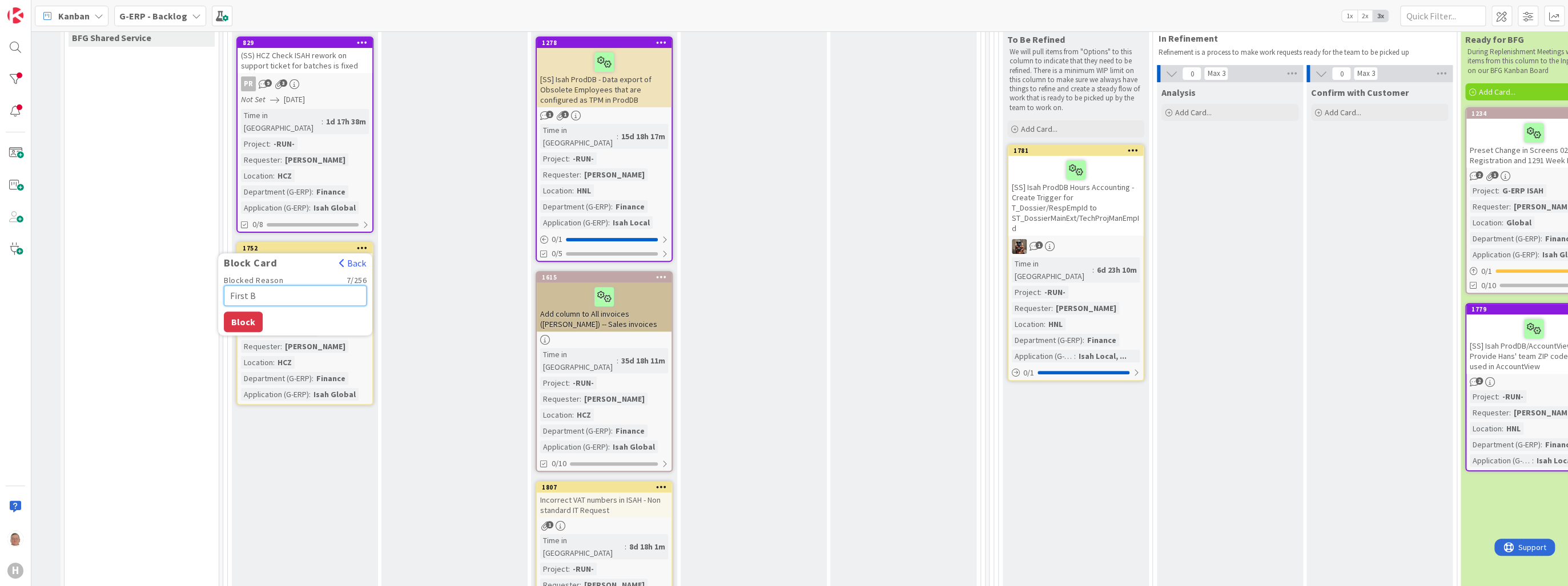
type textarea "x"
type textarea "First BD"
type textarea "x"
type textarea "First BDO"
type textarea "x"
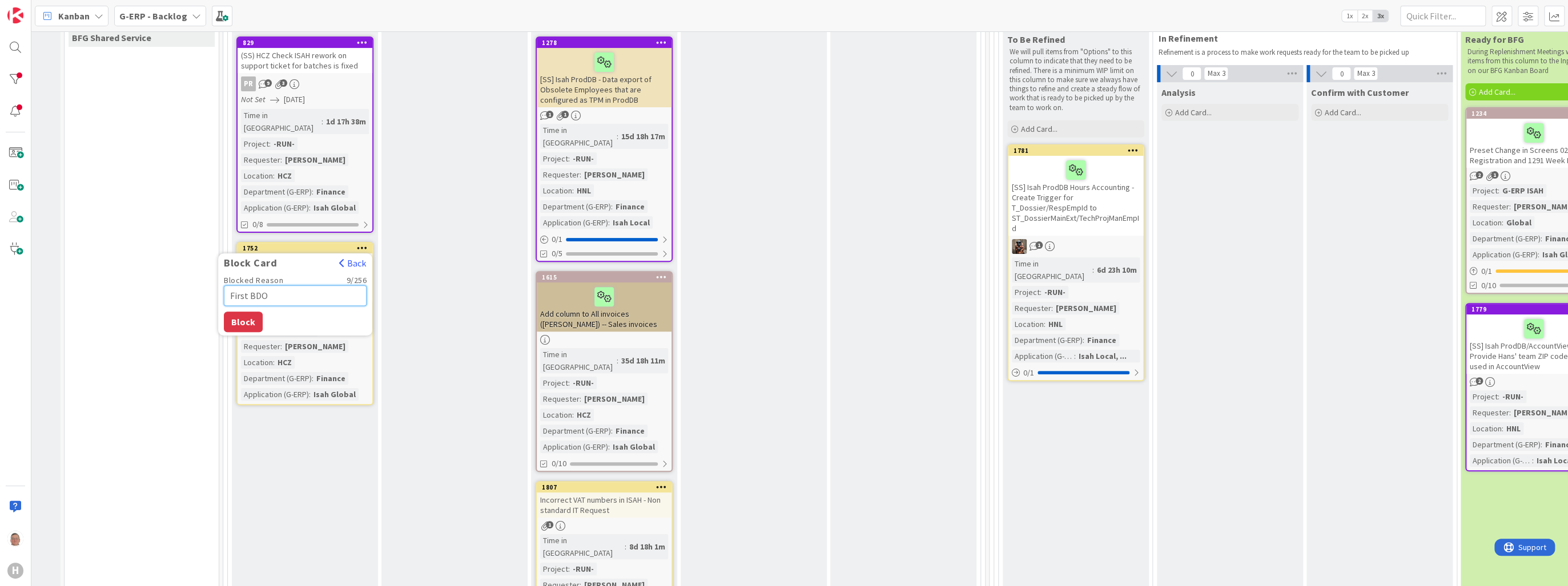
type textarea "First BDO"
type textarea "x"
type textarea "First BDO d"
type textarea "x"
type textarea "First BDO da"
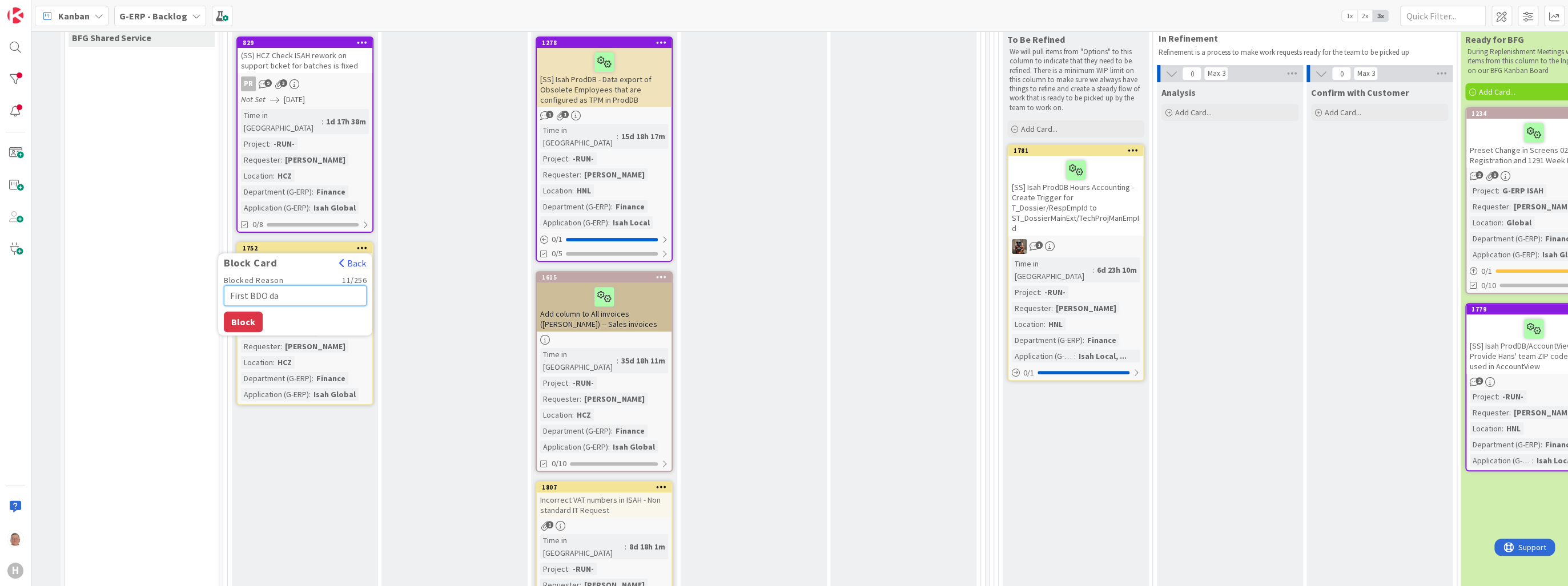
type textarea "x"
type textarea "First BDO dat"
type textarea "x"
type textarea "First BDO data"
type textarea "x"
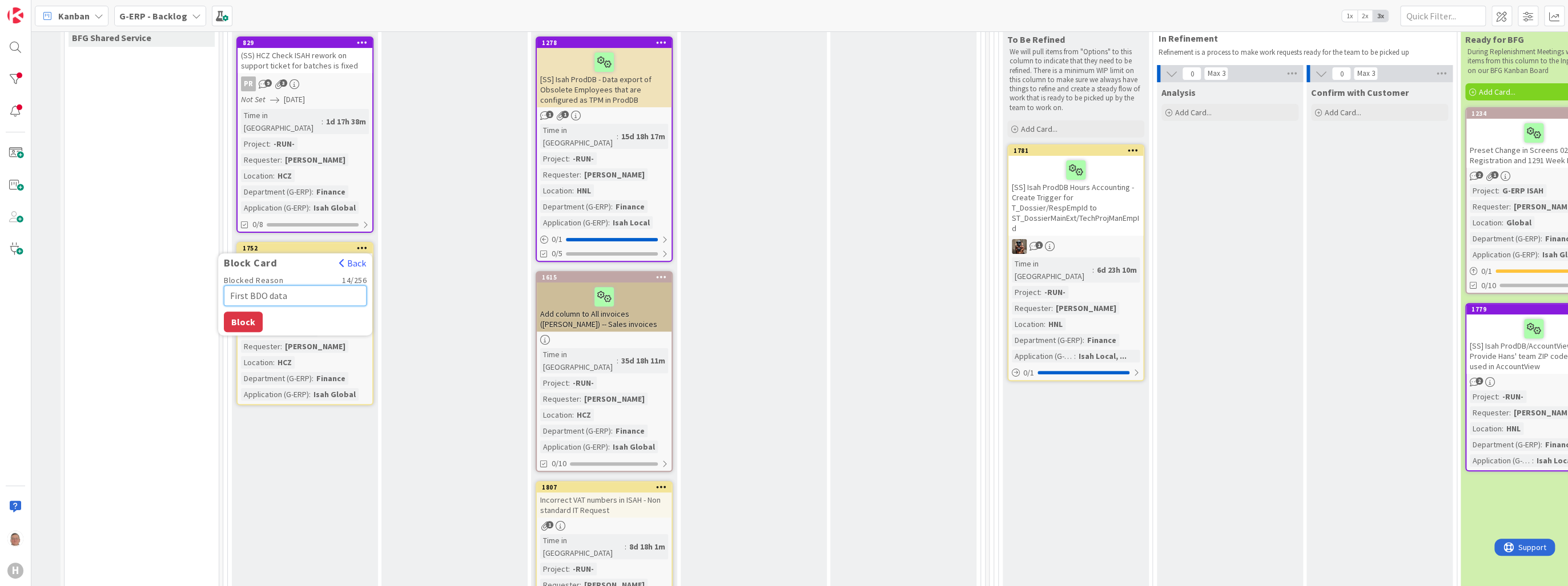
type textarea "First BDO data"
type textarea "x"
type textarea "First BDO data n"
type textarea "x"
type textarea "First BDO data ne"
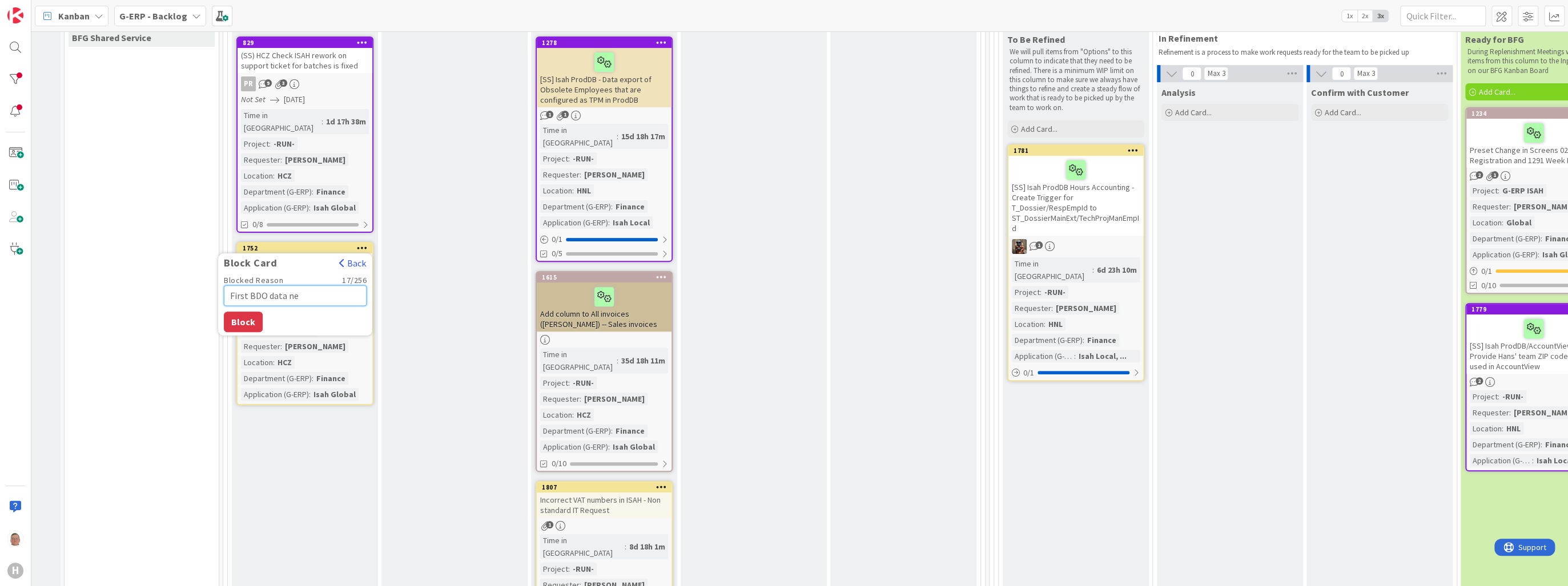
type textarea "x"
type textarea "First BDO data nee"
type textarea "x"
type textarea "First BDO data need"
type textarea "x"
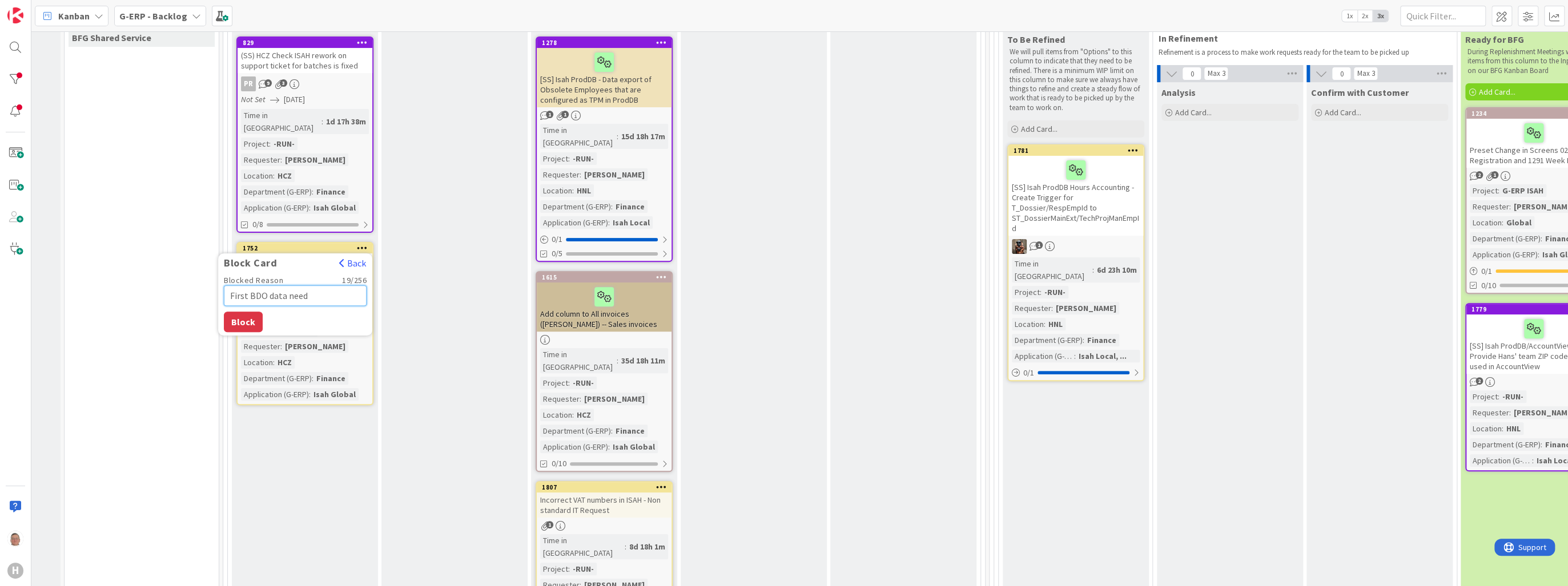
type textarea "First BDO data needs"
type textarea "x"
type textarea "First BDO data needs"
type textarea "x"
type textarea "First BDO data needs t"
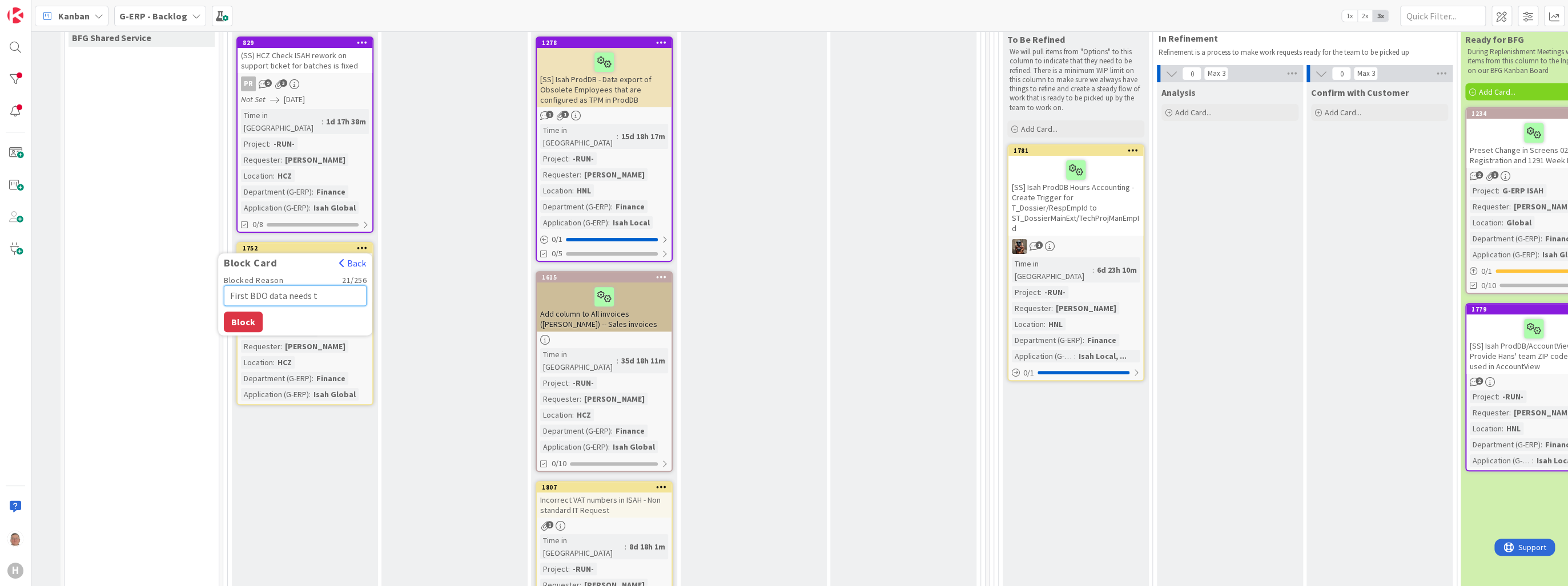
type textarea "x"
type textarea "First BDO data needs to"
type textarea "x"
type textarea "First BDO data needs to"
type textarea "x"
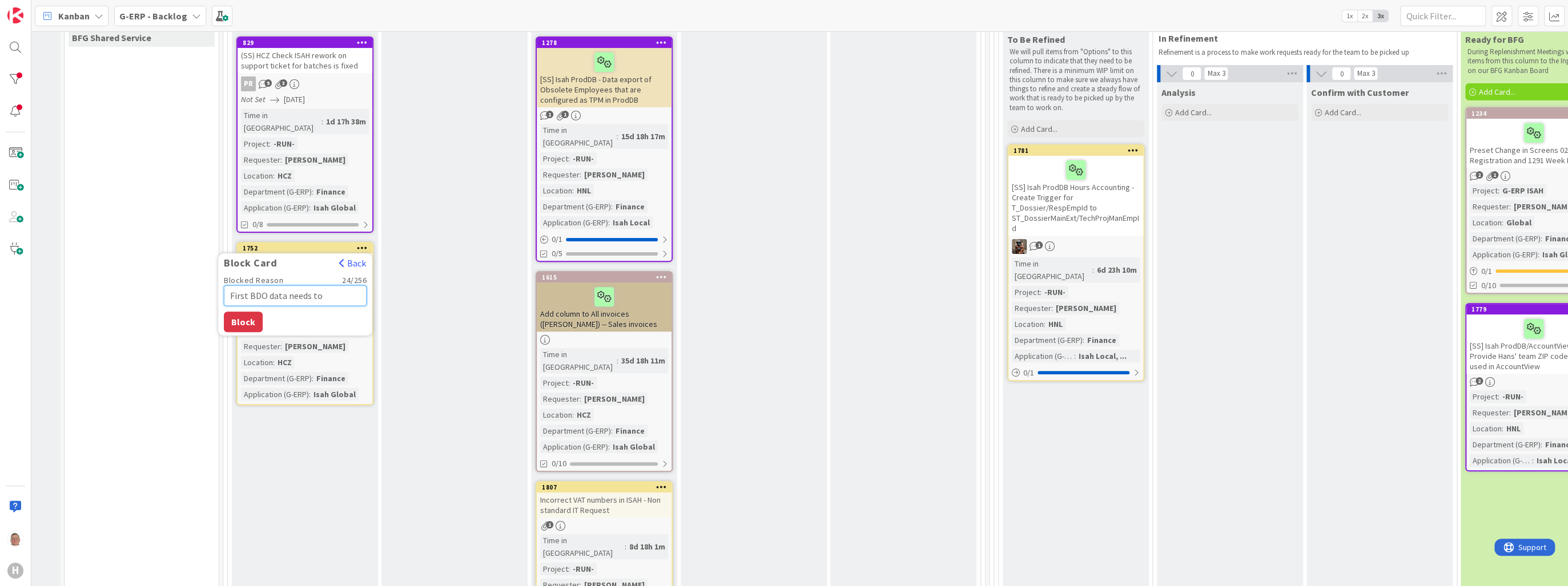
type textarea "First BDO data needs to b"
type textarea "x"
type textarea "First BDO data needs to be"
type textarea "x"
type textarea "First BDO data needs to be"
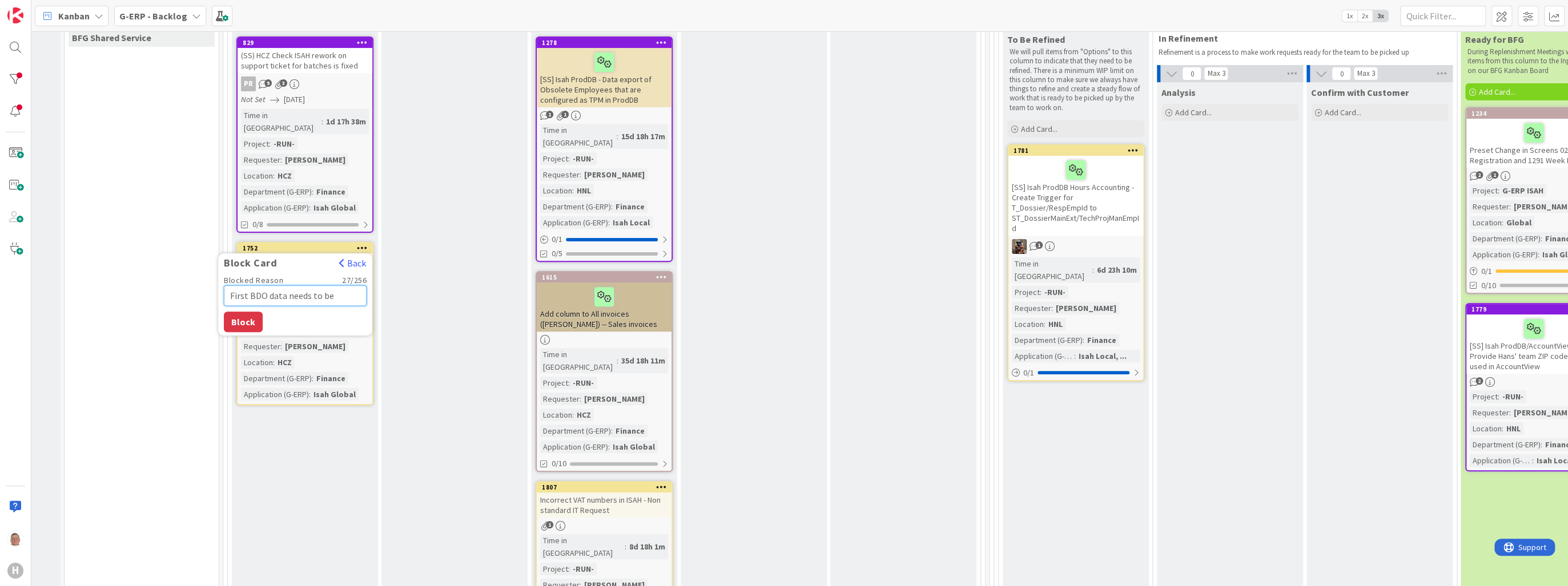
type textarea "x"
type textarea "First BDO data needs to be g"
type textarea "x"
type textarea "First BDO data needs to be ga"
type textarea "x"
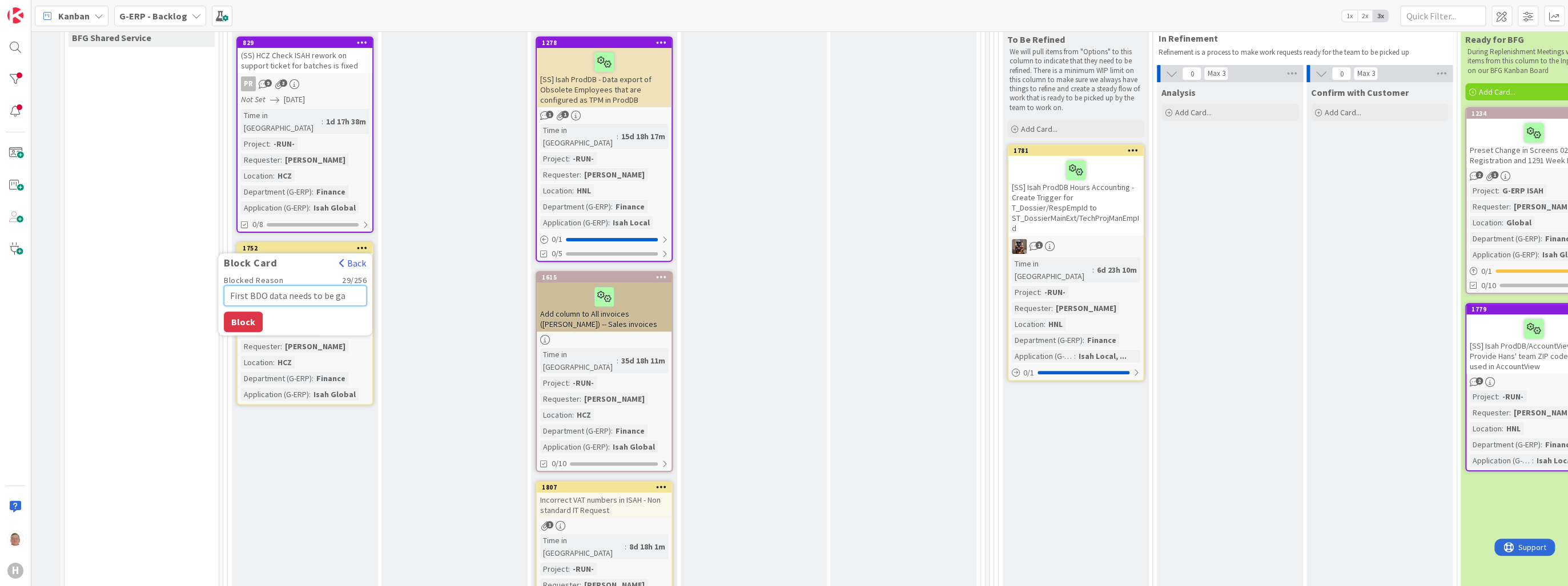
type textarea "First BDO data needs to be gat"
type textarea "x"
type textarea "First BDO data needs to be gath"
type textarea "x"
type textarea "First BDO data needs to be gathe"
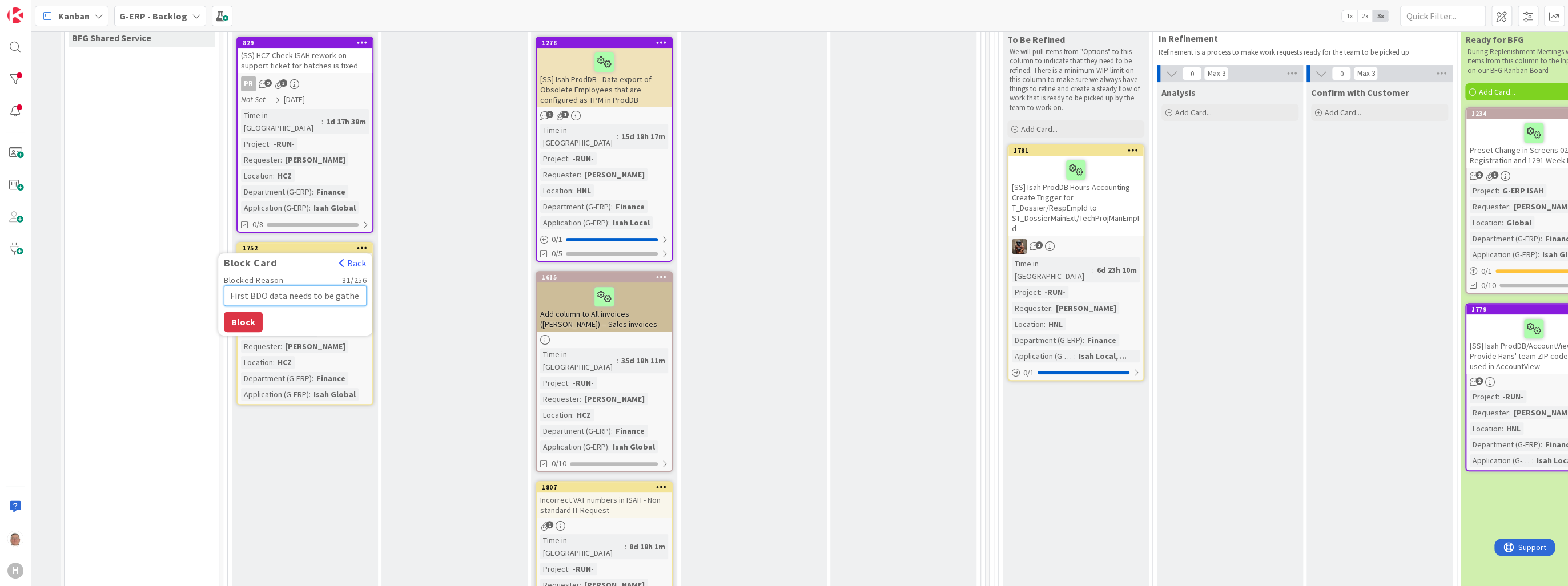
type textarea "x"
type textarea "First BDO data needs to be gather"
type textarea "x"
type textarea "First BDO data needs to be gathere"
type textarea "x"
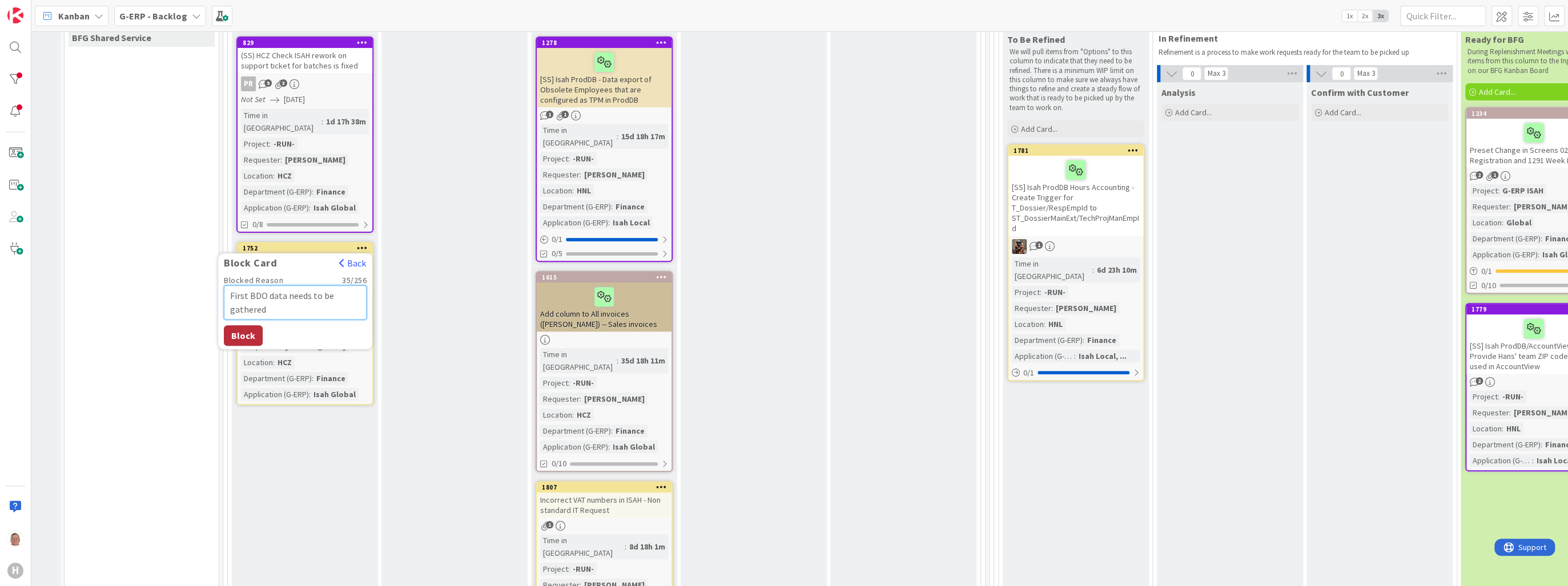
type textarea "First BDO data needs to be gathered"
click at [246, 325] on button "Block" at bounding box center [243, 335] width 39 height 20
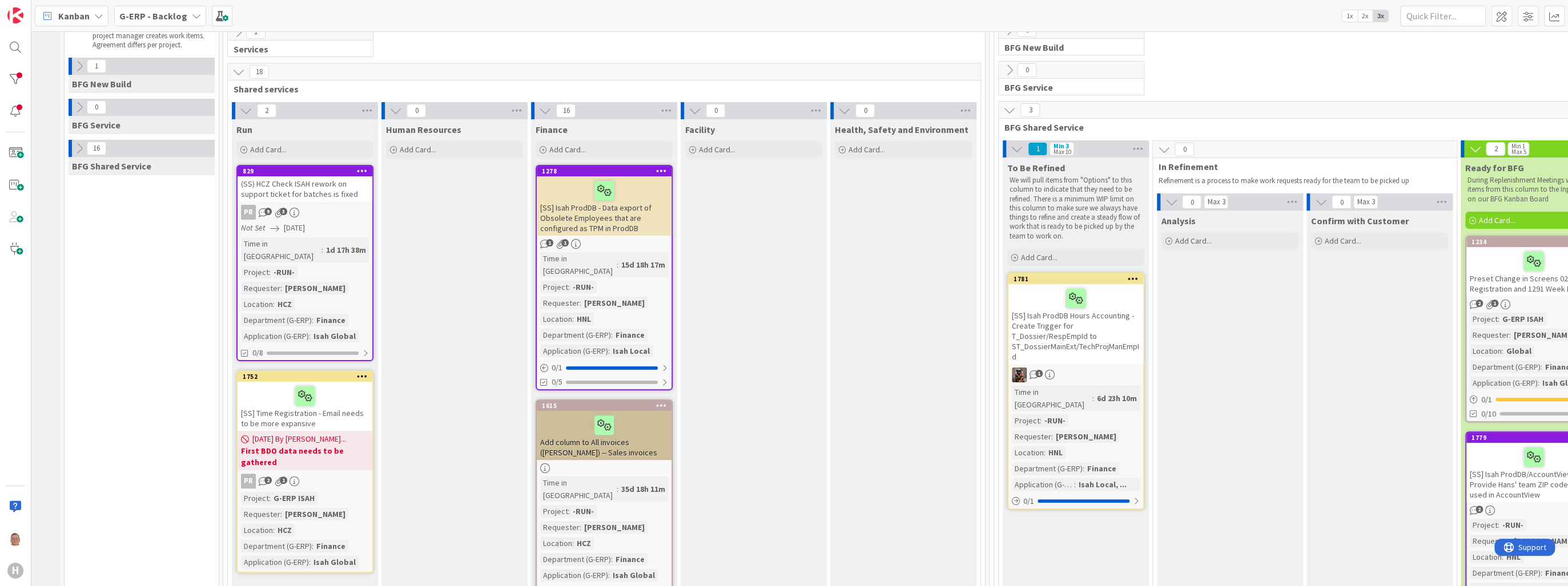
scroll to position [123, 121]
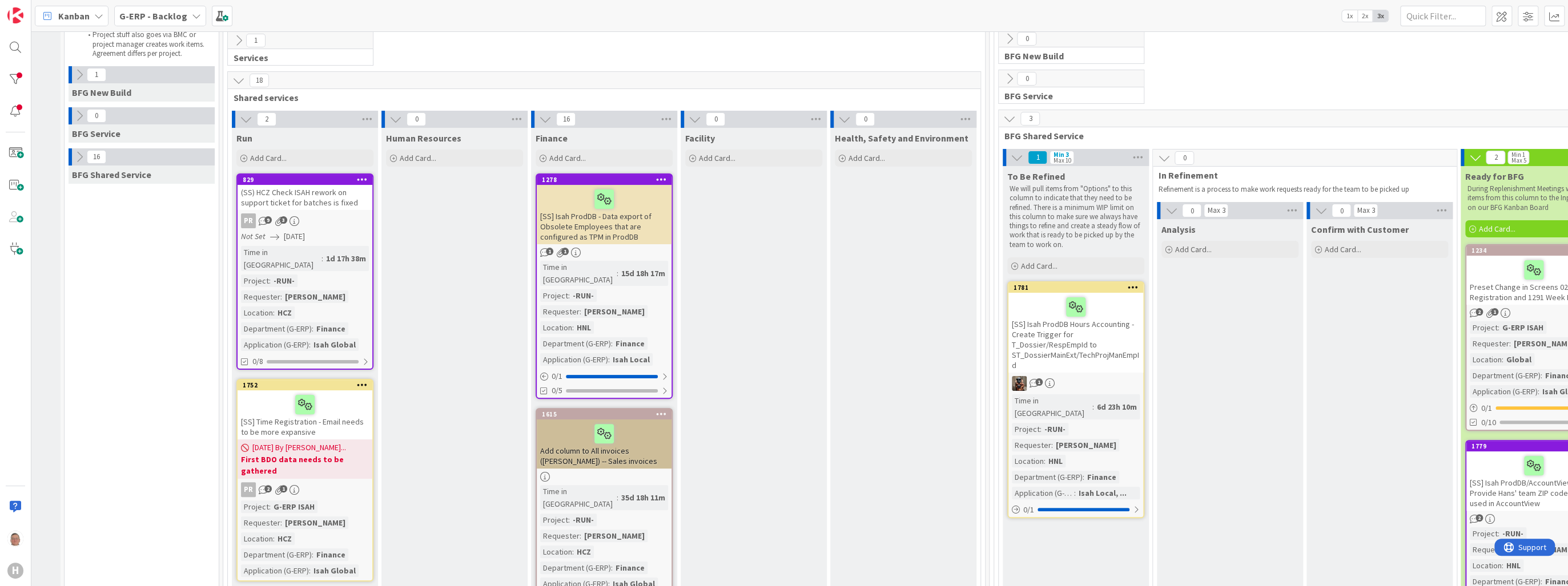
click at [318, 454] on b "First BDO data needs to be gathered" at bounding box center [305, 465] width 128 height 23
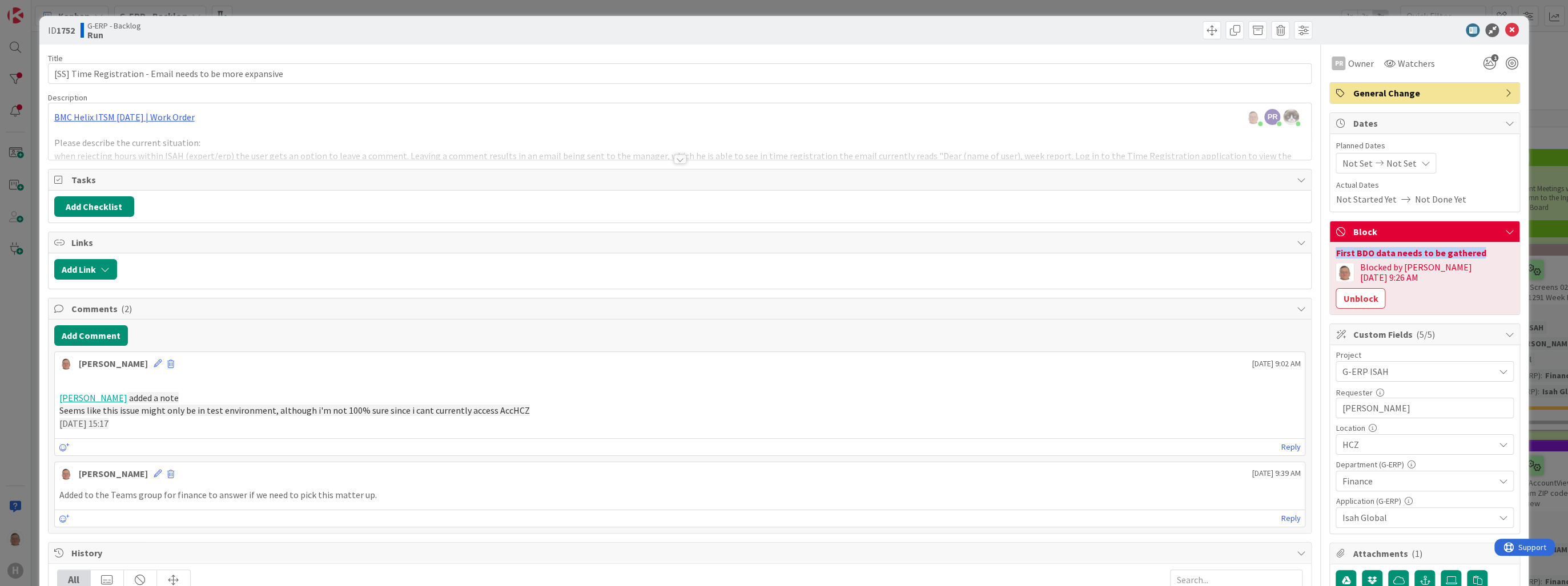
drag, startPoint x: 1473, startPoint y: 251, endPoint x: 1326, endPoint y: 253, distance: 147.0
click at [1330, 253] on div "First BDO data needs to be gathered Blocked by leon 09/18/2025 9:26 AM Unblock" at bounding box center [1424, 279] width 190 height 72
copy div "First BDO data needs to be gathered"
click at [1509, 27] on icon at bounding box center [1511, 30] width 13 height 13
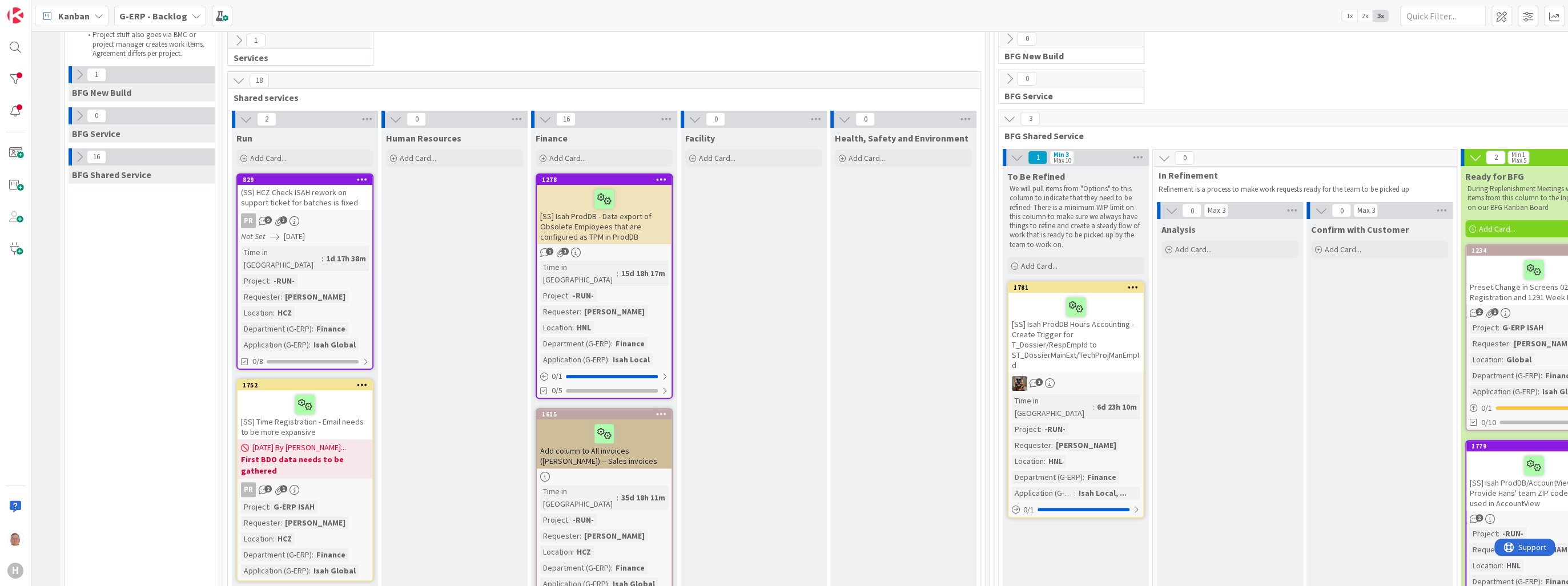
click at [363, 176] on icon at bounding box center [362, 179] width 11 height 8
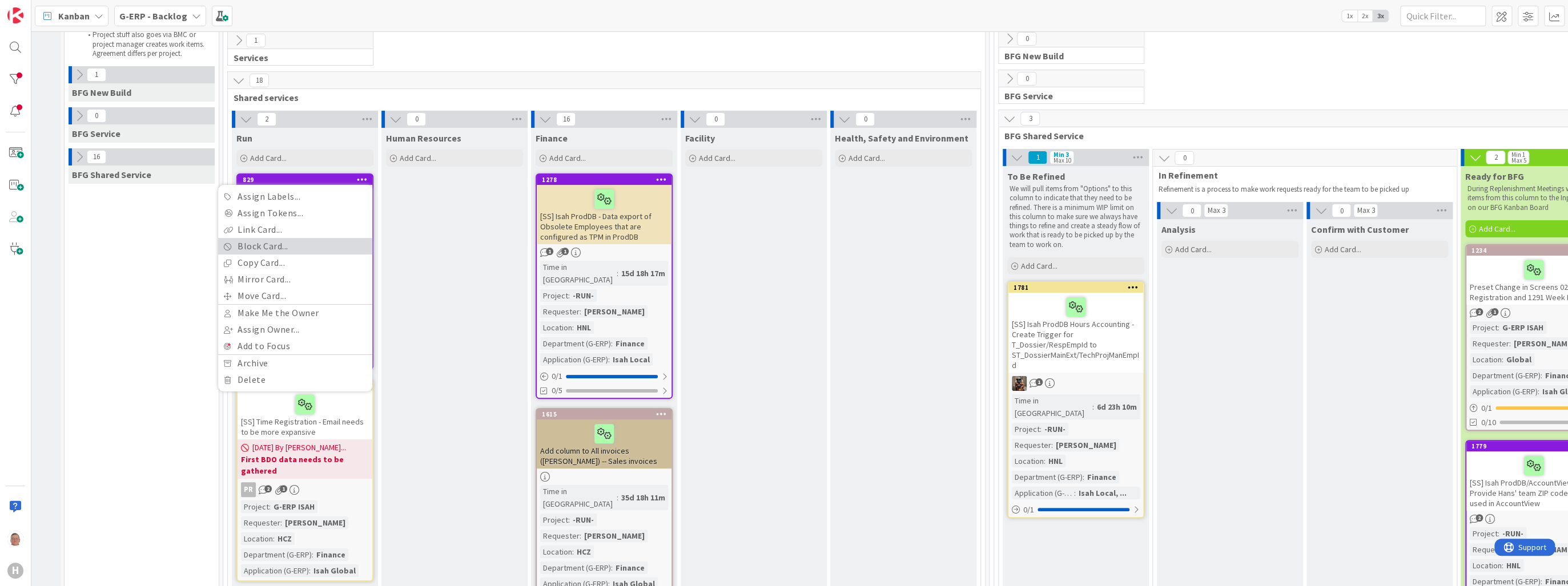
click at [275, 247] on link "Block Card..." at bounding box center [295, 246] width 154 height 17
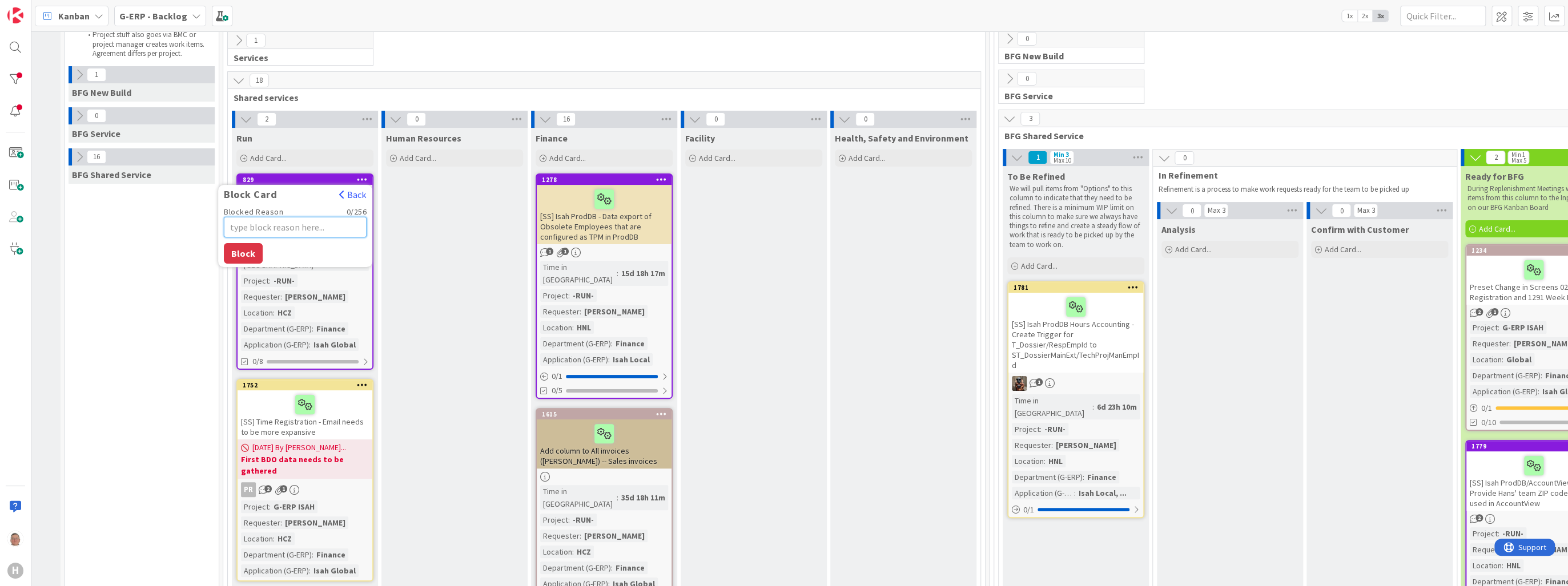
click at [283, 224] on textarea "Blocked Reason" at bounding box center [295, 227] width 143 height 20
paste textarea "First BDO data needs to be gathered"
type textarea "x"
type textarea "First BDO data needs to be gathered"
click at [242, 263] on button "Block" at bounding box center [243, 267] width 39 height 20
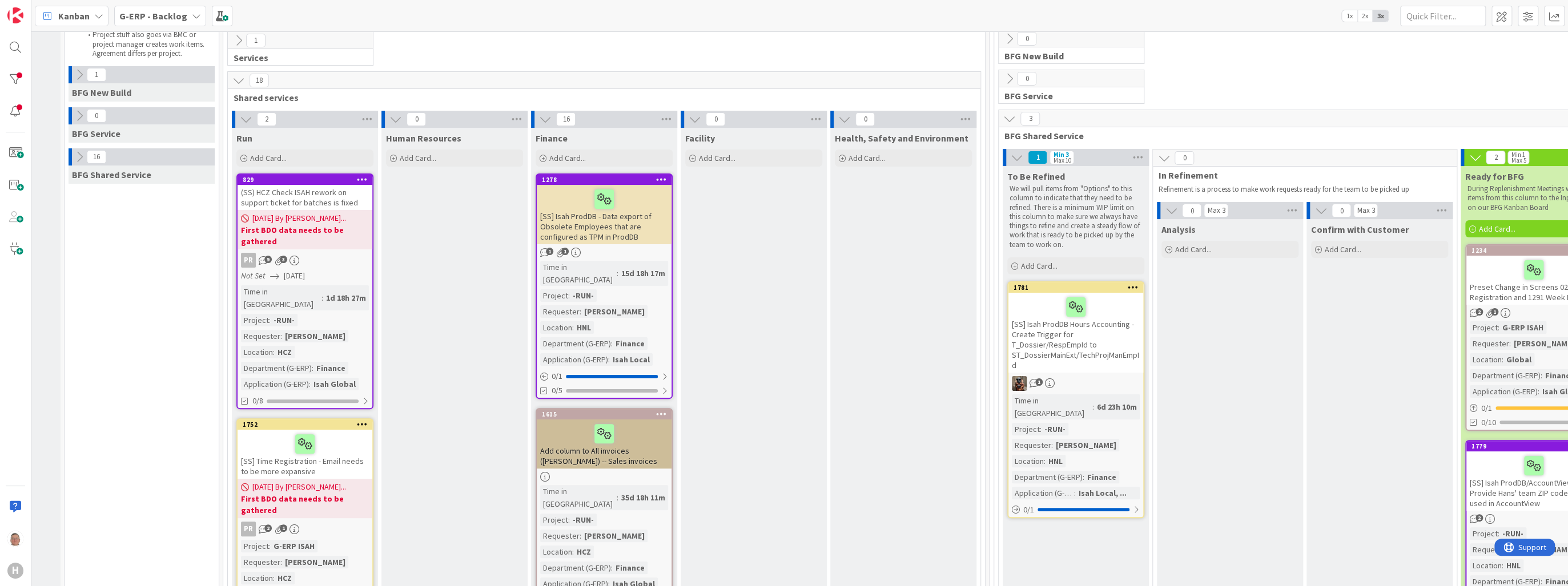
click at [322, 193] on div "(SS) HCZ Check ISAH rework on support ticket for batches is fixed" at bounding box center [305, 197] width 135 height 25
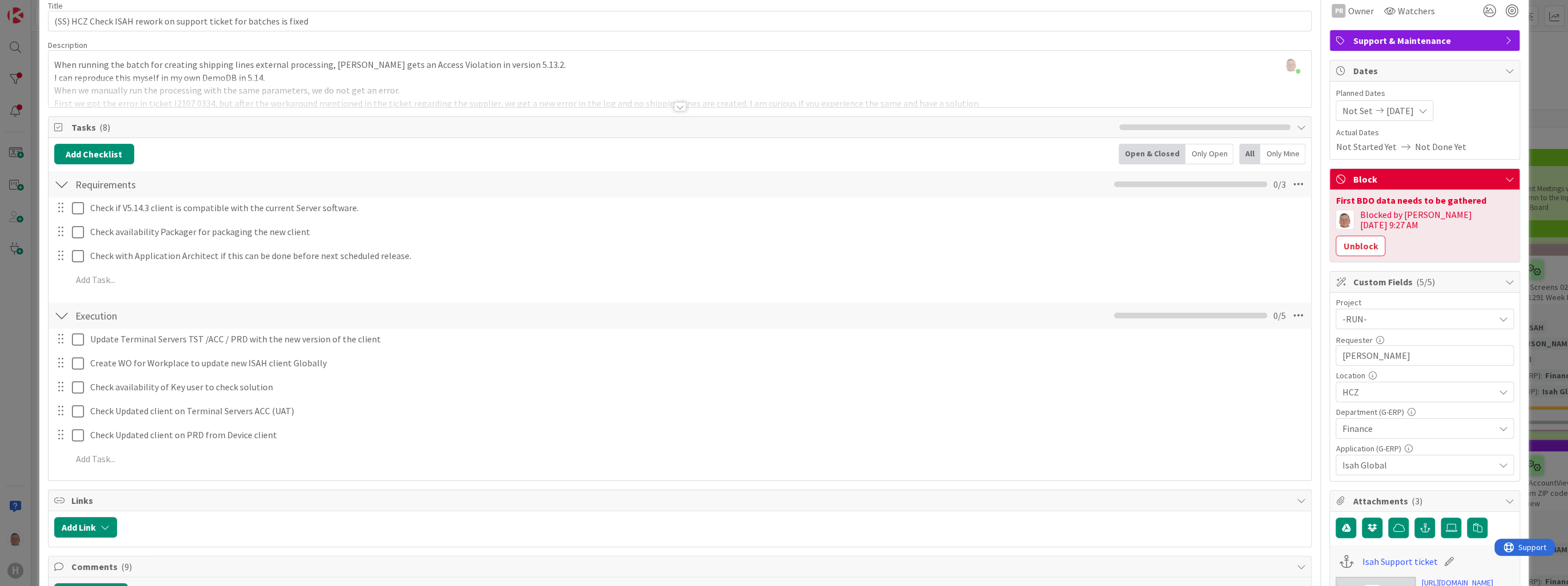
scroll to position [45, 0]
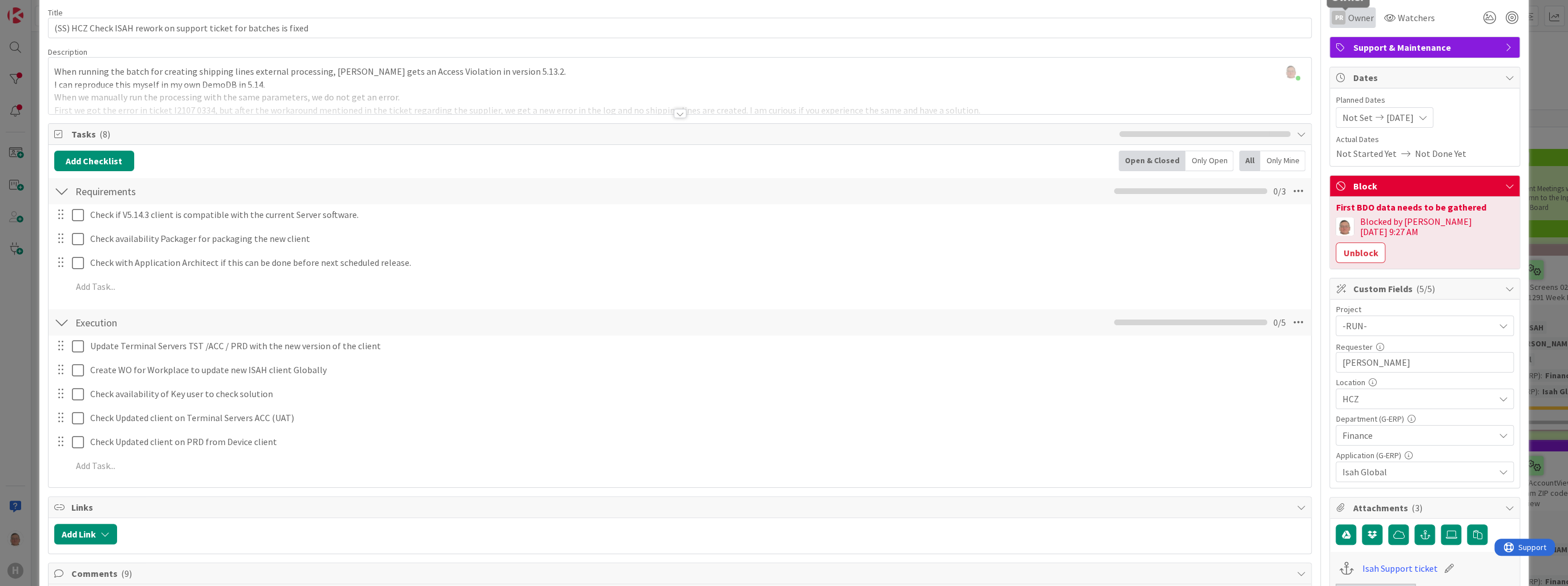
click at [1353, 19] on span "Owner" at bounding box center [1360, 17] width 26 height 13
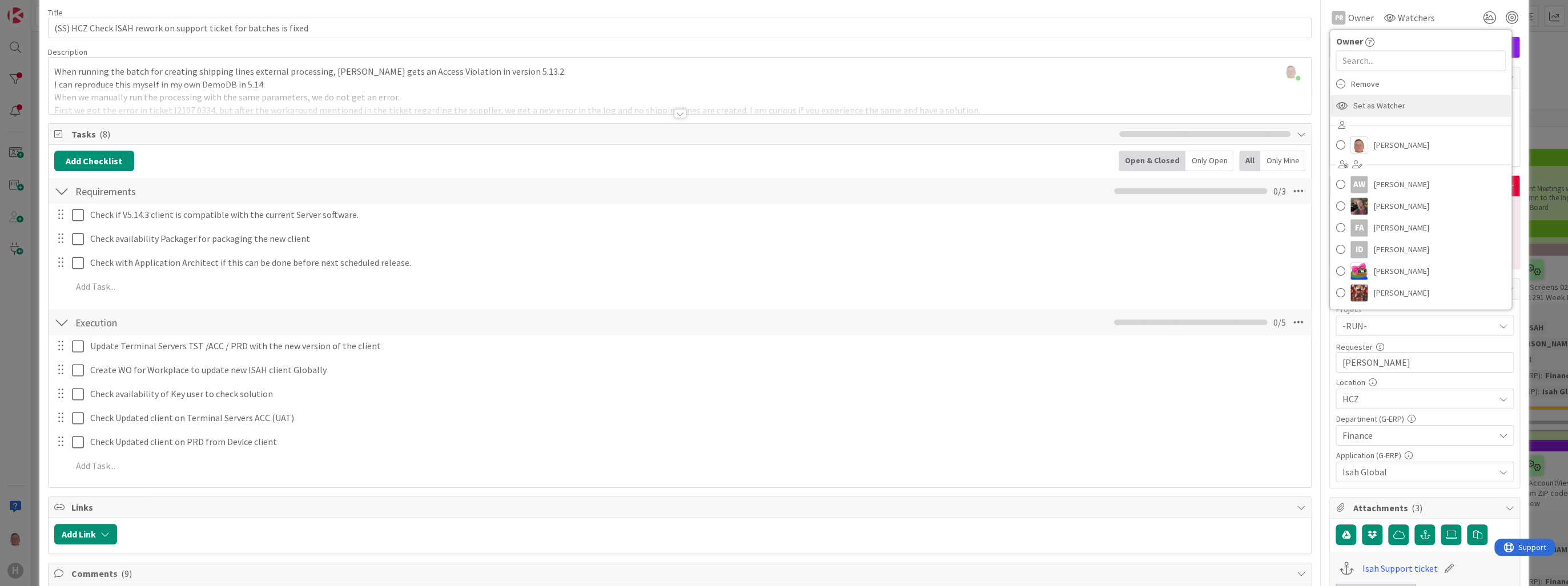
click at [1364, 105] on span "Set as Watcher" at bounding box center [1378, 105] width 52 height 17
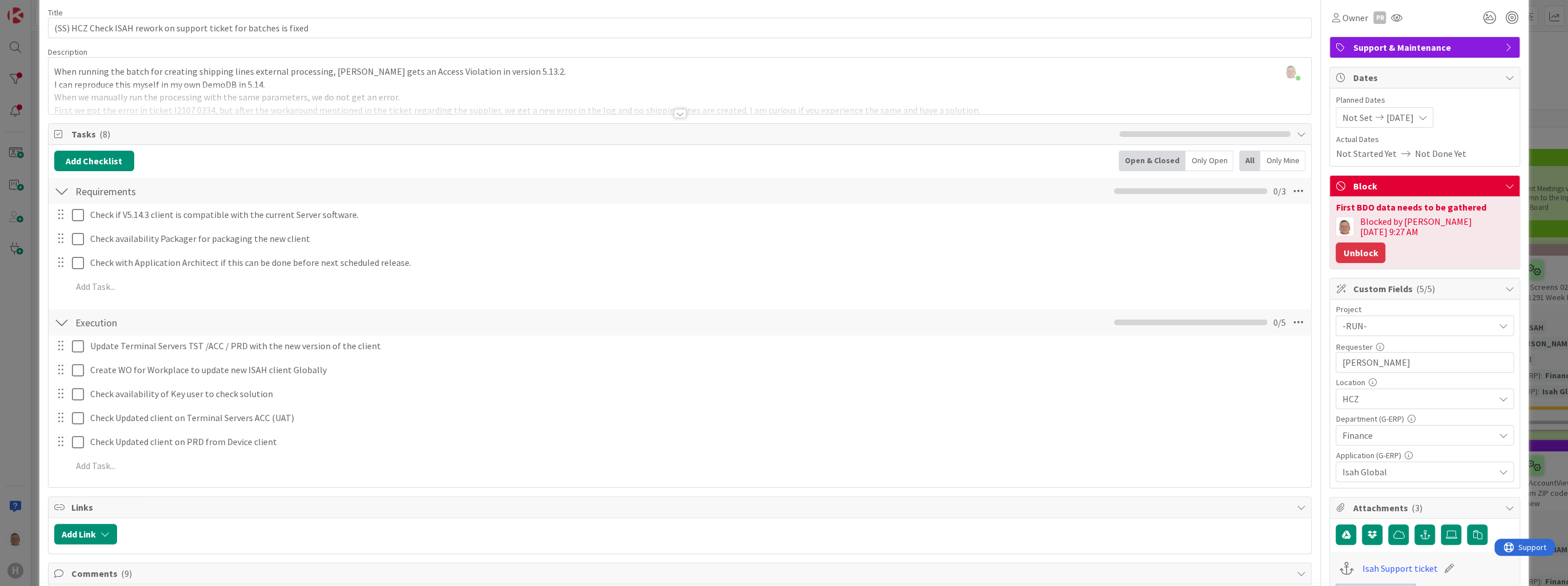
click at [1385, 243] on button "Unblock" at bounding box center [1360, 253] width 50 height 20
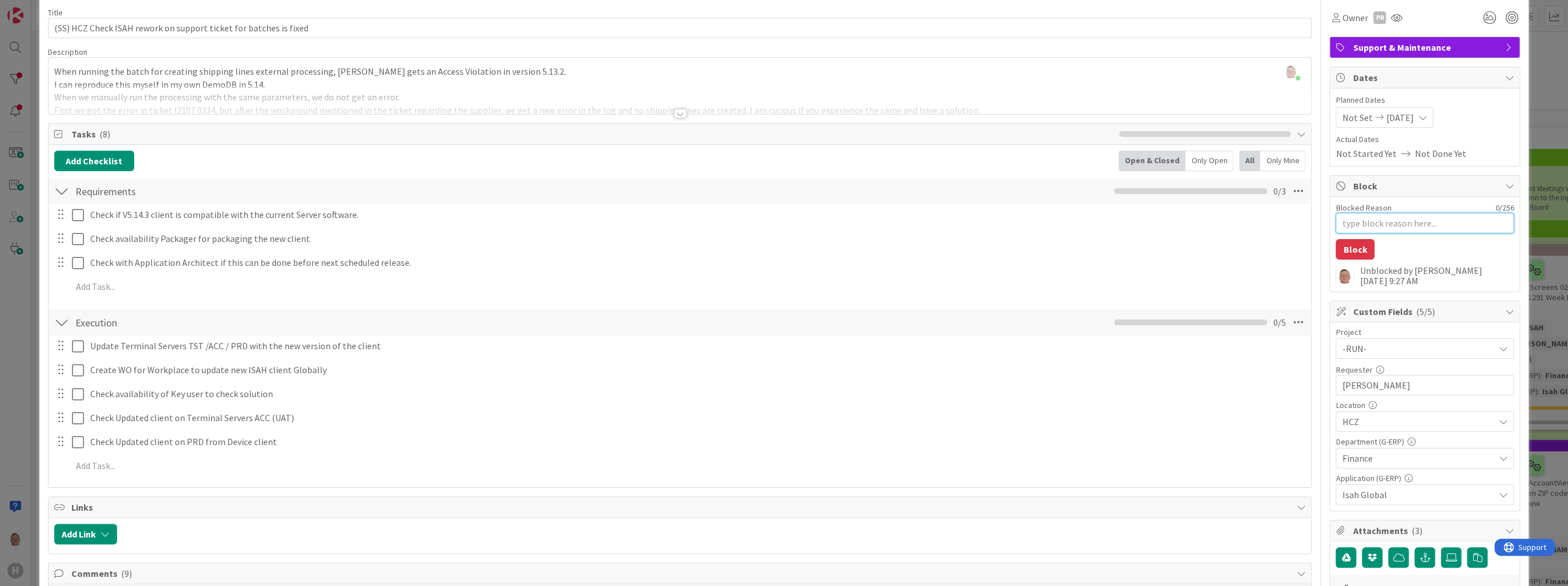
click at [1393, 226] on textarea "Blocked Reason" at bounding box center [1424, 223] width 178 height 20
type textarea "x"
type textarea "N"
type textarea "x"
type textarea "Ne"
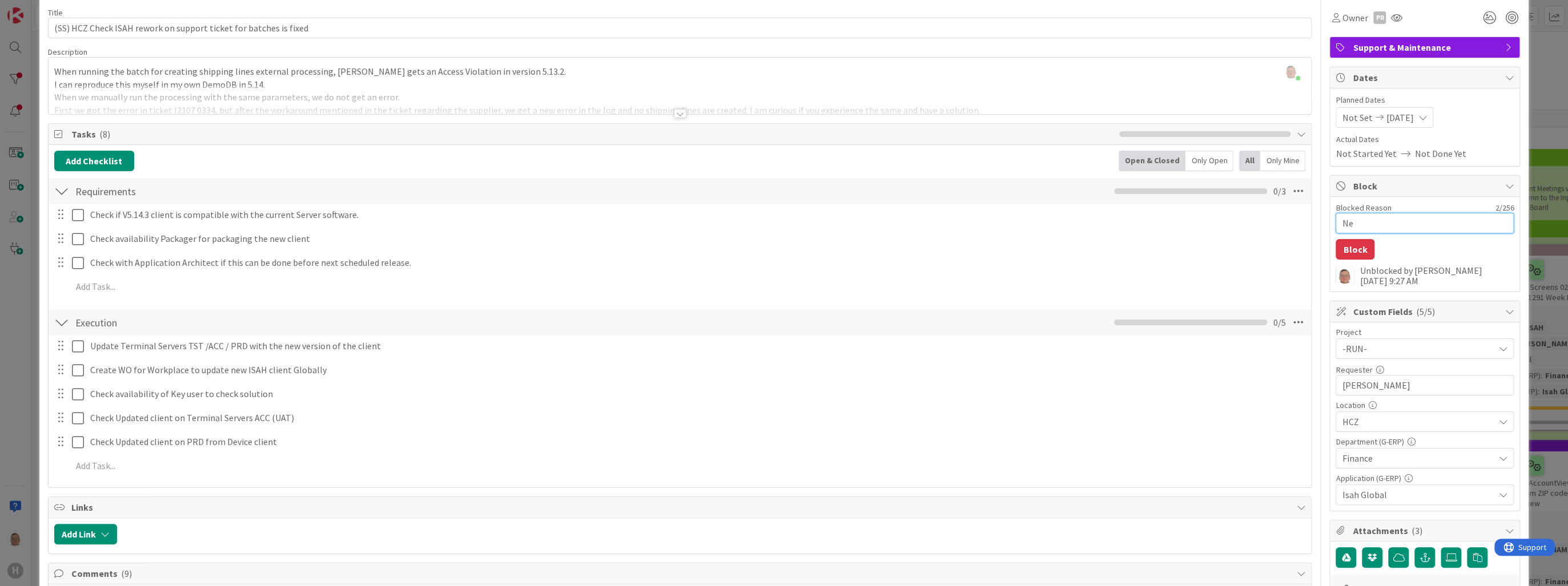
type textarea "x"
type textarea "Nee"
type textarea "x"
type textarea "Ne"
type textarea "x"
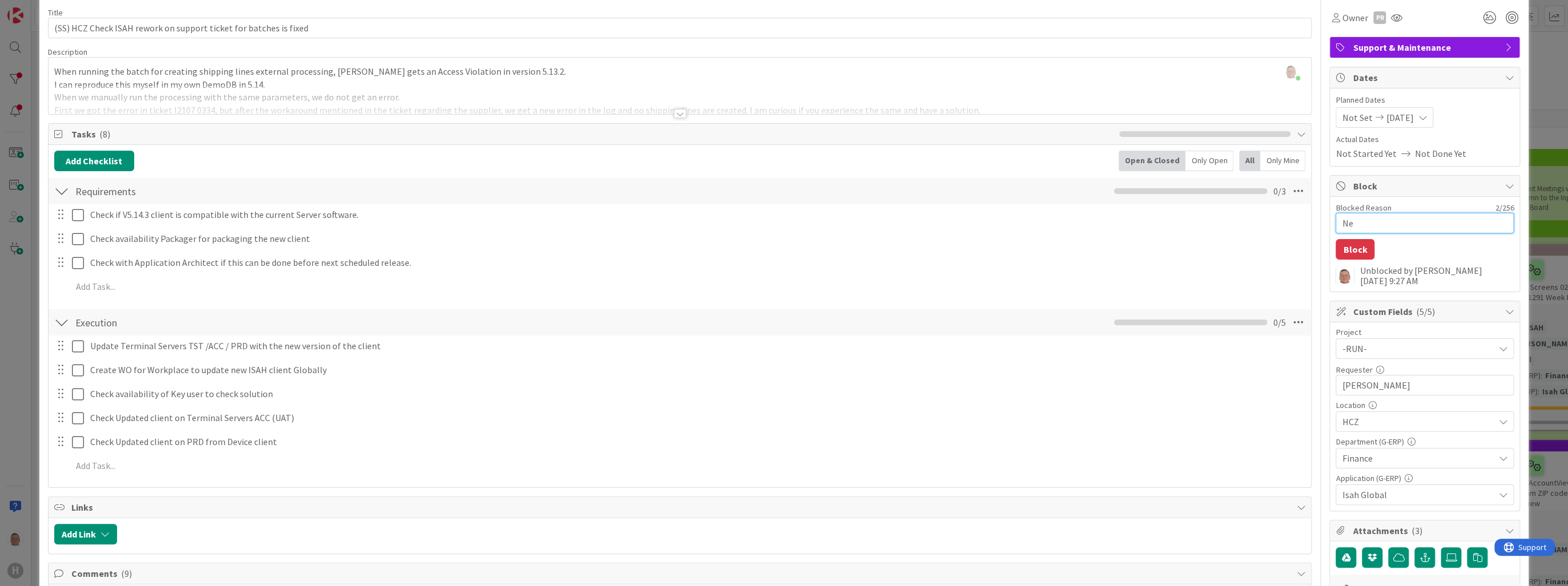
type textarea "N"
type textarea "x"
type textarea "A"
type textarea "x"
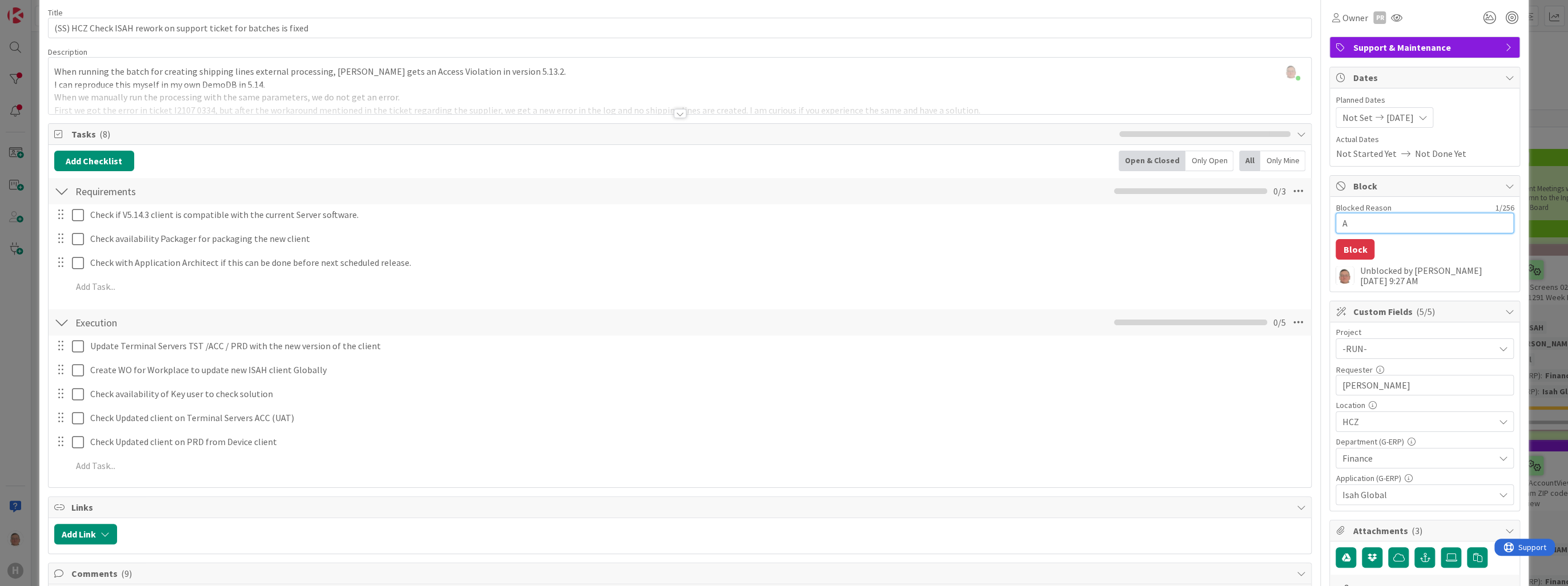
type textarea "As"
type textarea "x"
type textarea "As"
type textarea "x"
type textarea "As w"
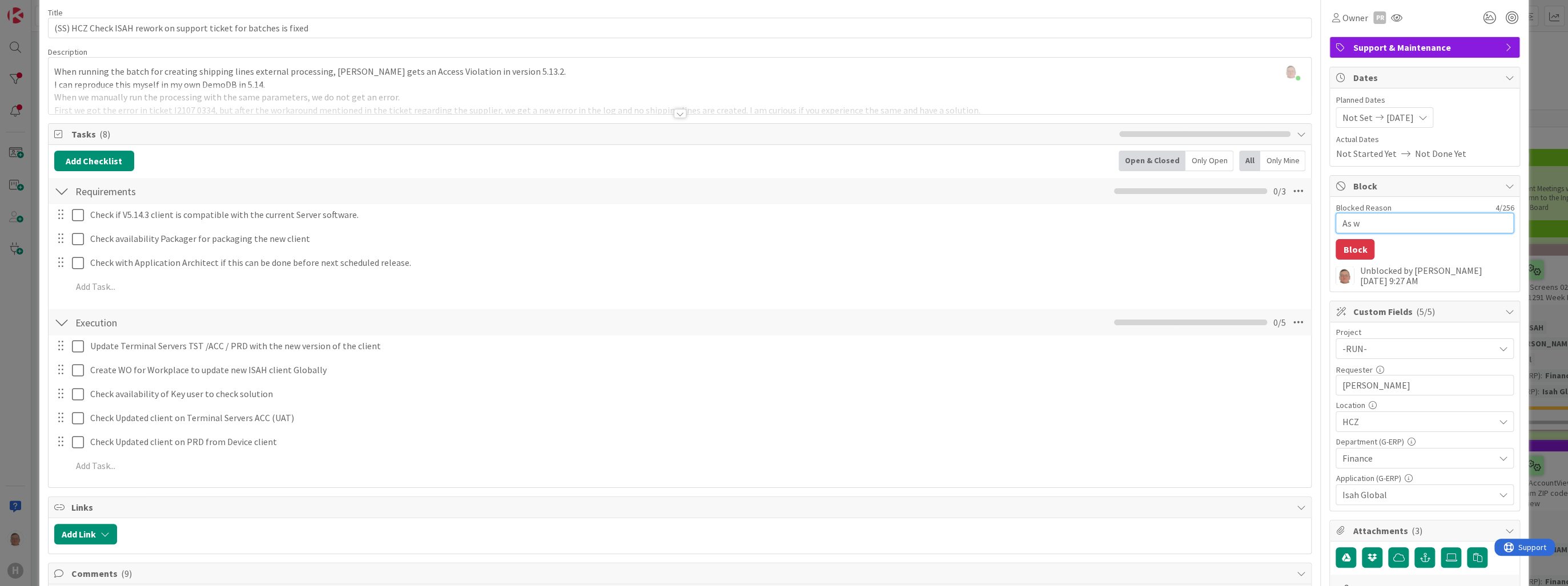
type textarea "x"
type textarea "As we"
type textarea "x"
type textarea "As we"
type textarea "x"
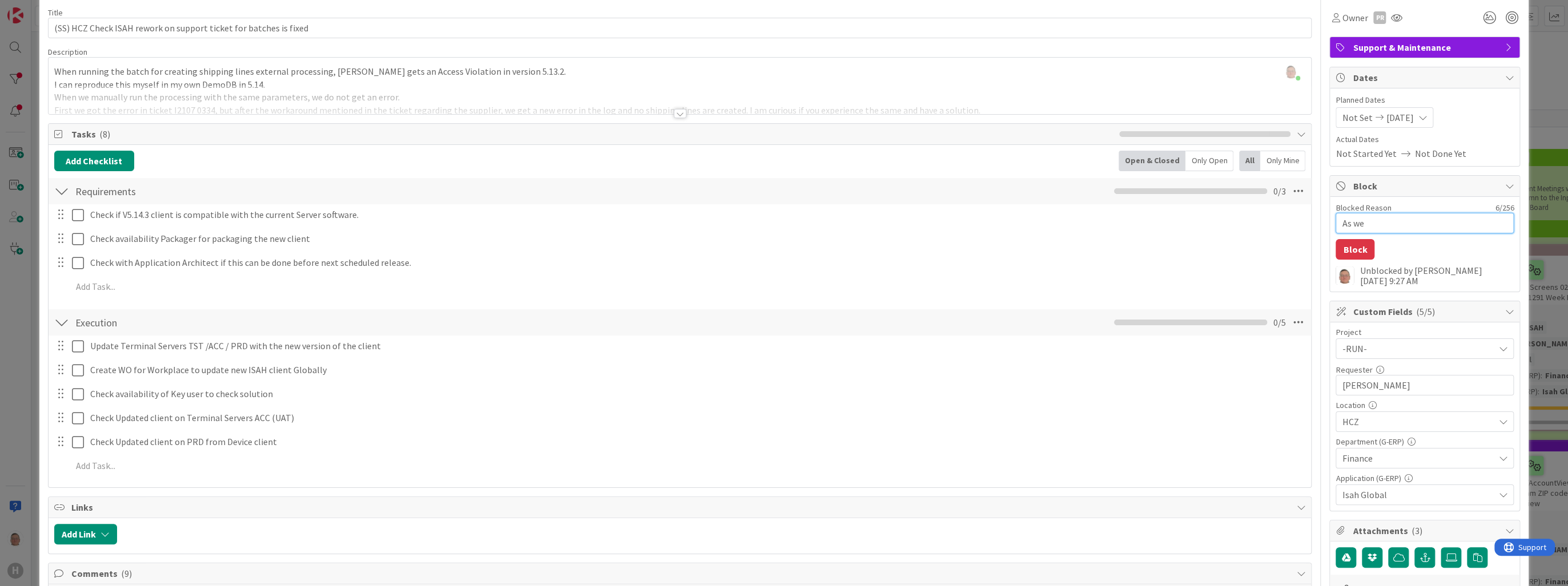
type textarea "As we a"
type textarea "x"
type textarea "As we ar"
type textarea "x"
type textarea "As we are"
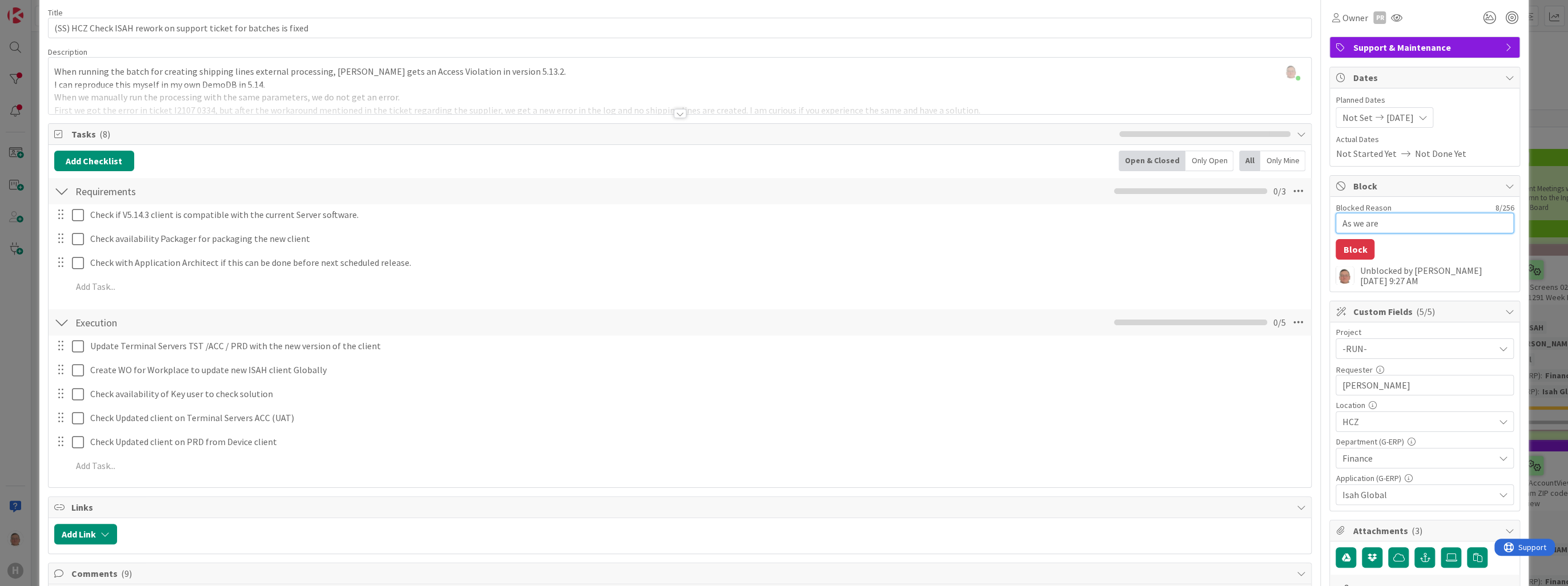
type textarea "x"
type textarea "As we are"
type textarea "x"
type textarea "As we are c"
type textarea "x"
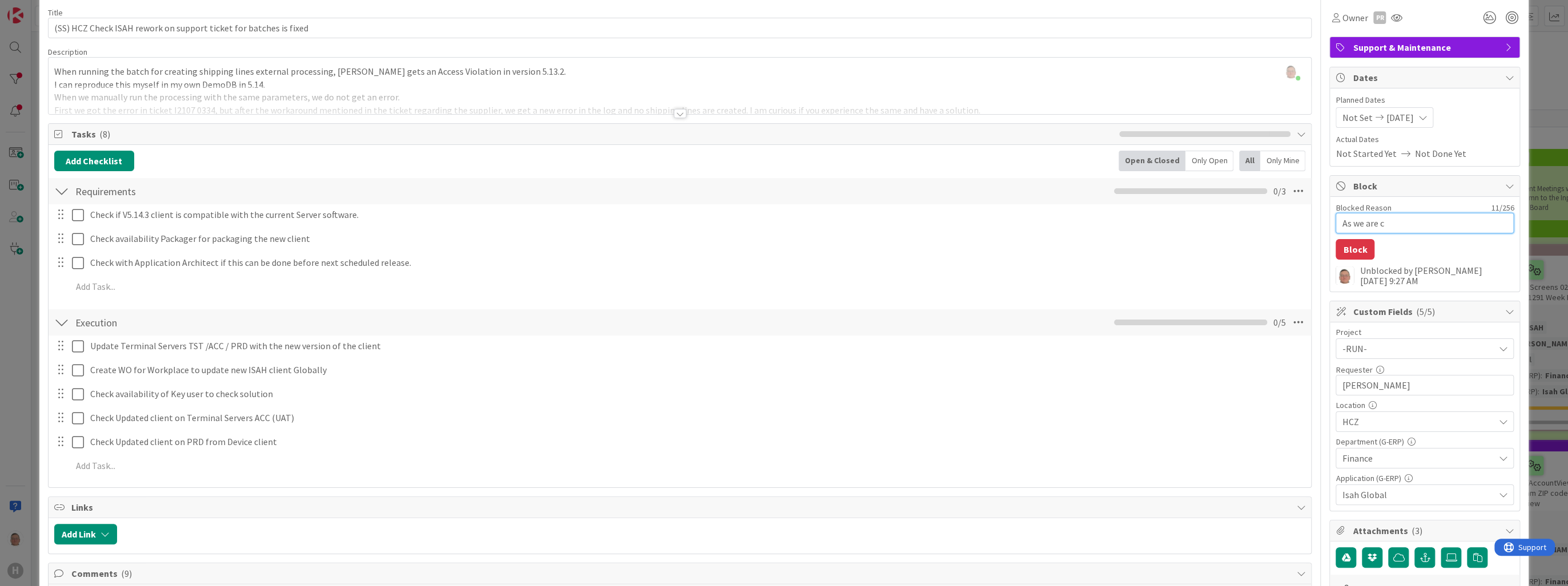
type textarea "As we are cu"
type textarea "x"
type textarea "As we are cur"
type textarea "x"
type textarea "As we are curr"
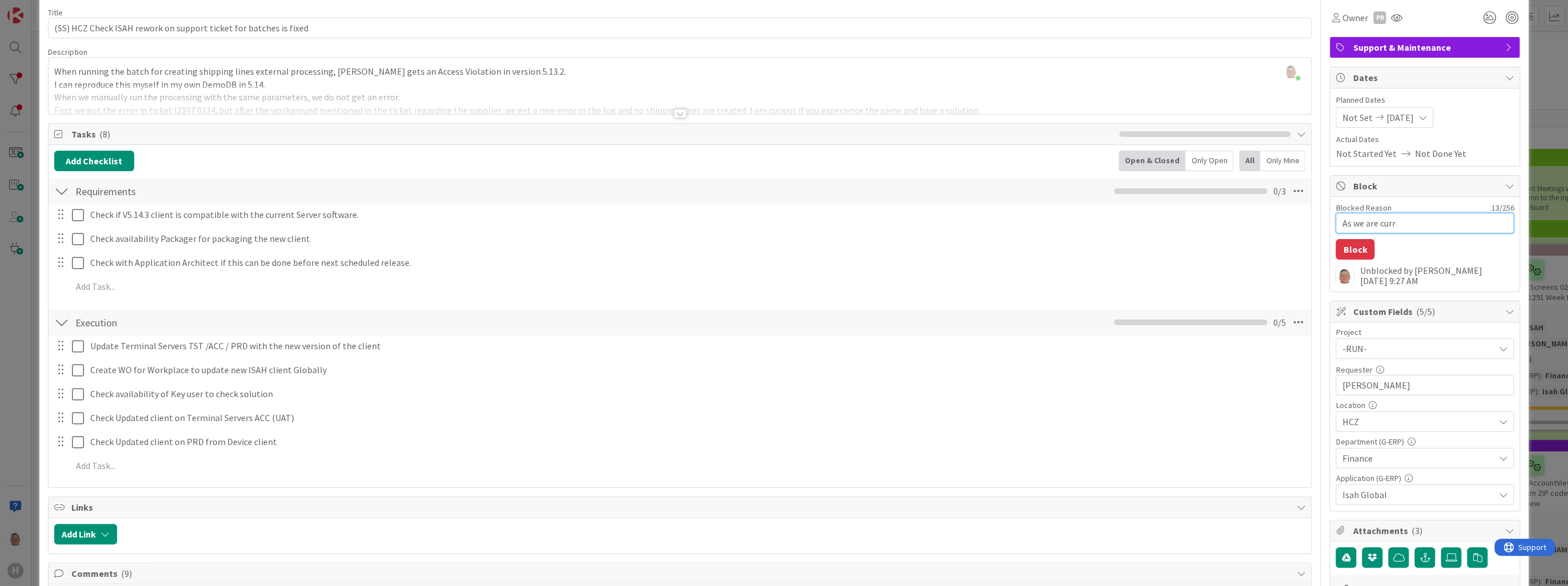
type textarea "x"
type textarea "As we are curre"
type textarea "x"
type textarea "As we are curren"
type textarea "x"
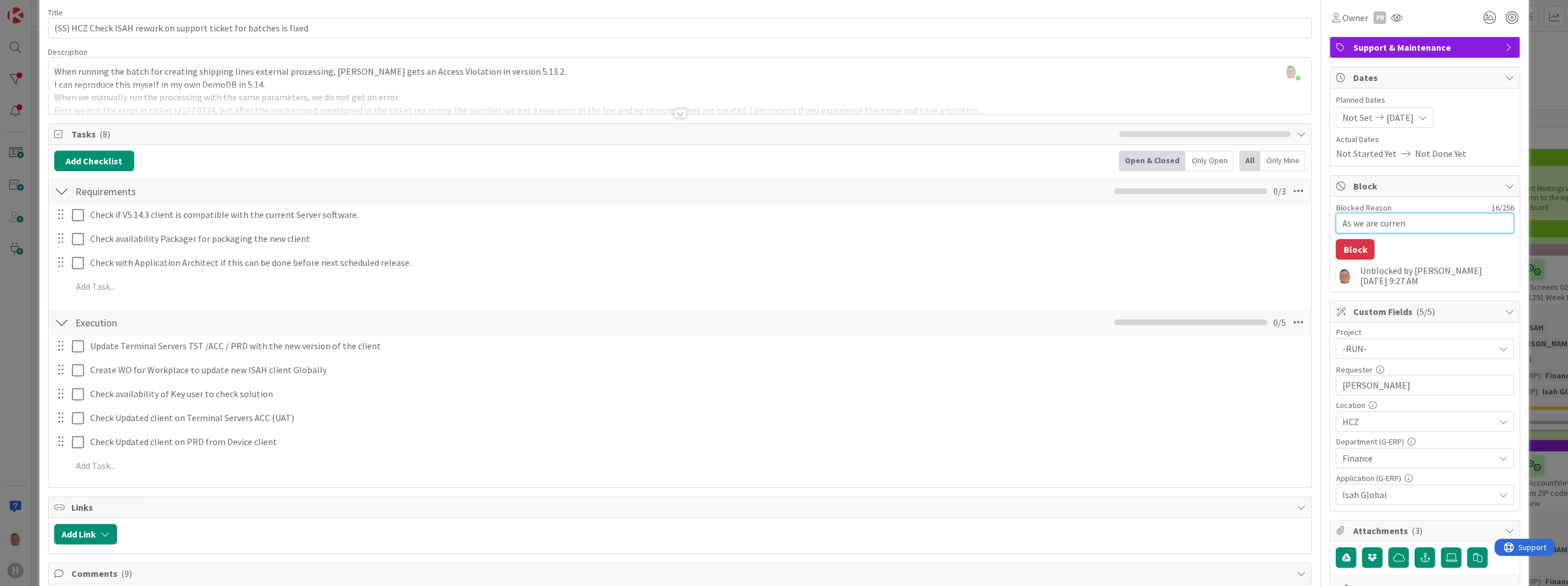
type textarea "As we are current"
type textarea "x"
type textarea "As we are currentl"
type textarea "x"
type textarea "As we are currently"
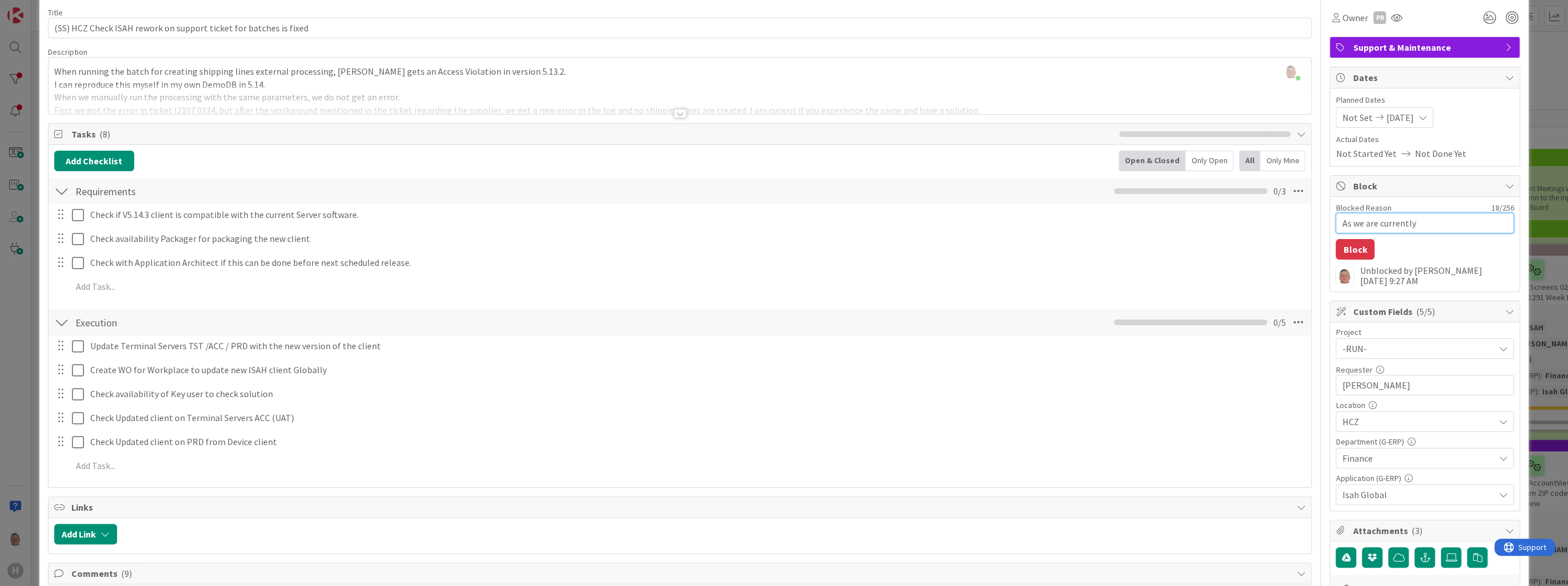
type textarea "x"
type textarea "As we are currently"
type textarea "x"
type textarea "As we are currently a"
type textarea "x"
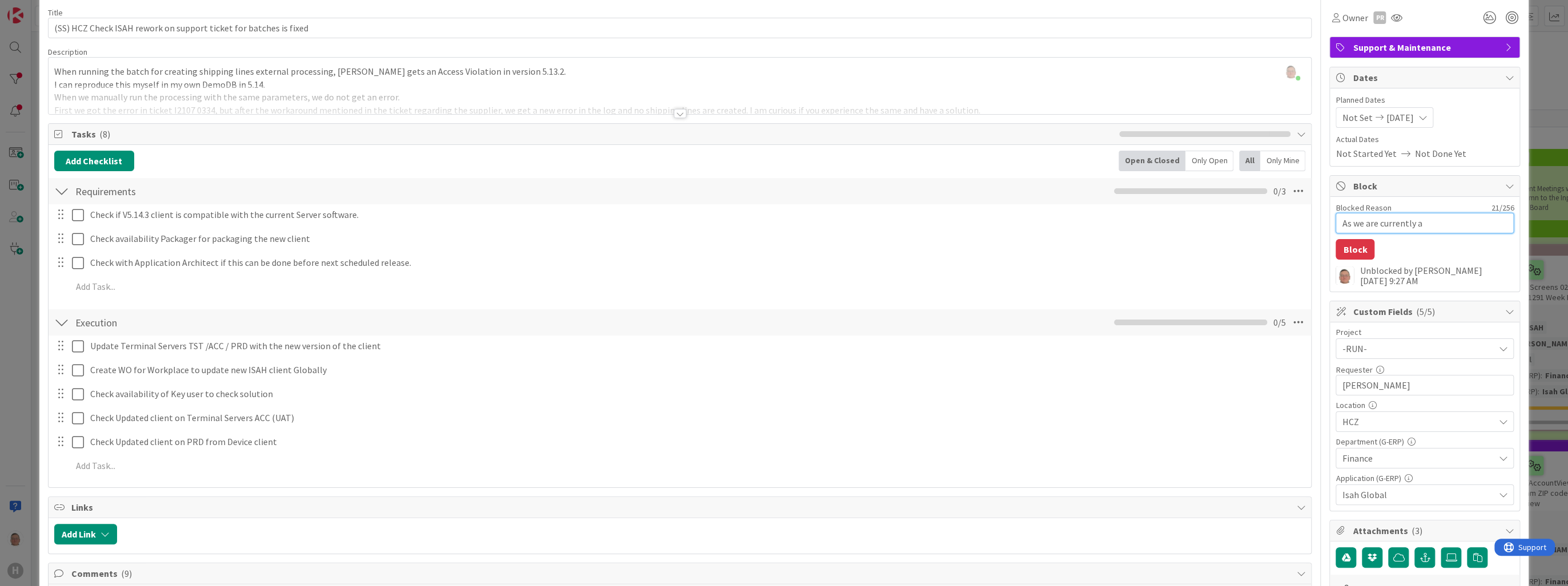
type textarea "As we are currently at"
type textarea "x"
type textarea "As we are currently at"
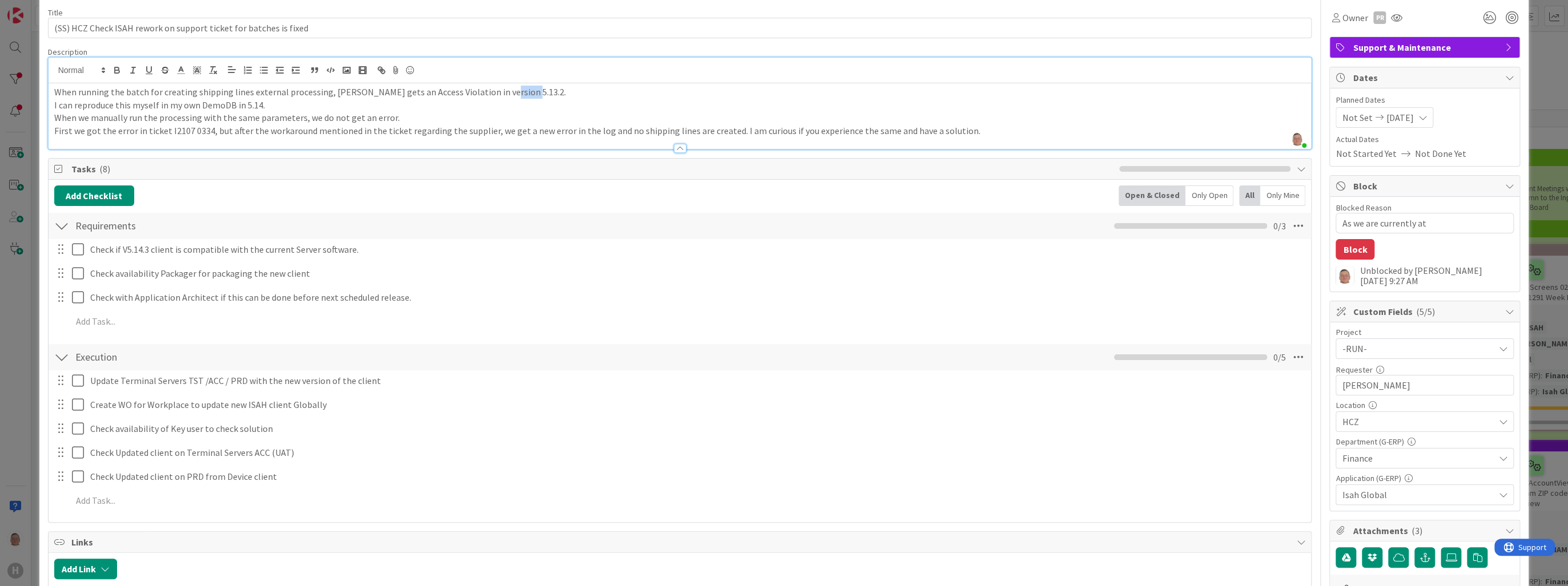
drag, startPoint x: 491, startPoint y: 71, endPoint x: 511, endPoint y: 87, distance: 25.6
click at [511, 86] on p "When running the batch for creating shipping lines external processing, Huisman…" at bounding box center [680, 92] width 1252 height 13
copy p "5.13.2"
click at [1430, 223] on textarea "As we are currently at" at bounding box center [1424, 223] width 178 height 20
paste textarea "5.13.2"
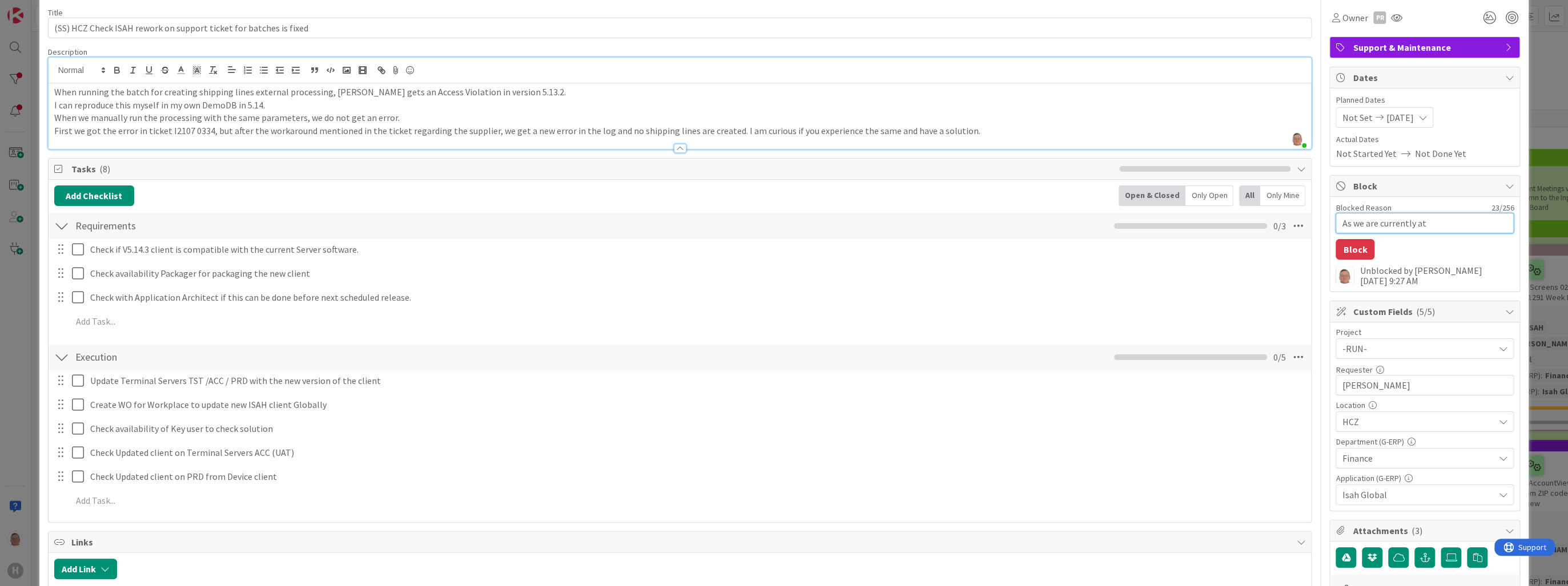
type textarea "x"
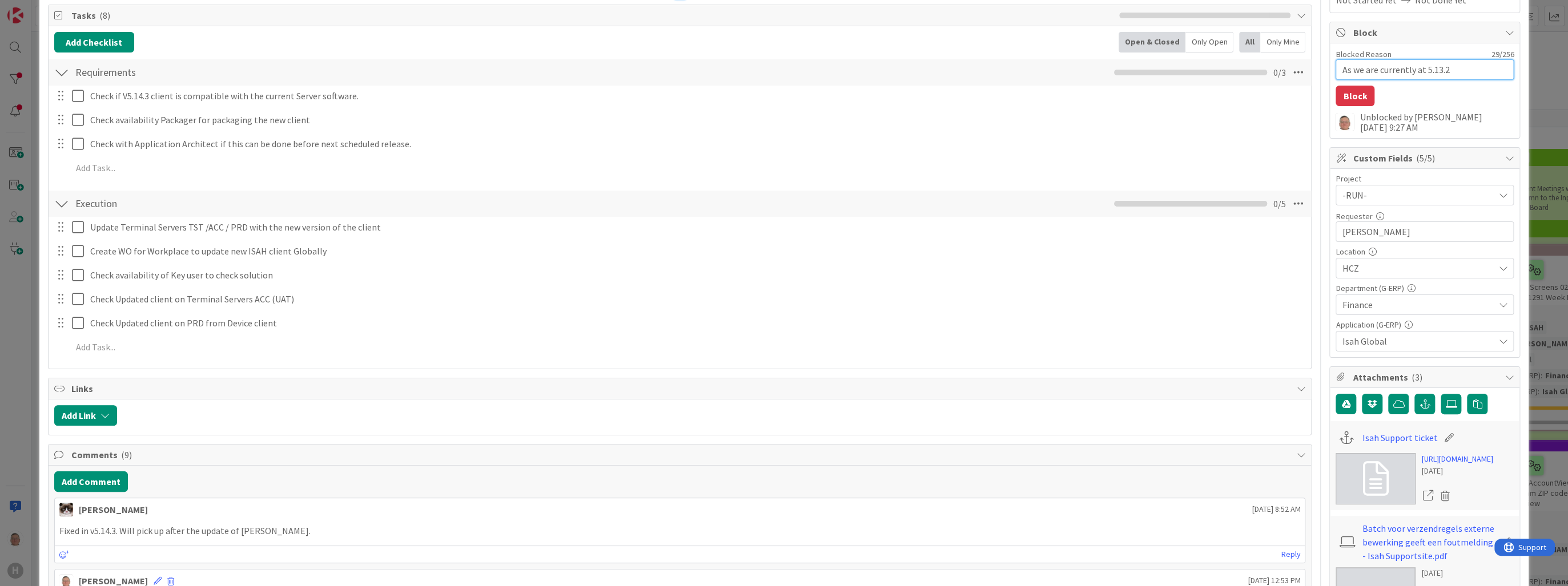
scroll to position [366, 0]
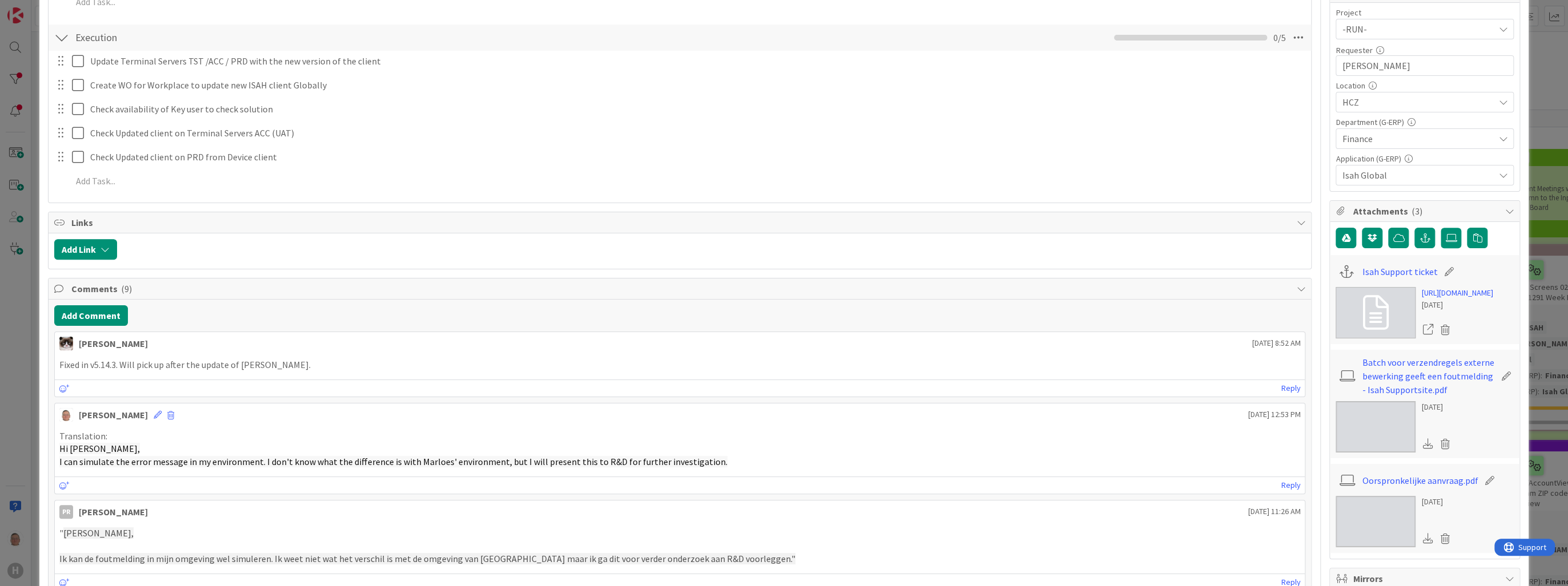
type textarea "As we are currently at 5.13.2"
drag, startPoint x: 91, startPoint y: 364, endPoint x: 115, endPoint y: 363, distance: 24.0
click at [115, 363] on p "Fixed in v5.14.3. Will pick up after the update of Isah." at bounding box center [680, 365] width 1241 height 13
copy p "v5.14.3"
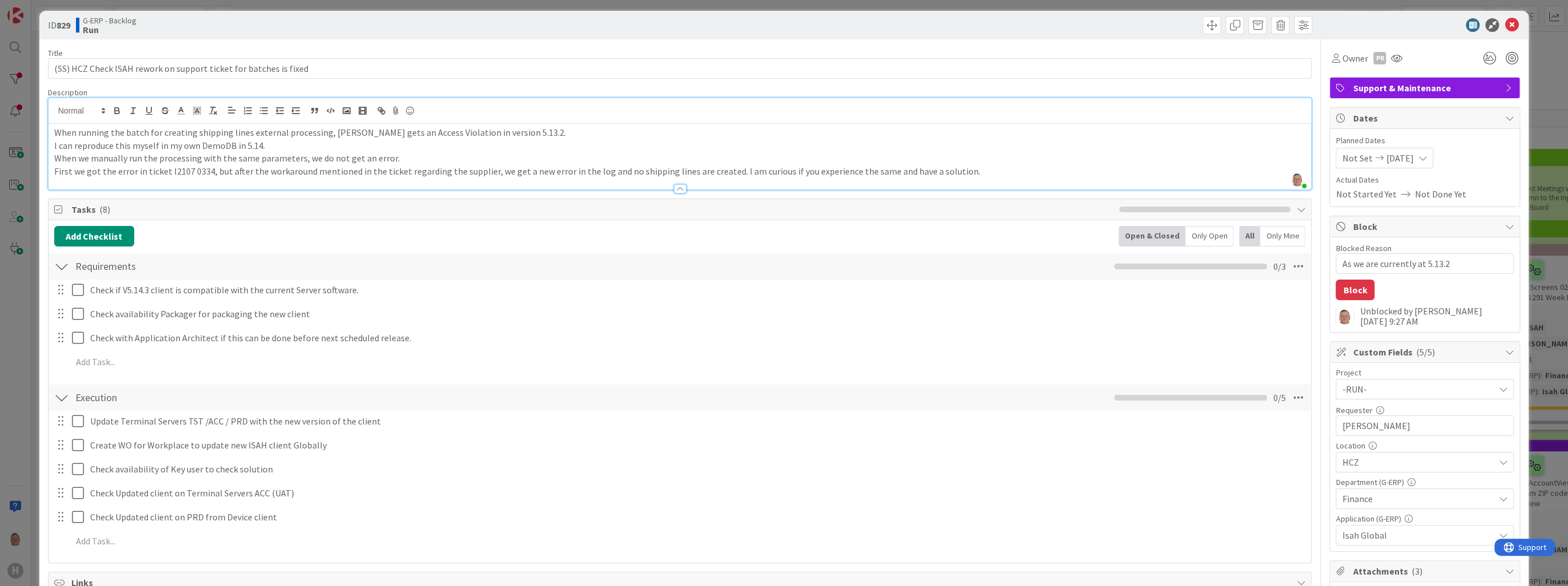
scroll to position [0, 0]
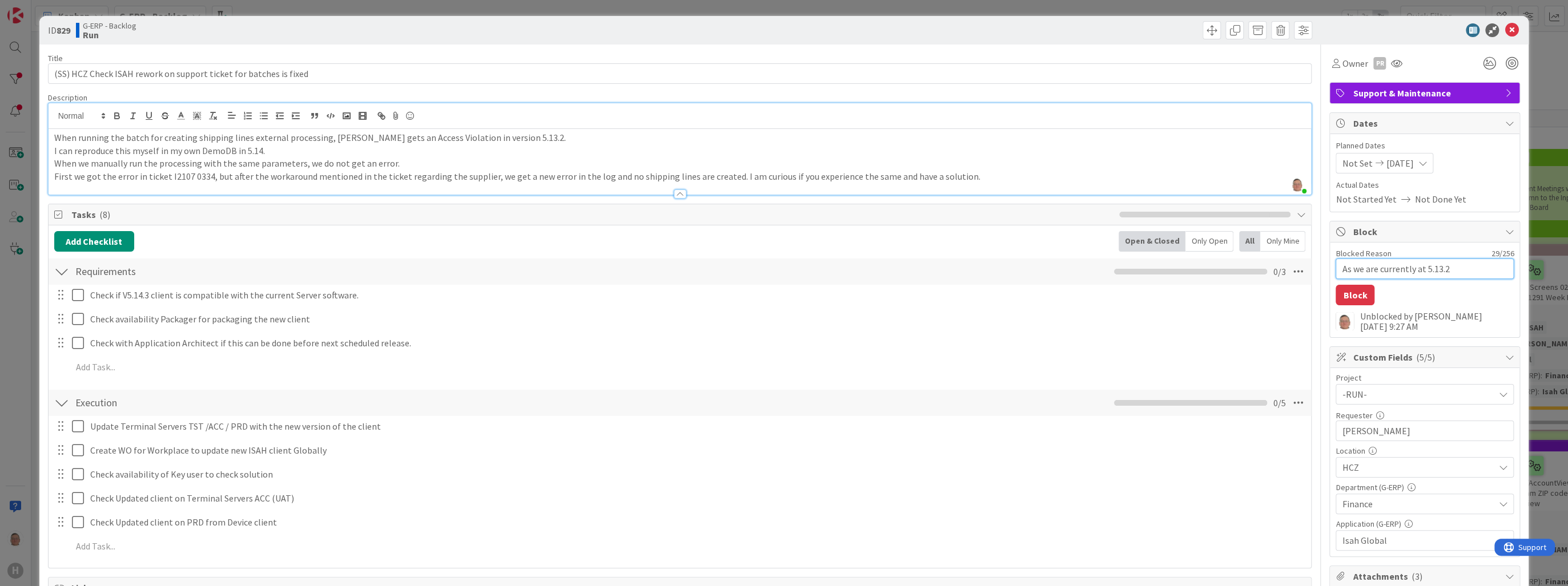
click at [1452, 267] on textarea "As we are currently at 5.13.2" at bounding box center [1424, 269] width 178 height 20
type textarea "x"
type textarea "As we are currently at 5.13.2"
type textarea "x"
type textarea "As we are currently at 5.13.2 a"
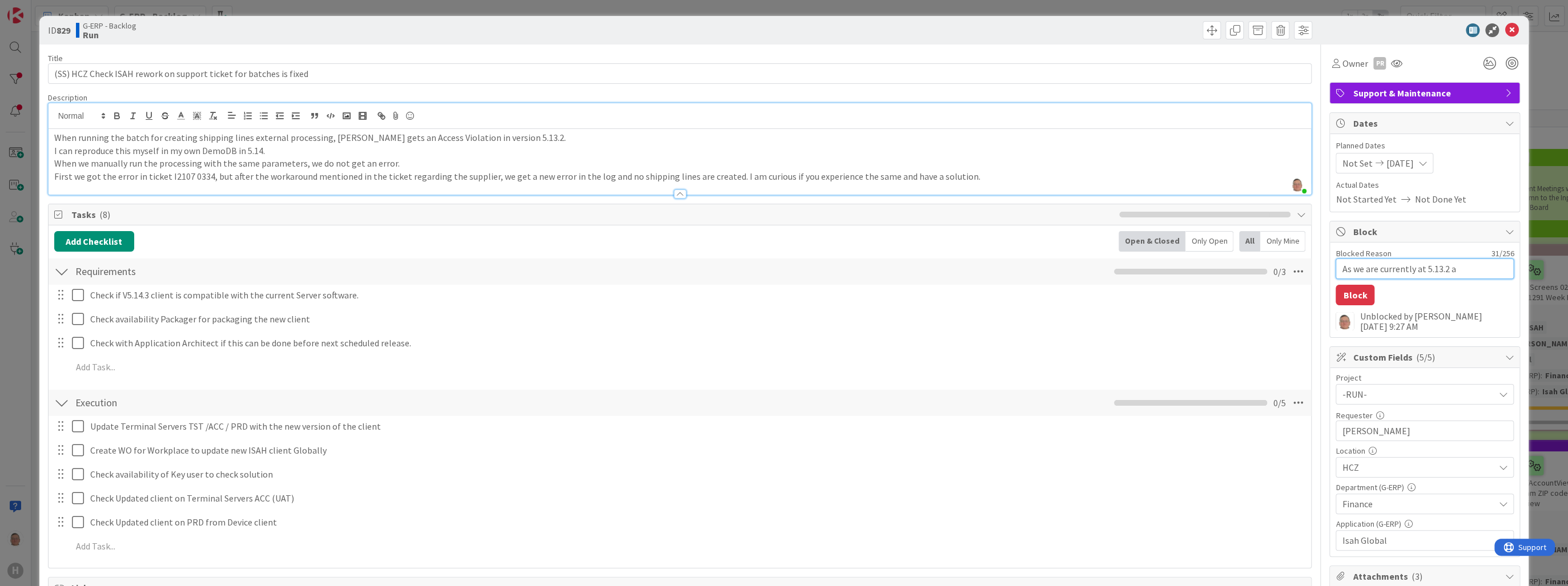
type textarea "x"
type textarea "As we are currently at 5.13.2 as"
type textarea "x"
type textarea "As we are currently at 5.13.2 as"
type textarea "x"
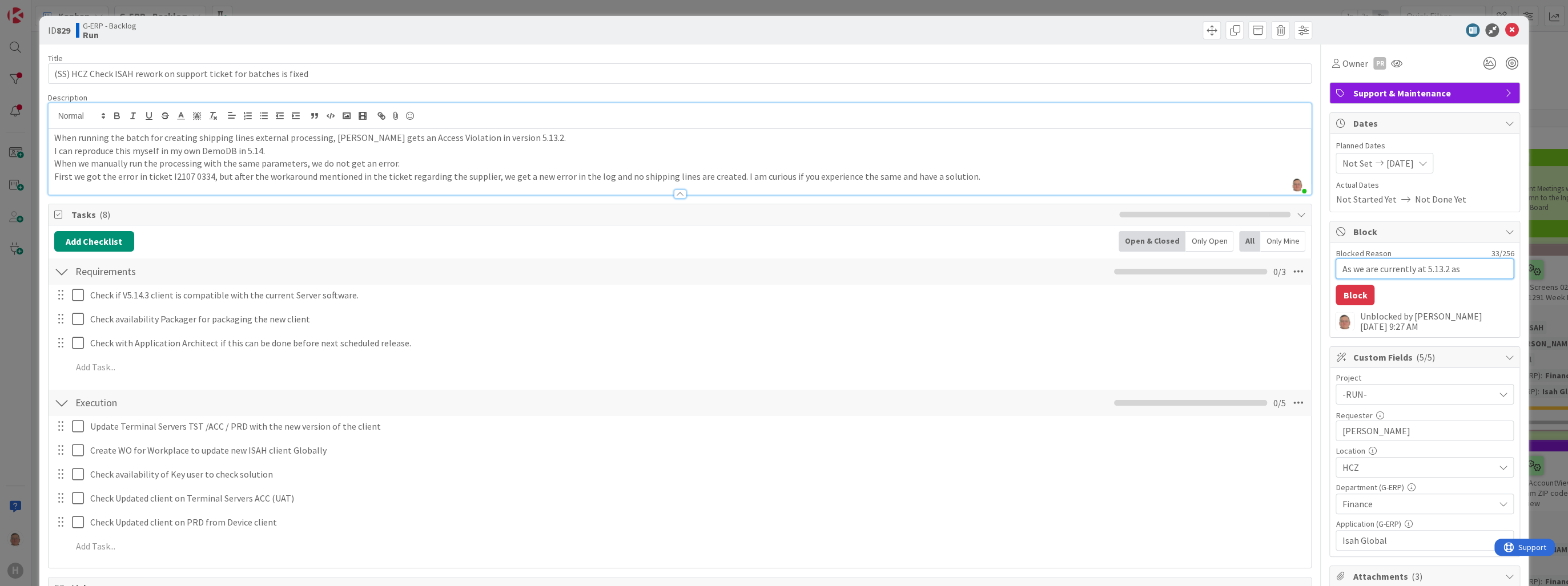
type textarea "As we are currently at 5.13.2 as n"
type textarea "x"
type textarea "As we are currently at 5.13.2 as"
type textarea "x"
type textarea "As we are currently at 5.13.2 as w"
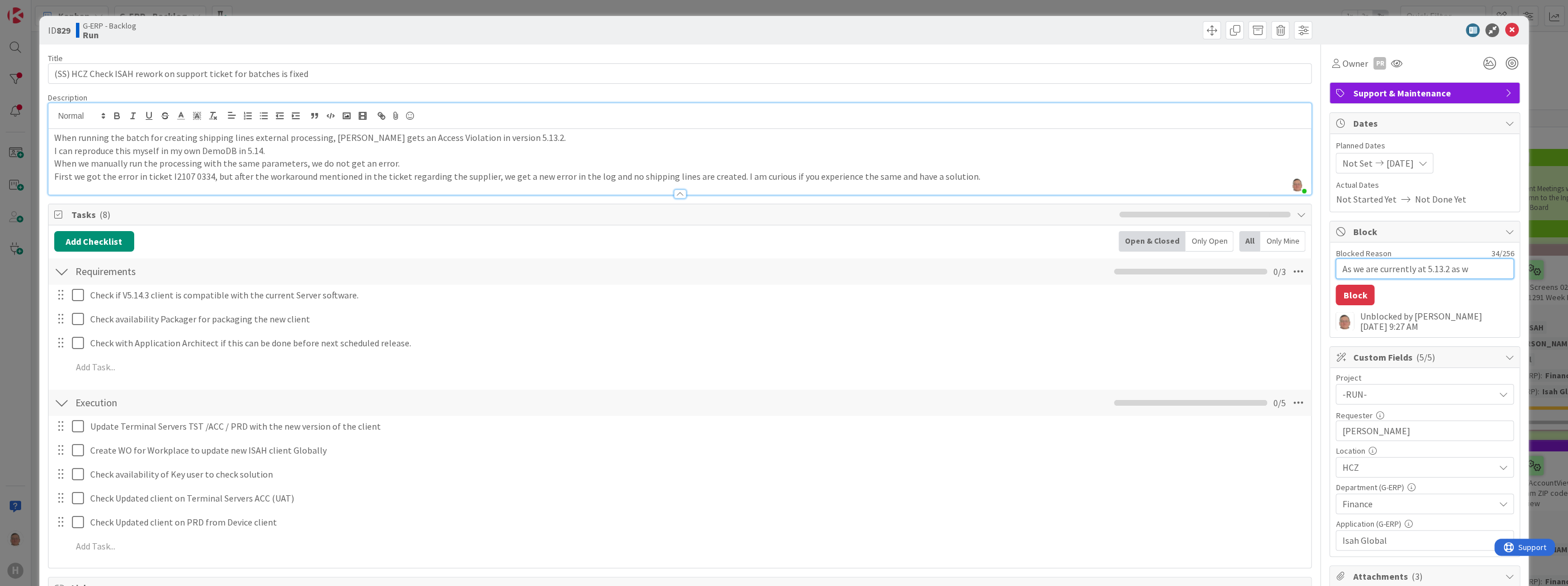
type textarea "x"
type textarea "As we are currently at 5.13.2 as we"
type textarea "x"
type textarea "As we are currently at 5.13.2 as we"
type textarea "x"
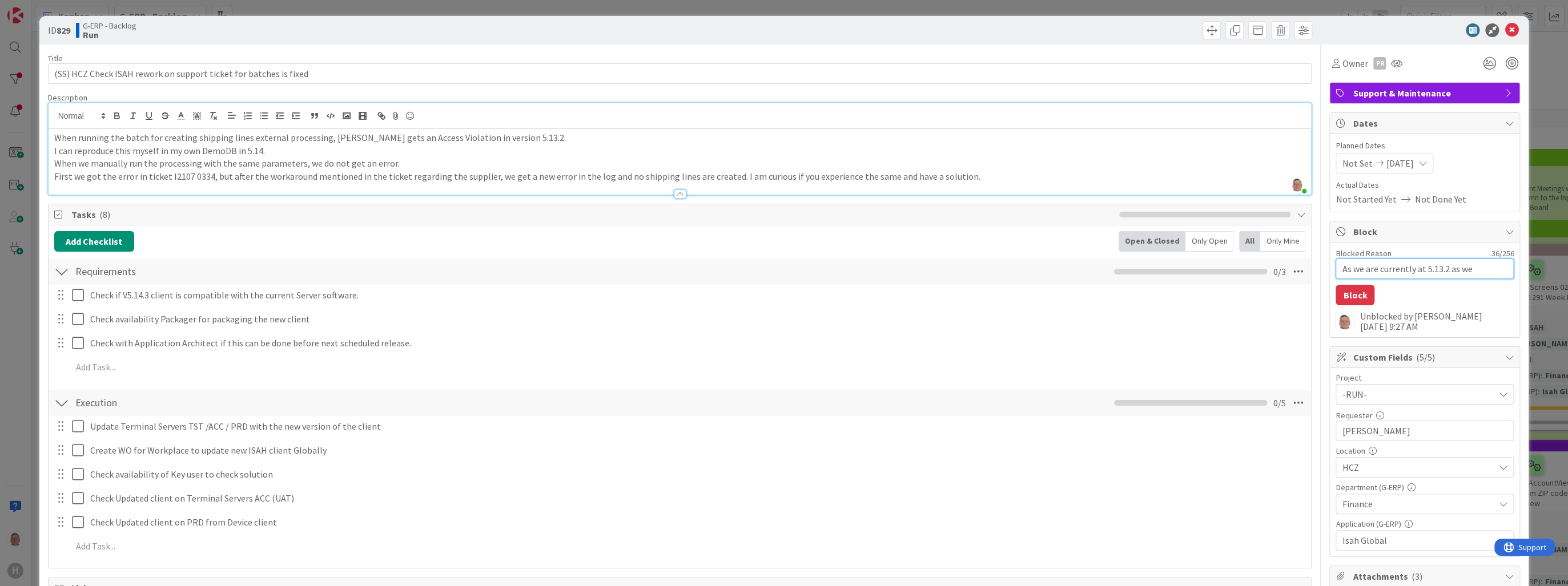
type textarea "As we are currently at 5.13.2 as we n"
type textarea "x"
type textarea "As we are currently at 5.13.2 as we ne"
type textarea "x"
type textarea "As we are currently at 5.13.2 as we nee"
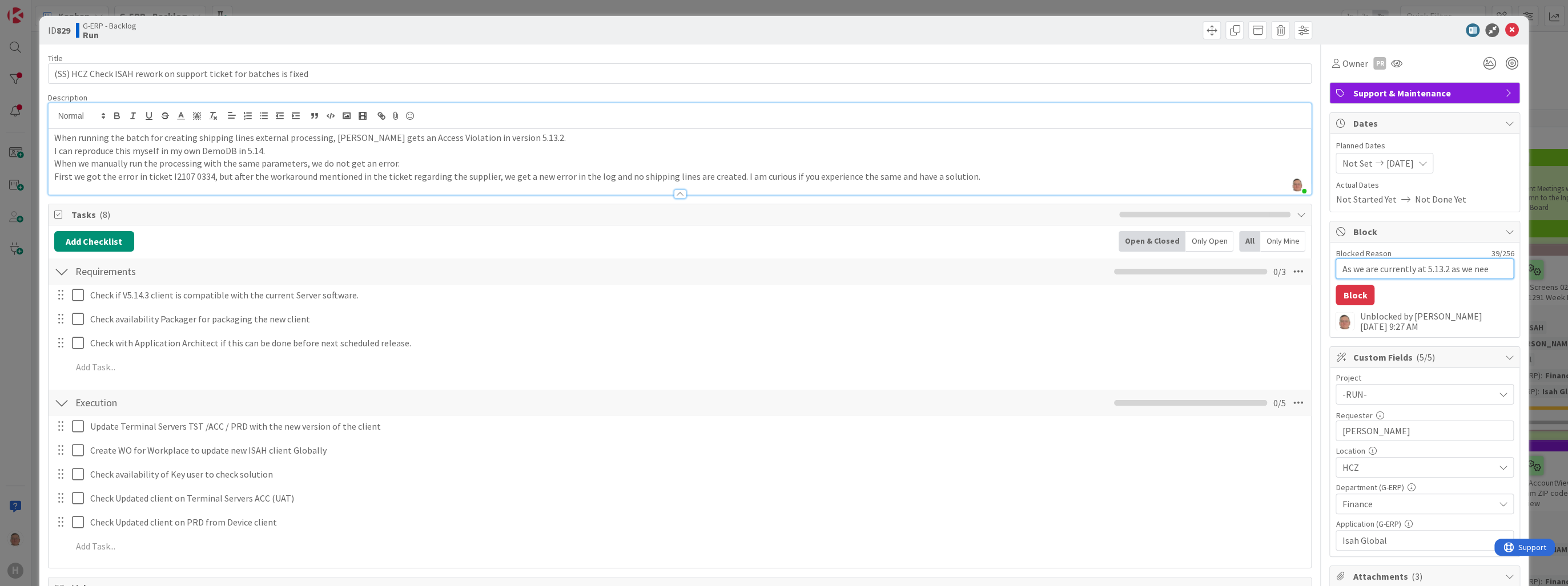
type textarea "x"
type textarea "As we are currently at 5.13.2 as we need"
type textarea "x"
type textarea "As we are currently at 5.13.2 as we need"
paste textarea "v5.14.3"
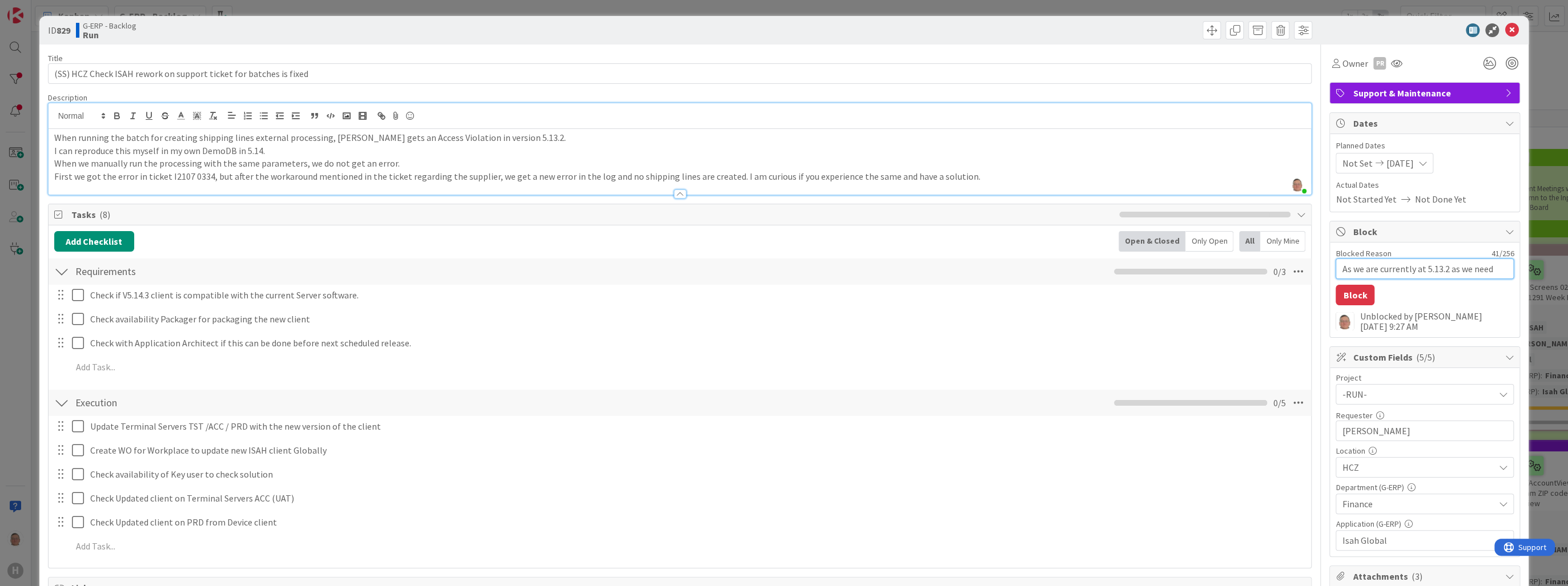
type textarea "x"
type textarea "As we are currently at 5.13.2 as we need v5.14.3"
type textarea "x"
type textarea "As we are currently at 5.13.2 as we need v5.14.3"
type textarea "x"
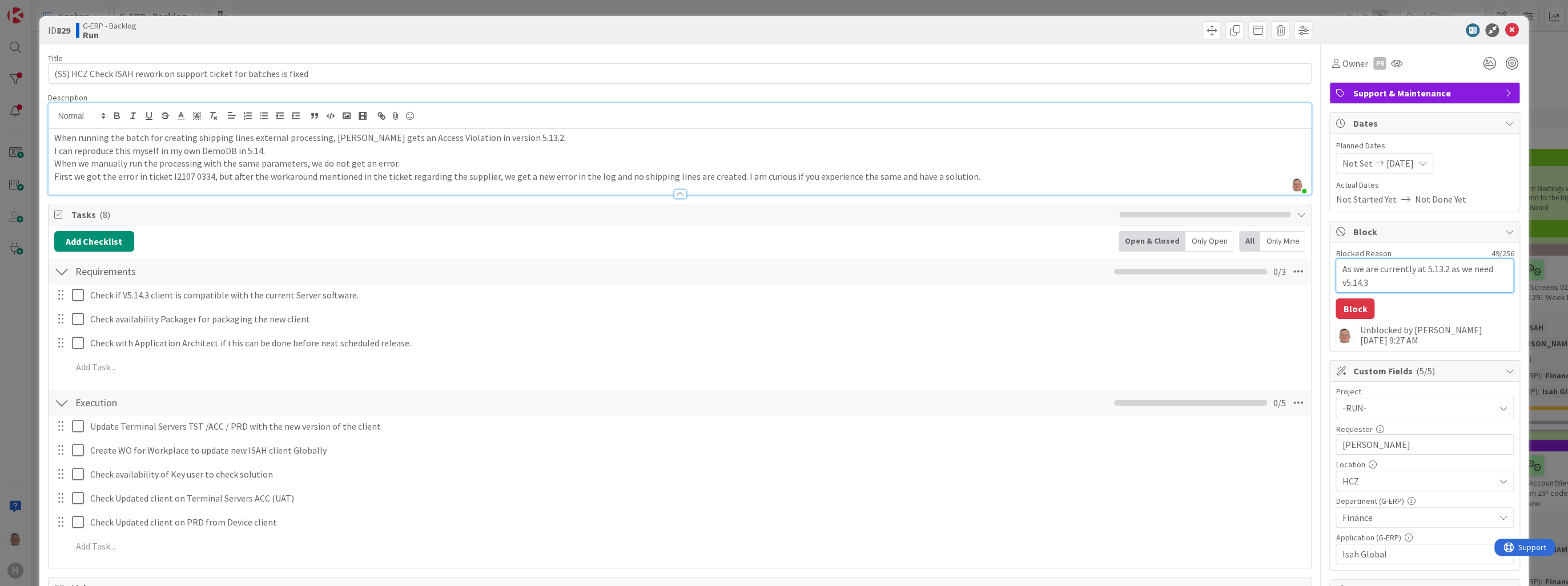
type textarea "As we are currently at 5.13.2 as we need v5.14.3 t"
type textarea "x"
type textarea "As we are currently at 5.13.2 as we need v5.14.3 to"
type textarea "x"
type textarea "As we are currently at 5.13.2 as we need v5.14.3 to"
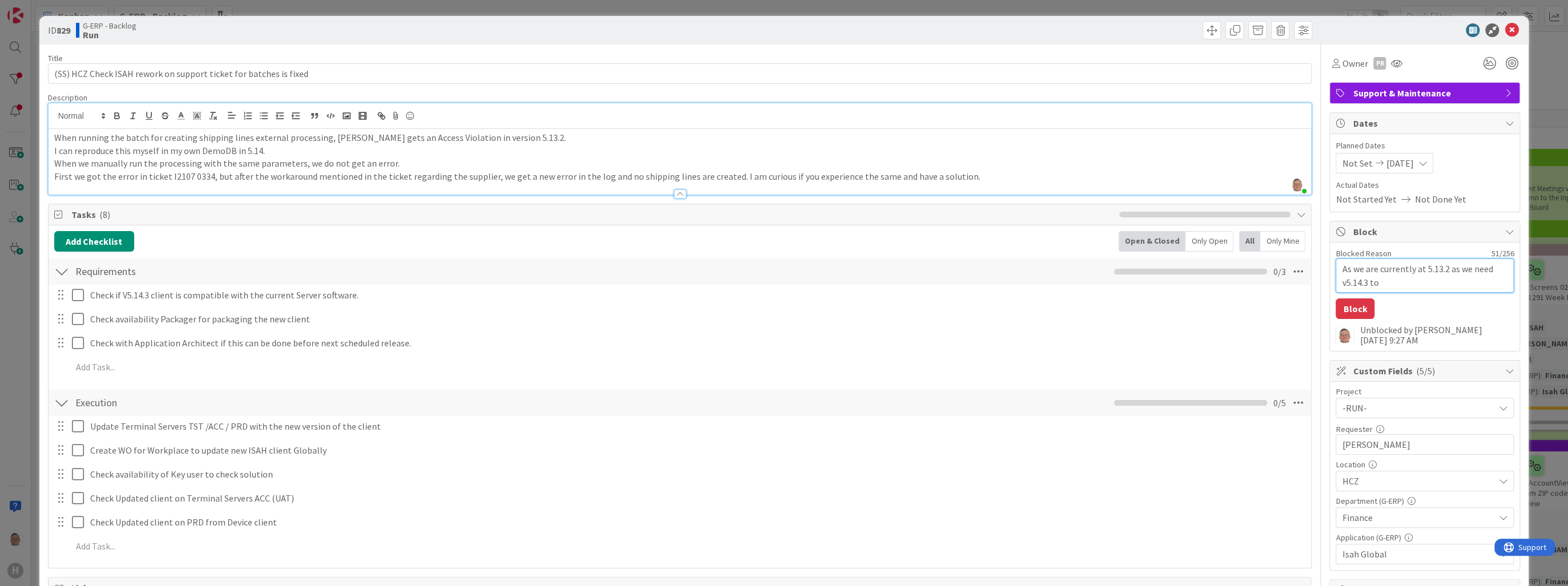
type textarea "x"
type textarea "As we are currently at 5.13.2 as we need v5.14.3 to s"
type textarea "x"
type textarea "As we are currently at 5.13.2 as we need v5.14.3 to st"
type textarea "x"
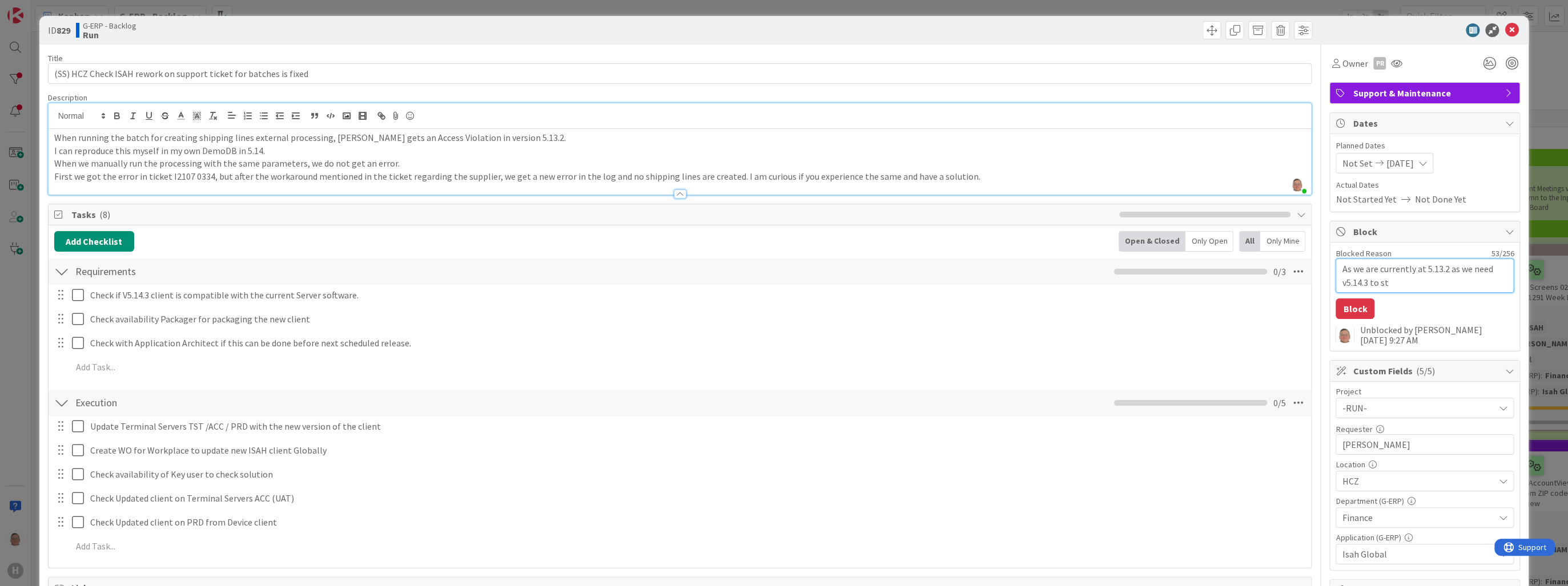
type textarea "As we are currently at 5.13.2 as we need v5.14.3 to sta"
type textarea "x"
type textarea "As we are currently at 5.13.2 as we need v5.14.3 to star"
type textarea "x"
type textarea "As we are currently at 5.13.2 as we need v5.14.3 to start"
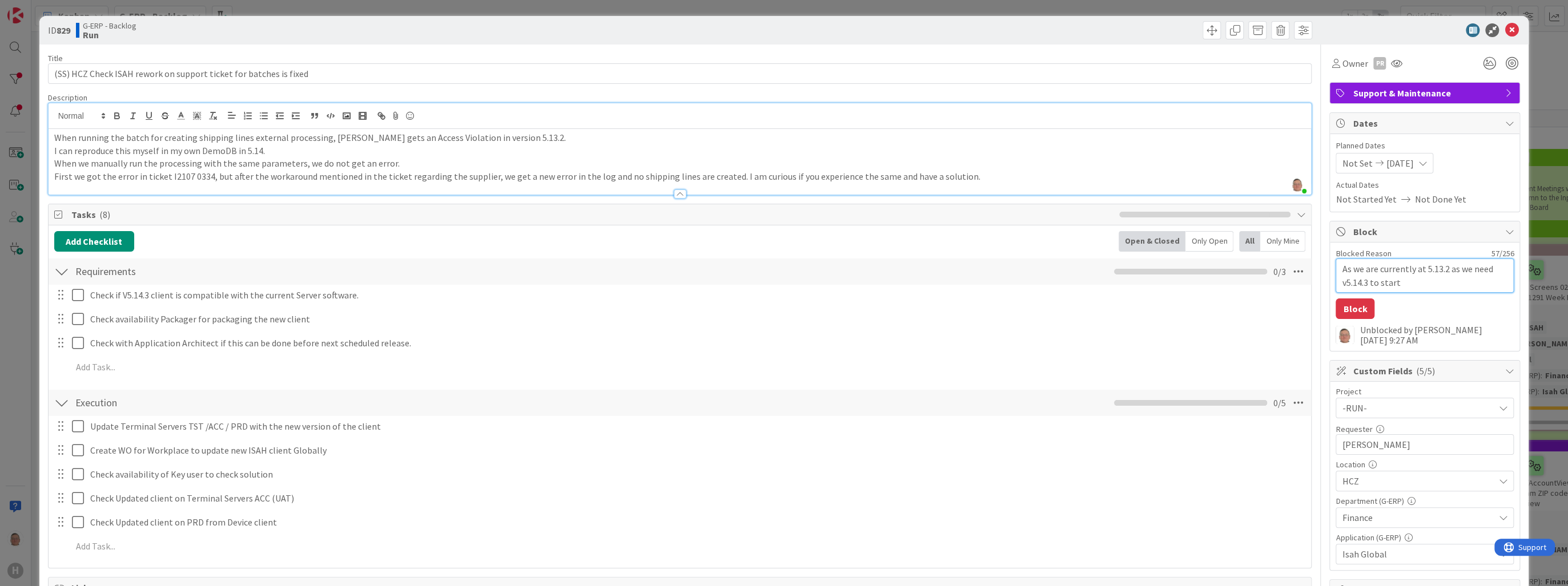
type textarea "x"
type textarea "As we are currently at 5.13.2 as we need v5.14.3 to start"
type textarea "x"
type textarea "As we are currently at 5.13.2 as we need v5.14.3 to start o"
type textarea "x"
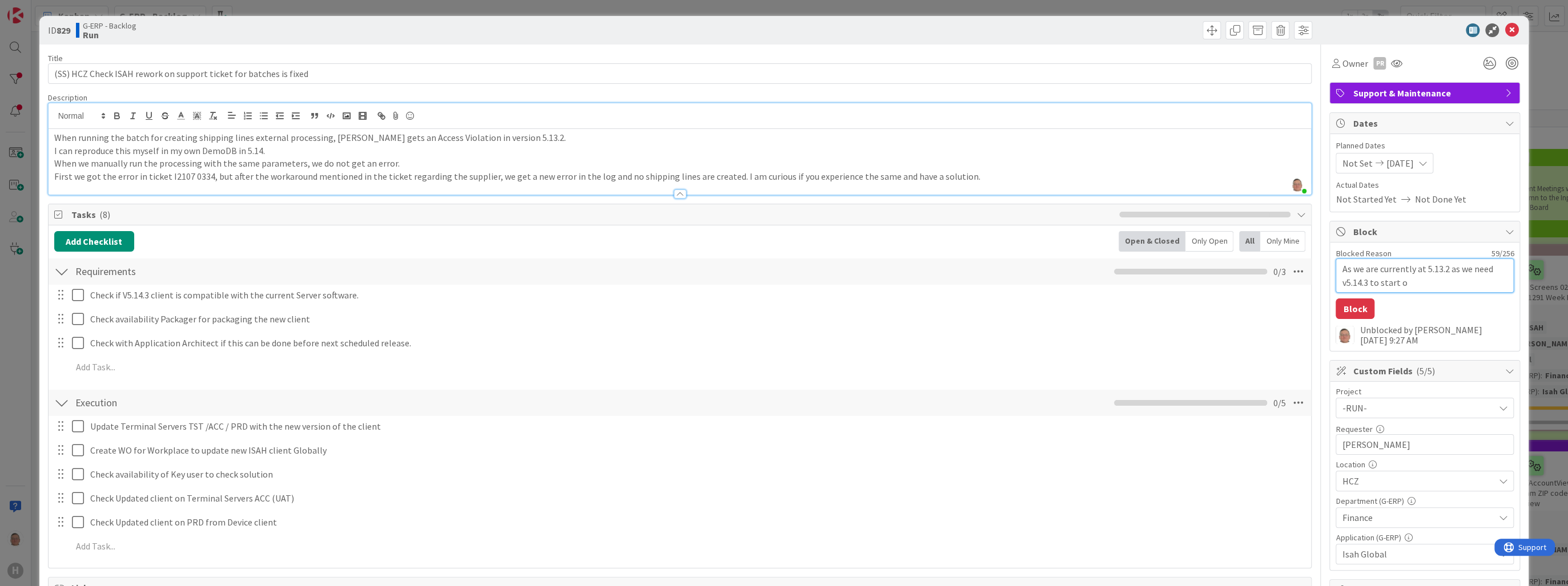
type textarea "As we are currently at 5.13.2 as we need v5.14.3 to start on"
type textarea "x"
type textarea "As we are currently at 5.13.2 as we need v5.14.3 to start on"
type textarea "x"
type textarea "As we are currently at 5.13.2 as we need v5.14.3 to start on t"
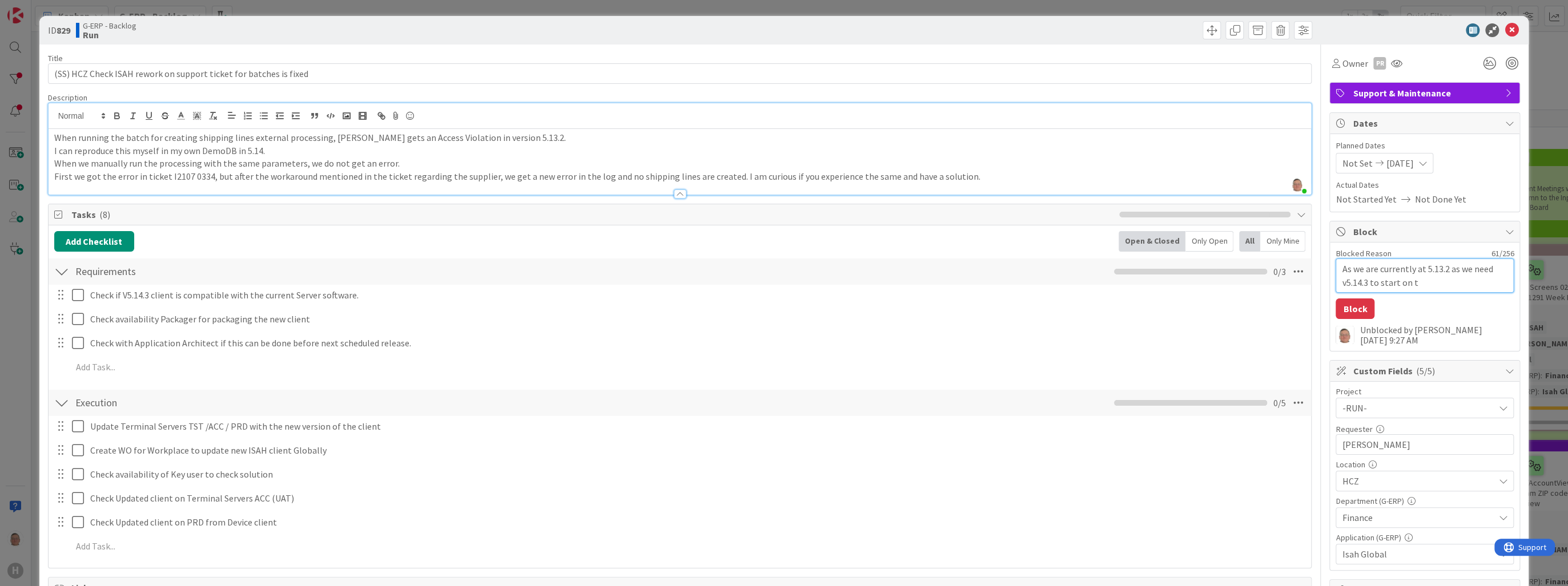
type textarea "x"
type textarea "As we are currently at 5.13.2 as we need v5.14.3 to start on th"
type textarea "x"
drag, startPoint x: 1360, startPoint y: 281, endPoint x: 1335, endPoint y: 283, distance: 25.1
click at [1335, 283] on textarea "As we are currently at 5.13.2 as we need v5.14.3 to start on this matter" at bounding box center [1424, 276] width 178 height 35
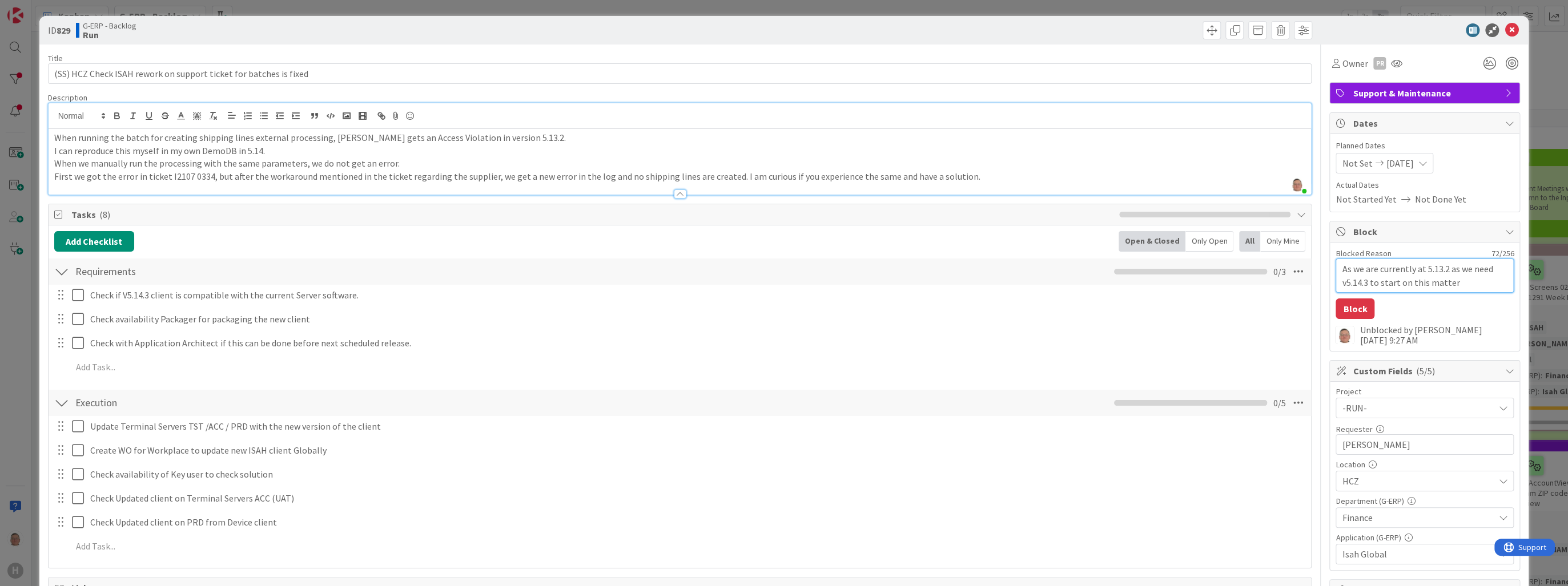
drag, startPoint x: 1440, startPoint y: 267, endPoint x: 1419, endPoint y: 269, distance: 21.1
click at [1419, 269] on textarea "As we are currently at 5.13.2 as we need v5.14.3 to start on this matter" at bounding box center [1424, 276] width 178 height 35
paste textarea "v5.14.3"
click at [1448, 285] on textarea "As we are currently at v5.14.2 as we need v5.14.3 to start on this matter" at bounding box center [1424, 276] width 178 height 35
drag, startPoint x: 1445, startPoint y: 266, endPoint x: 1416, endPoint y: 268, distance: 29.1
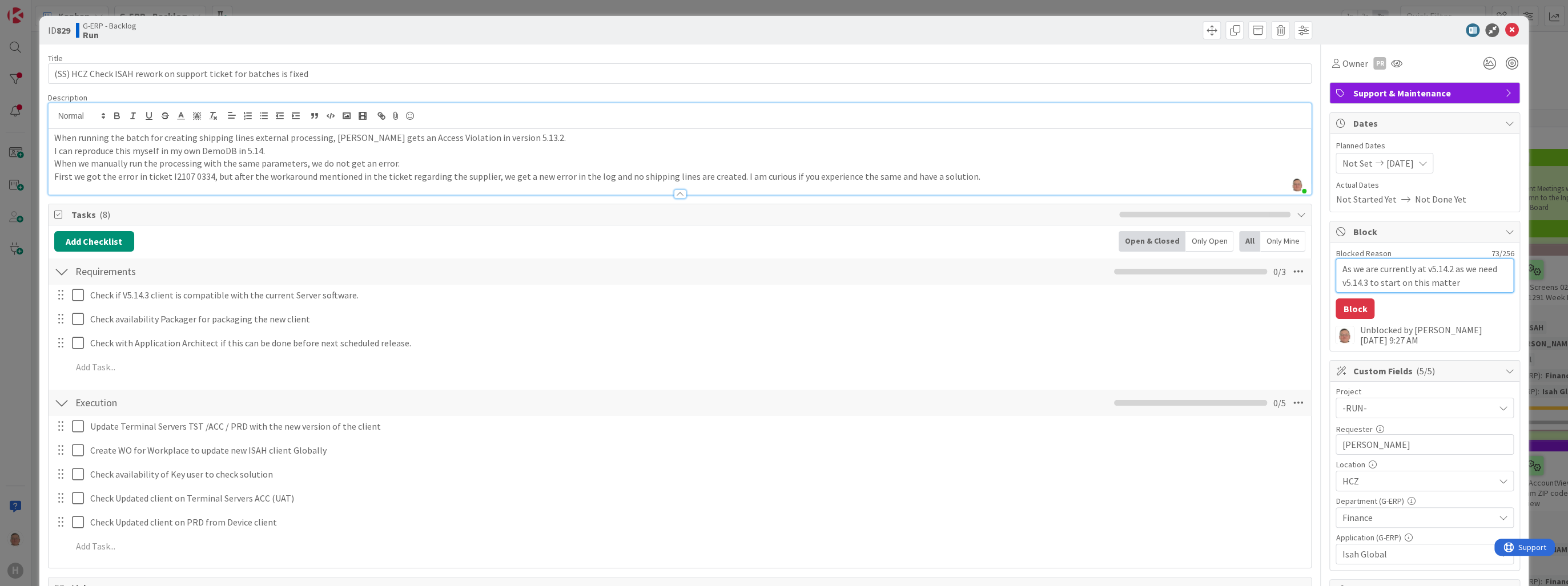
click at [1416, 268] on textarea "As we are currently at v5.14.2 as we need v5.14.3 to start on this matter" at bounding box center [1424, 276] width 178 height 35
click at [1464, 281] on textarea "As we are currently at v5.14.2 as we need v5.14.3 to start on this matter" at bounding box center [1424, 276] width 178 height 35
drag, startPoint x: 1449, startPoint y: 283, endPoint x: 1311, endPoint y: 270, distance: 138.6
click at [1350, 309] on button "Block" at bounding box center [1355, 309] width 39 height 20
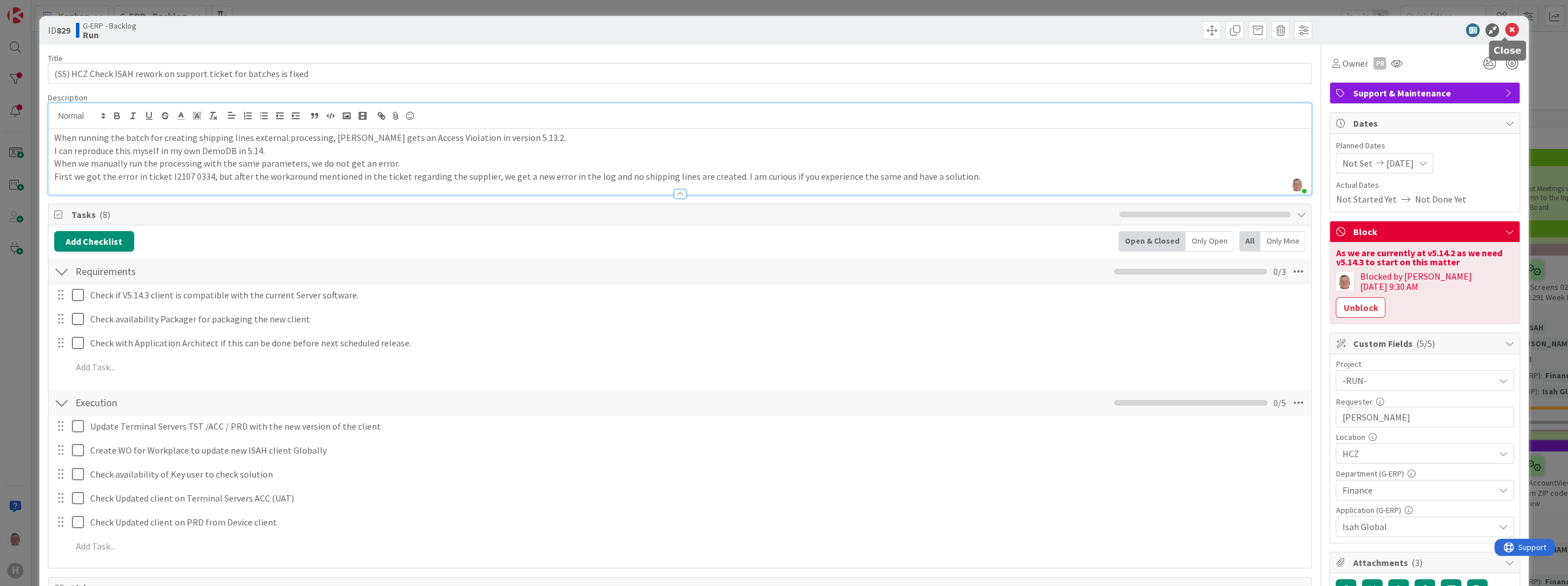
click at [1505, 30] on icon at bounding box center [1511, 30] width 13 height 13
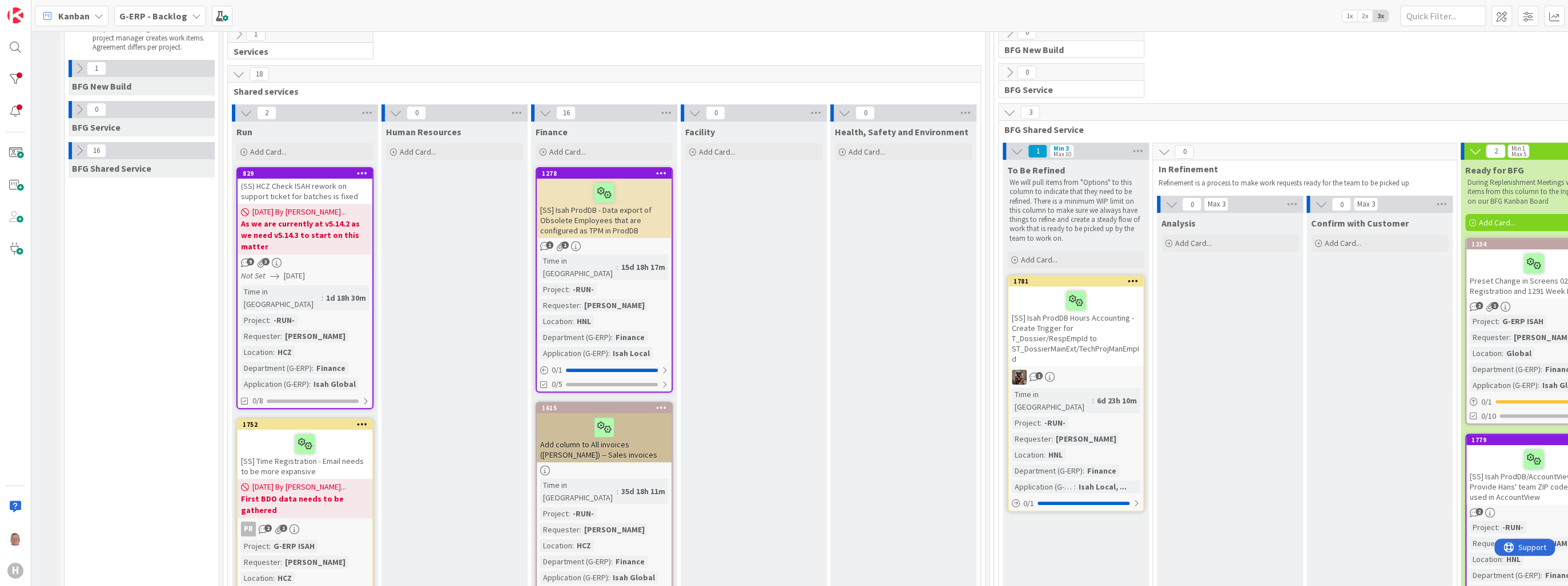
scroll to position [137, 121]
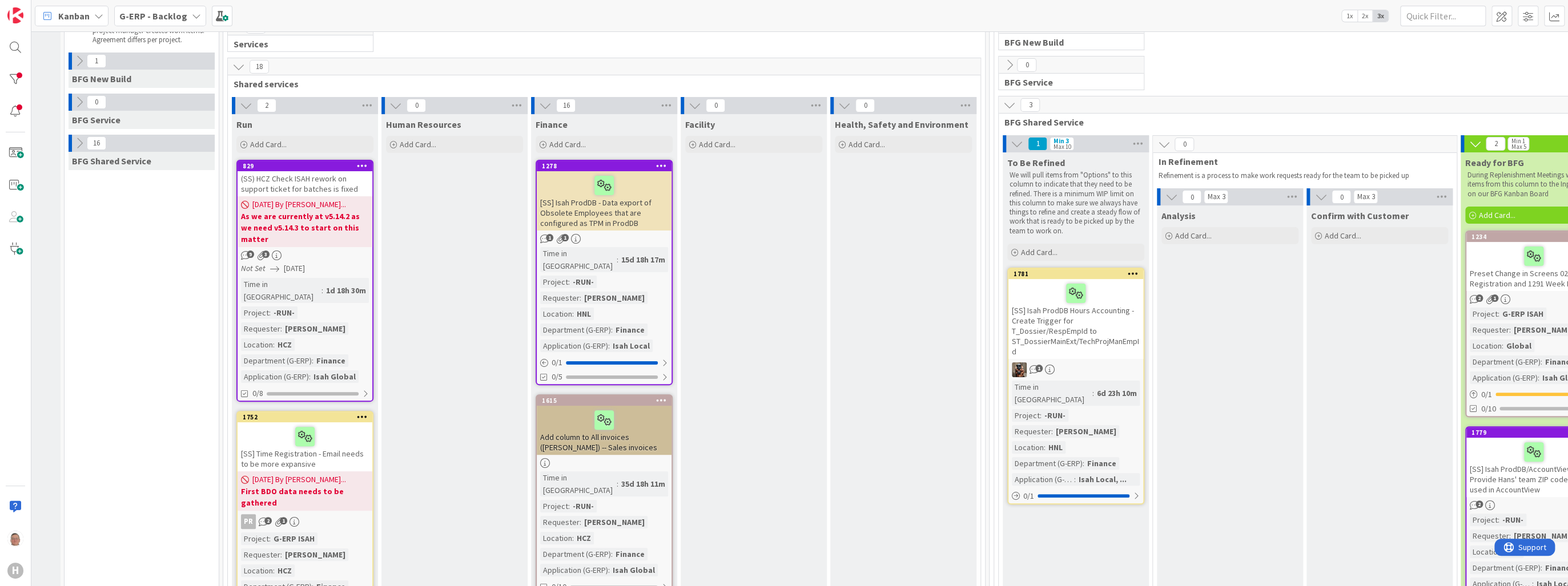
click at [75, 142] on icon at bounding box center [79, 143] width 13 height 13
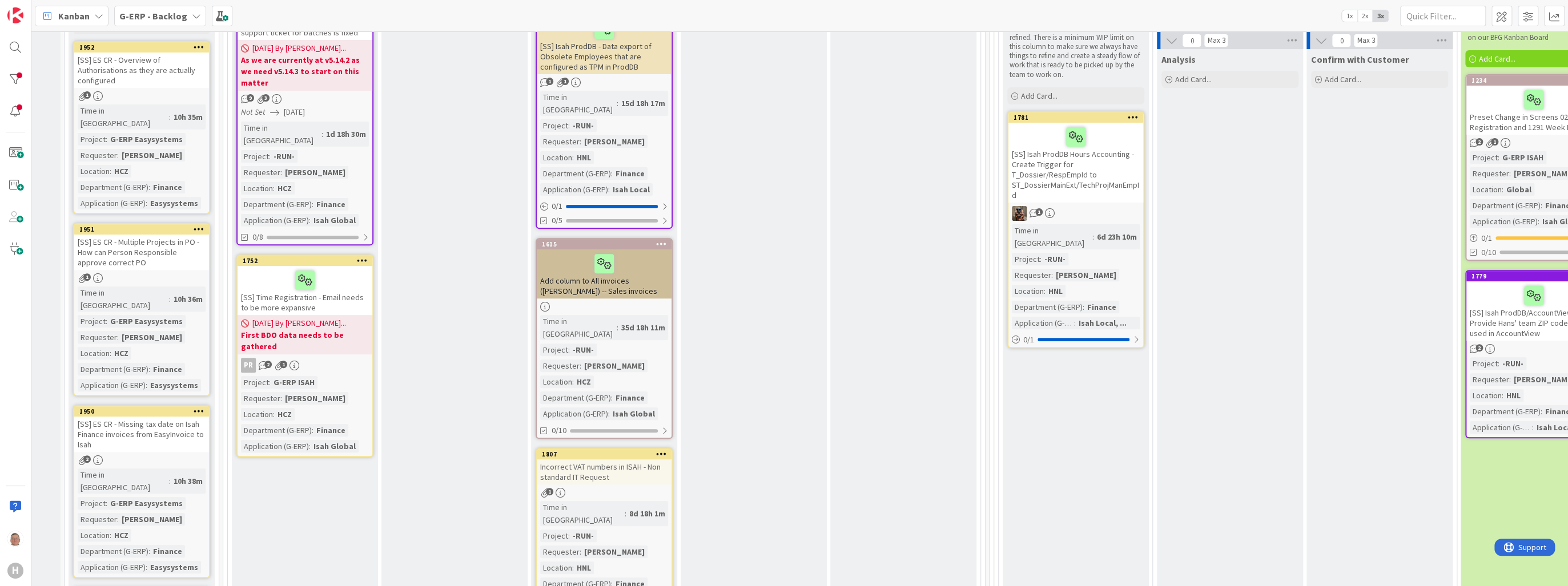
scroll to position [183, 121]
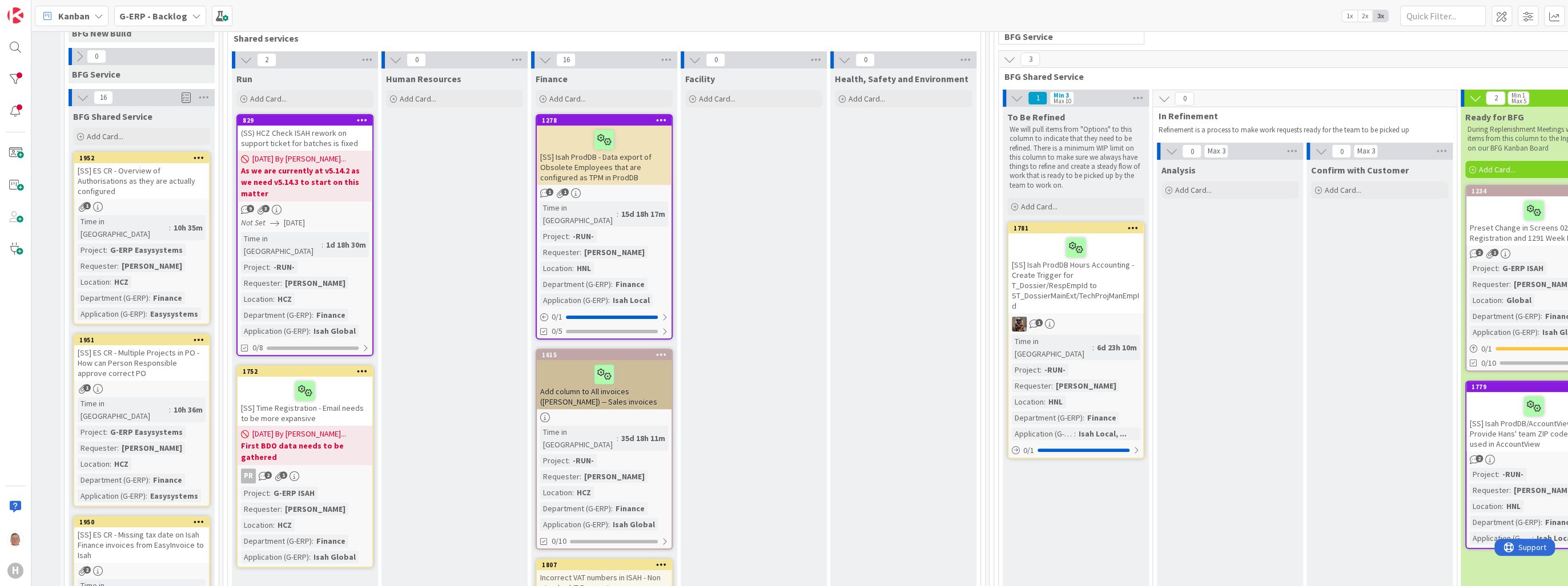
click at [633, 146] on div at bounding box center [604, 140] width 128 height 24
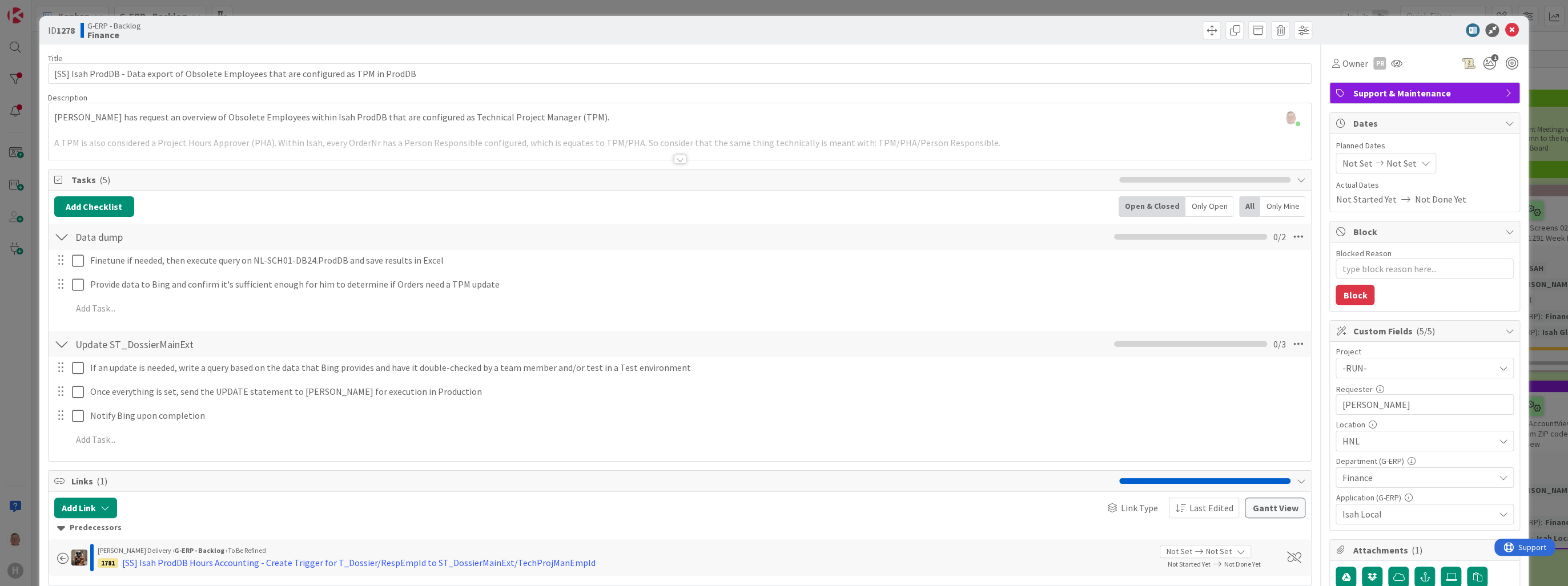
click at [674, 160] on div at bounding box center [680, 159] width 13 height 9
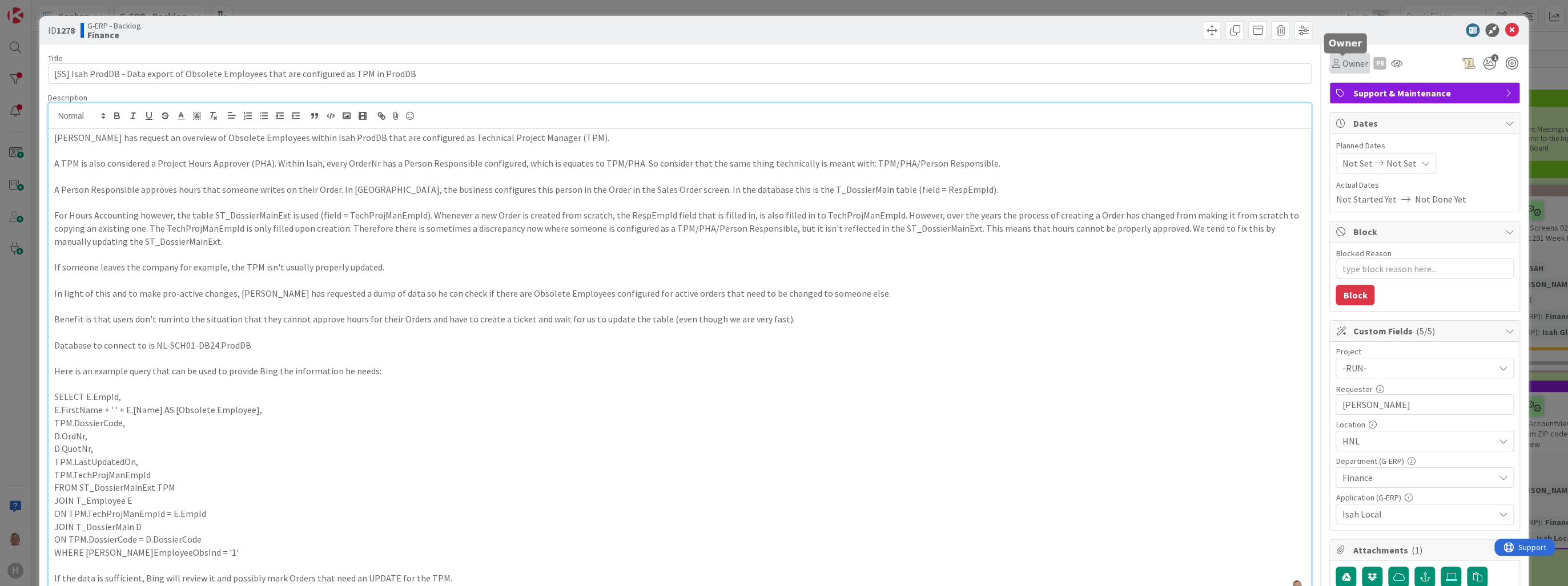
click at [1355, 66] on span "Owner" at bounding box center [1355, 63] width 26 height 13
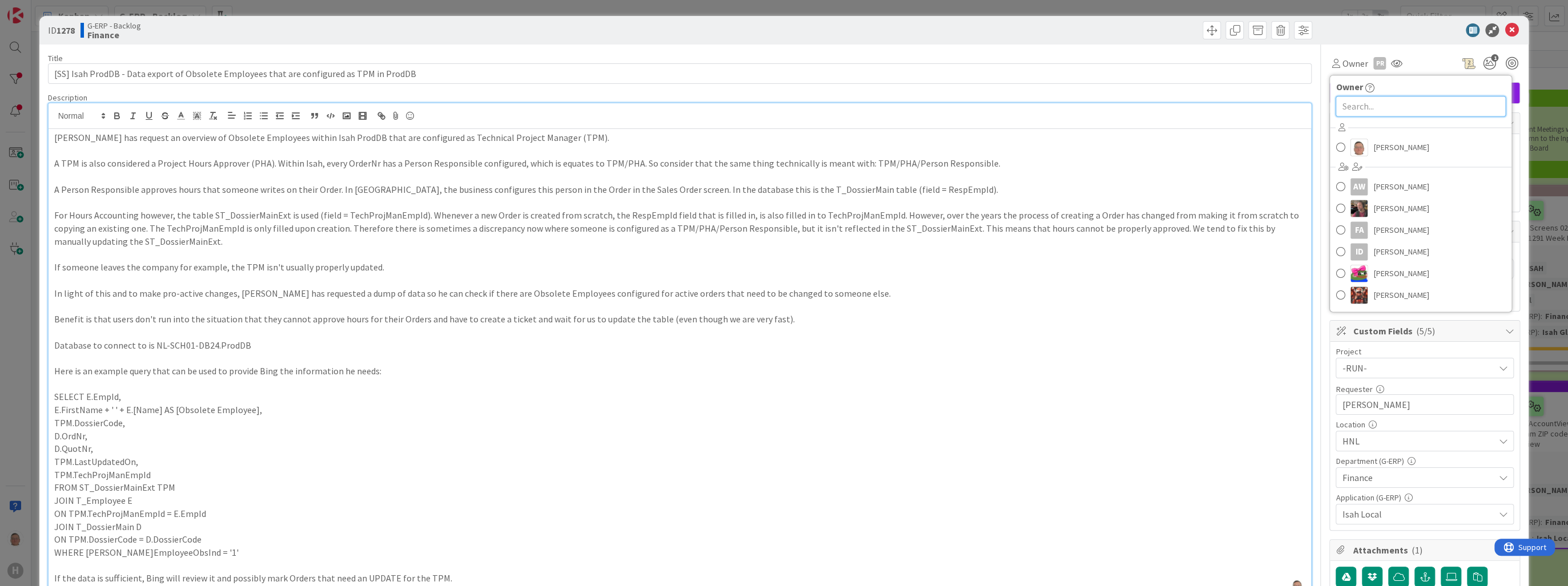
click at [1370, 109] on input "text" at bounding box center [1420, 106] width 170 height 20
click at [1409, 157] on span "Vojtech Kaloc" at bounding box center [1396, 156] width 46 height 17
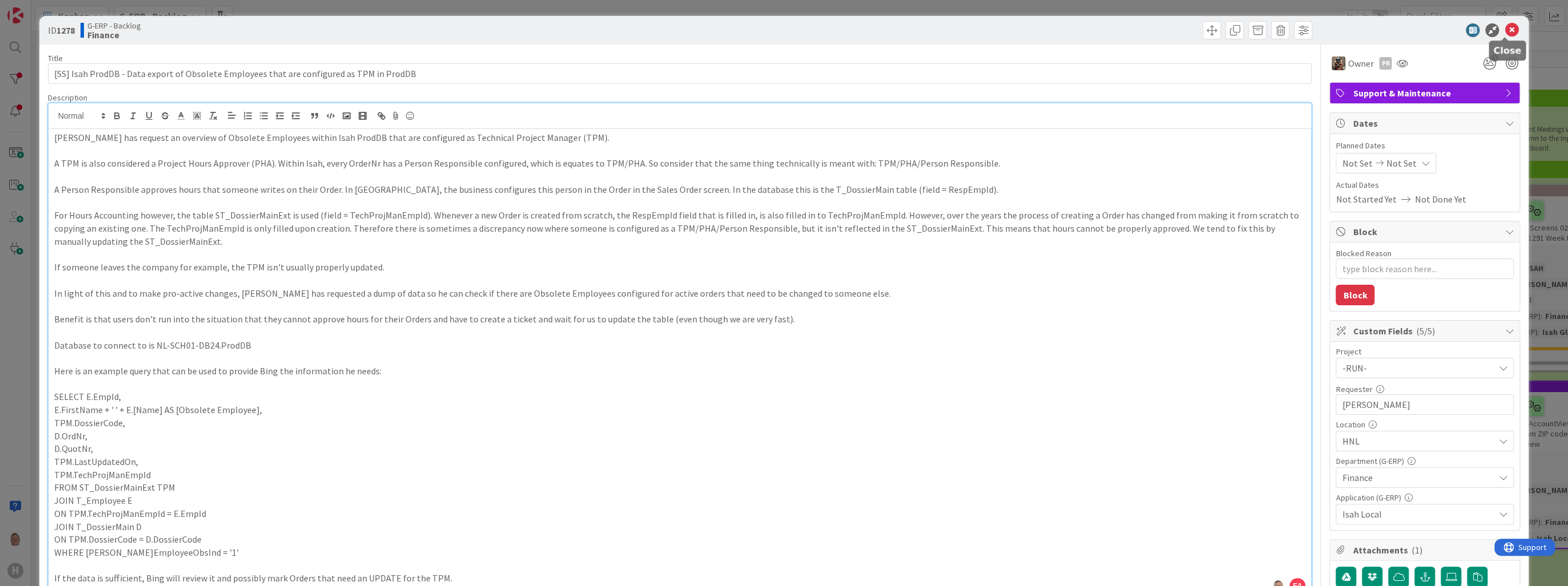
click at [1505, 29] on icon at bounding box center [1511, 30] width 13 height 13
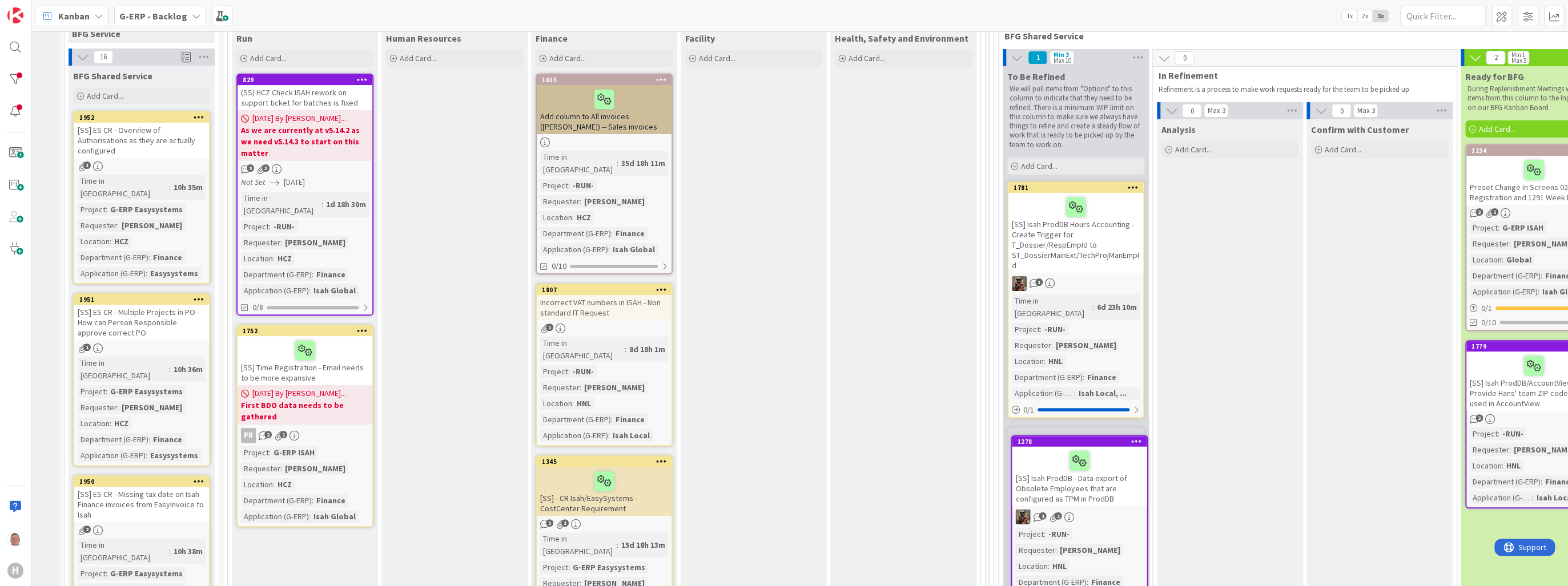
scroll to position [224, 121]
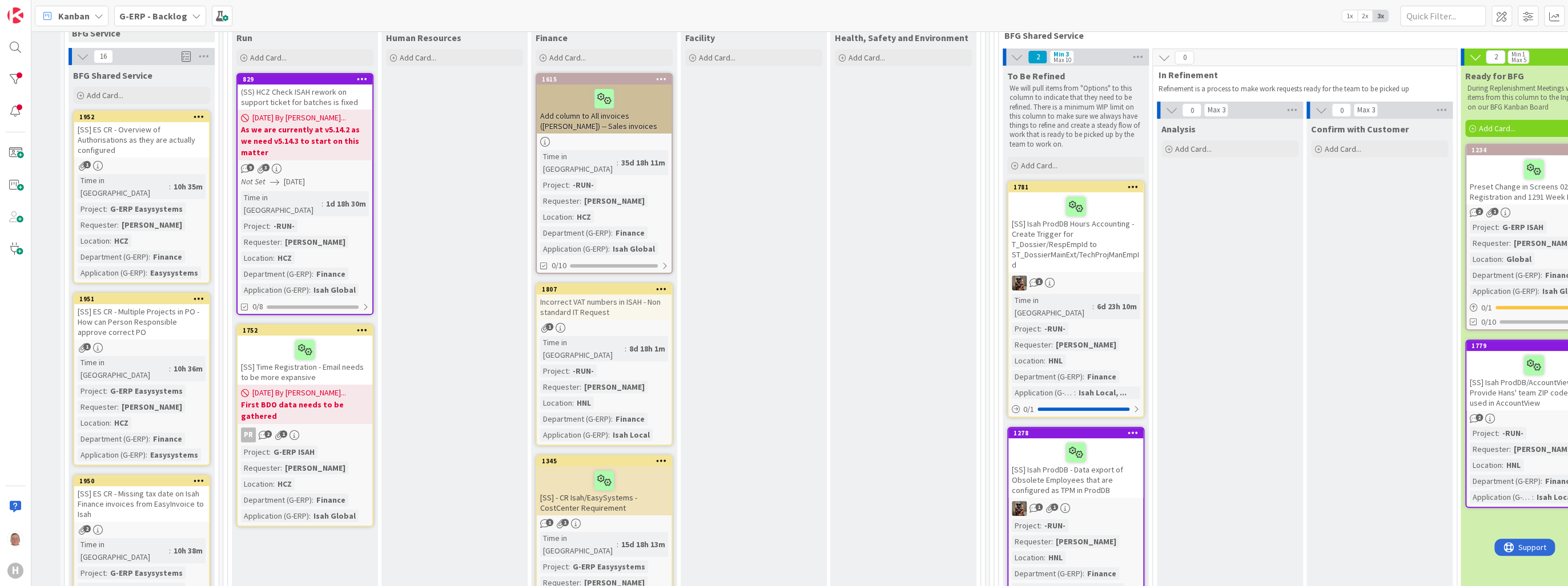
click at [1105, 429] on div "1278" at bounding box center [1078, 433] width 130 height 8
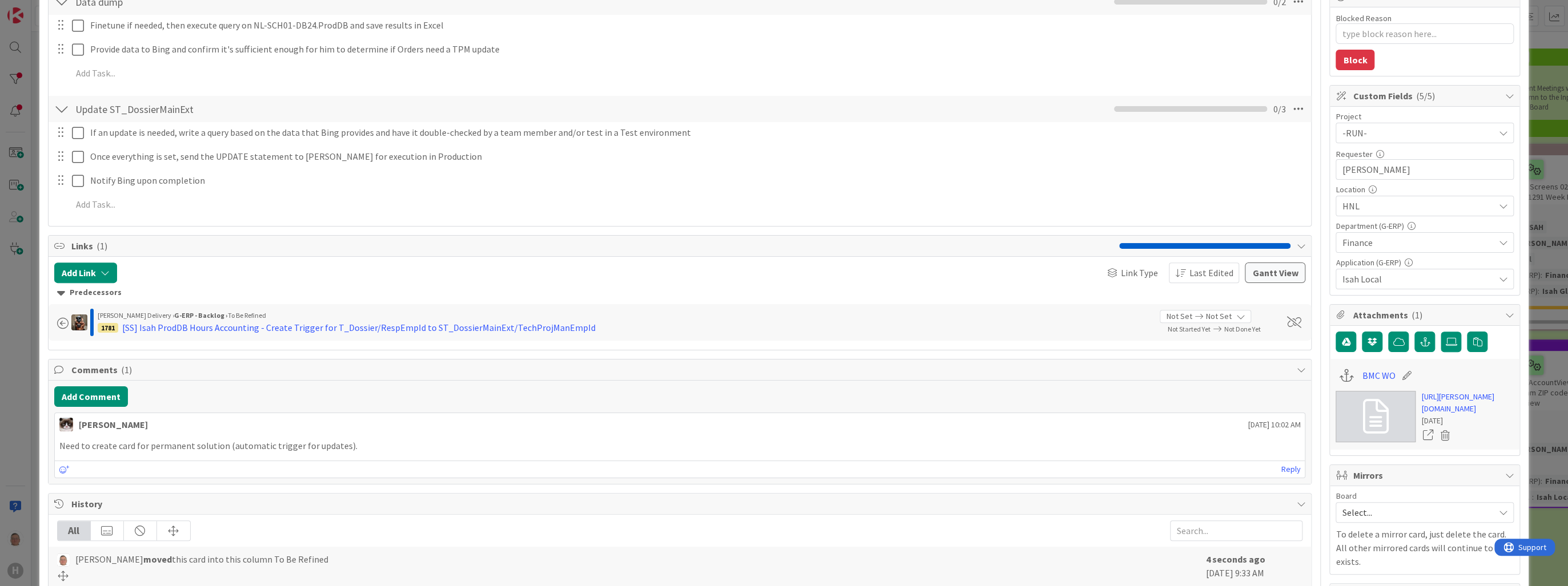
scroll to position [137, 0]
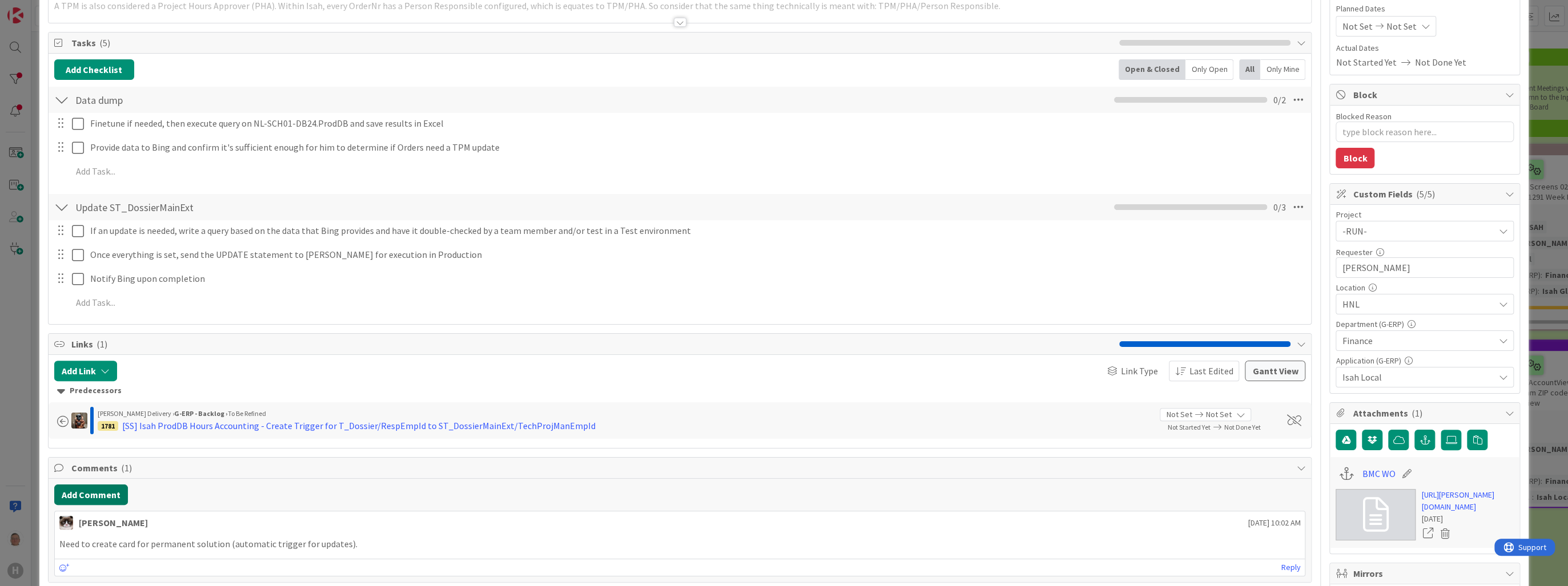
click at [93, 489] on button "Add Comment" at bounding box center [91, 495] width 74 height 20
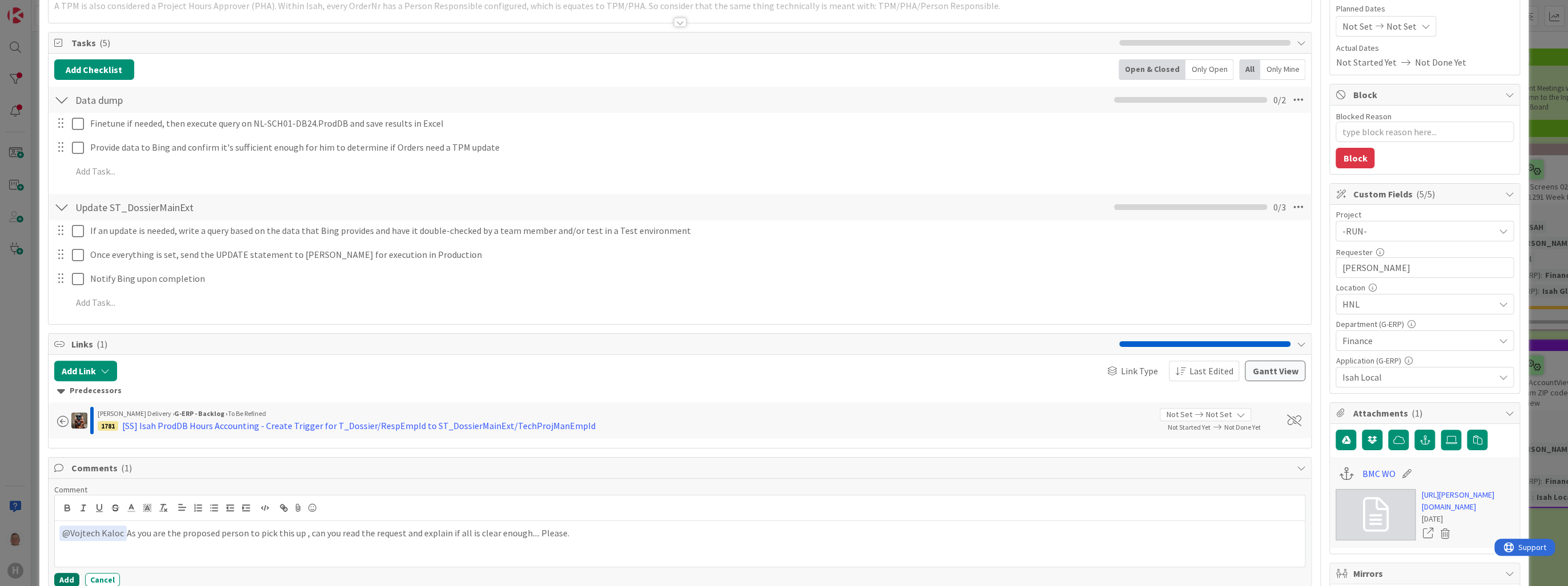
click at [62, 576] on button "Add" at bounding box center [66, 580] width 25 height 13
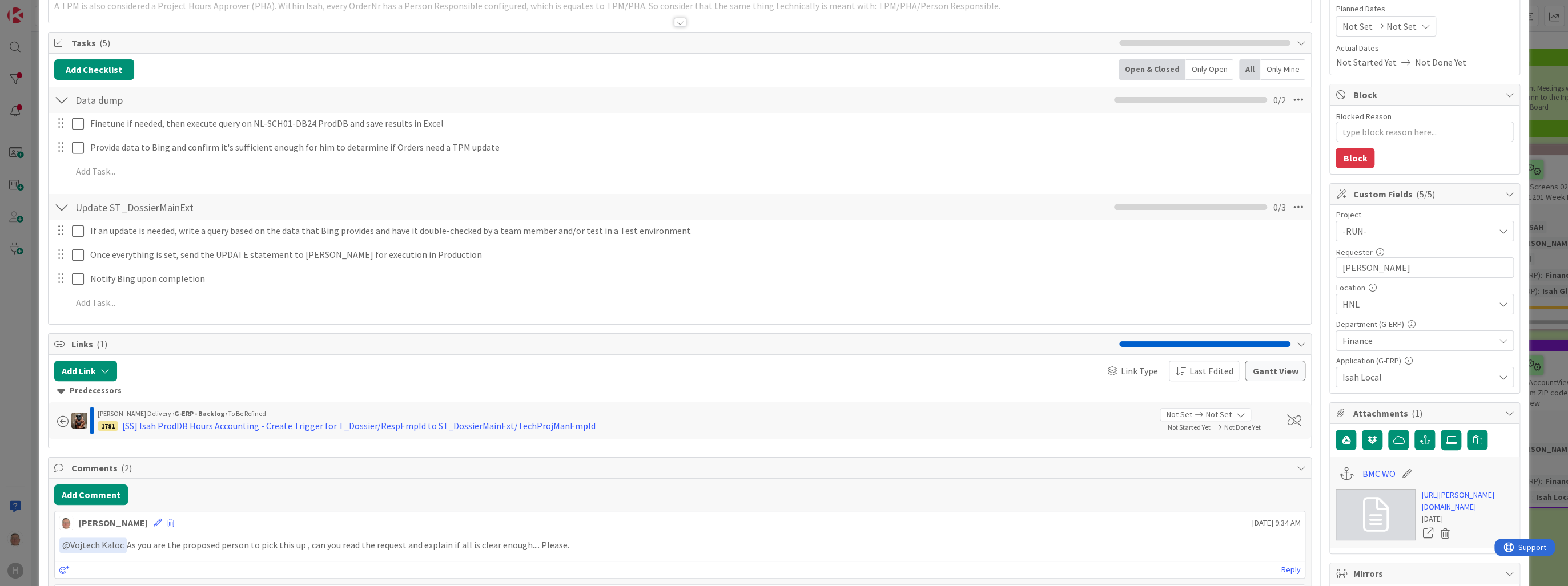
scroll to position [0, 0]
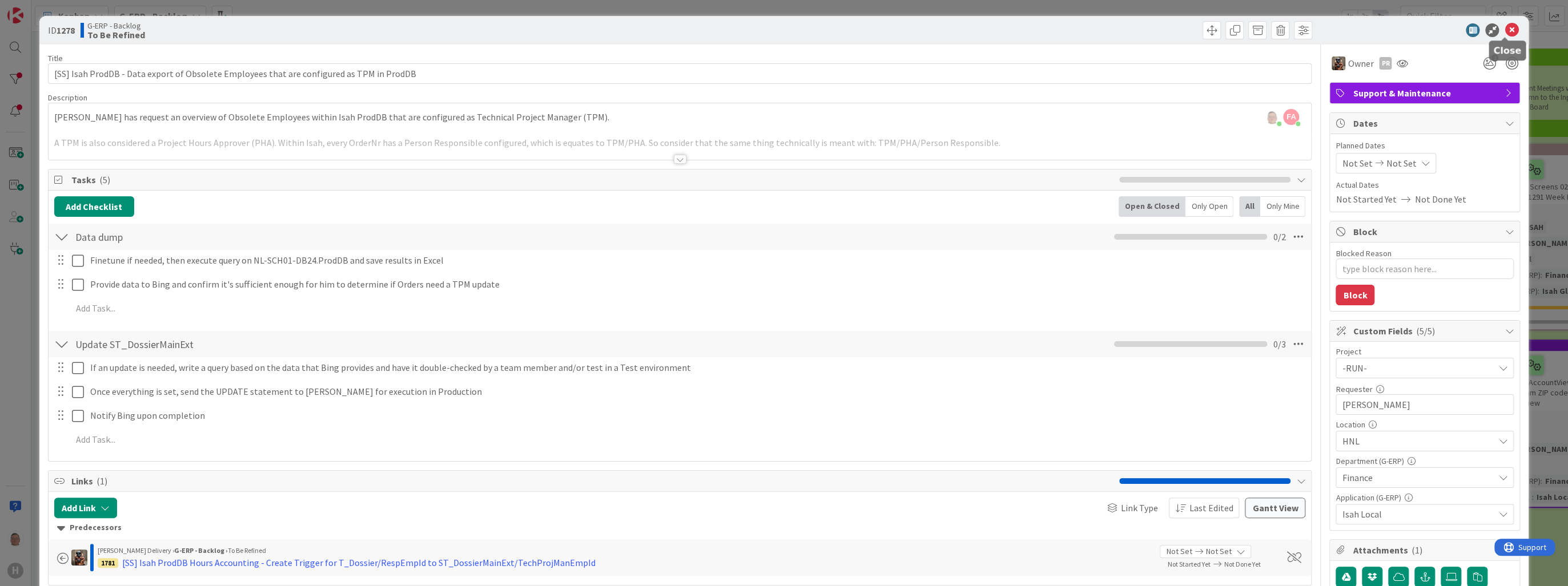
click at [1507, 27] on icon at bounding box center [1511, 30] width 13 height 13
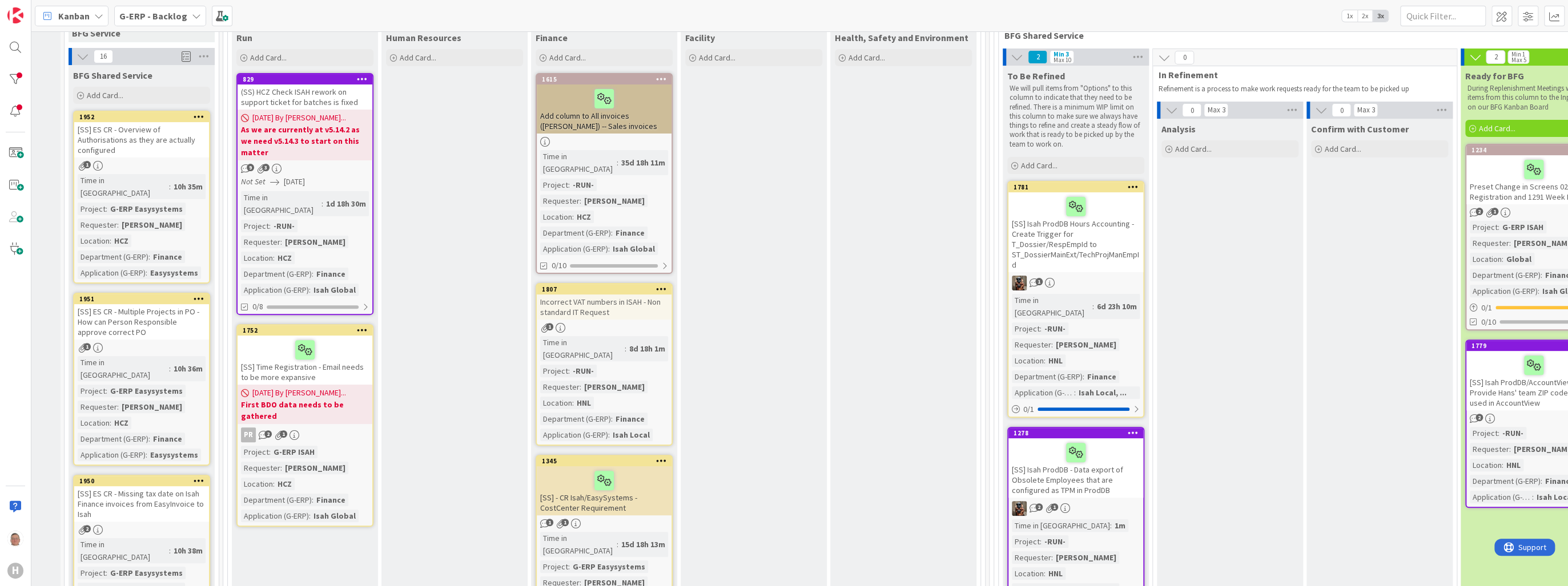
scroll to position [91, 121]
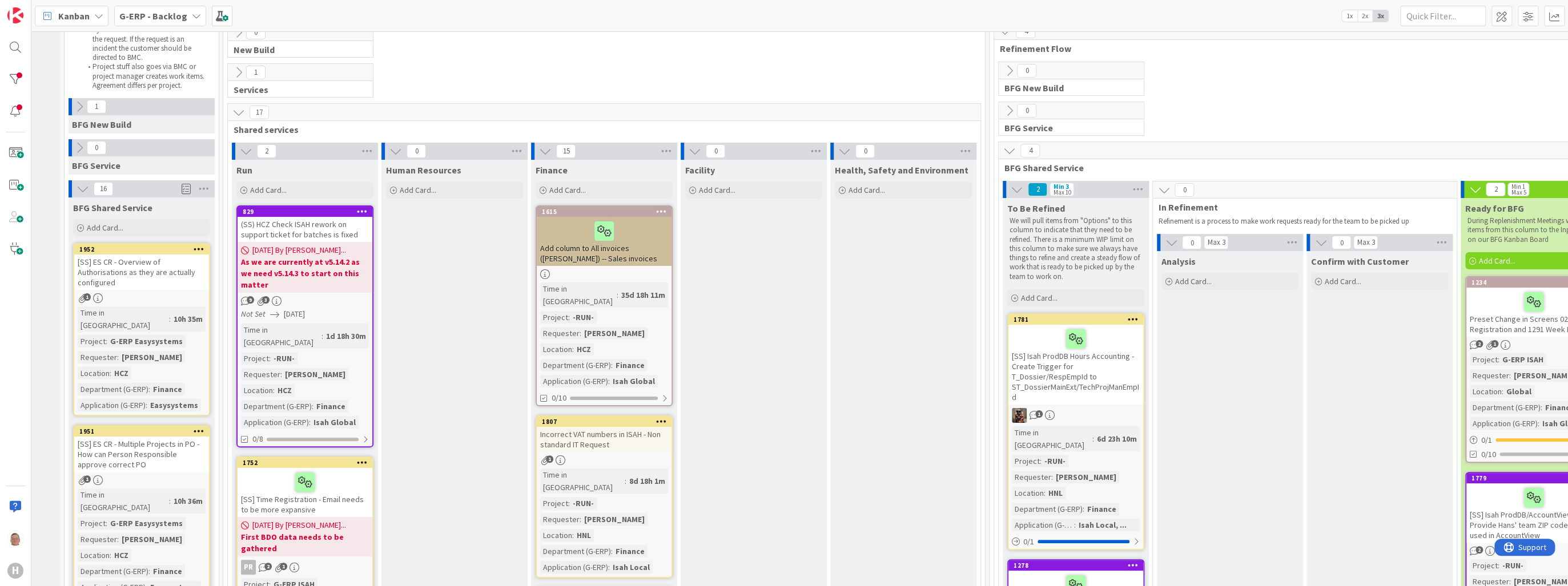
click at [630, 246] on div "Add column to All invoices (Huisman) -- Sales invoices" at bounding box center [604, 241] width 135 height 49
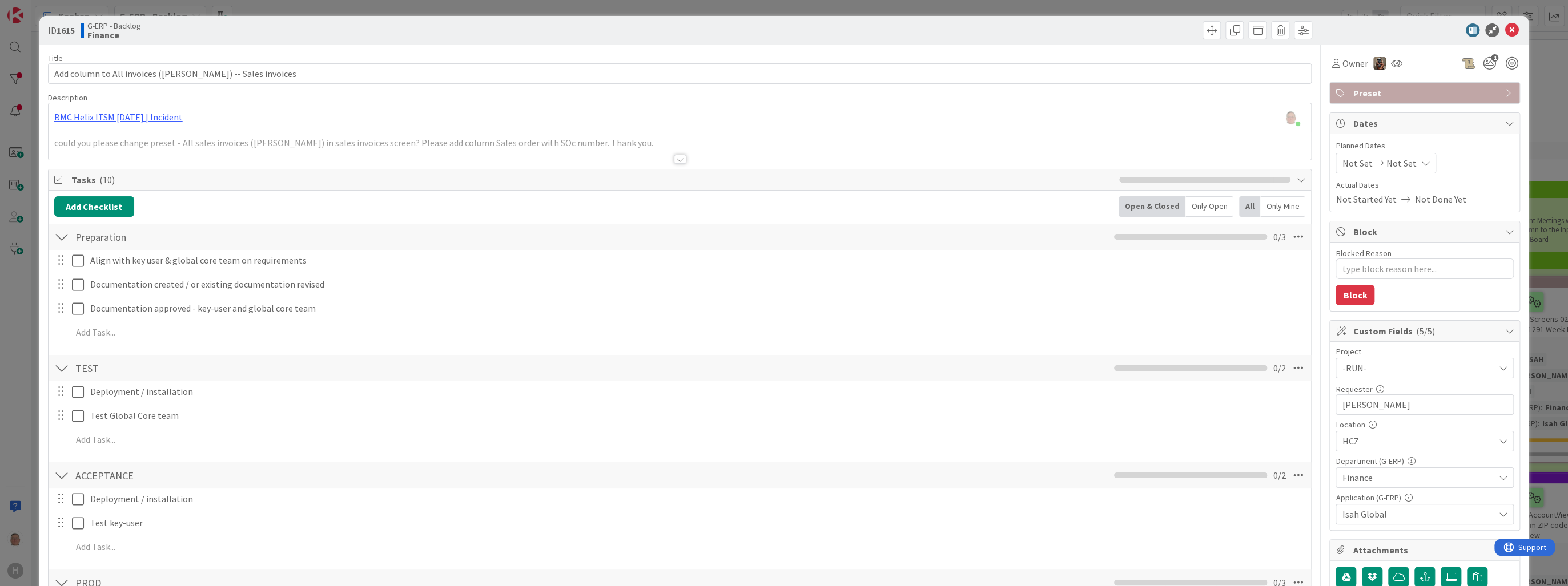
click at [674, 159] on div at bounding box center [680, 159] width 13 height 9
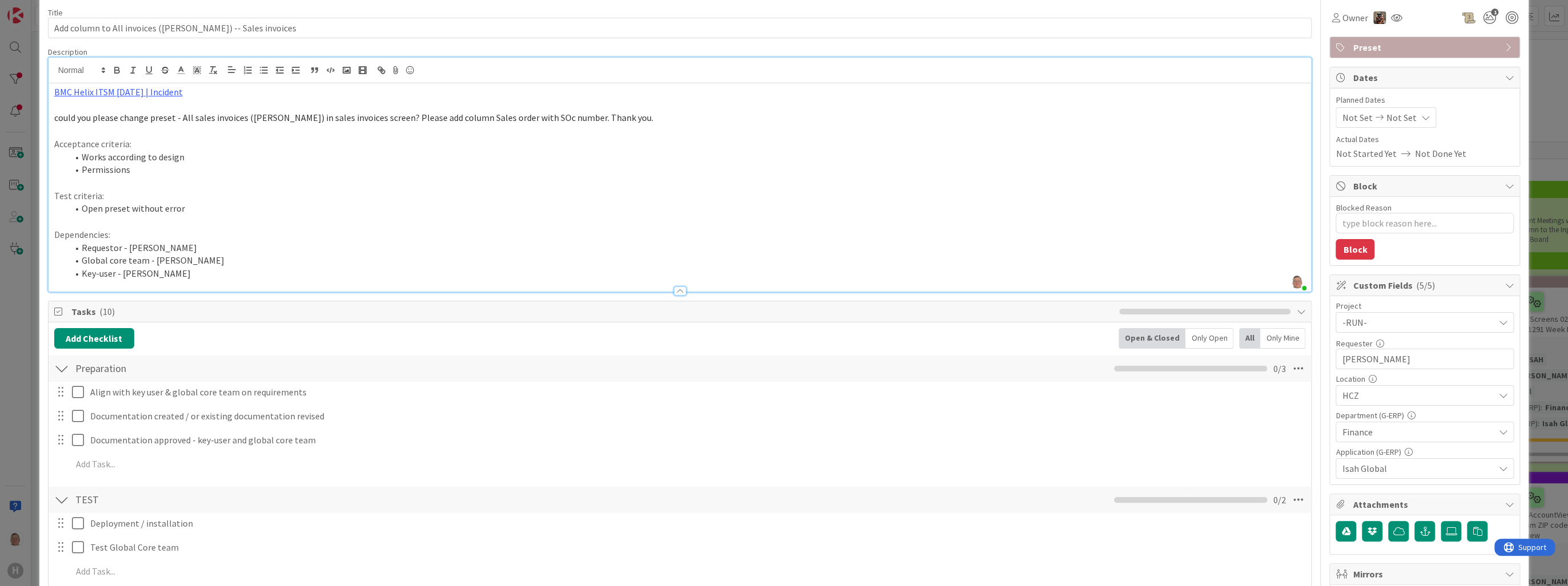
scroll to position [45, 0]
click at [120, 96] on link "BMC Helix ITSM 23.3.02 | Incident" at bounding box center [118, 92] width 128 height 12
click at [126, 115] on link "https://huisman-smartit.onbmc.com/smartit/app/#/incident/AGGF4KX6HRENQATATVQXTA…" at bounding box center [105, 114] width 114 height 15
click at [339, 253] on li "Requestor - Silvie Bajerkova" at bounding box center [687, 248] width 1238 height 13
drag, startPoint x: 1414, startPoint y: 359, endPoint x: 1310, endPoint y: 366, distance: 104.2
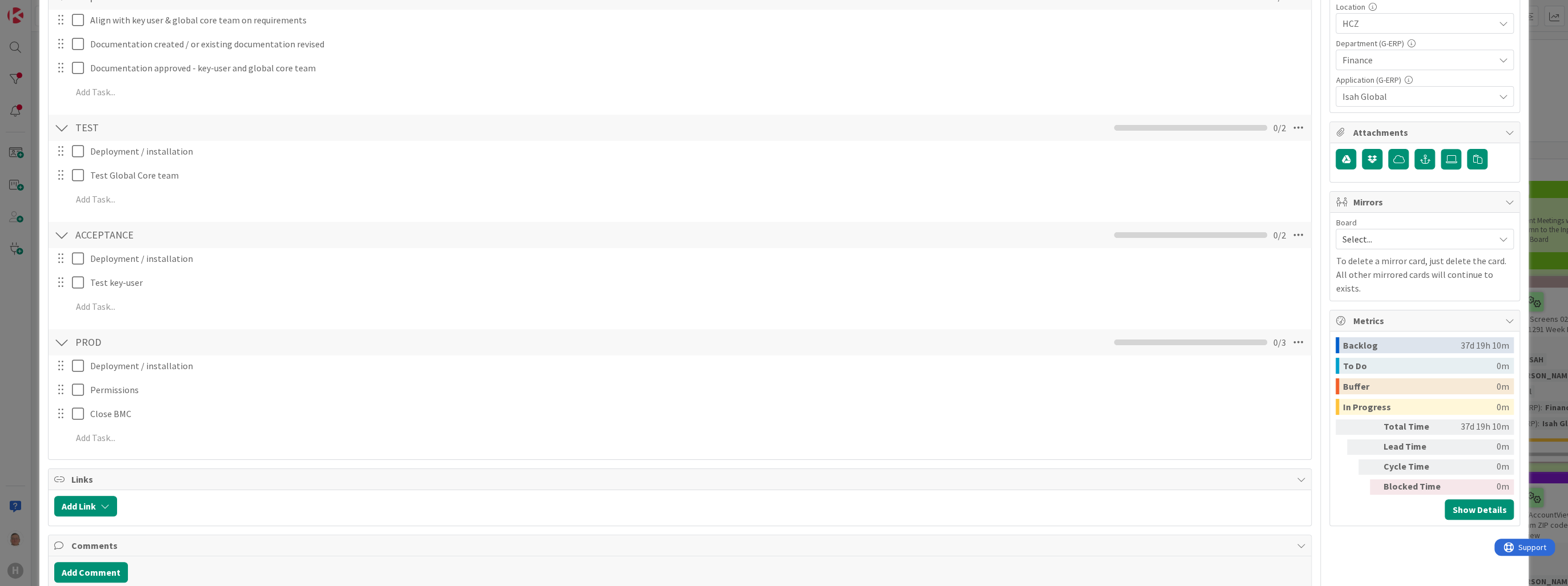
scroll to position [594, 0]
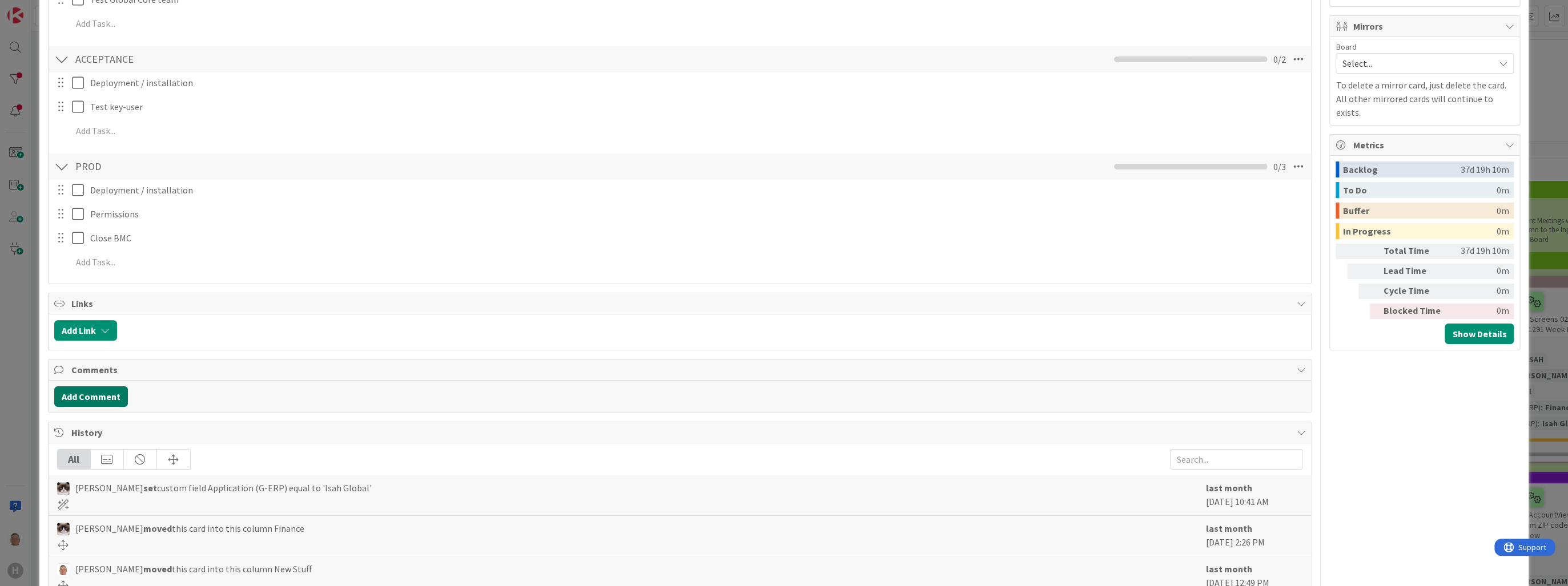
click at [80, 395] on button "Add Comment" at bounding box center [91, 397] width 74 height 20
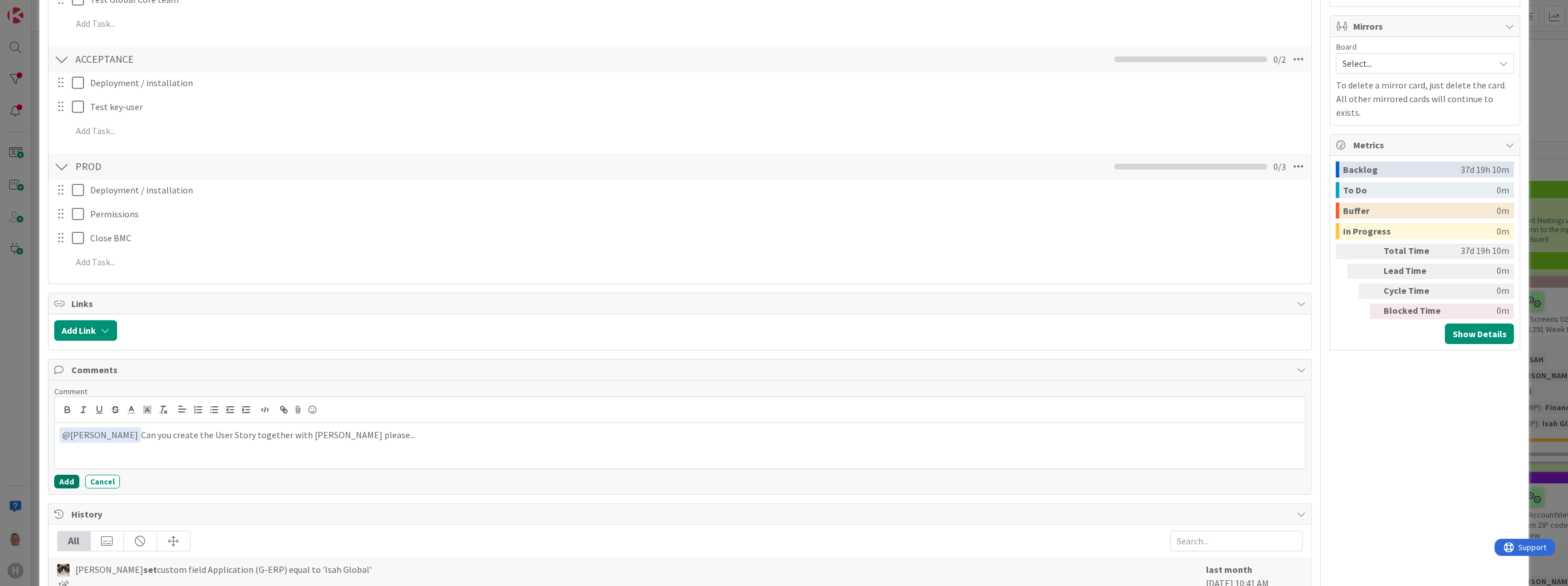
click at [65, 479] on button "Add" at bounding box center [66, 481] width 25 height 13
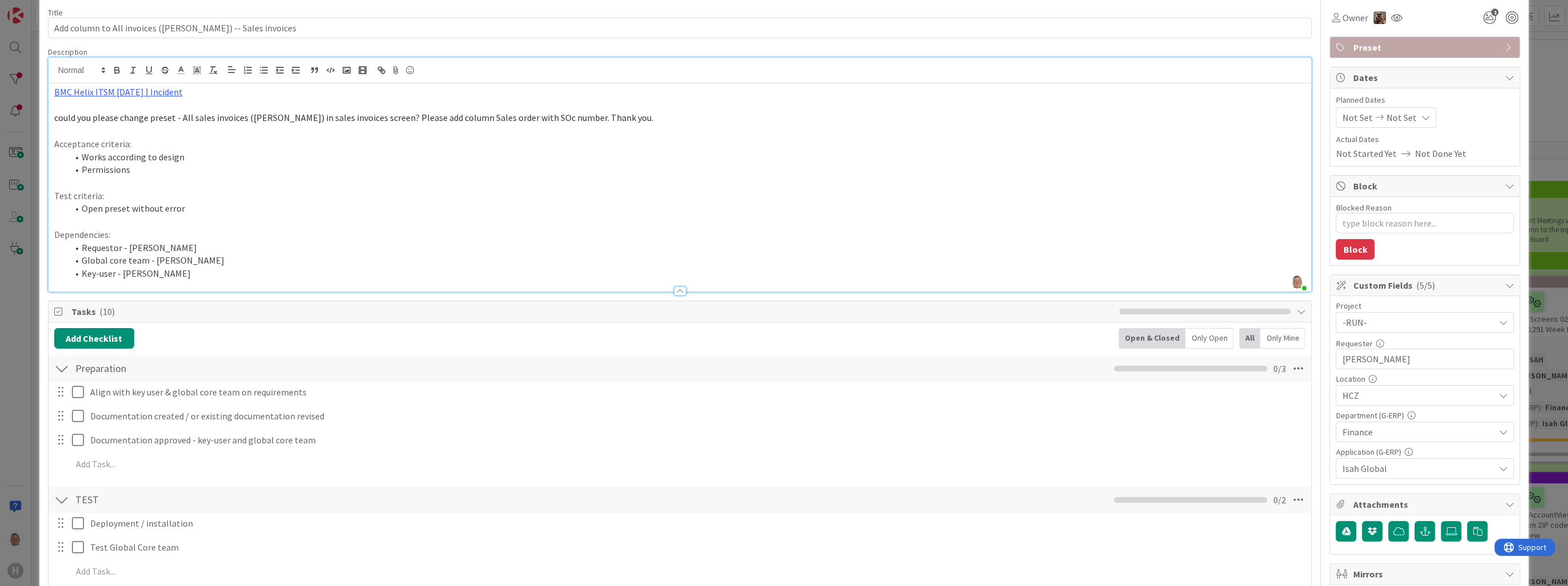
scroll to position [0, 0]
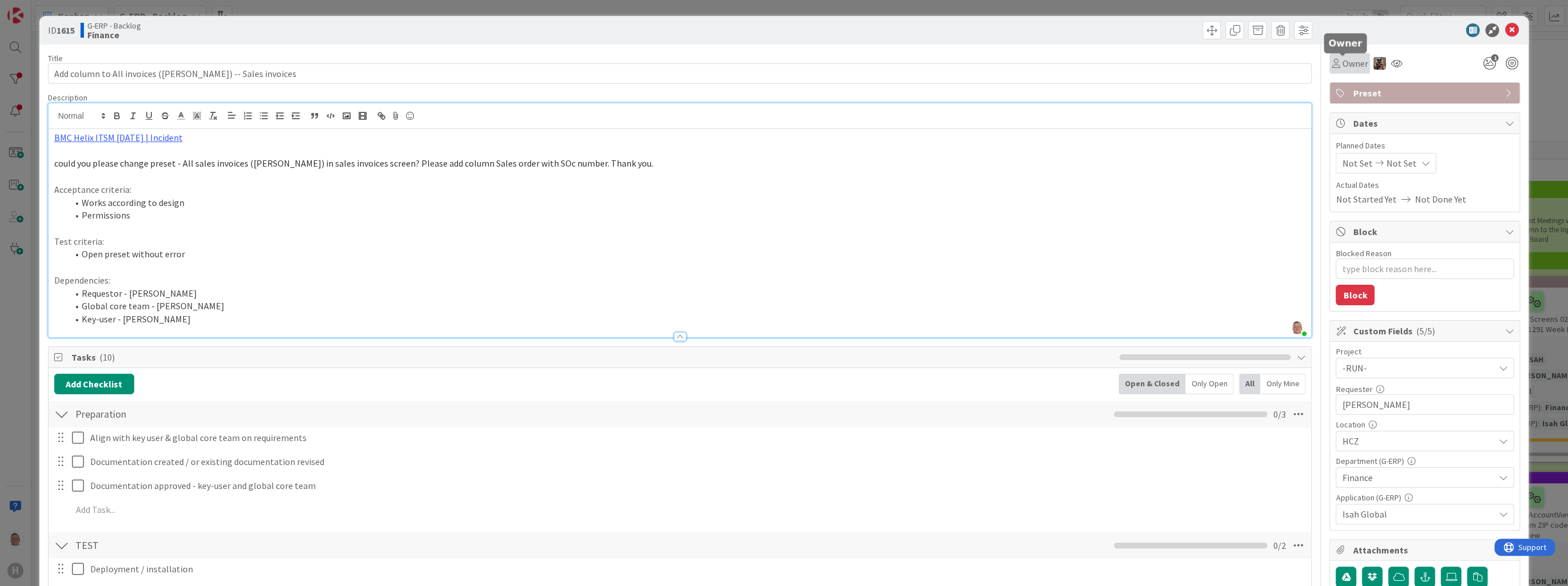
click at [1344, 68] on span "Owner" at bounding box center [1355, 63] width 26 height 13
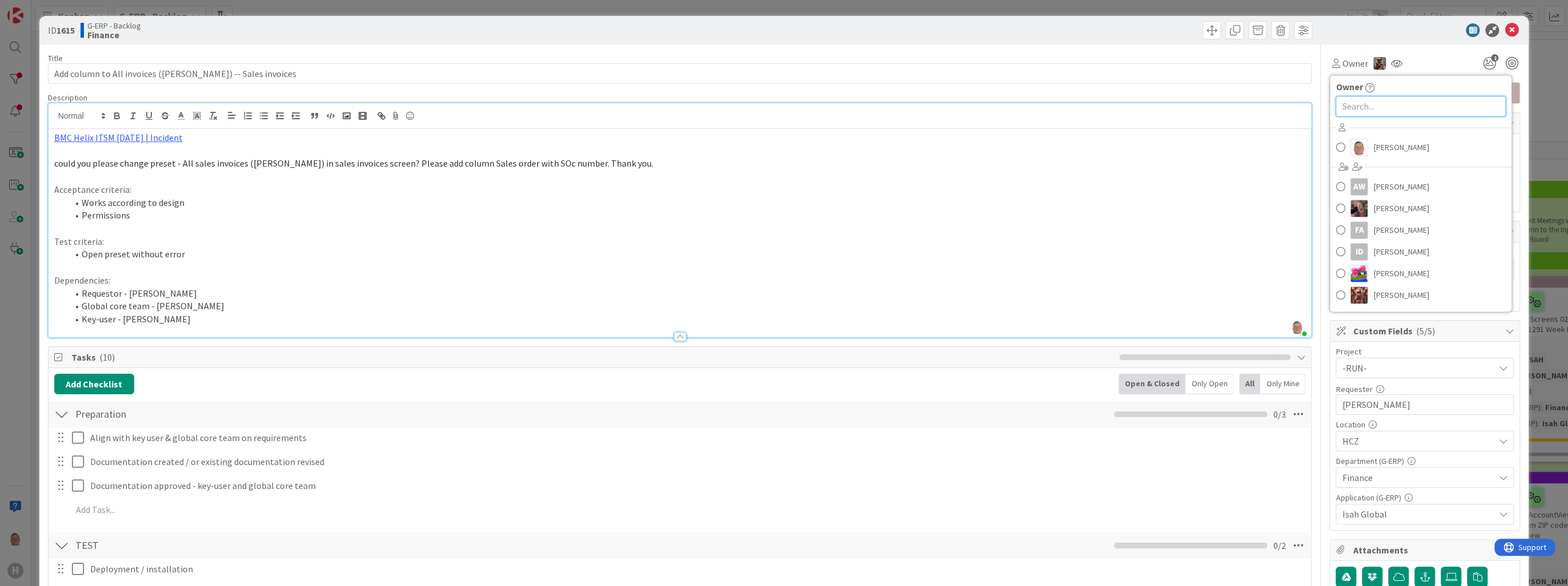
click at [1366, 105] on input "text" at bounding box center [1420, 106] width 170 height 20
click at [1364, 157] on link "ZM Zheng Mia" at bounding box center [1420, 157] width 182 height 22
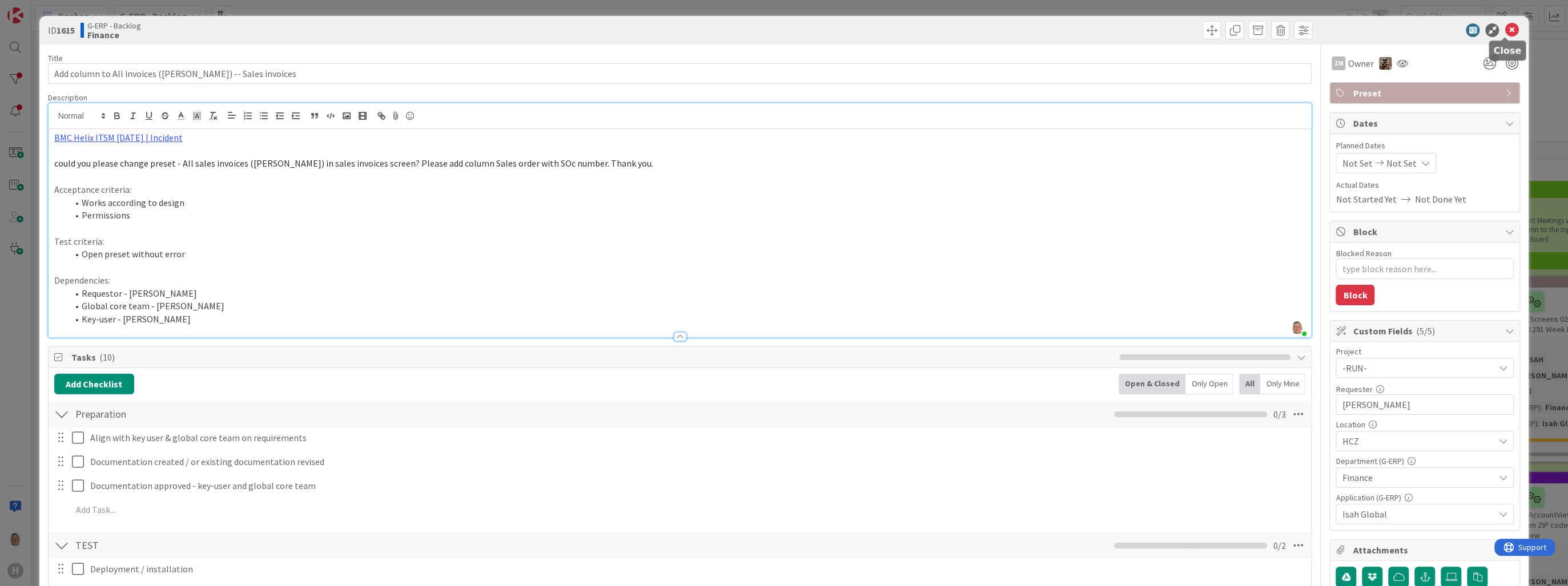
click at [1505, 25] on icon at bounding box center [1511, 30] width 13 height 13
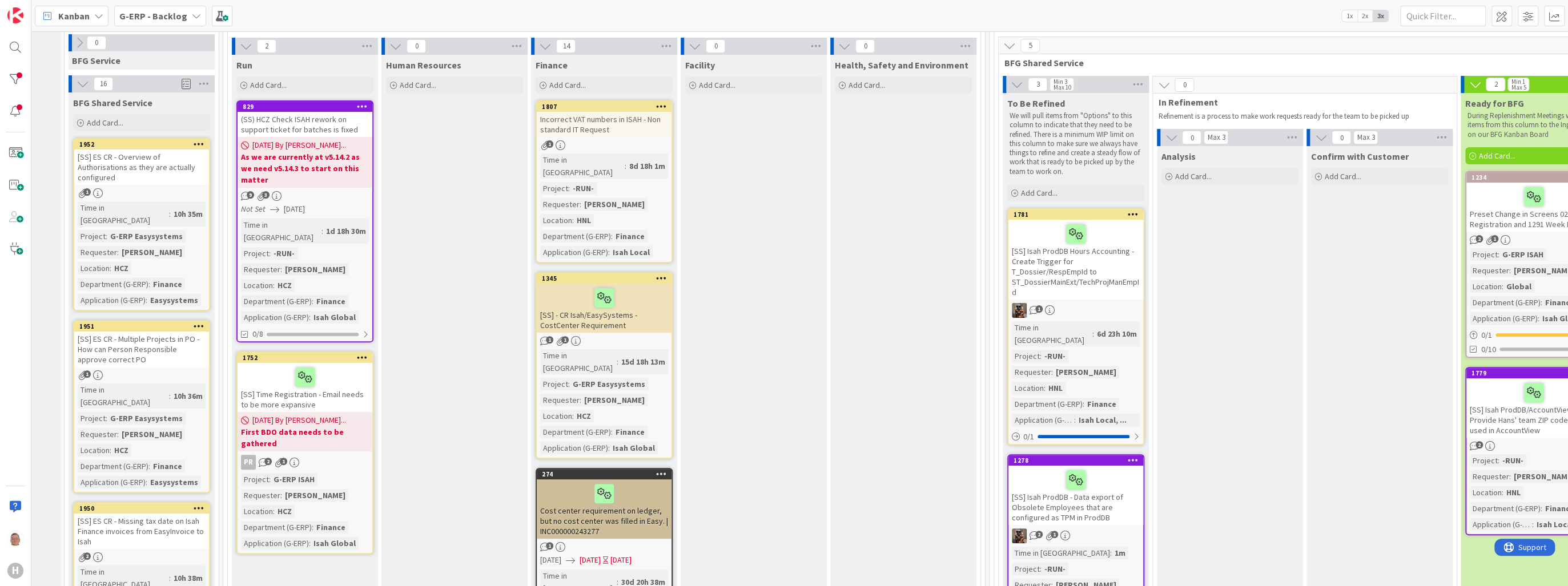
scroll to position [0, 121]
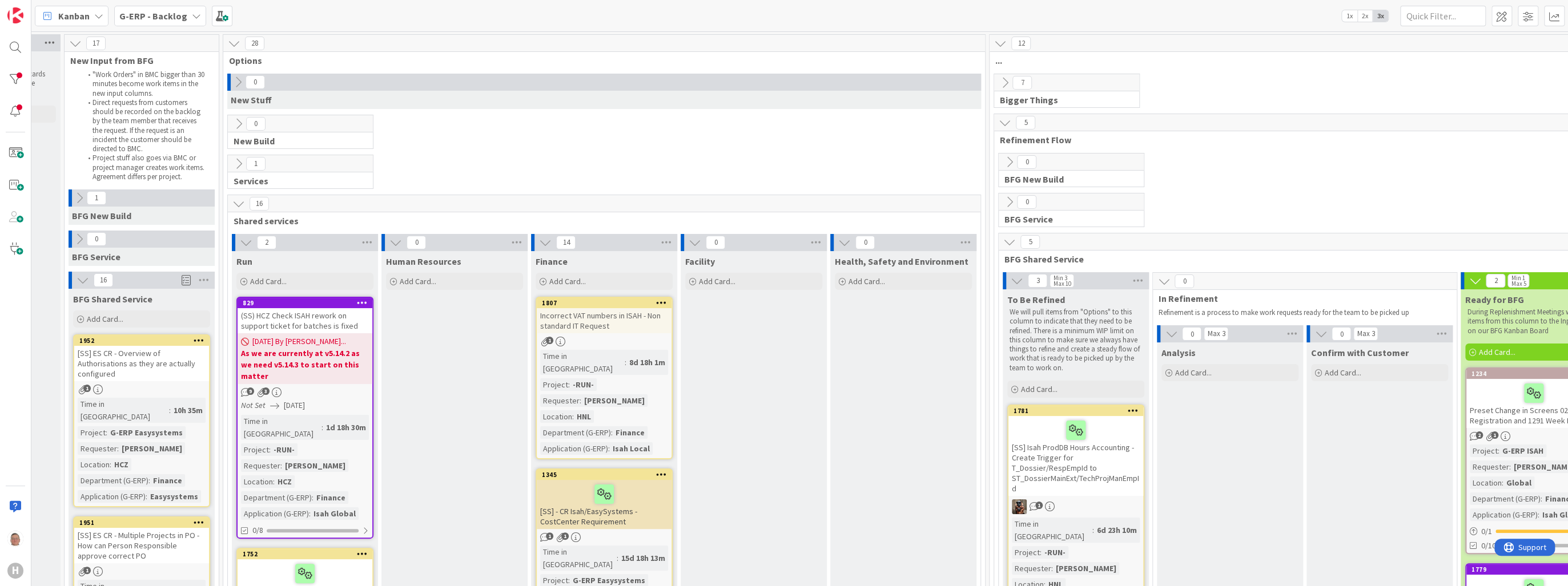
click at [50, 40] on icon at bounding box center [49, 43] width 15 height 17
click at [322, 20] on div "Kanban G-ERP - Backlog 1x 2x 3x" at bounding box center [800, 15] width 1537 height 31
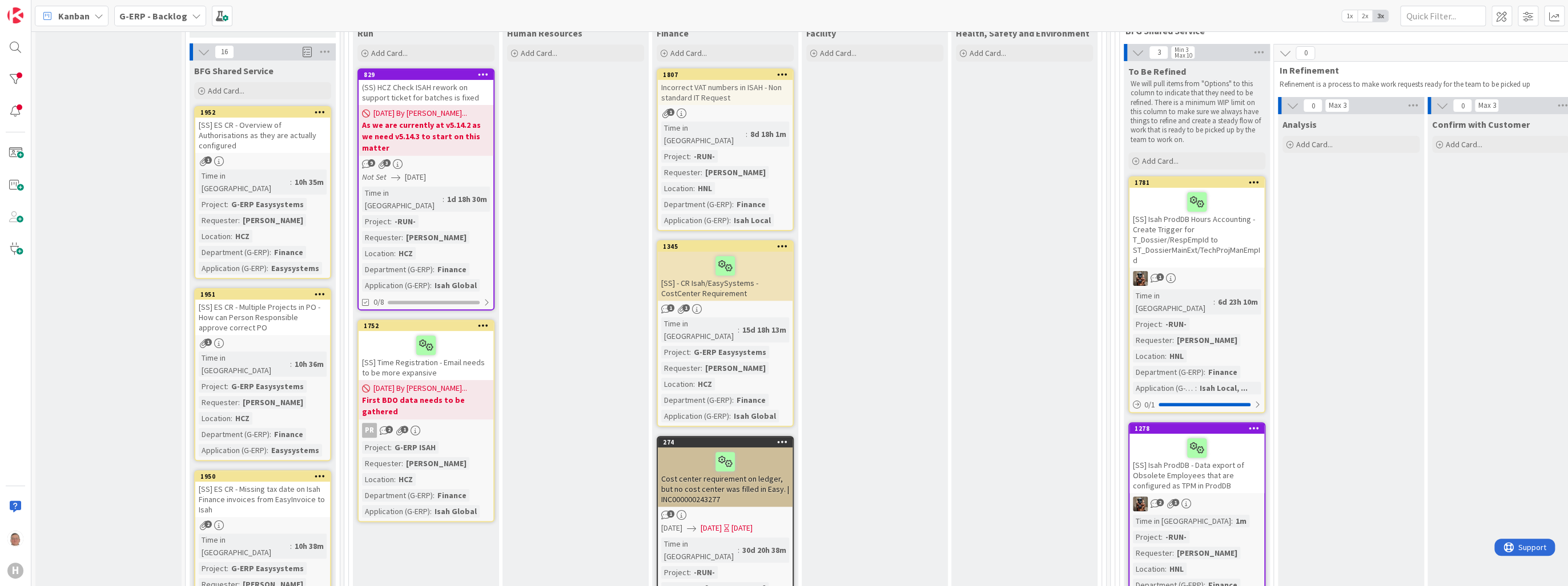
scroll to position [183, 0]
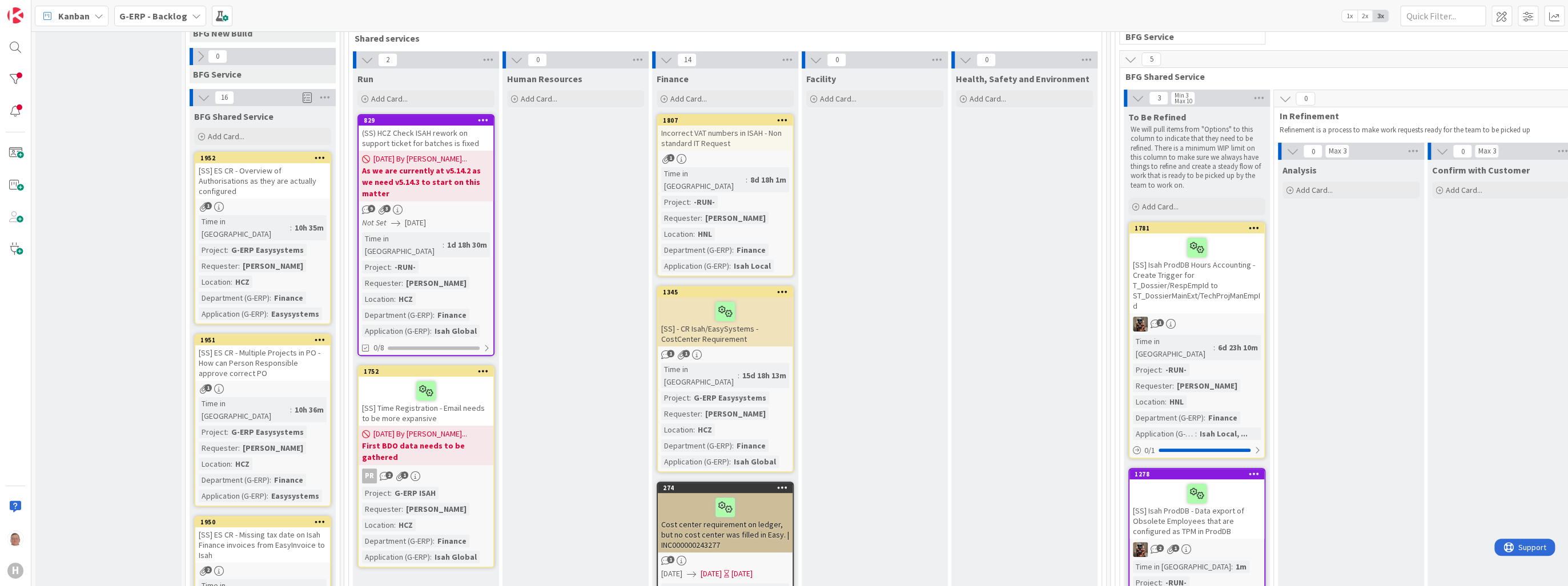
click at [740, 131] on div "Incorrect VAT numbers in ISAH - Non standard IT Request" at bounding box center [725, 138] width 135 height 25
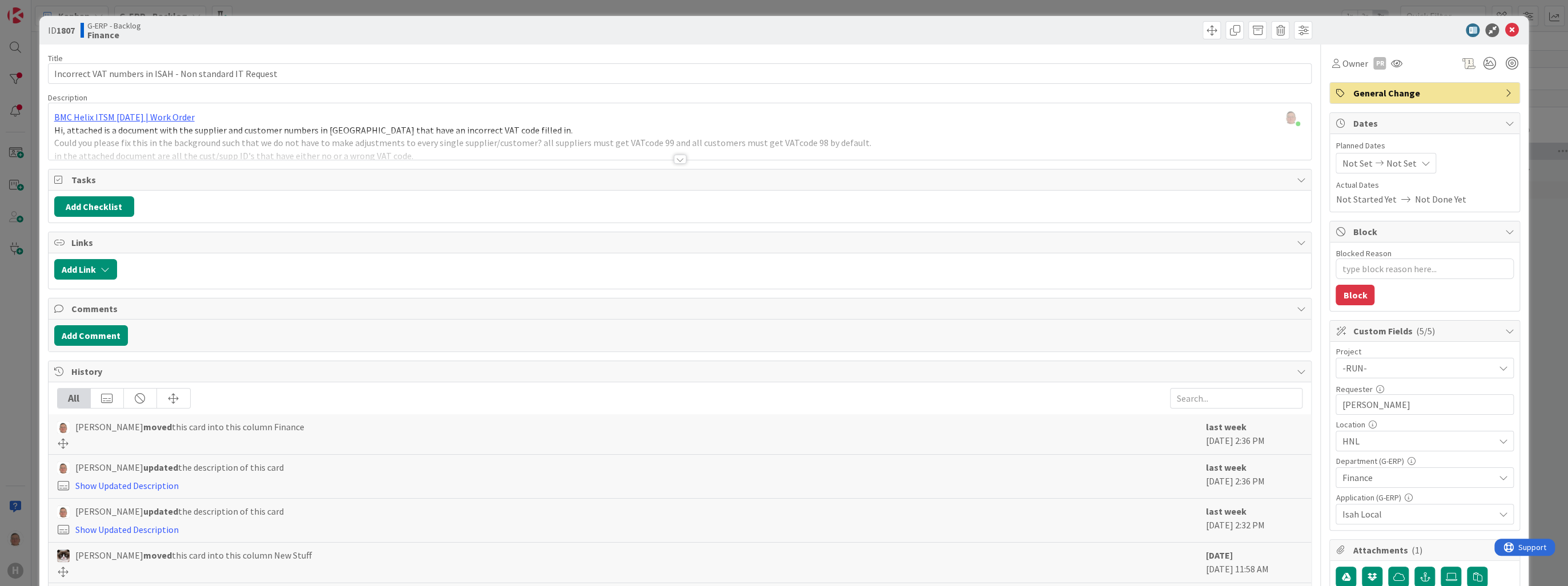
click at [675, 160] on div at bounding box center [680, 159] width 13 height 9
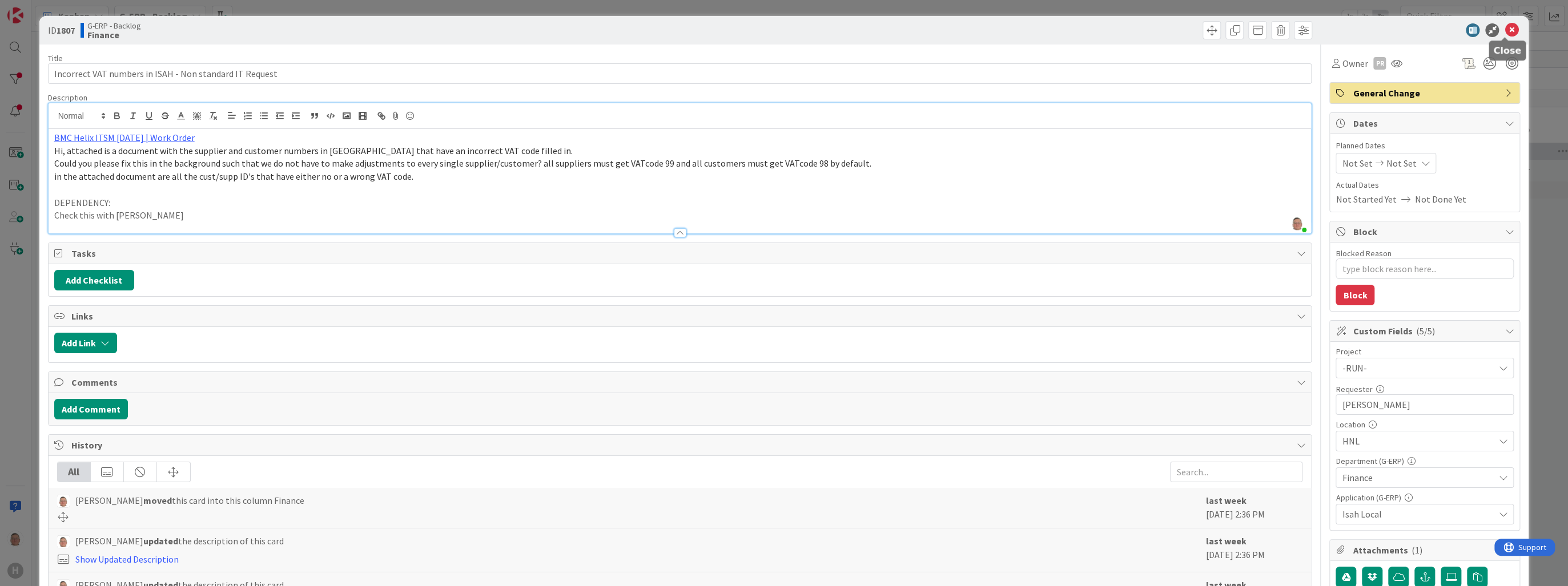
click at [1505, 29] on icon at bounding box center [1511, 30] width 13 height 13
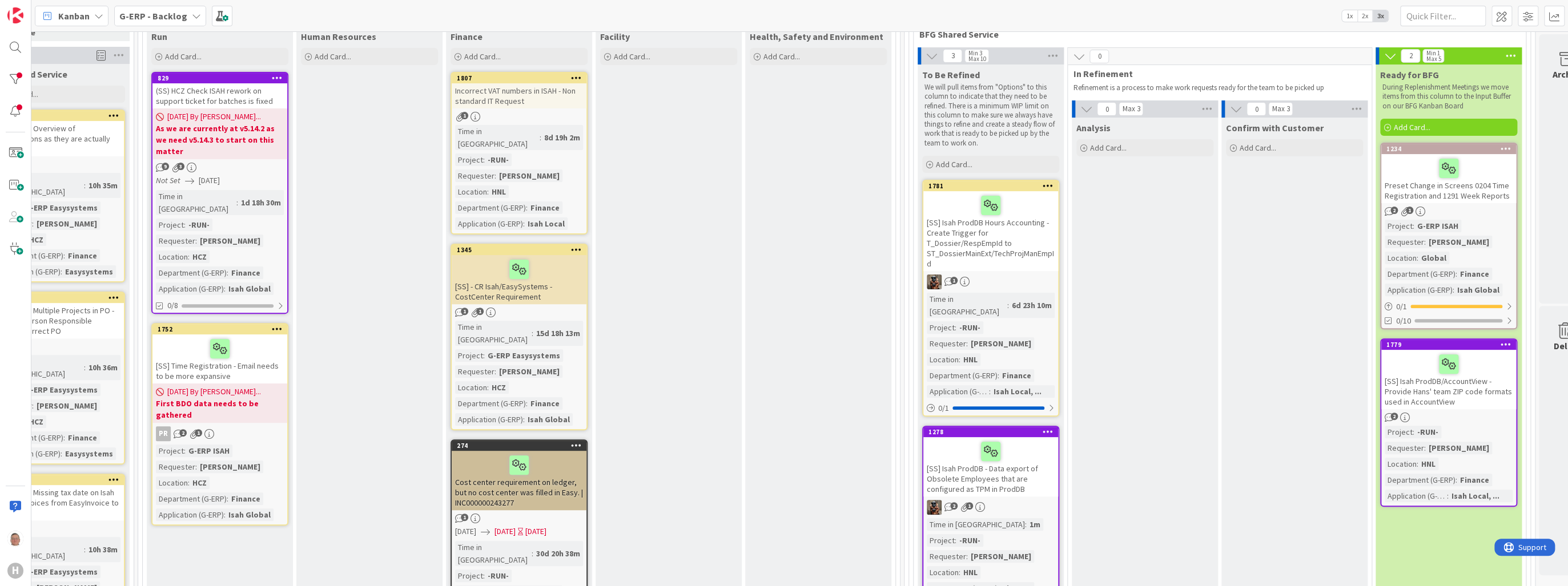
scroll to position [91, 206]
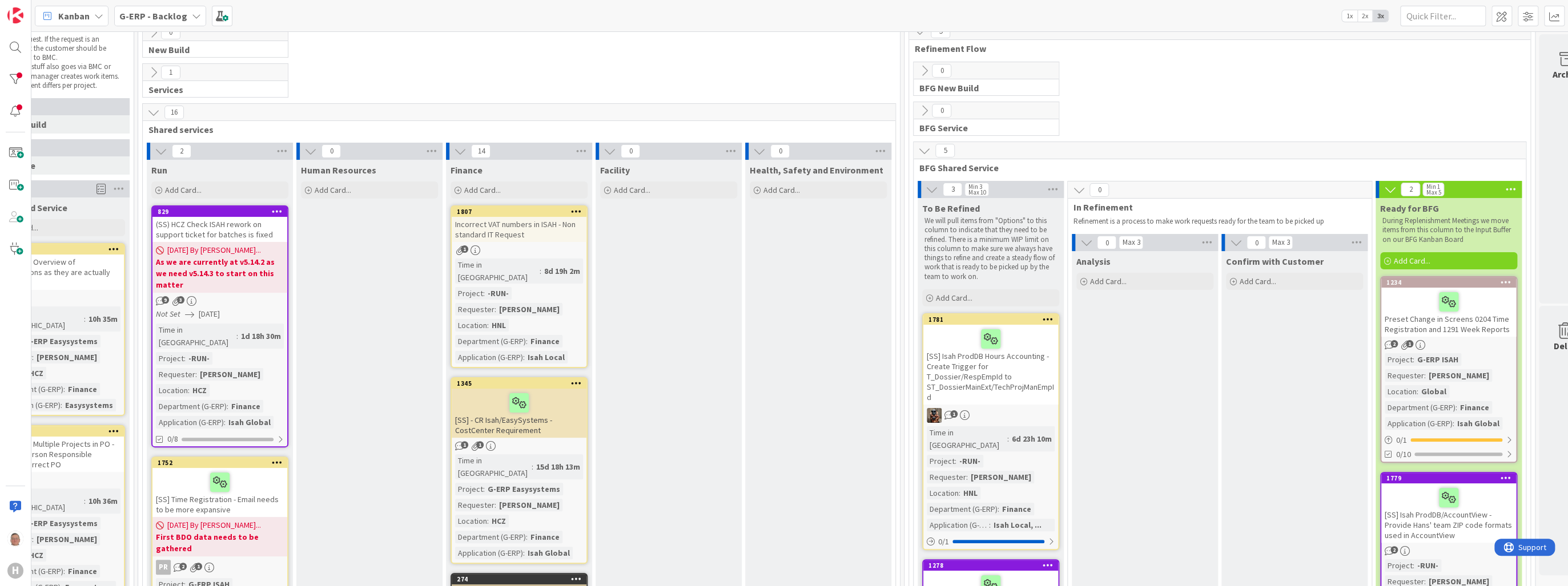
click at [526, 227] on div "Incorrect VAT numbers in ISAH - Non standard IT Request" at bounding box center [519, 229] width 135 height 25
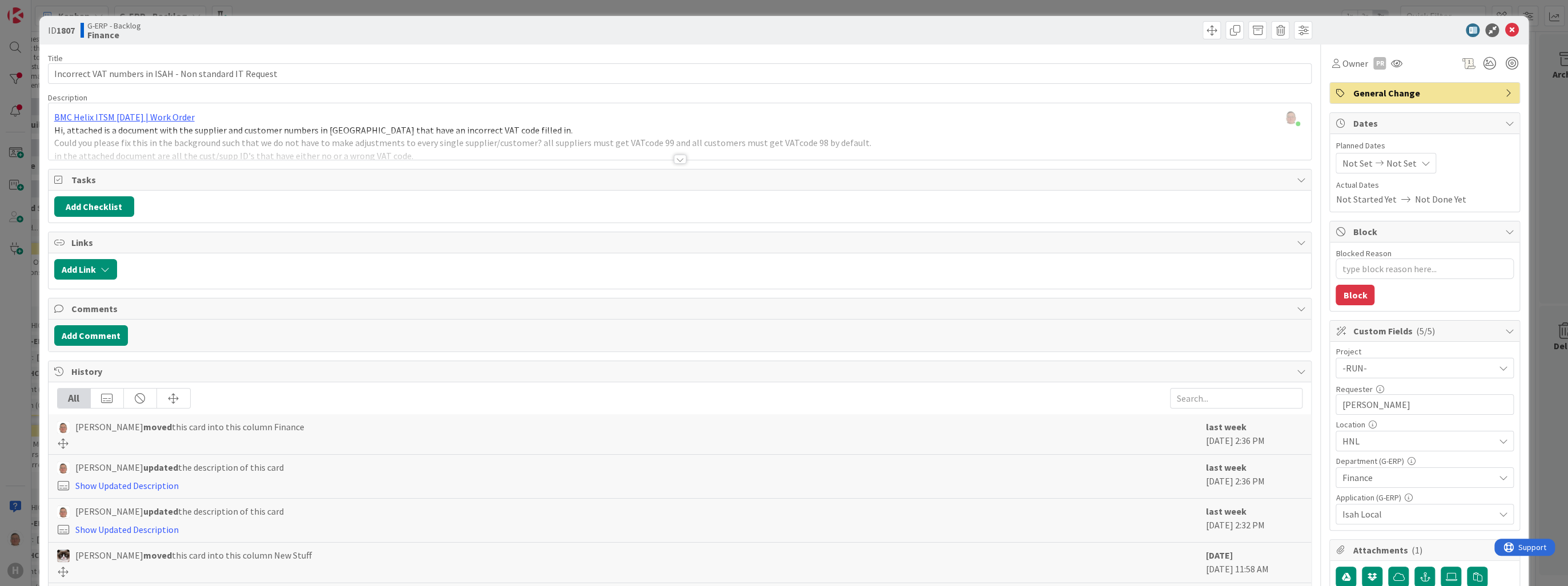
click at [681, 160] on div at bounding box center [680, 159] width 13 height 9
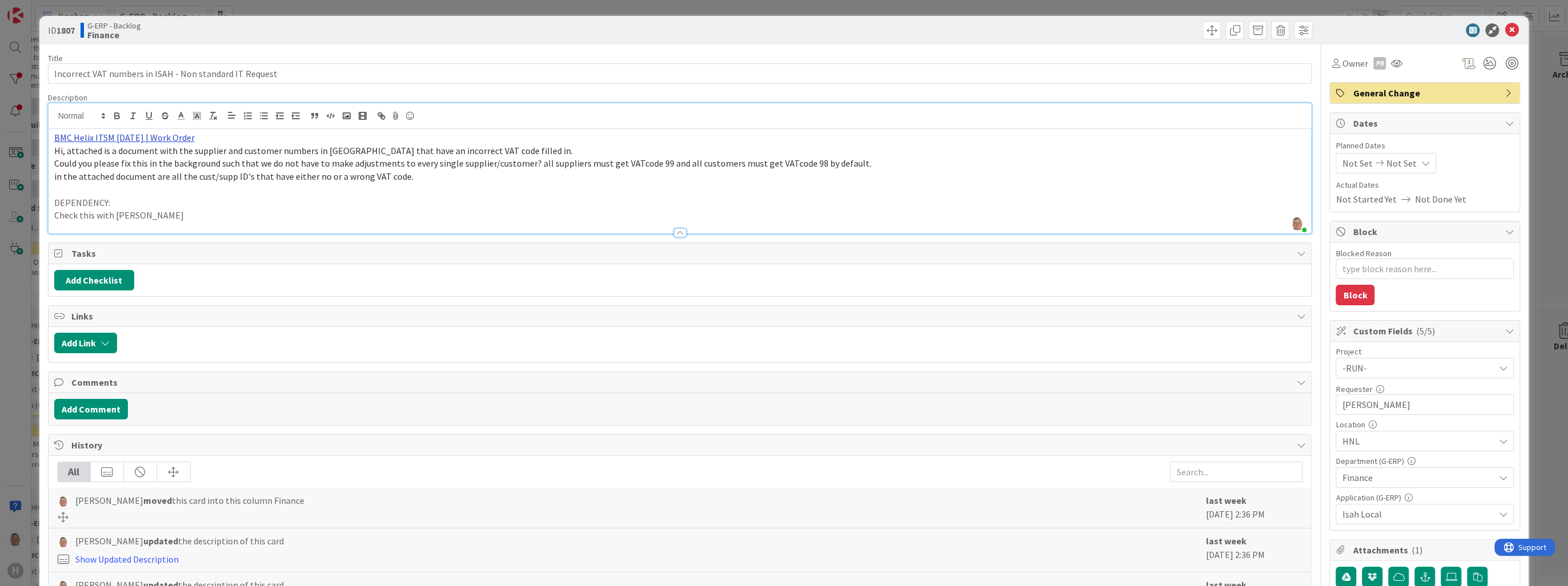
click at [114, 139] on link "BMC Helix ITSM 23.3.02 | Work Order" at bounding box center [125, 137] width 141 height 12
click at [112, 156] on link "https://huisman-smartit.onbmc.com/smartit/app/#/workorder/AGGF4KX6HRENQATBP1TXT…" at bounding box center [112, 159] width 114 height 15
click at [114, 162] on link "https://huisman-smartit.onbmc.com/smartit/app/#/workorder/AGGF4KX6HRENQATBP1TXT…" at bounding box center [112, 159] width 114 height 15
click at [1342, 63] on span "Owner" at bounding box center [1355, 63] width 26 height 13
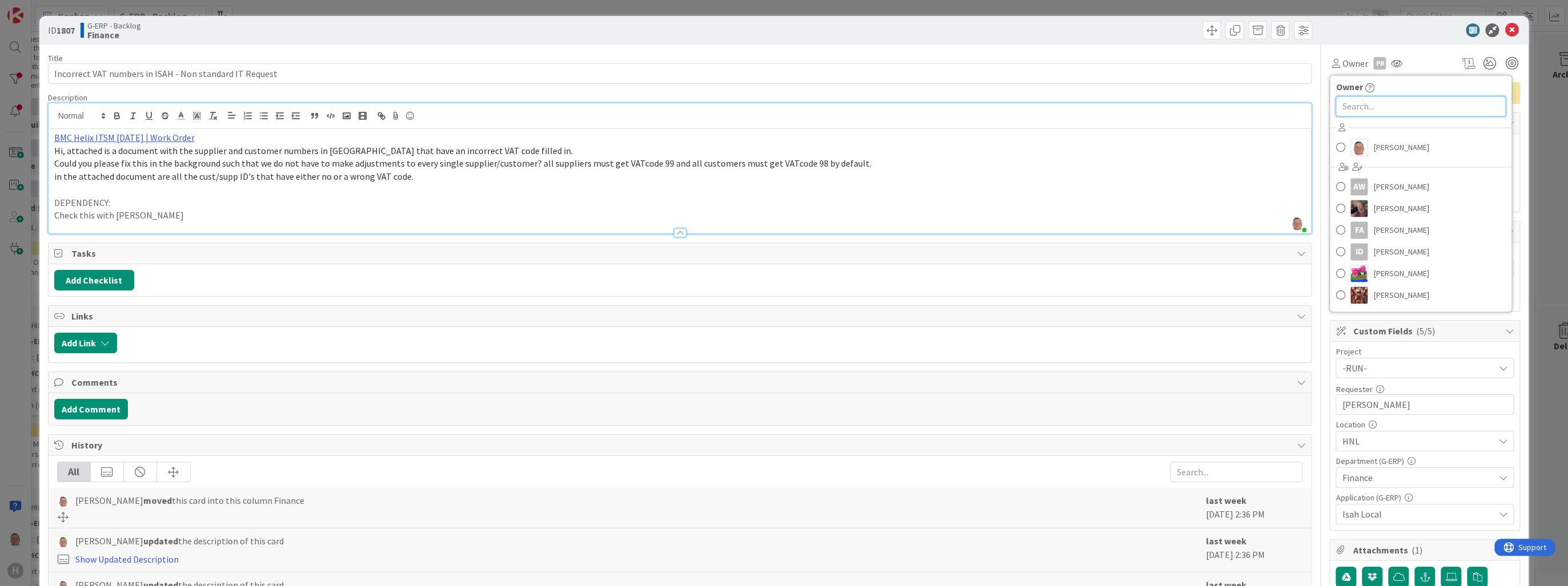
click at [1362, 107] on input "text" at bounding box center [1420, 106] width 170 height 20
click at [1384, 167] on link "ZM Zheng Mia" at bounding box center [1420, 157] width 182 height 22
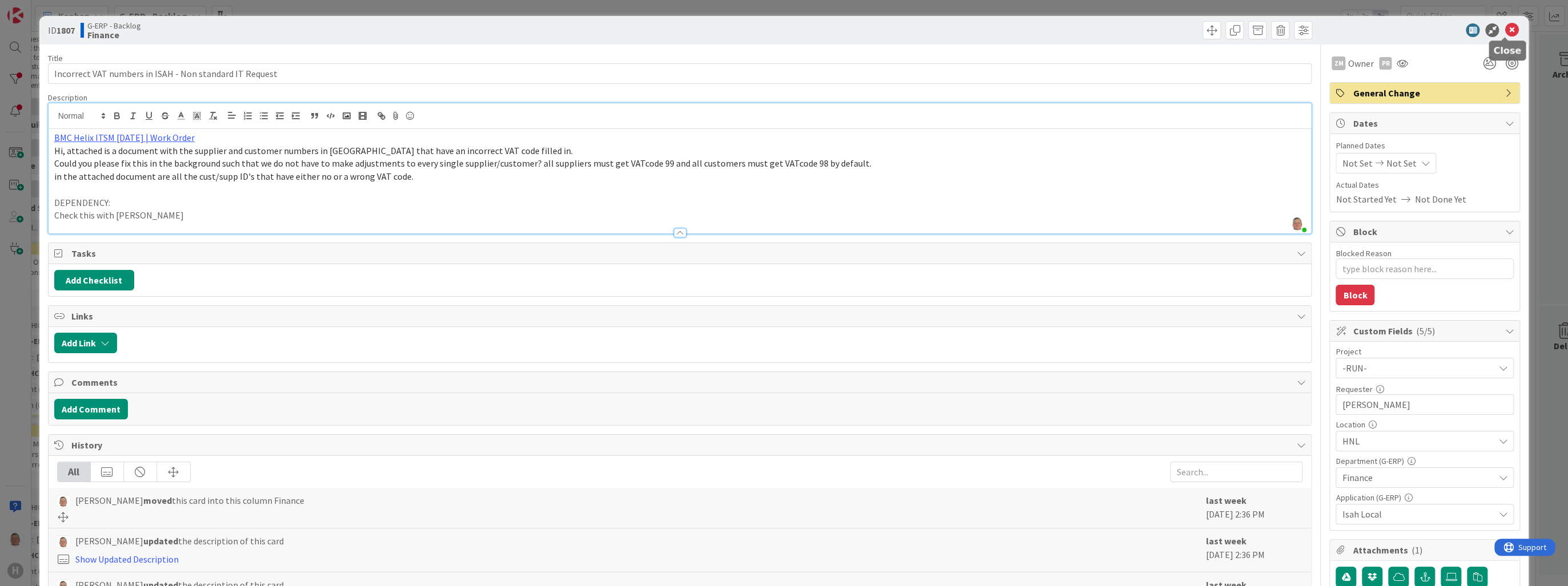
click at [1506, 30] on icon at bounding box center [1511, 30] width 13 height 13
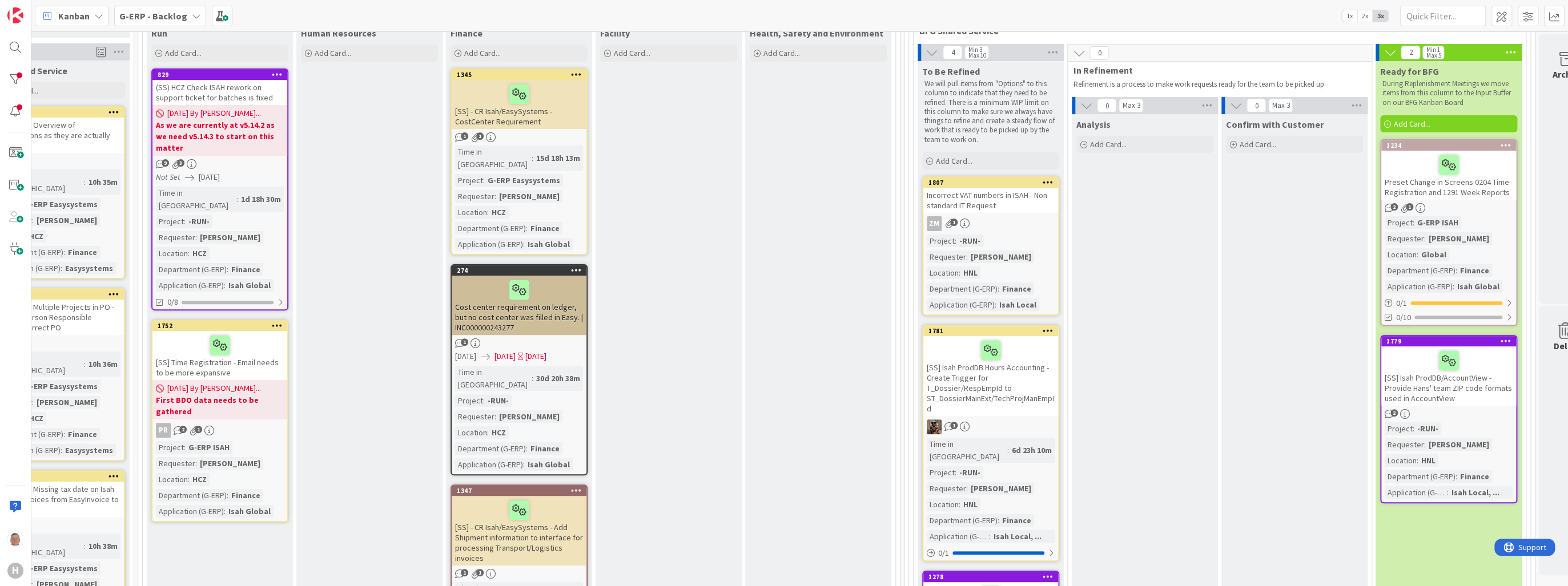
scroll to position [228, 244]
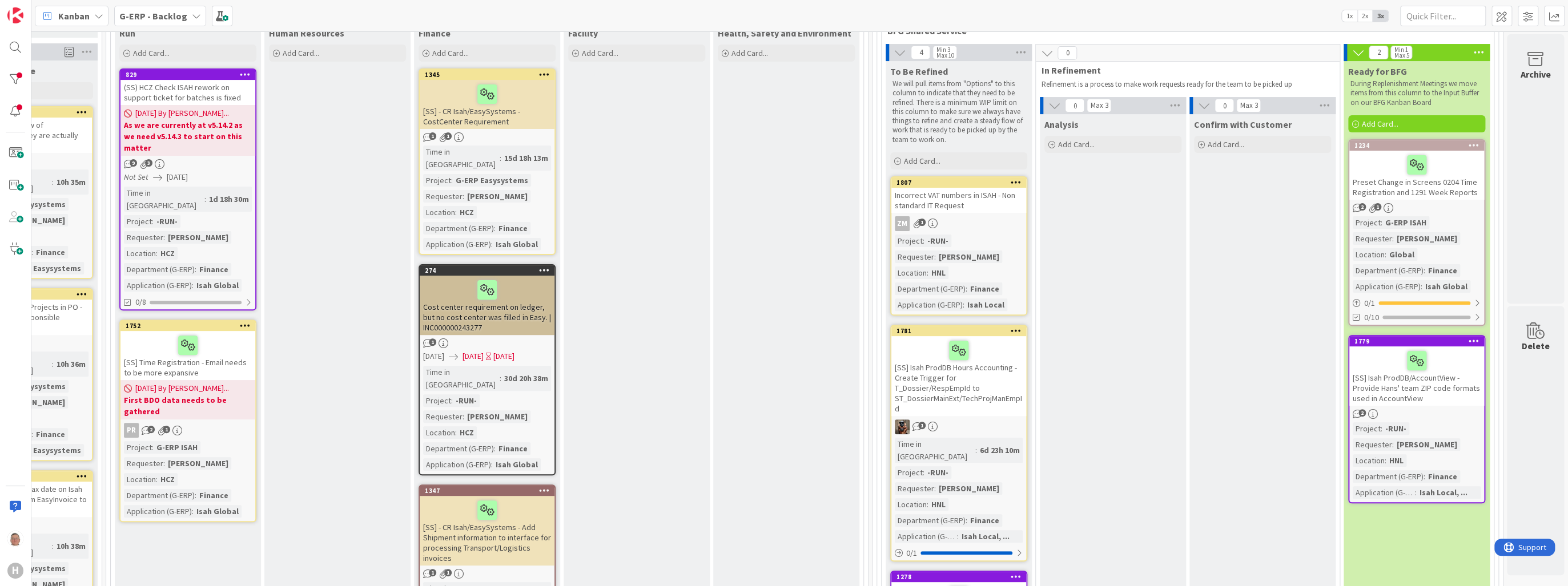
click at [938, 192] on div "Incorrect VAT numbers in ISAH - Non standard IT Request" at bounding box center [958, 200] width 135 height 25
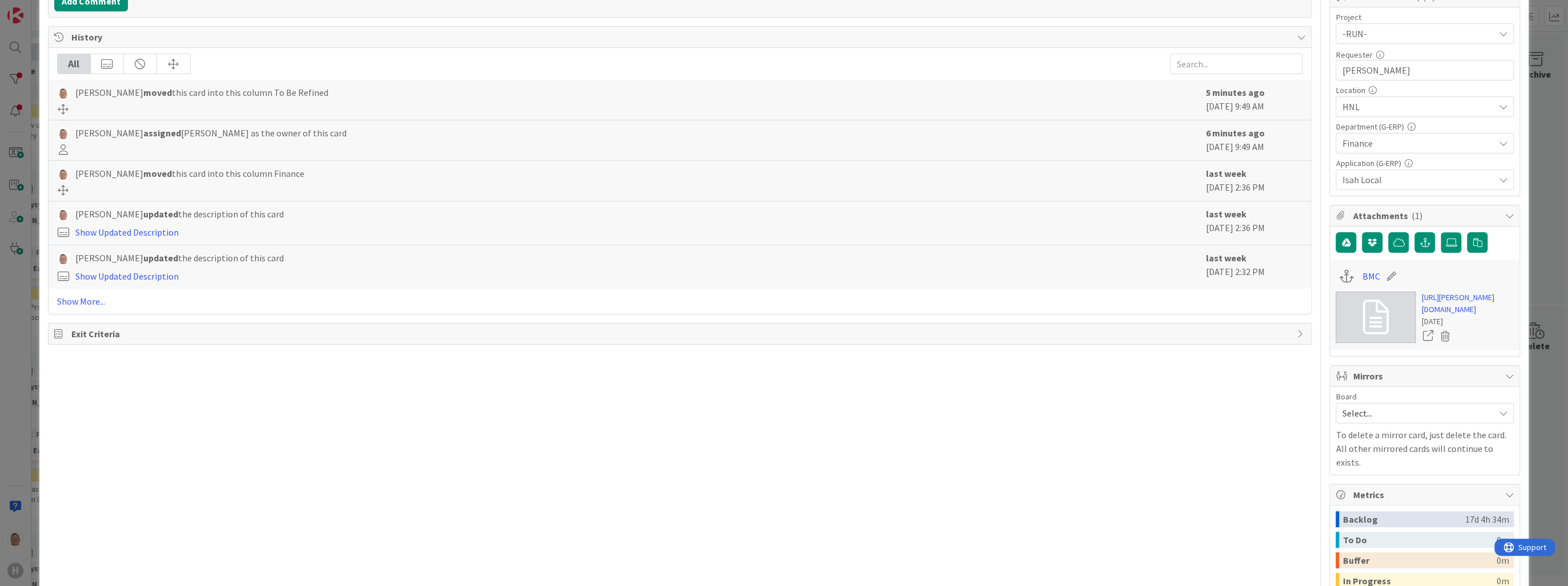
scroll to position [411, 0]
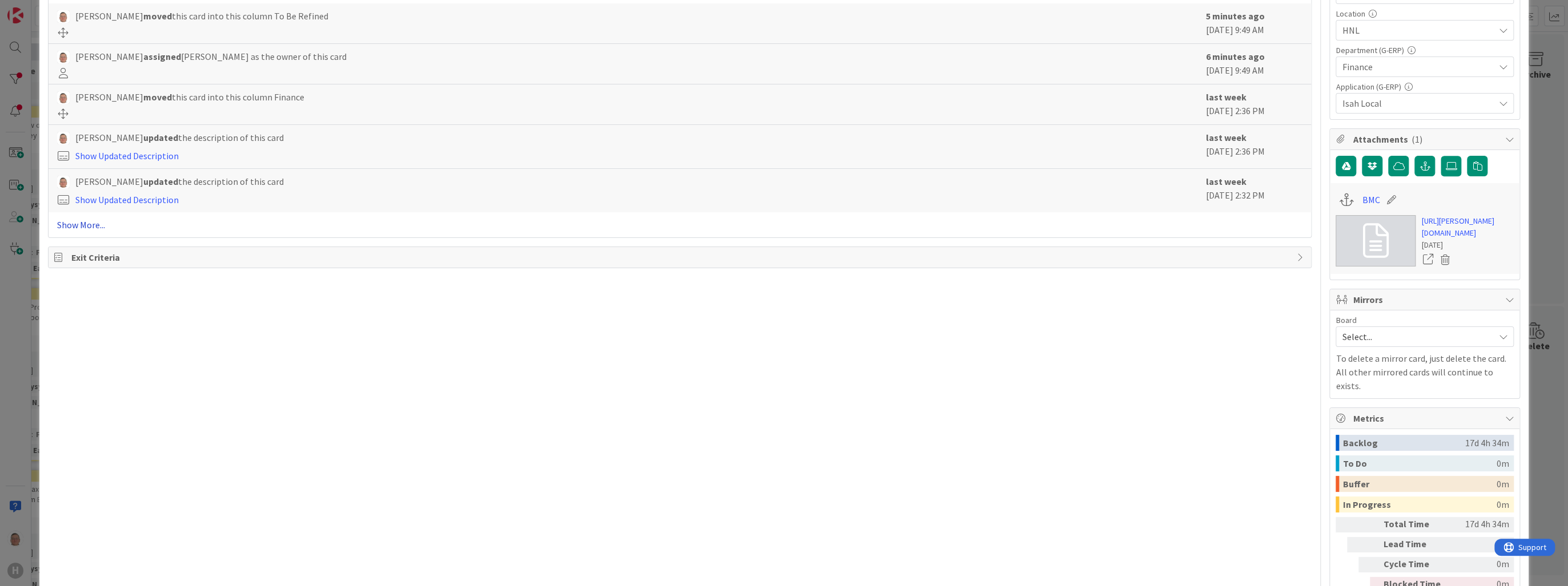
click at [81, 221] on link "Show More..." at bounding box center [679, 224] width 1246 height 13
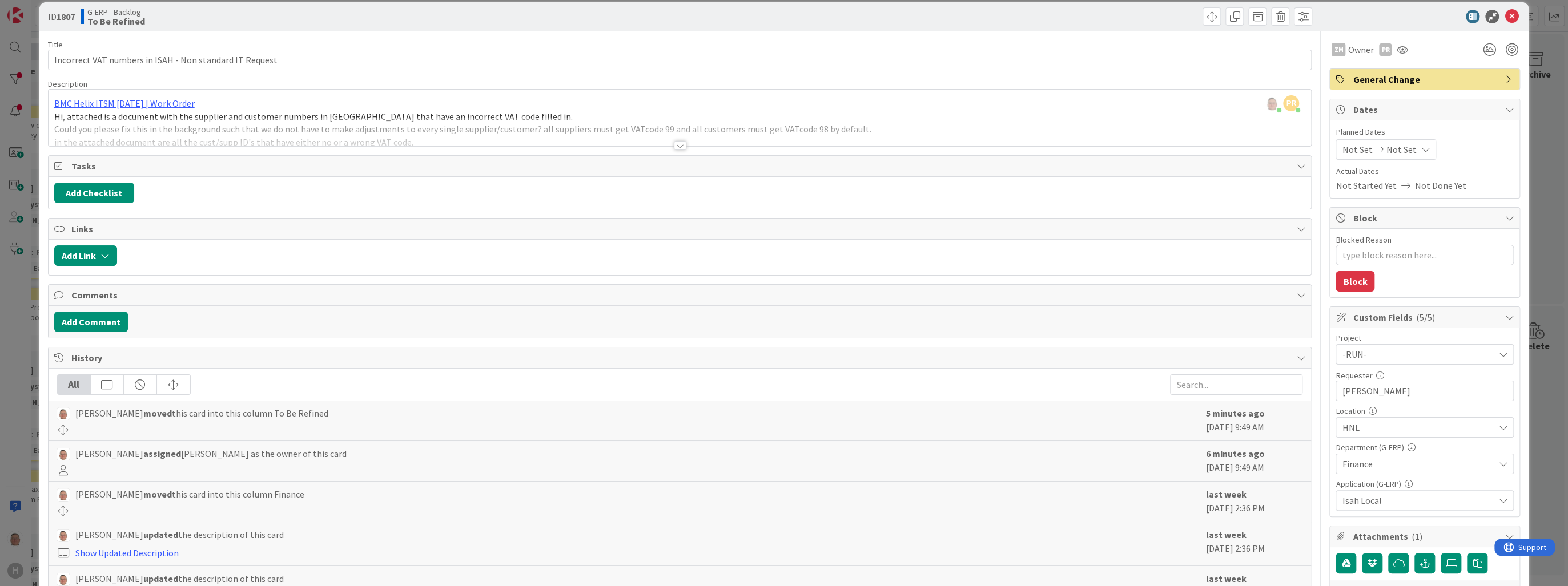
scroll to position [0, 0]
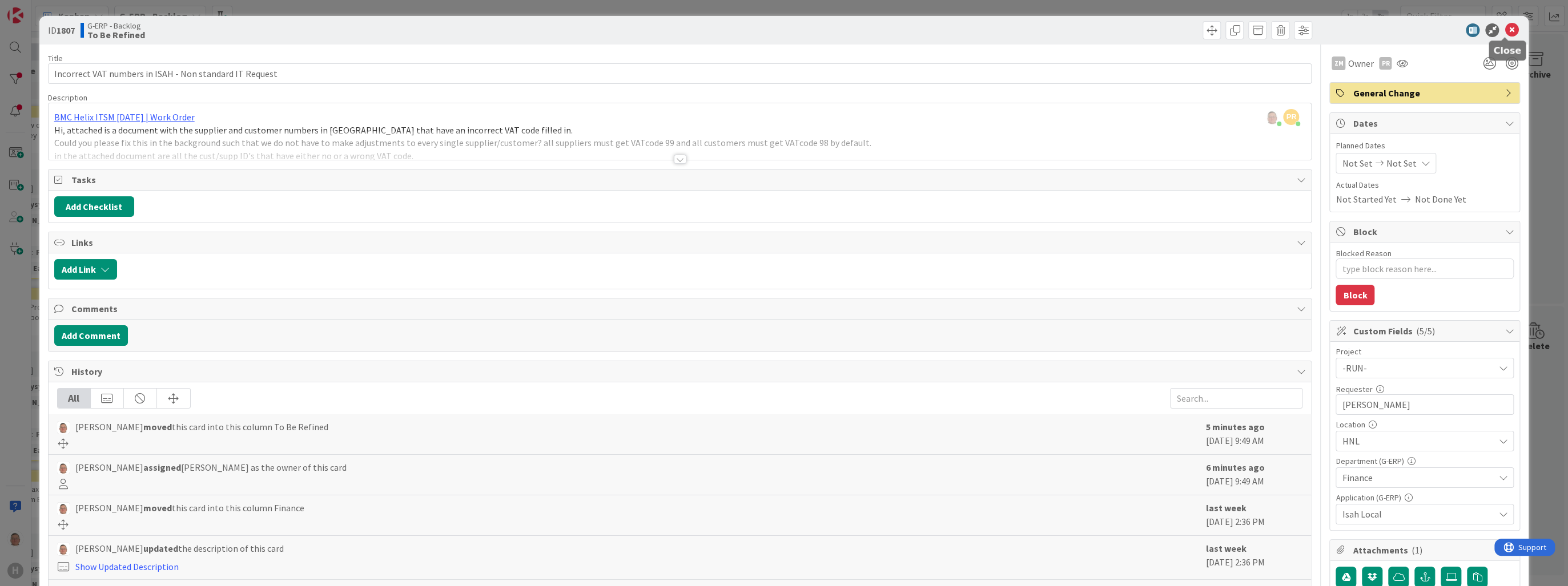
click at [1506, 29] on icon at bounding box center [1511, 30] width 13 height 13
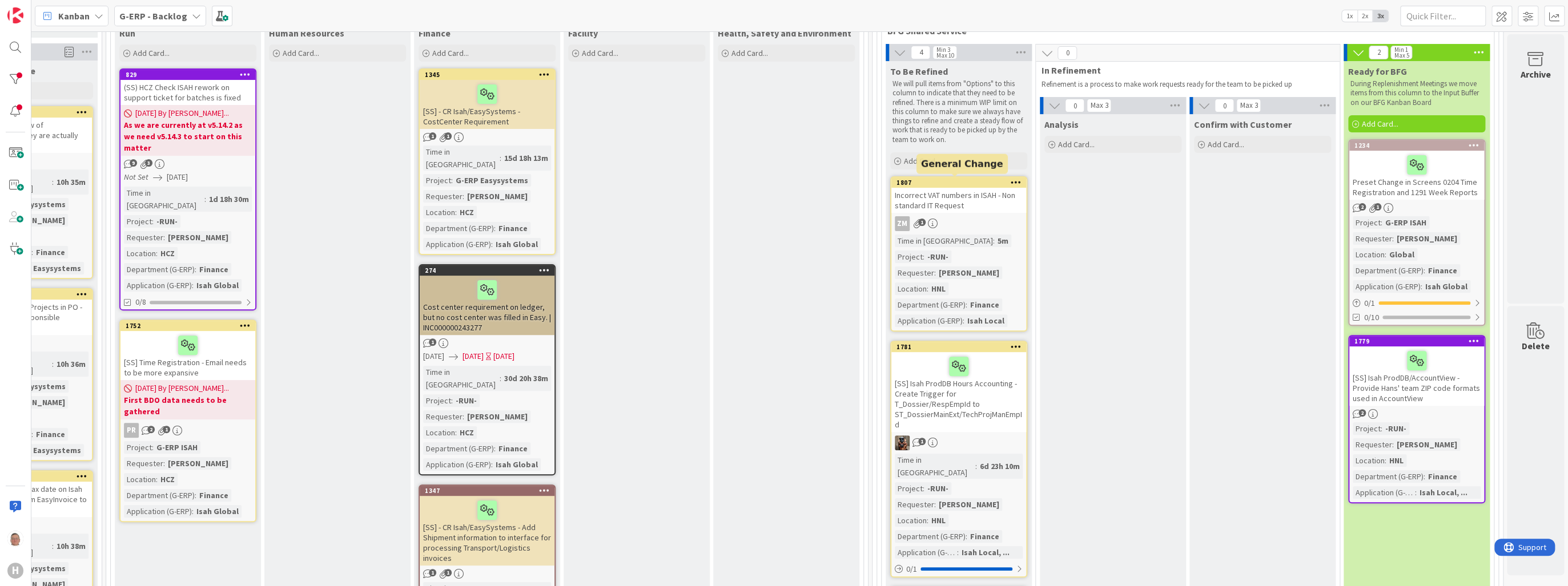
click at [954, 184] on div "1807" at bounding box center [961, 183] width 130 height 8
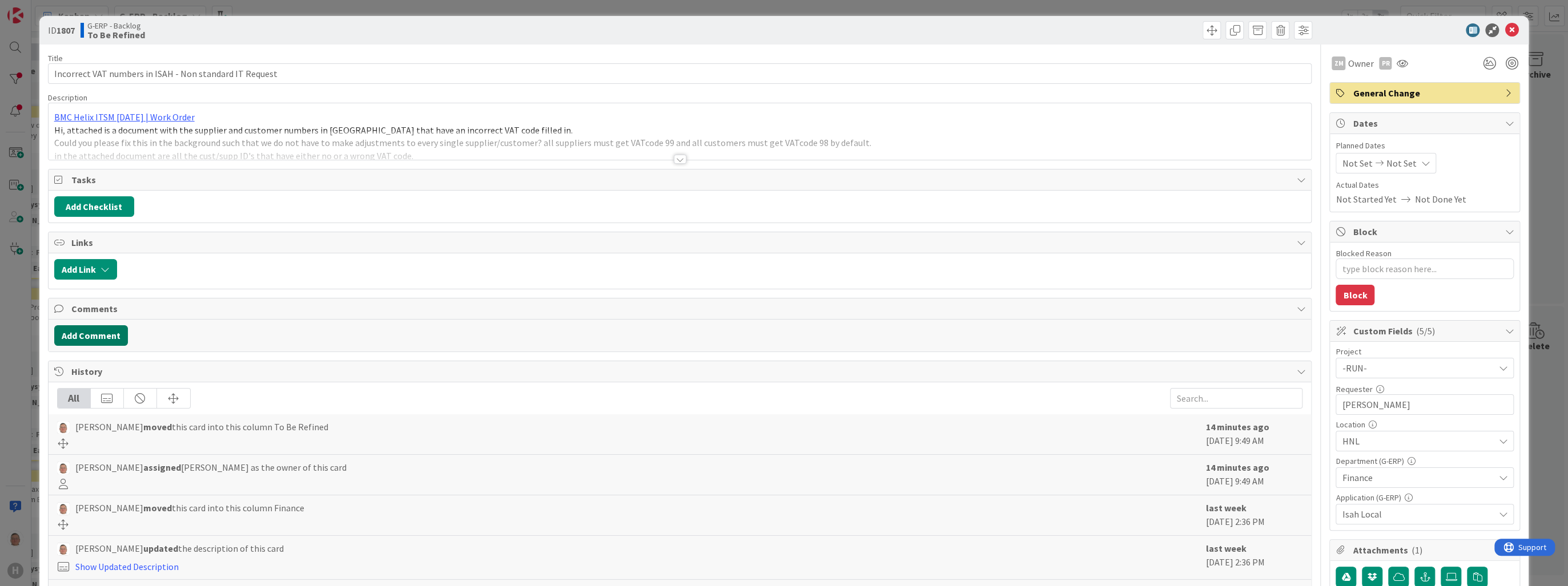
click at [72, 335] on button "Add Comment" at bounding box center [91, 335] width 74 height 20
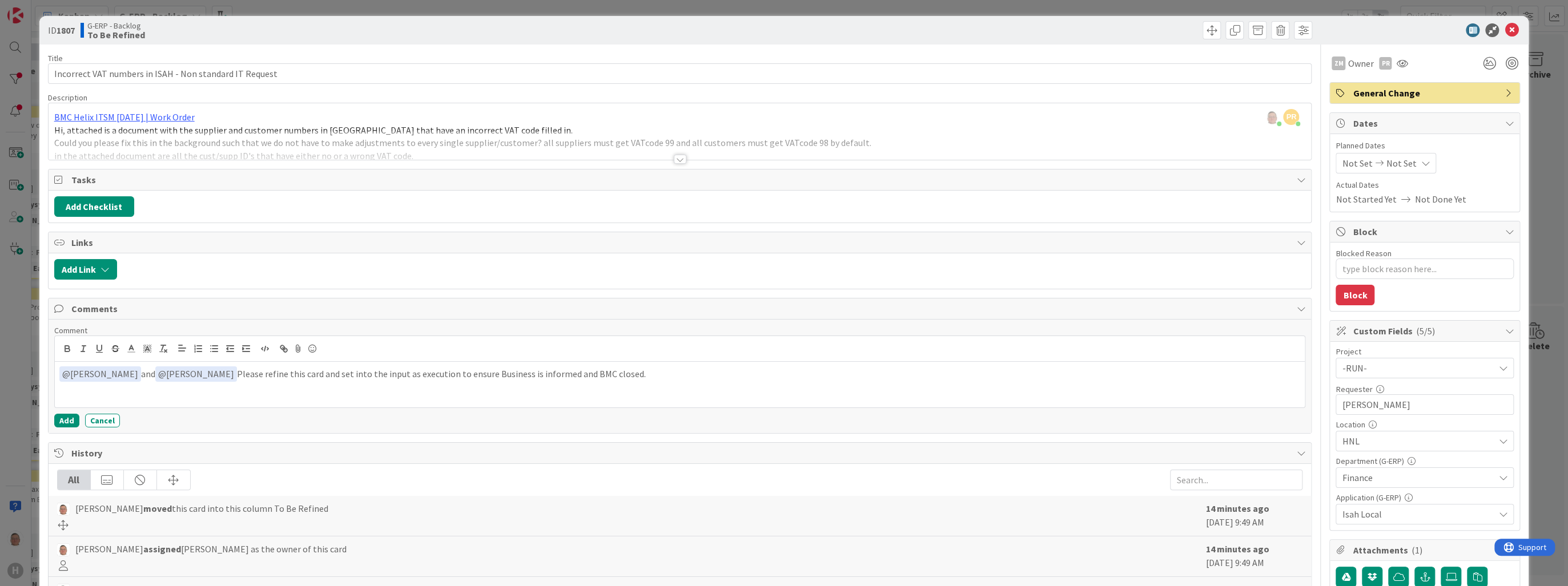
click at [65, 411] on div "Comment ﻿ @ Zheng Mia ﻿ and ﻿ @ Kevin van Dijk ﻿ Please refine this card and se…" at bounding box center [680, 376] width 1252 height 102
click at [65, 417] on button "Add" at bounding box center [66, 420] width 25 height 13
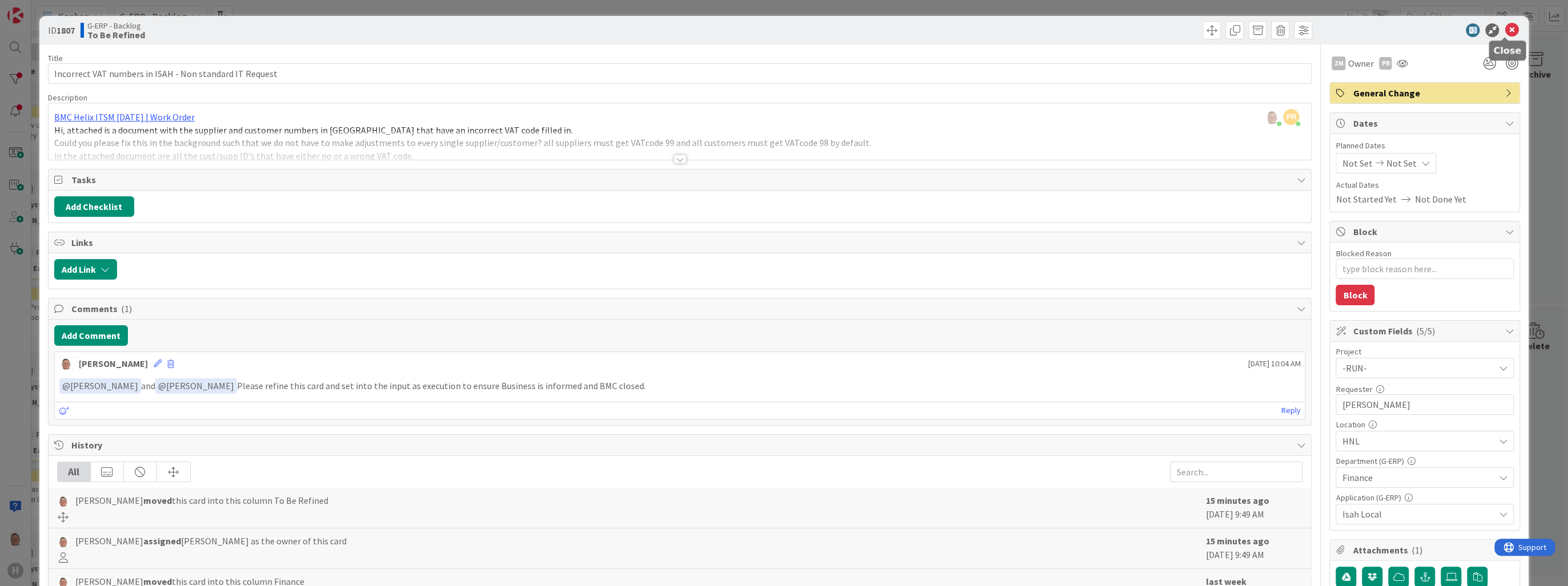
click at [1505, 27] on icon at bounding box center [1511, 30] width 13 height 13
